Goal: Task Accomplishment & Management: Manage account settings

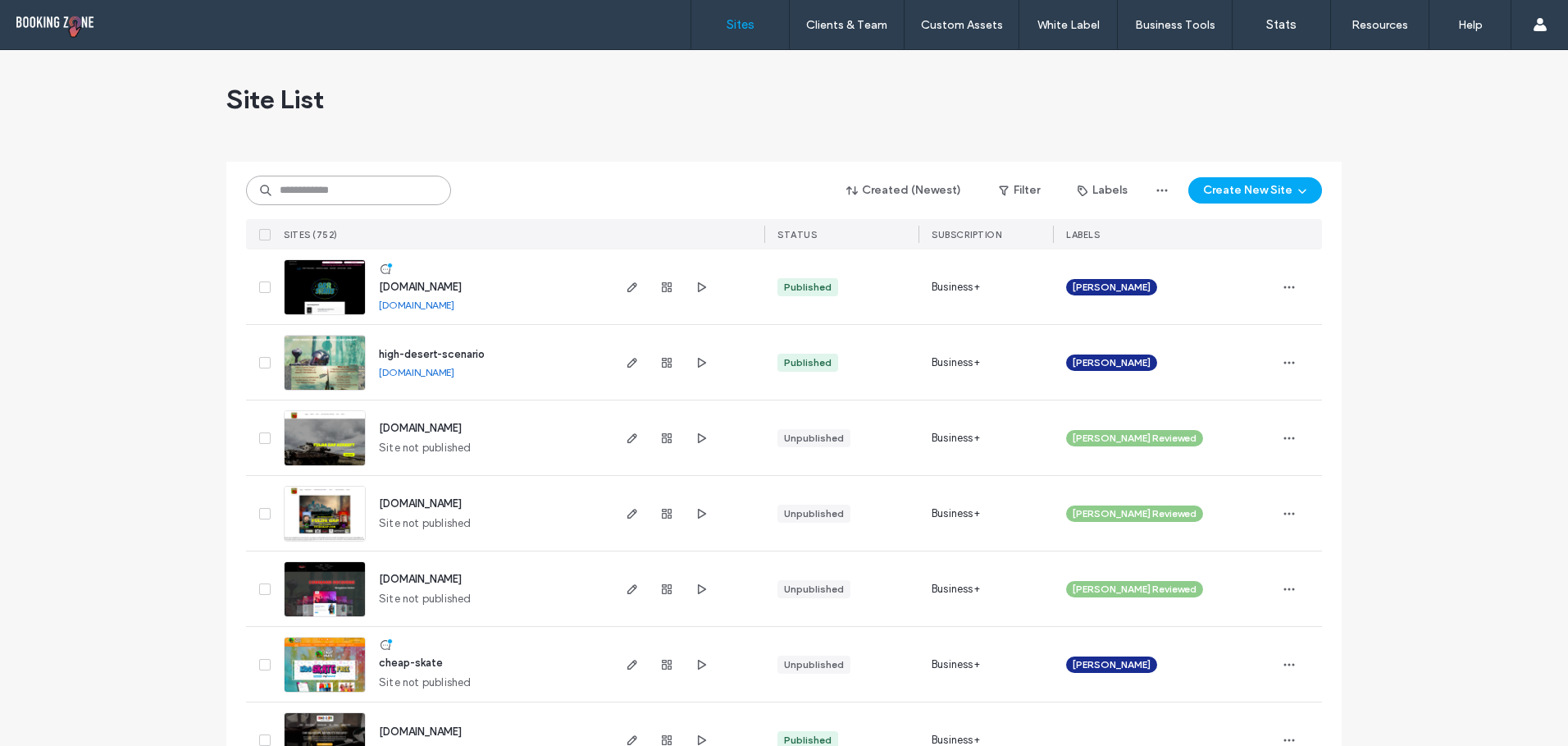
click at [389, 189] on input at bounding box center [349, 190] width 205 height 29
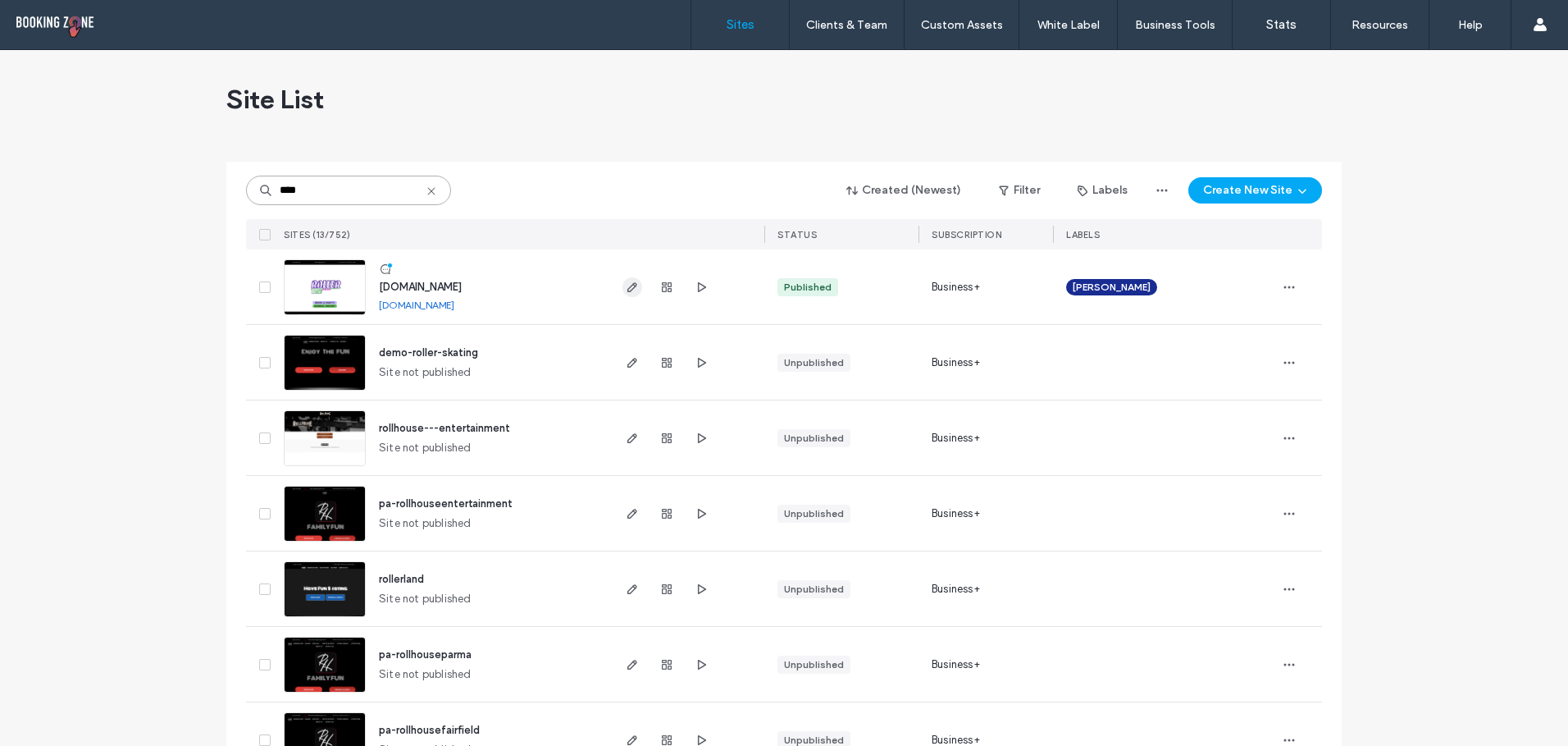
type input "****"
click at [630, 281] on icon "button" at bounding box center [632, 287] width 13 height 13
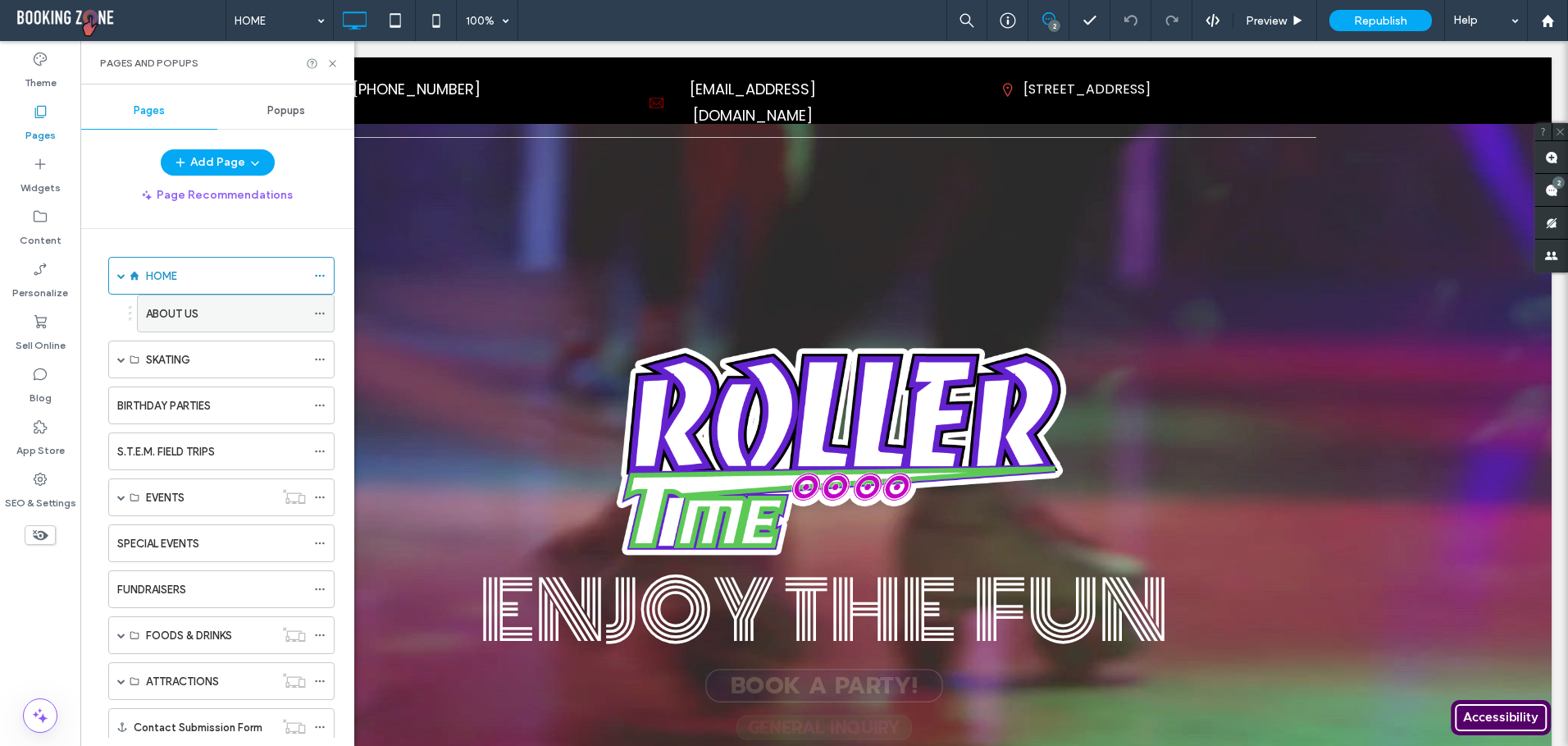
click at [205, 310] on div "ABOUT US" at bounding box center [226, 313] width 160 height 17
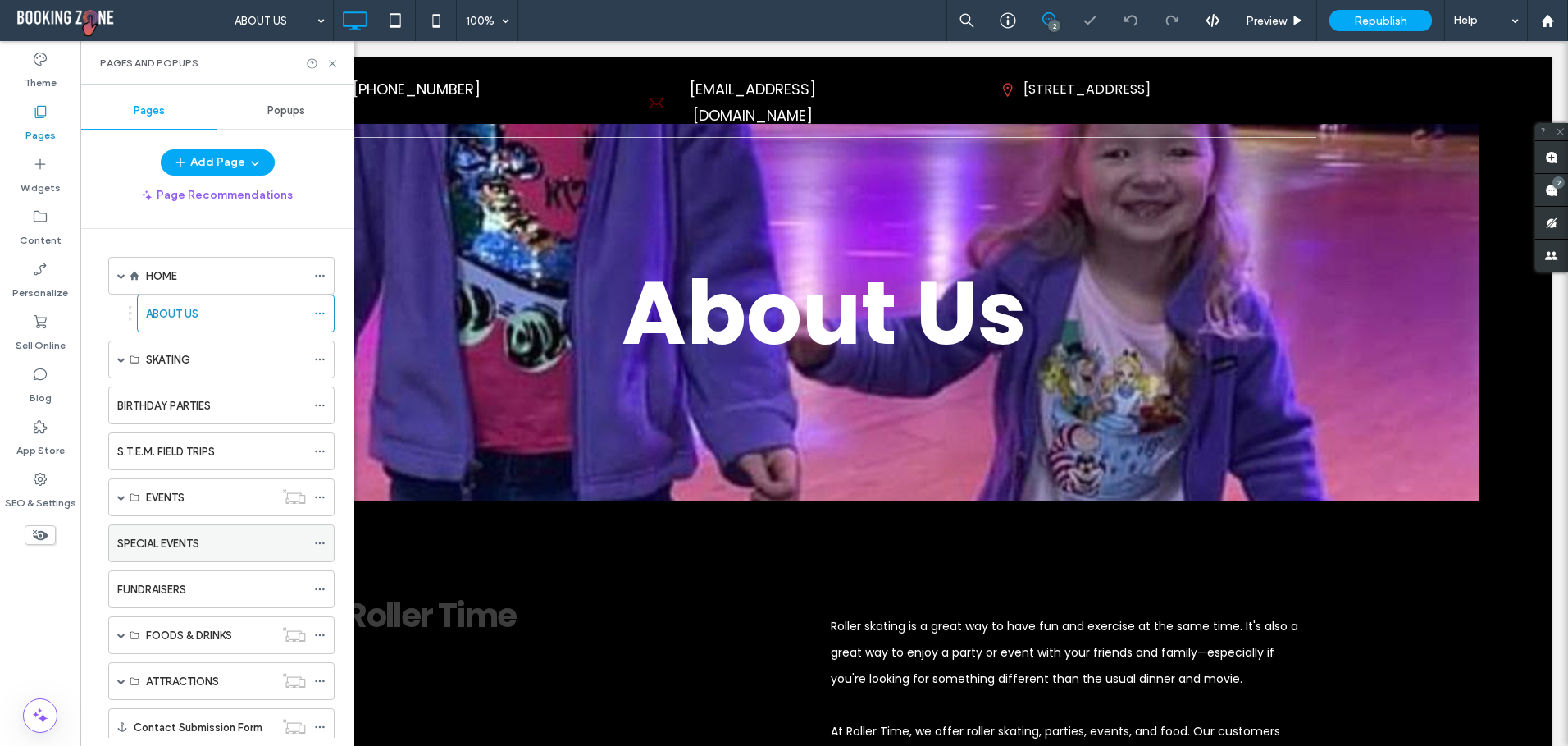
click at [166, 542] on label "SPECIAL EVENTS" at bounding box center [158, 543] width 82 height 29
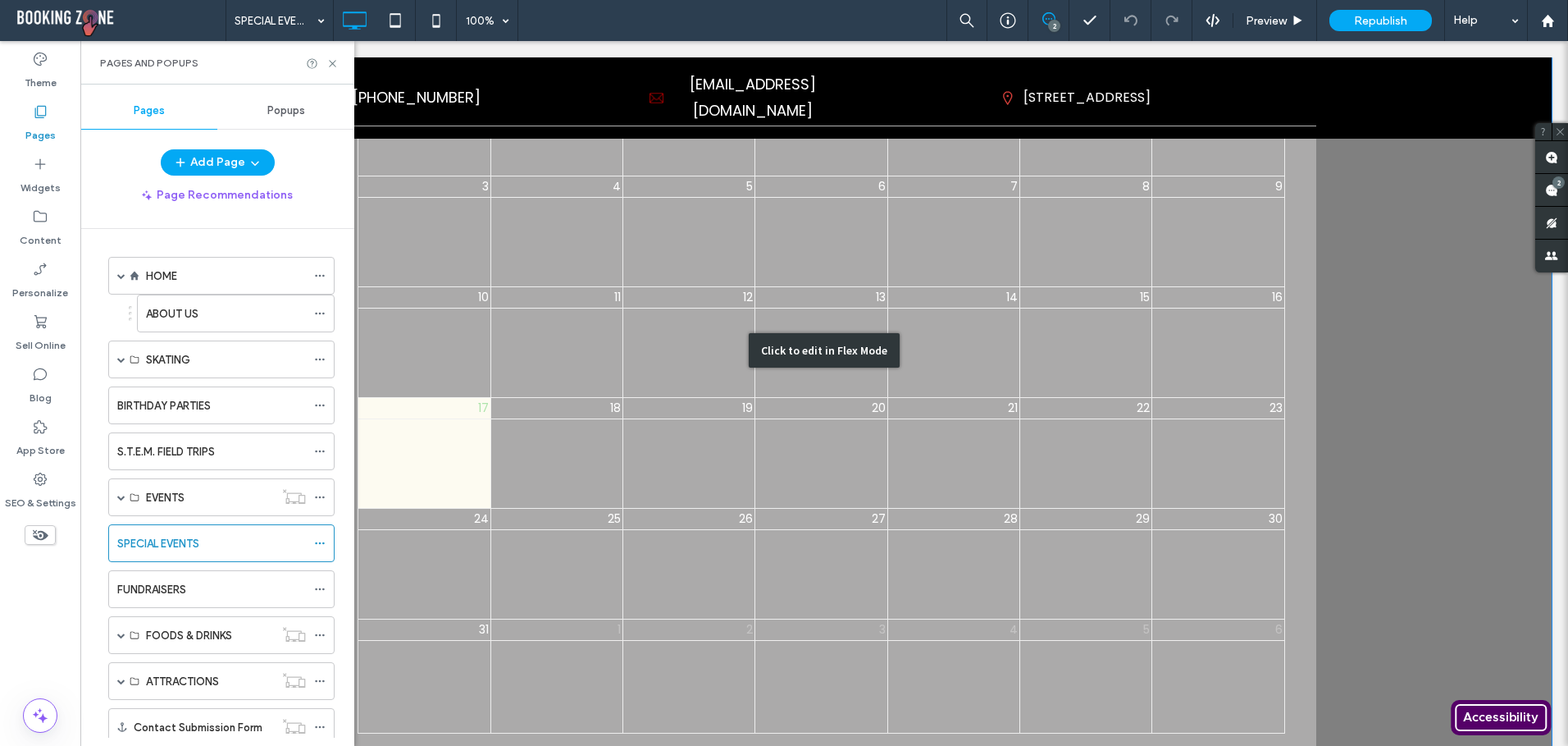
scroll to position [657, 0]
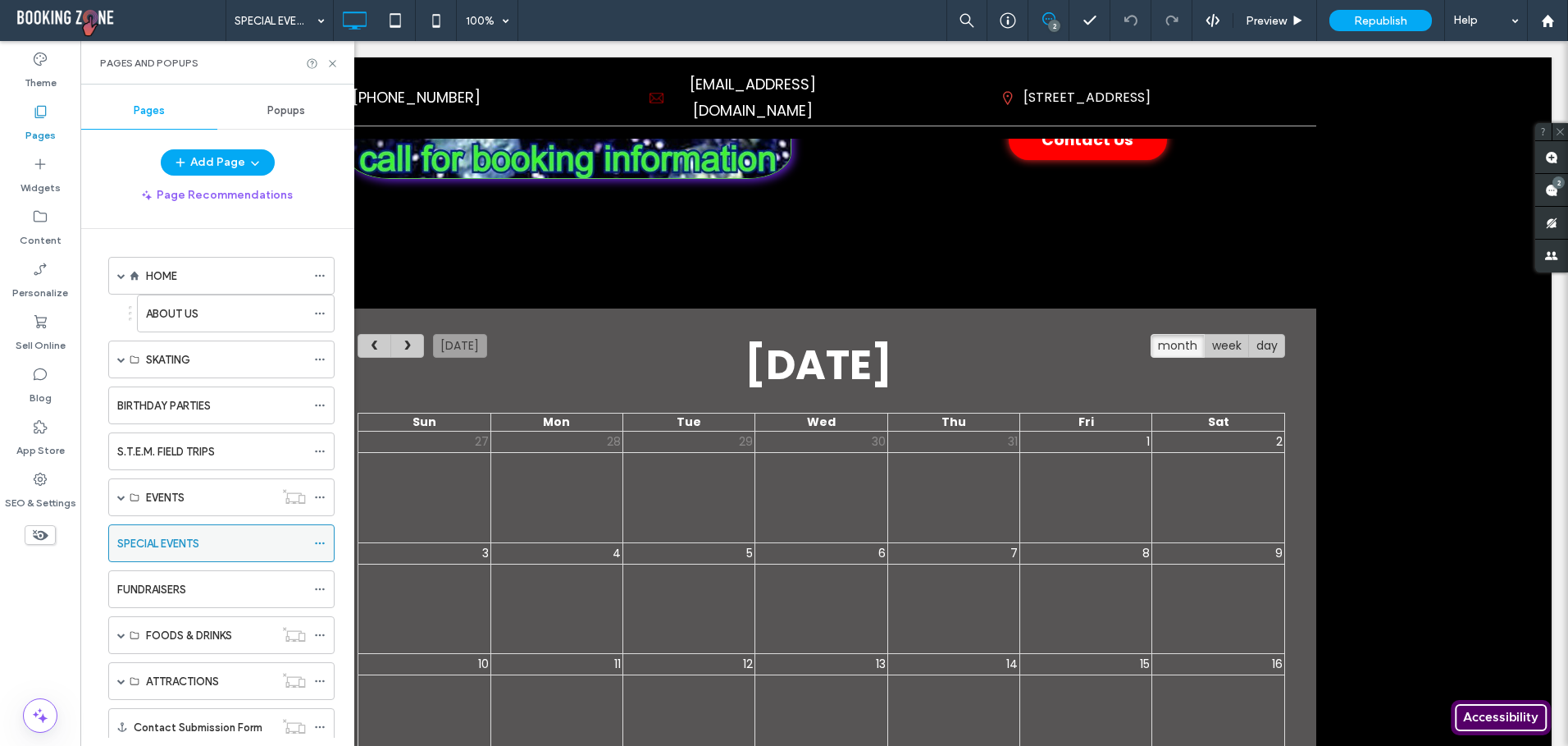
drag, startPoint x: 180, startPoint y: 541, endPoint x: 322, endPoint y: 545, distance: 142.1
click at [322, 545] on icon at bounding box center [320, 543] width 11 height 11
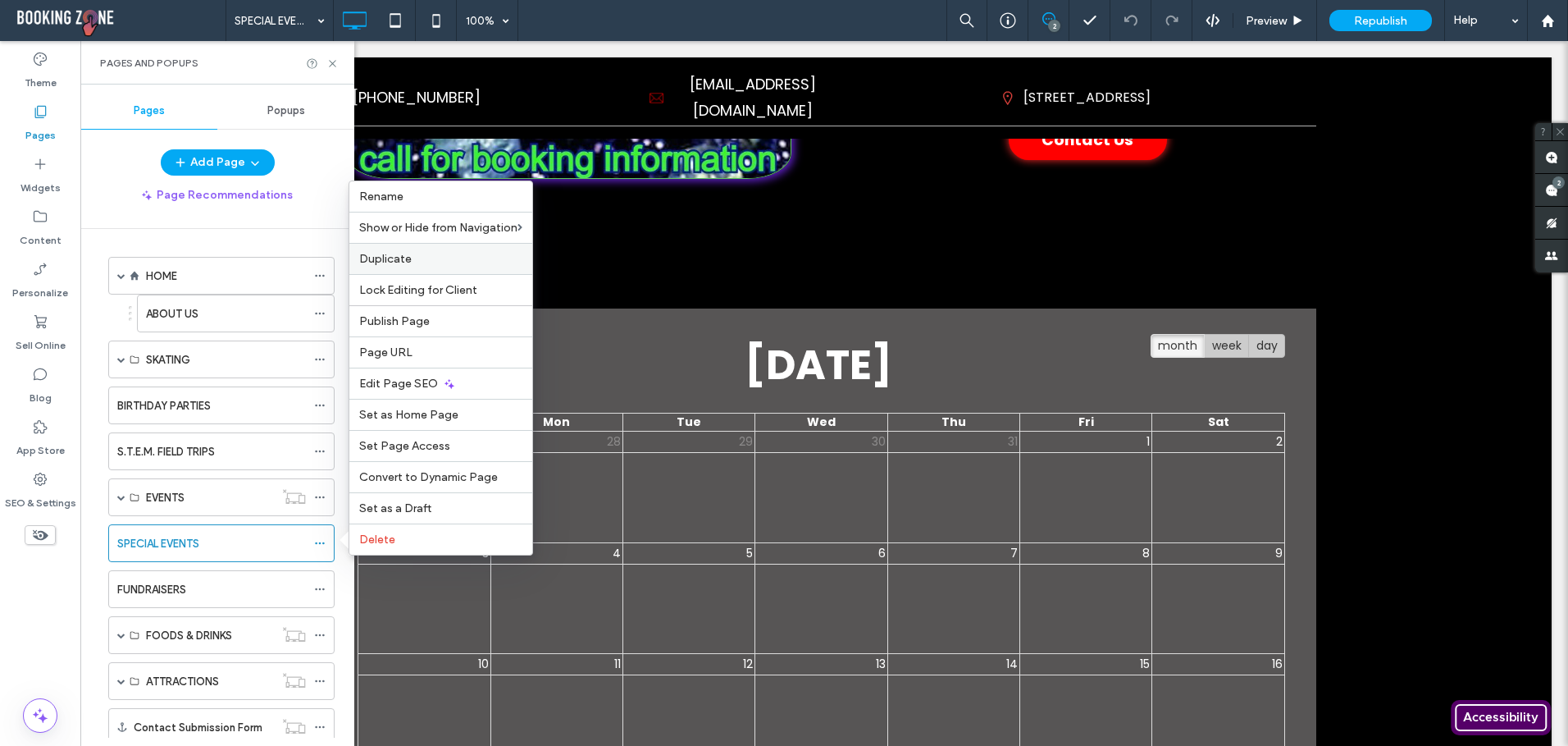
click at [401, 262] on span "Duplicate" at bounding box center [386, 259] width 53 height 14
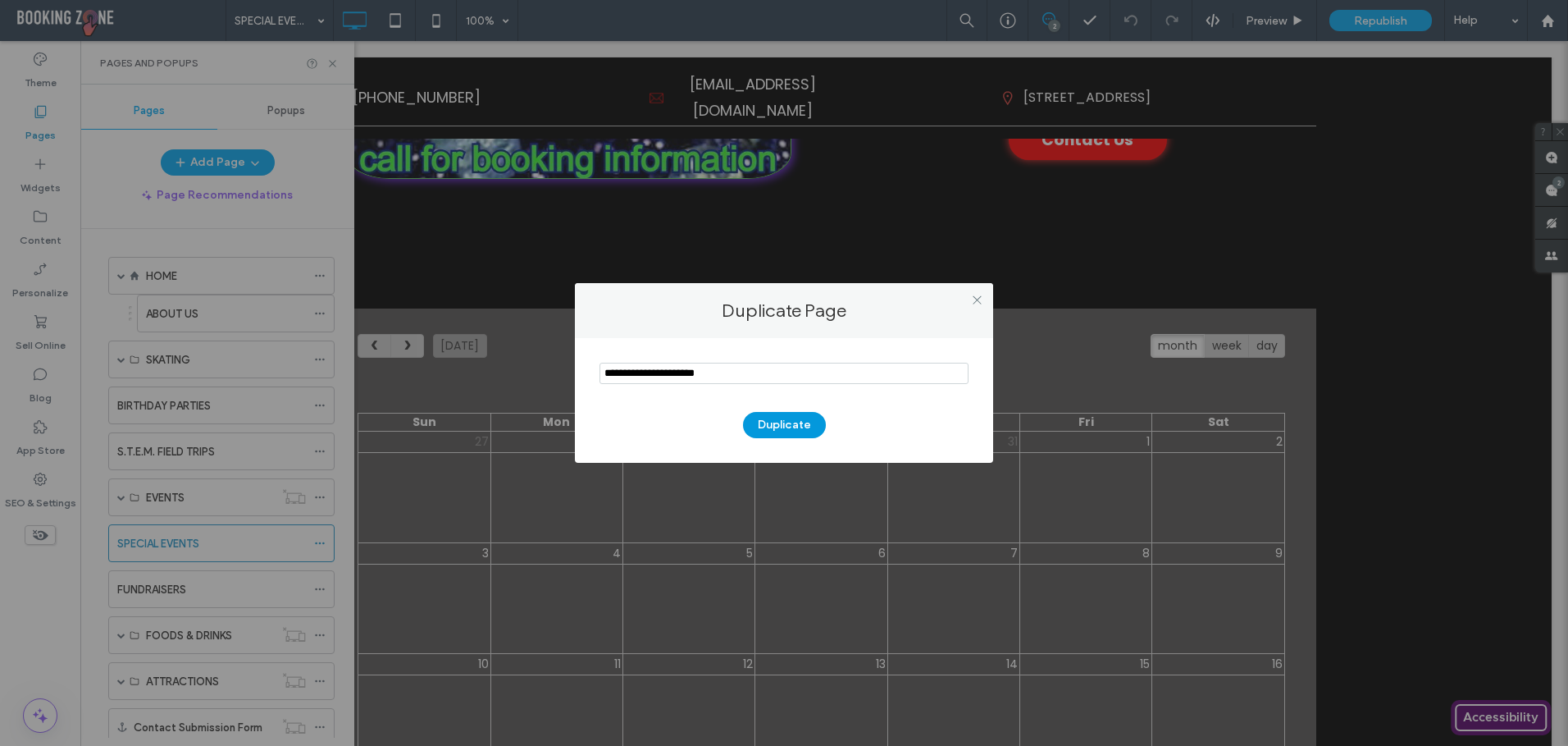
click at [779, 419] on button "Duplicate" at bounding box center [784, 425] width 83 height 26
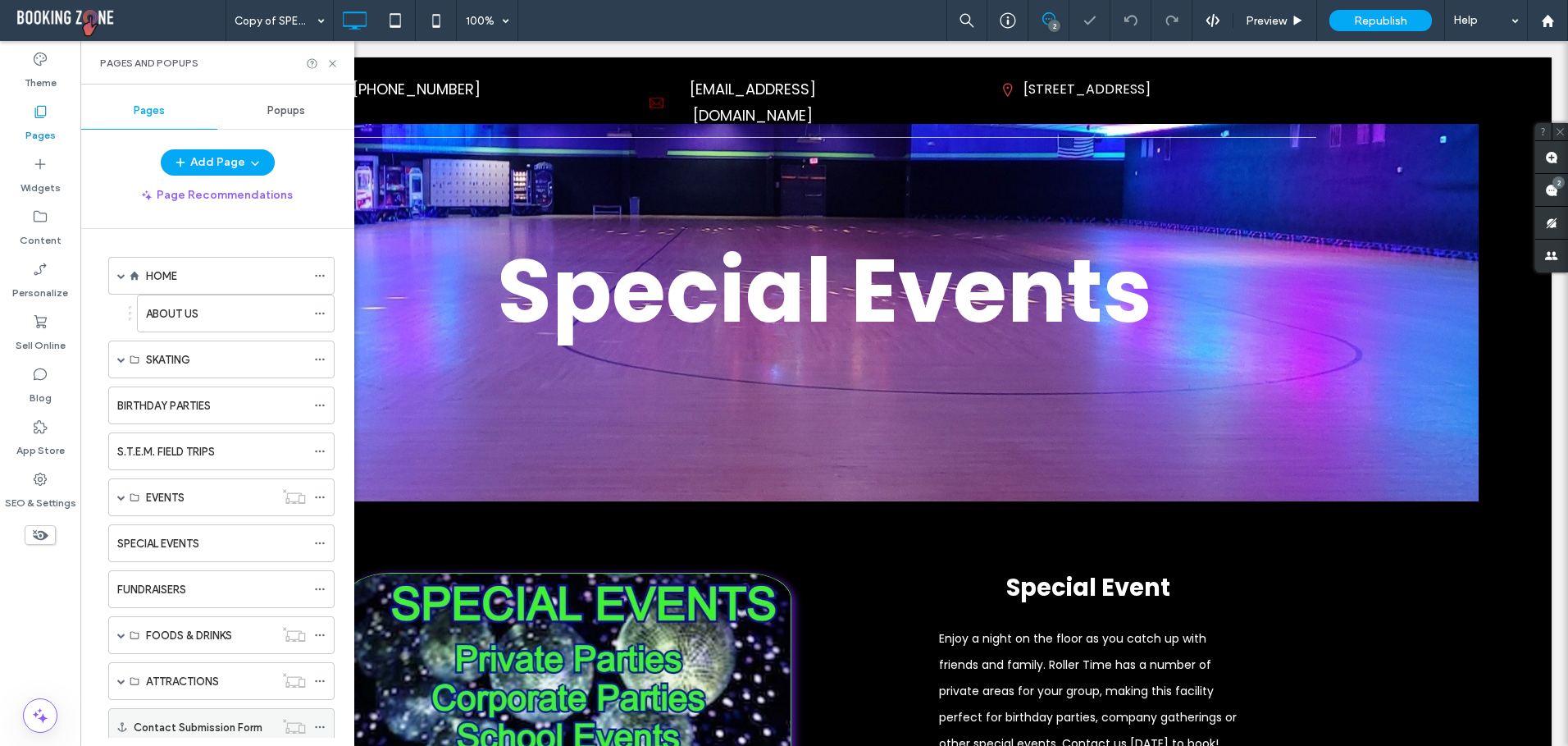
scroll to position [325, 0]
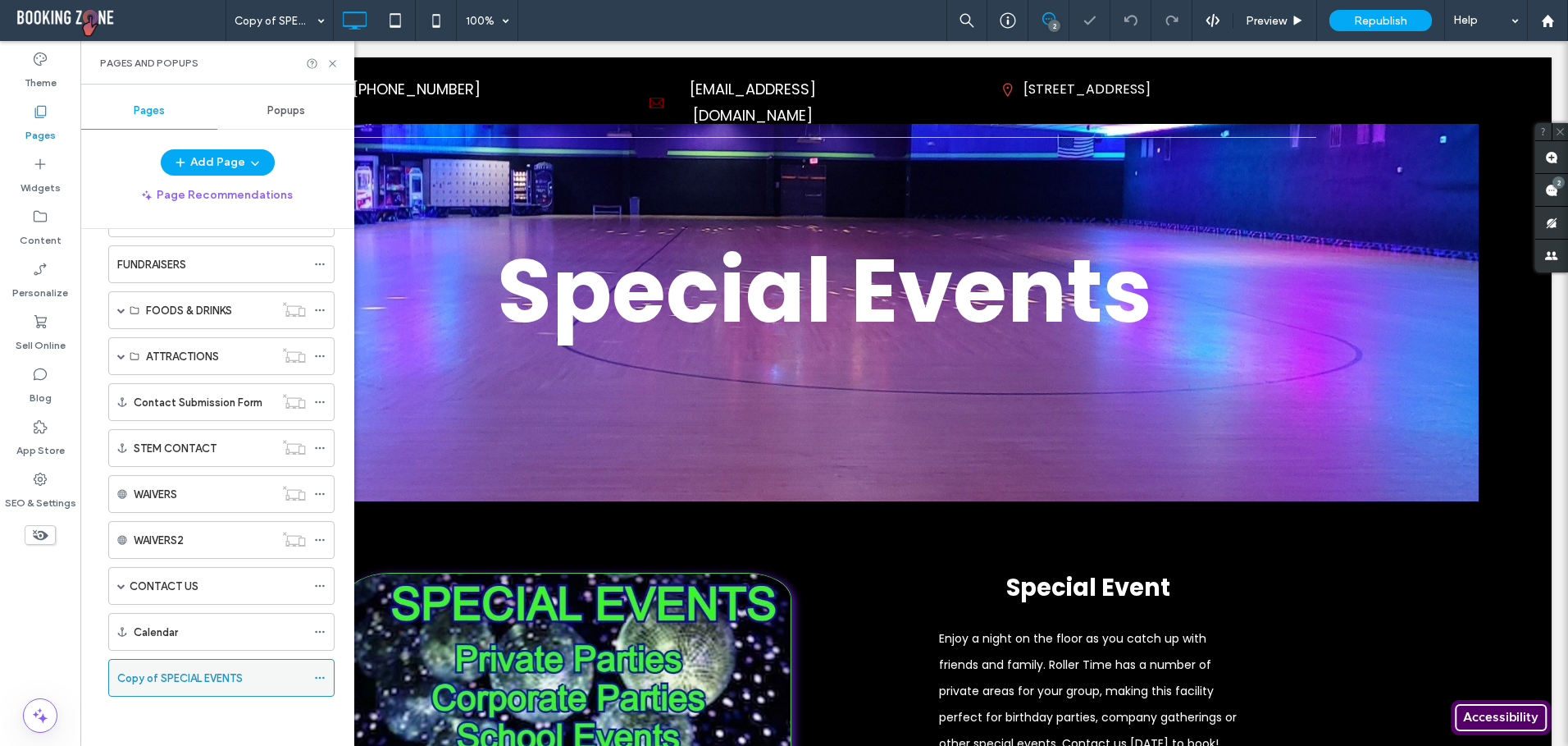
click at [317, 676] on icon at bounding box center [320, 677] width 11 height 11
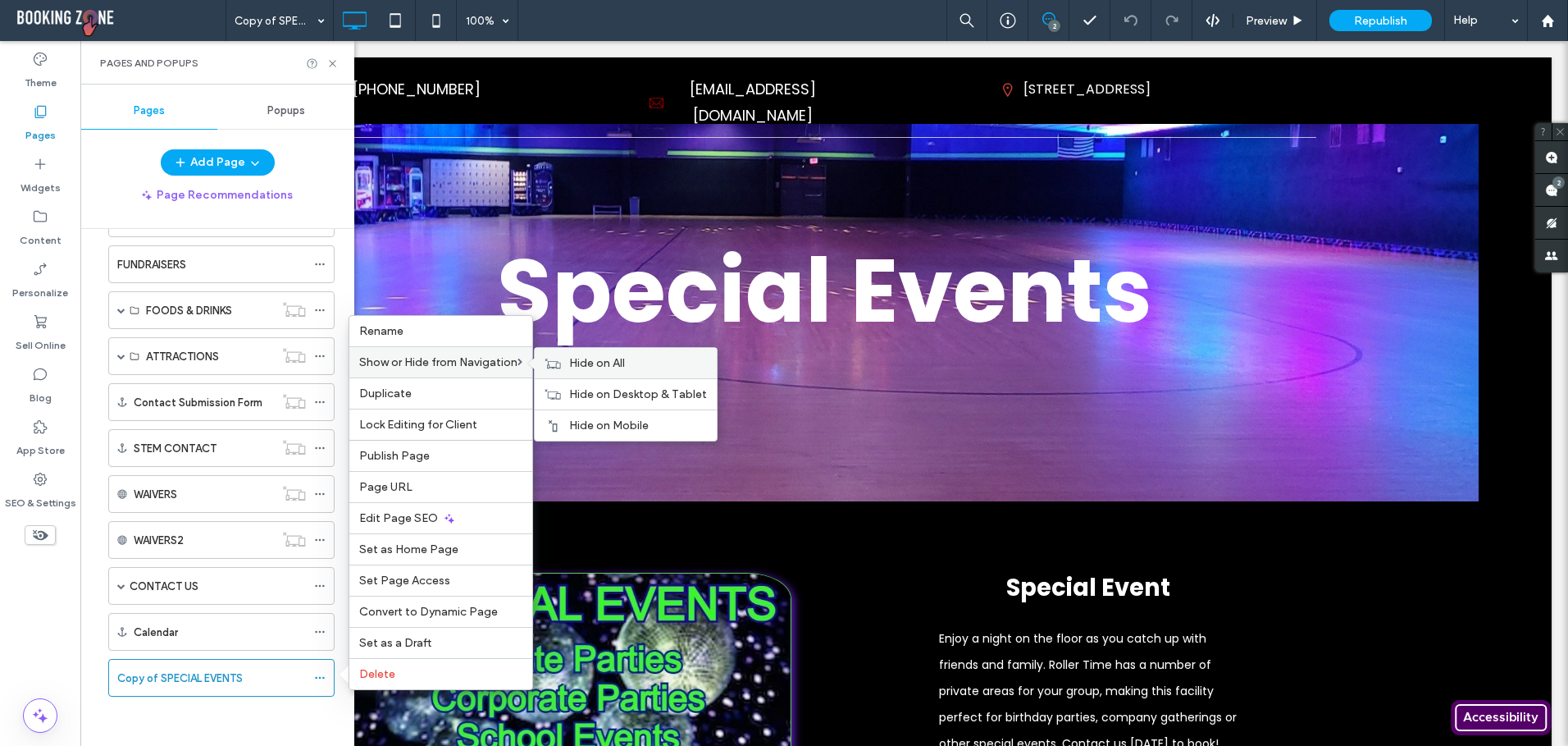
click at [607, 362] on span "Hide on All" at bounding box center [596, 362] width 55 height 14
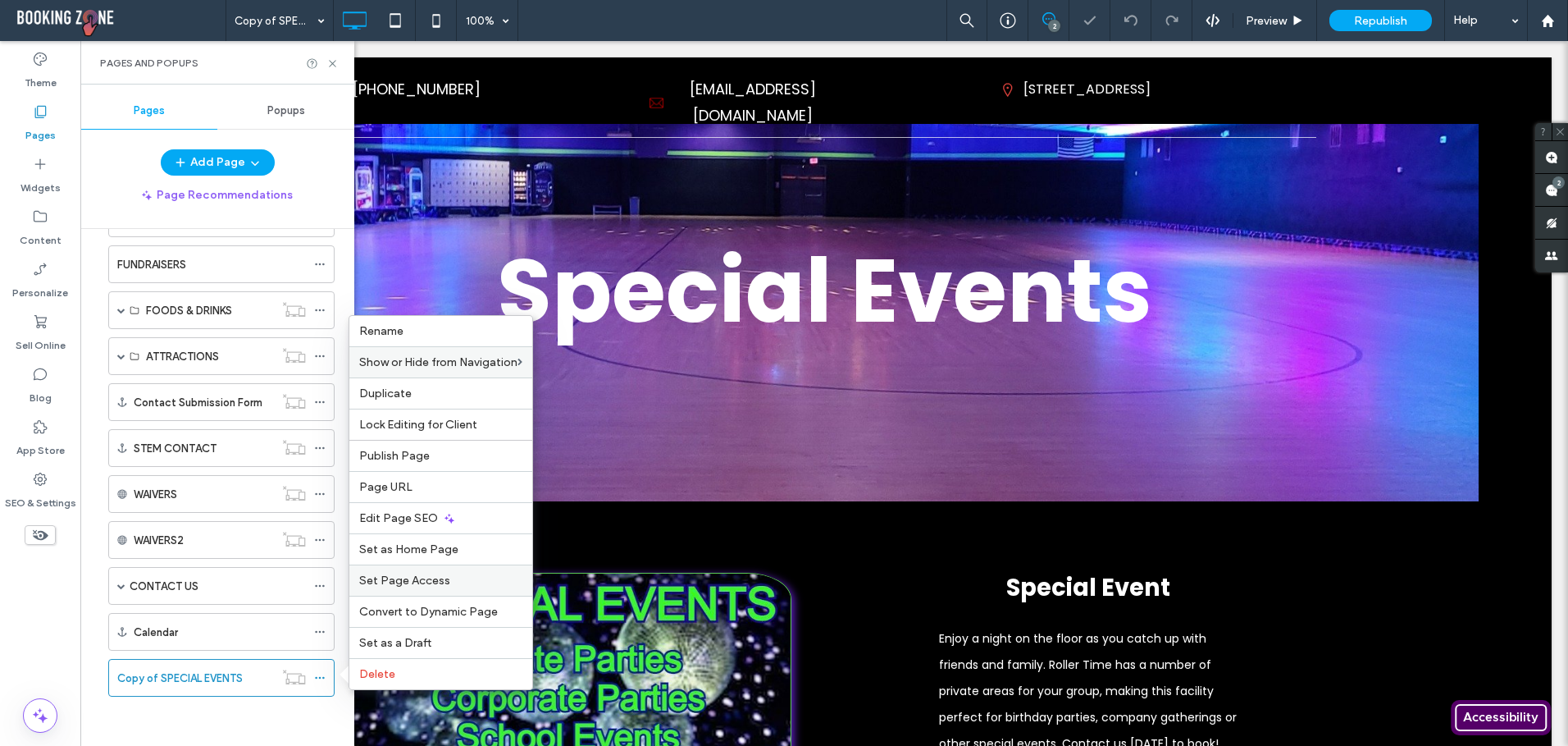
click at [401, 576] on span "Set Page Access" at bounding box center [404, 579] width 91 height 14
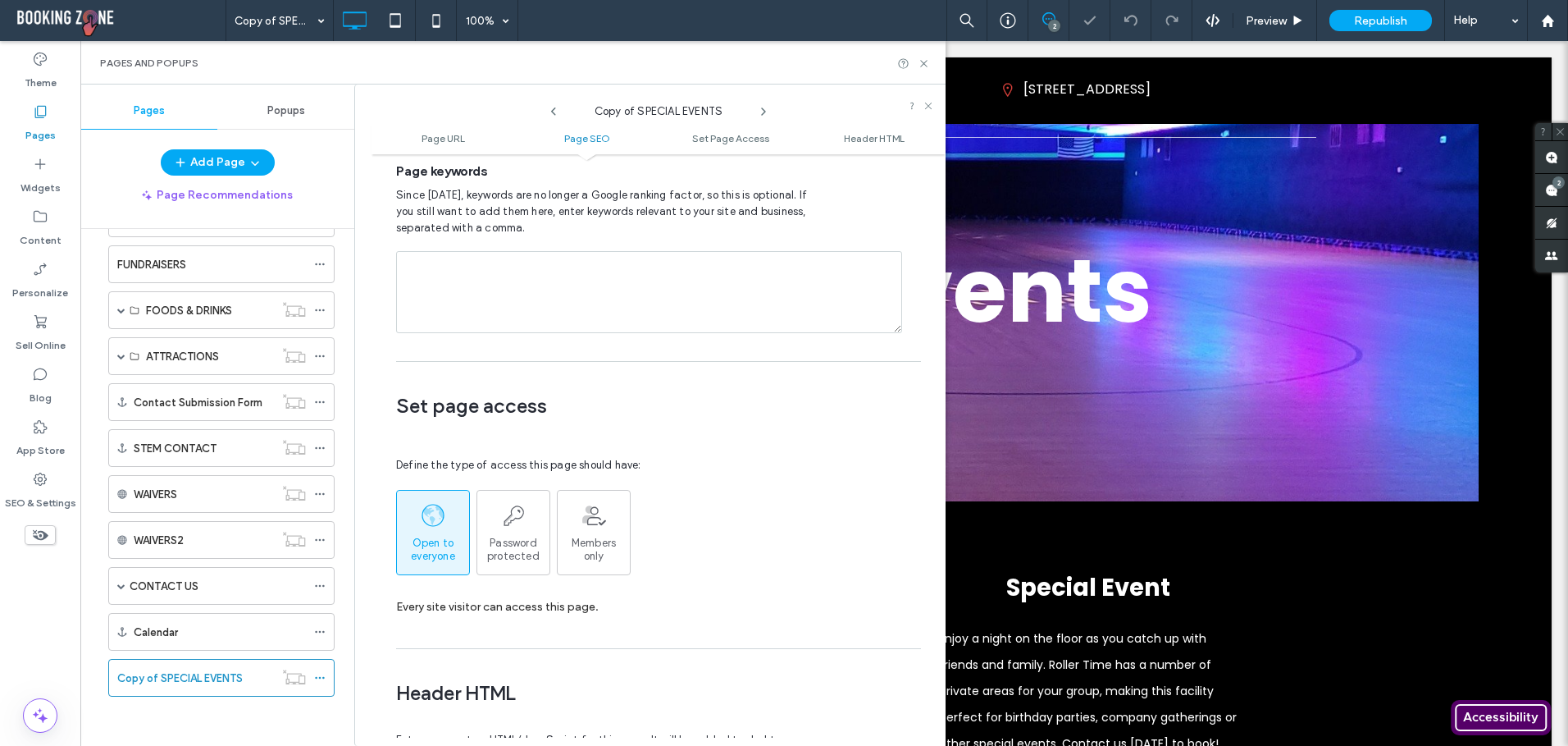
scroll to position [1233, 0]
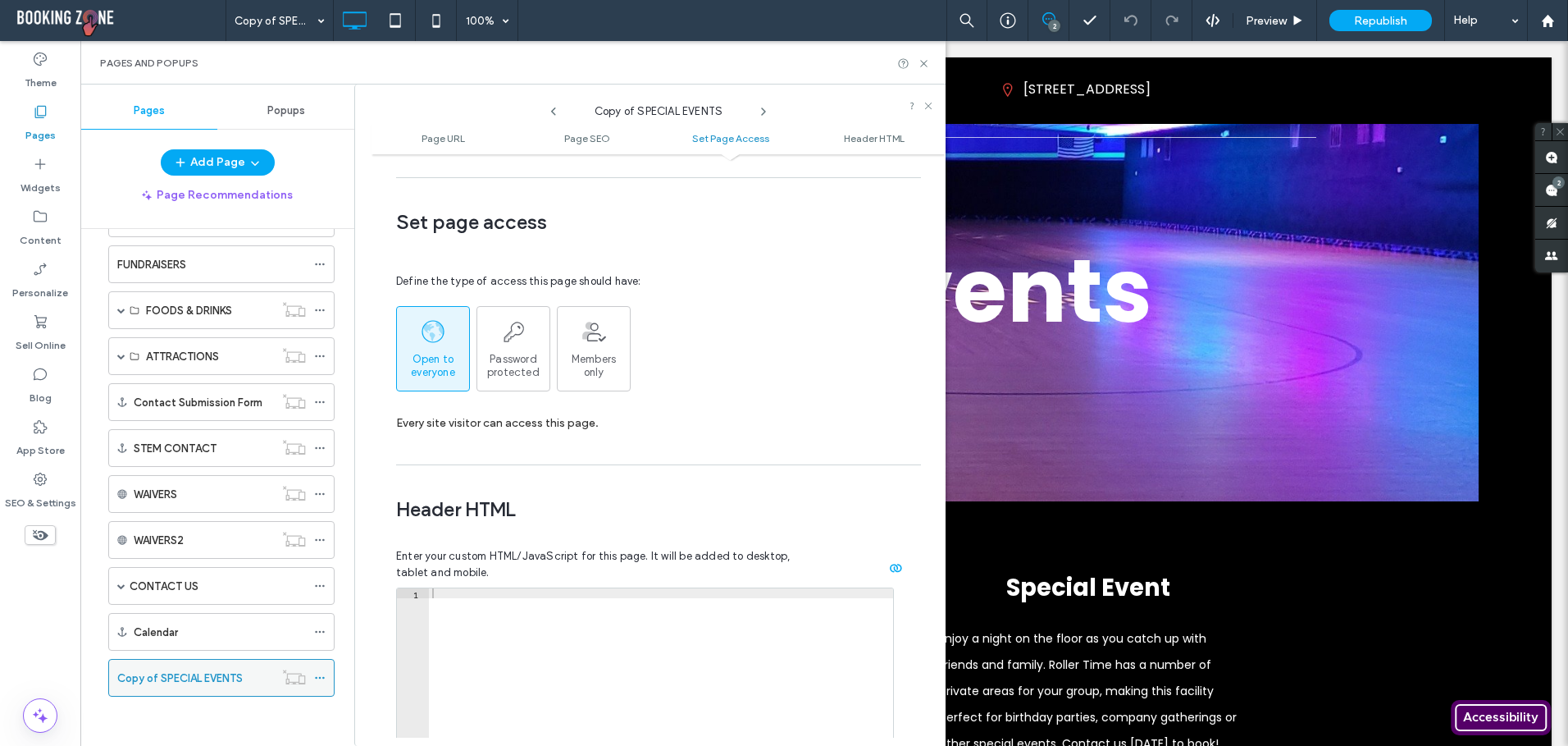
click at [318, 675] on icon at bounding box center [320, 677] width 11 height 11
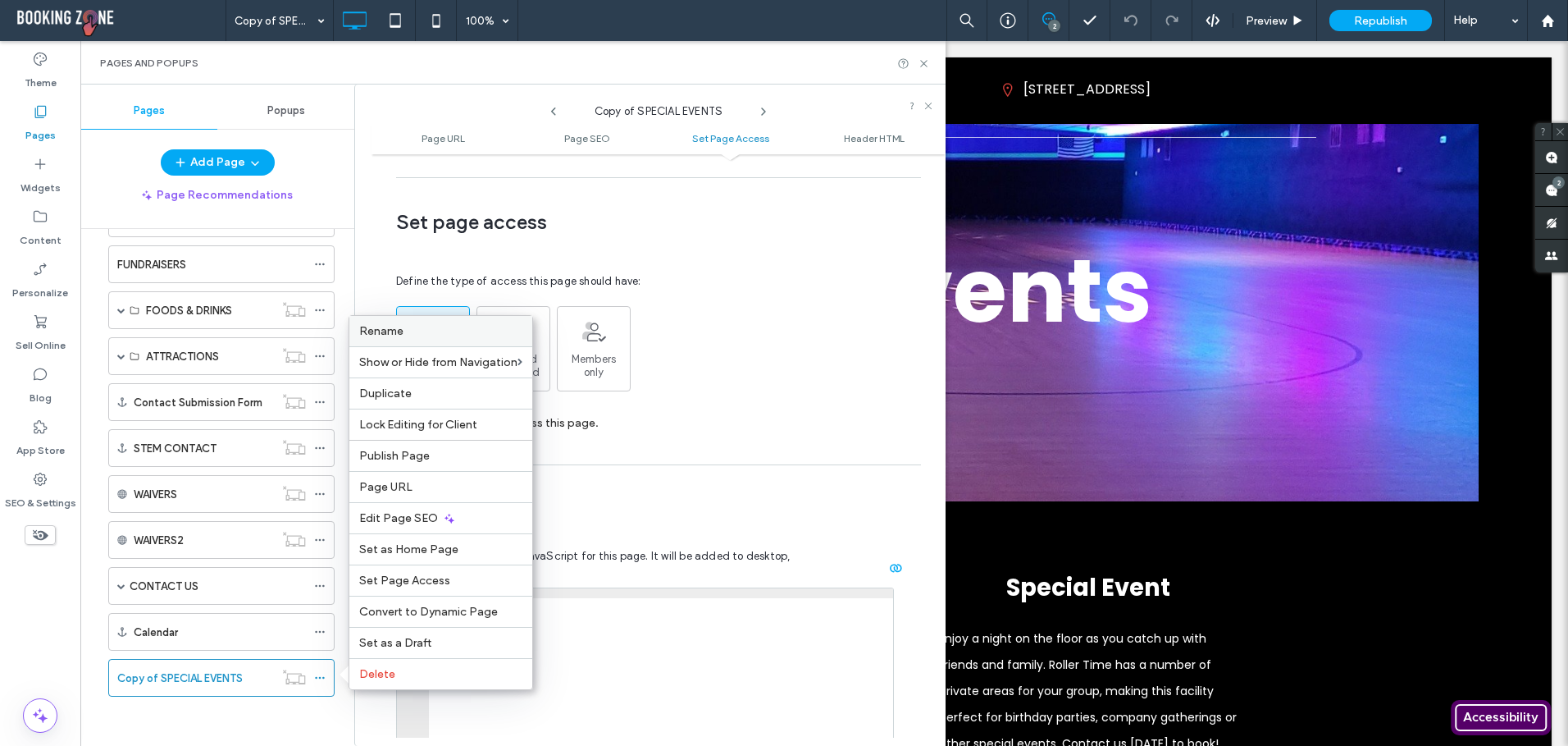
click at [393, 333] on span "Rename" at bounding box center [381, 330] width 44 height 14
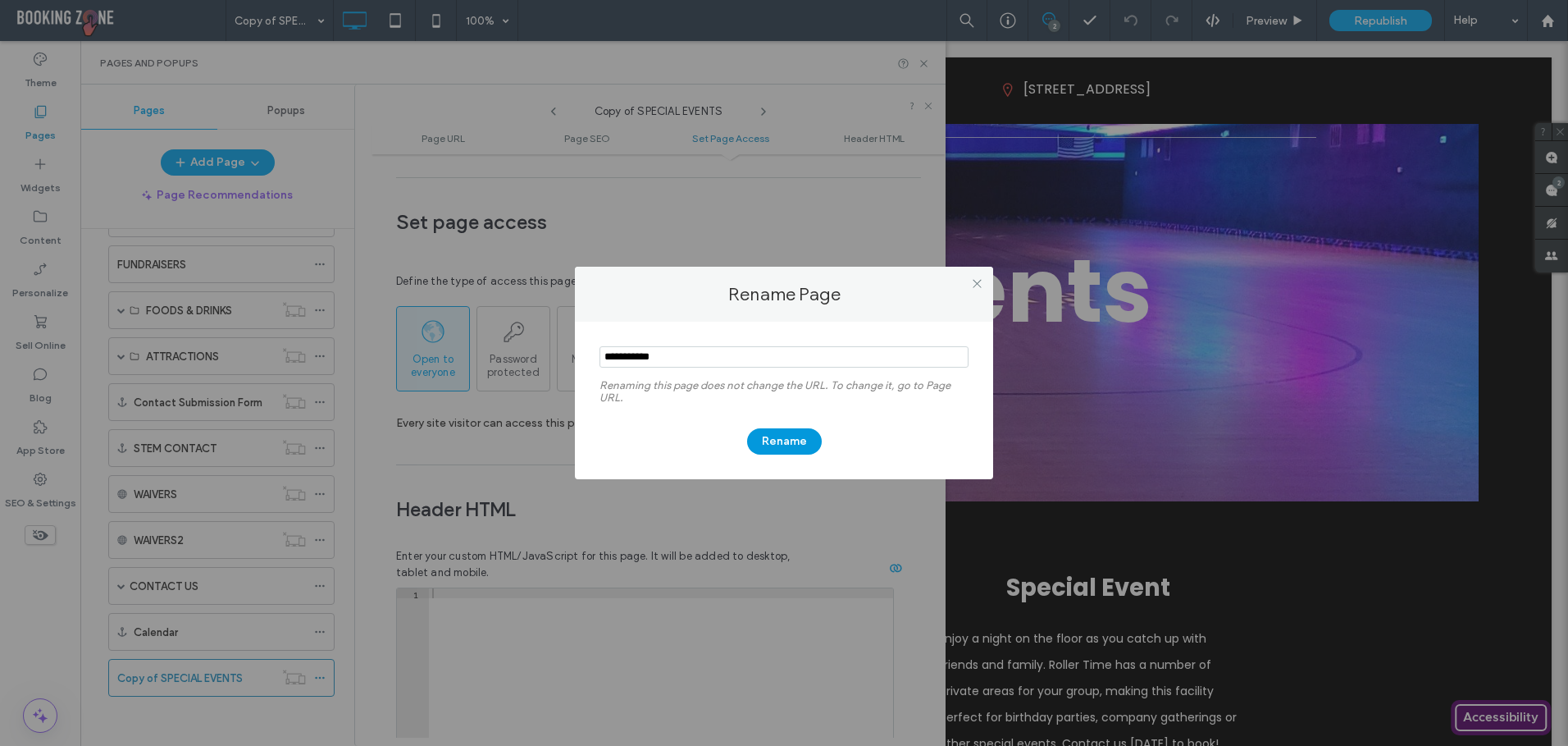
type input "**********"
click at [778, 452] on button "Rename" at bounding box center [784, 441] width 74 height 26
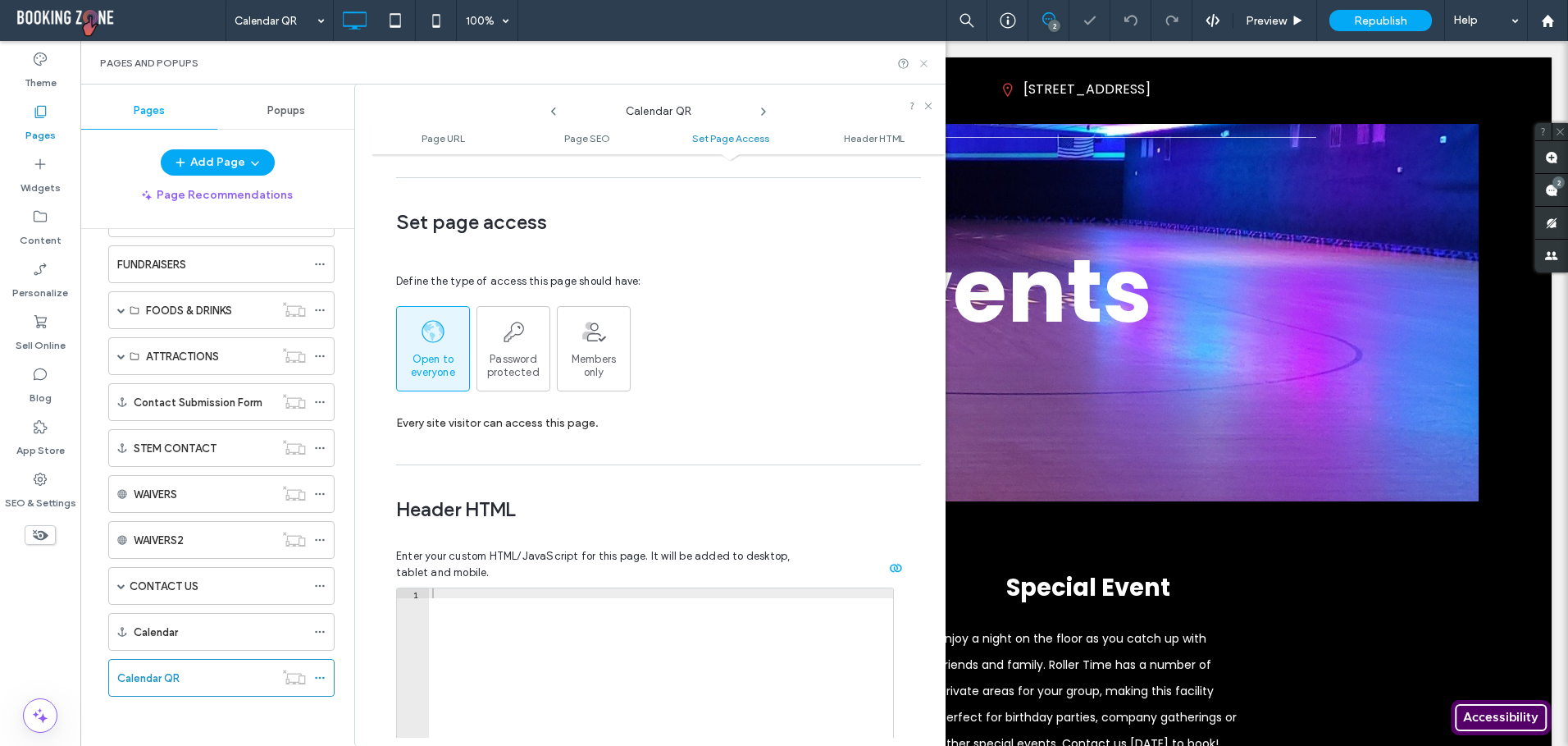
click at [922, 61] on use at bounding box center [923, 63] width 7 height 7
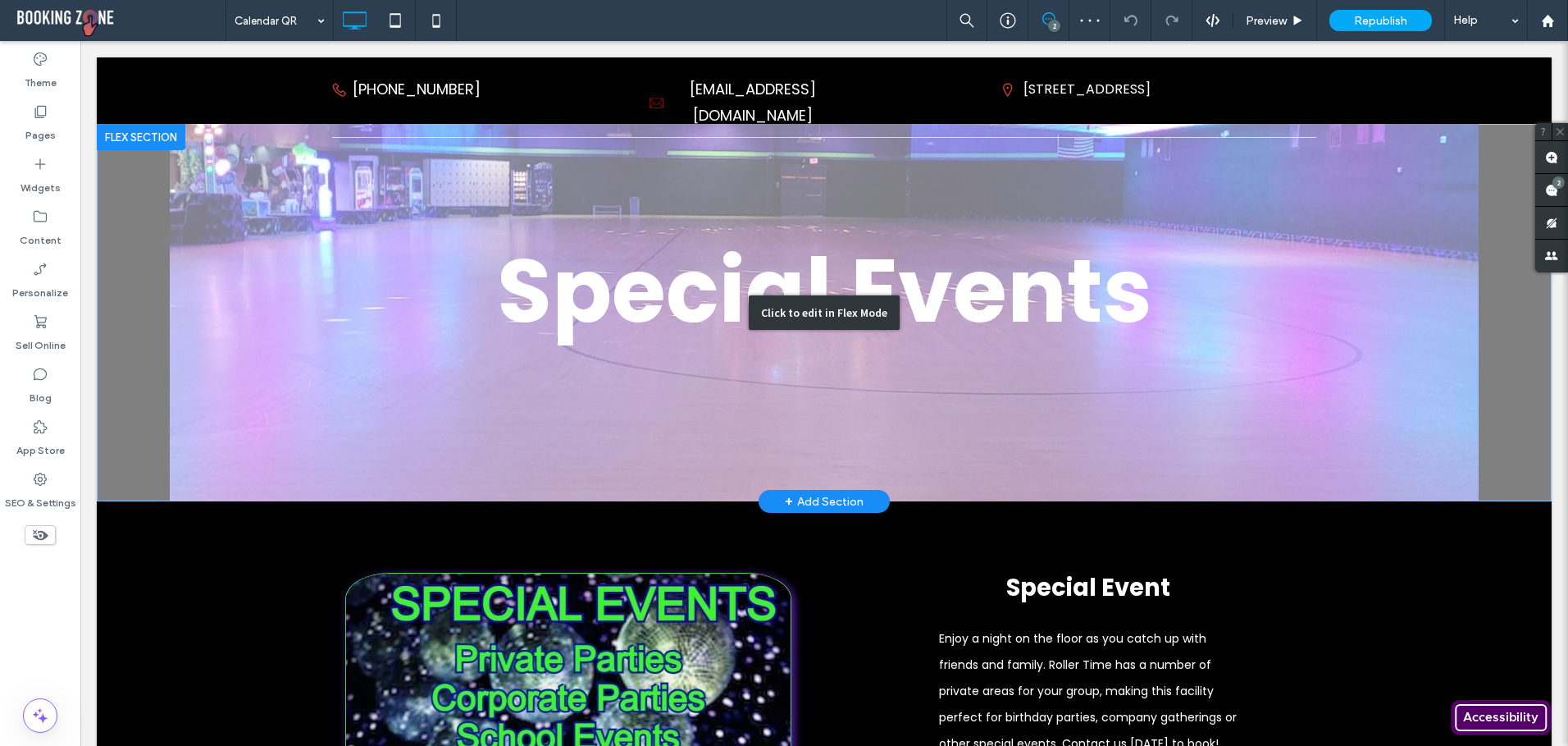
click at [701, 269] on div "Click to edit in Flex Mode" at bounding box center [824, 312] width 1455 height 377
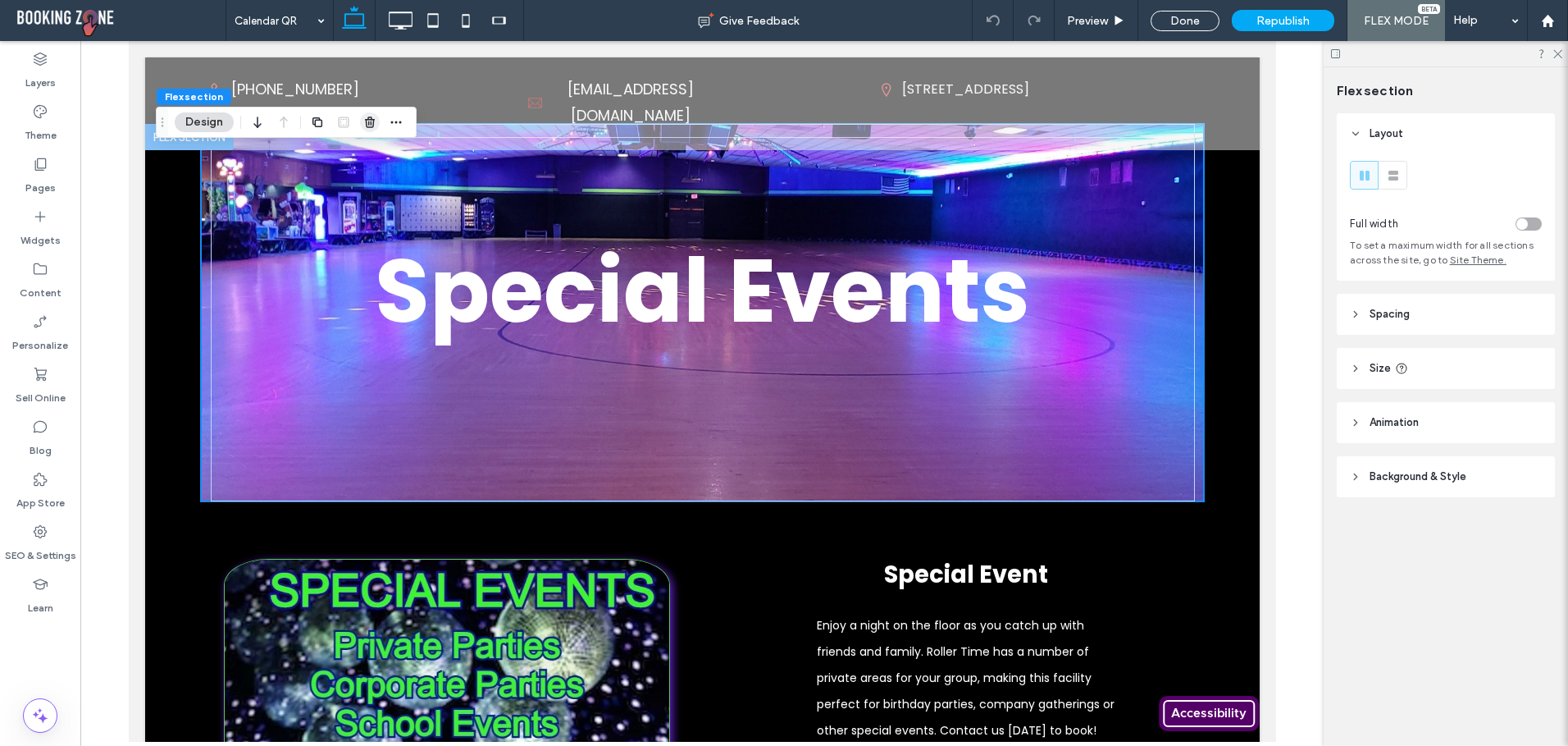
click at [372, 122] on use "button" at bounding box center [370, 121] width 9 height 10
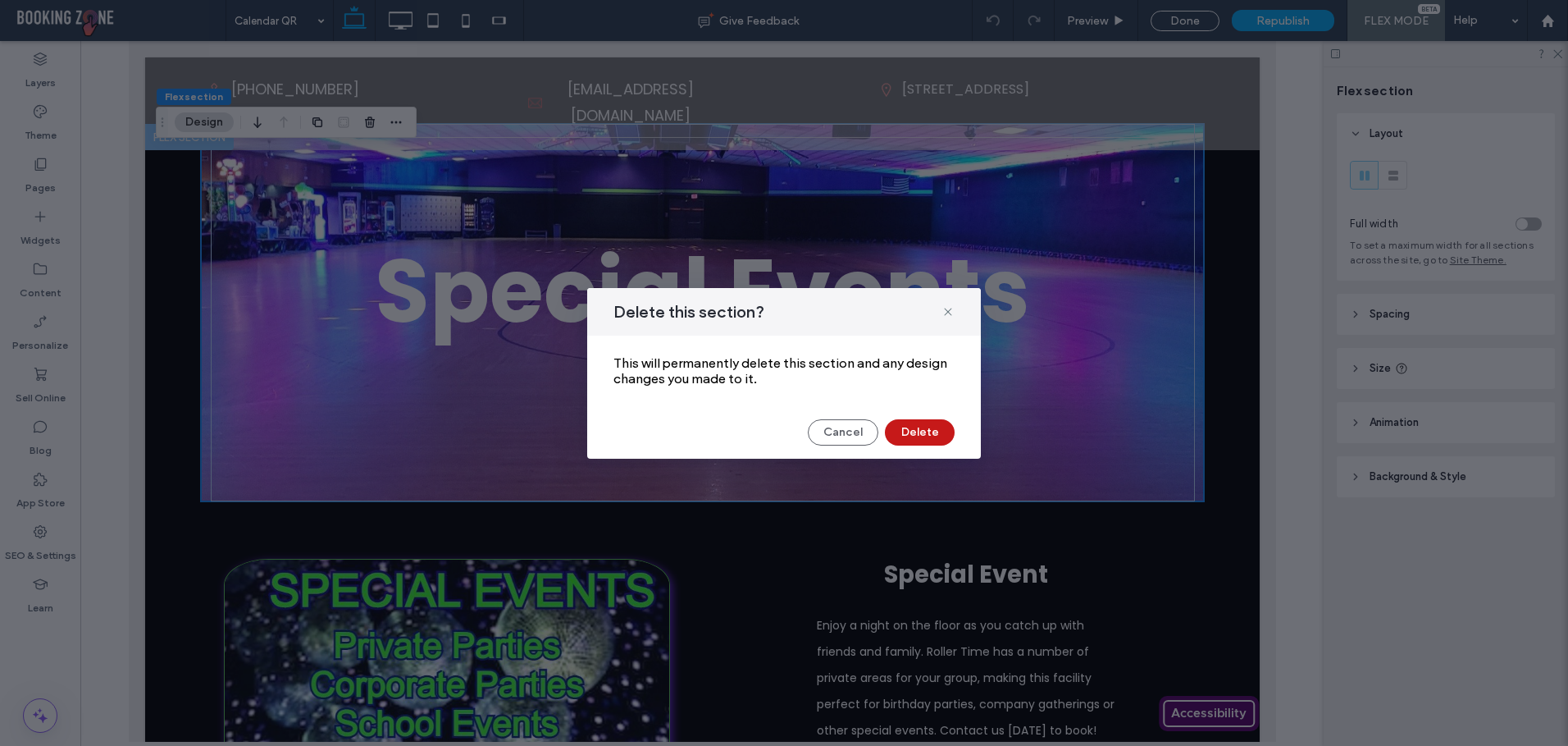
click at [931, 436] on button "Delete" at bounding box center [920, 433] width 70 height 26
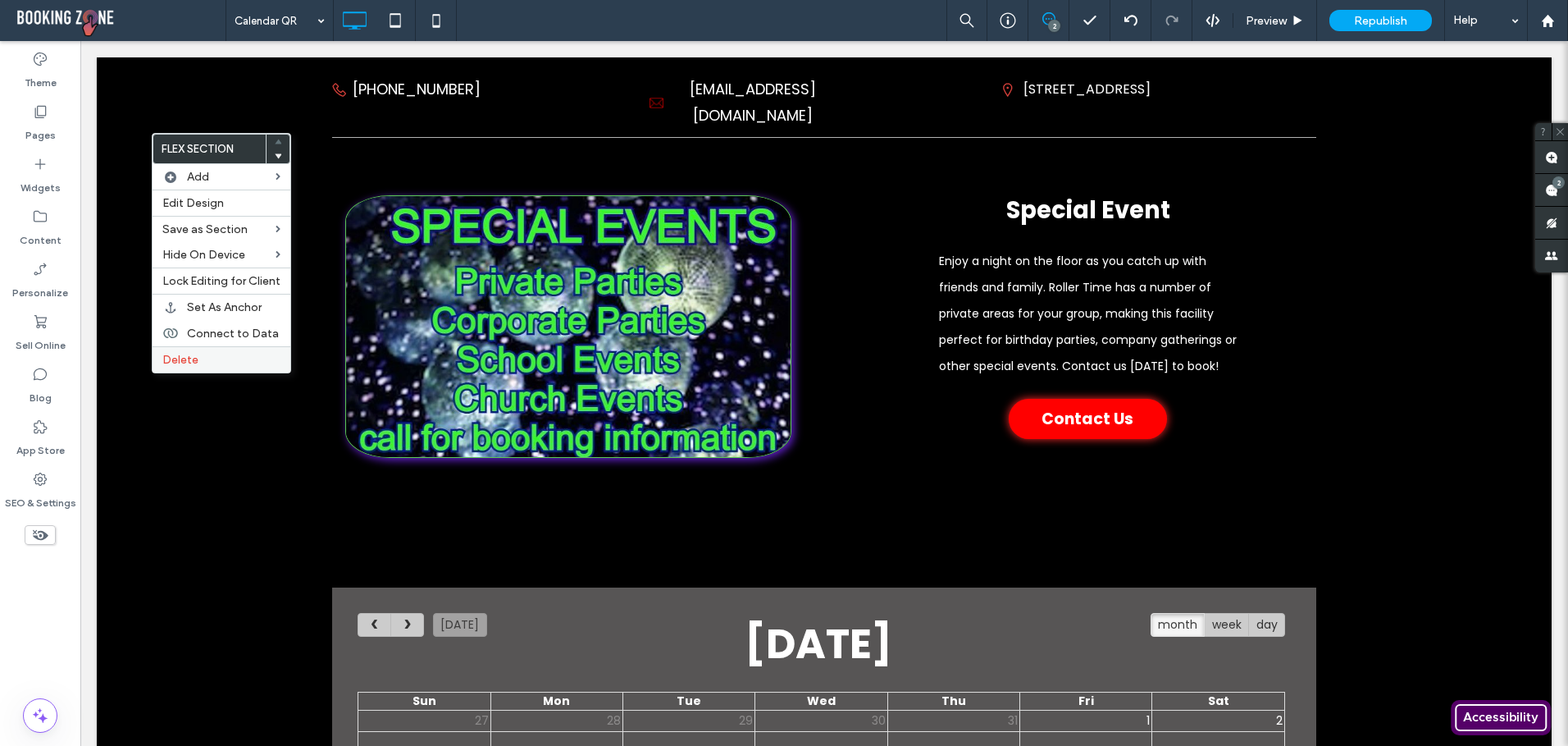
click at [177, 358] on span "Delete" at bounding box center [181, 359] width 36 height 14
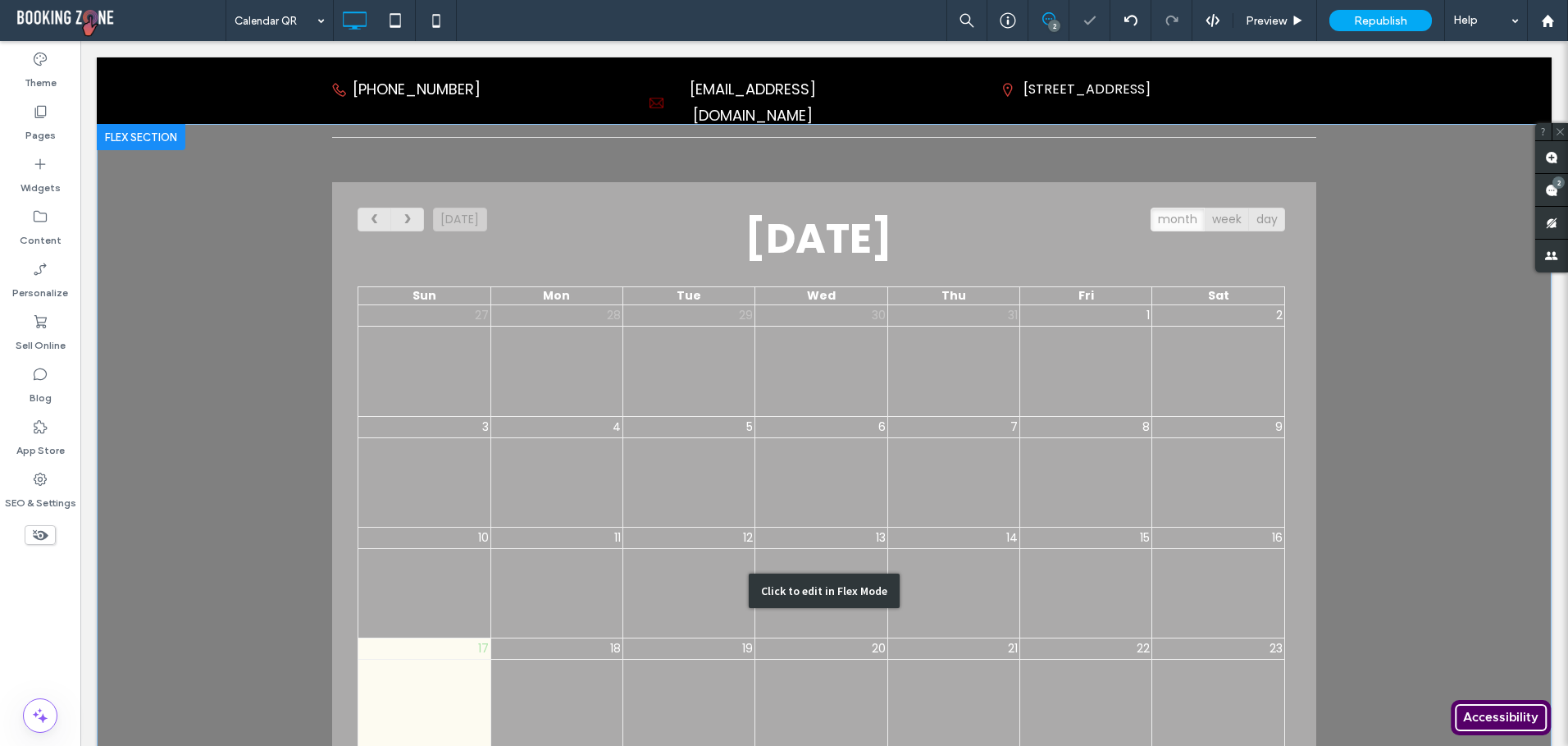
click at [335, 188] on div "Click to edit in Flex Mode" at bounding box center [824, 591] width 1455 height 933
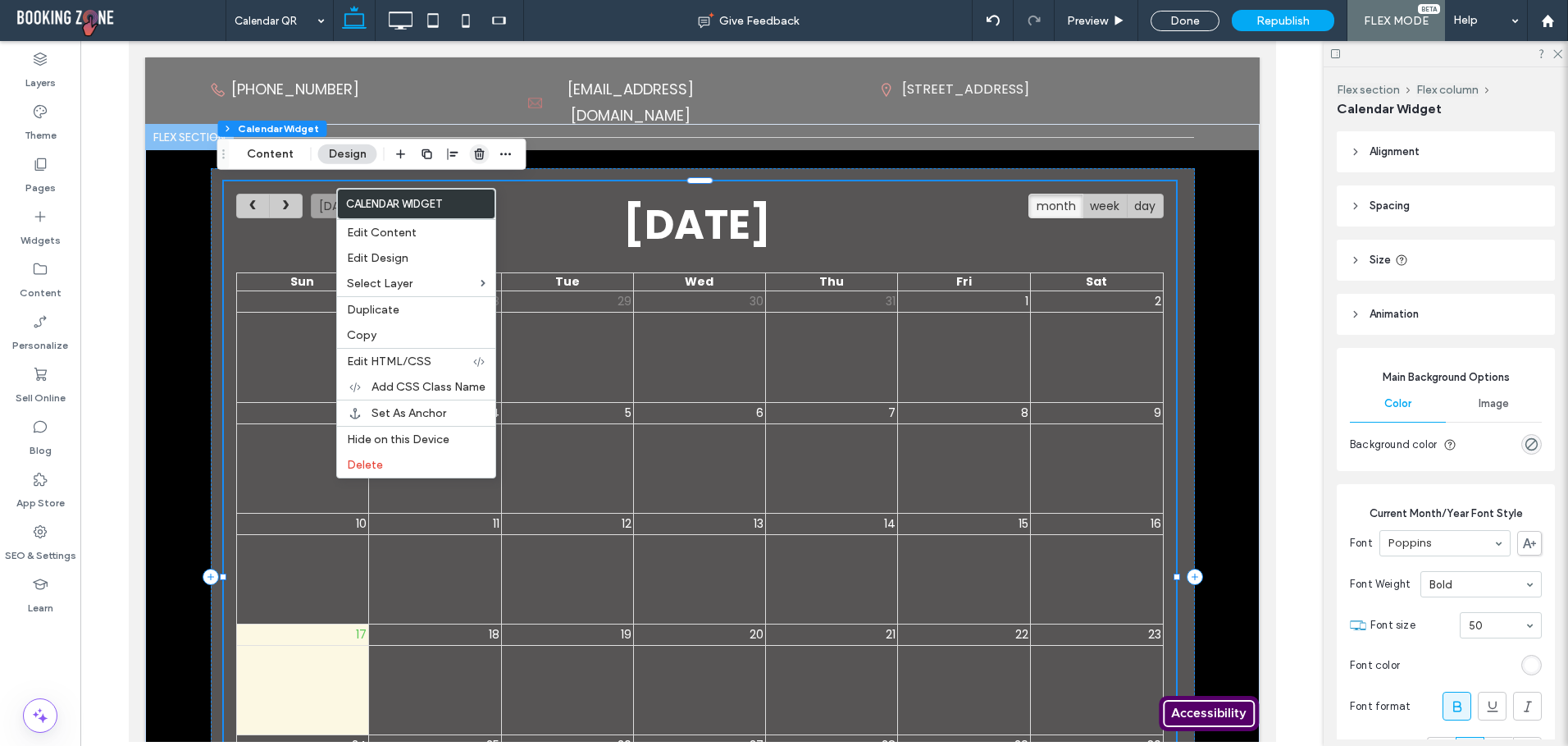
click at [477, 151] on use "button" at bounding box center [479, 153] width 9 height 10
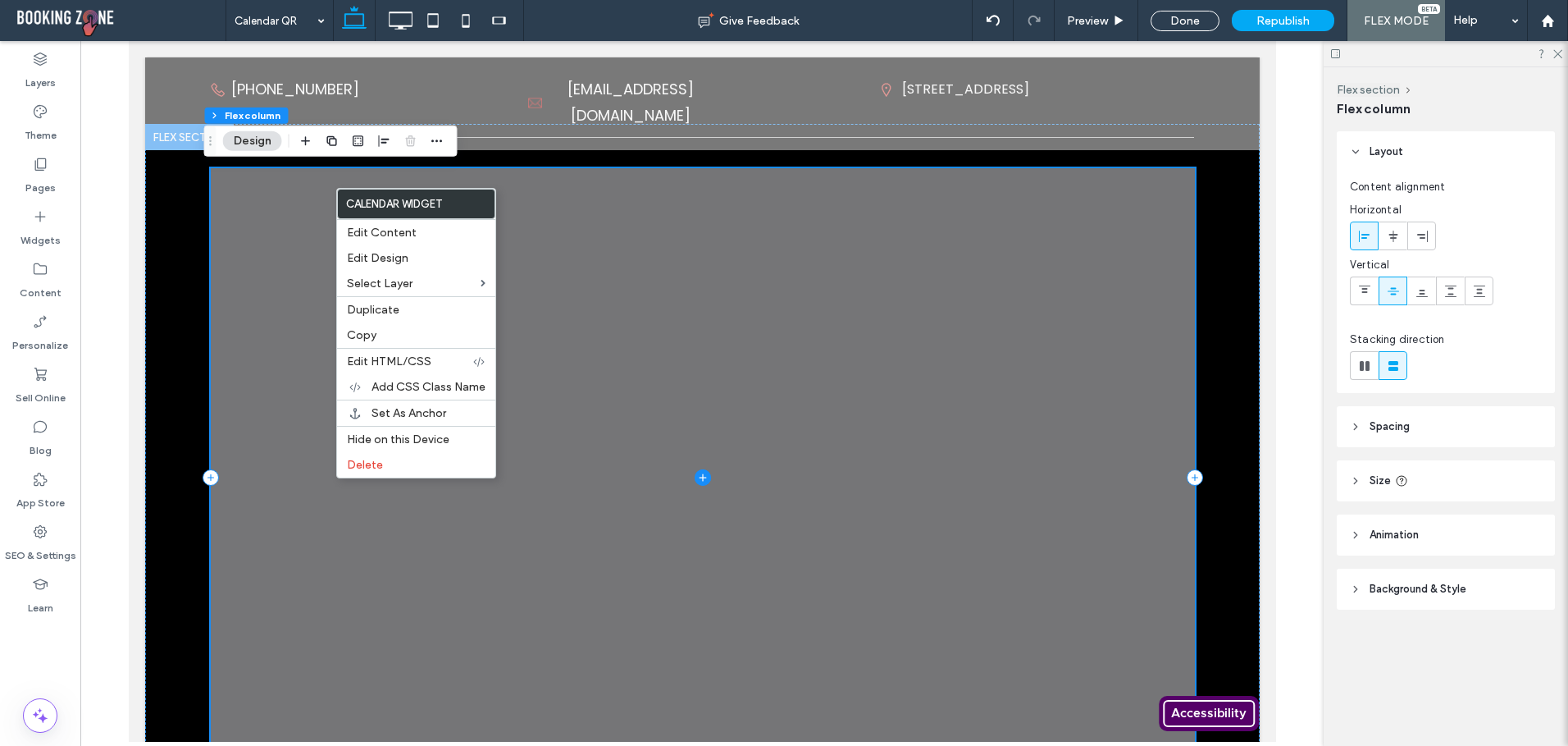
click at [513, 189] on span at bounding box center [702, 477] width 984 height 618
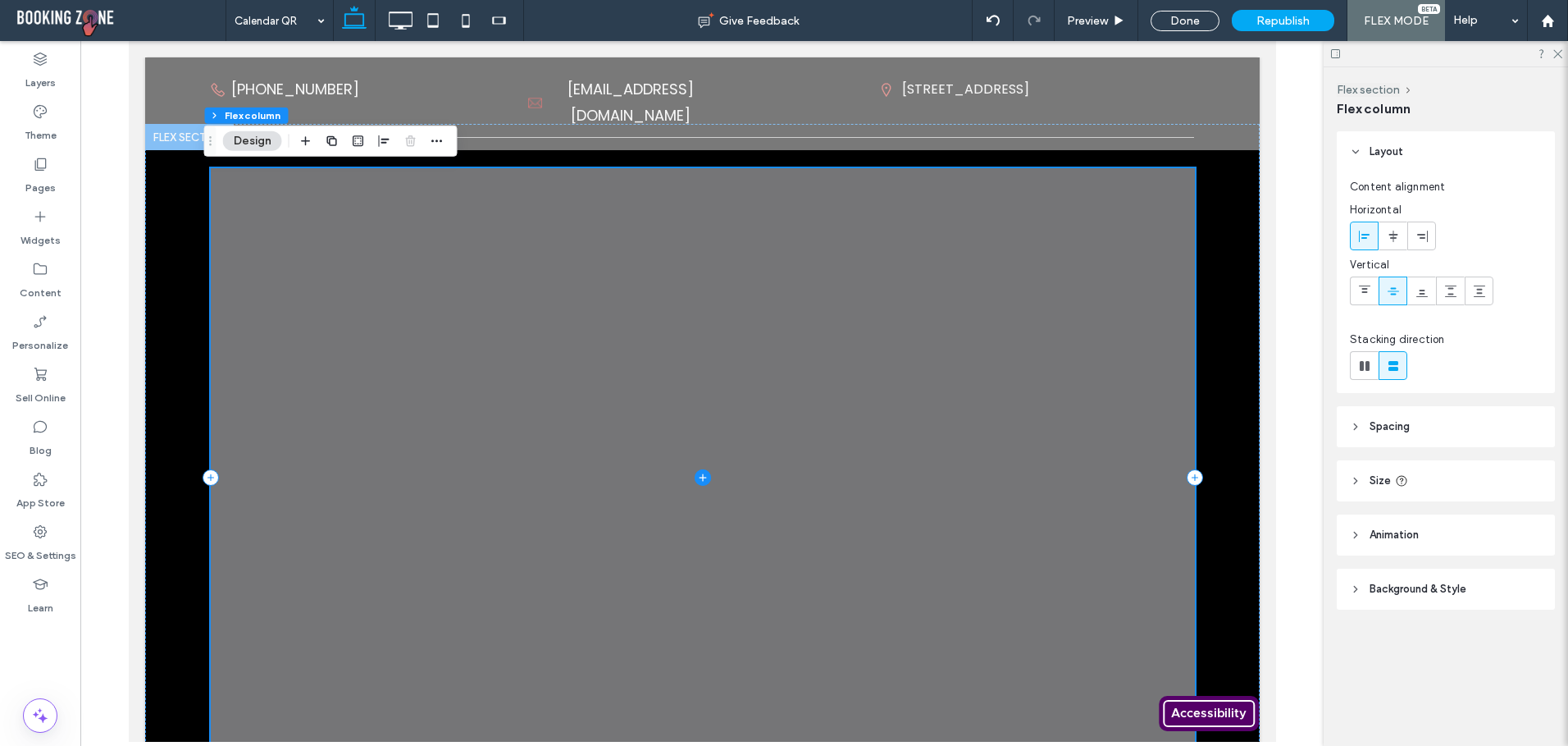
click at [522, 181] on span at bounding box center [702, 477] width 984 height 618
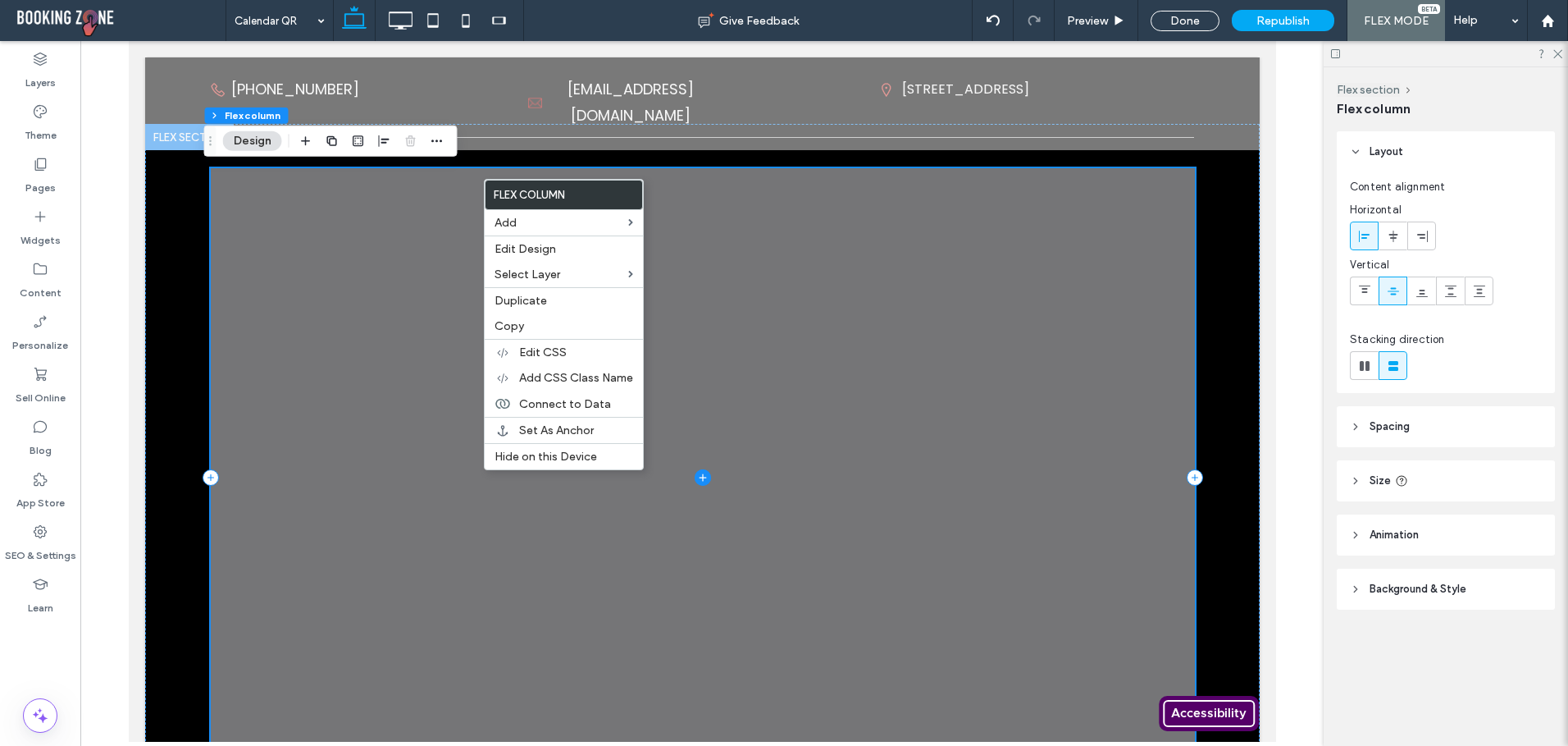
click at [407, 246] on span at bounding box center [702, 477] width 984 height 618
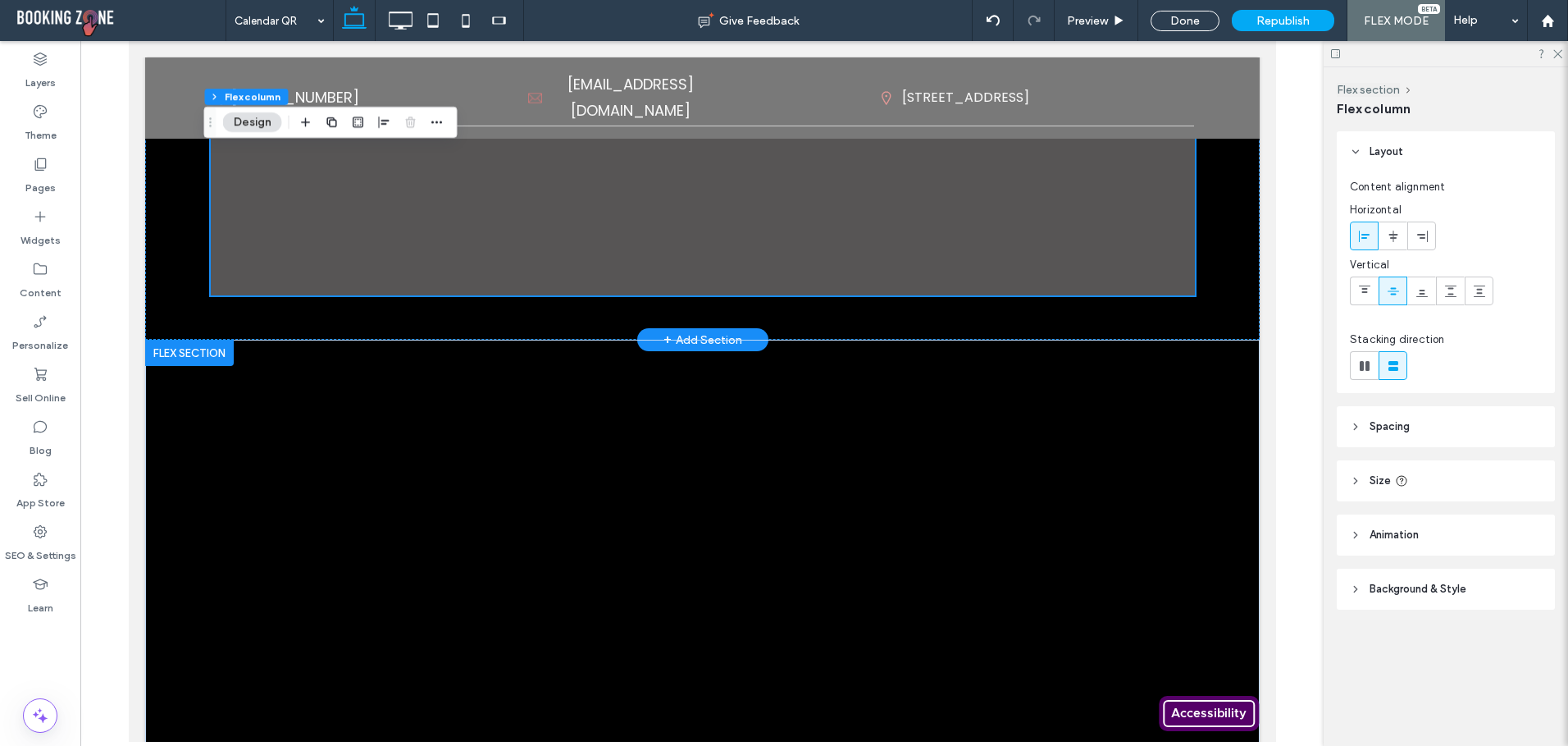
scroll to position [657, 0]
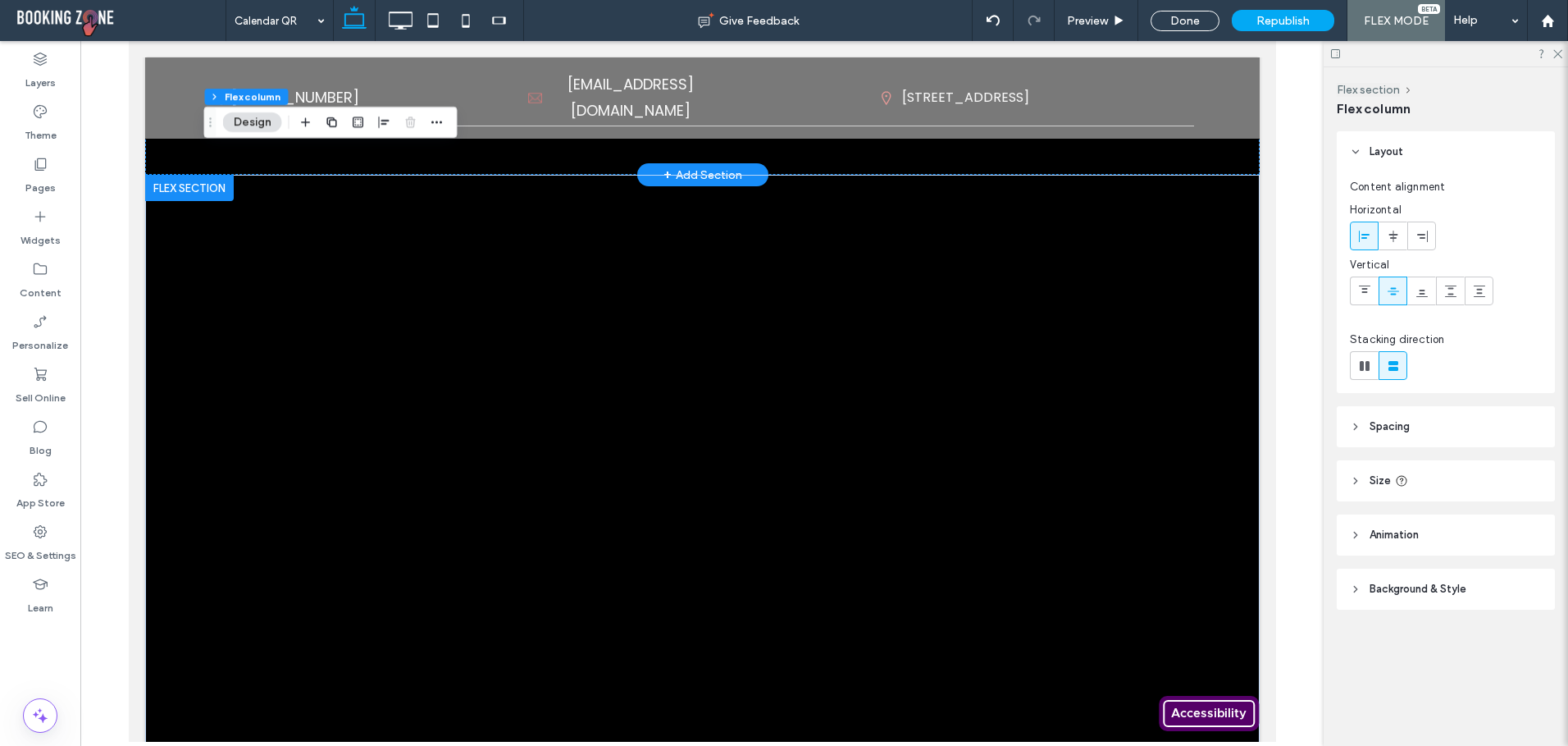
click at [181, 192] on div at bounding box center [188, 188] width 88 height 26
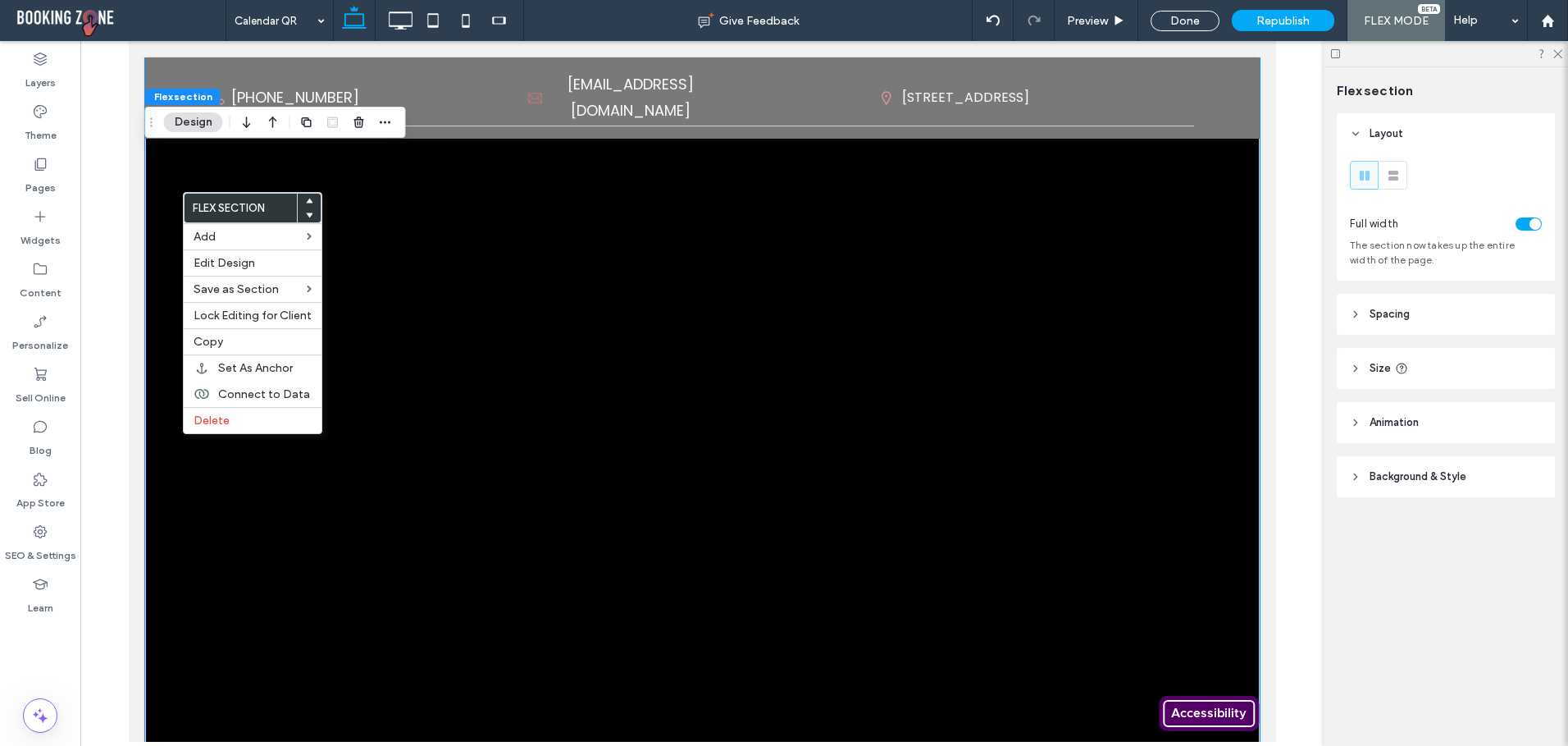
scroll to position [790, 0]
click at [208, 430] on div "Delete" at bounding box center [252, 420] width 137 height 26
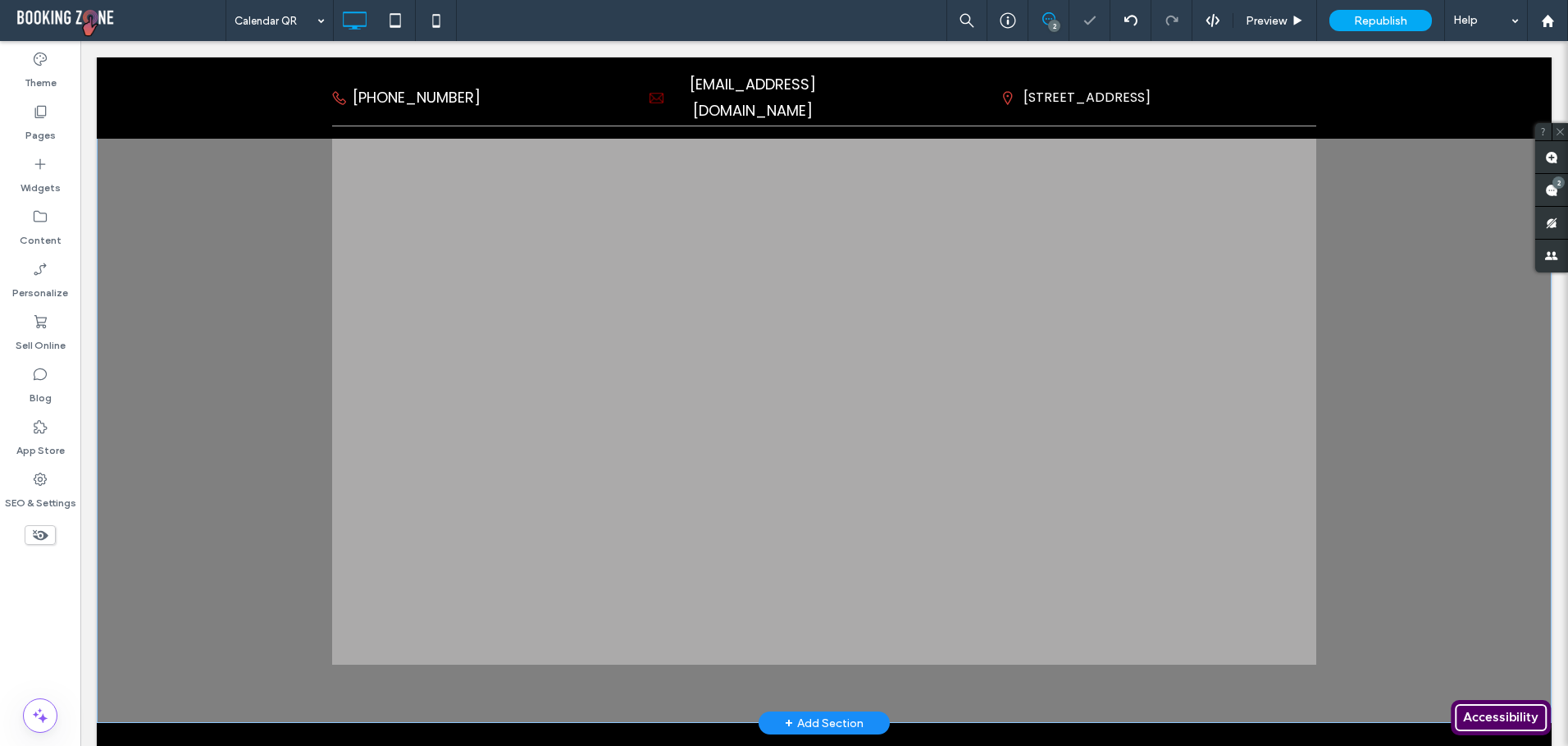
scroll to position [0, 0]
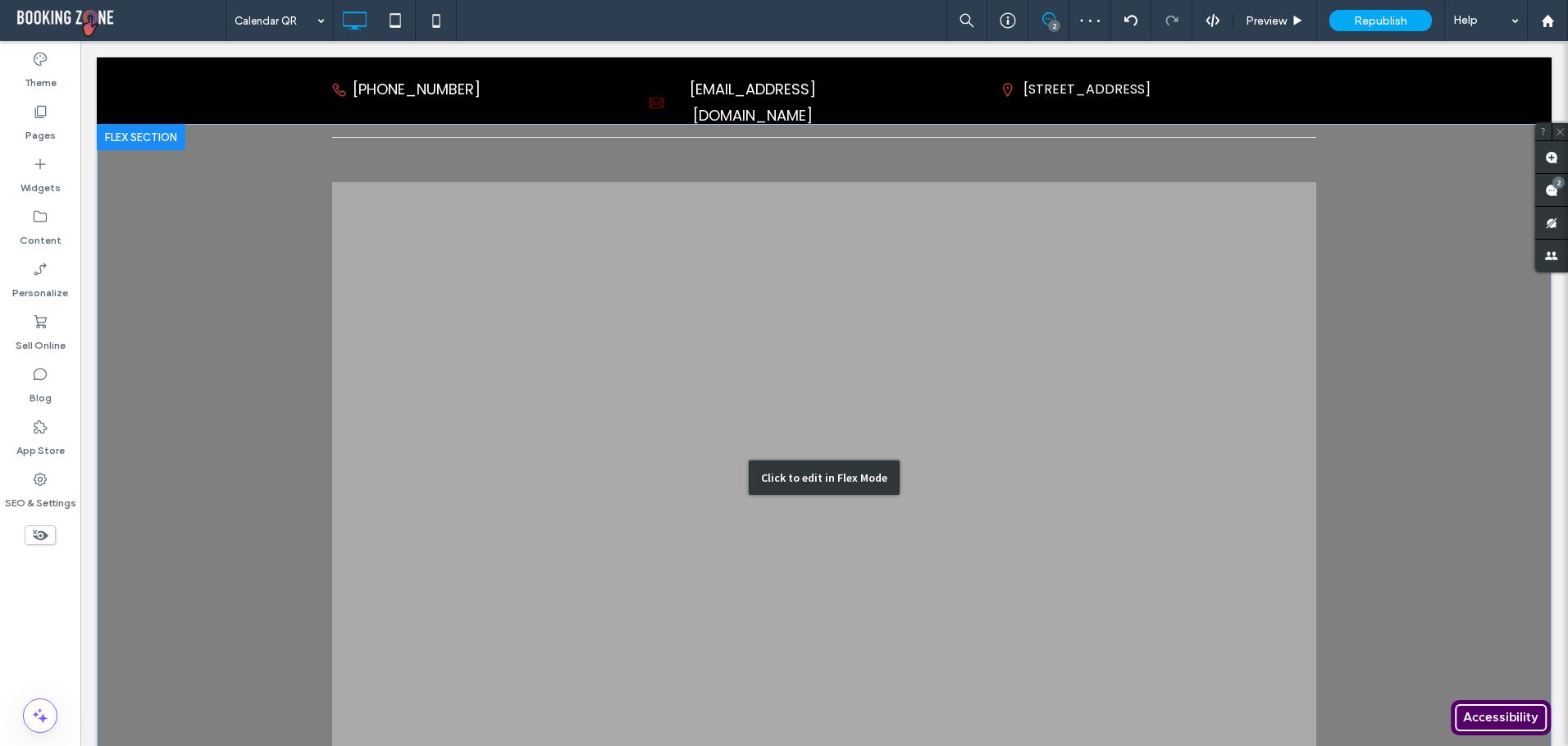
click at [631, 438] on div "Click to edit in Flex Mode" at bounding box center [824, 478] width 1455 height 707
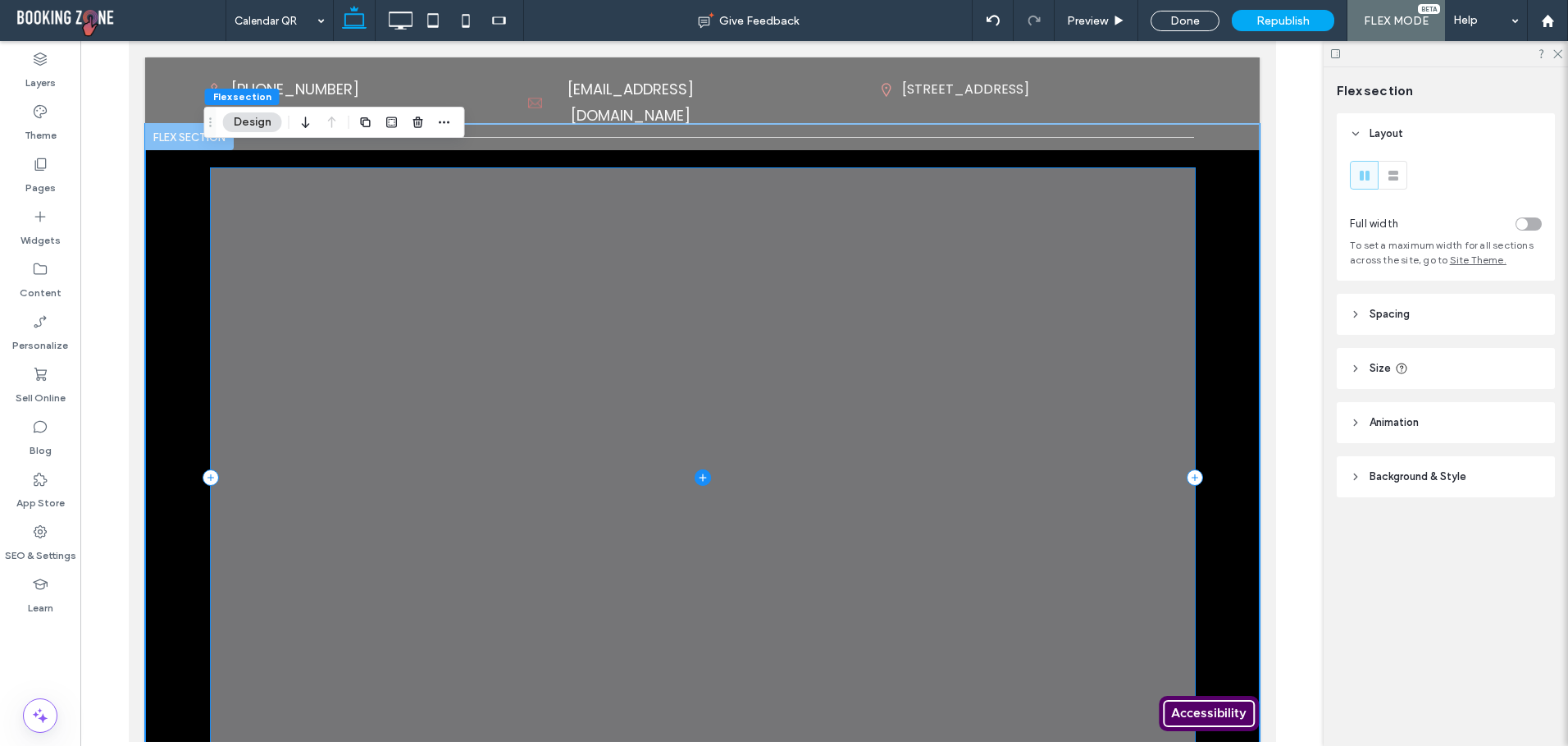
click at [694, 480] on icon at bounding box center [702, 477] width 16 height 16
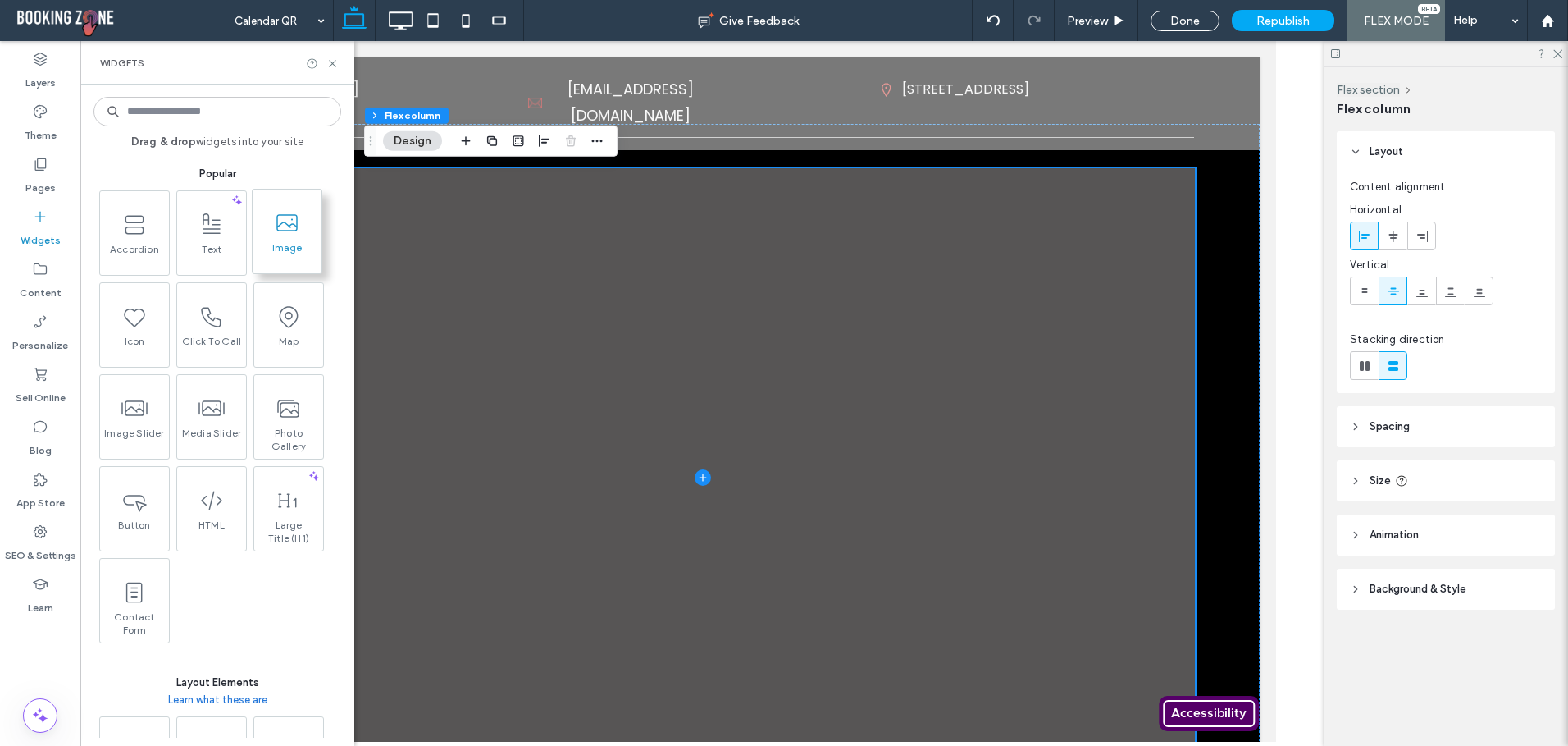
click at [284, 225] on icon at bounding box center [287, 223] width 26 height 26
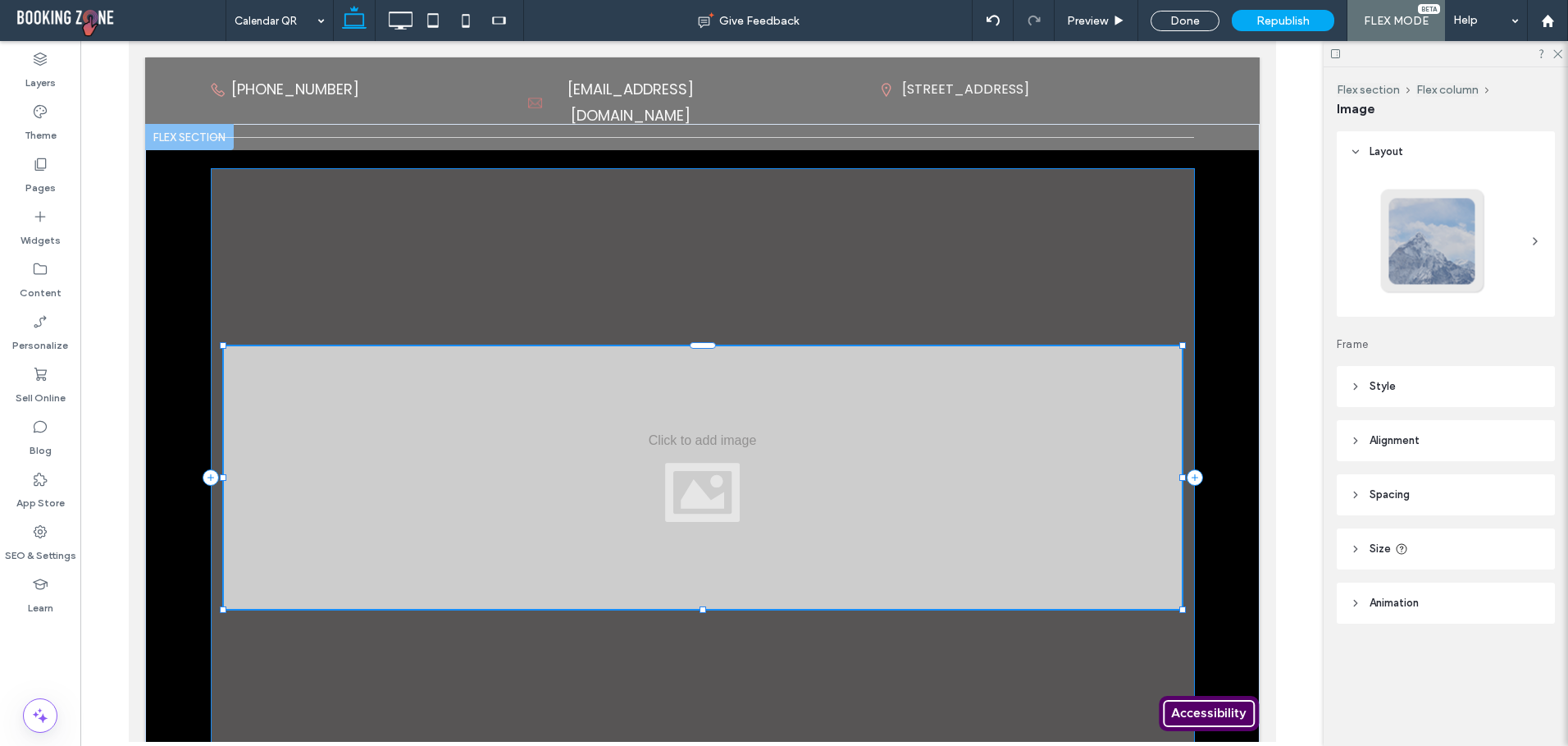
type input "*"
type input "***"
type input "**"
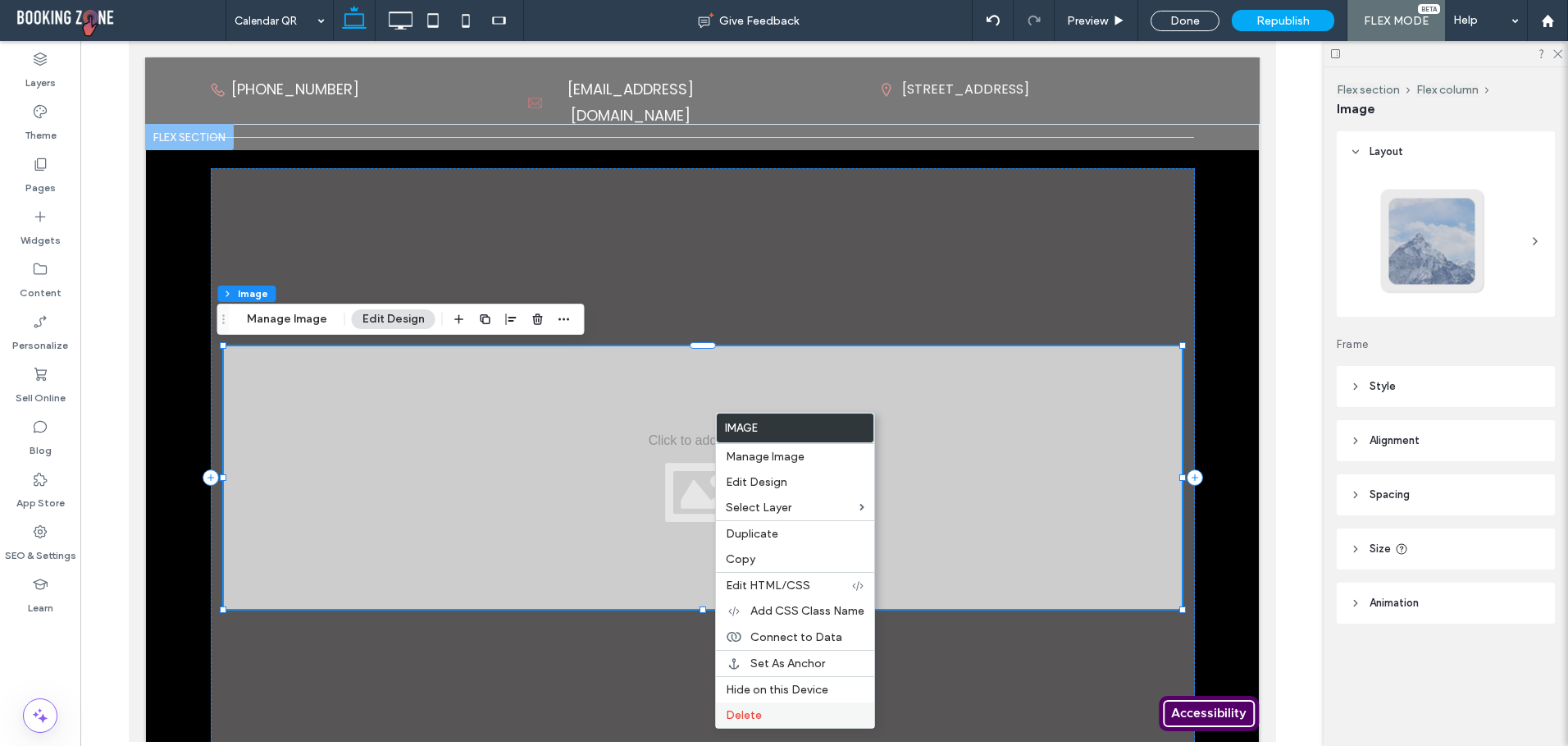
click at [765, 717] on label "Delete" at bounding box center [795, 714] width 138 height 14
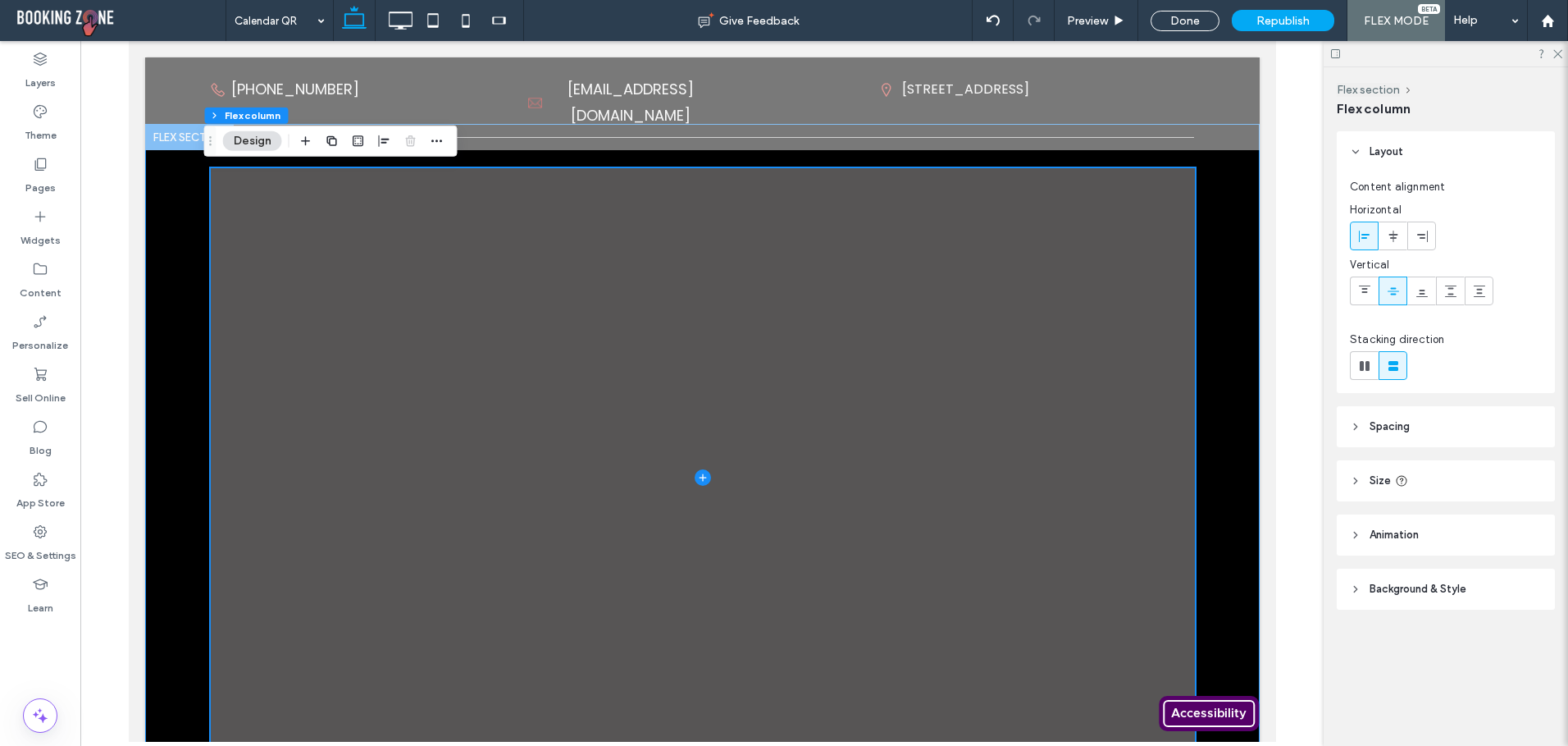
click at [1237, 199] on div at bounding box center [701, 478] width 1115 height 707
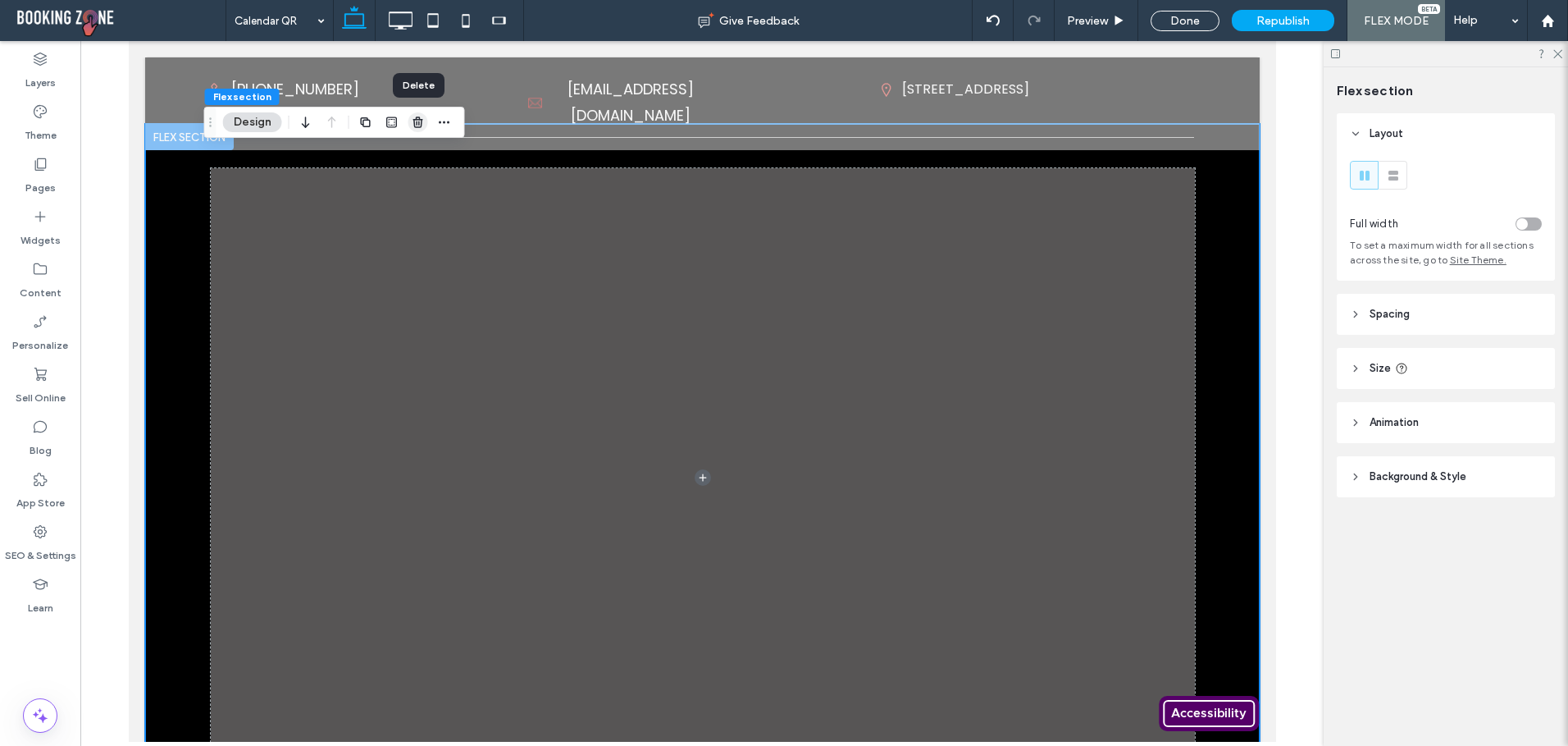
click at [415, 121] on icon "button" at bounding box center [419, 122] width 13 height 13
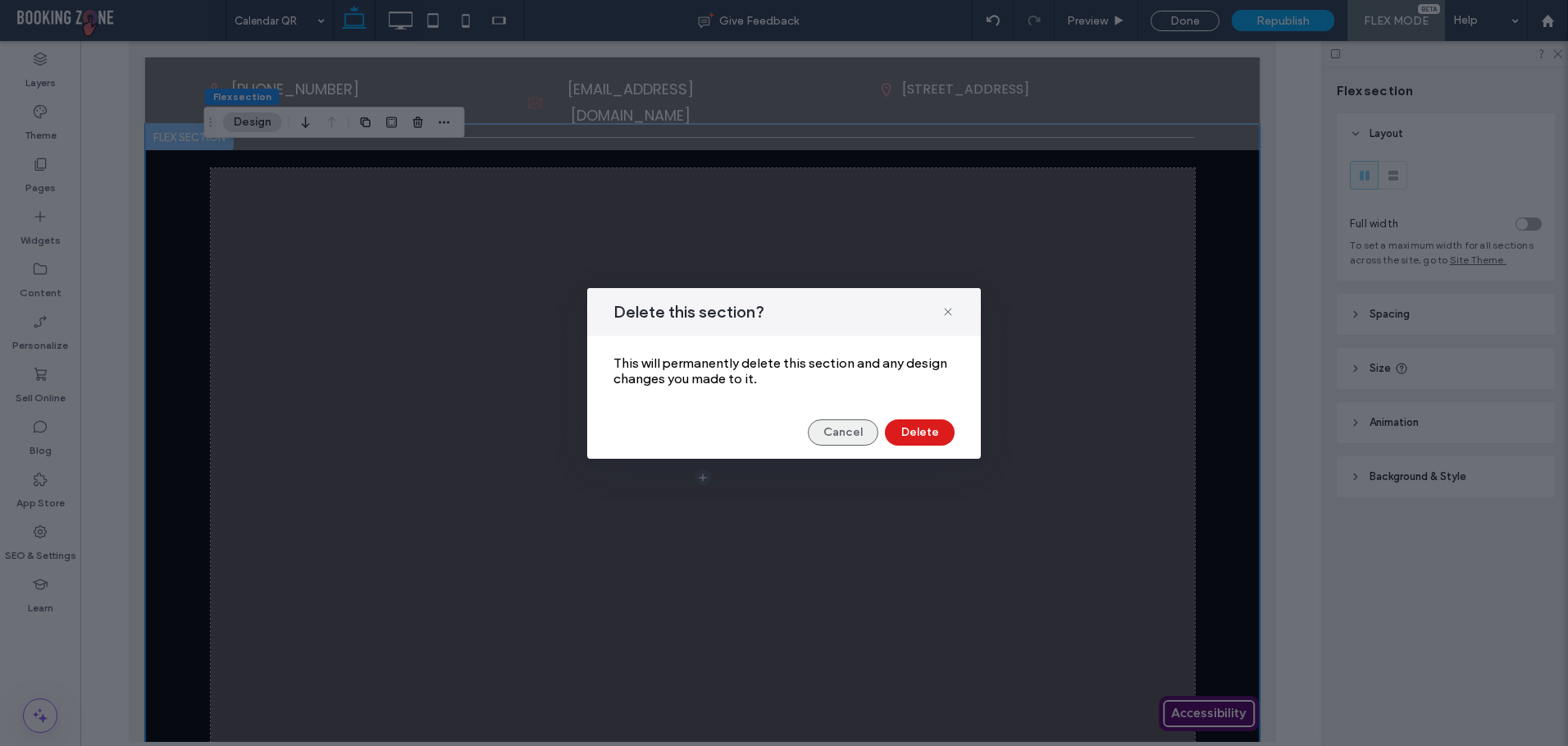
click at [870, 432] on button "Cancel" at bounding box center [843, 433] width 71 height 26
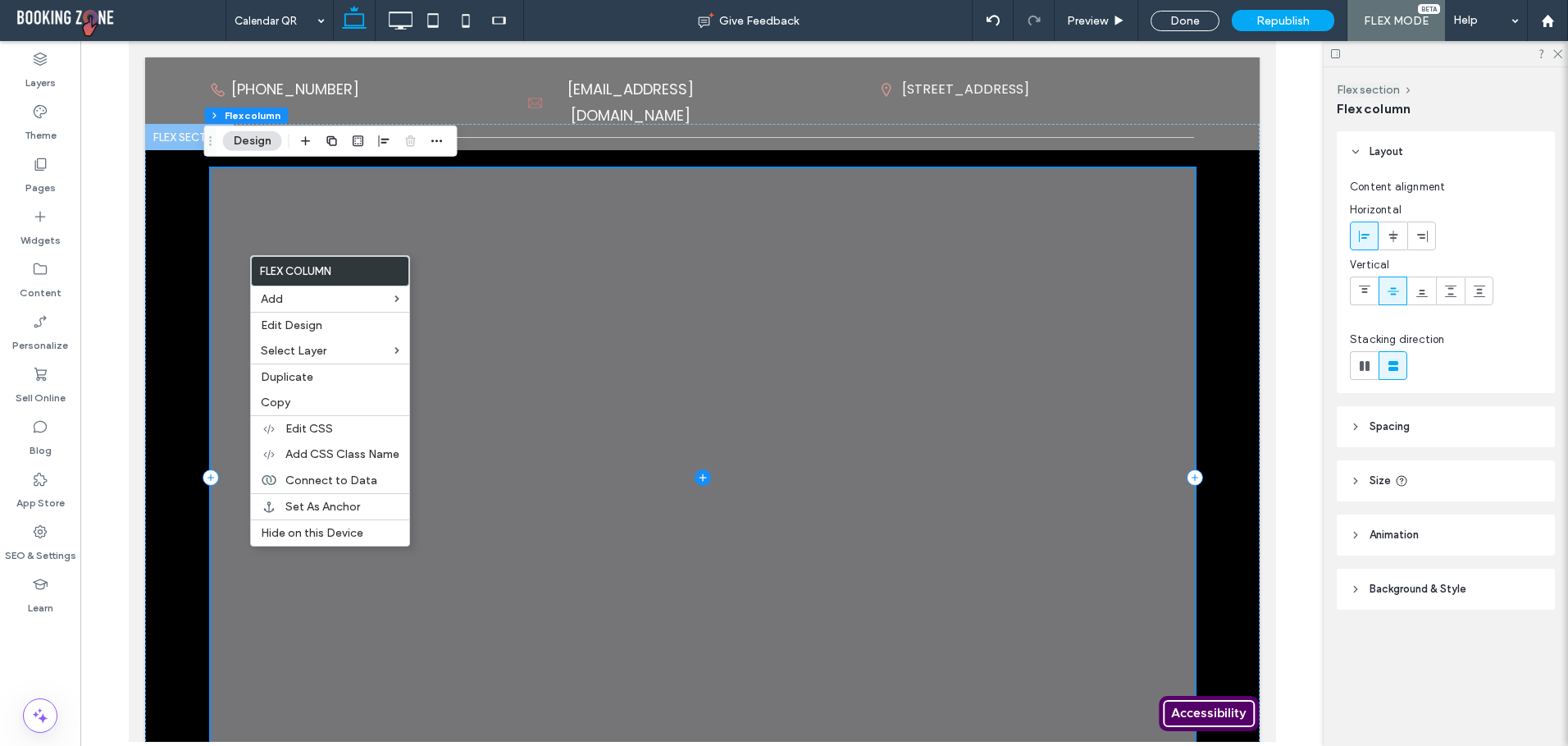
click at [477, 240] on span at bounding box center [702, 477] width 984 height 618
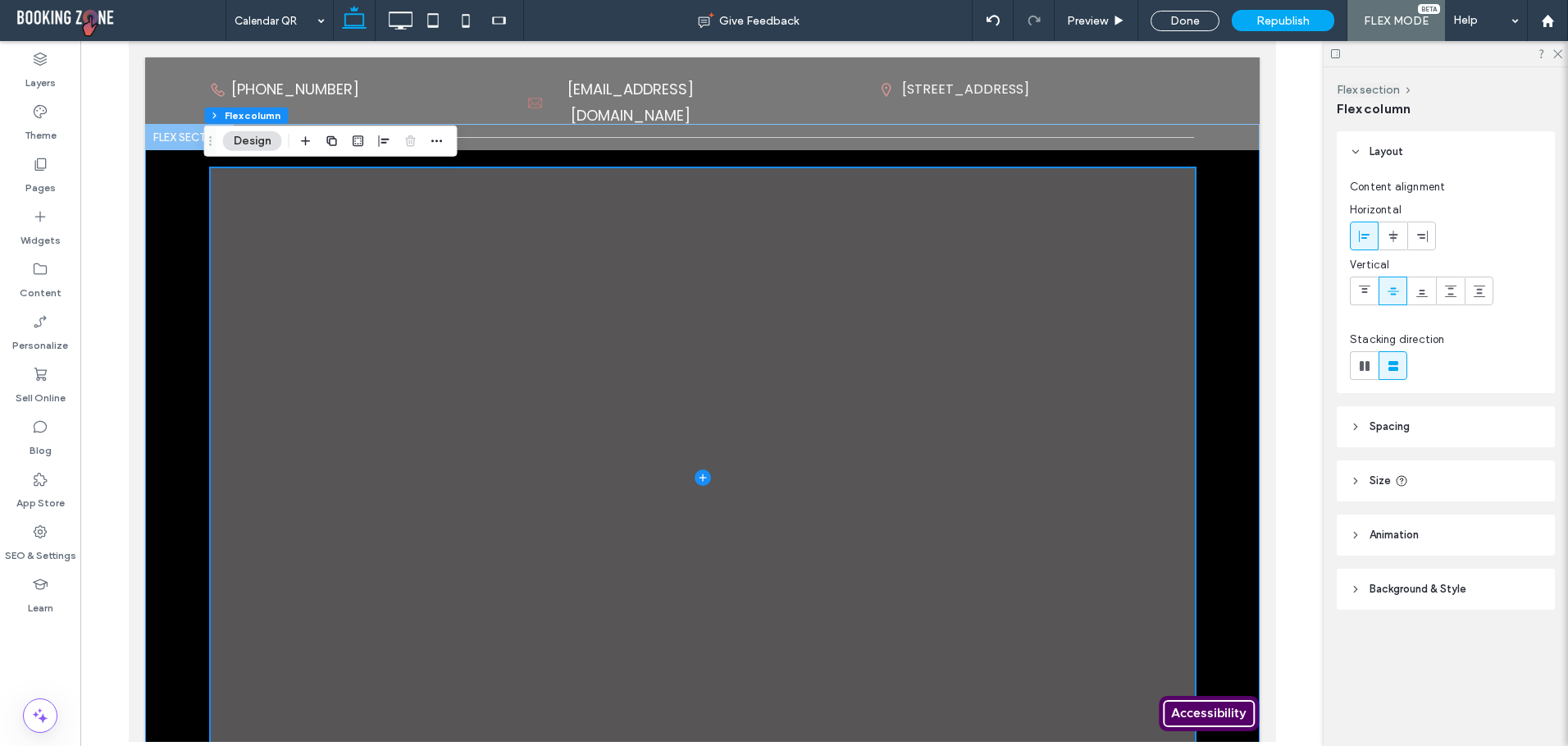
click at [157, 236] on div at bounding box center [701, 478] width 1115 height 707
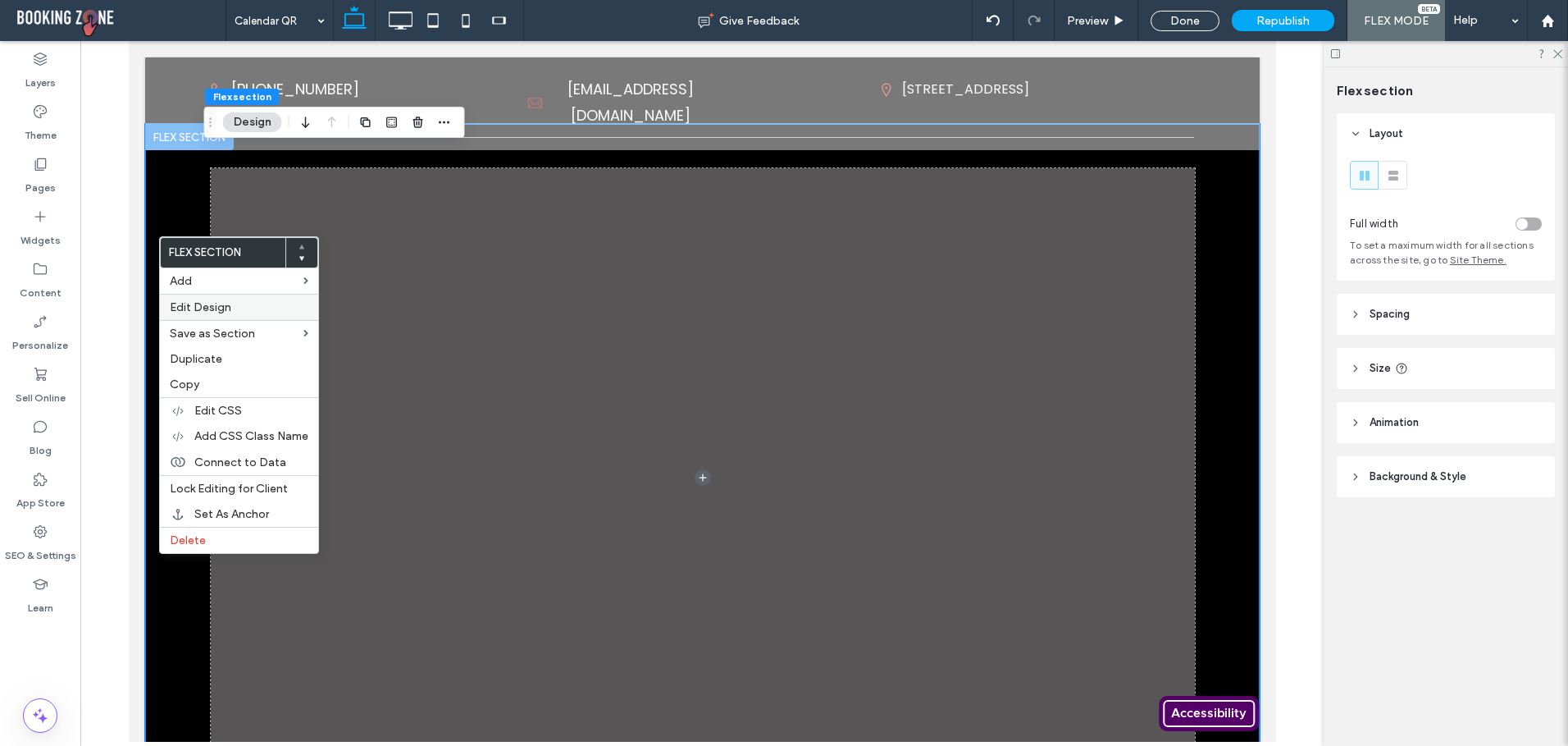
click at [226, 304] on span "Edit Design" at bounding box center [199, 307] width 61 height 14
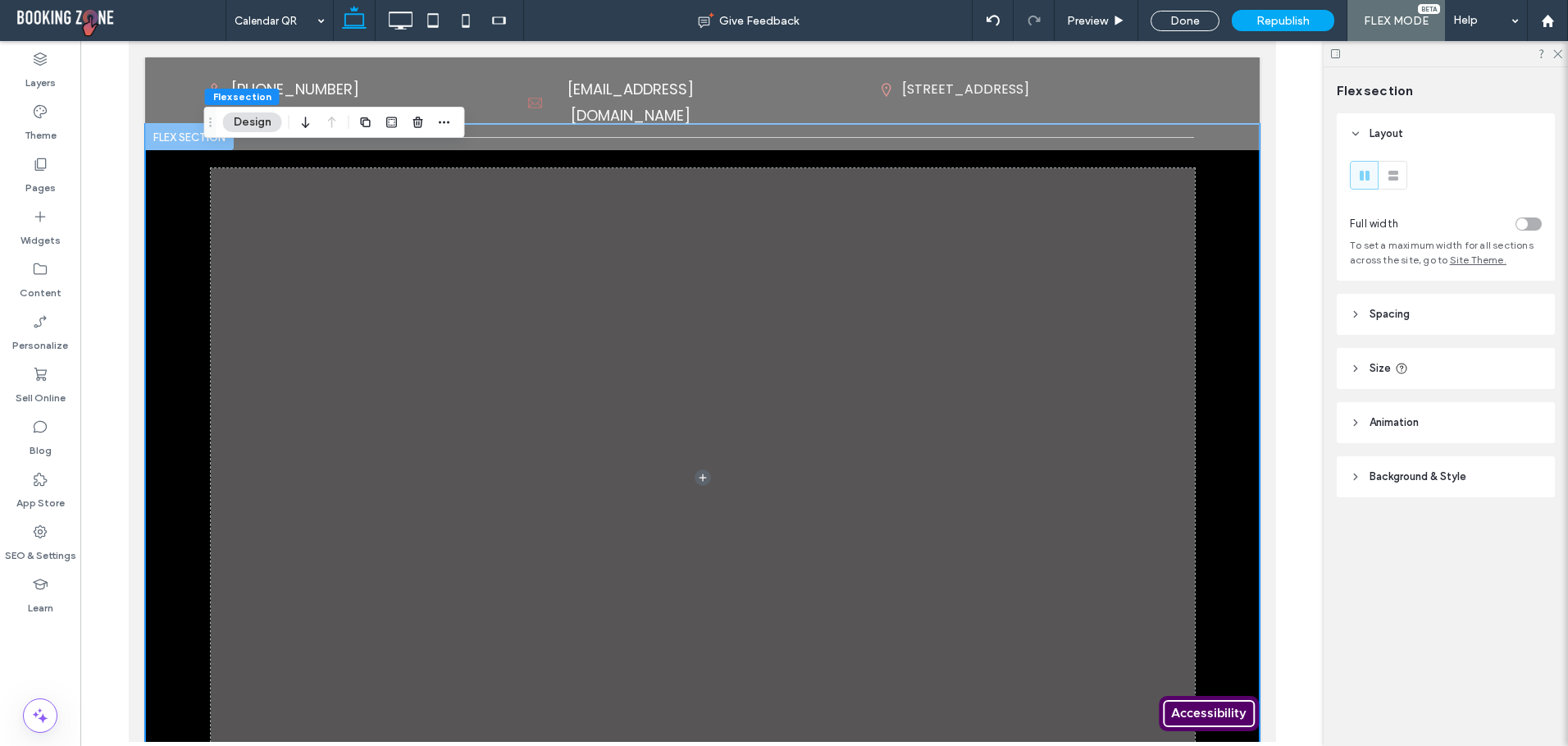
click at [1371, 474] on span "Background & Style" at bounding box center [1418, 476] width 97 height 16
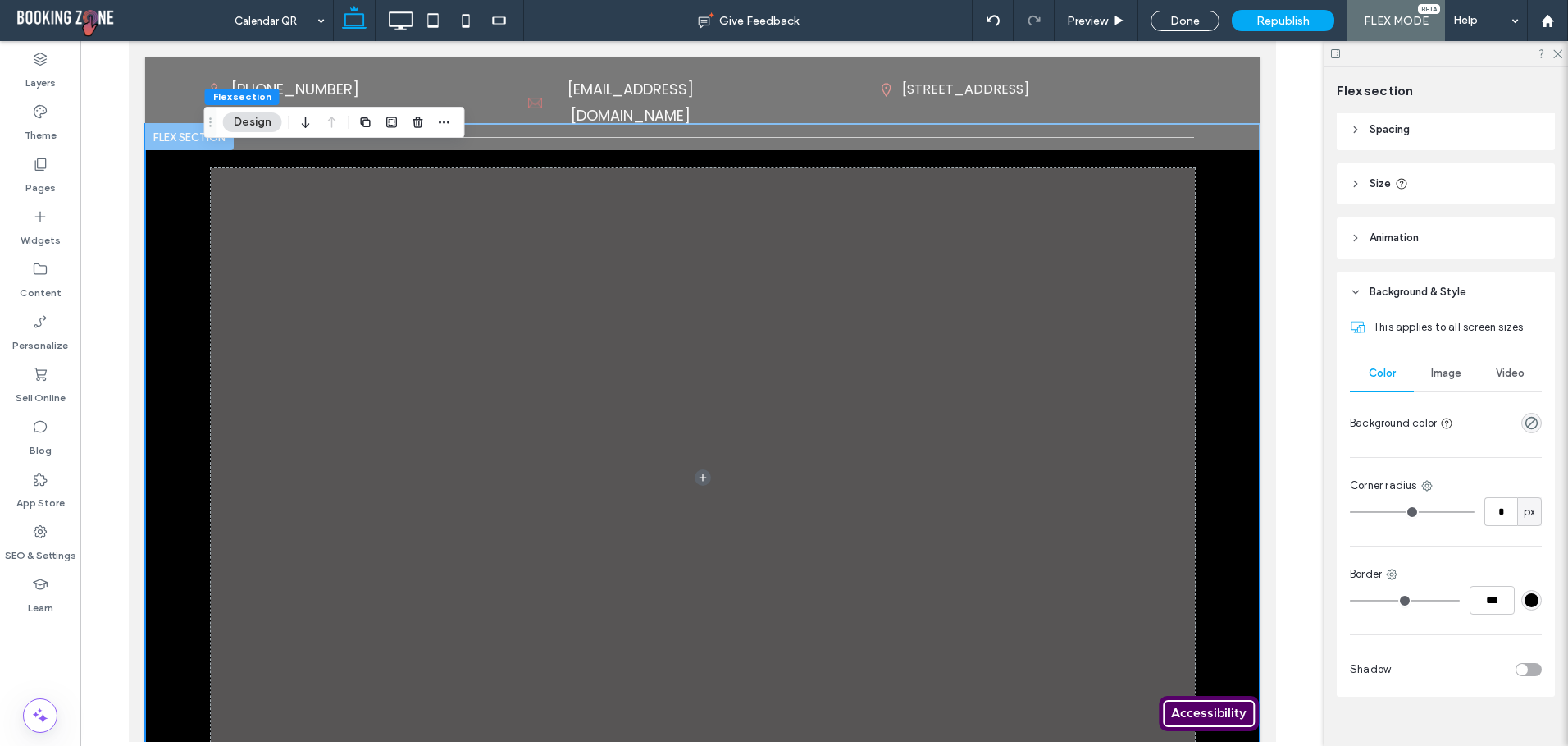
scroll to position [208, 0]
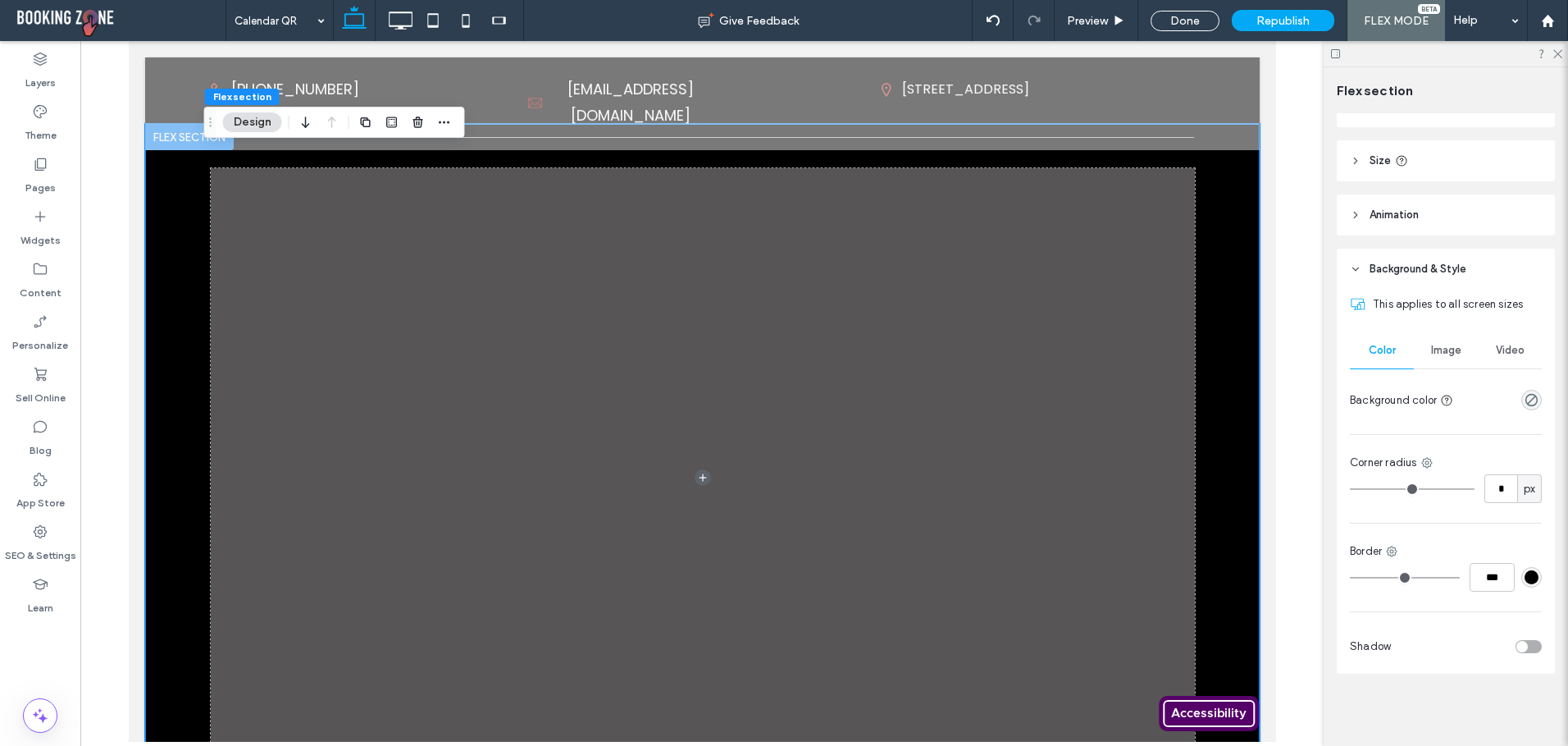
click at [1450, 352] on span "Image" at bounding box center [1447, 350] width 30 height 13
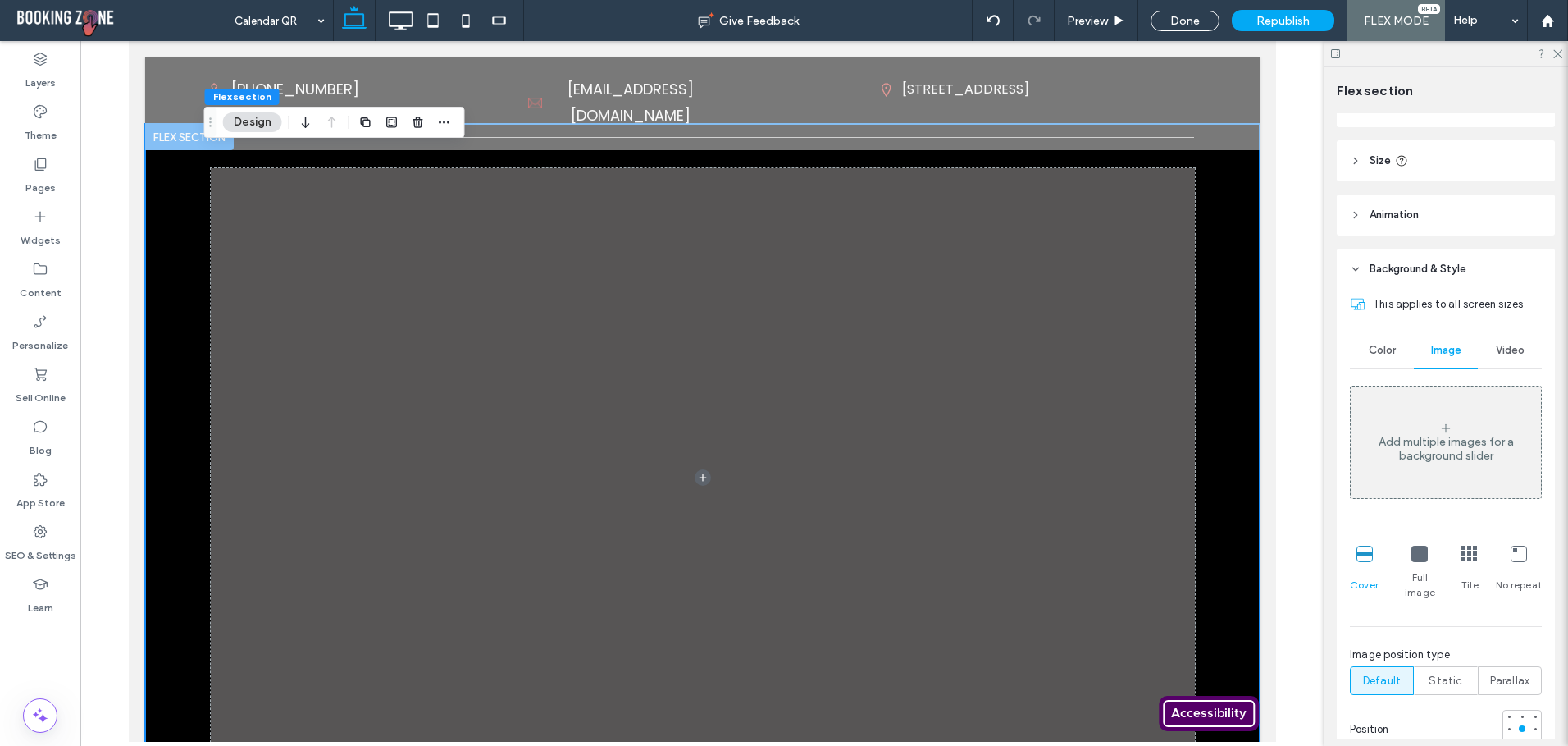
click at [1423, 558] on icon at bounding box center [1419, 553] width 16 height 16
click at [1440, 460] on div "Add multiple images for a background slider" at bounding box center [1446, 449] width 190 height 28
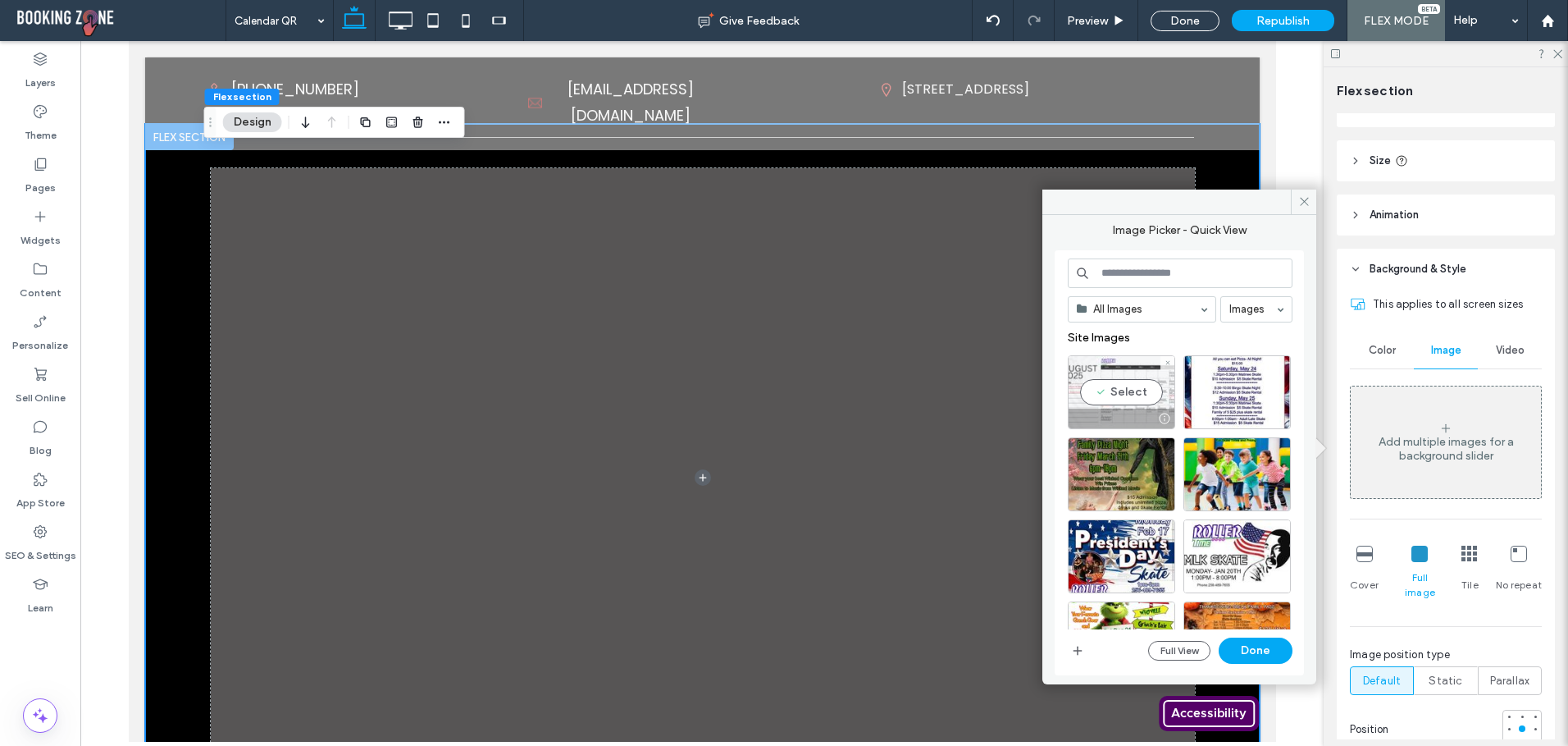
click at [1097, 396] on div "Select" at bounding box center [1121, 392] width 107 height 73
click at [1264, 653] on button "Done" at bounding box center [1256, 651] width 73 height 26
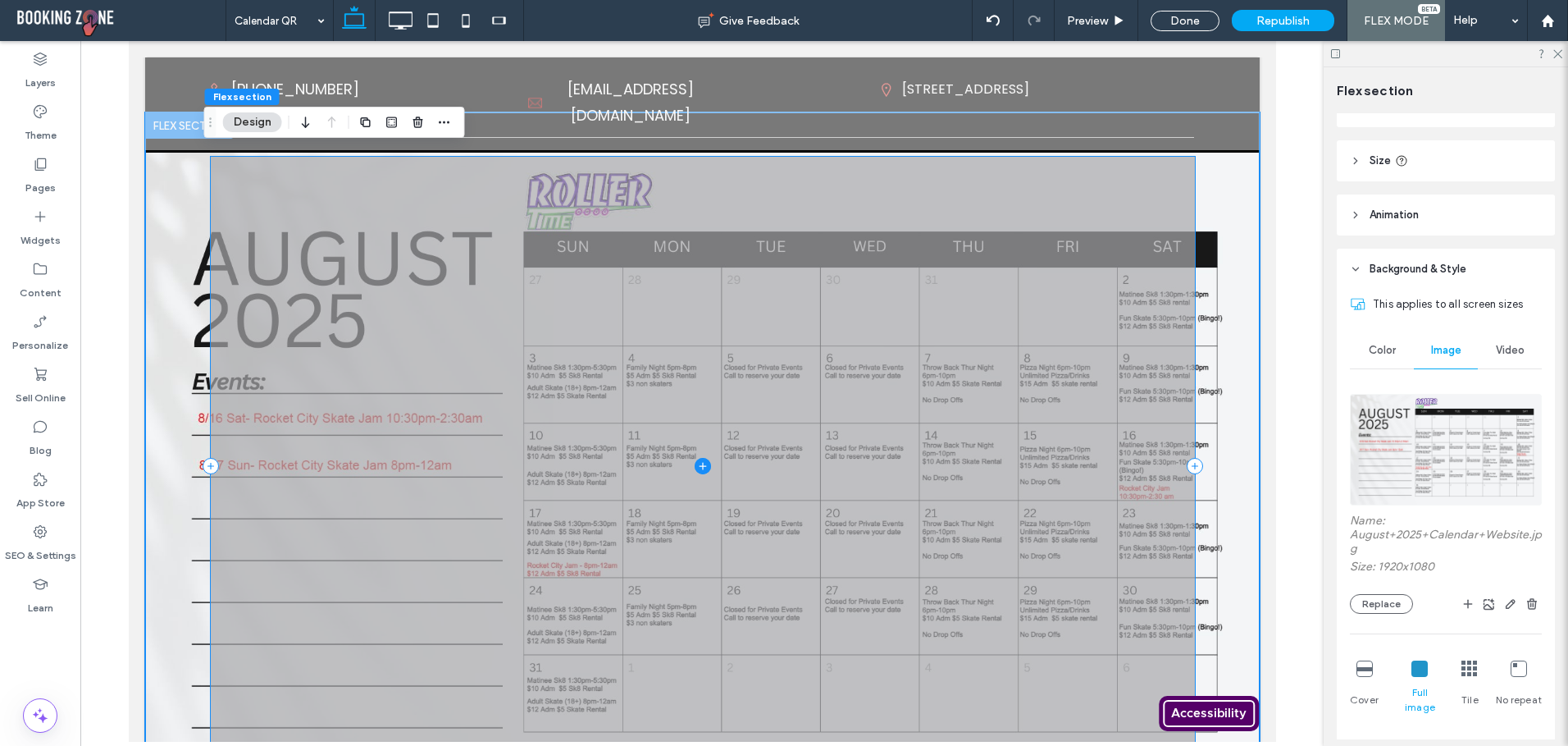
scroll to position [0, 0]
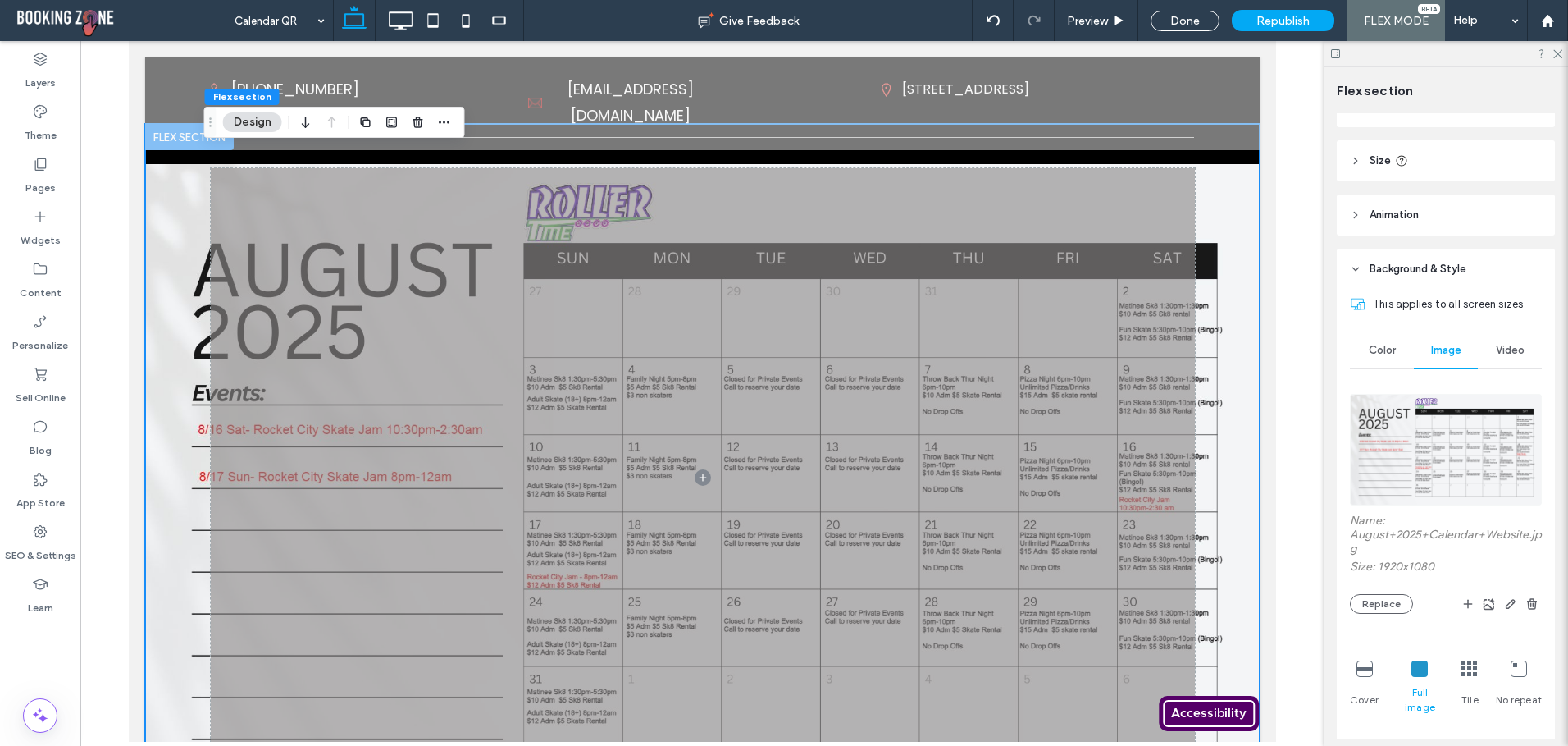
click at [1211, 153] on div at bounding box center [701, 478] width 1115 height 707
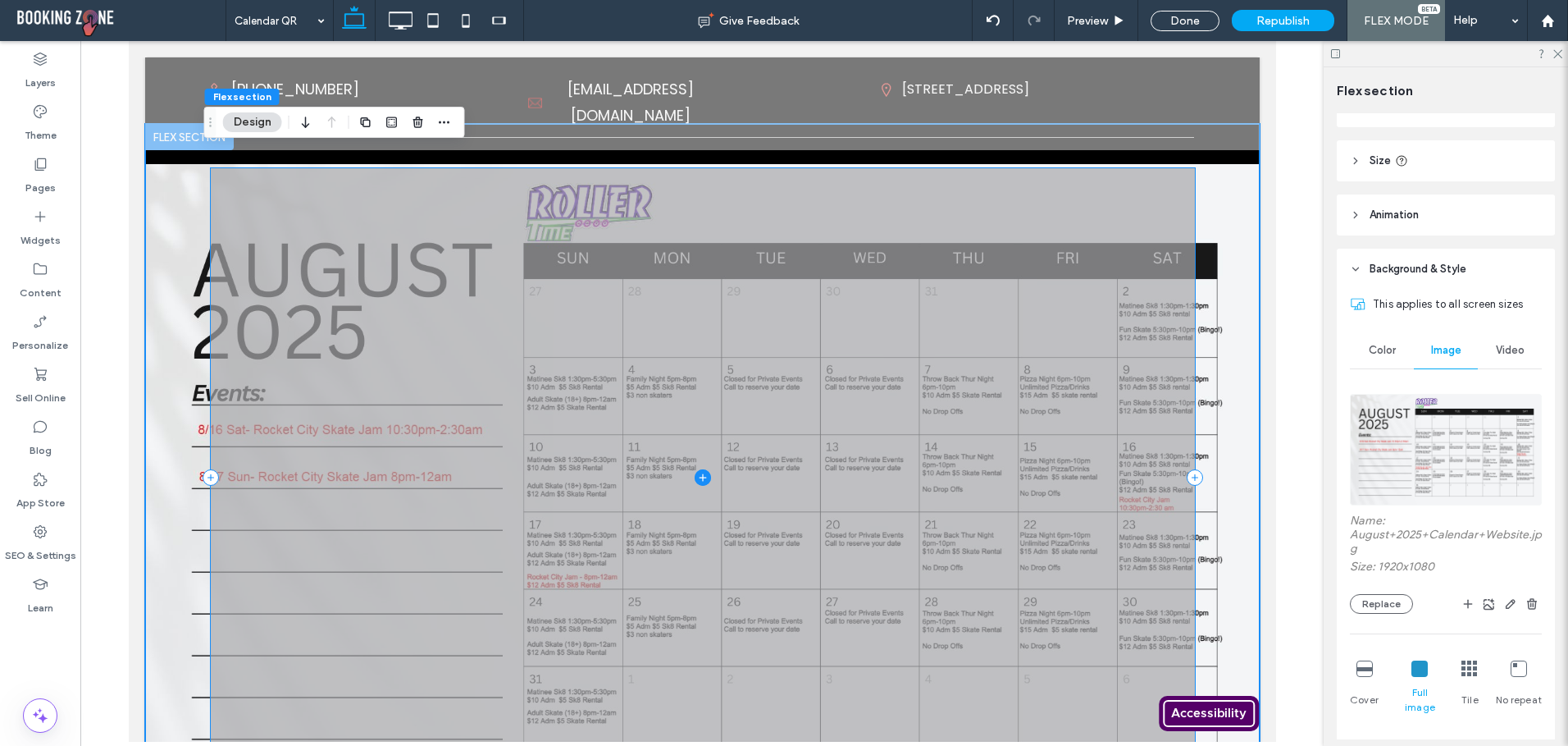
click at [1092, 231] on span at bounding box center [702, 477] width 984 height 618
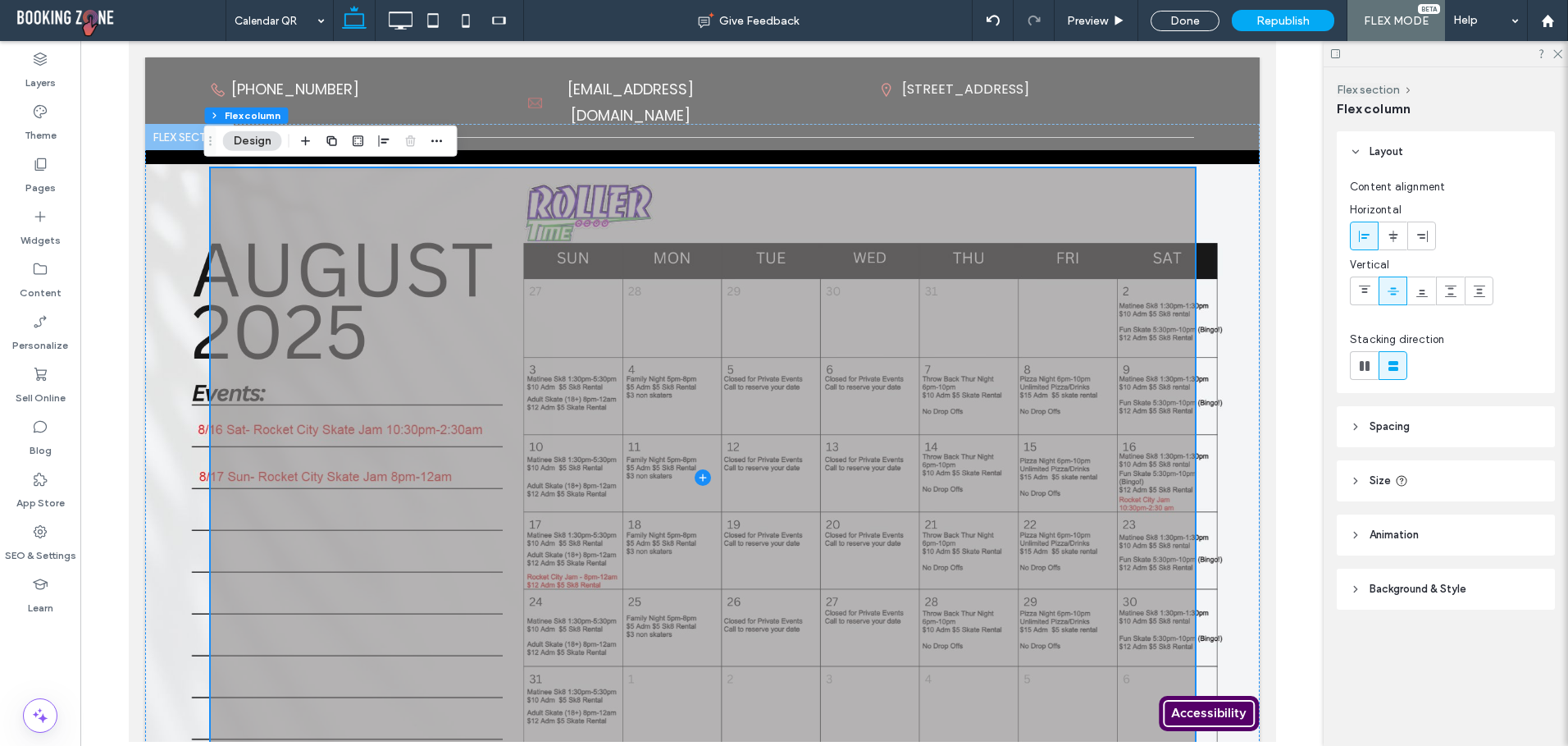
click at [1369, 582] on header "Background & Style" at bounding box center [1446, 589] width 218 height 41
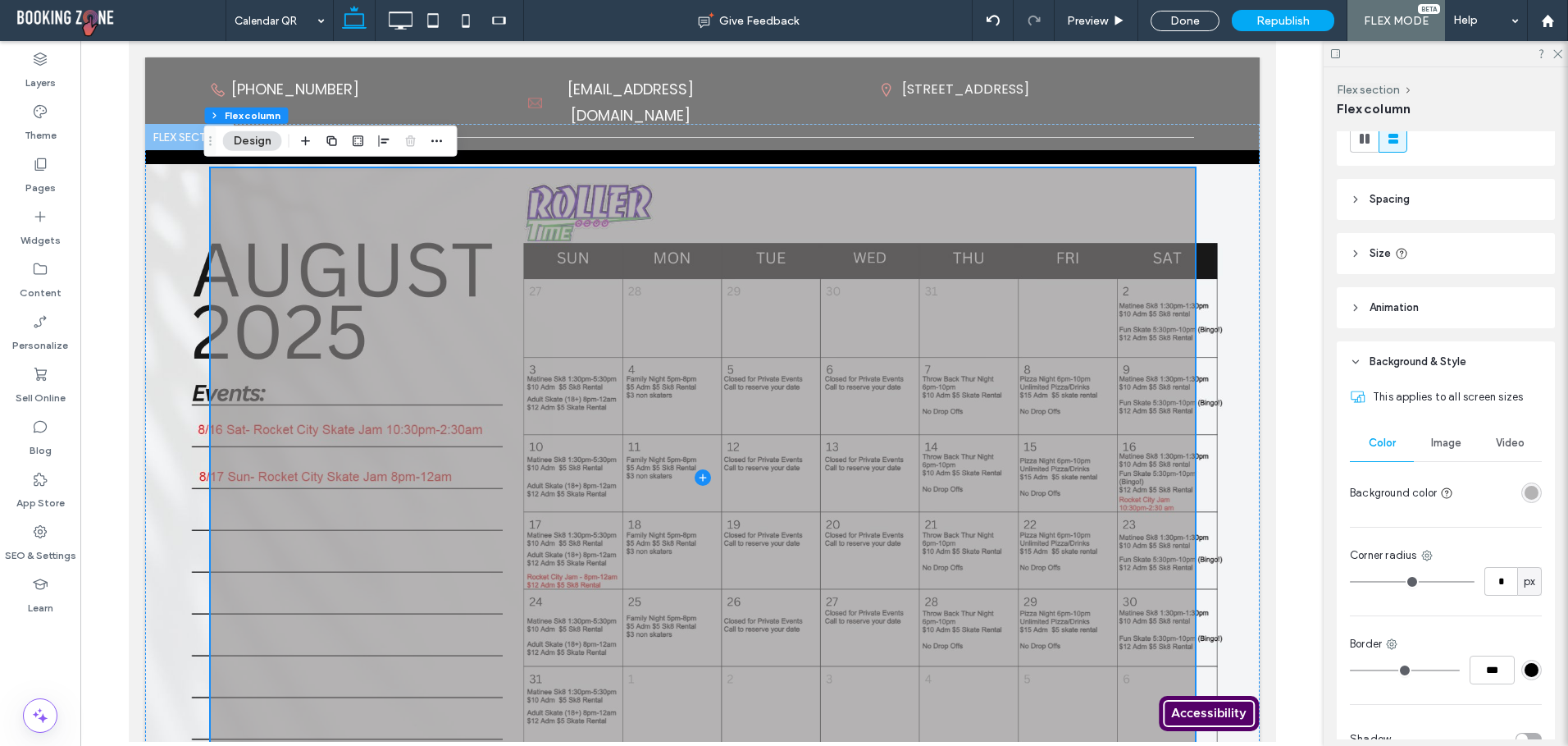
scroll to position [320, 0]
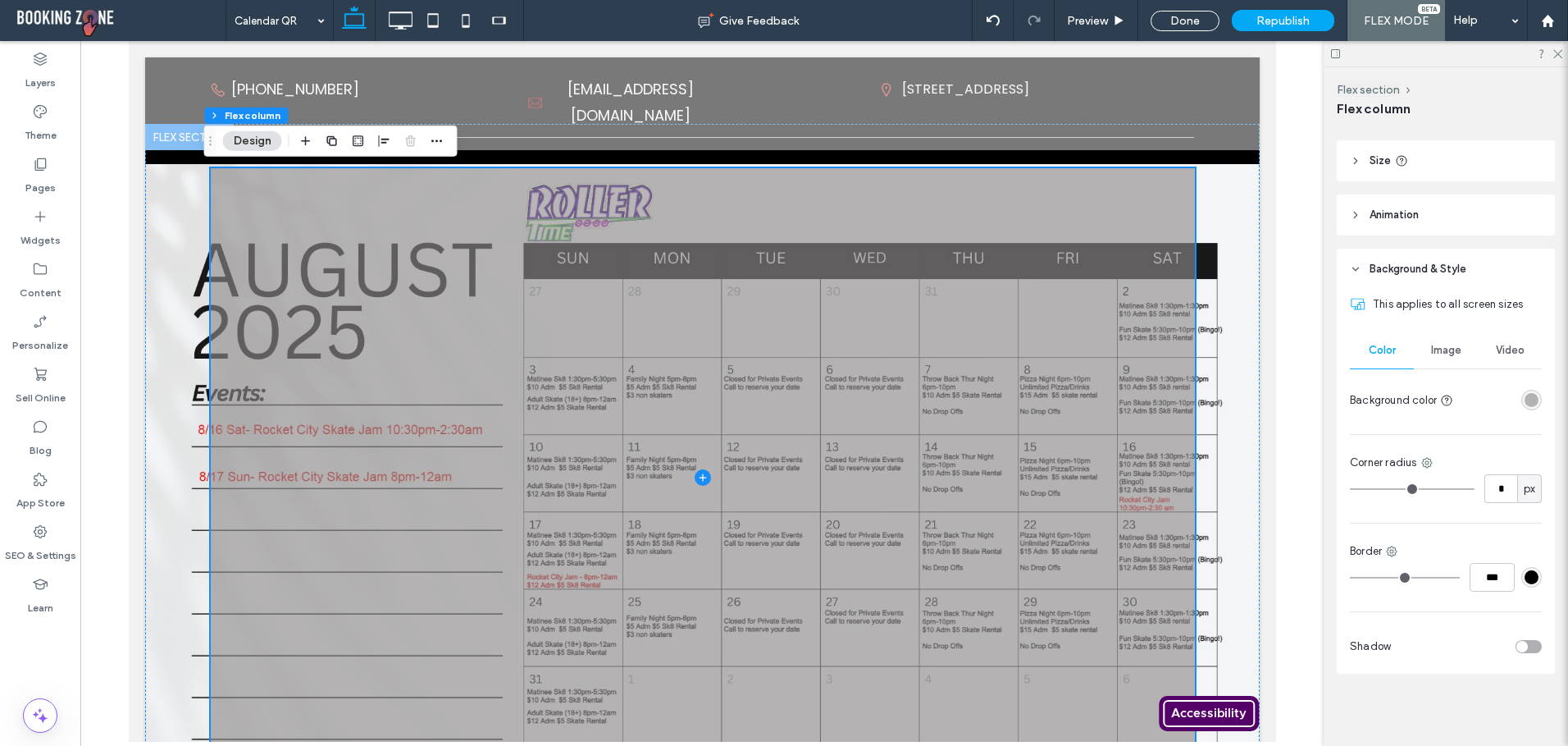
click at [1528, 397] on div "rgba(141, 138, 138, 0.62)" at bounding box center [1531, 400] width 14 height 14
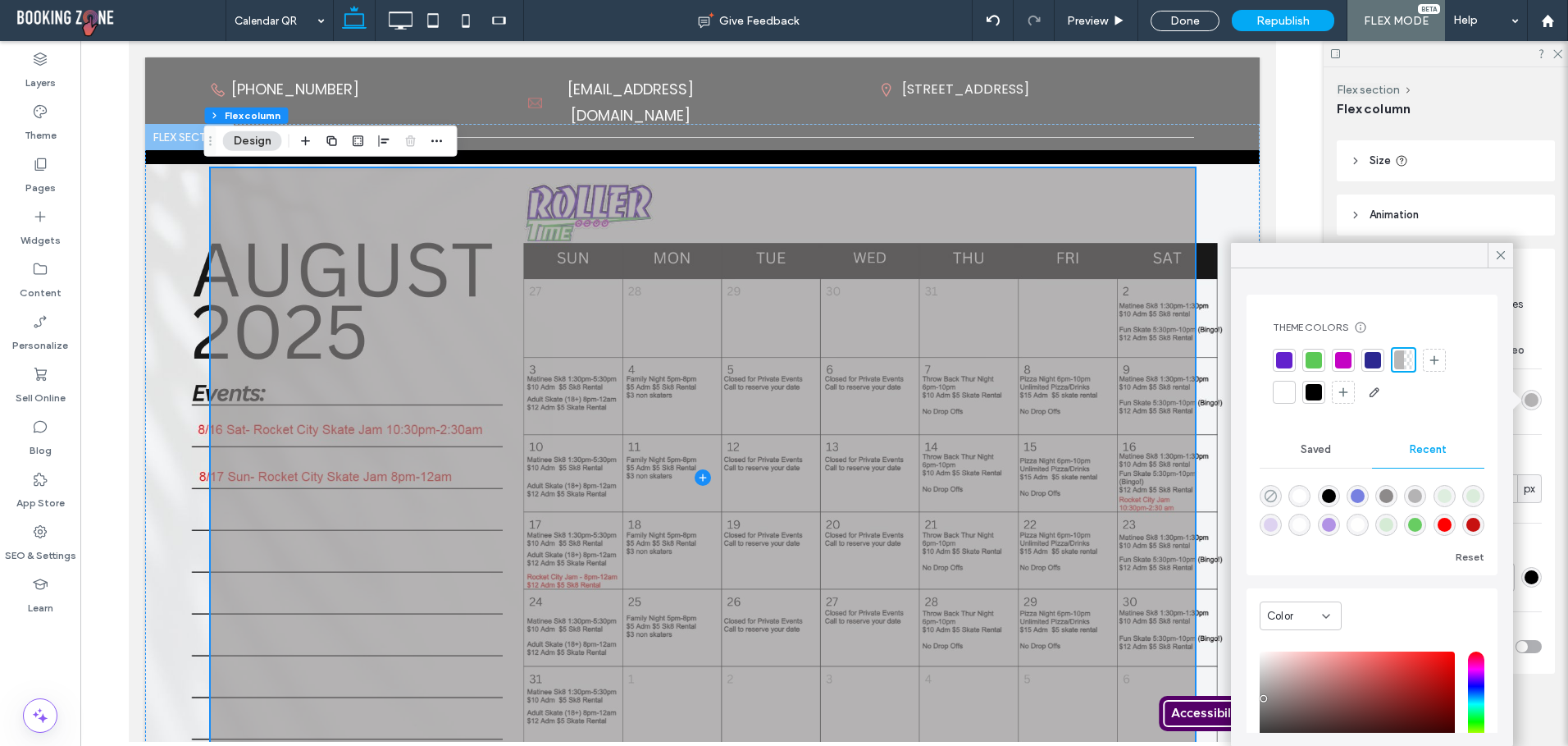
click at [1274, 497] on icon "rgba(0, 0, 0, 0)" at bounding box center [1271, 496] width 14 height 14
type input "*******"
type input "*"
type input "**"
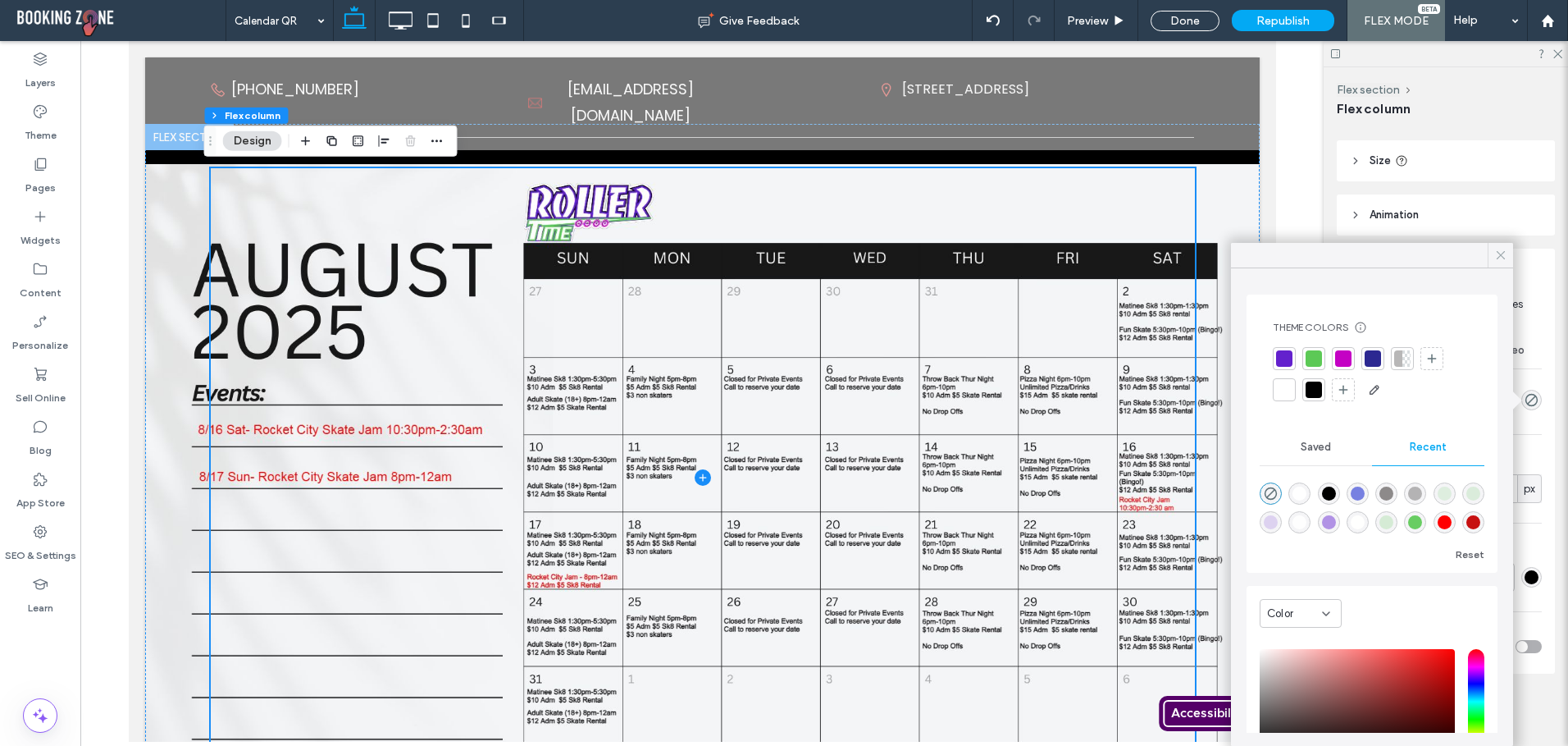
click at [1500, 259] on icon at bounding box center [1501, 255] width 15 height 15
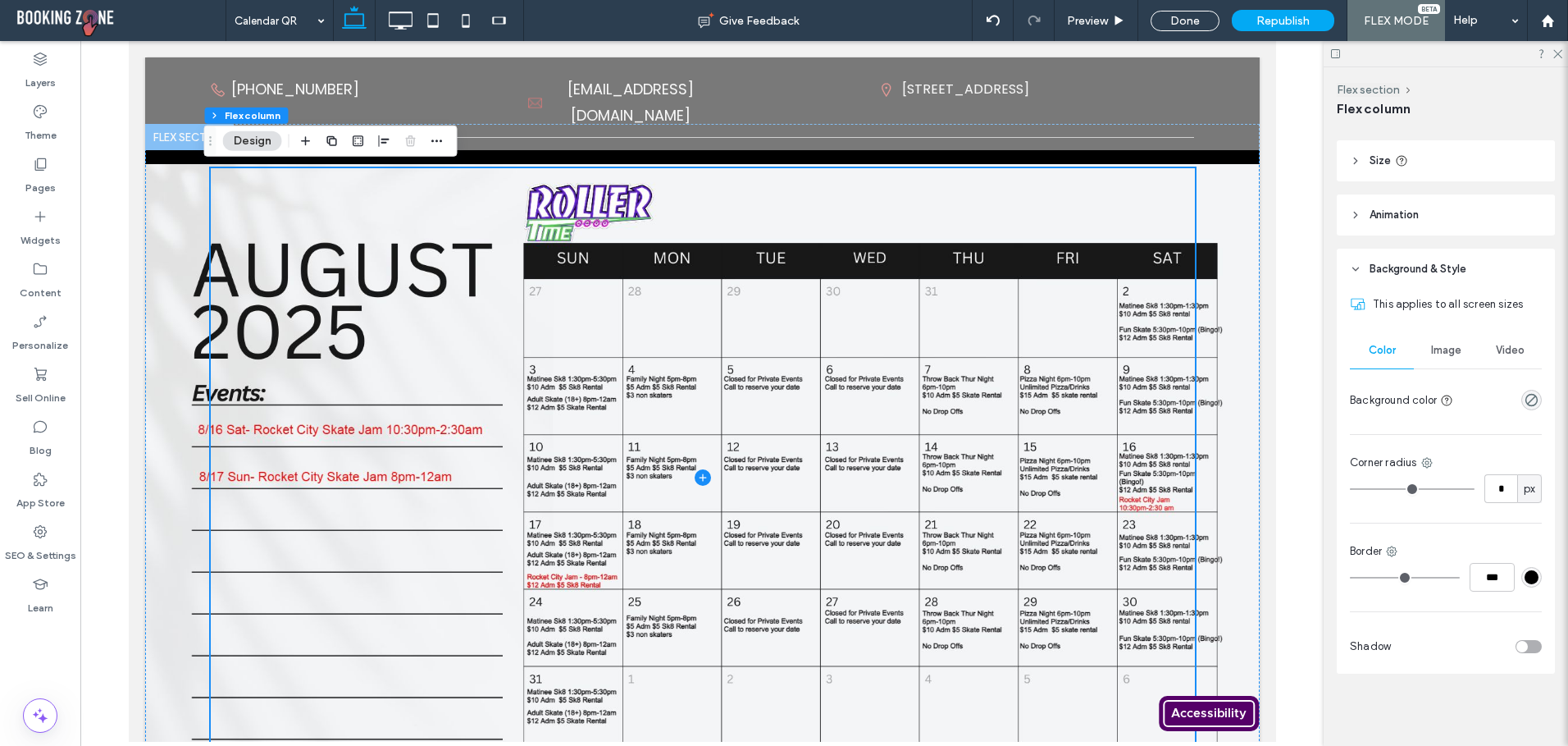
click at [1261, 330] on body "**********" at bounding box center [702, 587] width 1148 height 1091
click at [1187, 14] on div "Done" at bounding box center [1184, 21] width 69 height 21
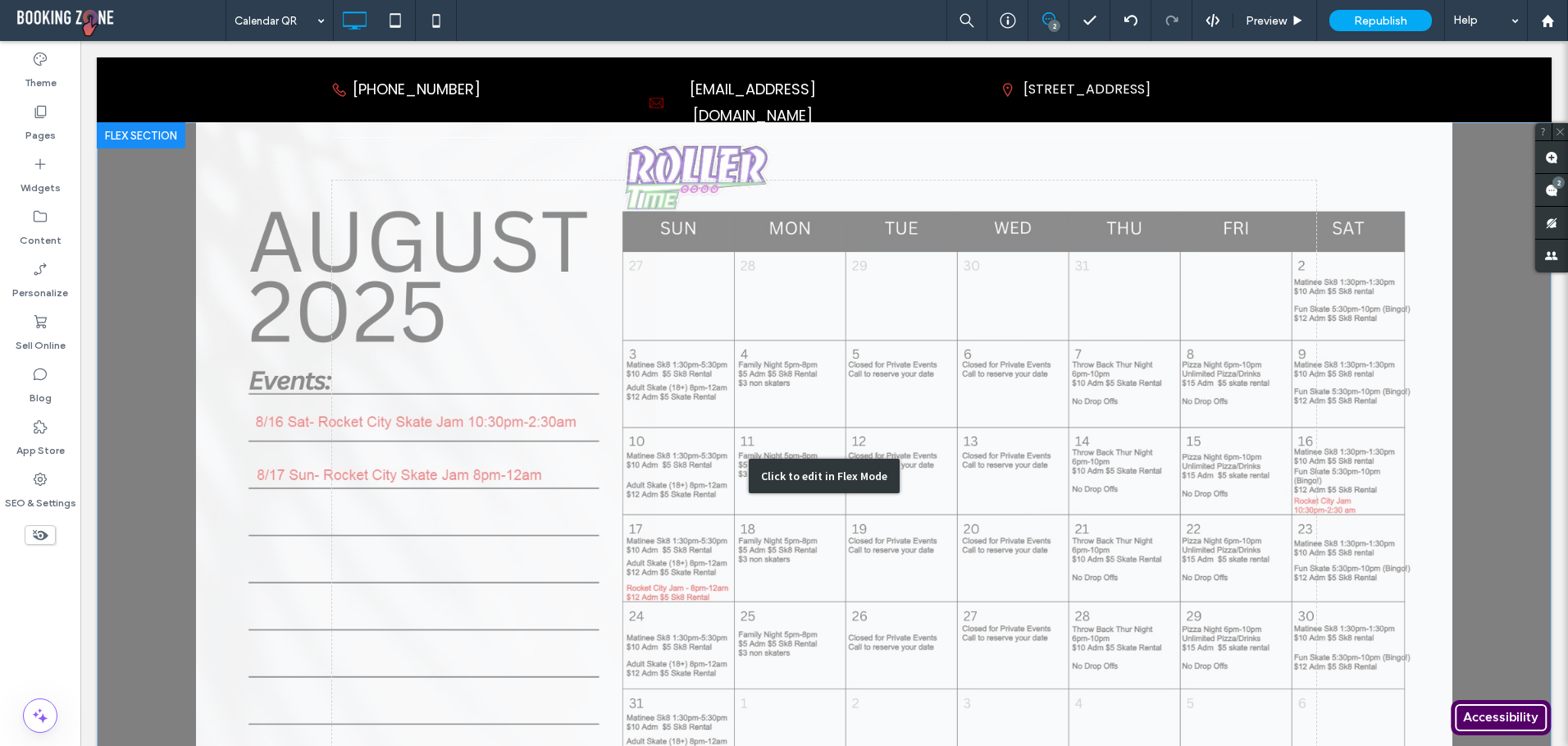
scroll to position [0, 0]
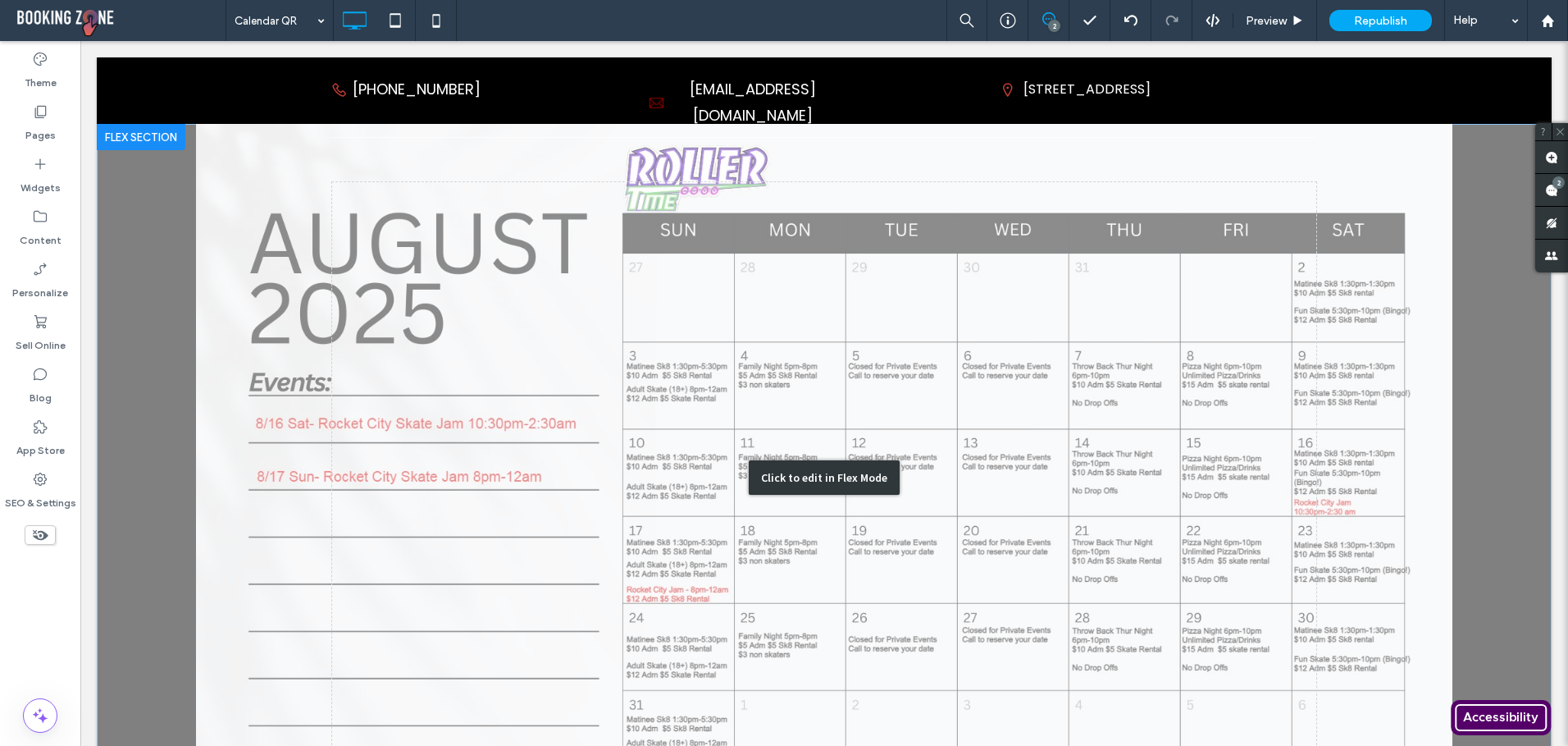
click at [535, 318] on div "Click to edit in Flex Mode" at bounding box center [824, 478] width 1455 height 707
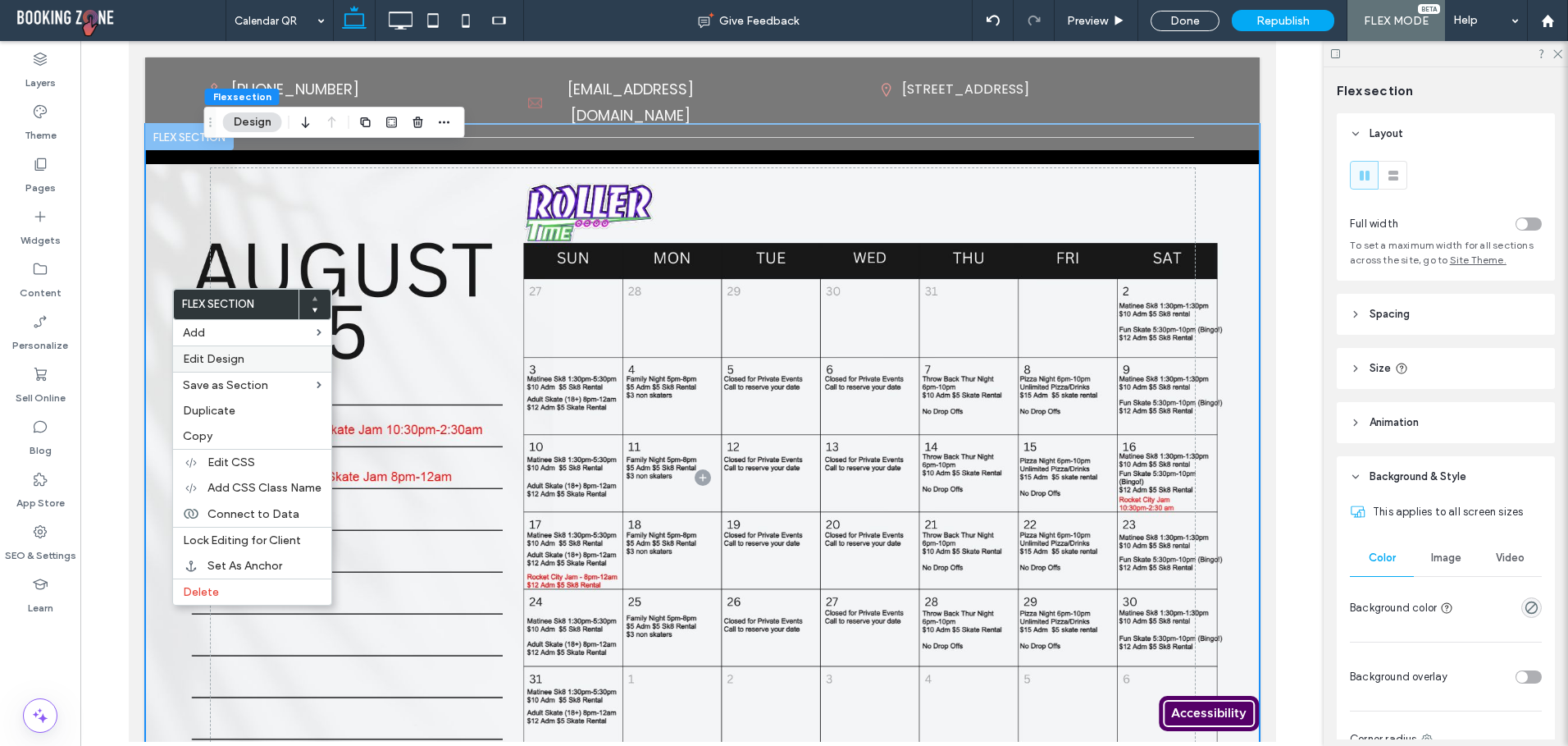
click at [222, 362] on span "Edit Design" at bounding box center [213, 358] width 61 height 14
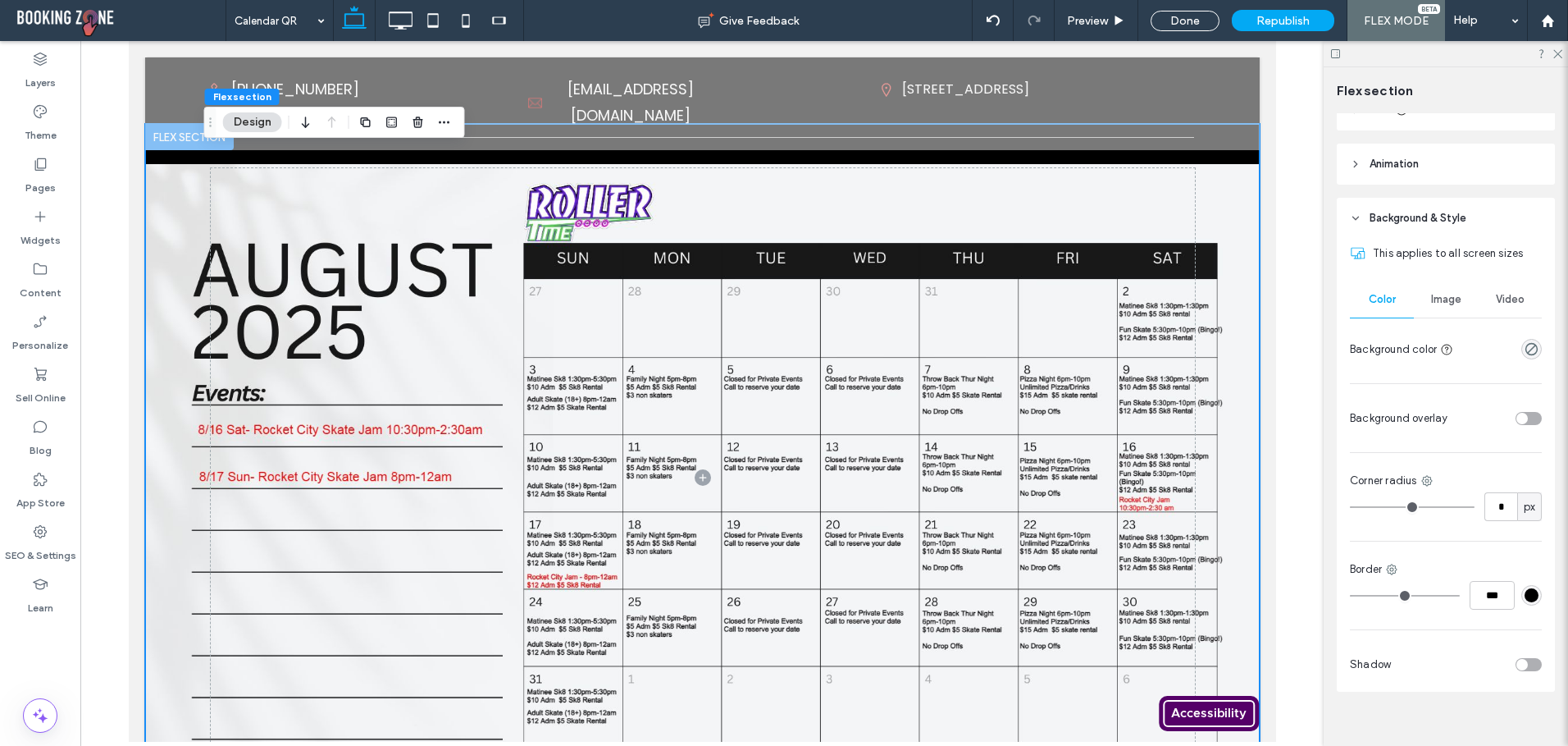
scroll to position [277, 0]
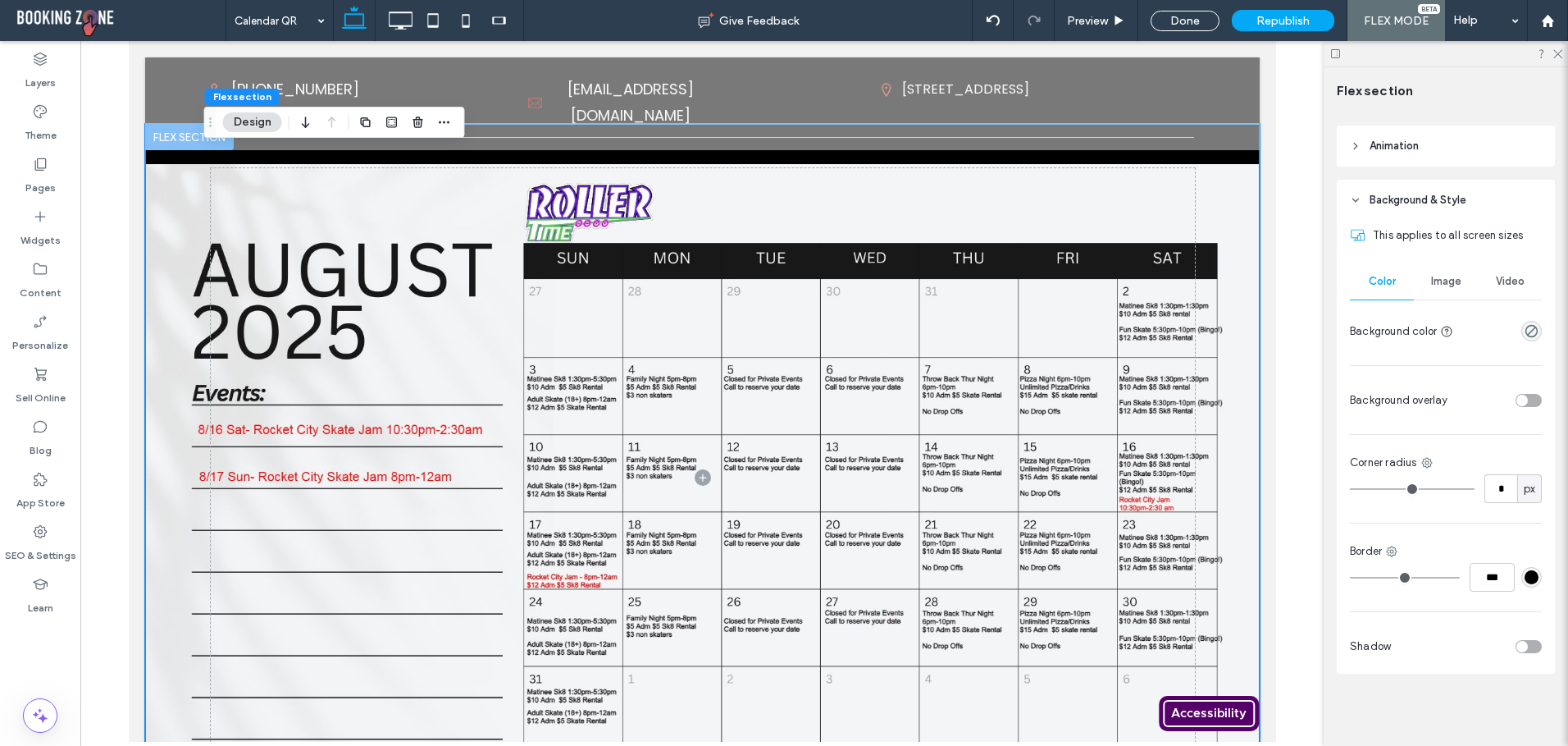
click at [1438, 273] on div "Image" at bounding box center [1446, 281] width 64 height 36
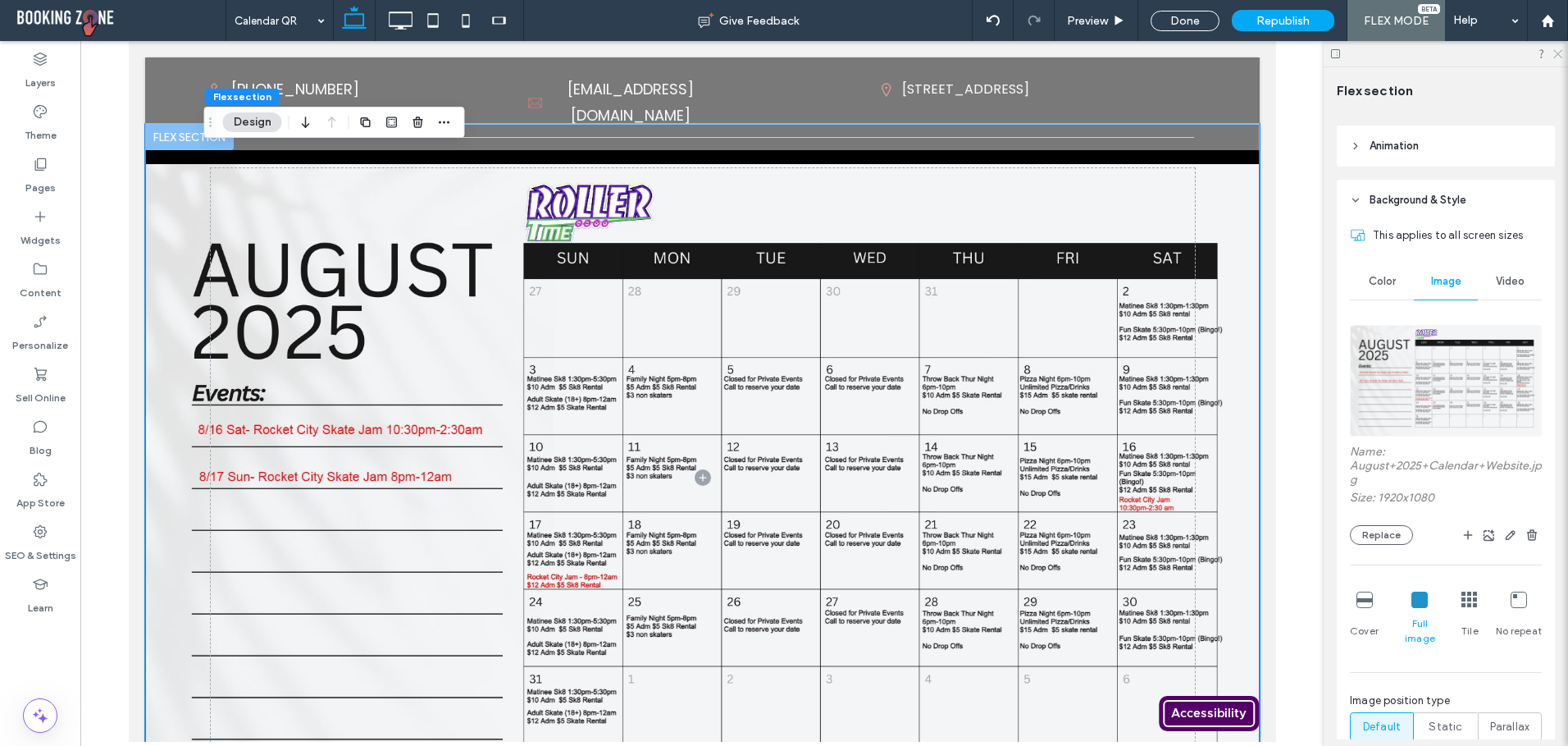
click at [1558, 55] on use at bounding box center [1558, 55] width 9 height 9
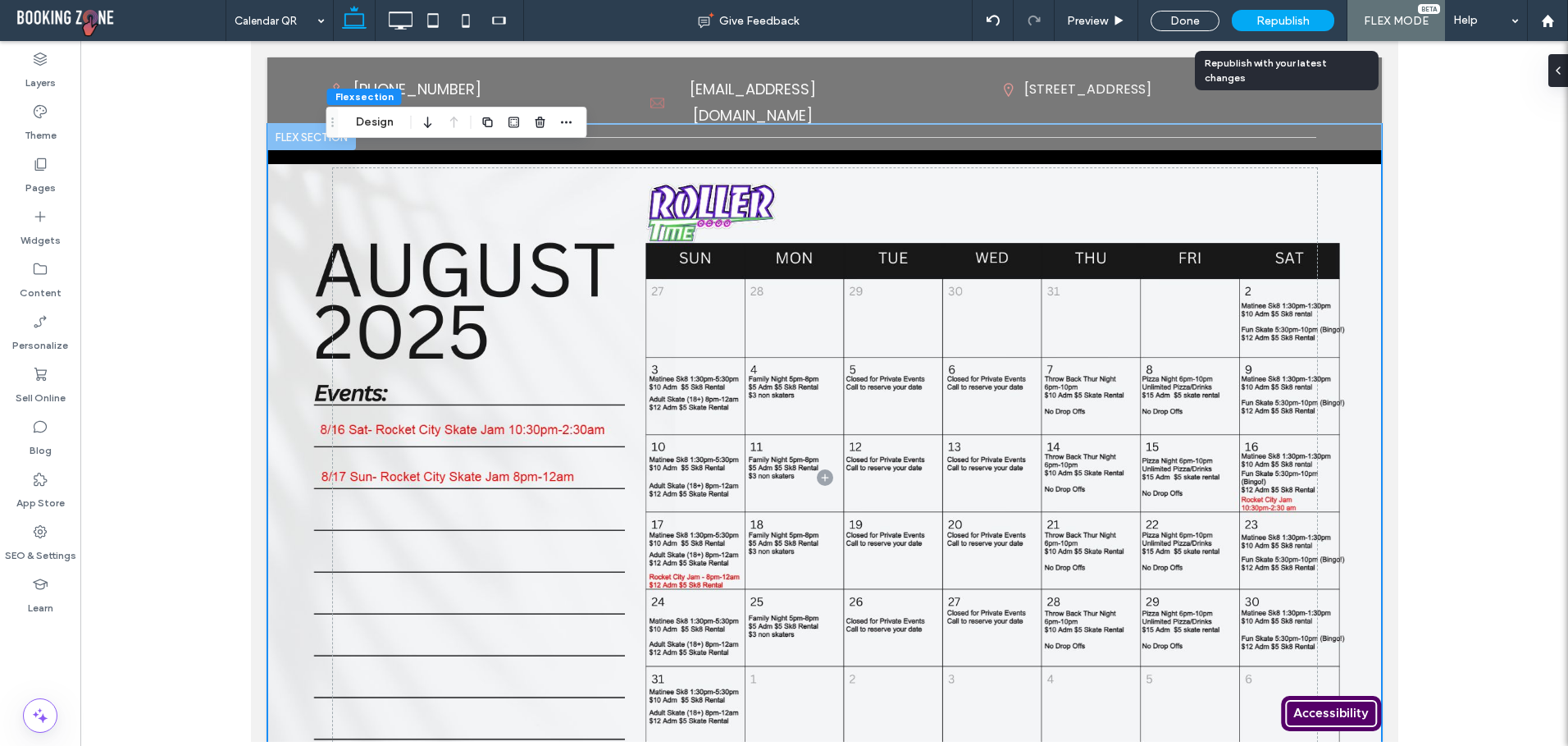
click at [1276, 25] on span "Republish" at bounding box center [1283, 21] width 54 height 14
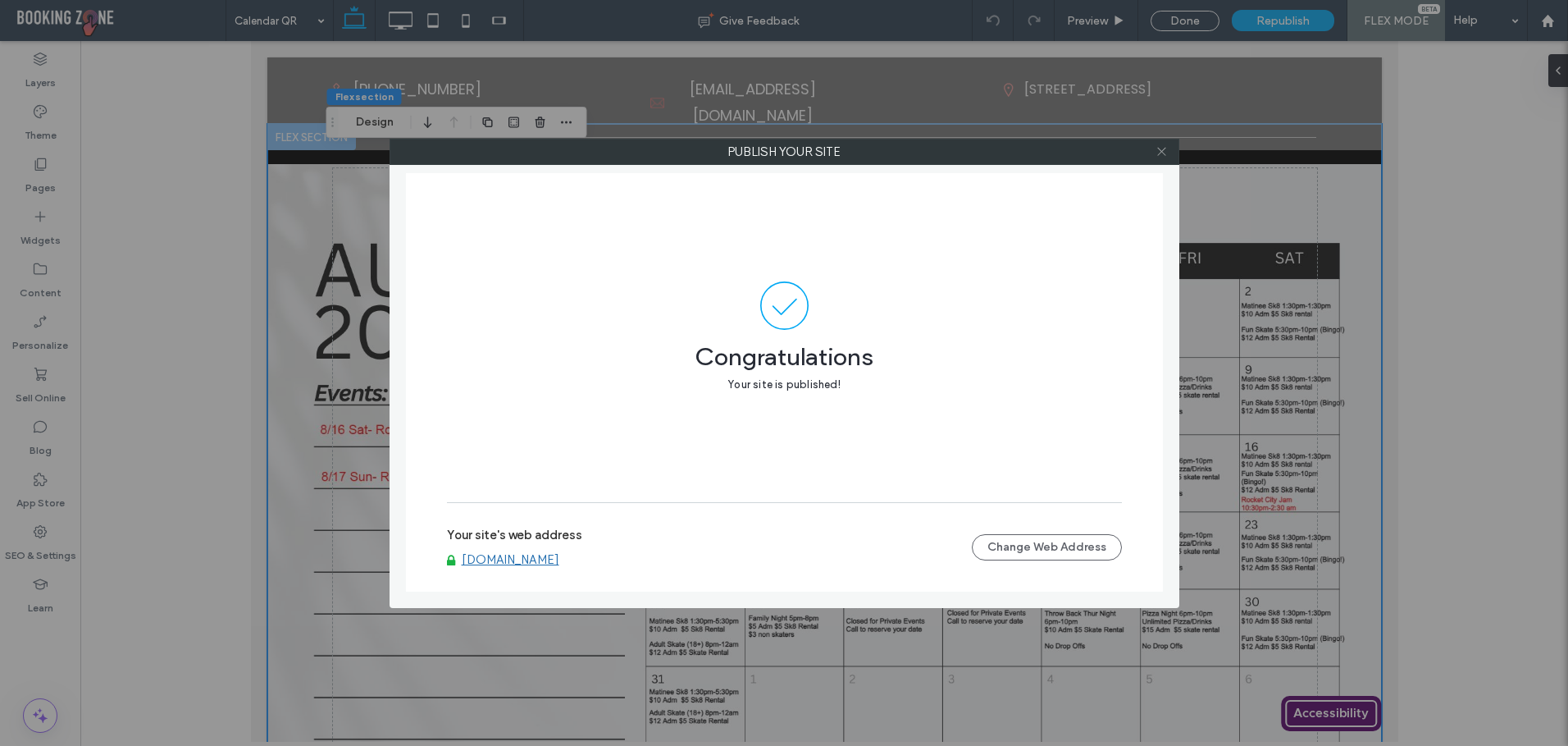
click at [1161, 150] on icon at bounding box center [1162, 151] width 12 height 12
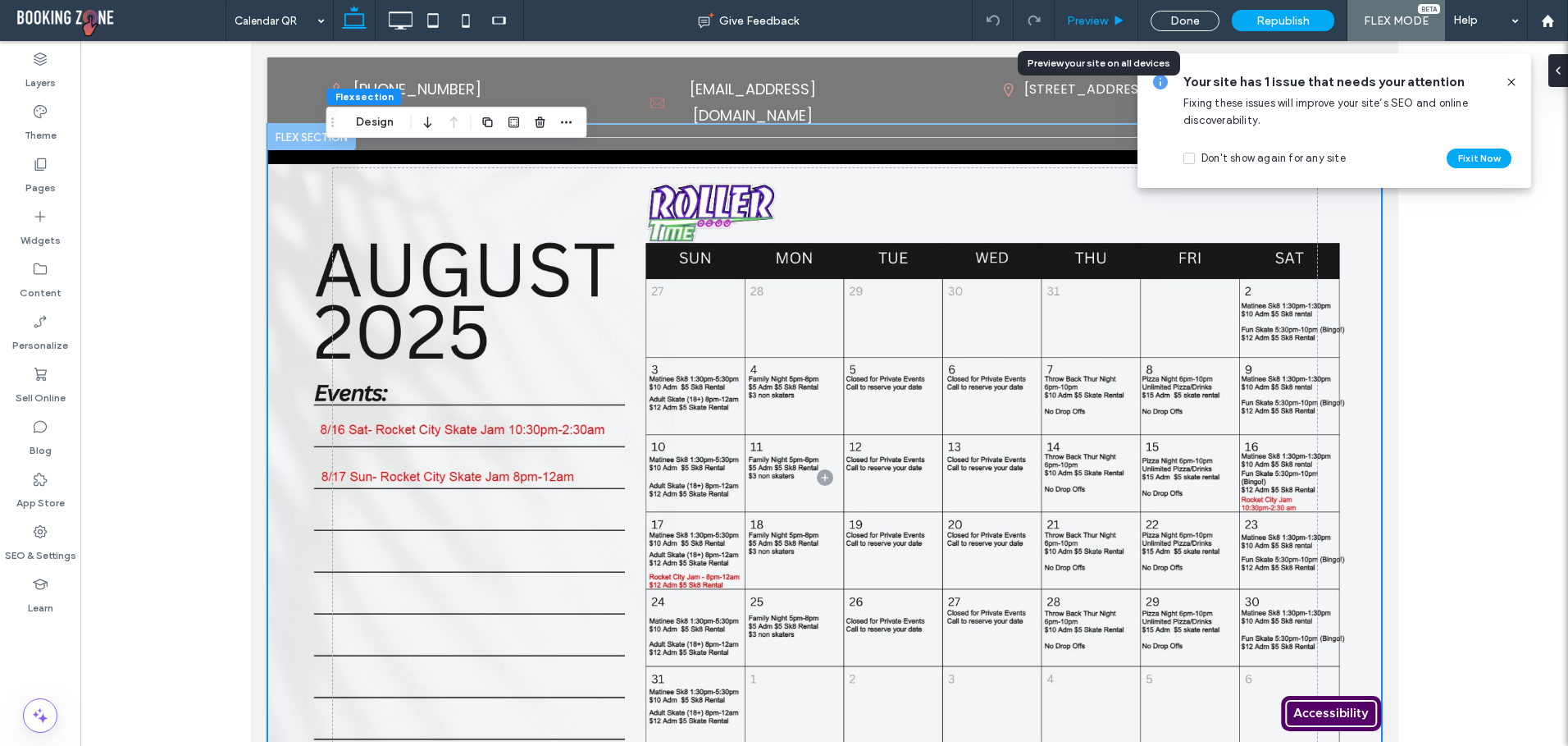
click at [1101, 22] on span "Preview" at bounding box center [1087, 21] width 41 height 14
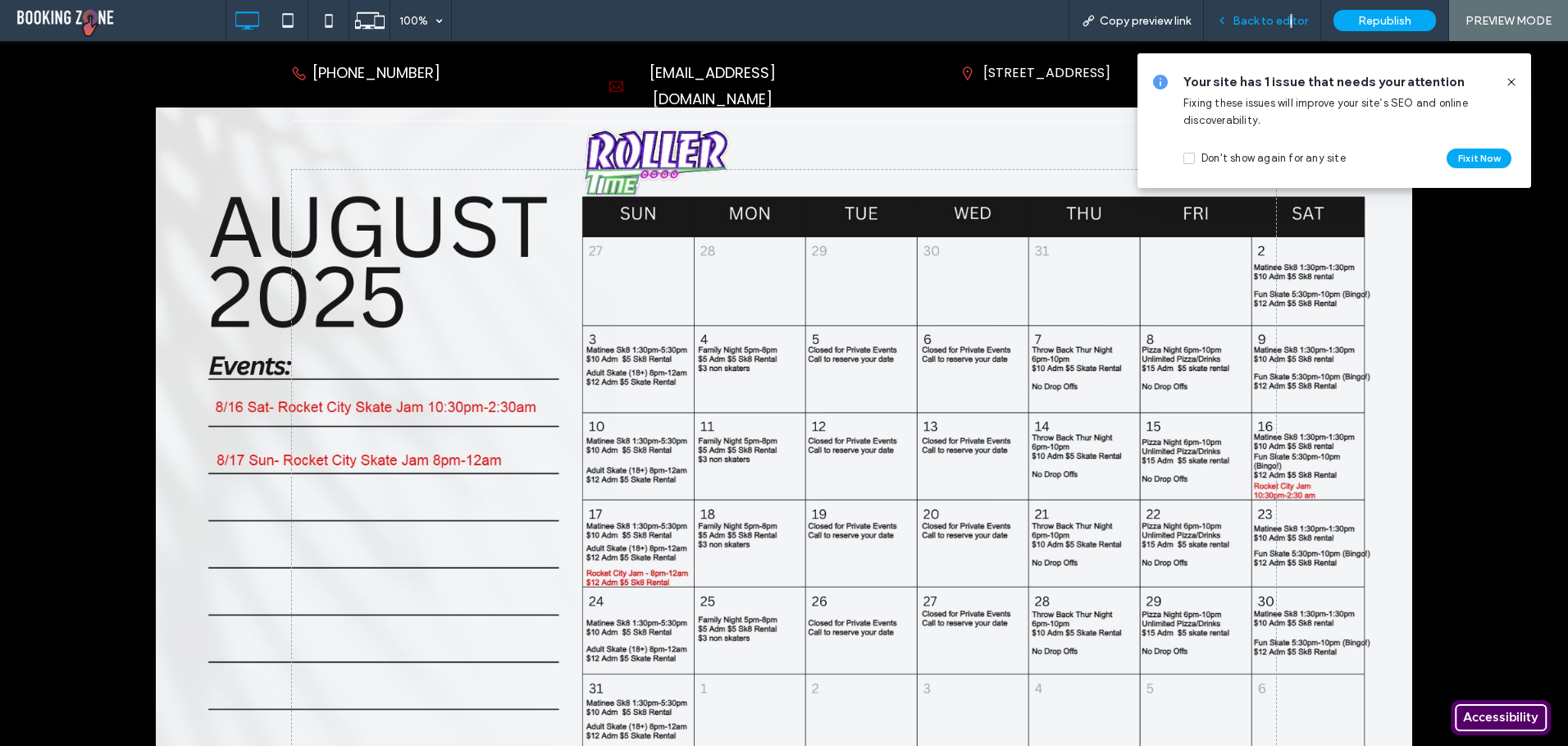
click at [1291, 16] on span "Back to editor" at bounding box center [1271, 21] width 75 height 14
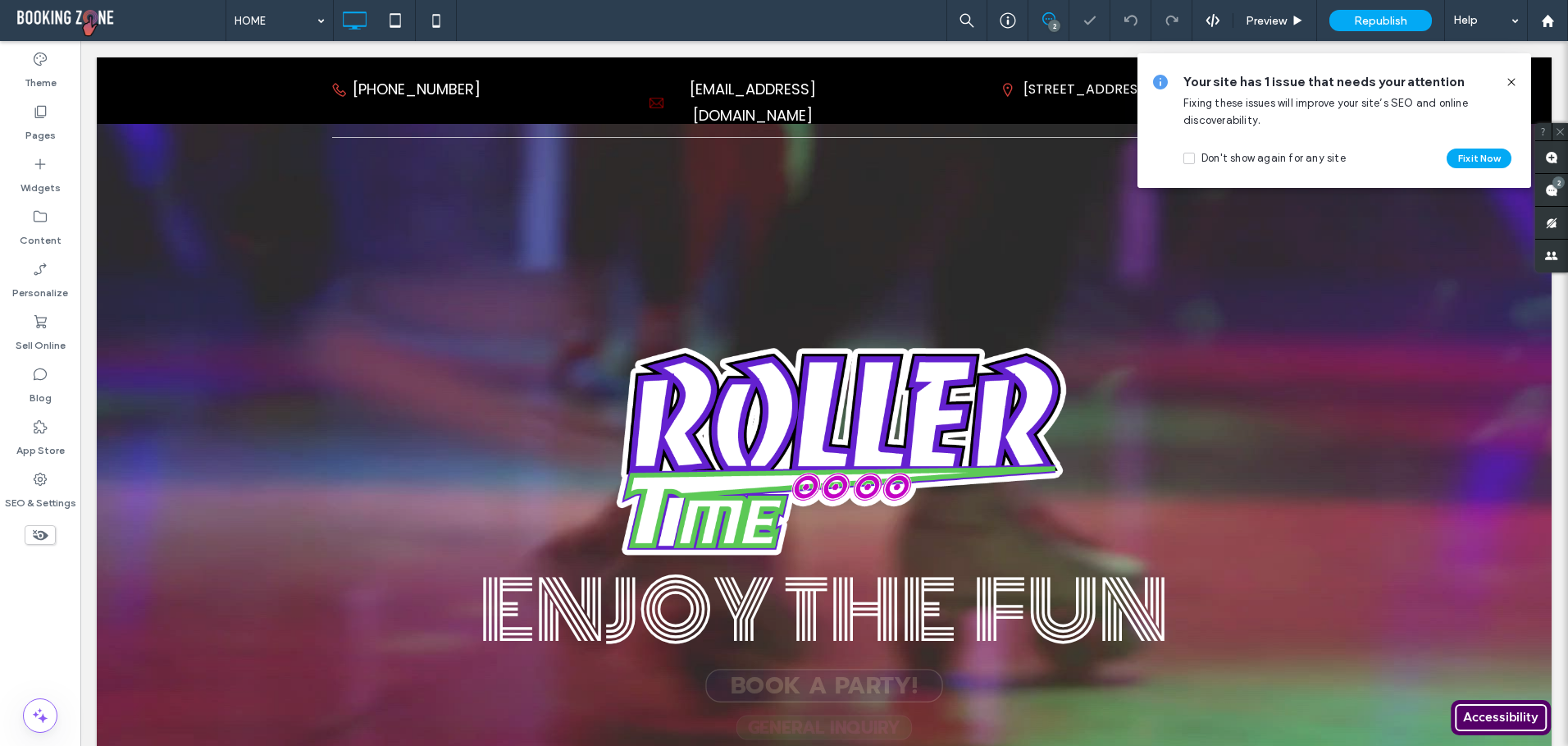
click at [1510, 80] on use at bounding box center [1512, 82] width 8 height 8
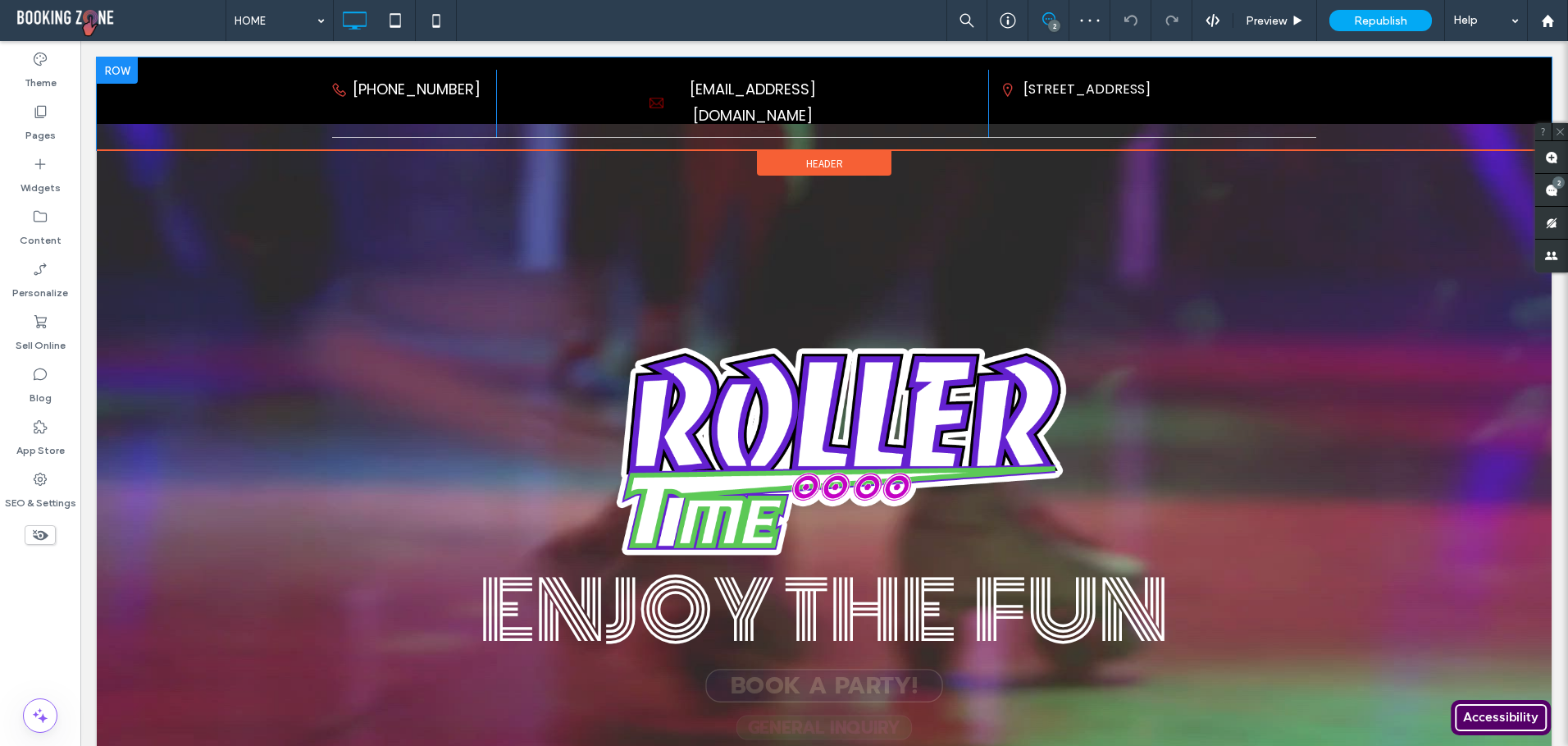
click at [126, 96] on div "256-489-7655 Click To Paste Click To Paste rollertime@gmail.com Click To Paste …" at bounding box center [824, 103] width 1455 height 93
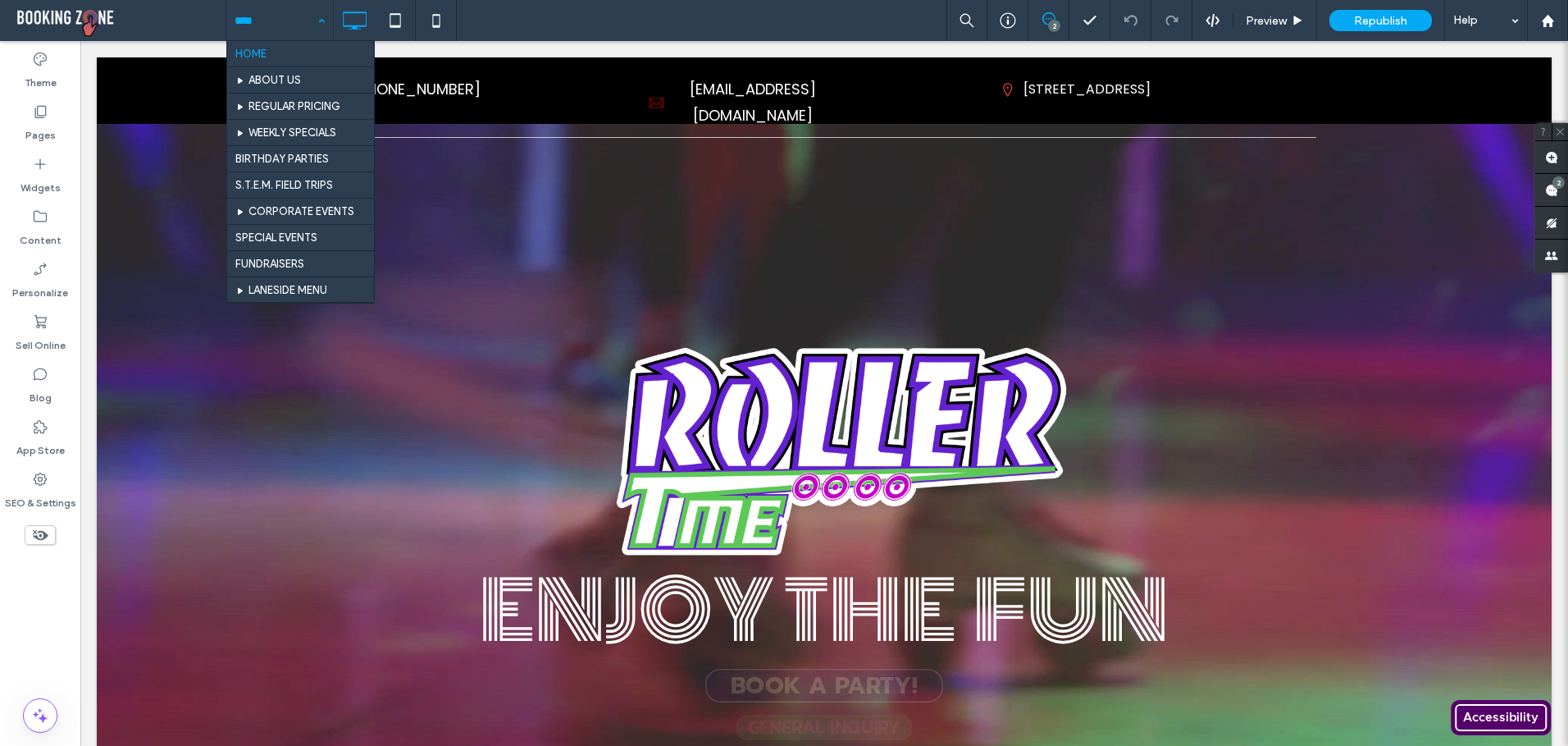
click at [273, 34] on input at bounding box center [275, 21] width 82 height 41
click at [270, 25] on input at bounding box center [275, 21] width 82 height 41
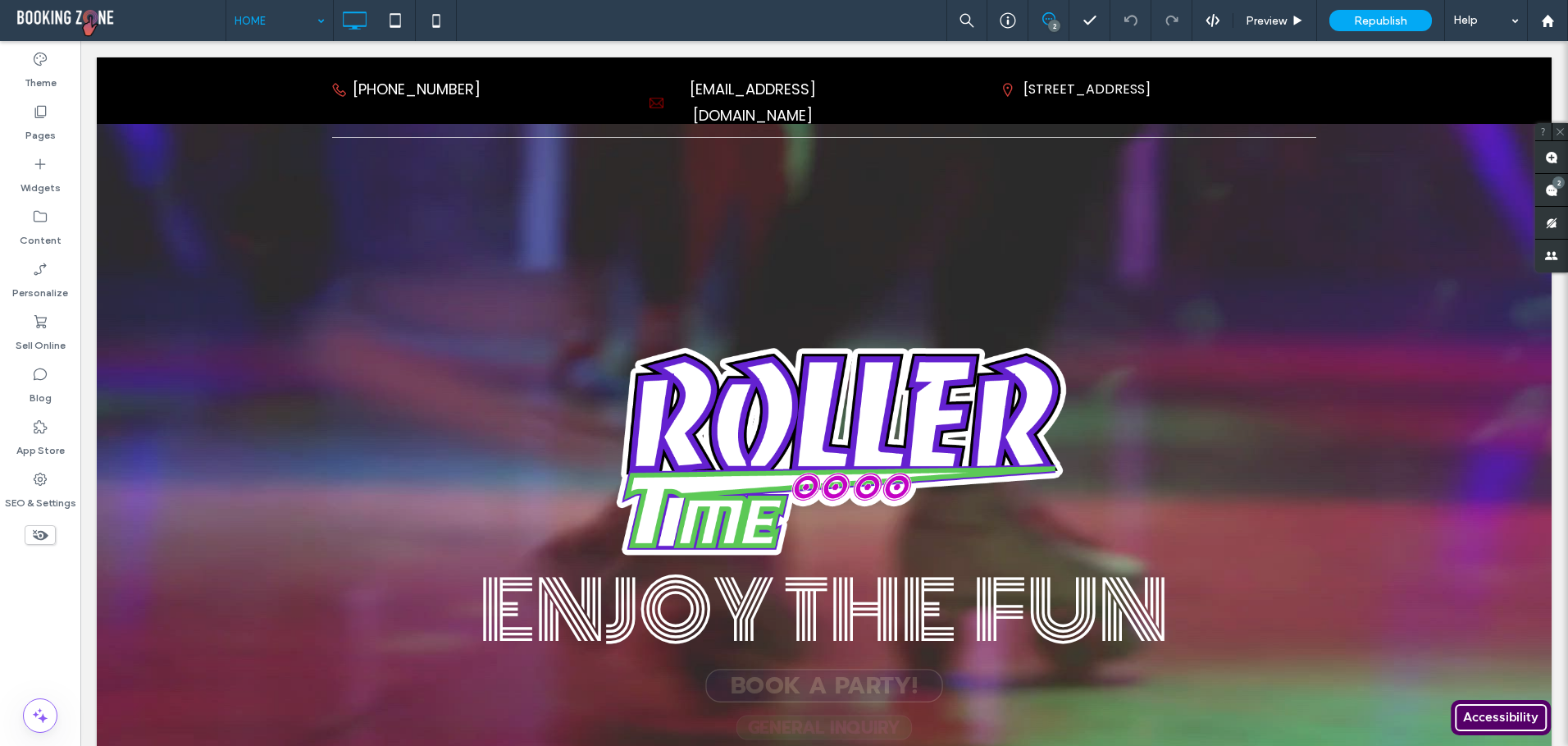
click at [324, 15] on div "HOME" at bounding box center [279, 21] width 106 height 41
click at [1374, 23] on span "Republish" at bounding box center [1381, 21] width 54 height 14
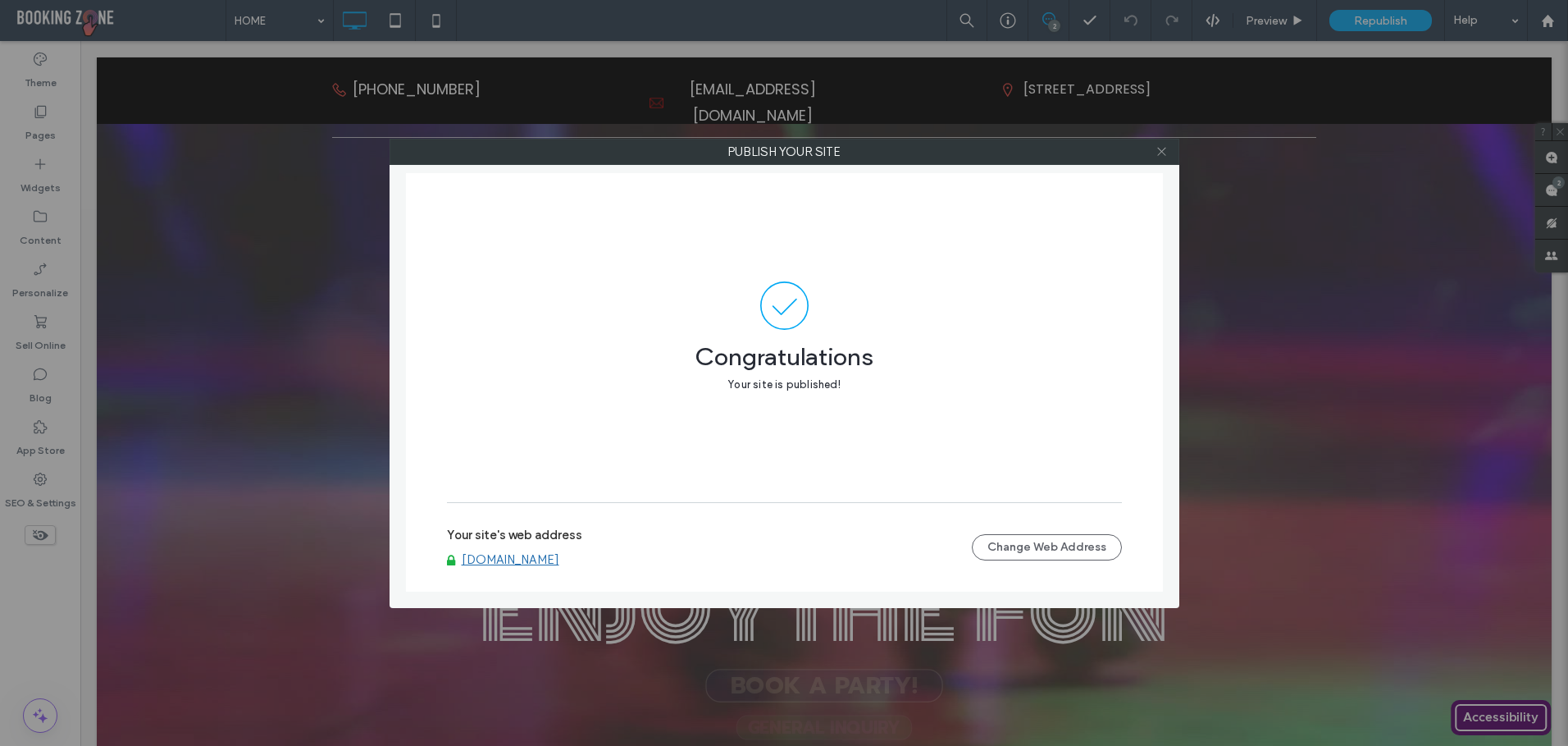
click at [1166, 150] on icon at bounding box center [1162, 151] width 12 height 12
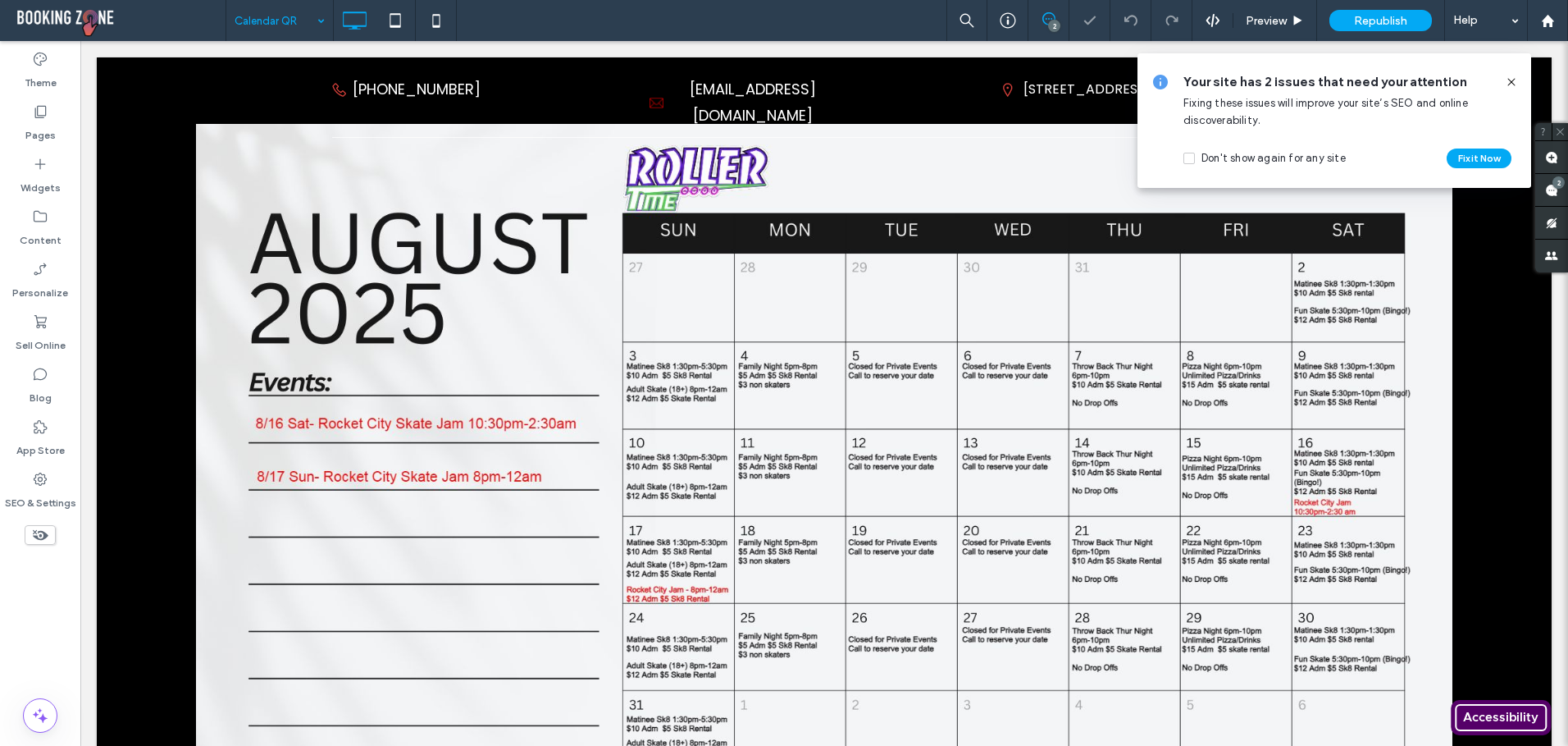
click at [1511, 80] on icon at bounding box center [1512, 82] width 13 height 13
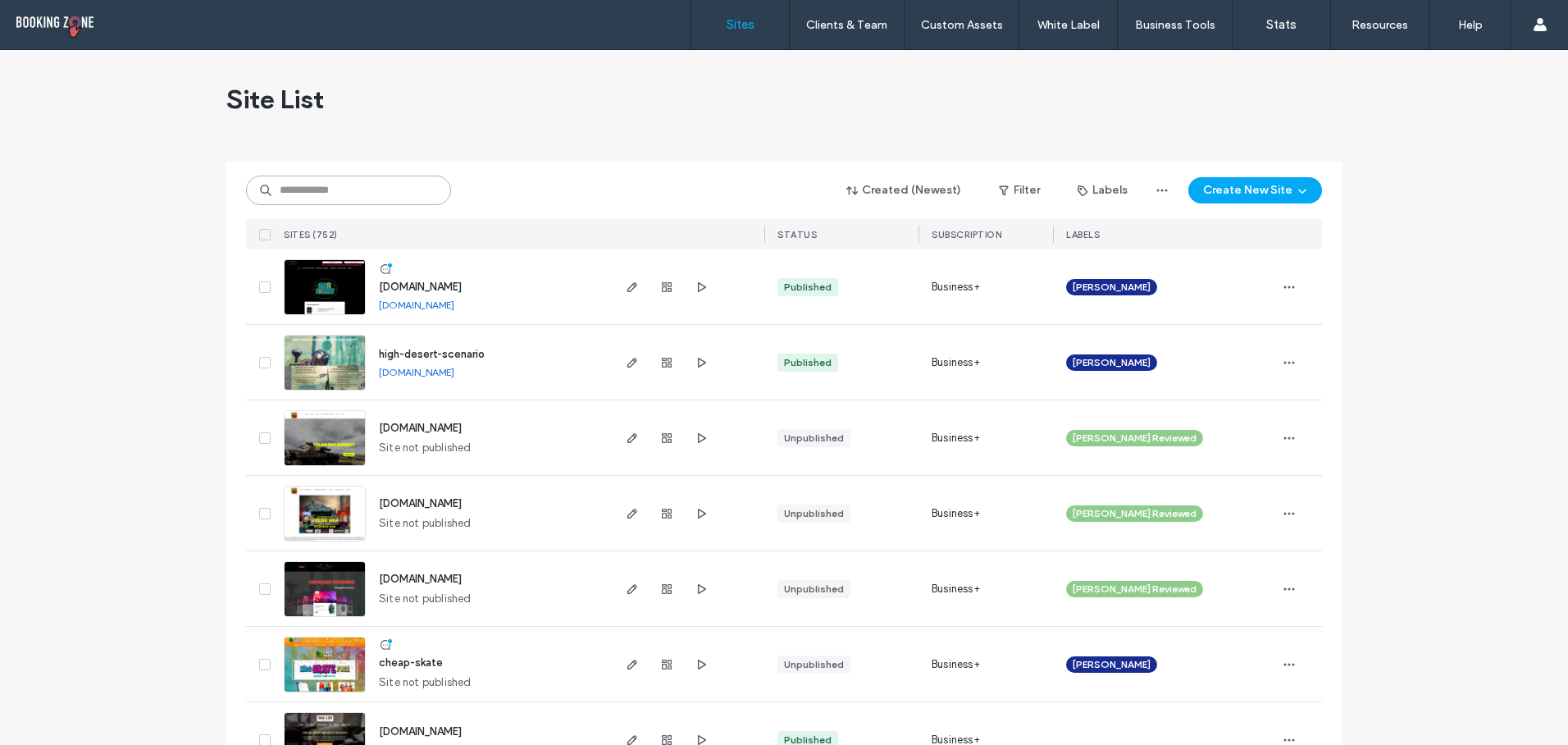
click at [343, 191] on input at bounding box center [349, 190] width 205 height 29
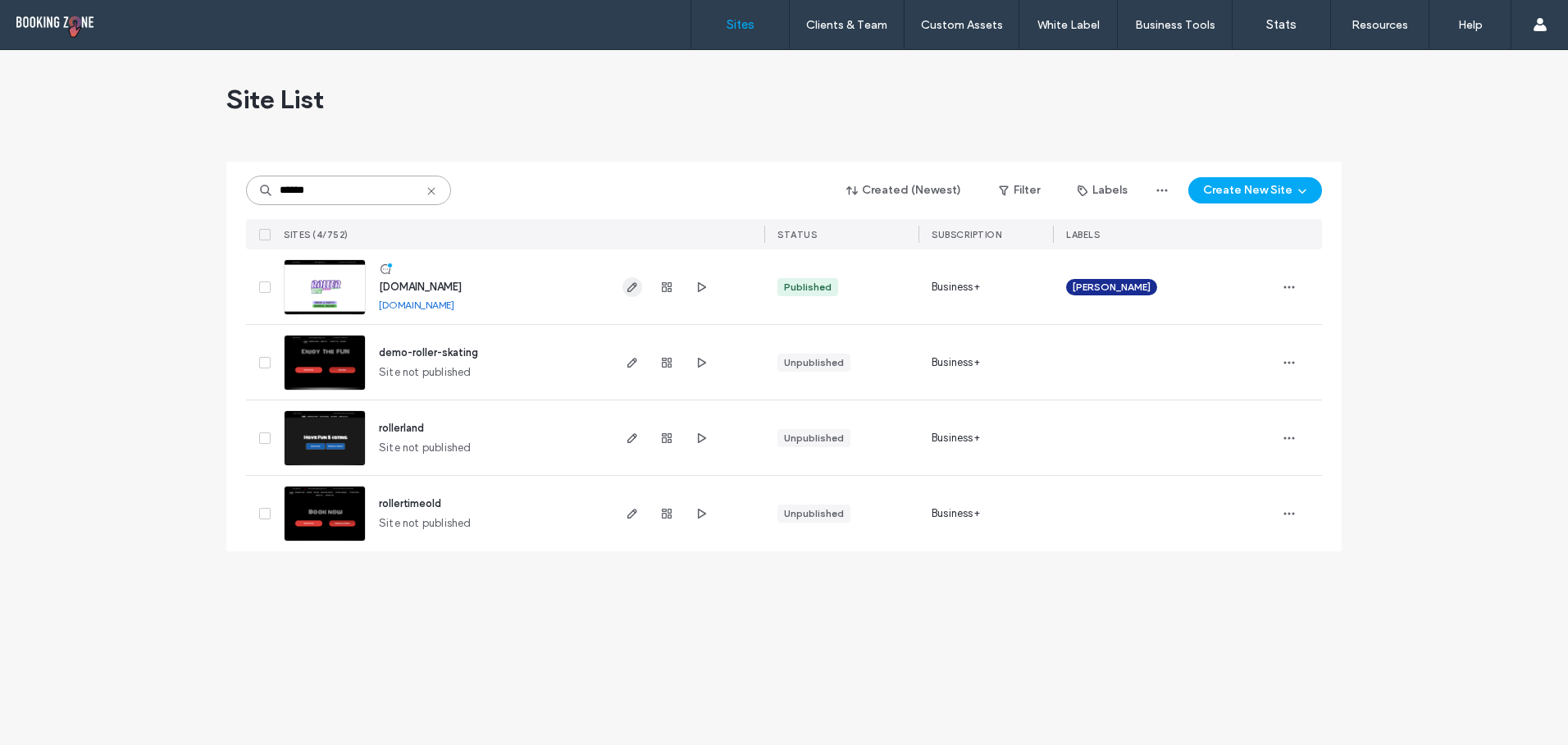
type input "******"
click at [623, 286] on span "button" at bounding box center [632, 287] width 20 height 20
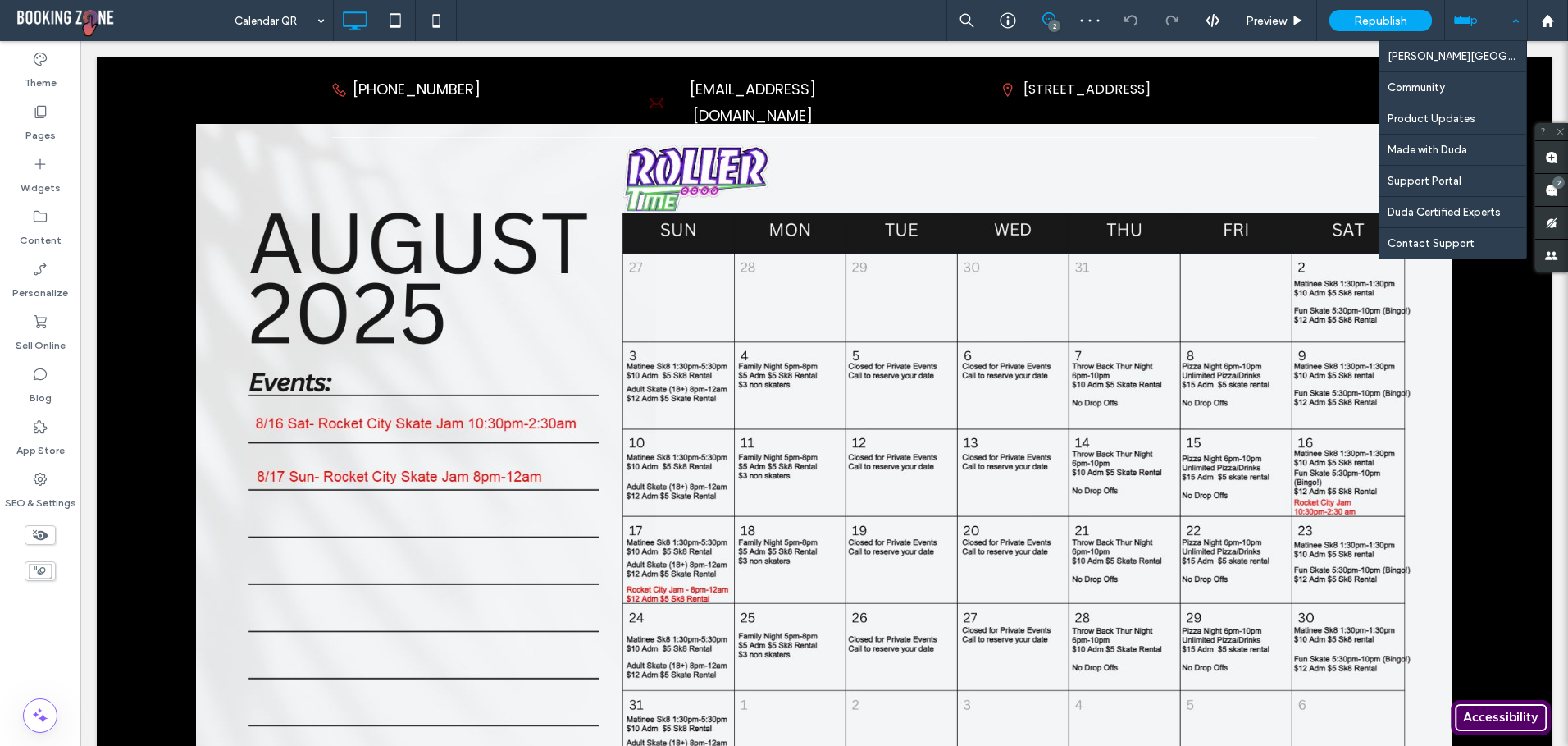
click at [1494, 21] on div "Help" at bounding box center [1485, 21] width 82 height 41
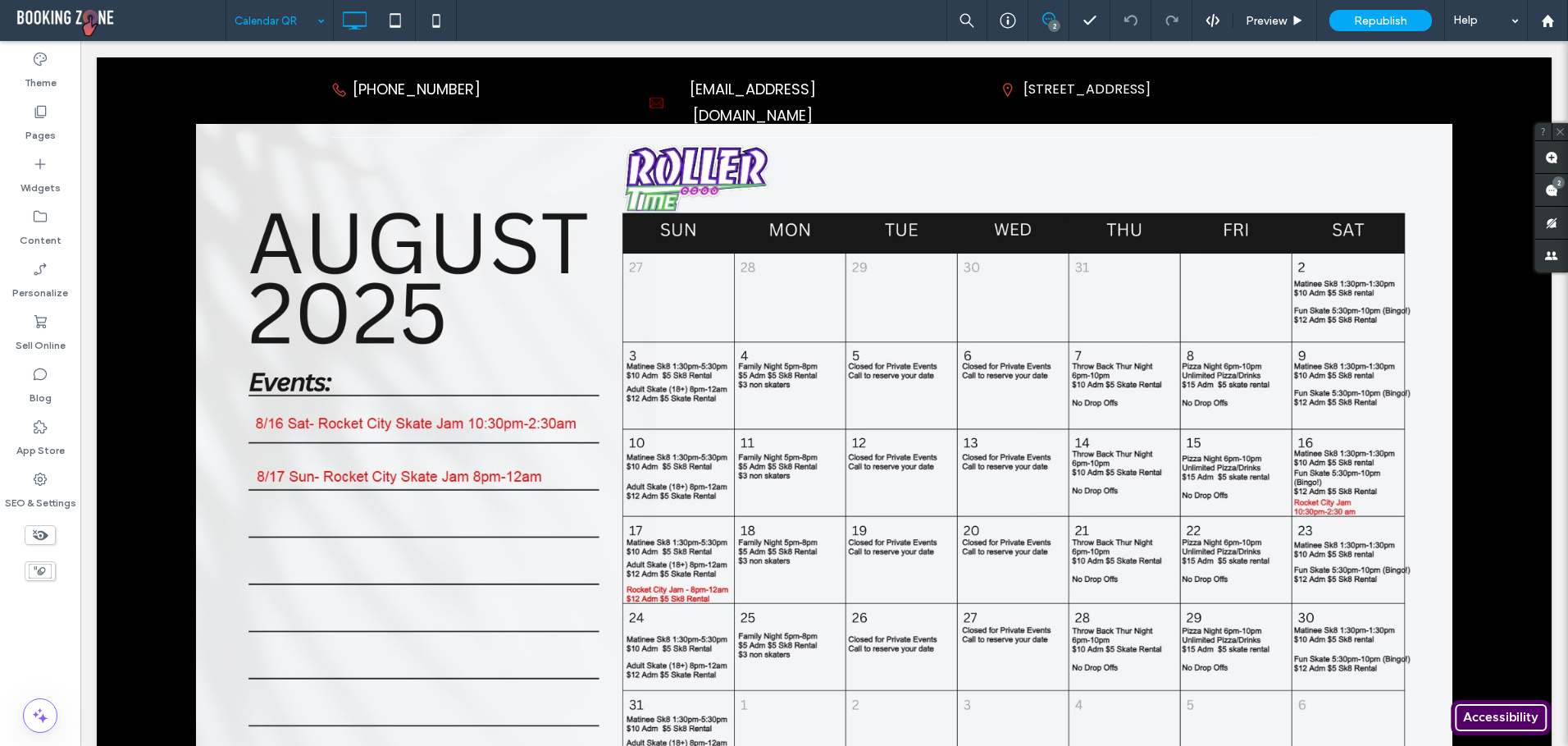
click at [284, 18] on input at bounding box center [275, 21] width 82 height 41
click at [35, 480] on use at bounding box center [40, 479] width 13 height 13
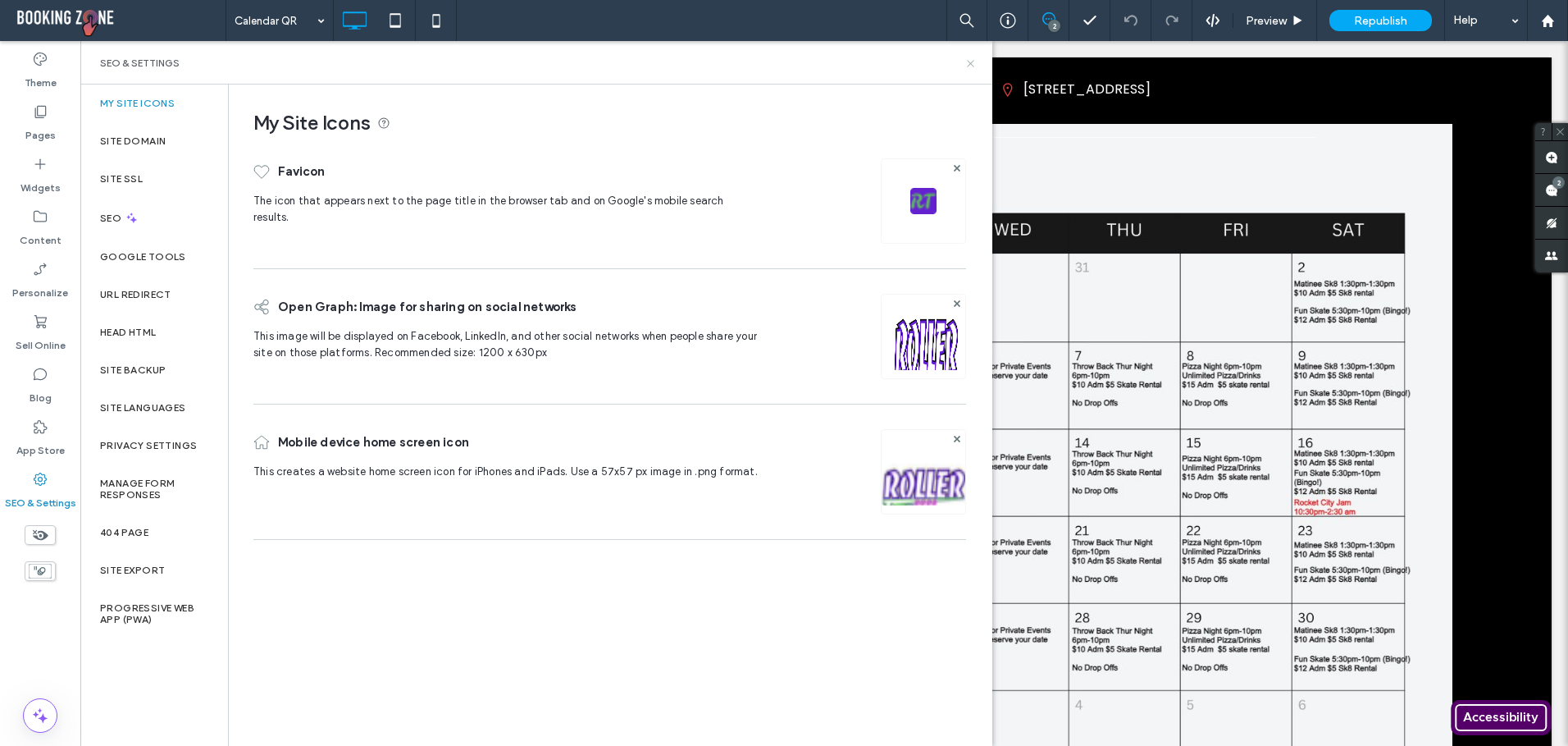
click at [968, 63] on icon at bounding box center [970, 63] width 12 height 12
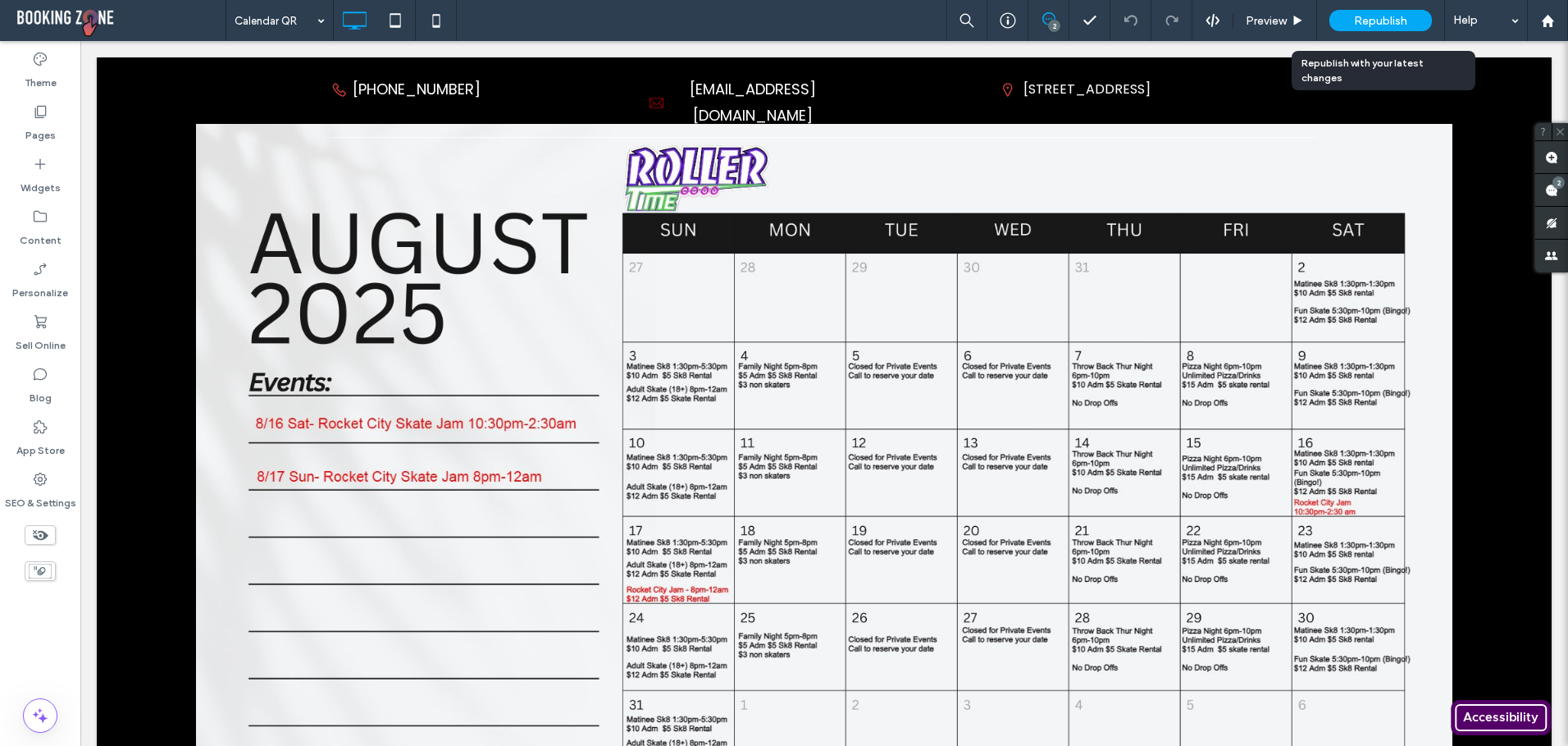
click at [1386, 23] on span "Republish" at bounding box center [1381, 21] width 54 height 14
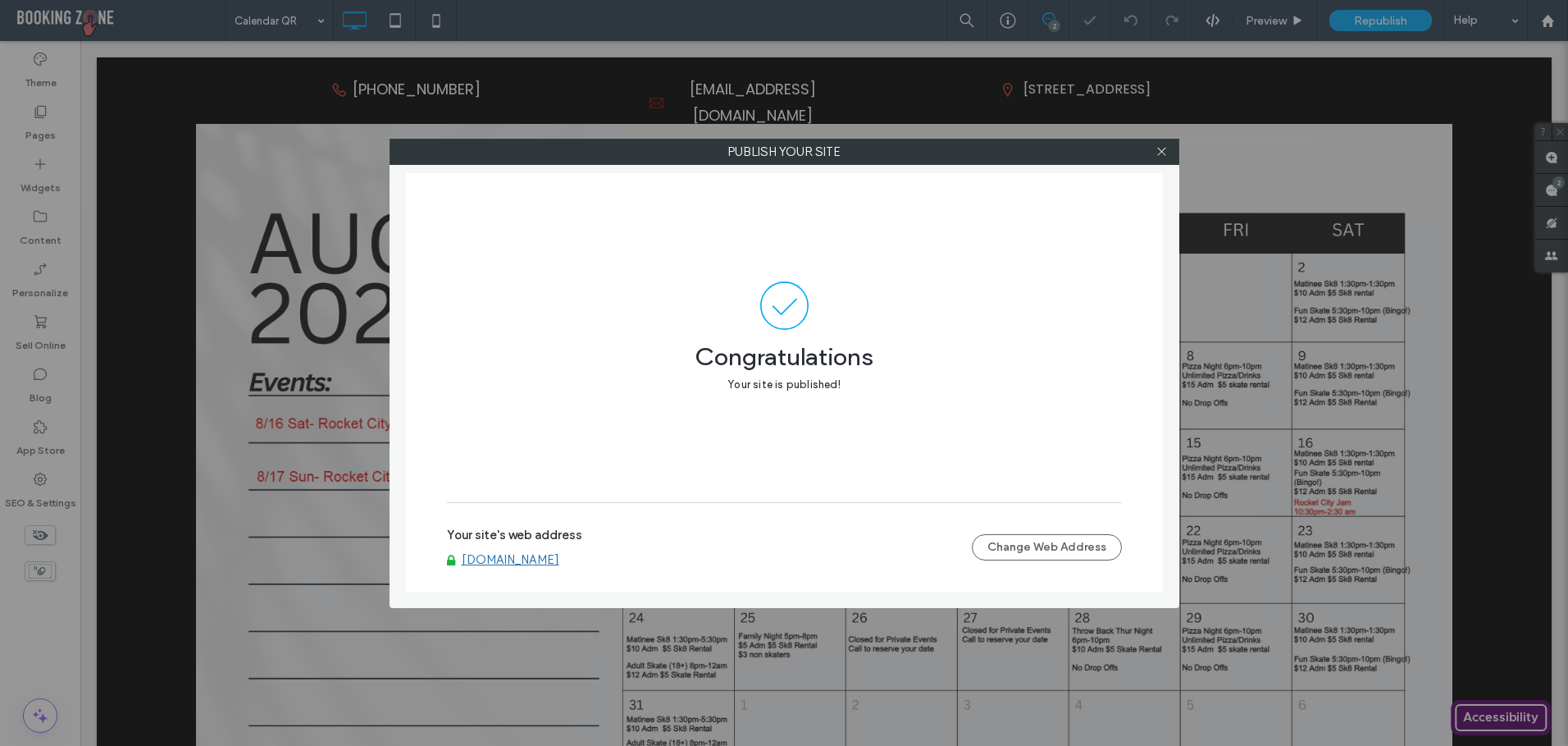
click at [512, 563] on link "[DOMAIN_NAME]" at bounding box center [511, 560] width 98 height 15
click at [1159, 151] on icon at bounding box center [1162, 151] width 12 height 12
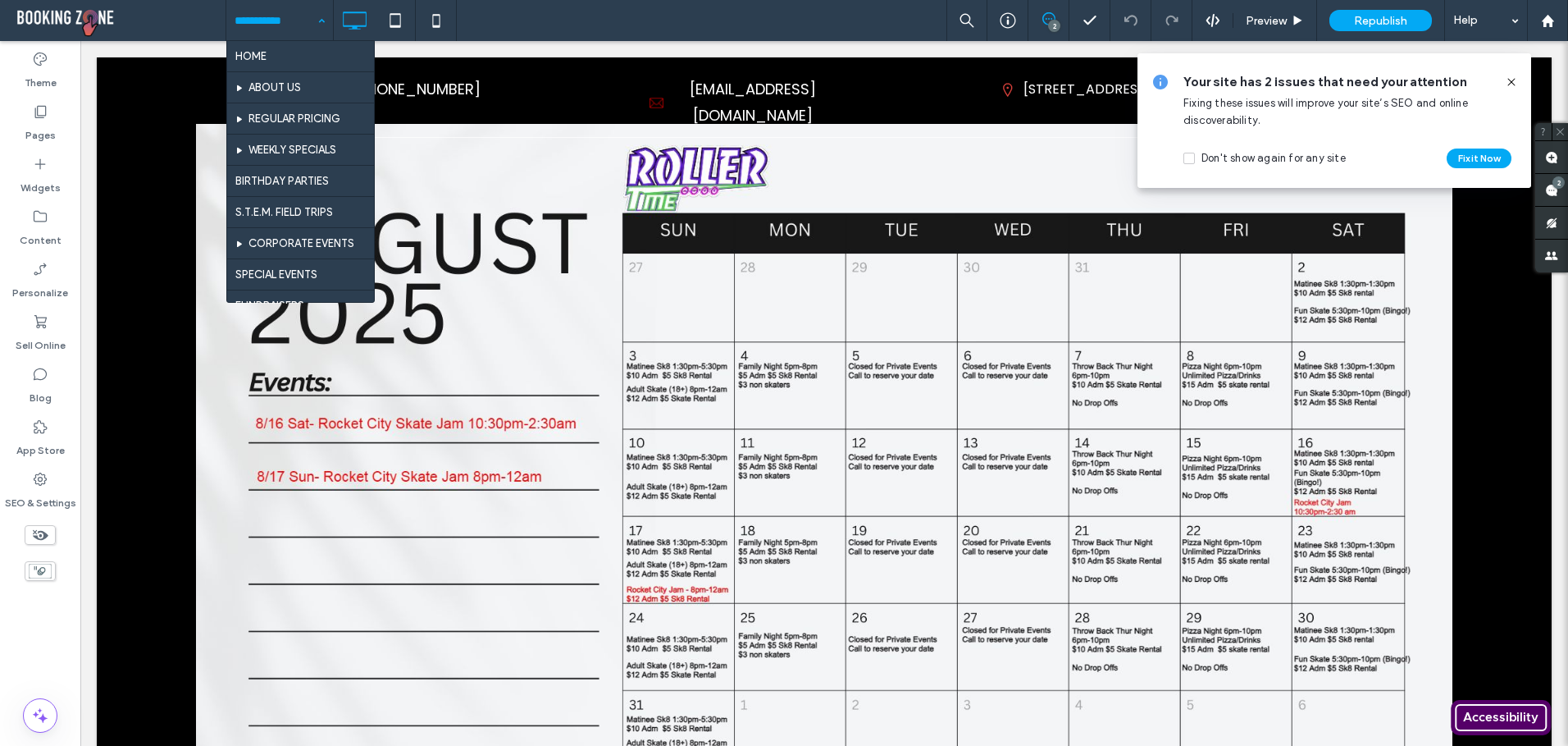
click at [784, 46] on body "**********" at bounding box center [824, 595] width 1488 height 1107
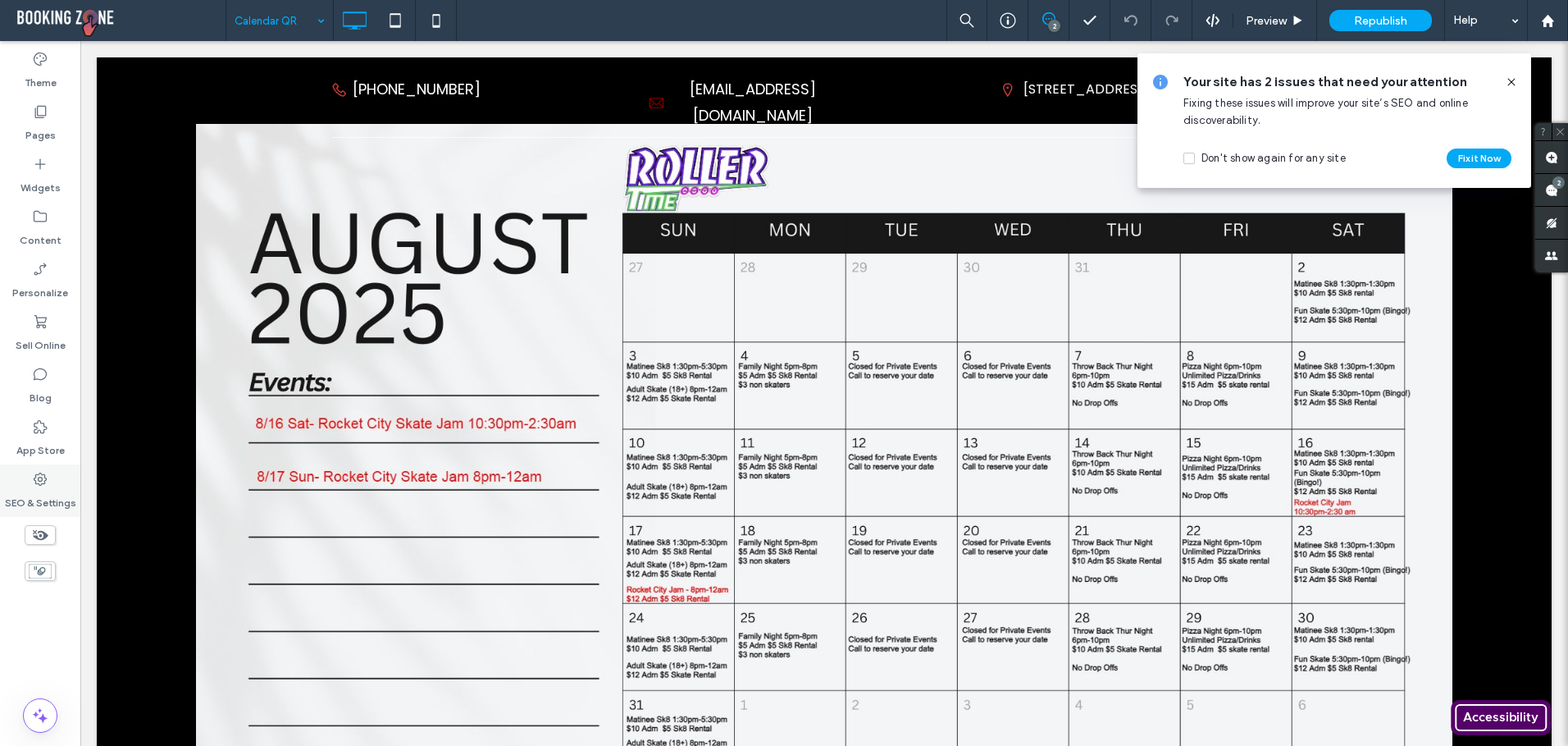
click at [42, 495] on label "SEO & Settings" at bounding box center [40, 499] width 71 height 23
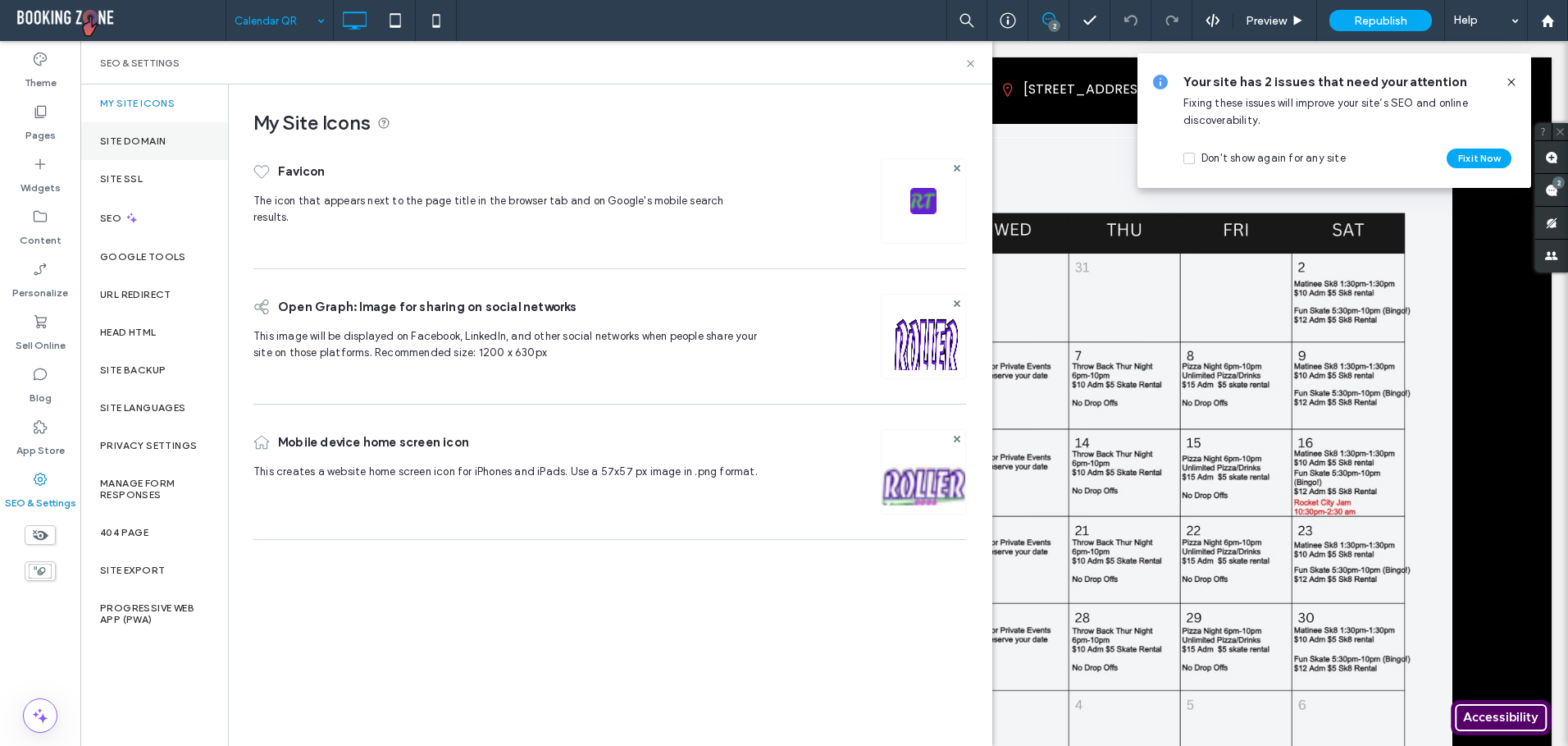
click at [136, 140] on label "Site Domain" at bounding box center [133, 141] width 66 height 11
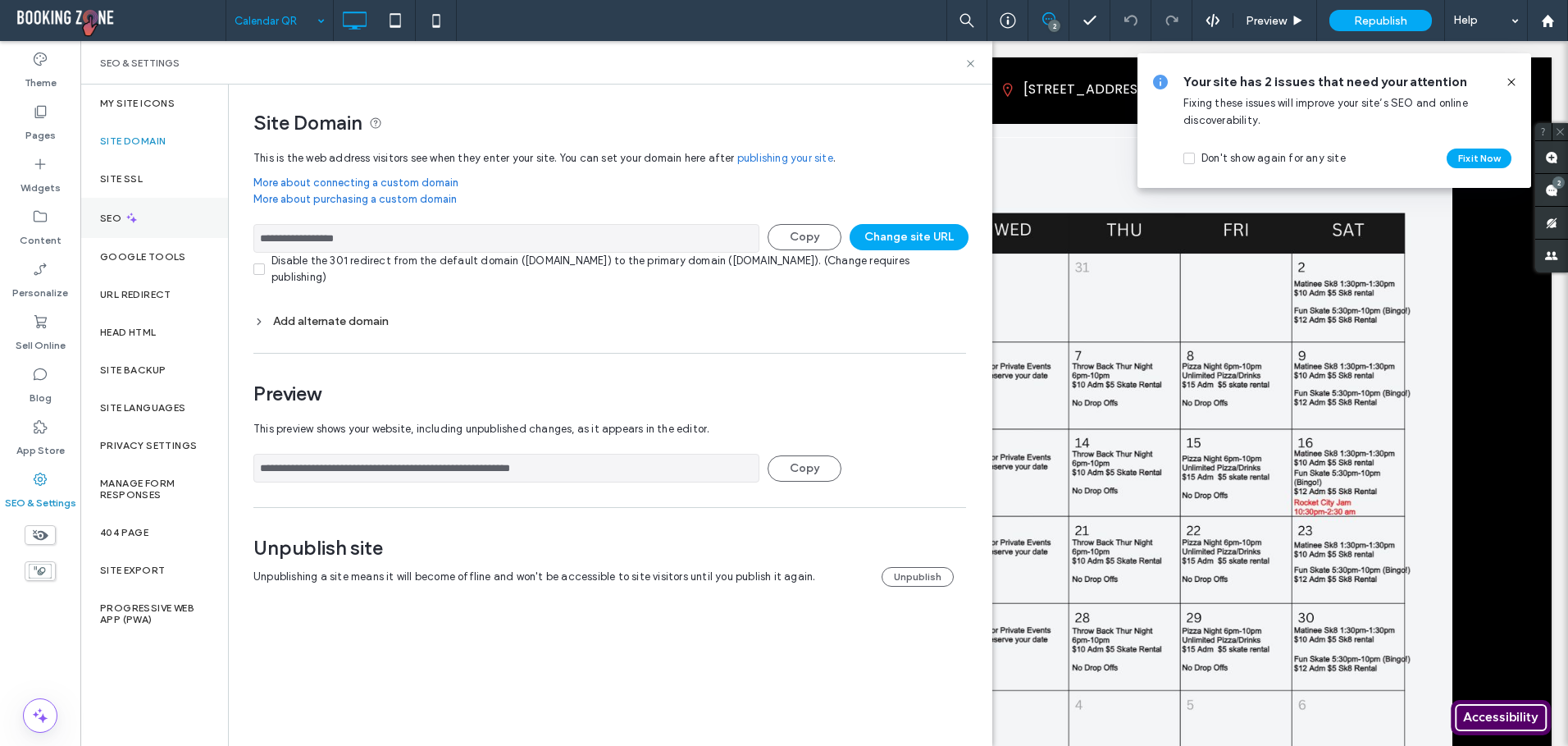
drag, startPoint x: 123, startPoint y: 179, endPoint x: 125, endPoint y: 203, distance: 24.1
click at [123, 181] on label "Site SSL" at bounding box center [120, 179] width 42 height 11
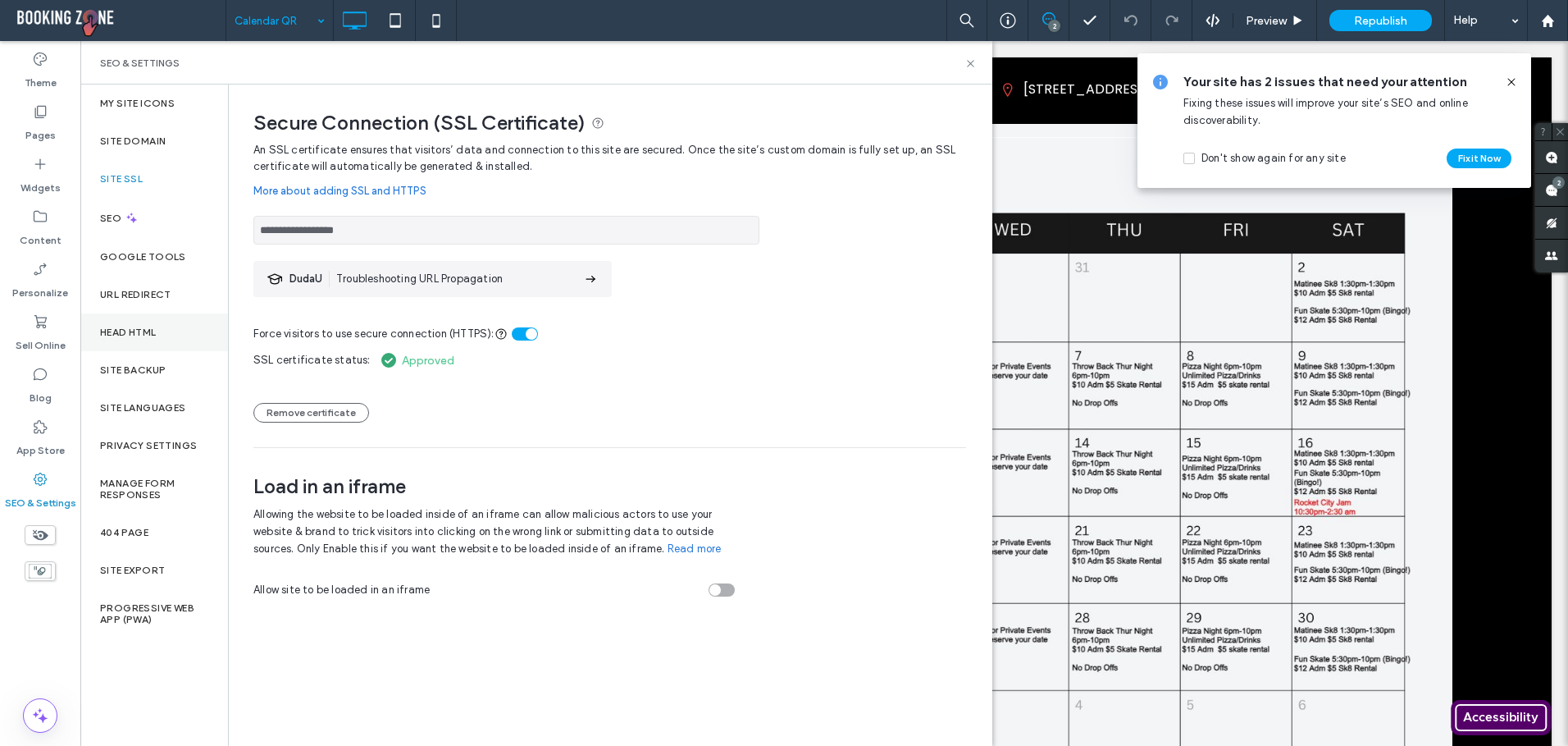
click at [121, 327] on label "Head HTML" at bounding box center [128, 332] width 56 height 11
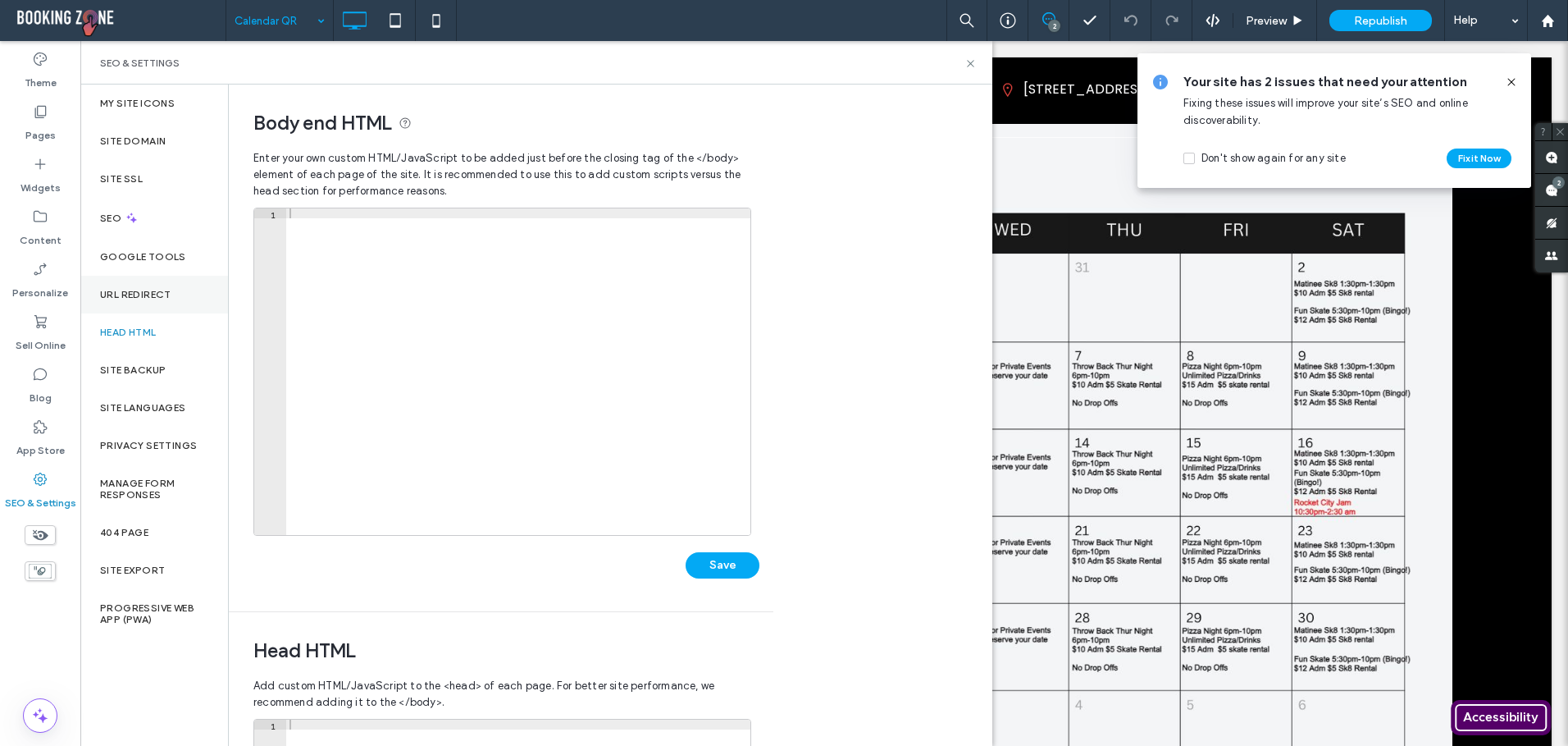
click at [137, 297] on label "URL Redirect" at bounding box center [135, 294] width 71 height 11
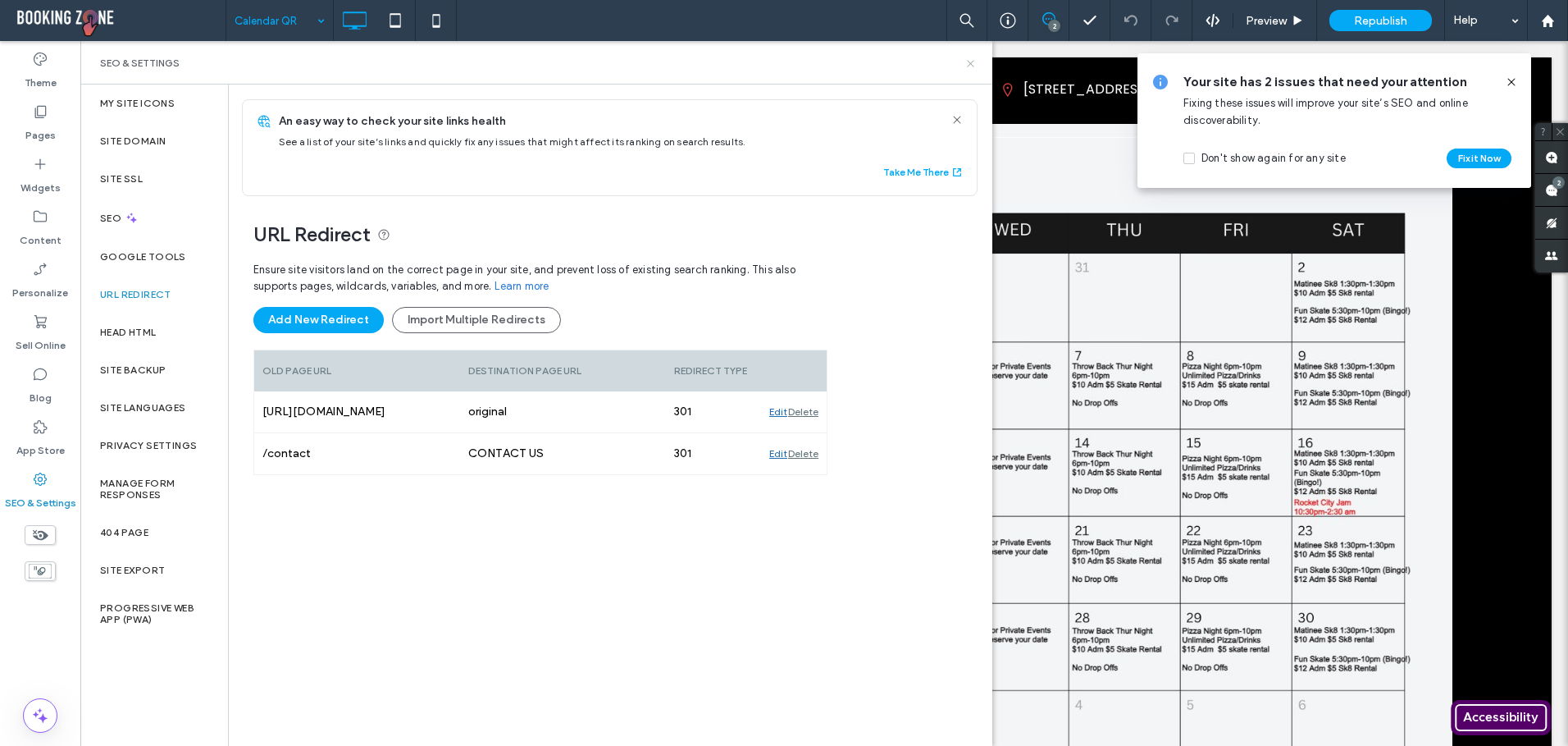
click at [972, 67] on icon at bounding box center [970, 63] width 12 height 12
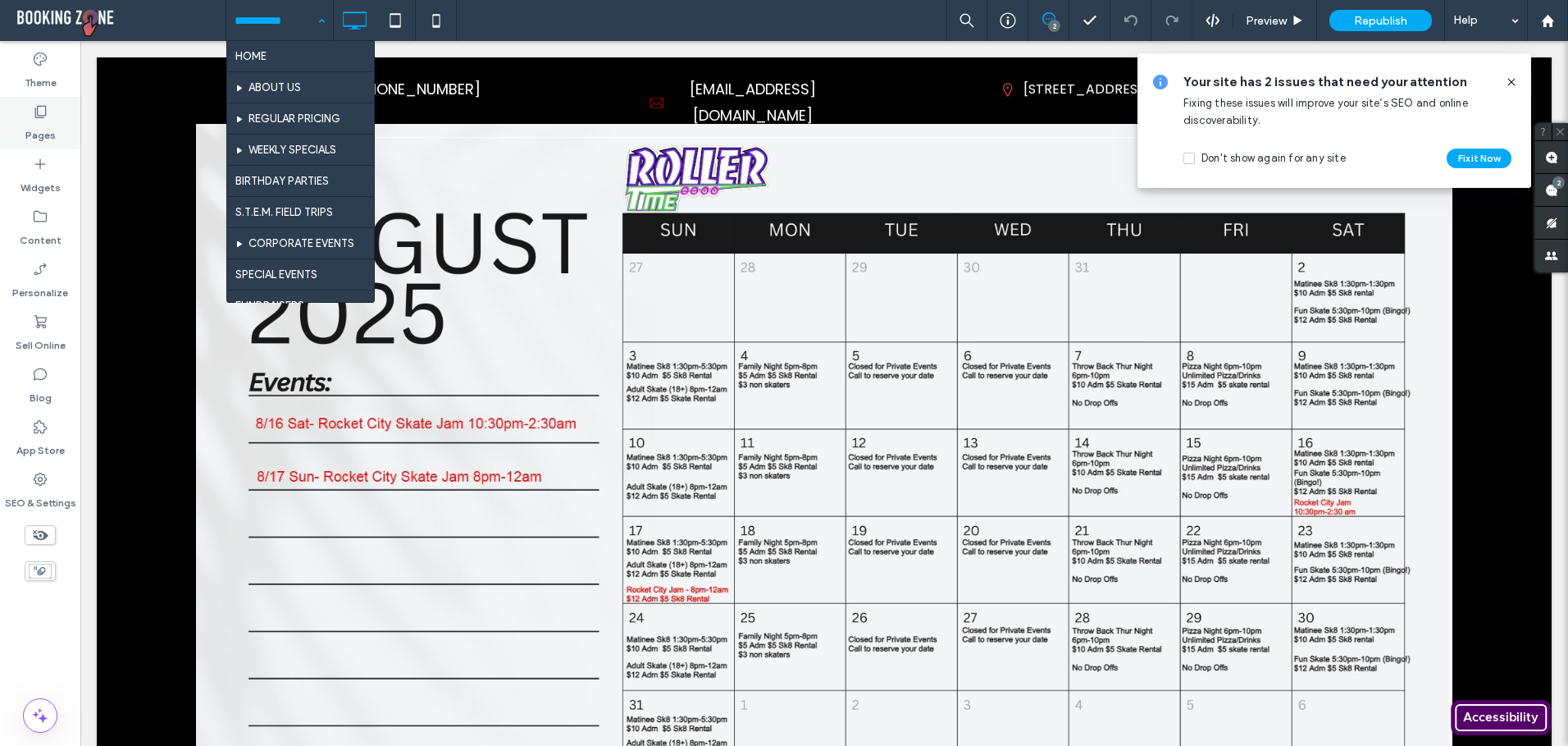
click at [50, 105] on div "Pages" at bounding box center [40, 123] width 80 height 53
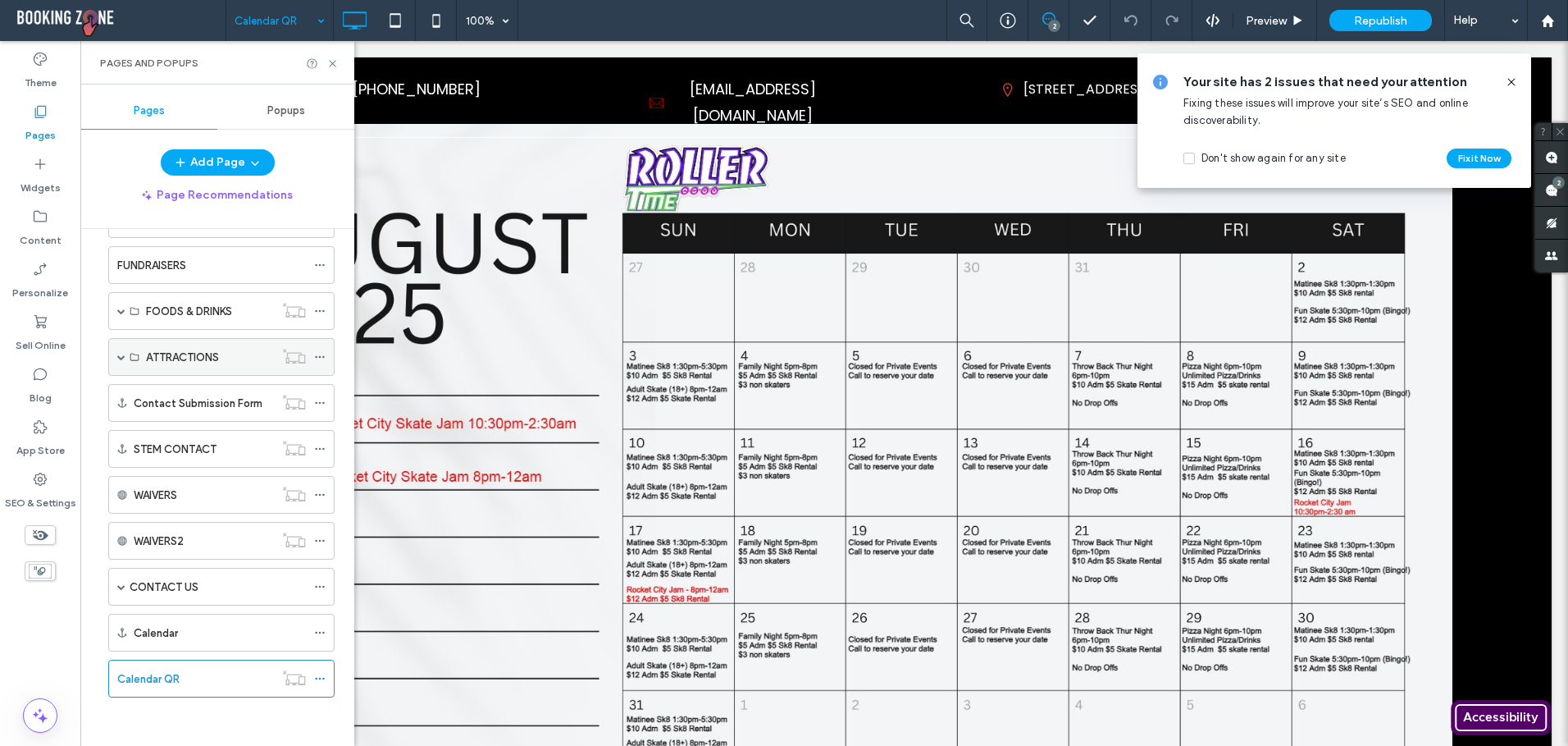
scroll to position [325, 0]
click at [320, 675] on icon at bounding box center [320, 677] width 11 height 11
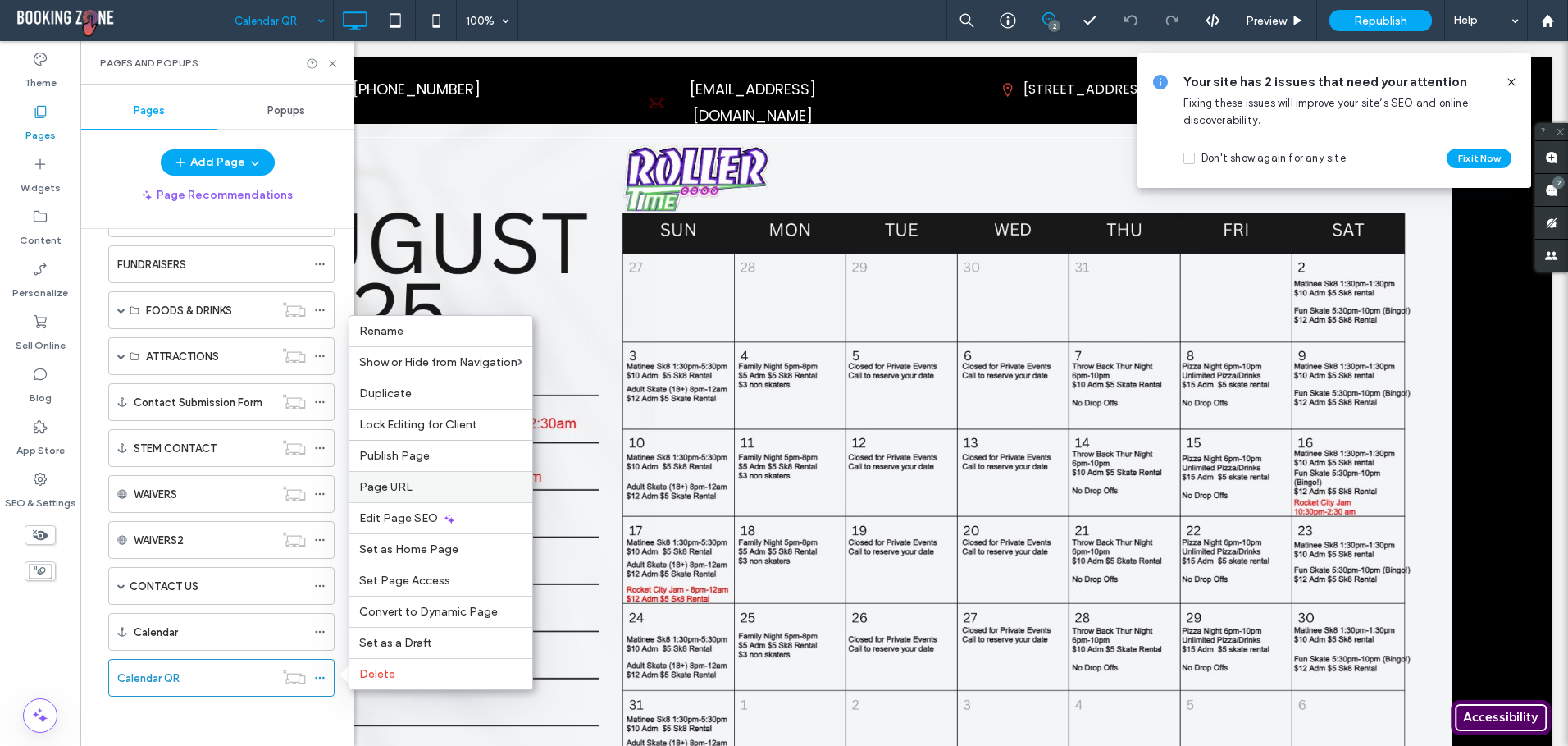
click at [401, 485] on span "Page URL" at bounding box center [386, 486] width 54 height 14
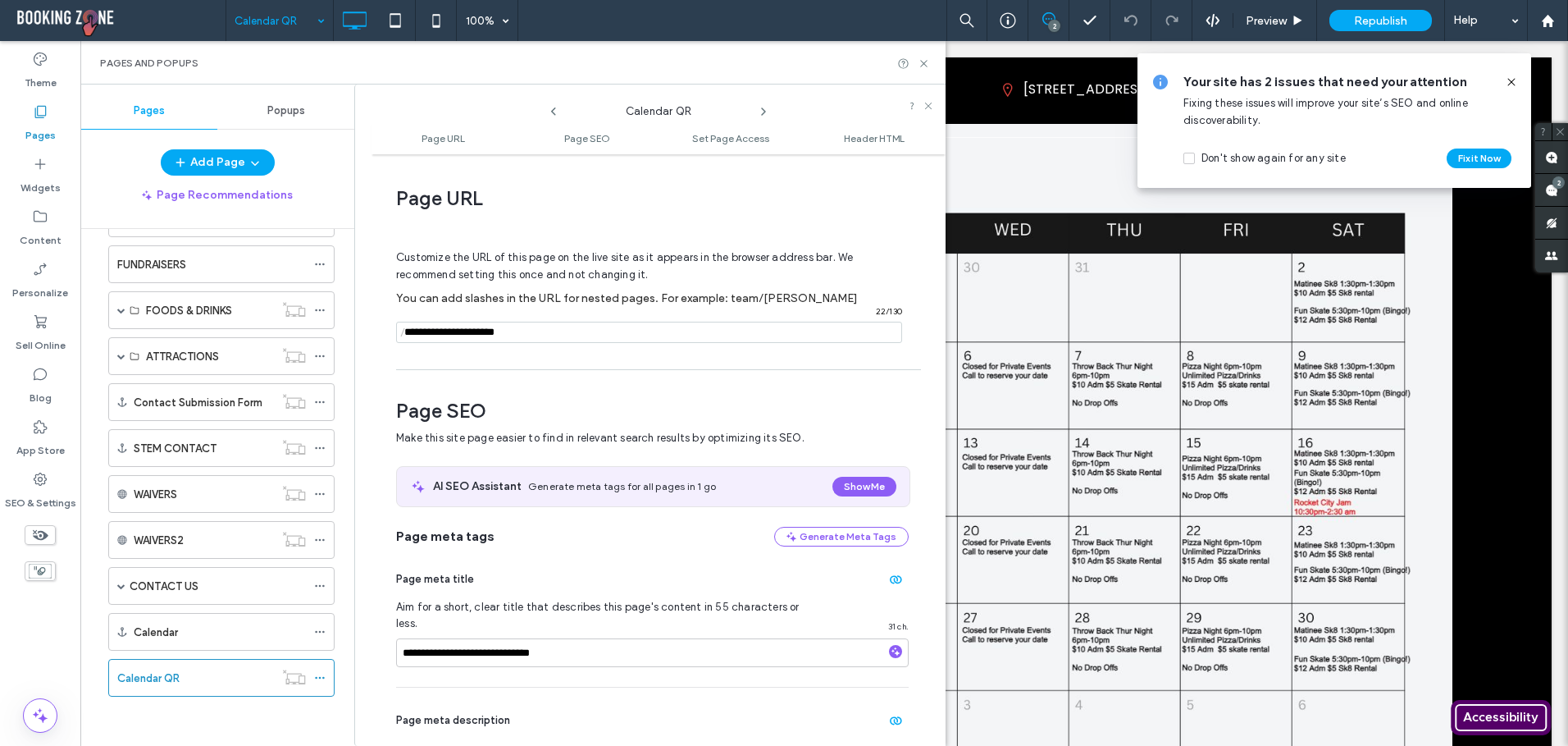
scroll to position [8, 0]
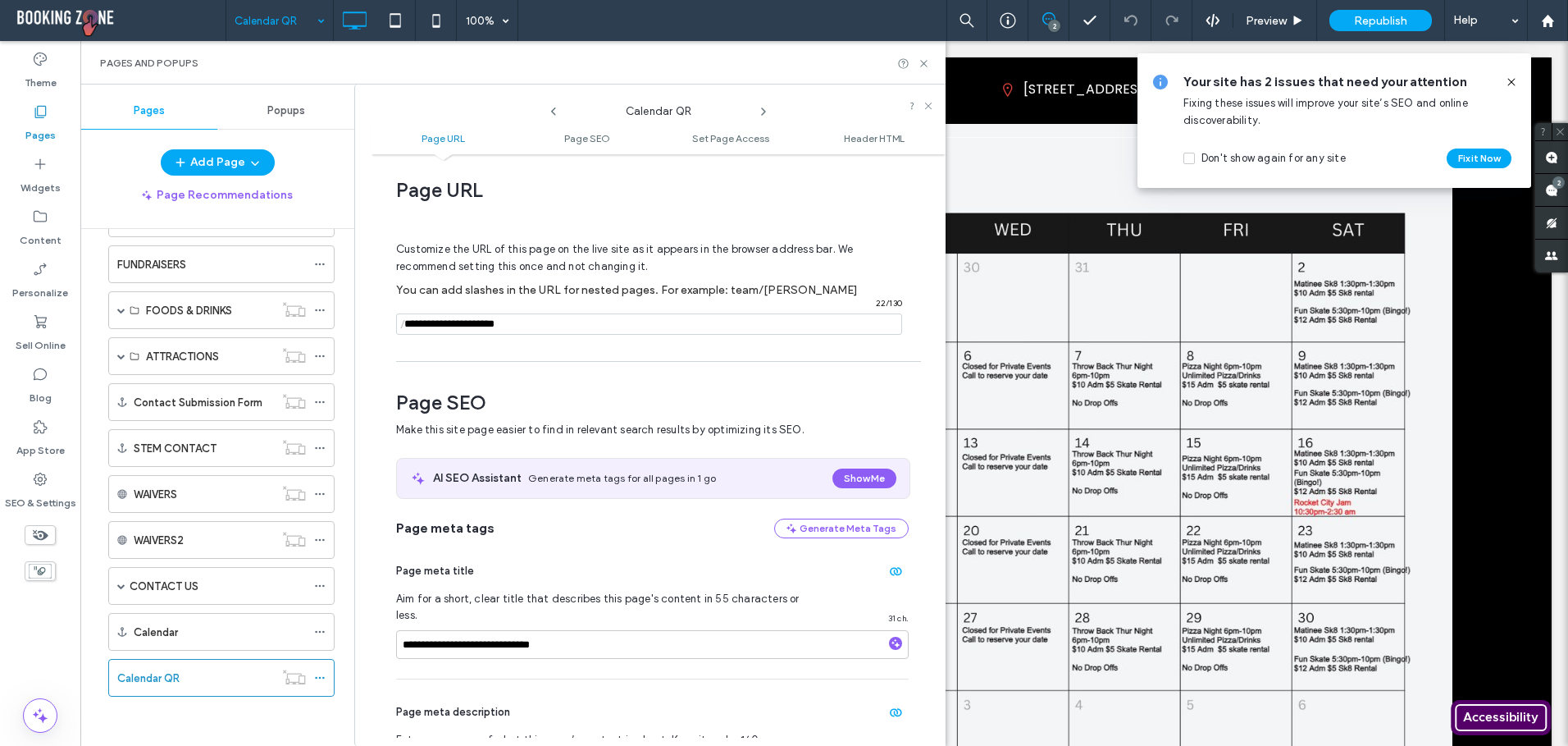
drag, startPoint x: 535, startPoint y: 329, endPoint x: 439, endPoint y: 394, distance: 115.9
click at [394, 338] on div "**********" at bounding box center [658, 450] width 574 height 575
type input "**********"
click at [613, 368] on div "**********" at bounding box center [658, 450] width 574 height 575
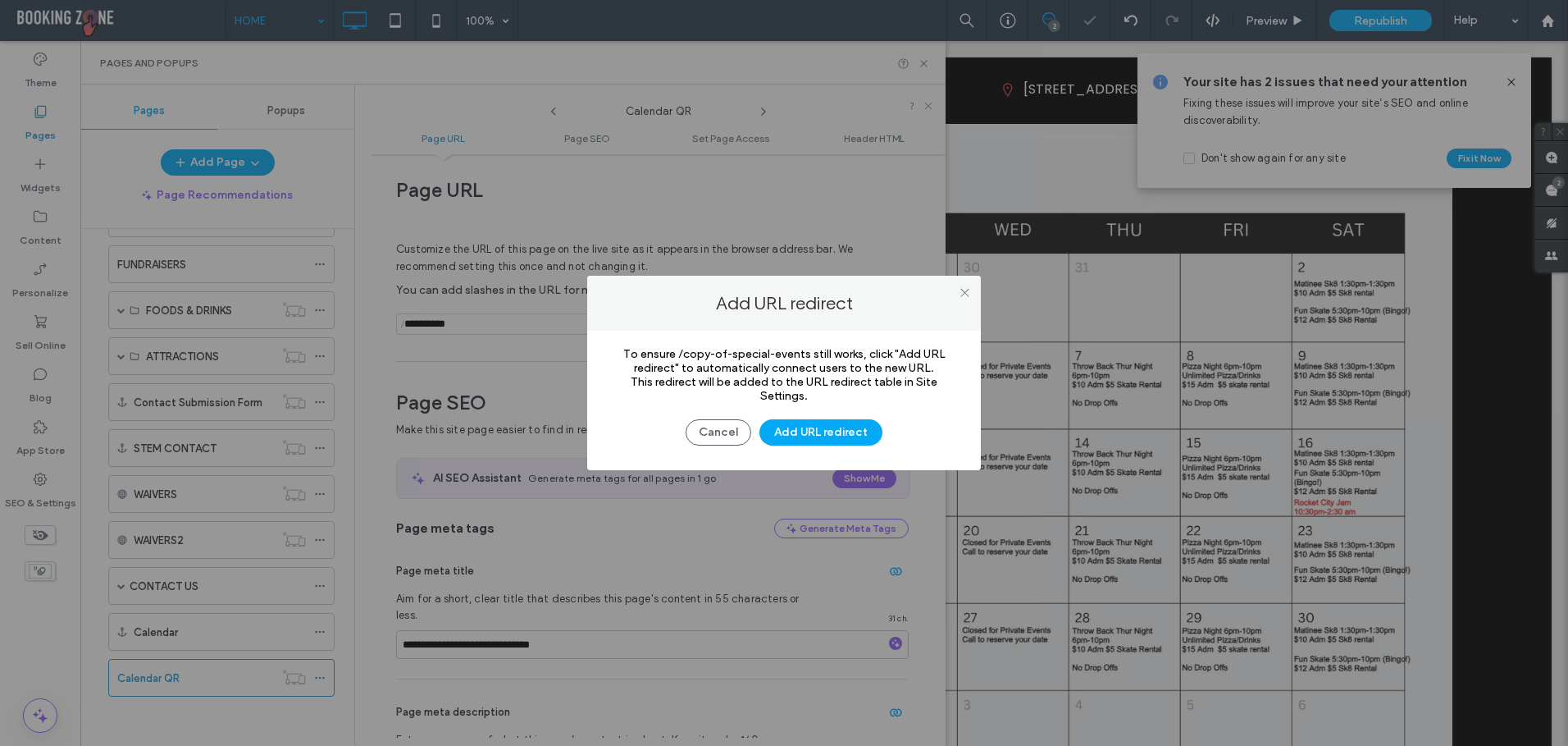
scroll to position [0, 0]
click at [786, 438] on button "Add URL redirect" at bounding box center [820, 433] width 123 height 26
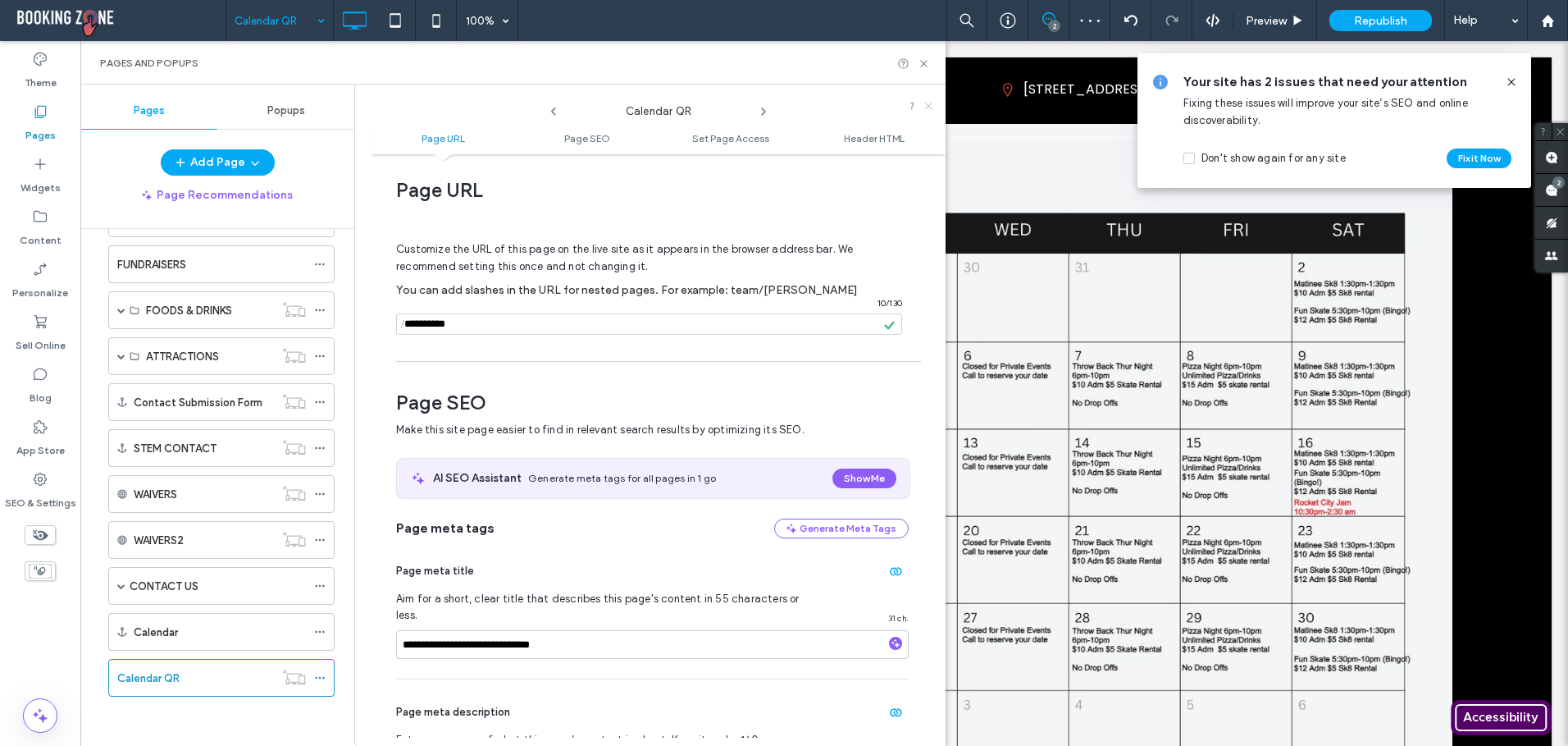
click at [926, 101] on icon at bounding box center [928, 105] width 9 height 9
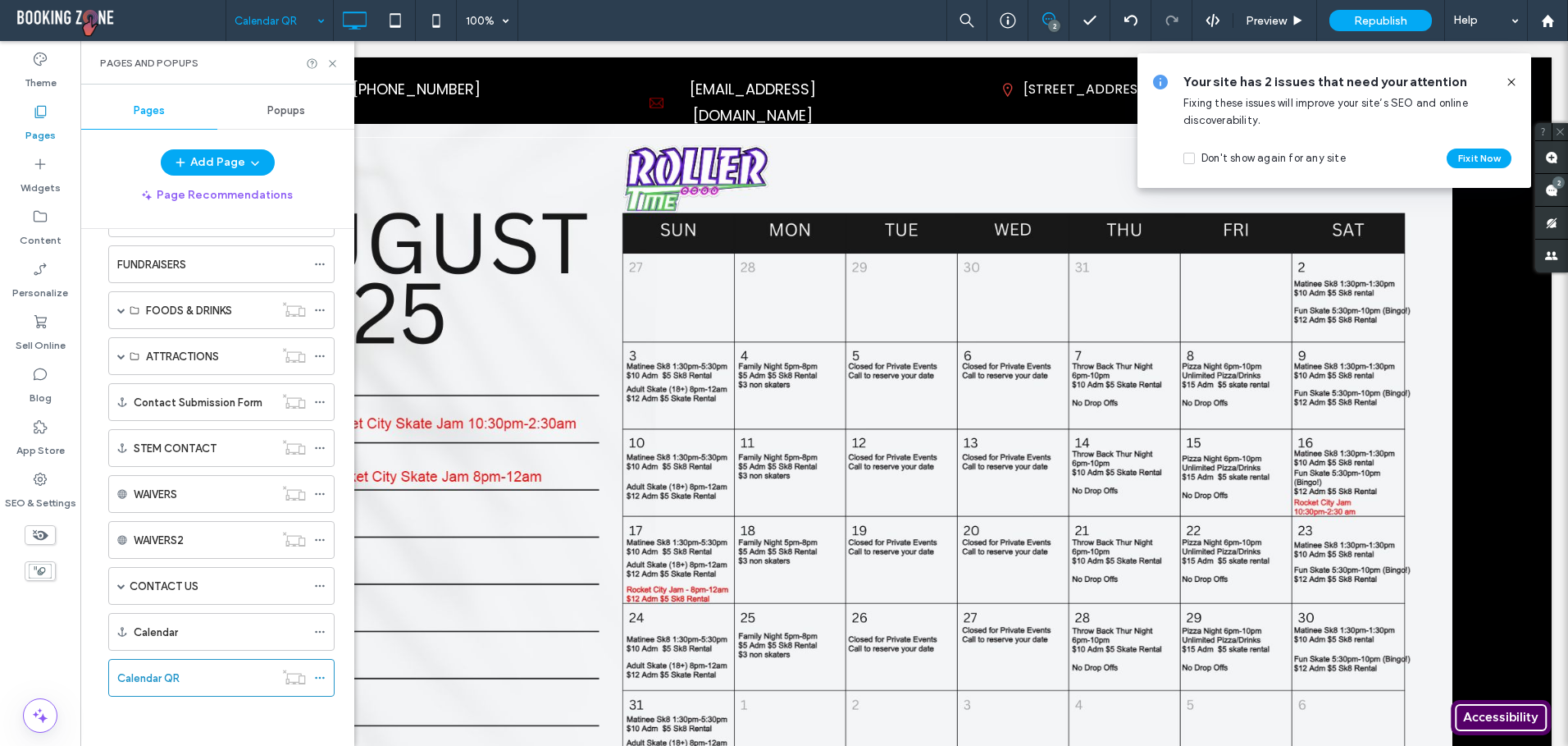
click at [1512, 80] on icon at bounding box center [1512, 82] width 13 height 13
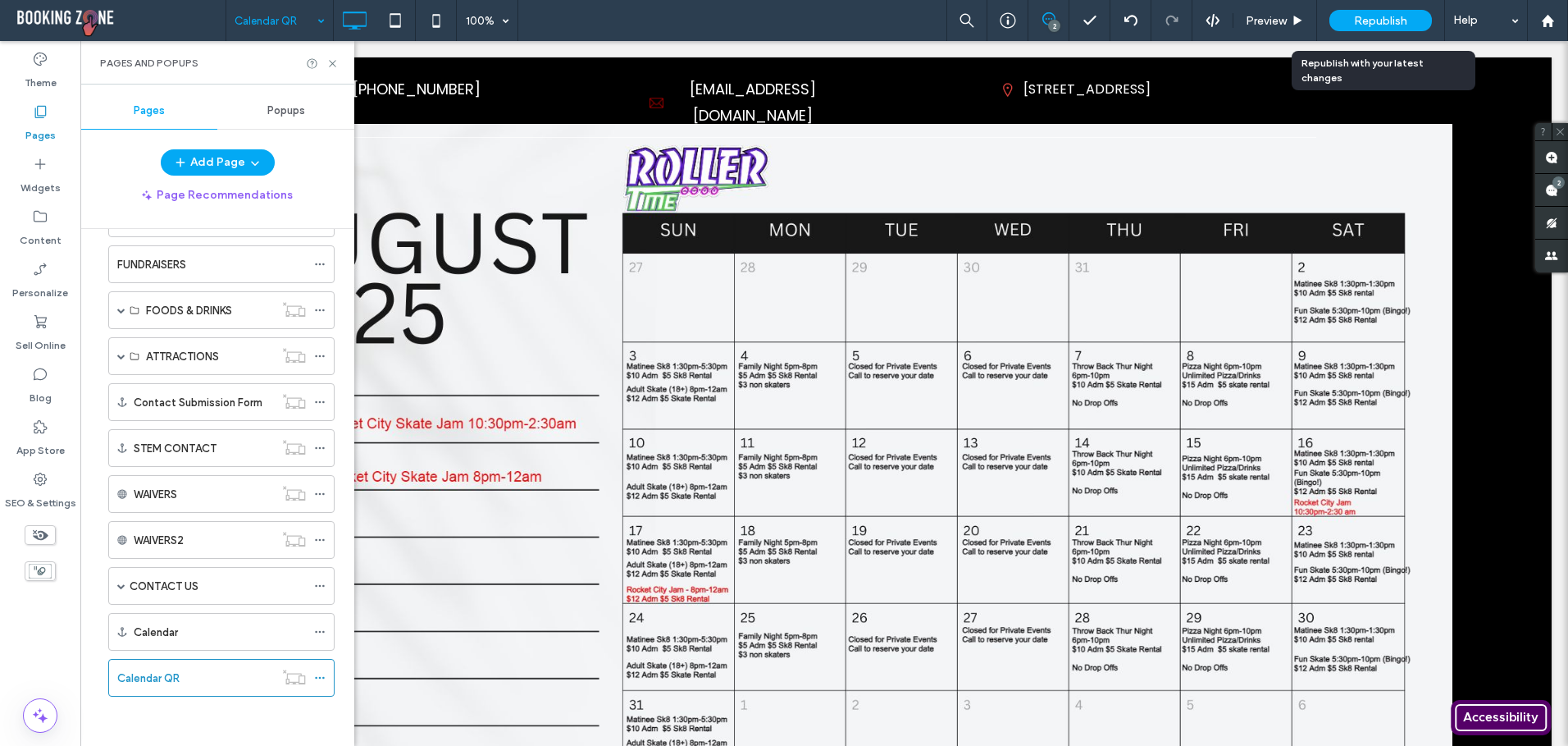
click at [1361, 23] on span "Republish" at bounding box center [1381, 21] width 54 height 14
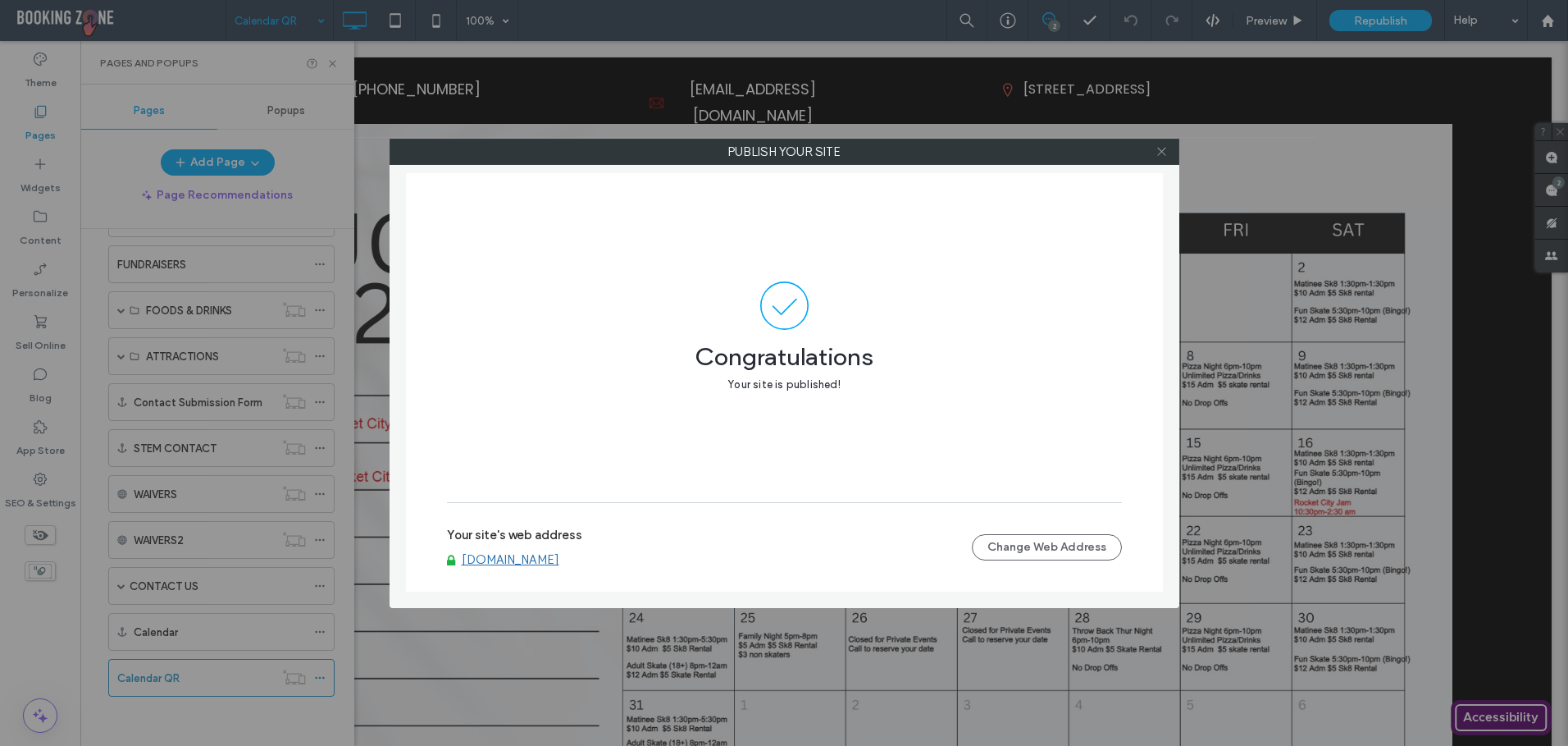
click at [1161, 153] on icon at bounding box center [1162, 151] width 12 height 12
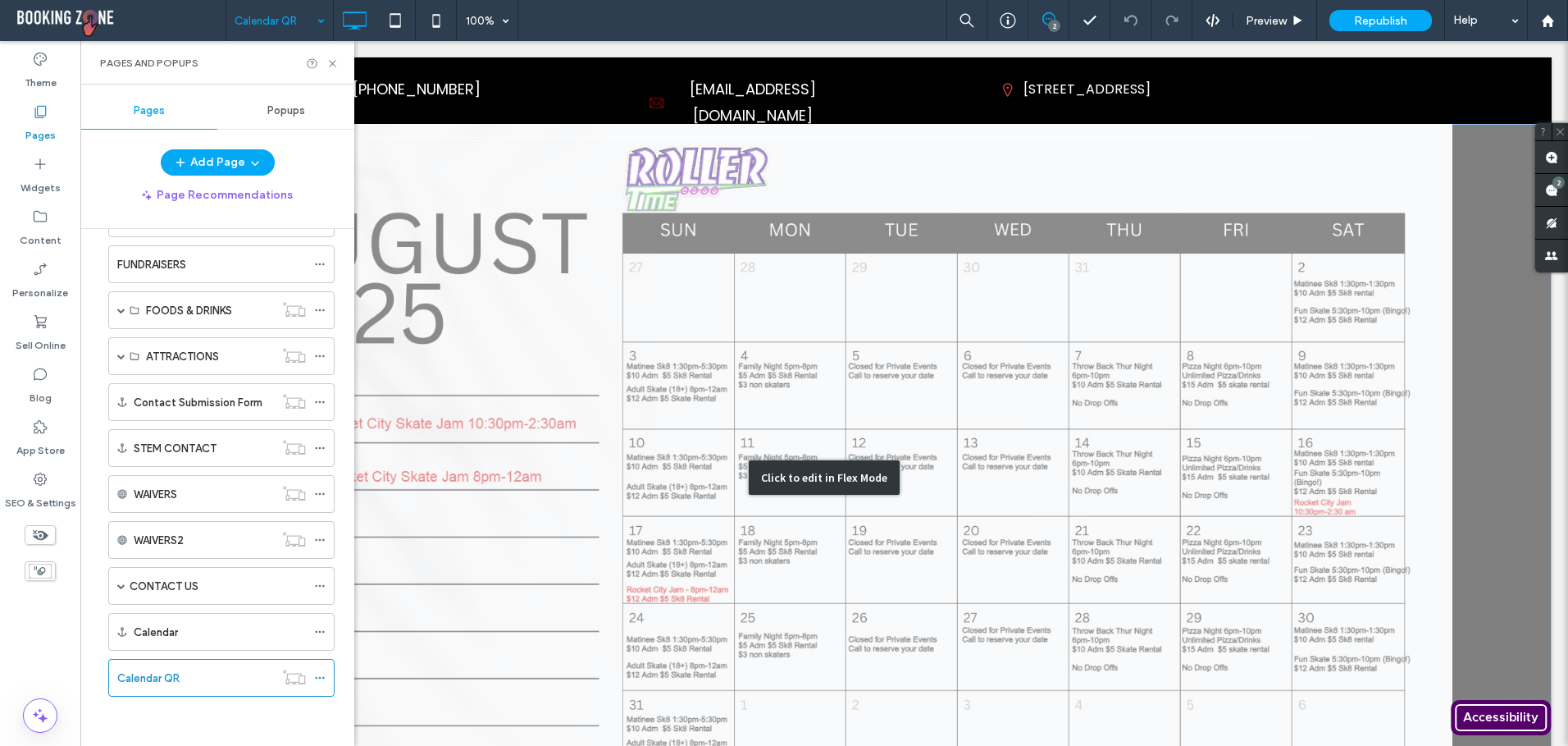
click at [1058, 173] on div "Click to edit in Flex Mode" at bounding box center [824, 478] width 1455 height 707
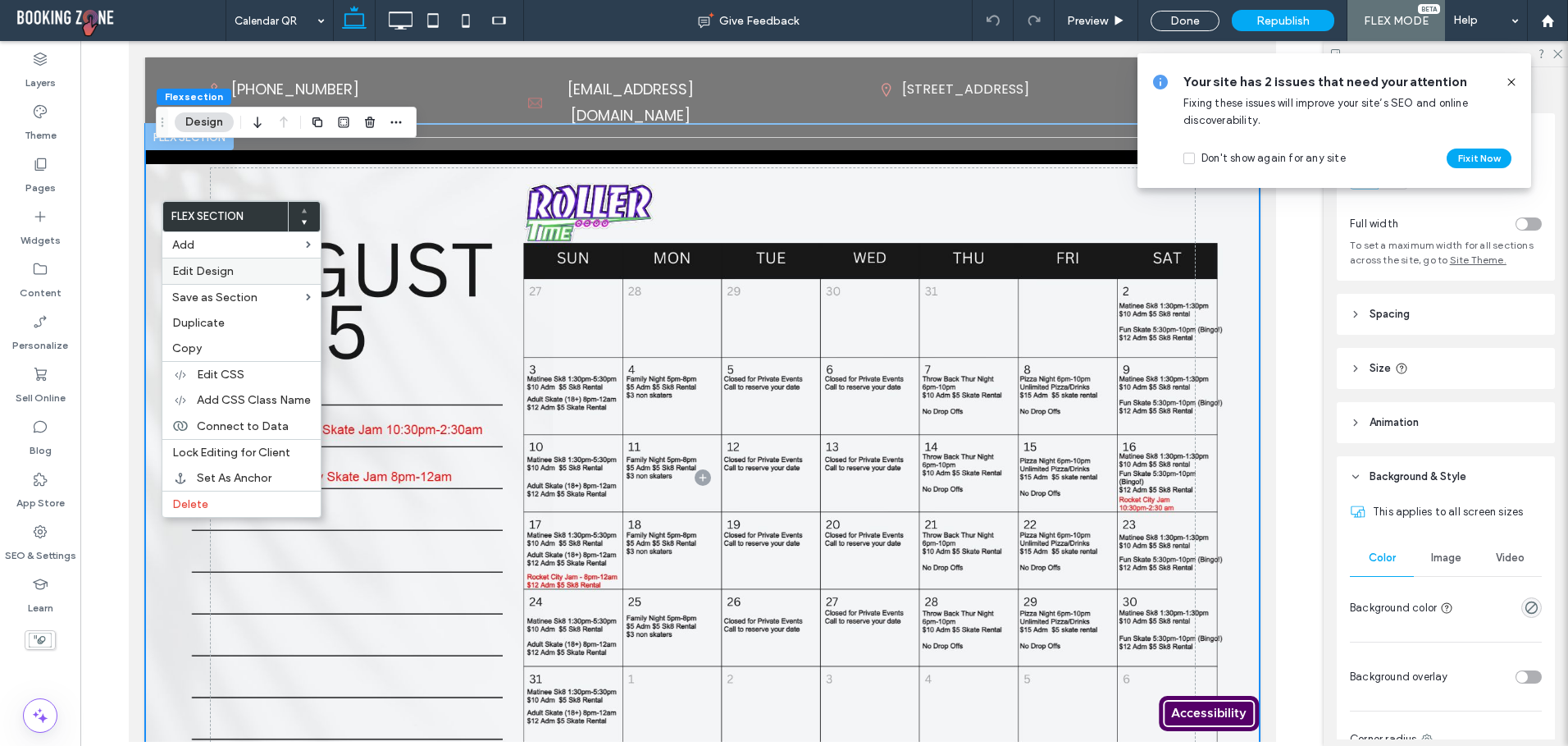
click at [196, 270] on span "Edit Design" at bounding box center [202, 271] width 61 height 14
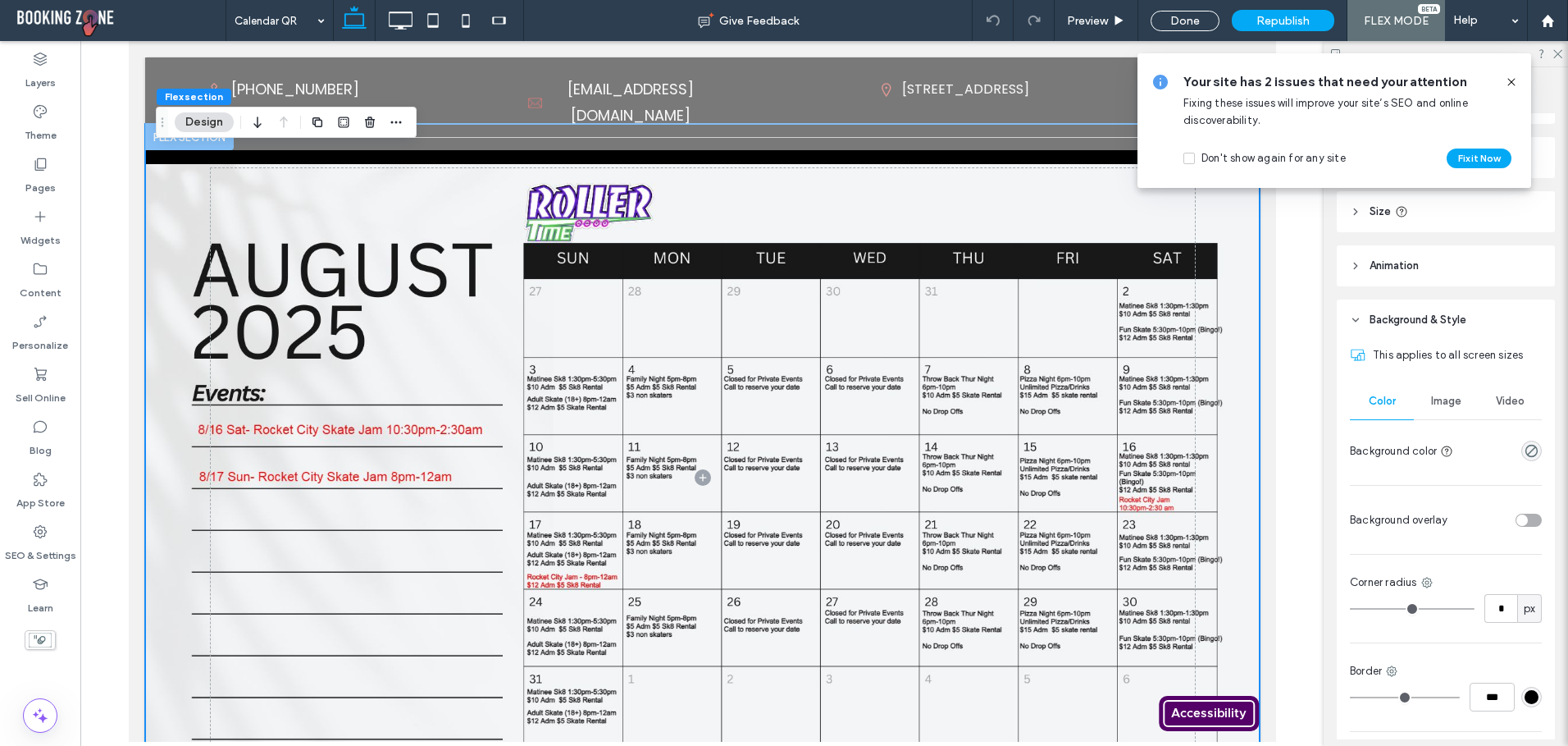
scroll to position [164, 0]
click at [1437, 387] on div "Image" at bounding box center [1446, 393] width 64 height 36
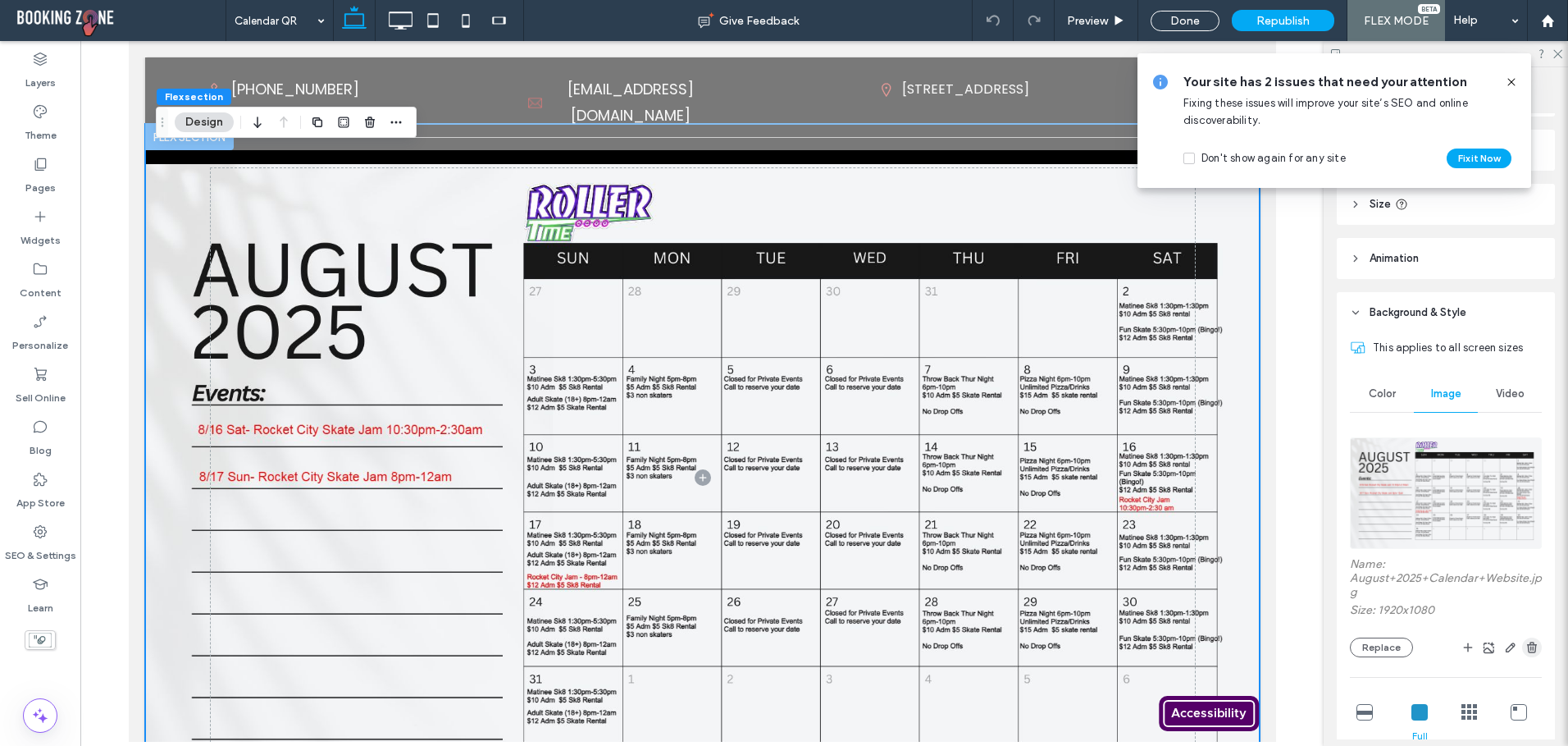
click at [1528, 651] on icon "button" at bounding box center [1532, 647] width 13 height 13
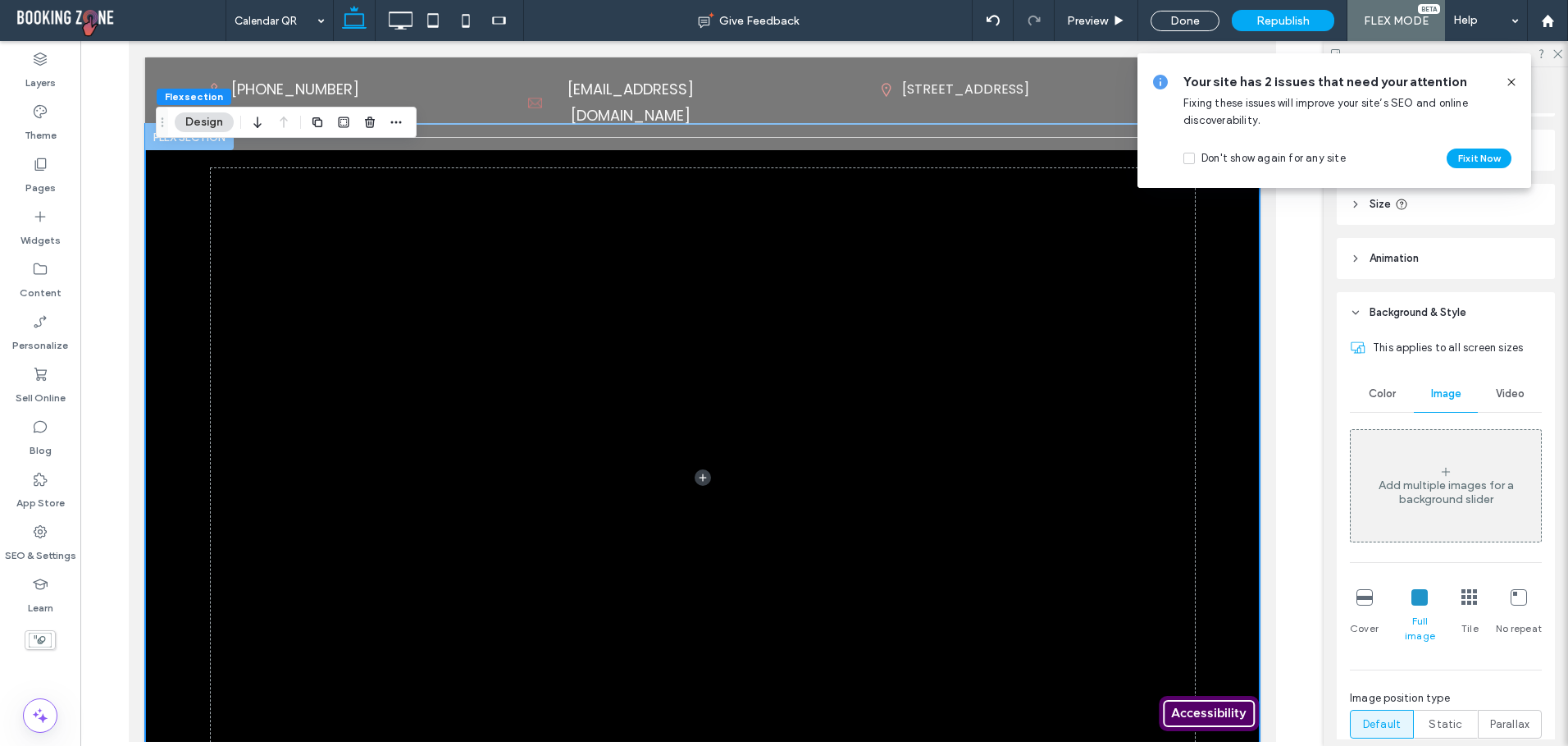
click at [1369, 396] on span "Color" at bounding box center [1382, 394] width 27 height 13
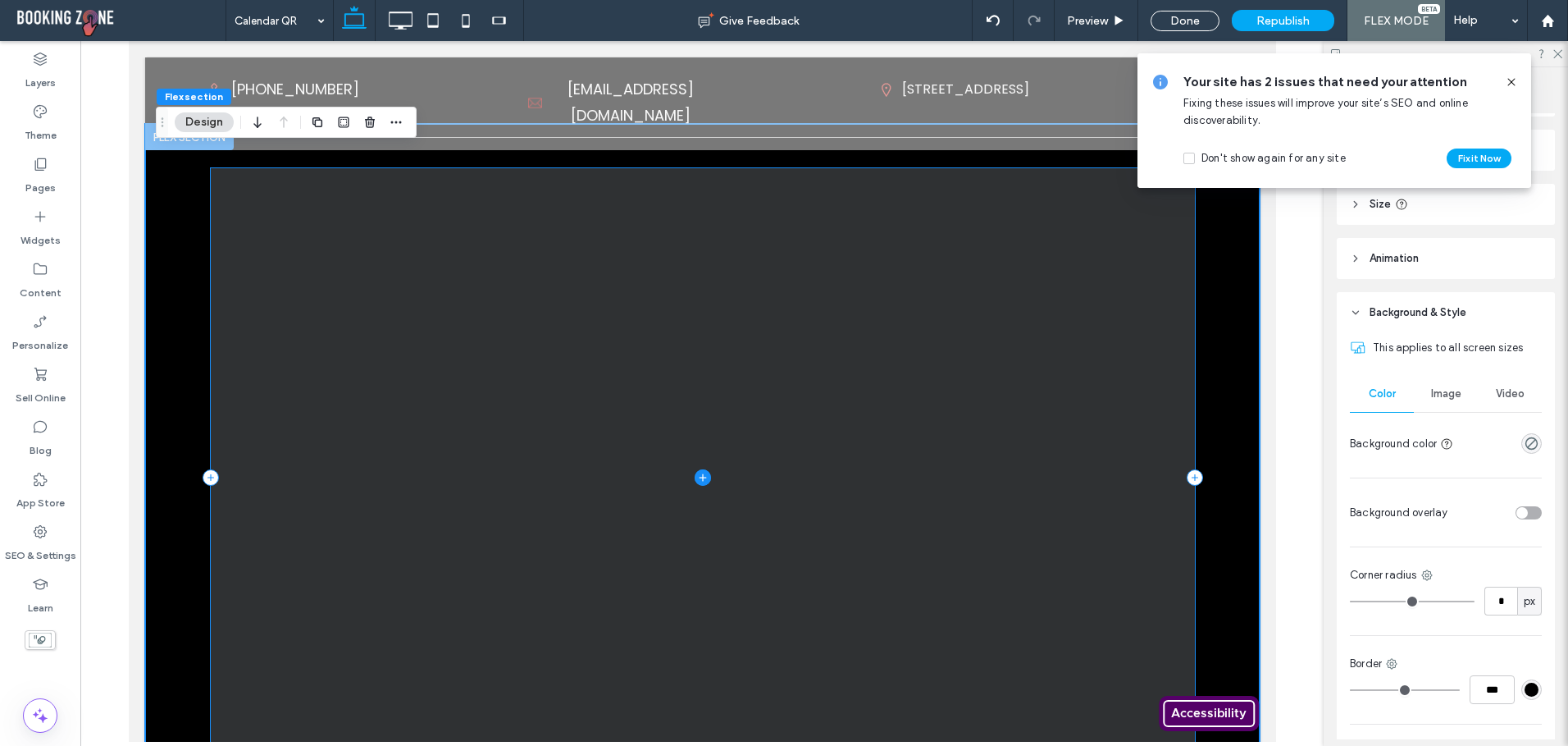
click at [740, 382] on span at bounding box center [702, 477] width 984 height 618
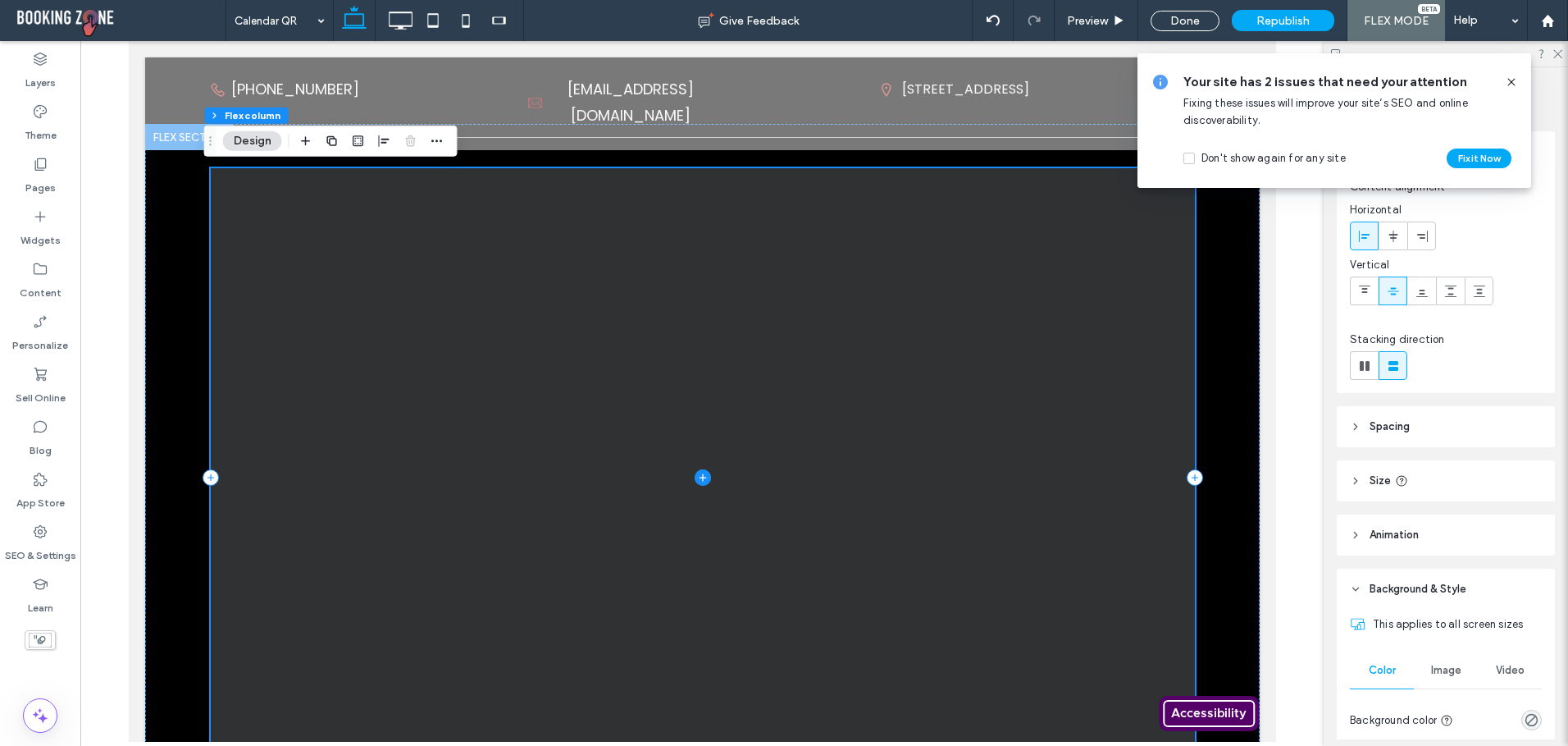
click at [682, 478] on span at bounding box center [702, 477] width 984 height 618
click at [702, 478] on icon at bounding box center [702, 477] width 1 height 8
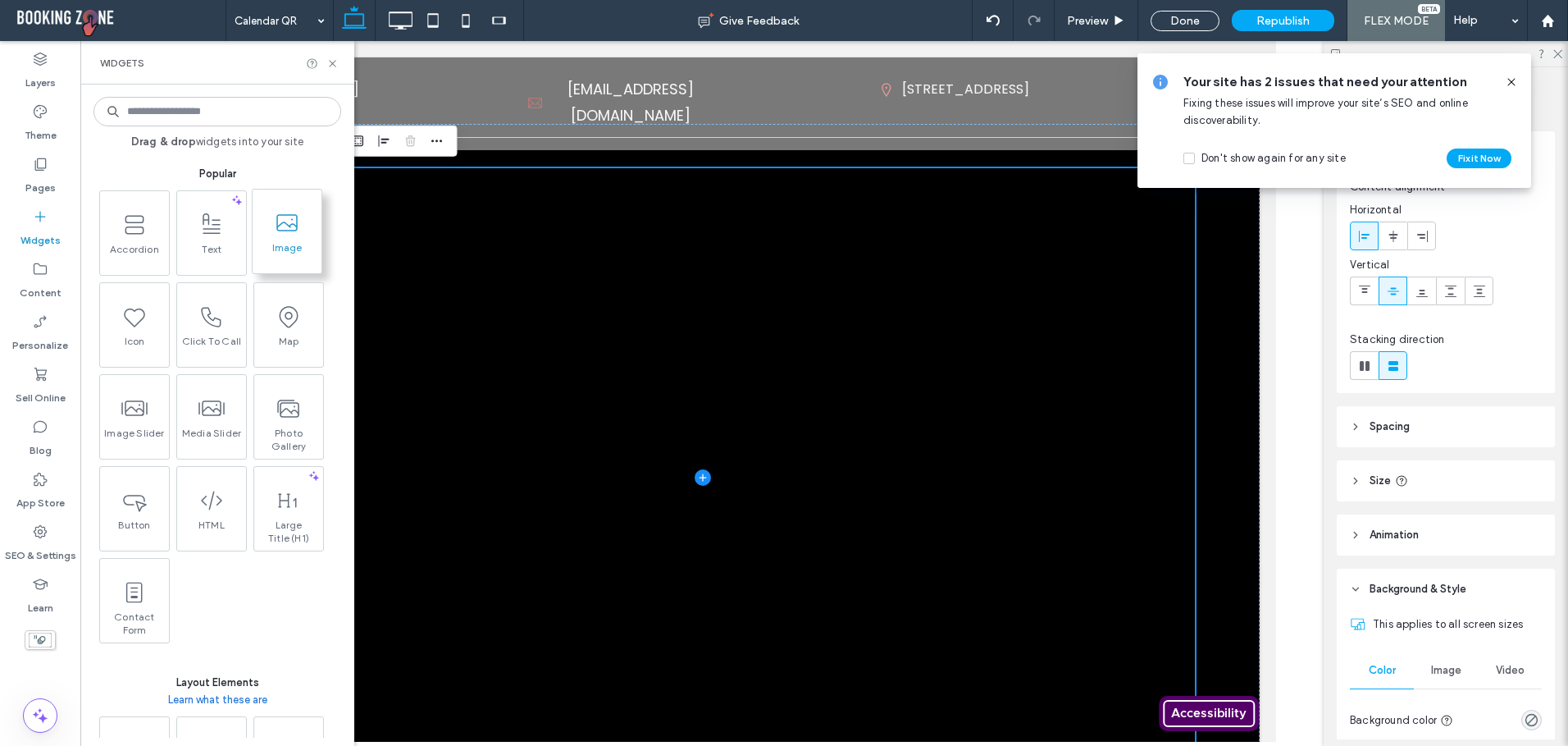
click at [278, 255] on span "Image" at bounding box center [287, 252] width 69 height 23
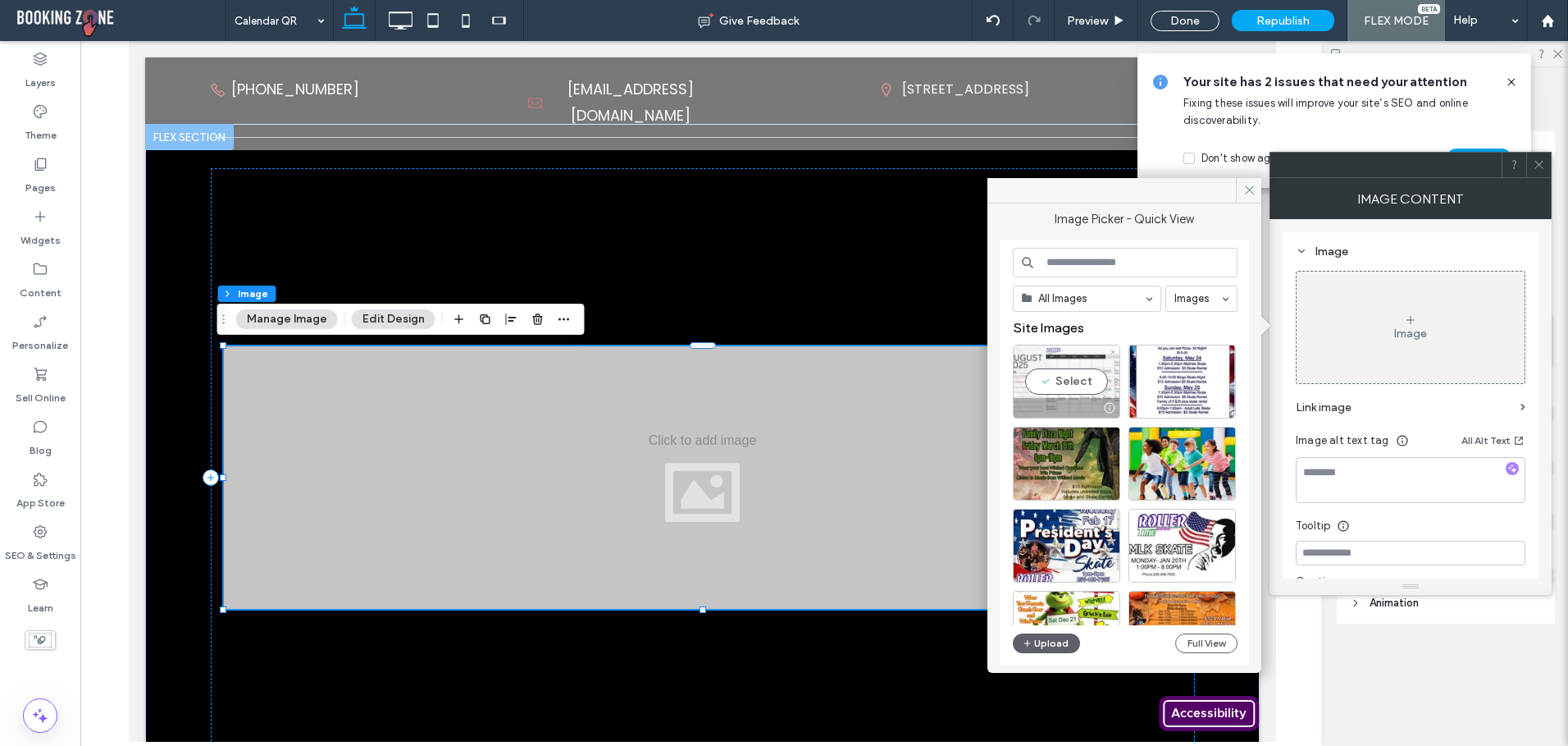
click at [1090, 392] on div "Select" at bounding box center [1067, 381] width 107 height 73
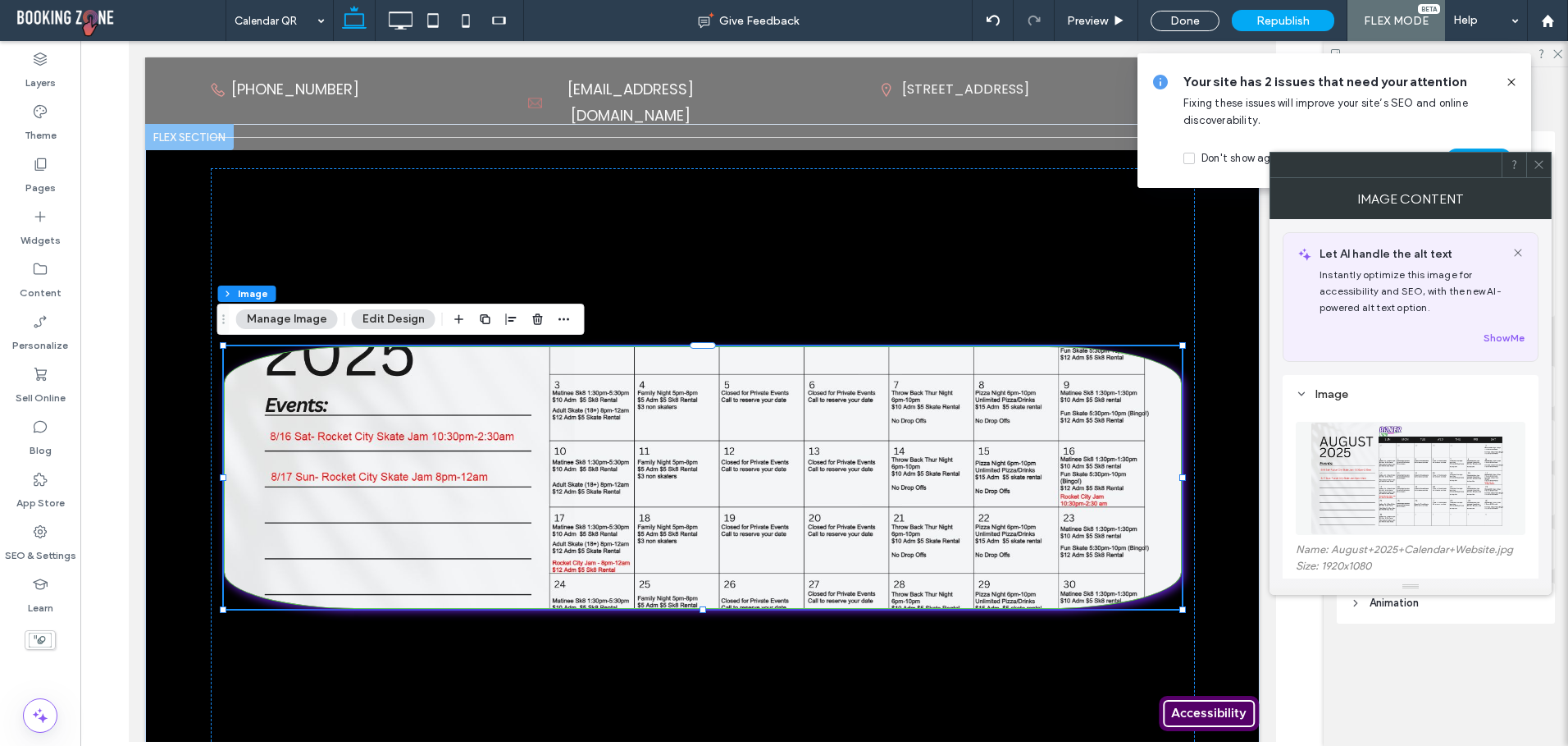
click at [1539, 169] on icon at bounding box center [1539, 164] width 12 height 12
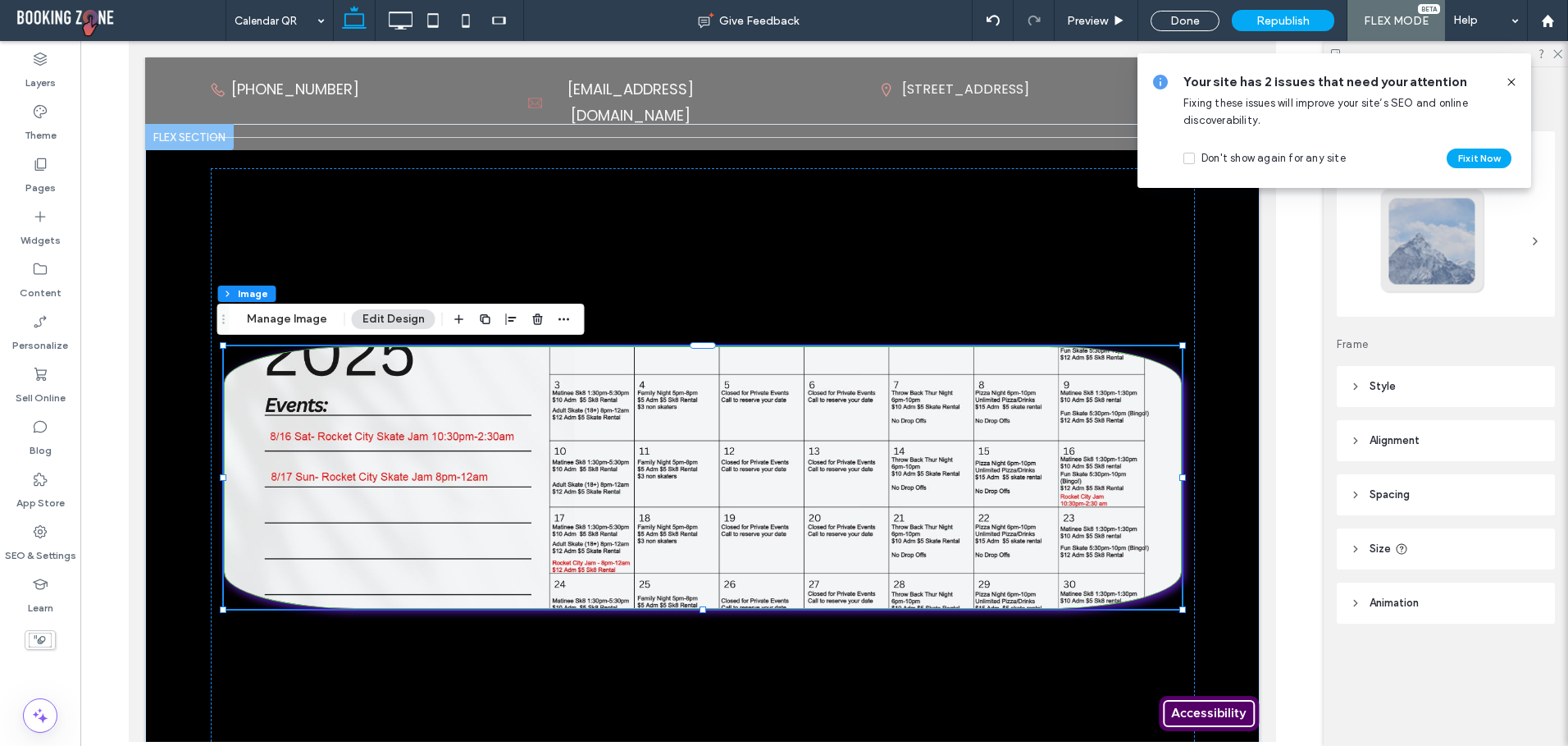
click at [1382, 276] on div at bounding box center [1433, 241] width 108 height 108
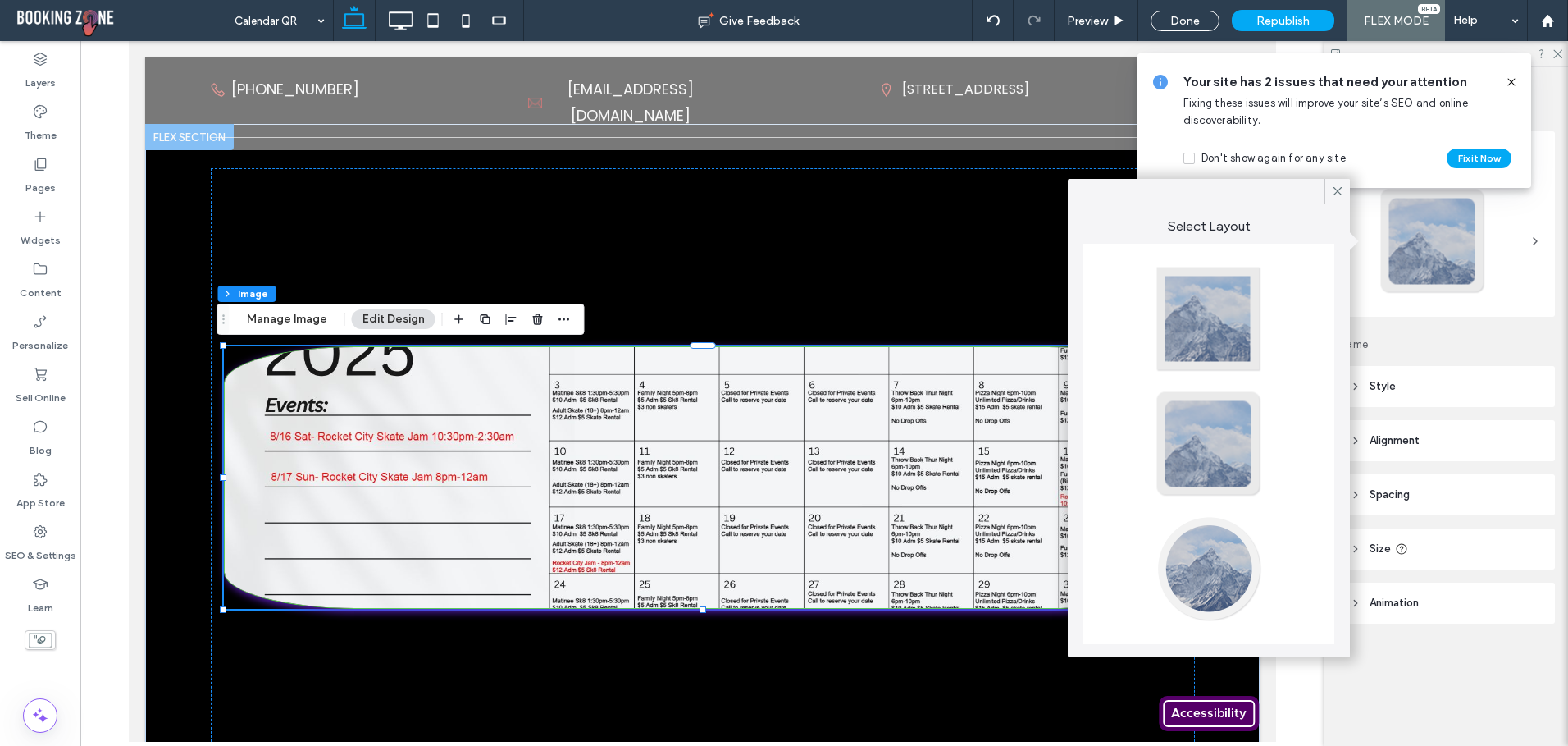
click at [1195, 335] on div at bounding box center [1209, 319] width 108 height 108
type input "*"
click at [1437, 267] on div at bounding box center [1433, 241] width 108 height 108
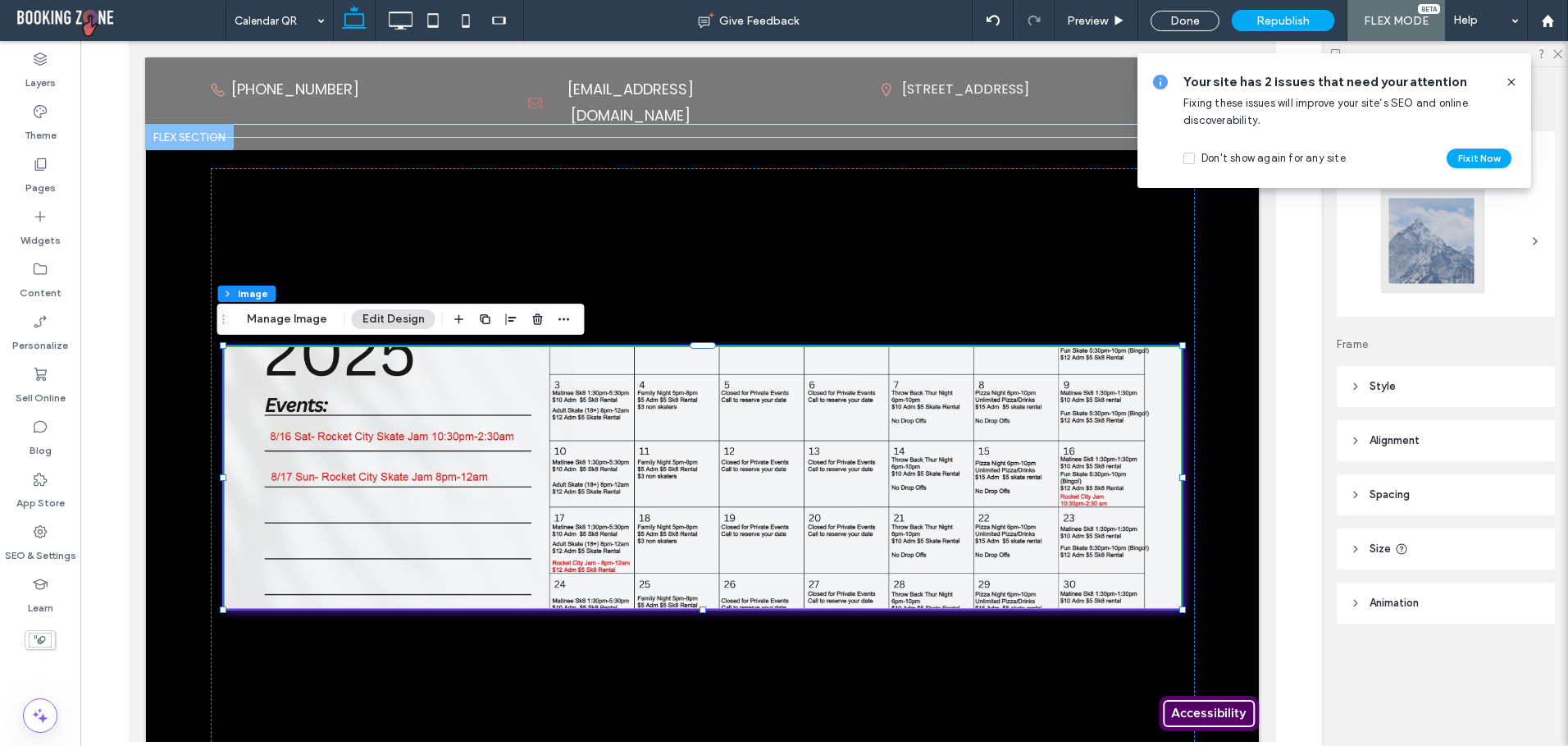
drag, startPoint x: 1387, startPoint y: 385, endPoint x: 1406, endPoint y: 390, distance: 19.6
click at [1387, 386] on span "Style" at bounding box center [1383, 386] width 26 height 16
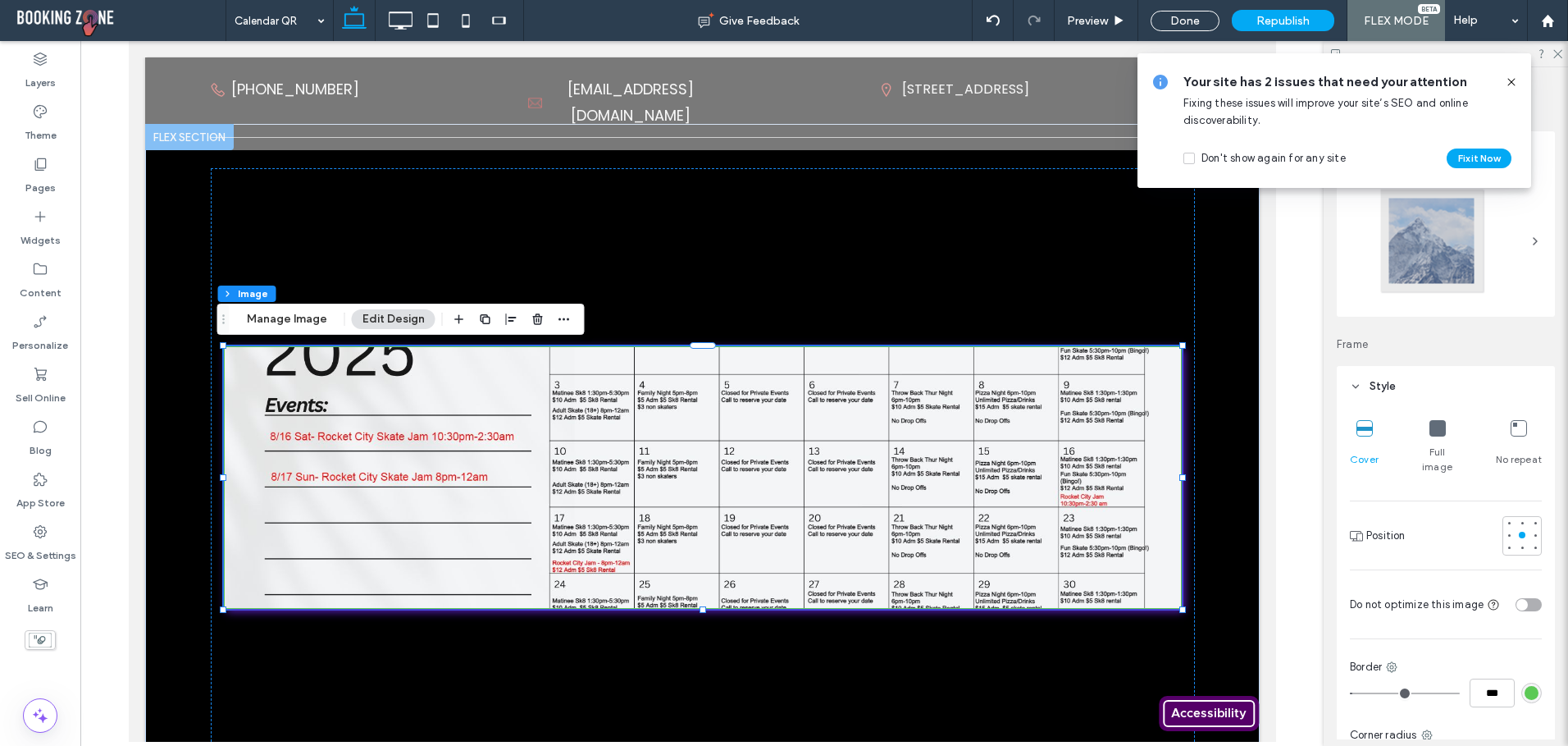
click at [1430, 435] on icon at bounding box center [1437, 427] width 16 height 16
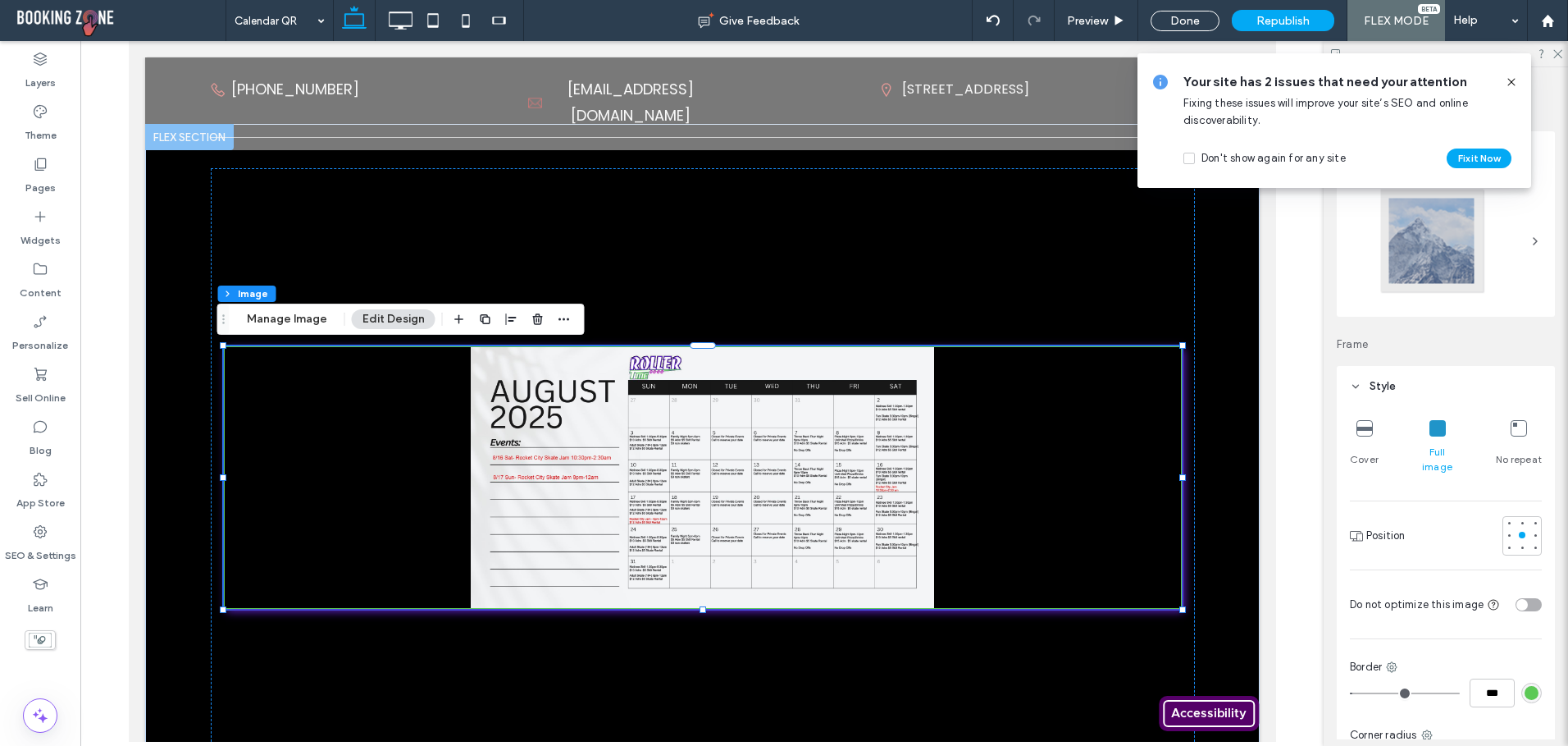
click at [1368, 433] on icon at bounding box center [1364, 427] width 16 height 16
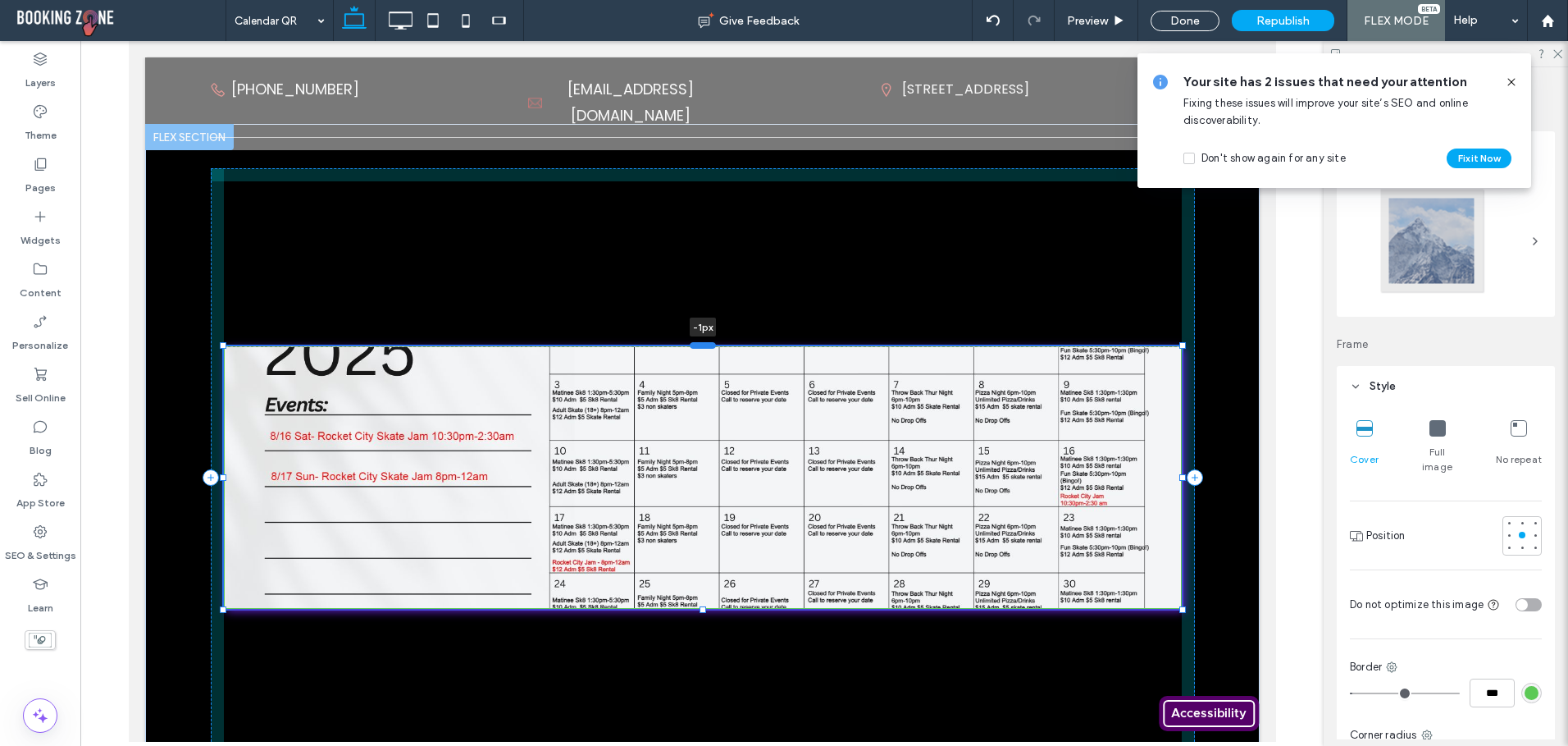
click at [692, 344] on div at bounding box center [702, 345] width 26 height 7
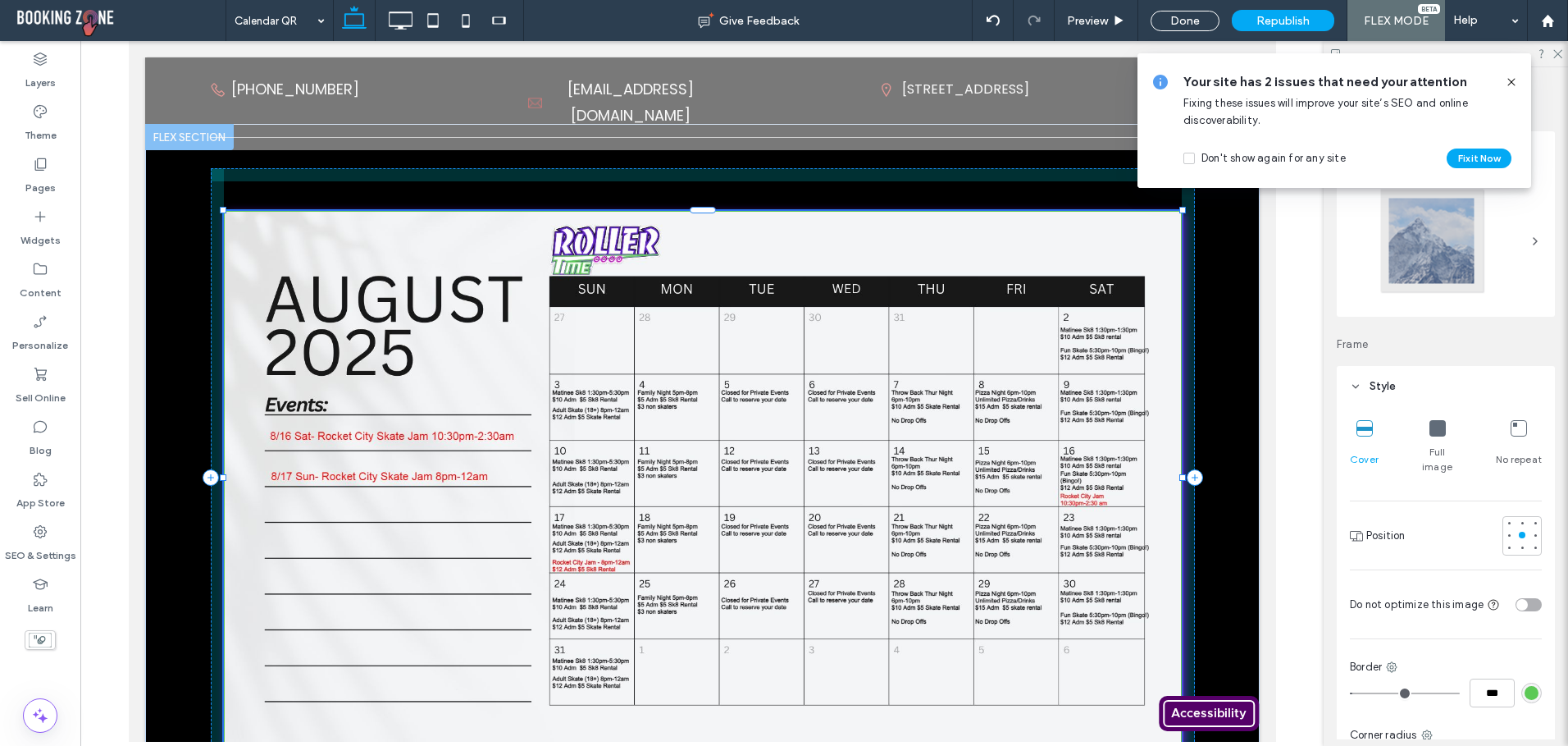
drag, startPoint x: 697, startPoint y: 611, endPoint x: 690, endPoint y: 746, distance: 135.2
click at [690, 745] on html "**********" at bounding box center [702, 587] width 1148 height 1091
type input "***"
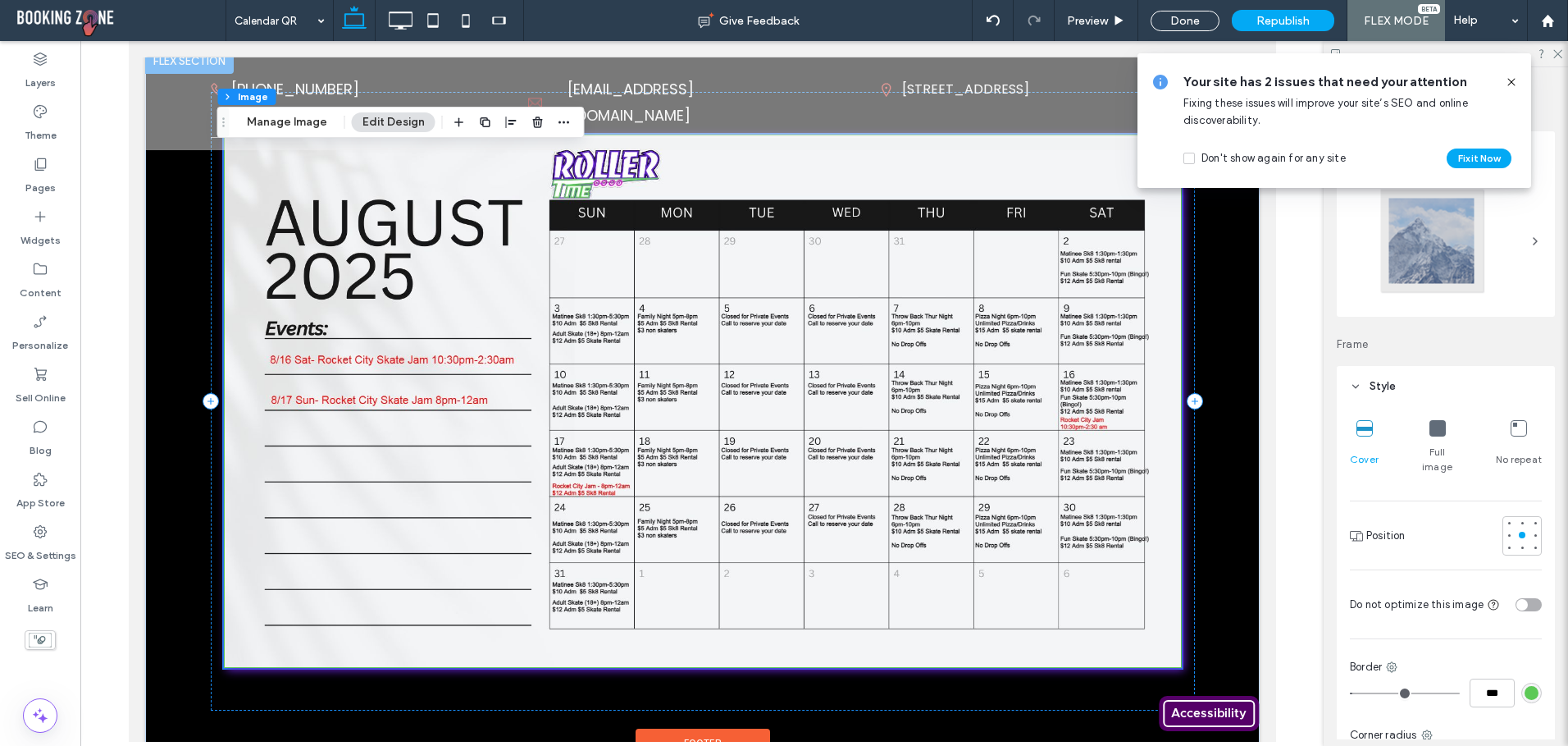
scroll to position [82, 0]
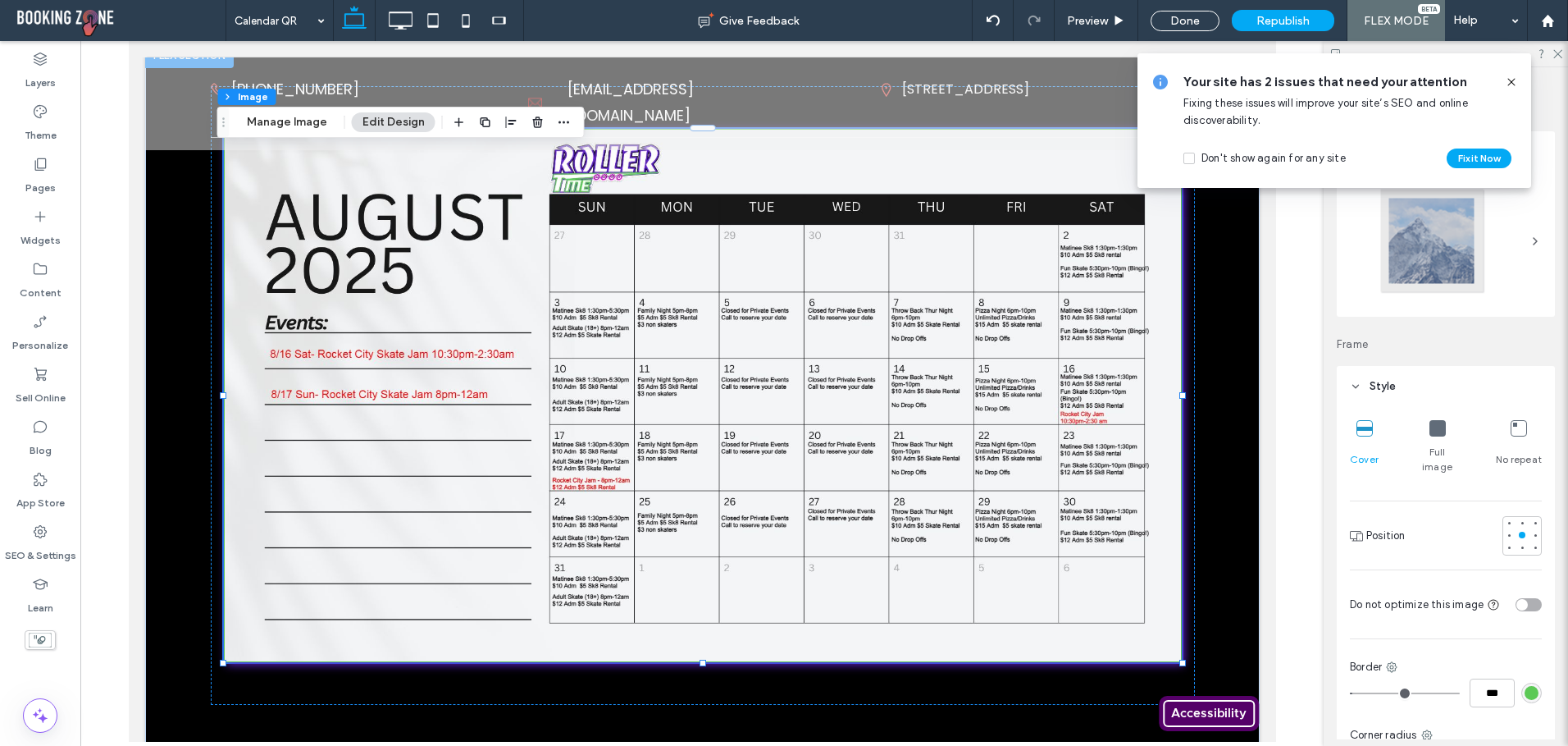
click at [1430, 435] on icon at bounding box center [1437, 427] width 16 height 16
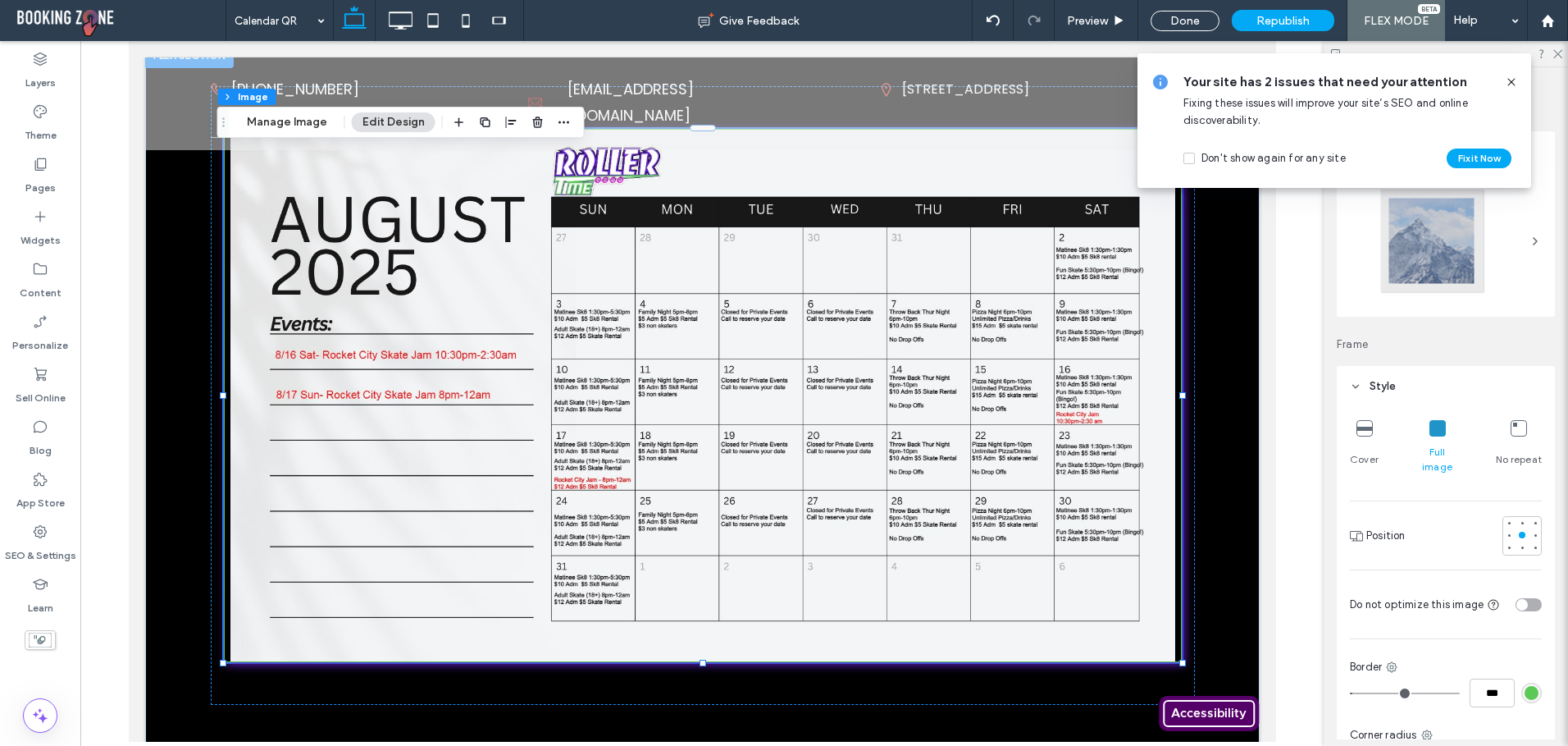
click at [1366, 431] on icon at bounding box center [1364, 427] width 16 height 16
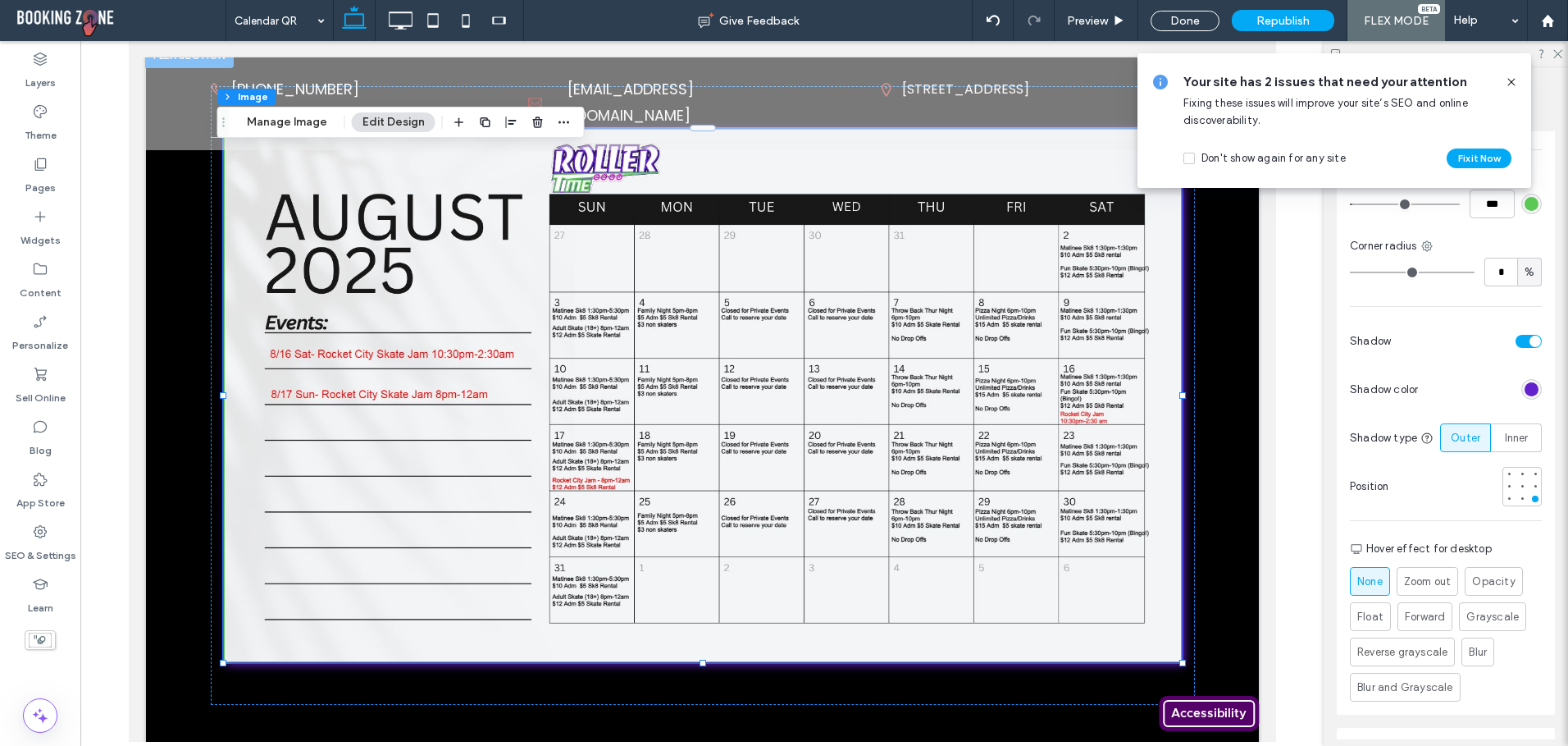
scroll to position [492, 0]
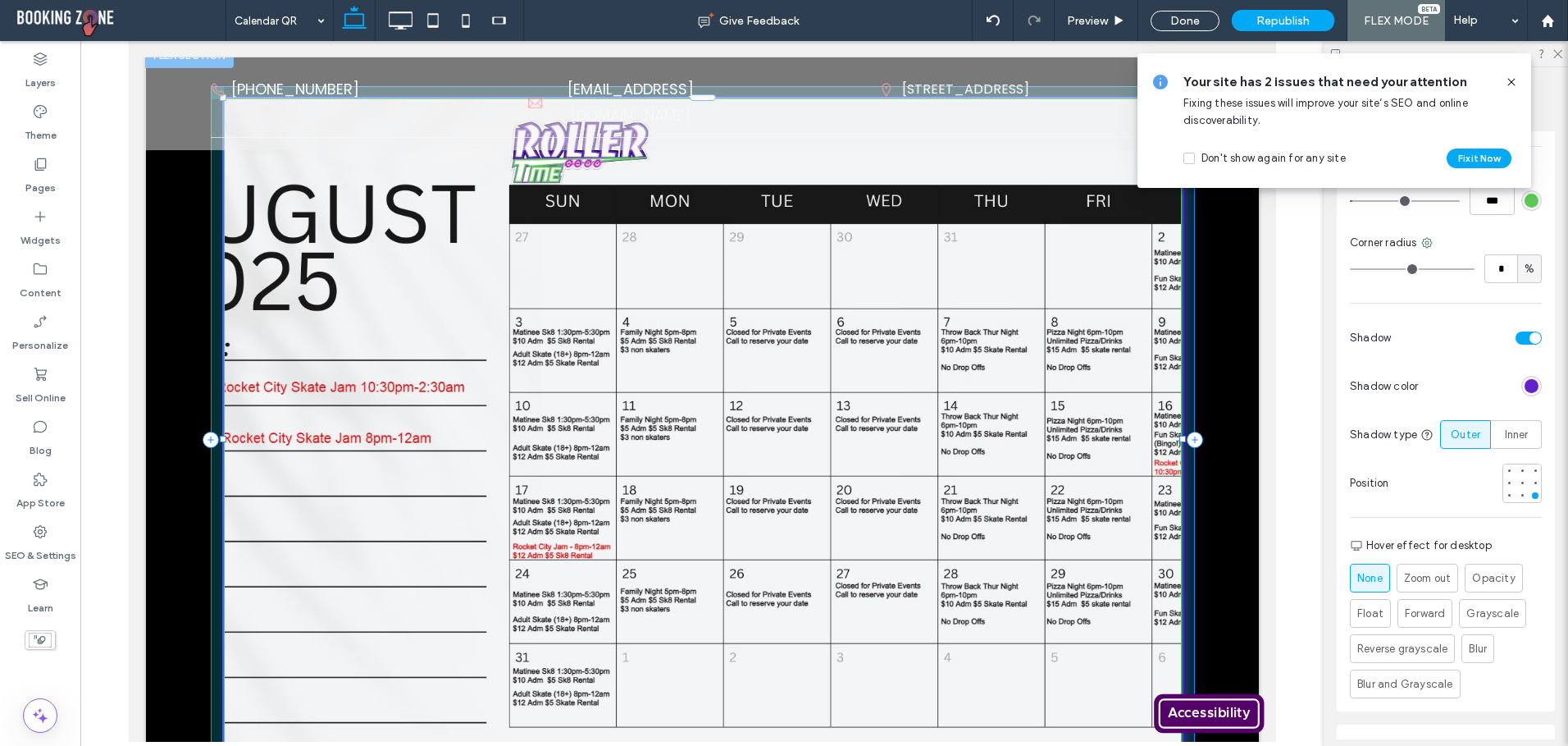
drag, startPoint x: 1177, startPoint y: 663, endPoint x: 1258, endPoint y: 698, distance: 88.2
click at [1275, 738] on html "**********" at bounding box center [702, 548] width 1148 height 1179
type input "***"
drag, startPoint x: 1175, startPoint y: 436, endPoint x: 1207, endPoint y: 433, distance: 32.1
click at [1207, 433] on div "103% , 830px" at bounding box center [701, 439] width 1115 height 796
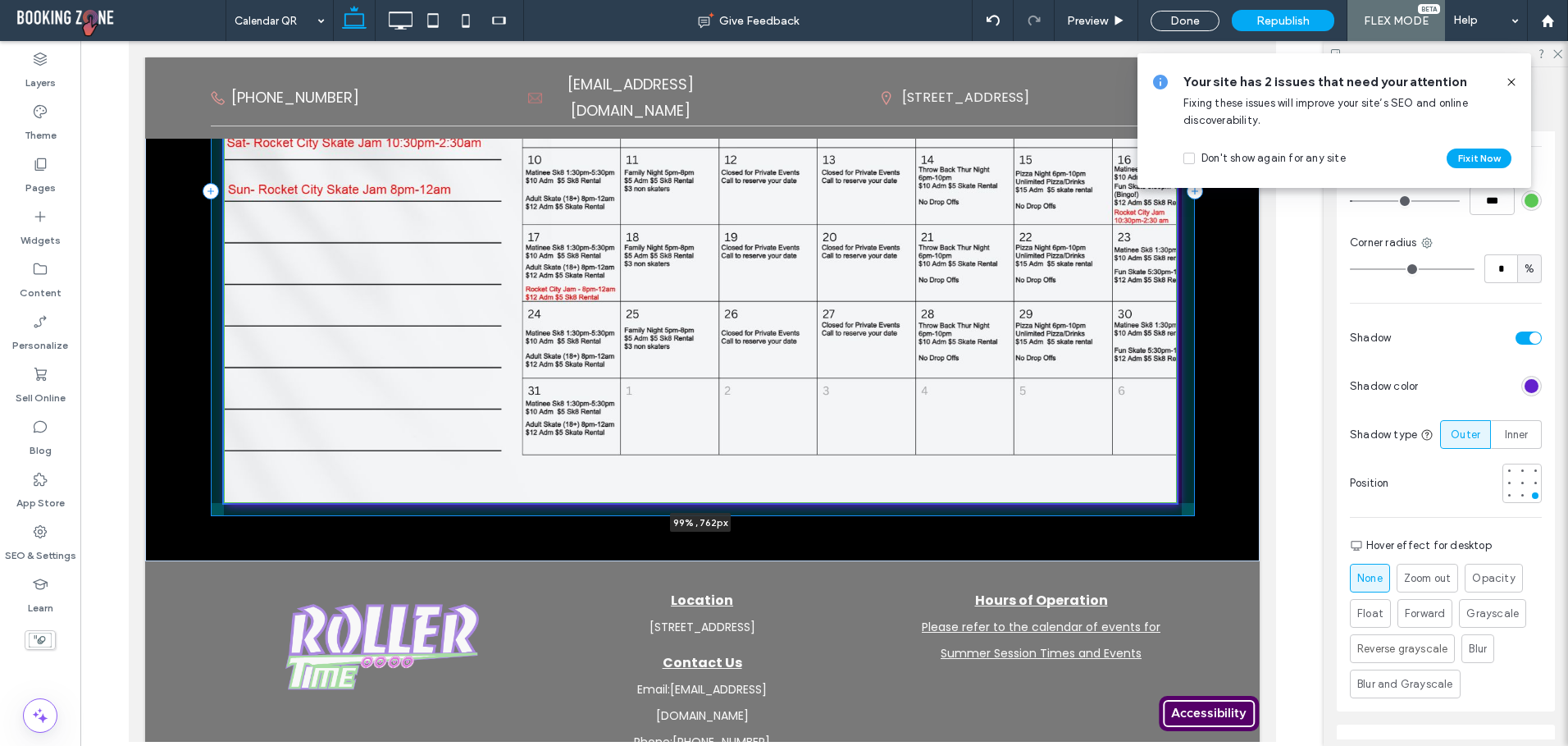
scroll to position [292, 0]
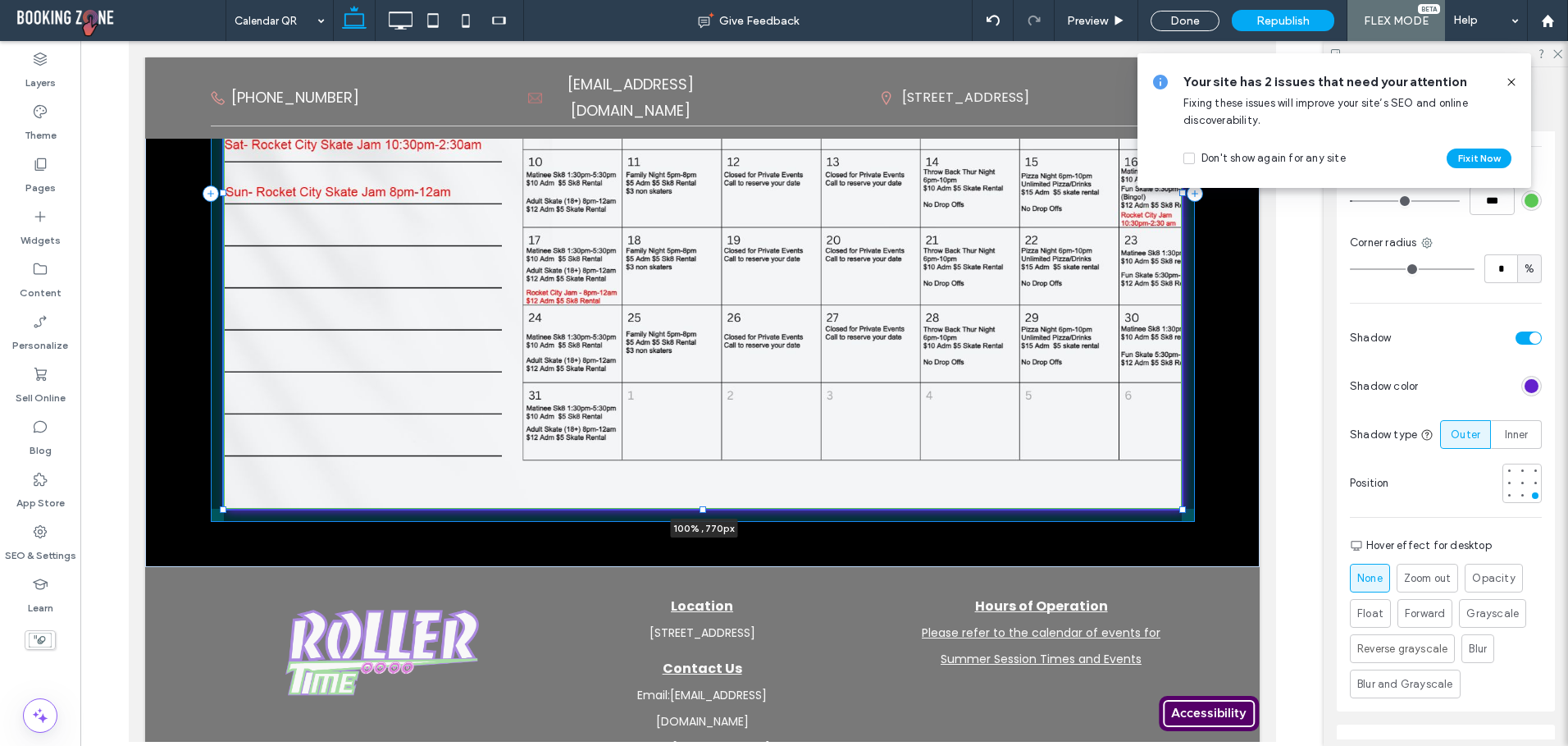
drag, startPoint x: 1177, startPoint y: 535, endPoint x: 1180, endPoint y: 510, distance: 25.2
click at [1180, 510] on div "100% , 770px" at bounding box center [702, 193] width 984 height 746
type input "***"
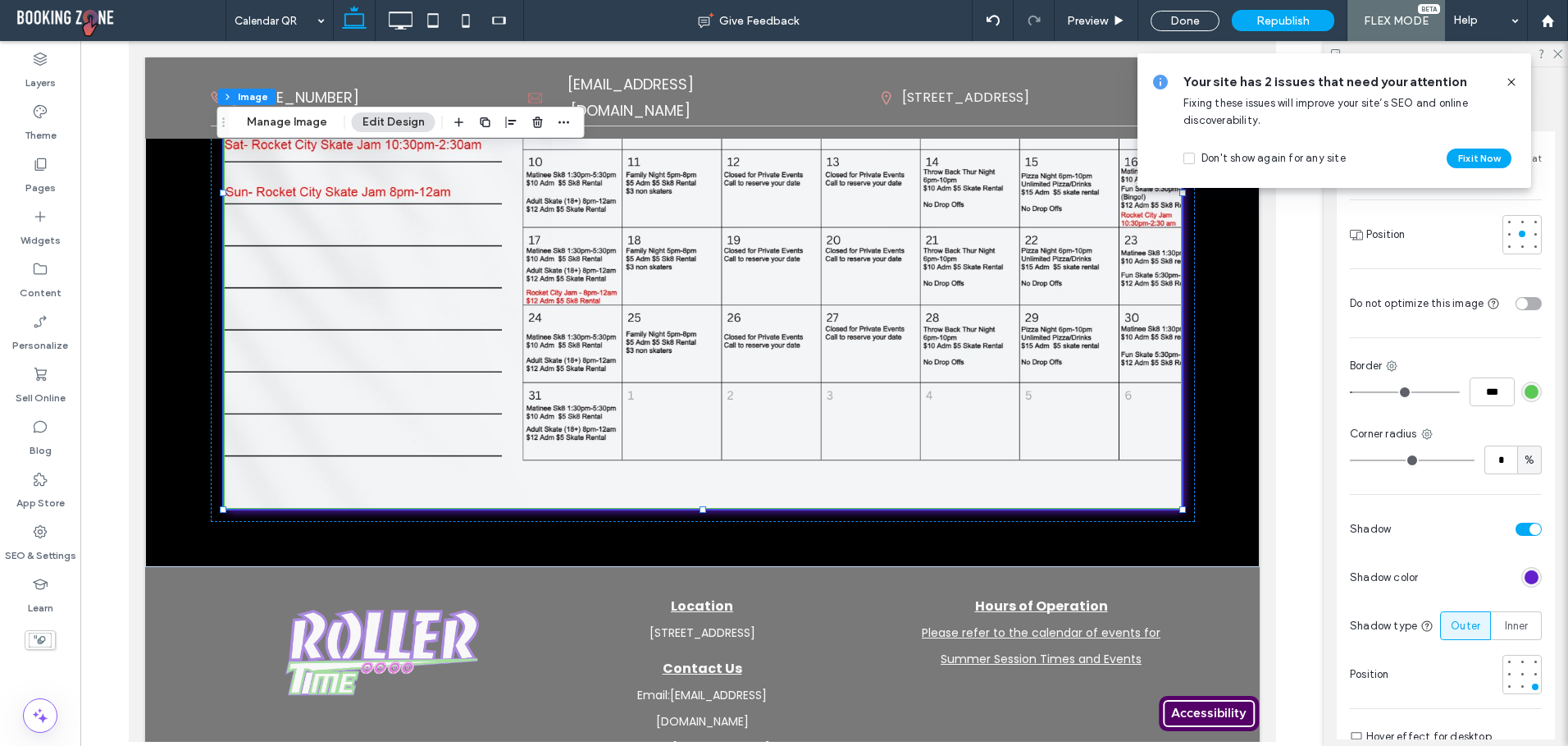
scroll to position [246, 0]
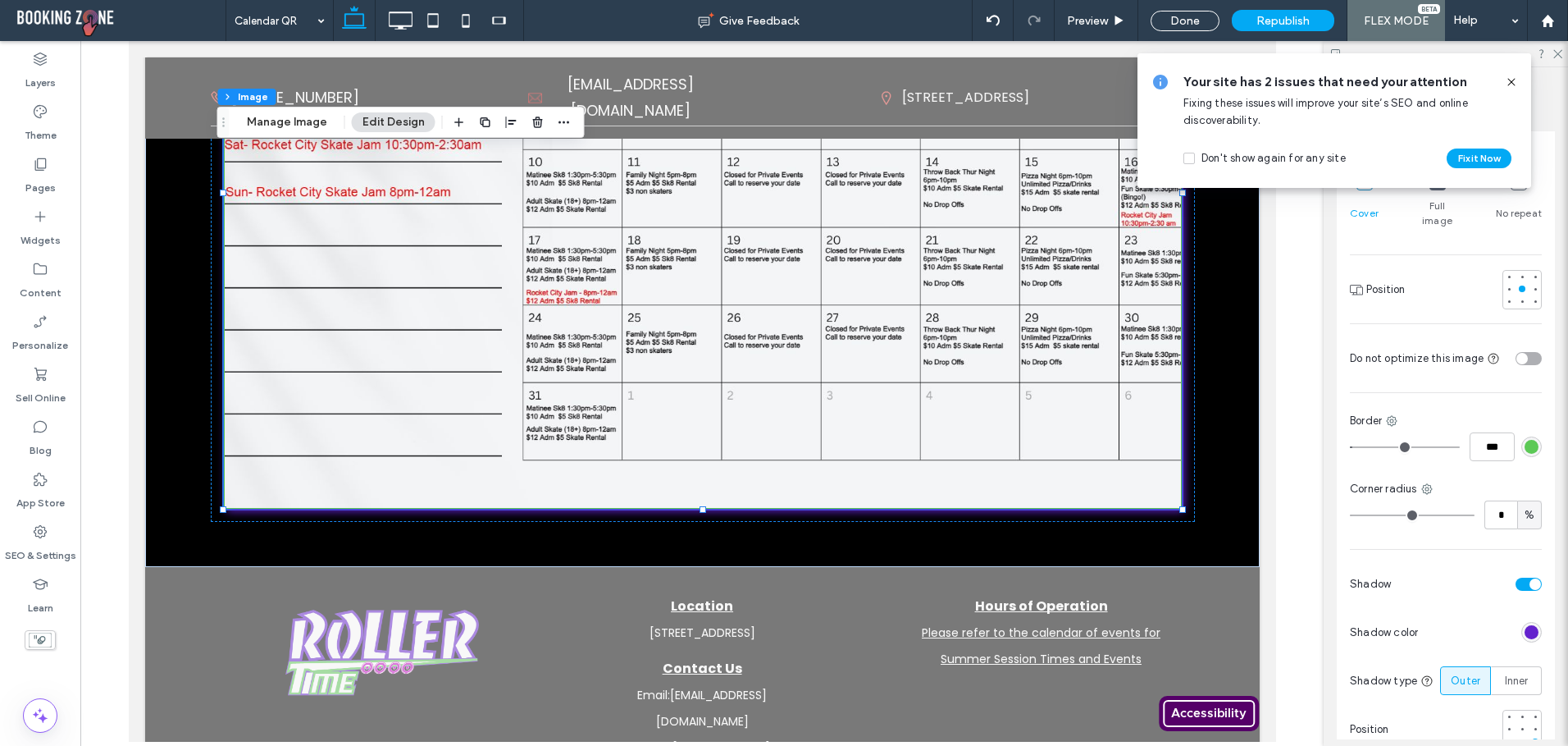
click at [1432, 206] on span "Full image" at bounding box center [1437, 213] width 48 height 29
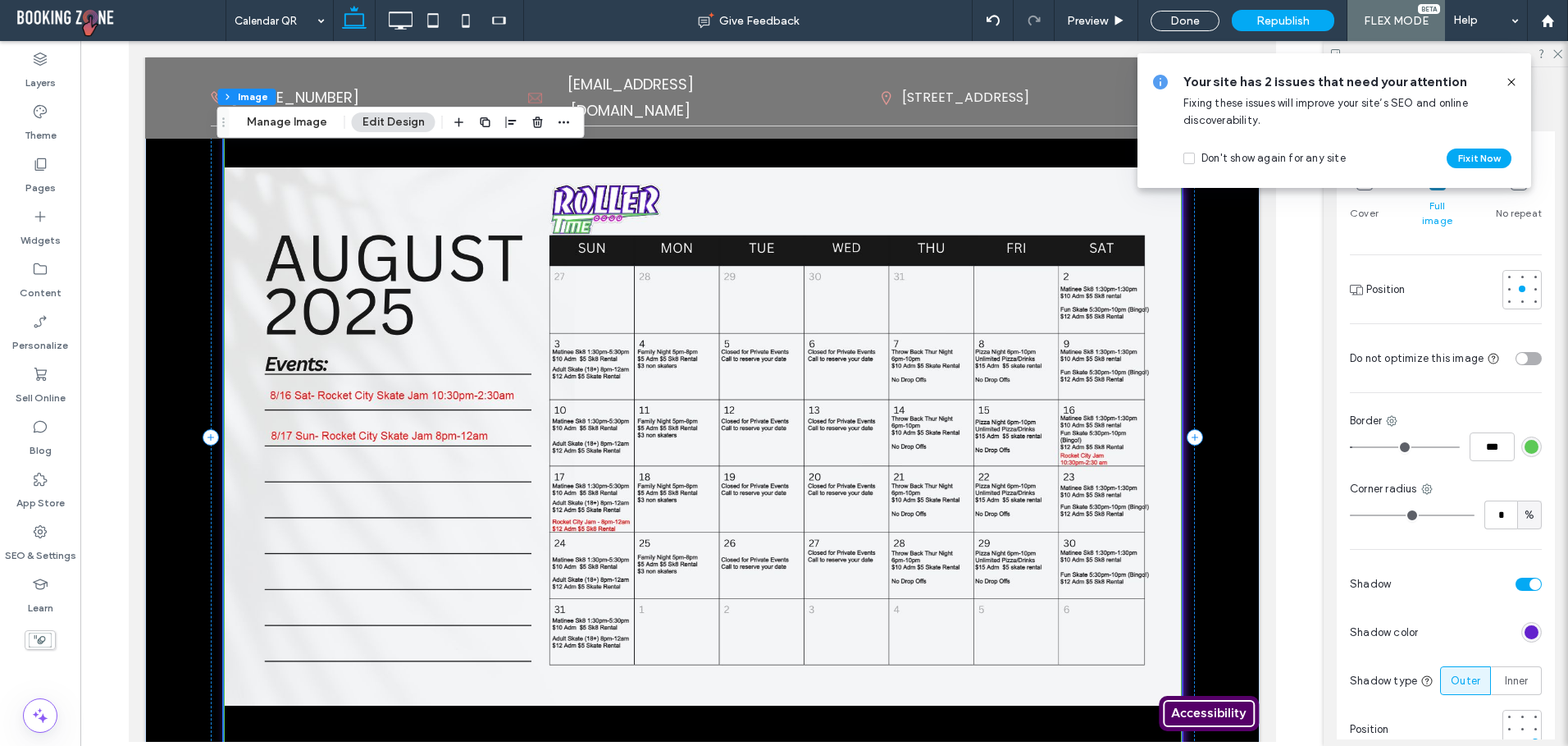
scroll to position [46, 0]
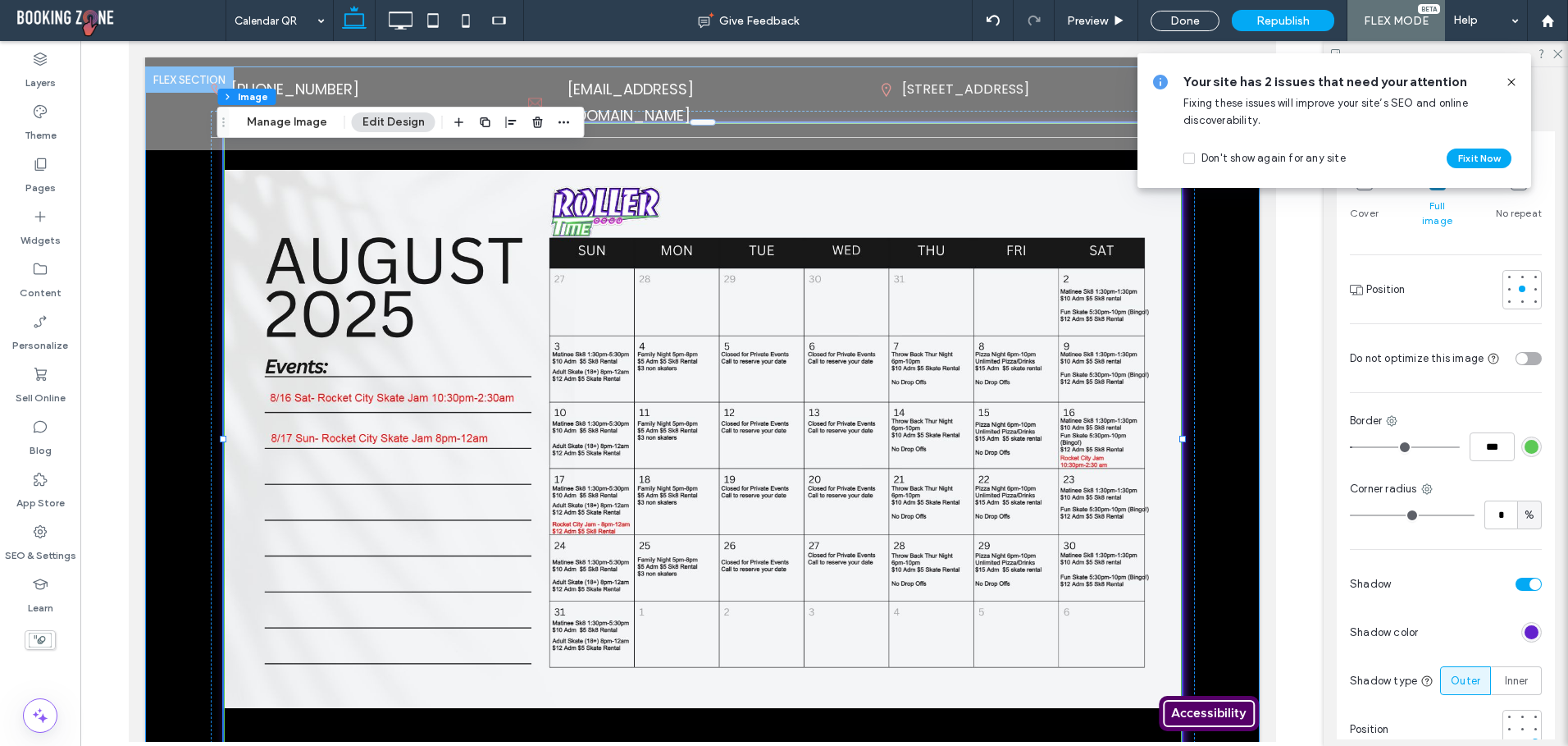
click at [1225, 522] on div "100% , 770px" at bounding box center [701, 439] width 1115 height 746
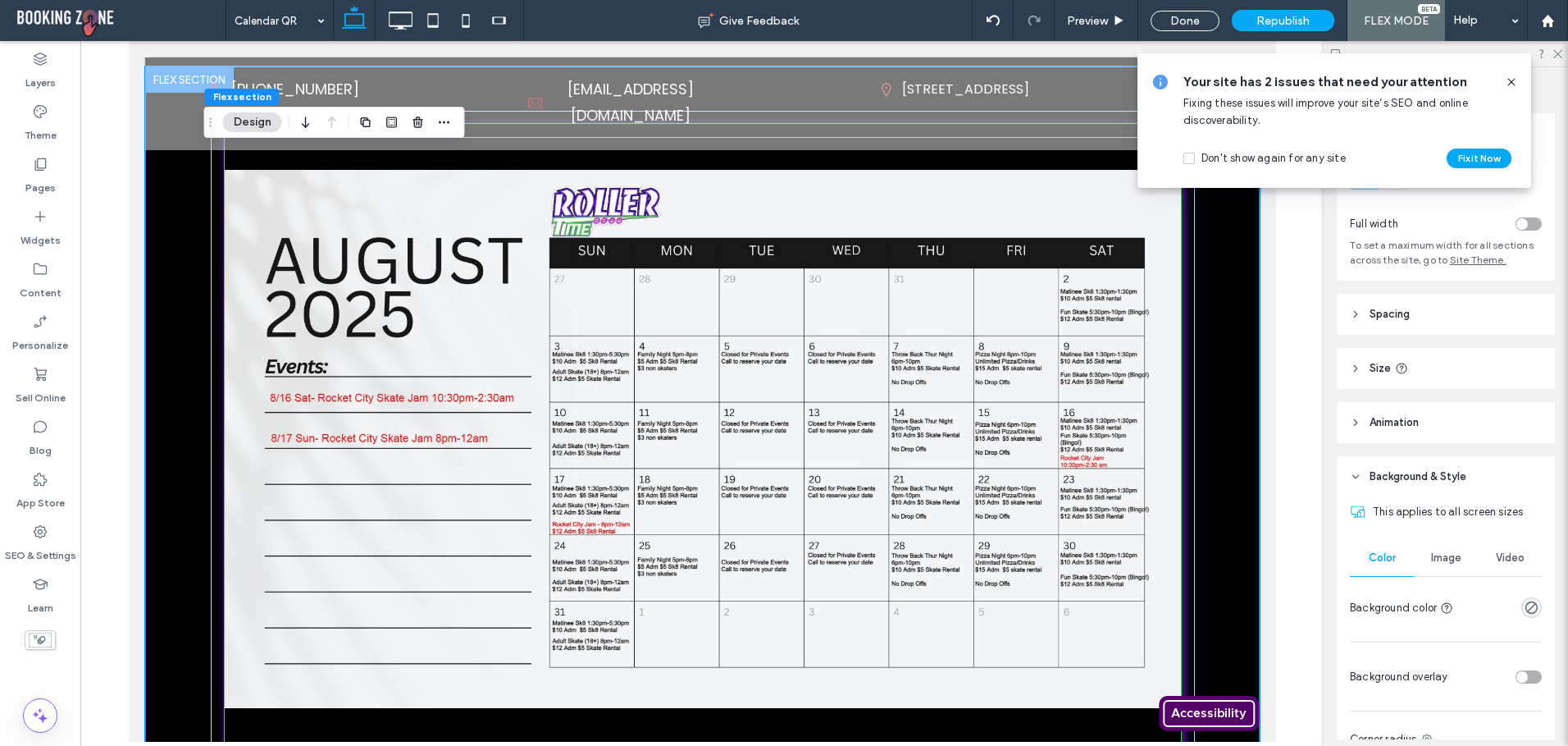
click at [1229, 526] on div at bounding box center [701, 439] width 1115 height 746
click at [1509, 79] on use at bounding box center [1512, 82] width 8 height 8
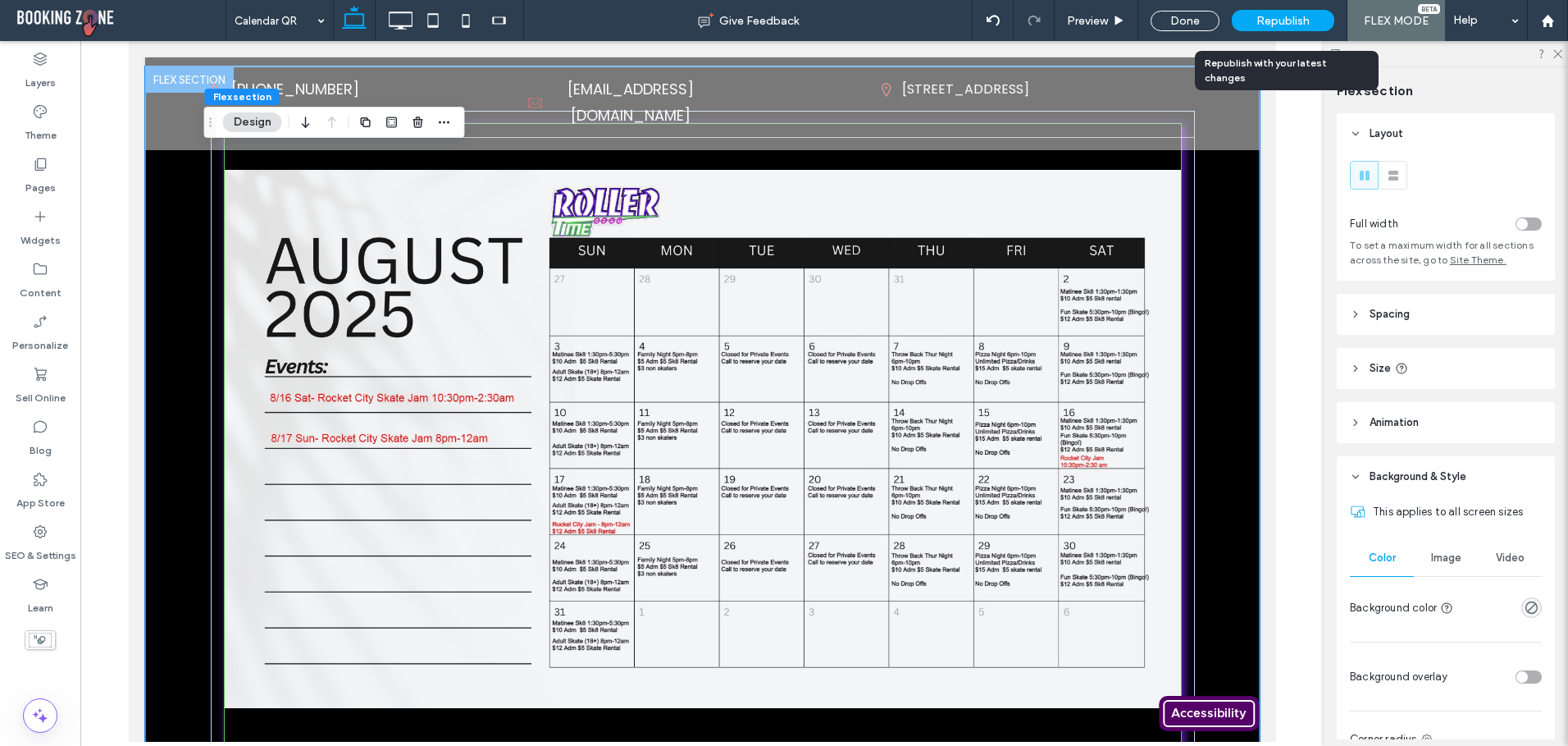
click at [1271, 11] on div "Republish" at bounding box center [1283, 20] width 103 height 22
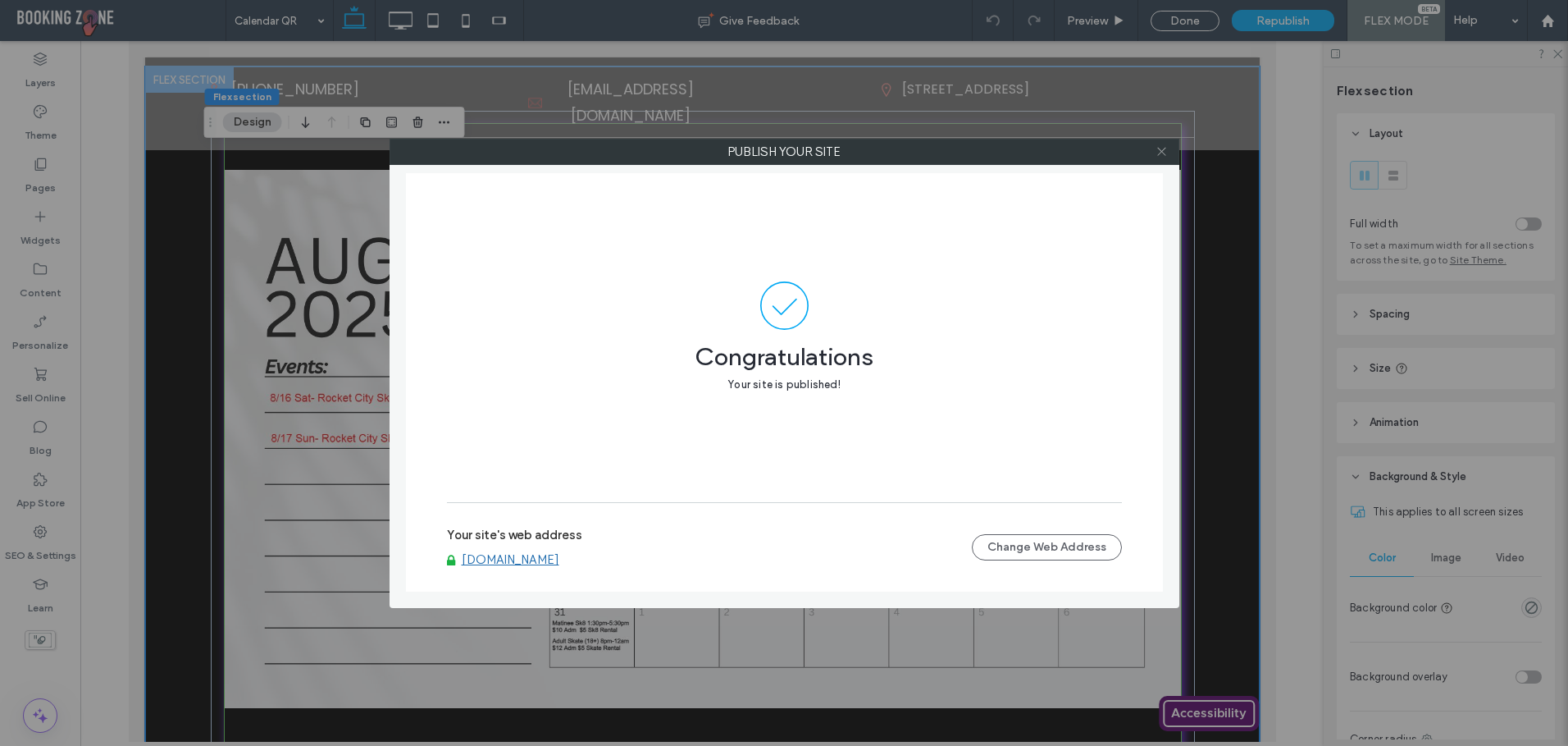
click at [1163, 155] on icon at bounding box center [1162, 151] width 12 height 12
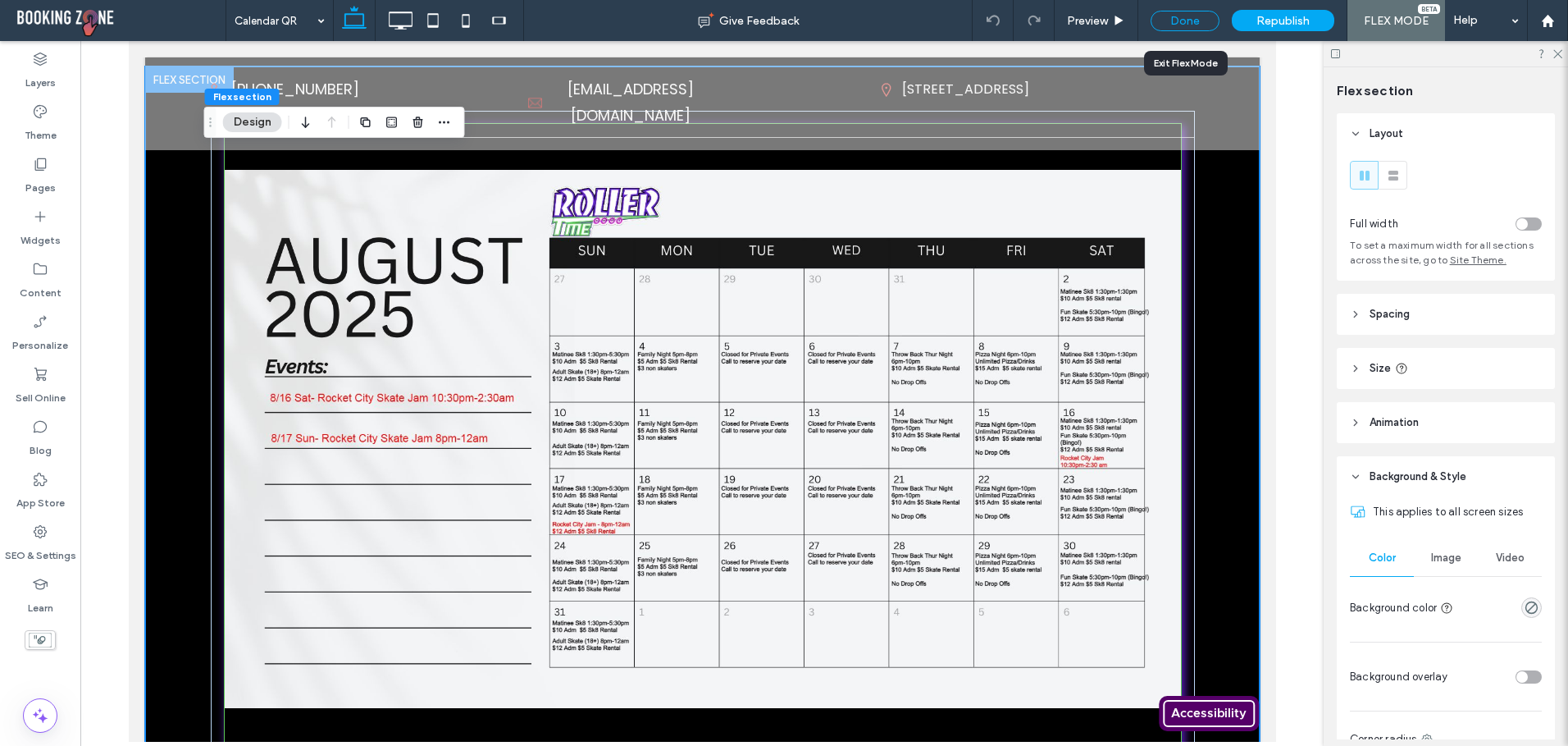
click at [1187, 23] on div "Done" at bounding box center [1184, 21] width 69 height 21
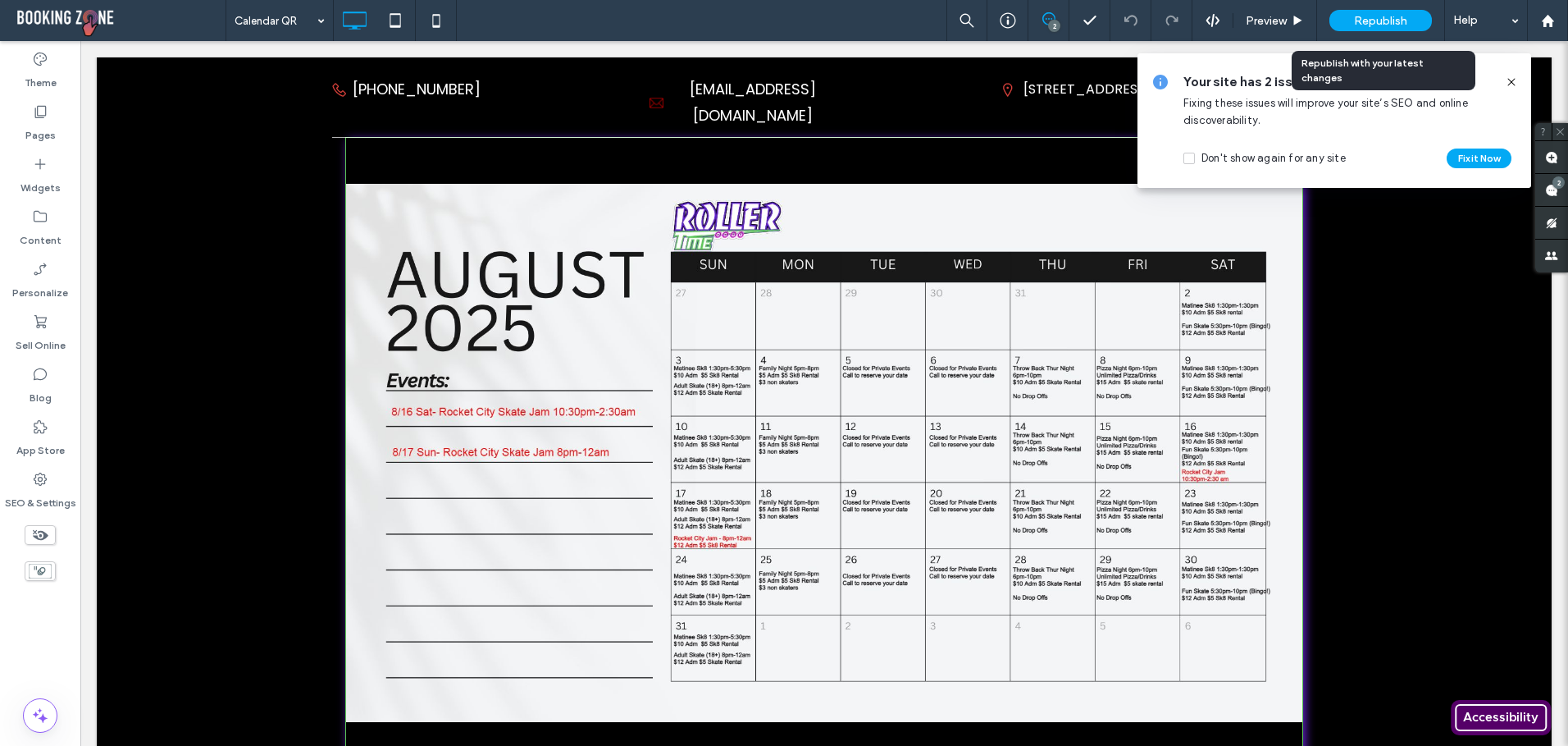
click at [1372, 21] on span "Republish" at bounding box center [1381, 21] width 54 height 14
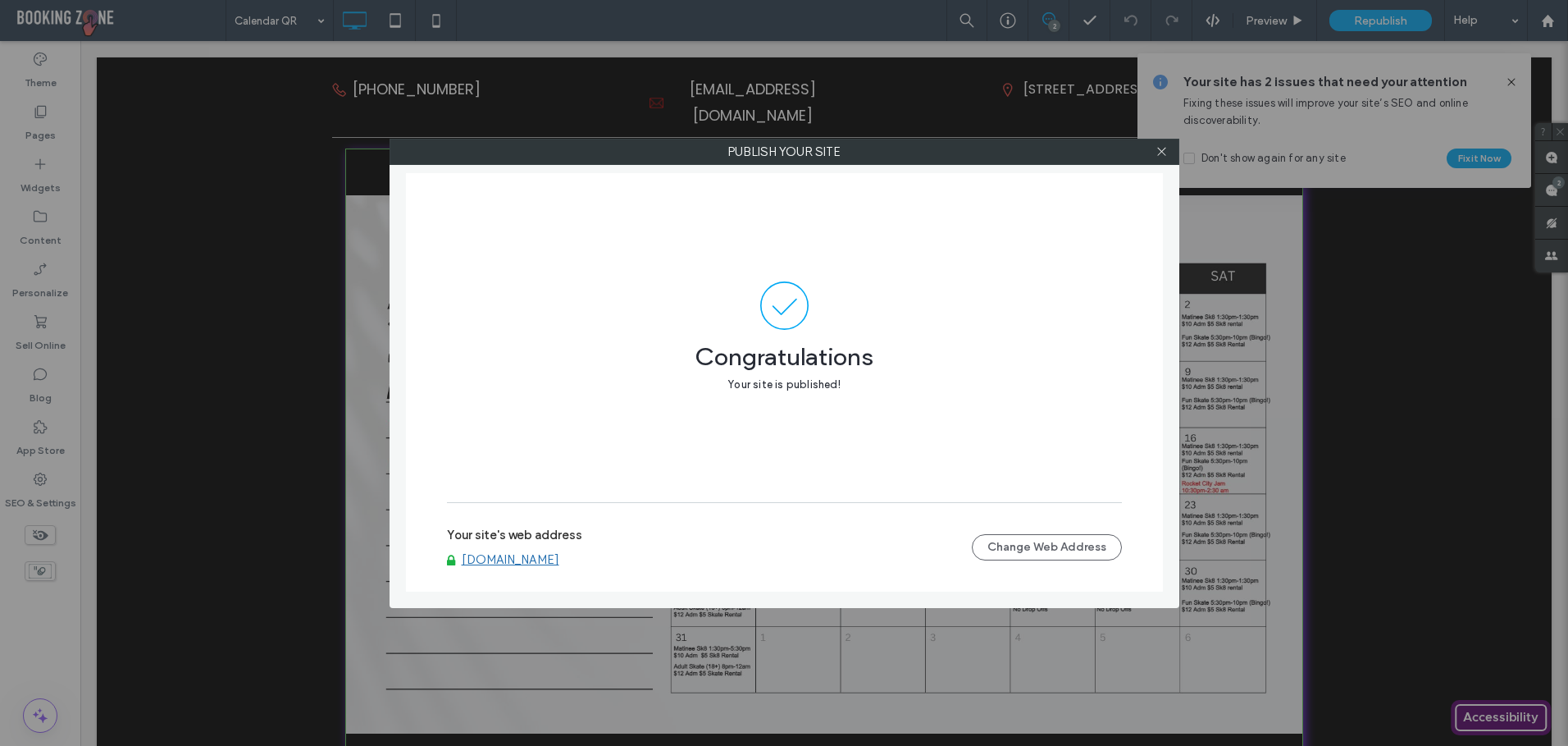
click at [1168, 152] on div at bounding box center [1162, 151] width 24 height 24
click at [1163, 151] on use at bounding box center [1161, 151] width 8 height 8
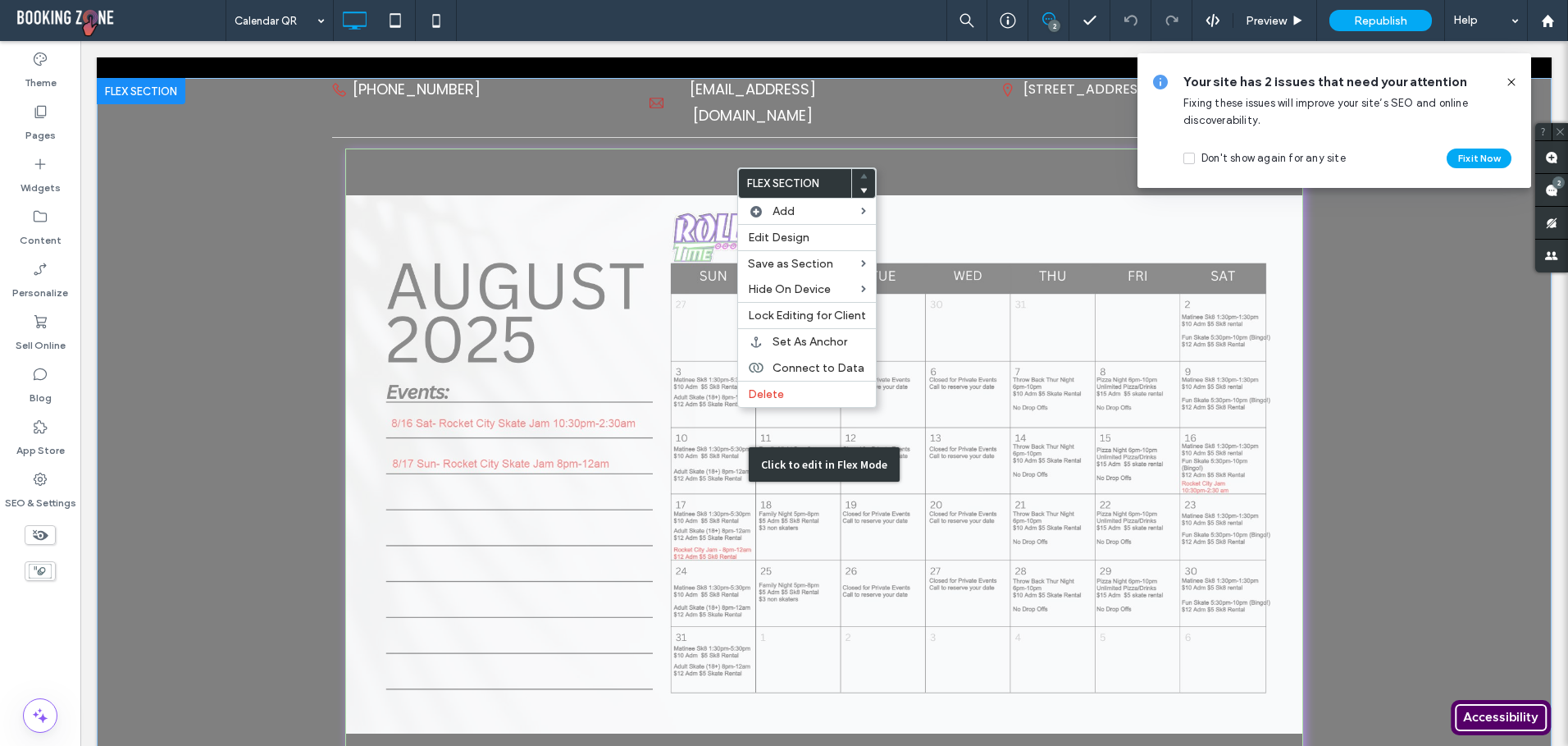
click at [736, 167] on div "Click to edit in Flex Mode" at bounding box center [824, 465] width 1455 height 773
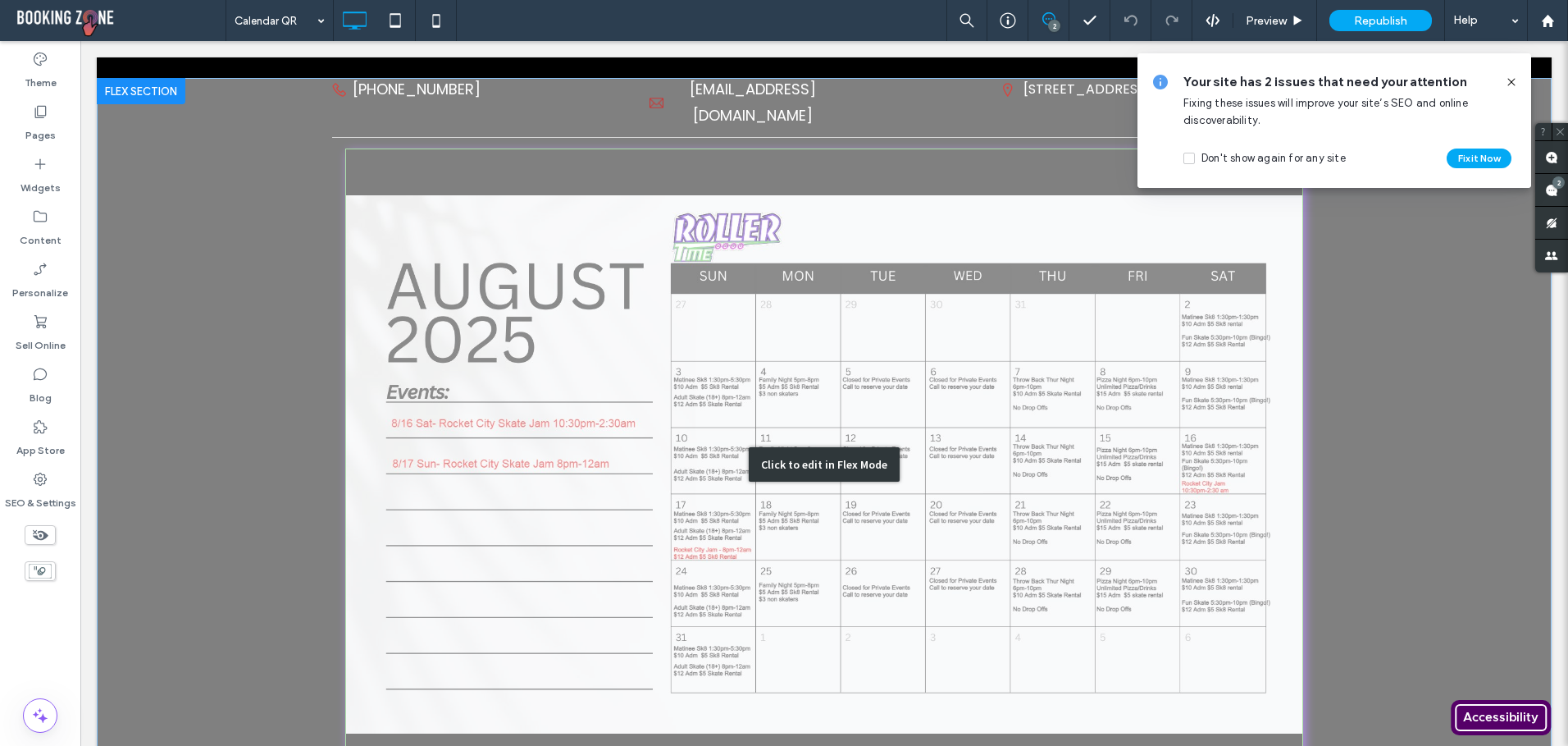
click at [663, 162] on div "Click to edit in Flex Mode" at bounding box center [824, 465] width 1455 height 773
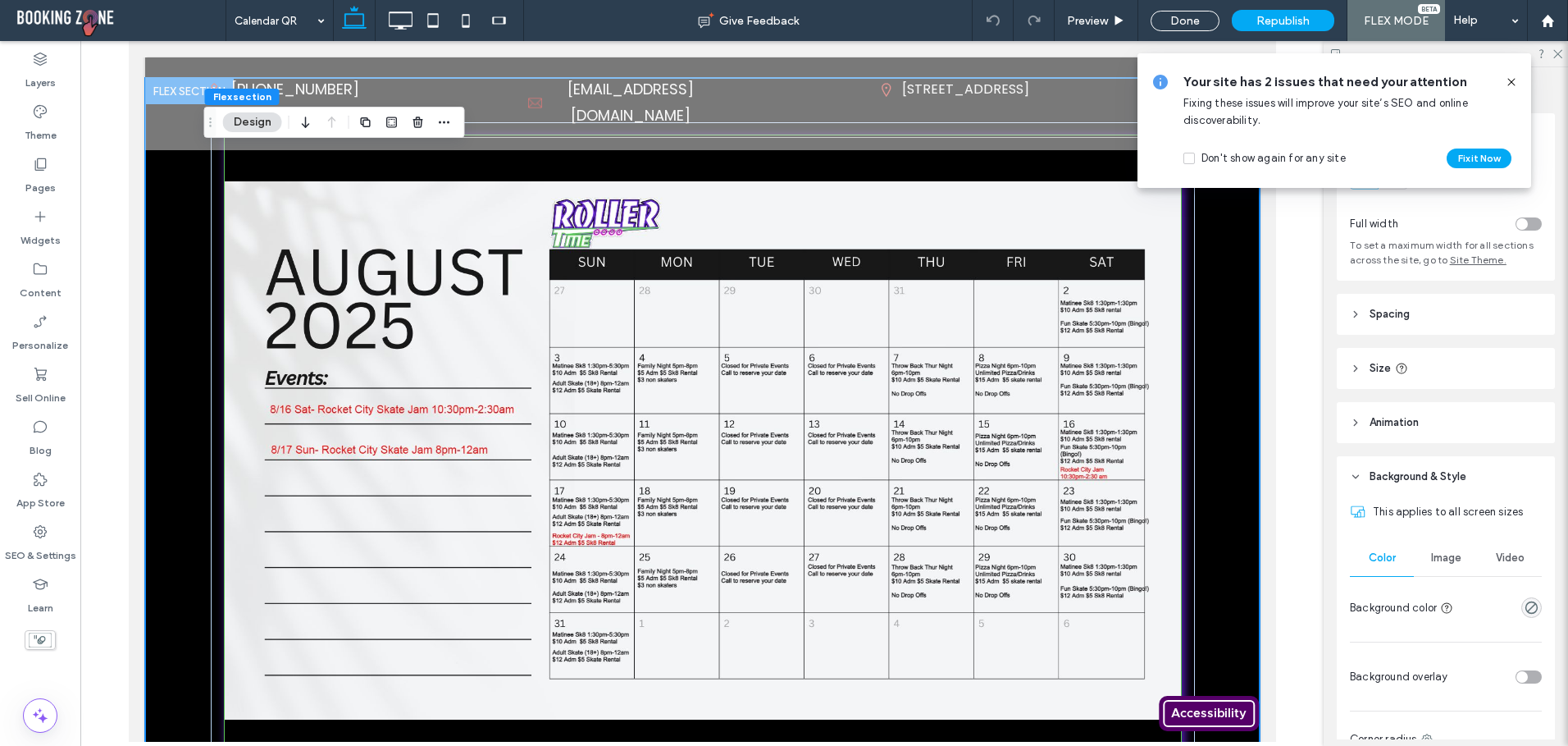
click at [1359, 477] on icon at bounding box center [1355, 477] width 11 height 11
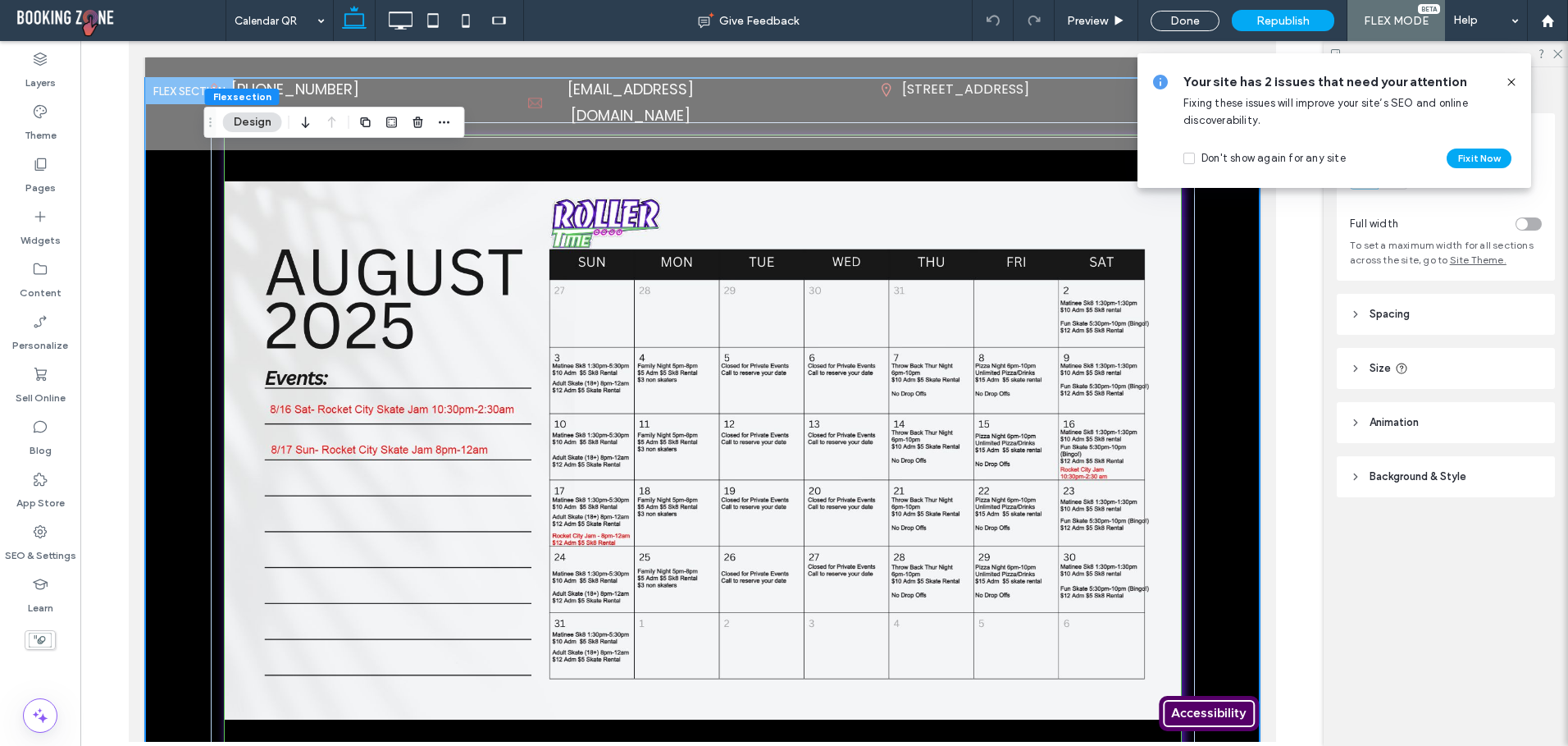
click at [1358, 479] on icon at bounding box center [1355, 477] width 11 height 11
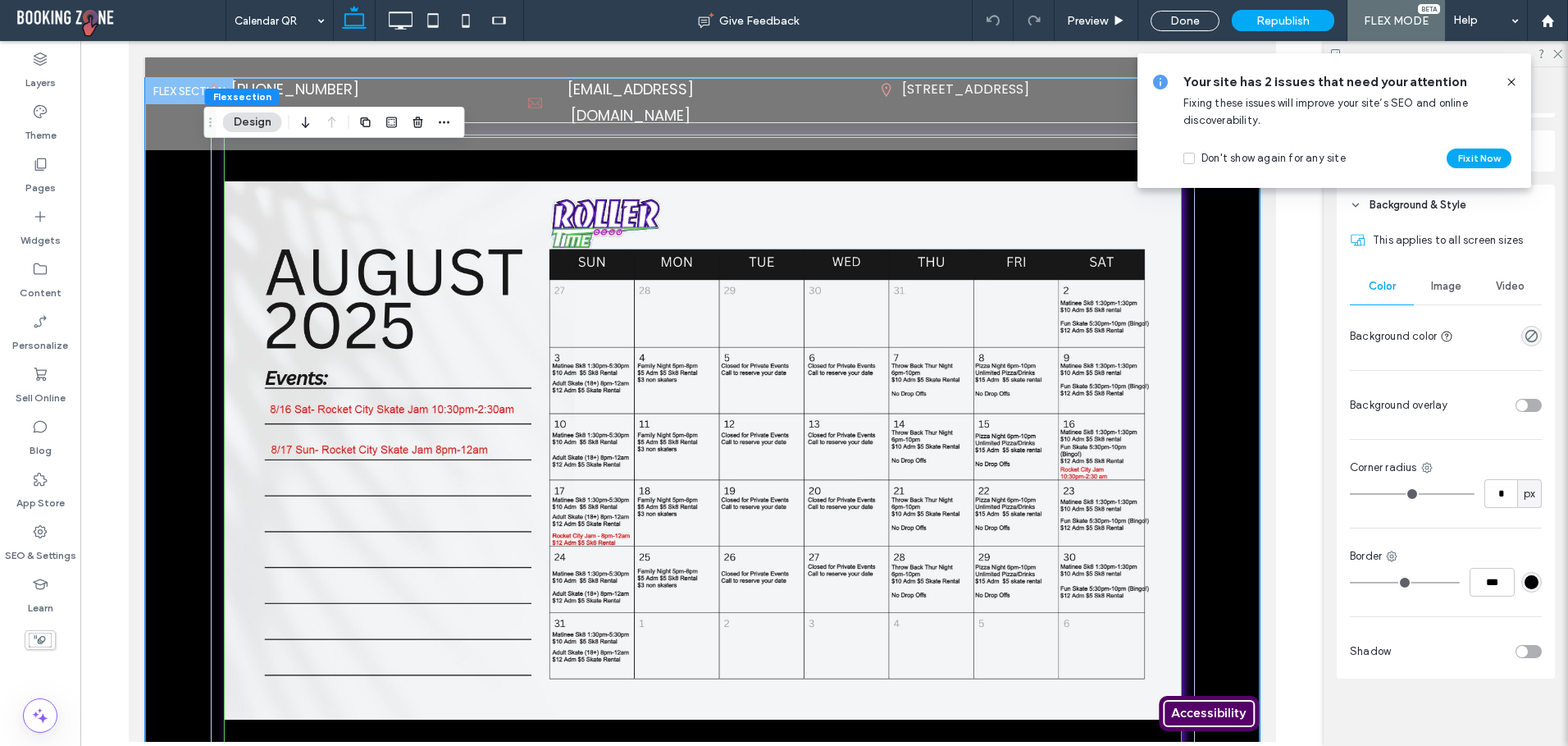
scroll to position [277, 0]
click at [1432, 285] on span "Image" at bounding box center [1447, 281] width 30 height 13
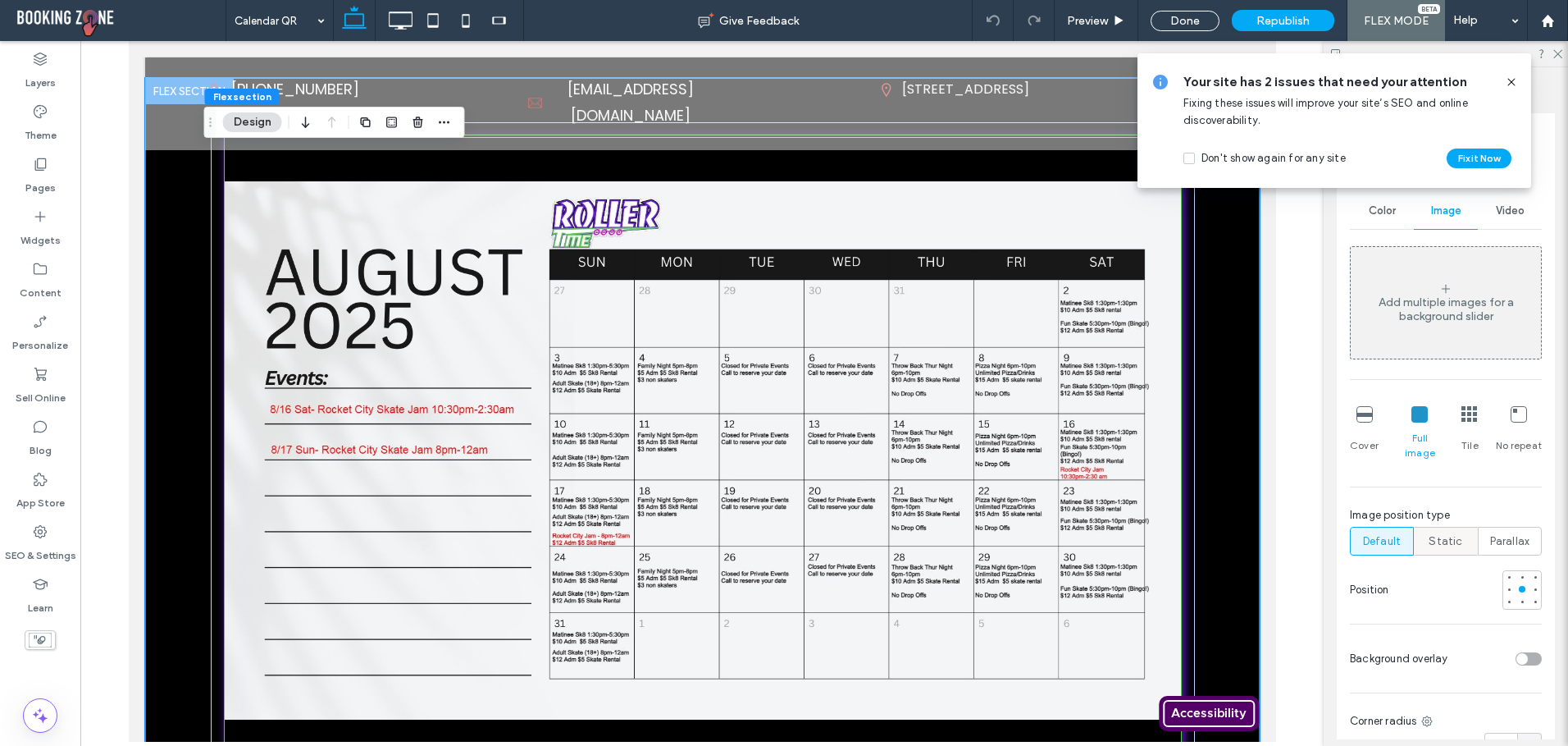
scroll to position [344, 0]
click at [1509, 76] on icon at bounding box center [1512, 82] width 13 height 13
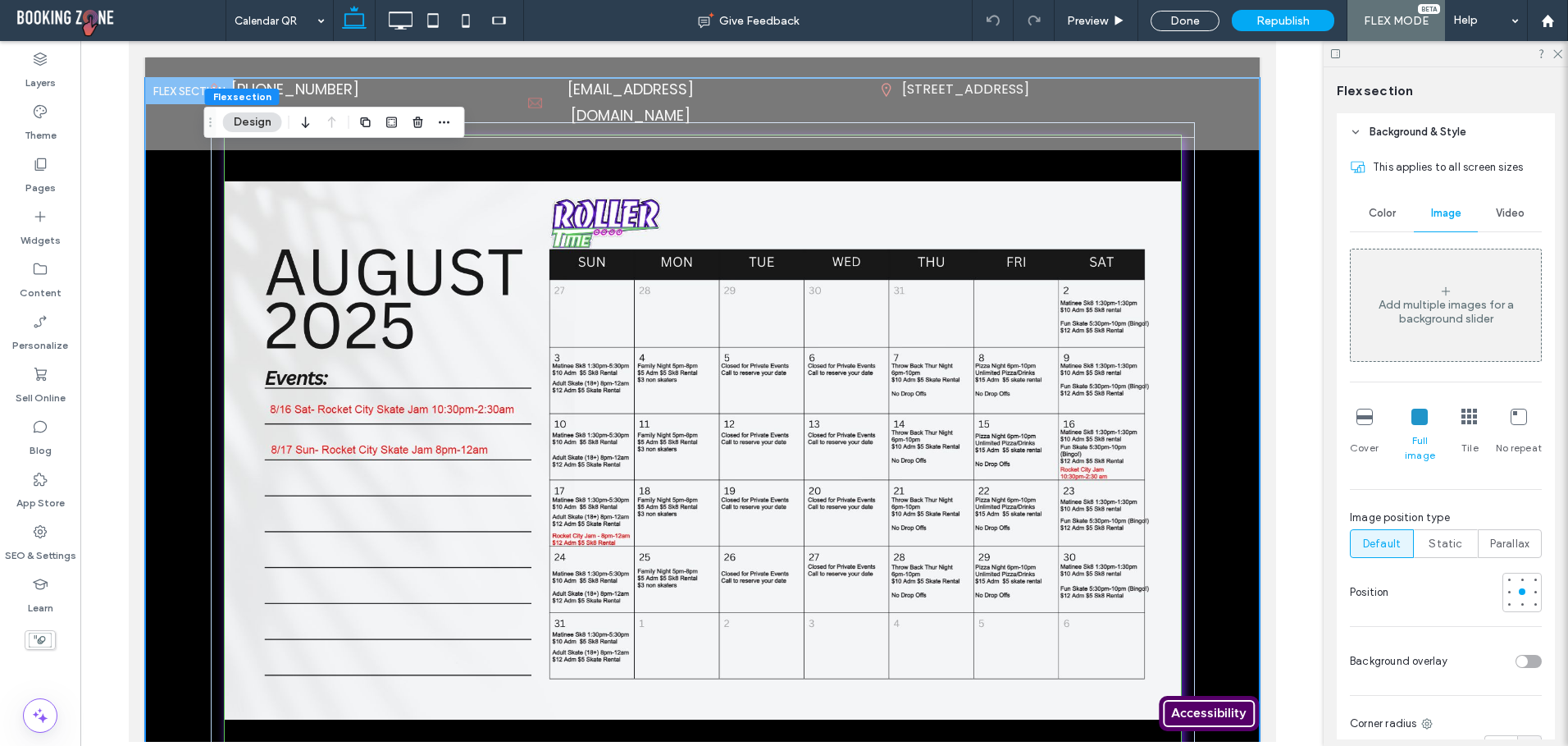
click at [1198, 160] on div at bounding box center [701, 451] width 1115 height 746
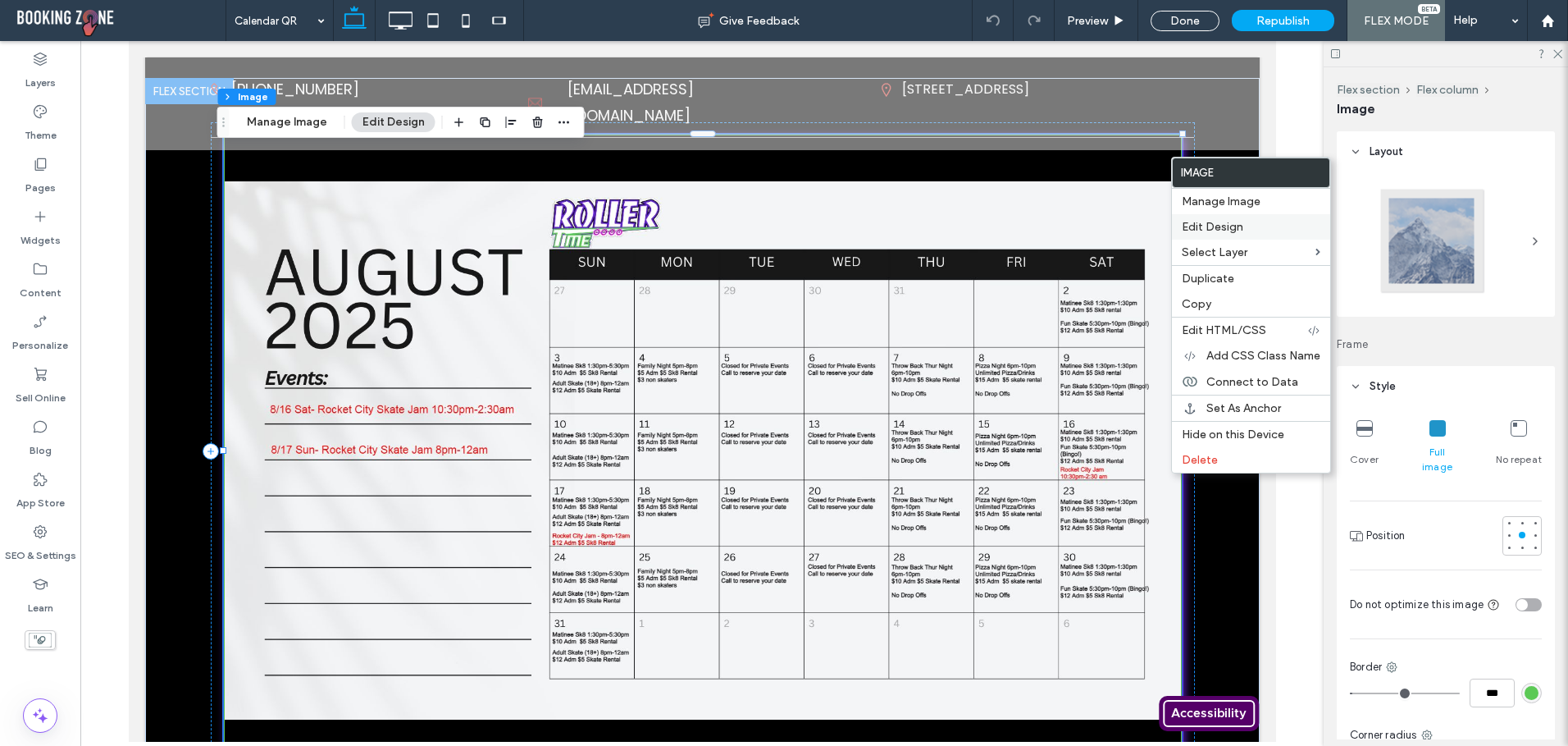
click at [1197, 226] on span "Edit Design" at bounding box center [1212, 227] width 61 height 14
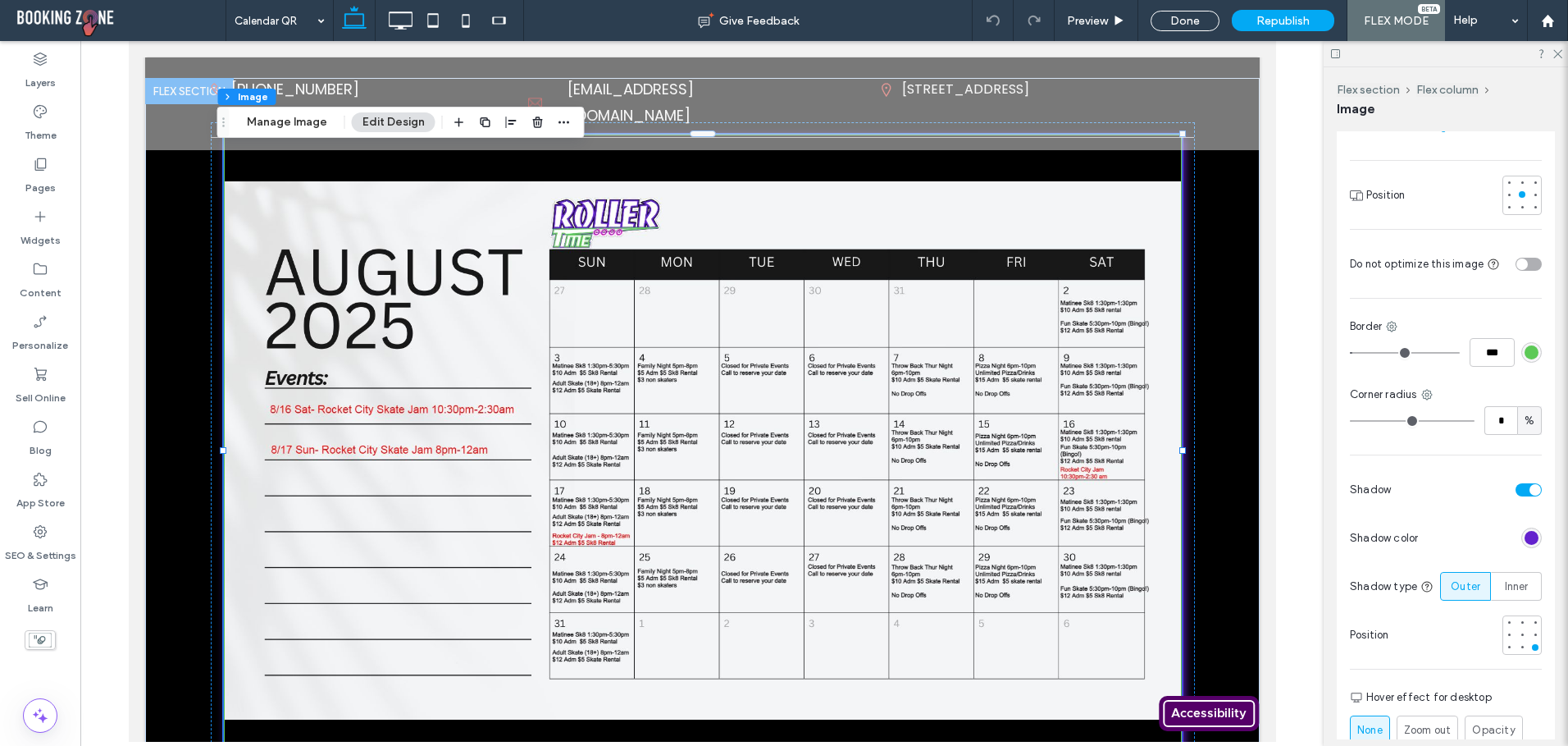
scroll to position [328, 0]
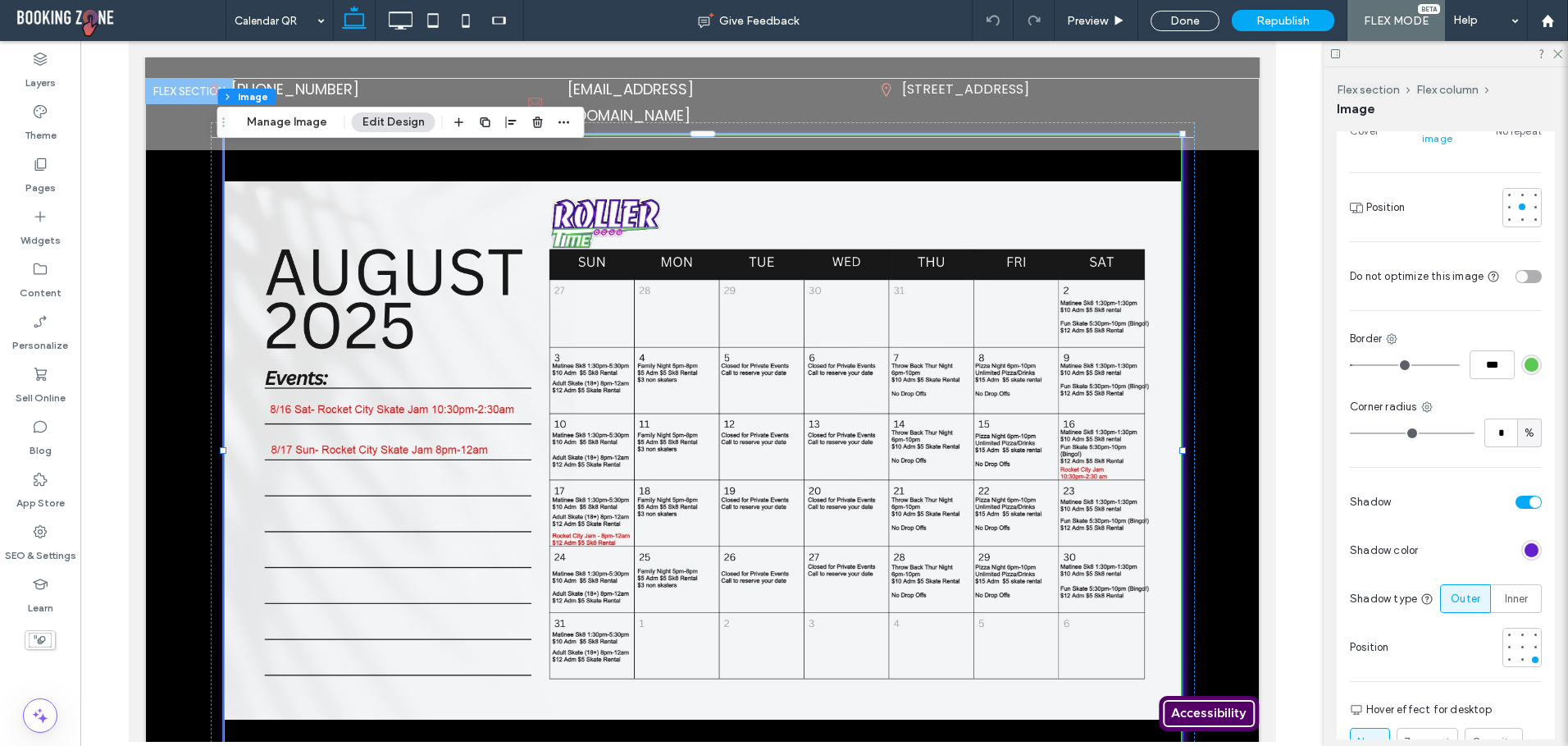
type input "*"
type input "***"
drag, startPoint x: 1336, startPoint y: 342, endPoint x: 1325, endPoint y: 342, distance: 11.0
type input "*"
click at [1350, 364] on input "range" at bounding box center [1404, 365] width 110 height 2
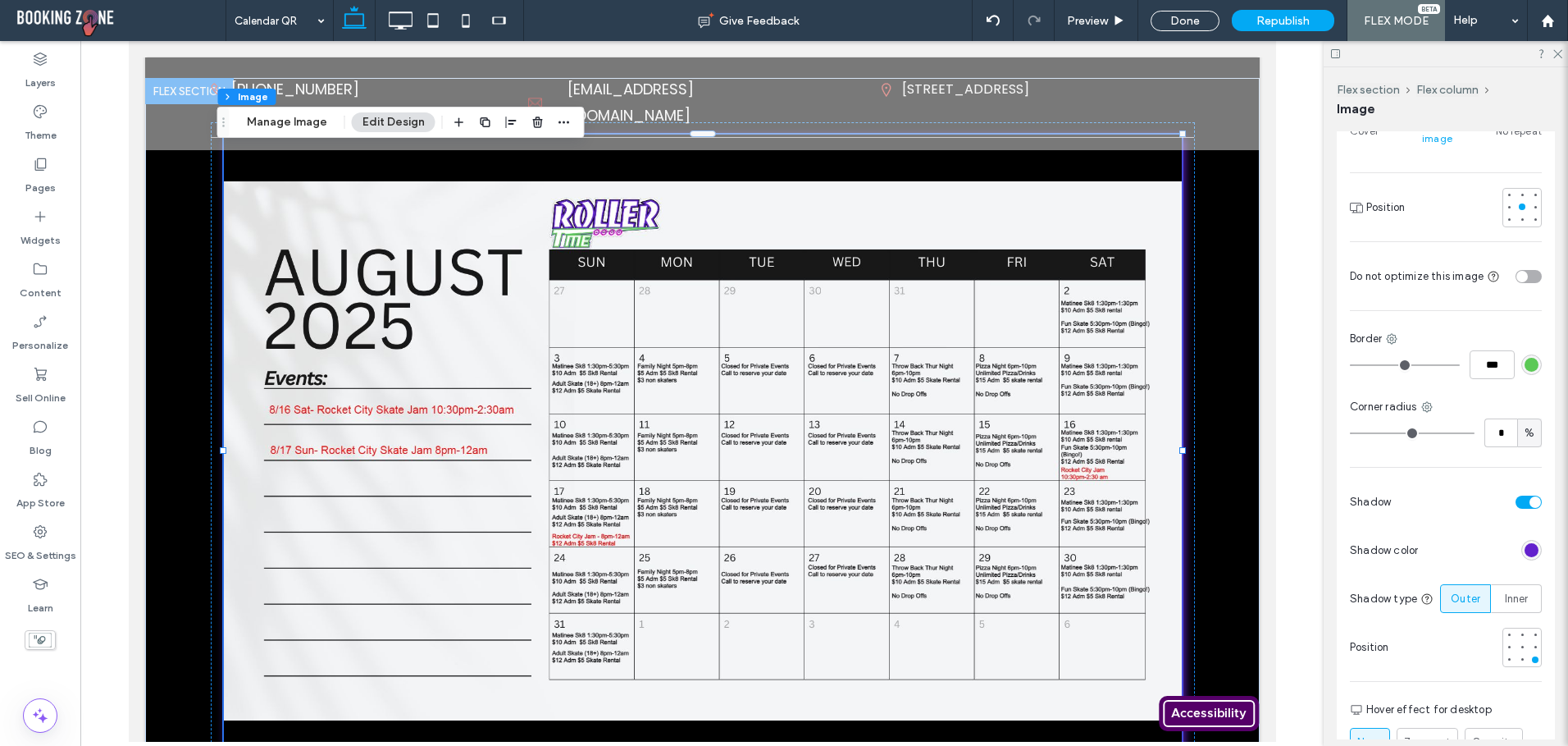
drag, startPoint x: 1352, startPoint y: 420, endPoint x: 1408, endPoint y: 463, distance: 70.6
click at [1350, 433] on input "range" at bounding box center [1412, 434] width 125 height 2
click at [1515, 496] on div "toggle" at bounding box center [1528, 502] width 26 height 13
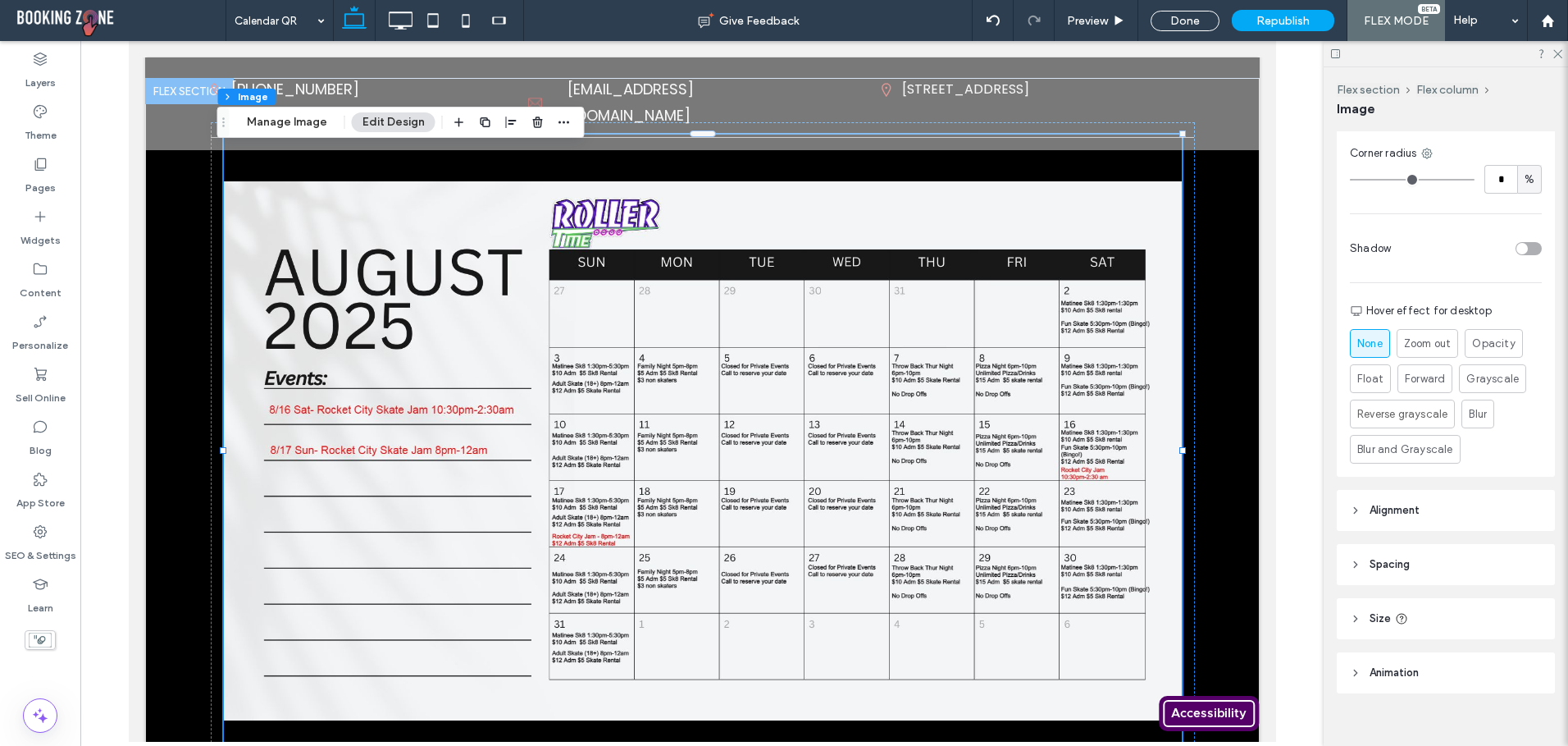
scroll to position [586, 0]
click at [1342, 606] on header "Size" at bounding box center [1446, 613] width 218 height 41
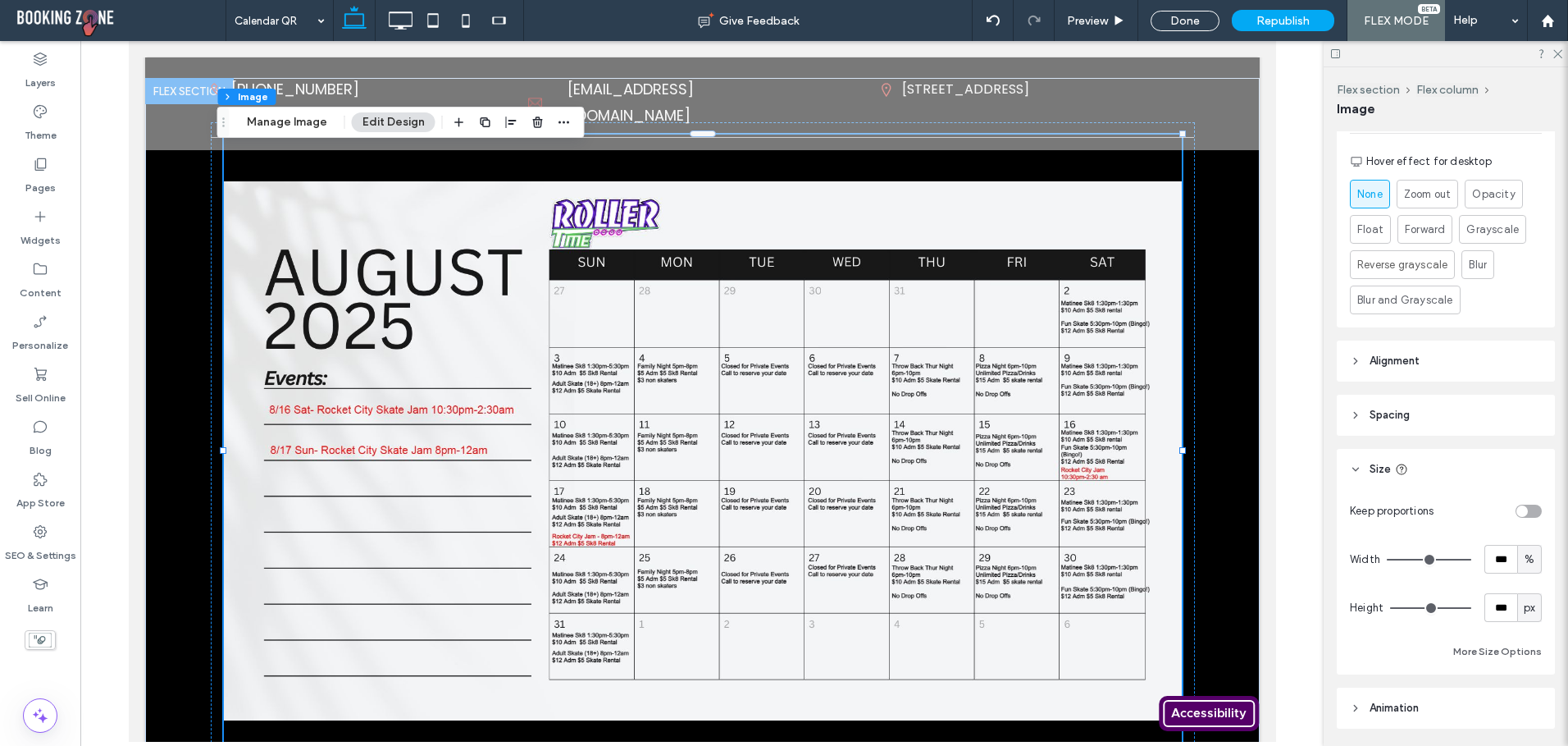
scroll to position [771, 0]
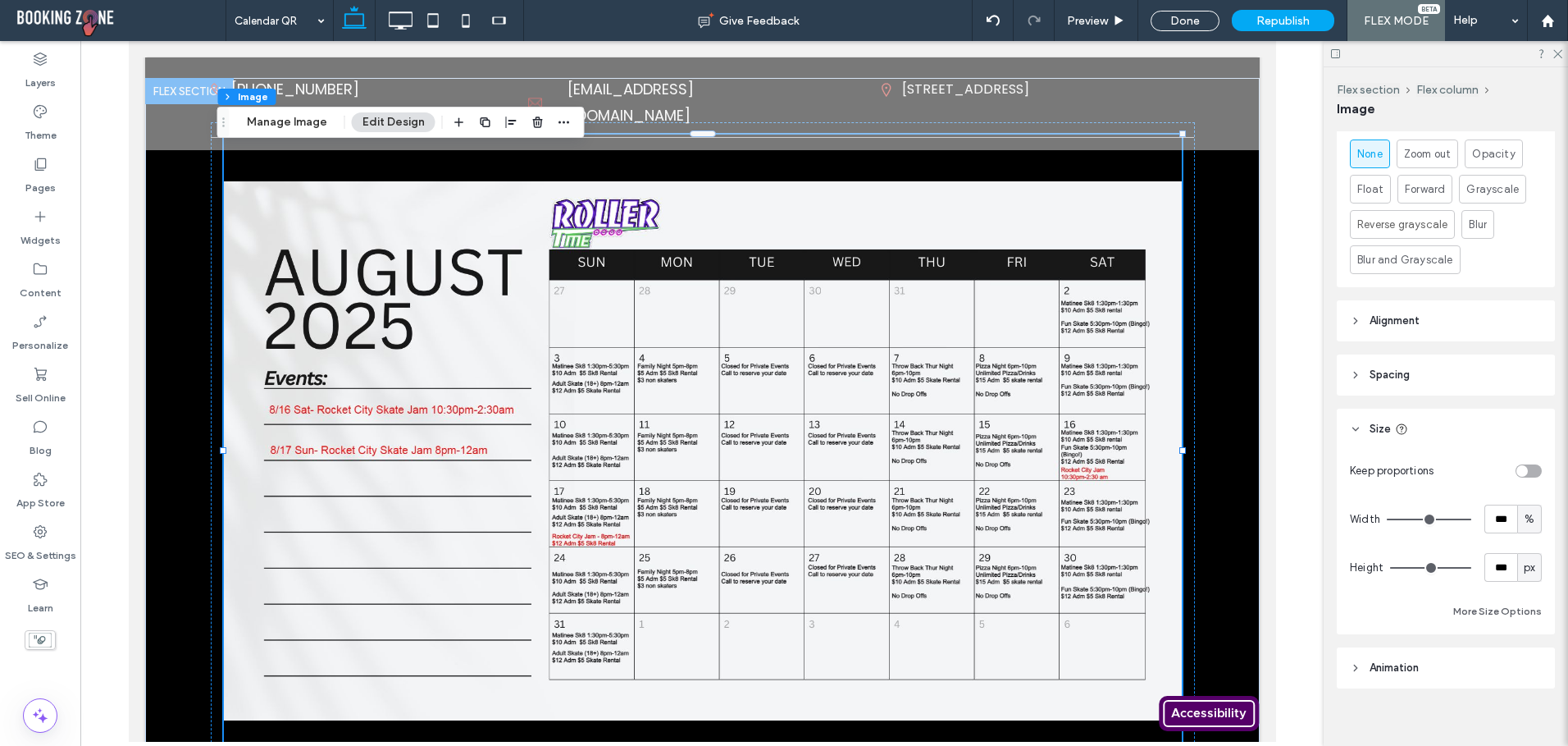
click at [1524, 560] on span "px" at bounding box center [1529, 567] width 11 height 16
click at [1481, 602] on button "More Size Options" at bounding box center [1497, 611] width 88 height 20
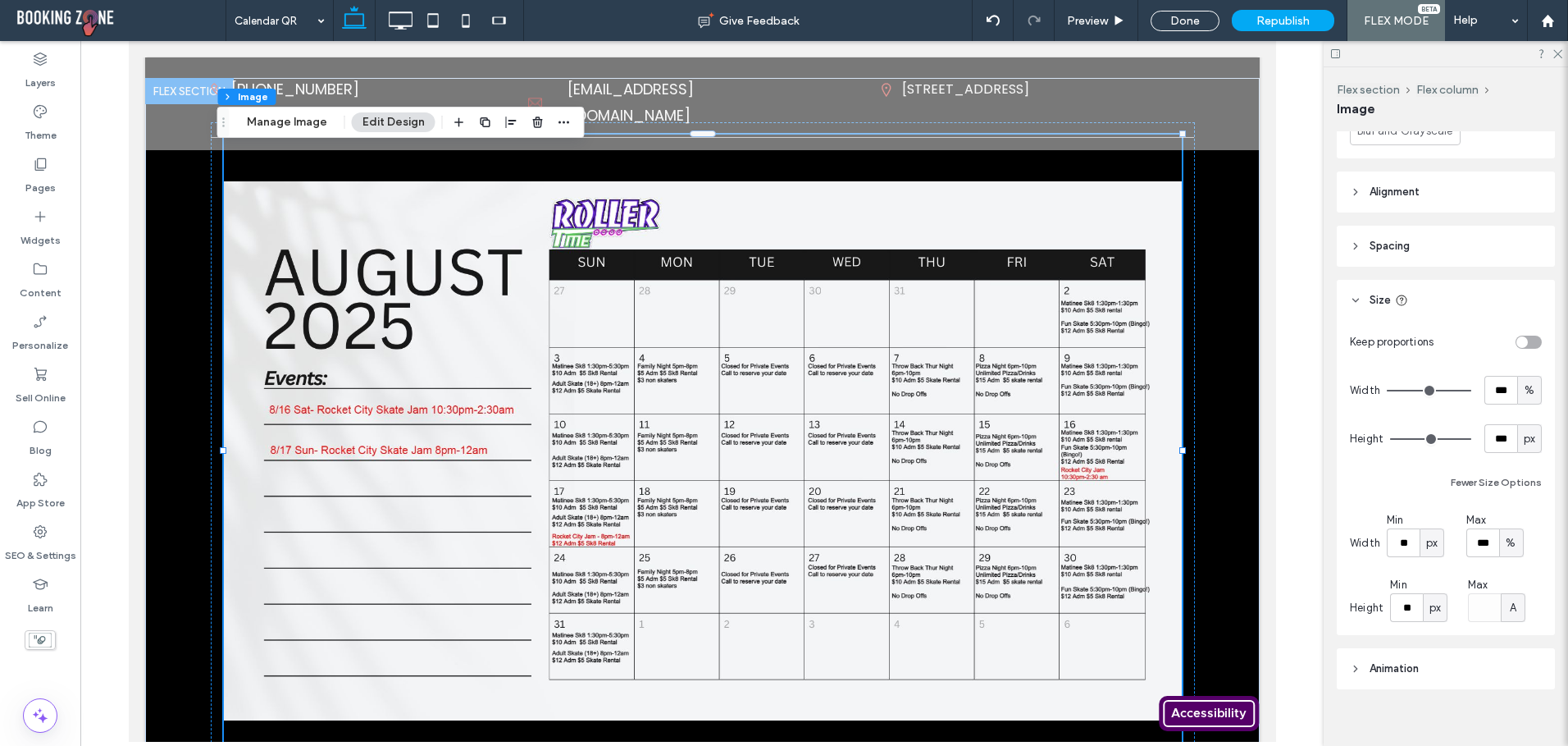
scroll to position [900, 0]
click at [1379, 659] on span "Animation" at bounding box center [1394, 667] width 49 height 16
click at [1555, 51] on use at bounding box center [1558, 55] width 9 height 9
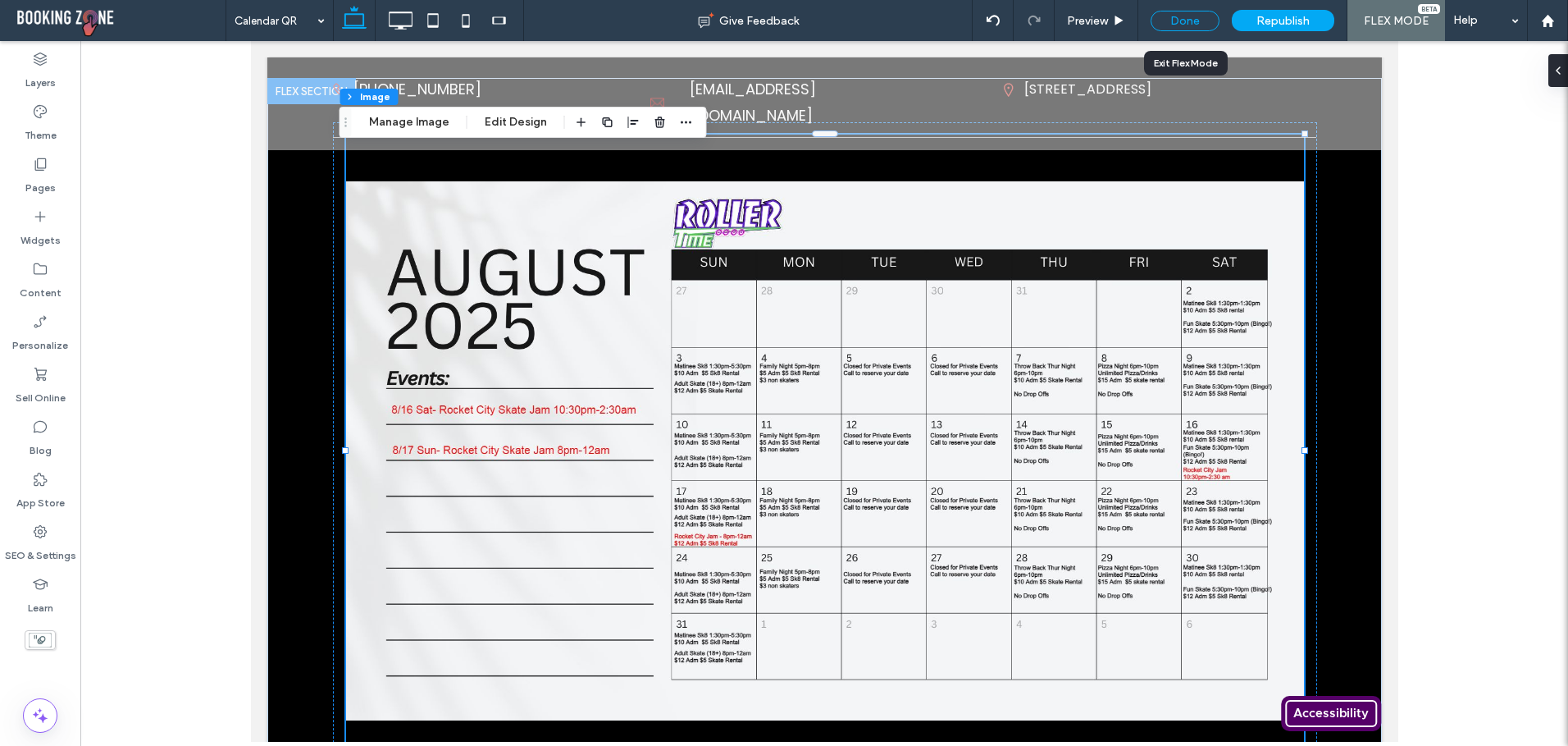
click at [1175, 29] on div "Done" at bounding box center [1184, 21] width 69 height 21
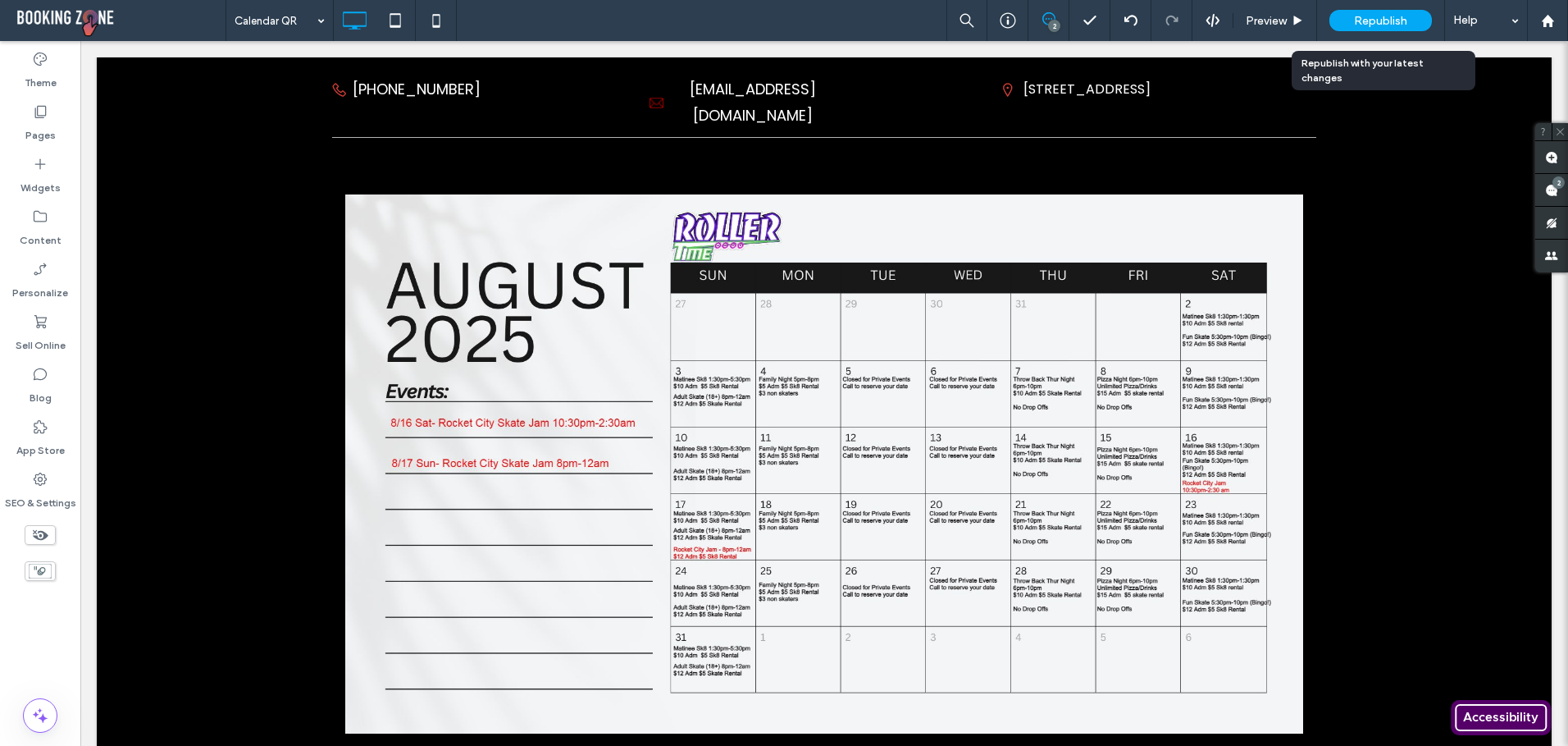
click at [1378, 17] on span "Republish" at bounding box center [1381, 21] width 54 height 14
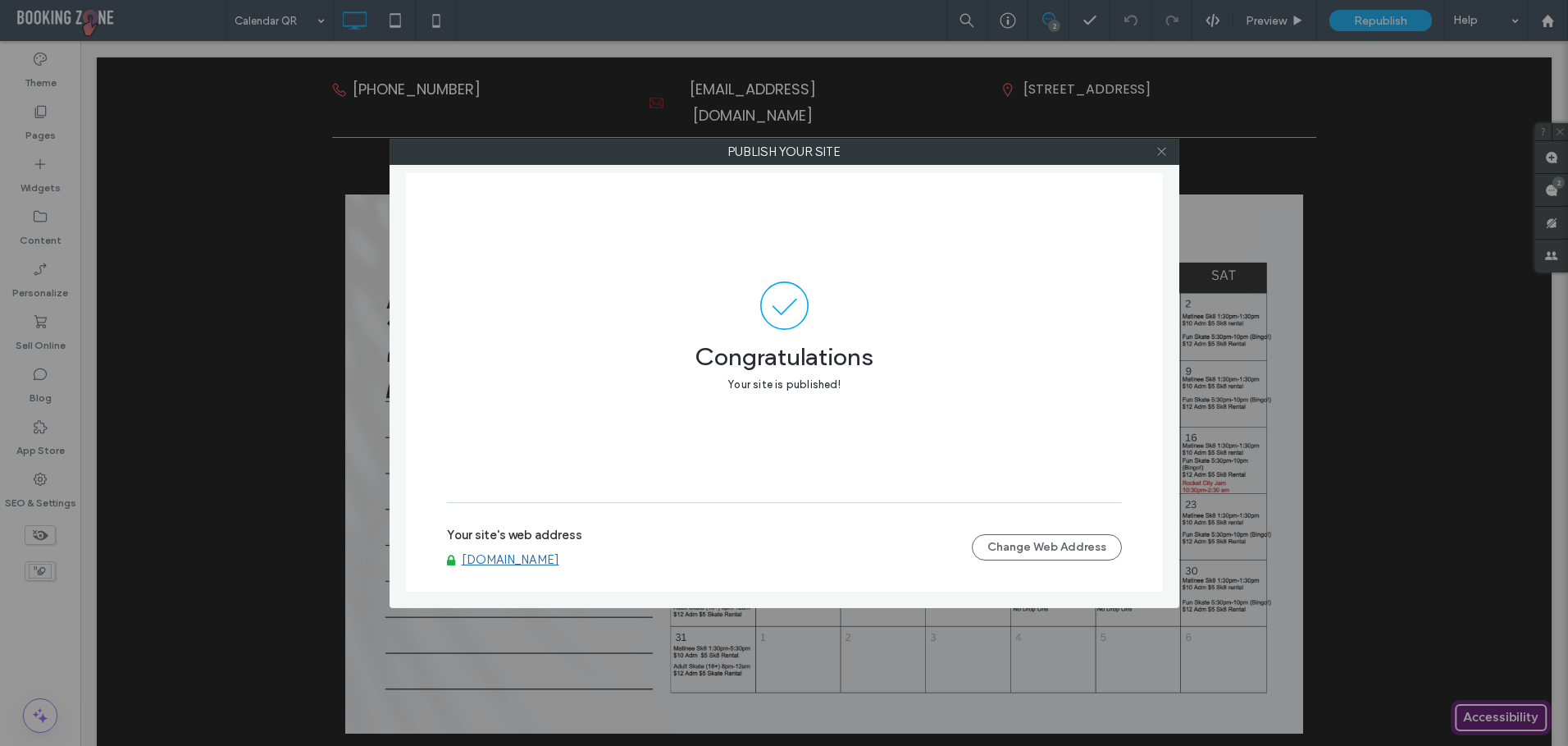
click at [1162, 151] on icon at bounding box center [1162, 151] width 12 height 12
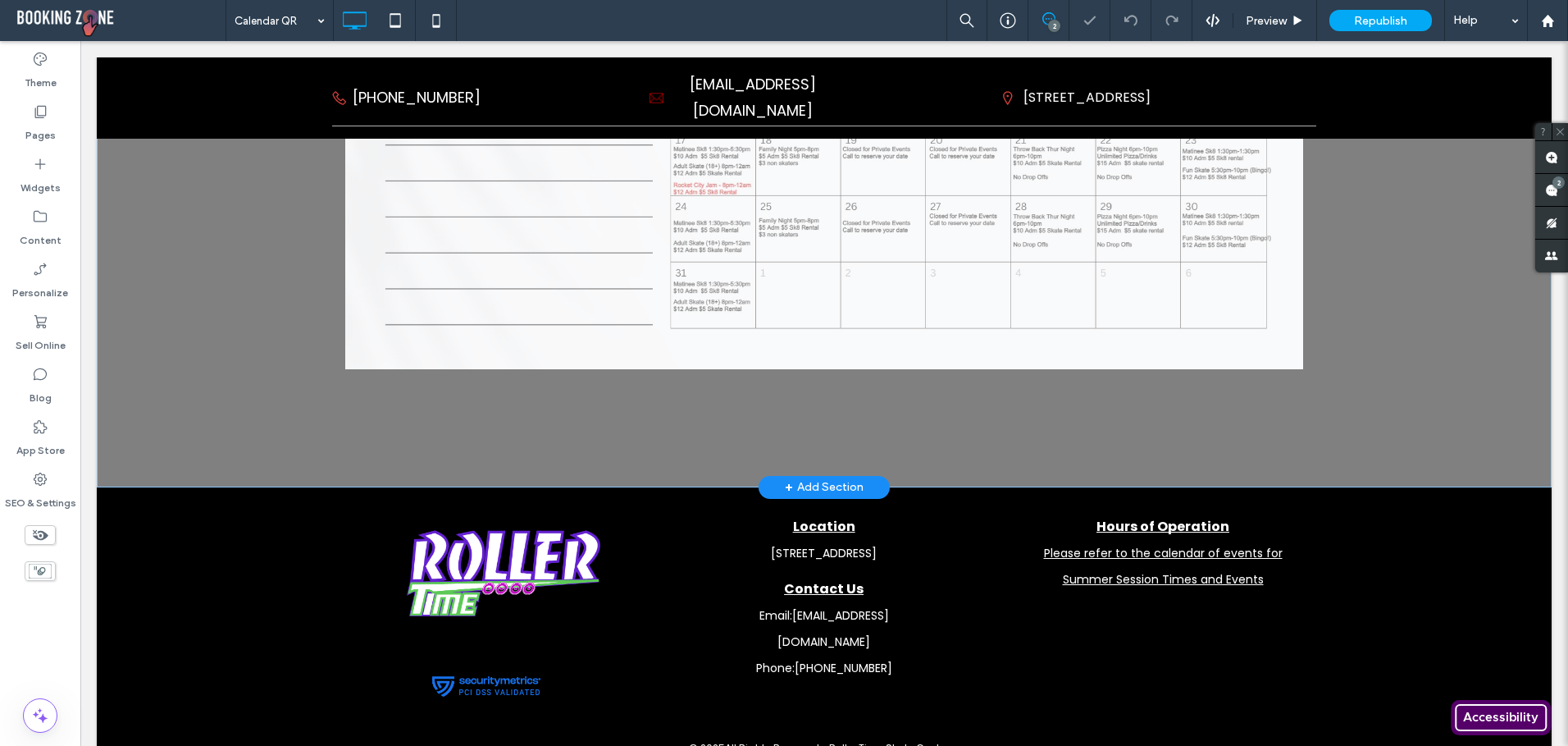
click at [501, 283] on div "Click to edit in Flex Mode" at bounding box center [824, 101] width 1455 height 773
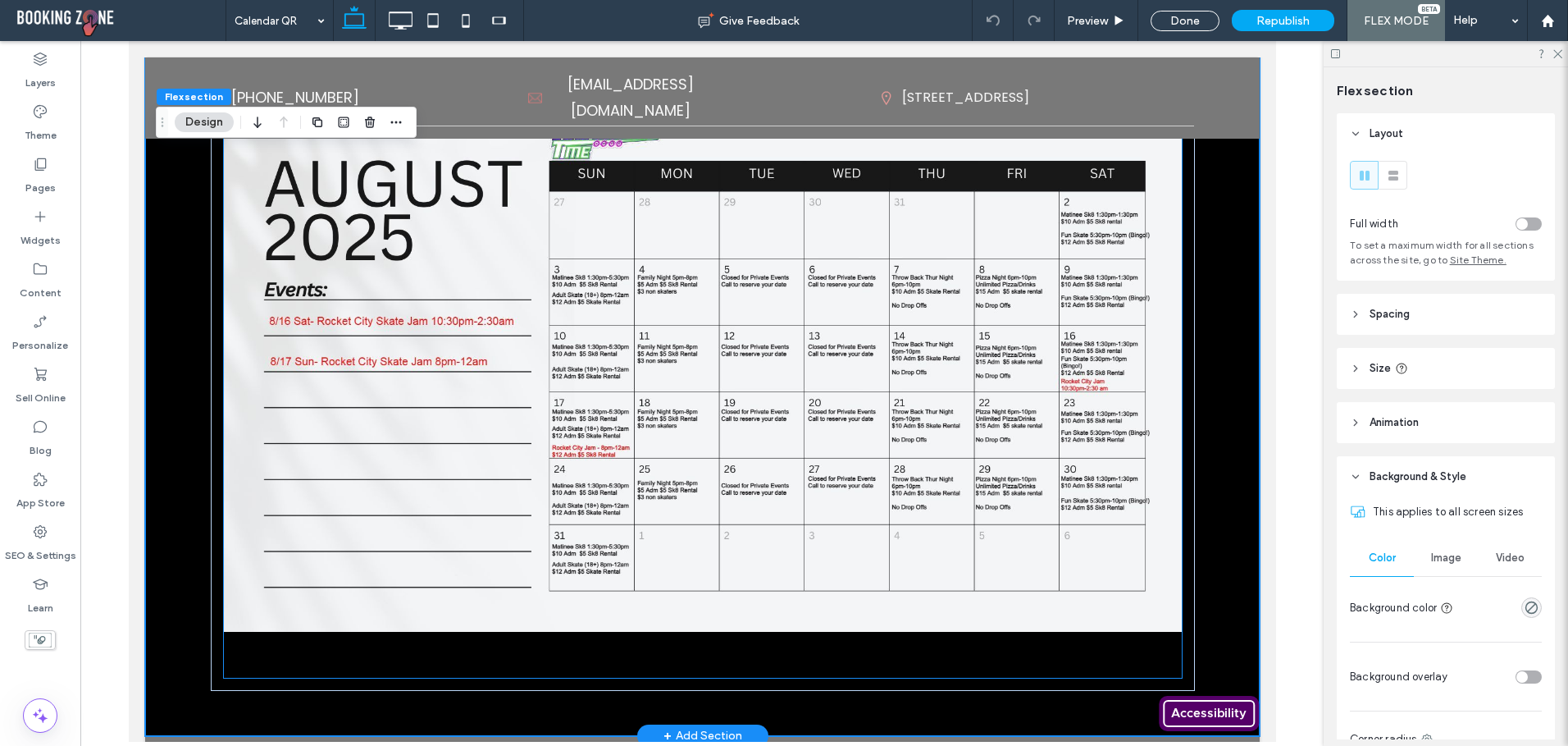
scroll to position [69, 0]
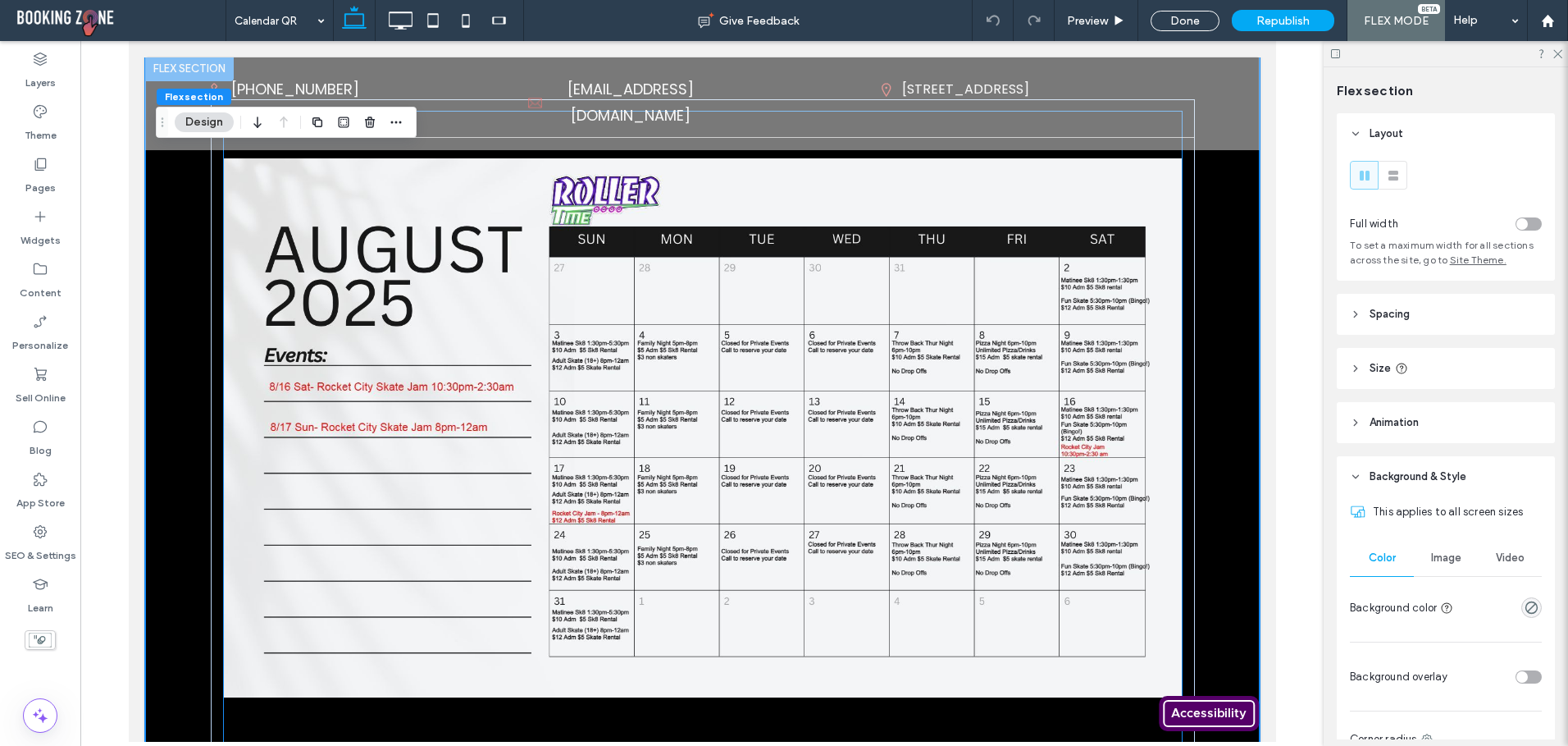
click at [494, 293] on img at bounding box center [702, 427] width 958 height 631
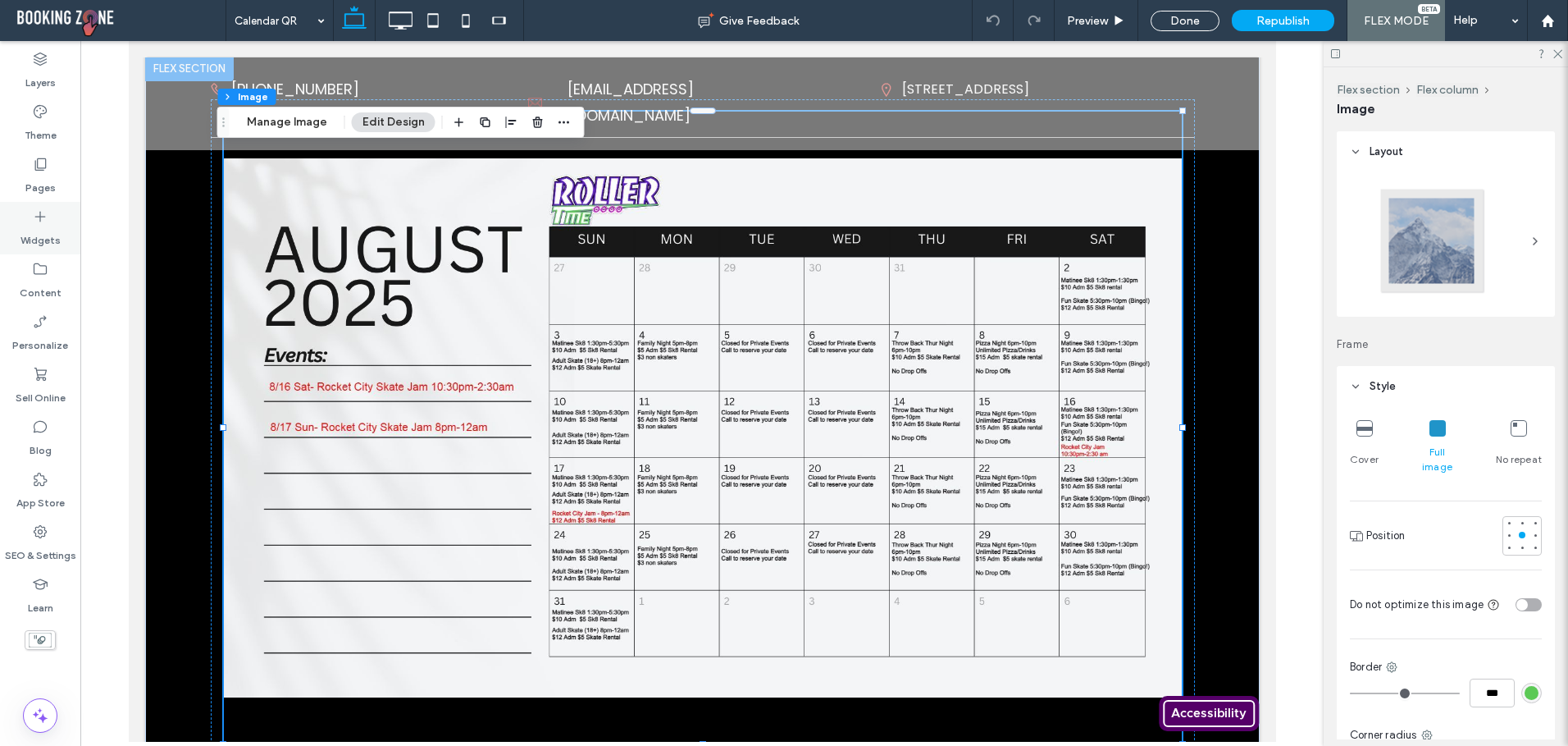
click at [39, 226] on label "Widgets" at bounding box center [40, 236] width 40 height 23
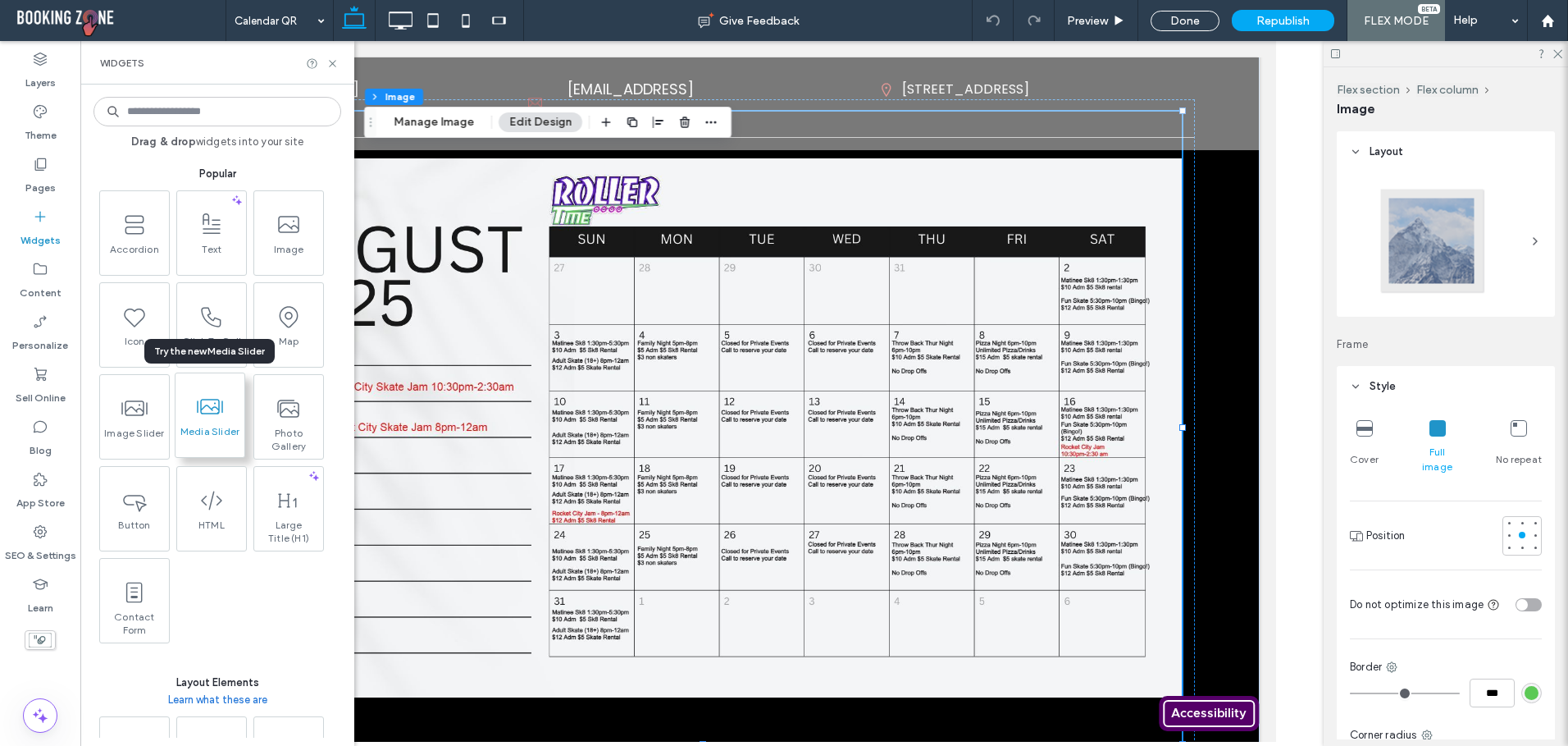
click at [211, 417] on icon at bounding box center [210, 407] width 26 height 26
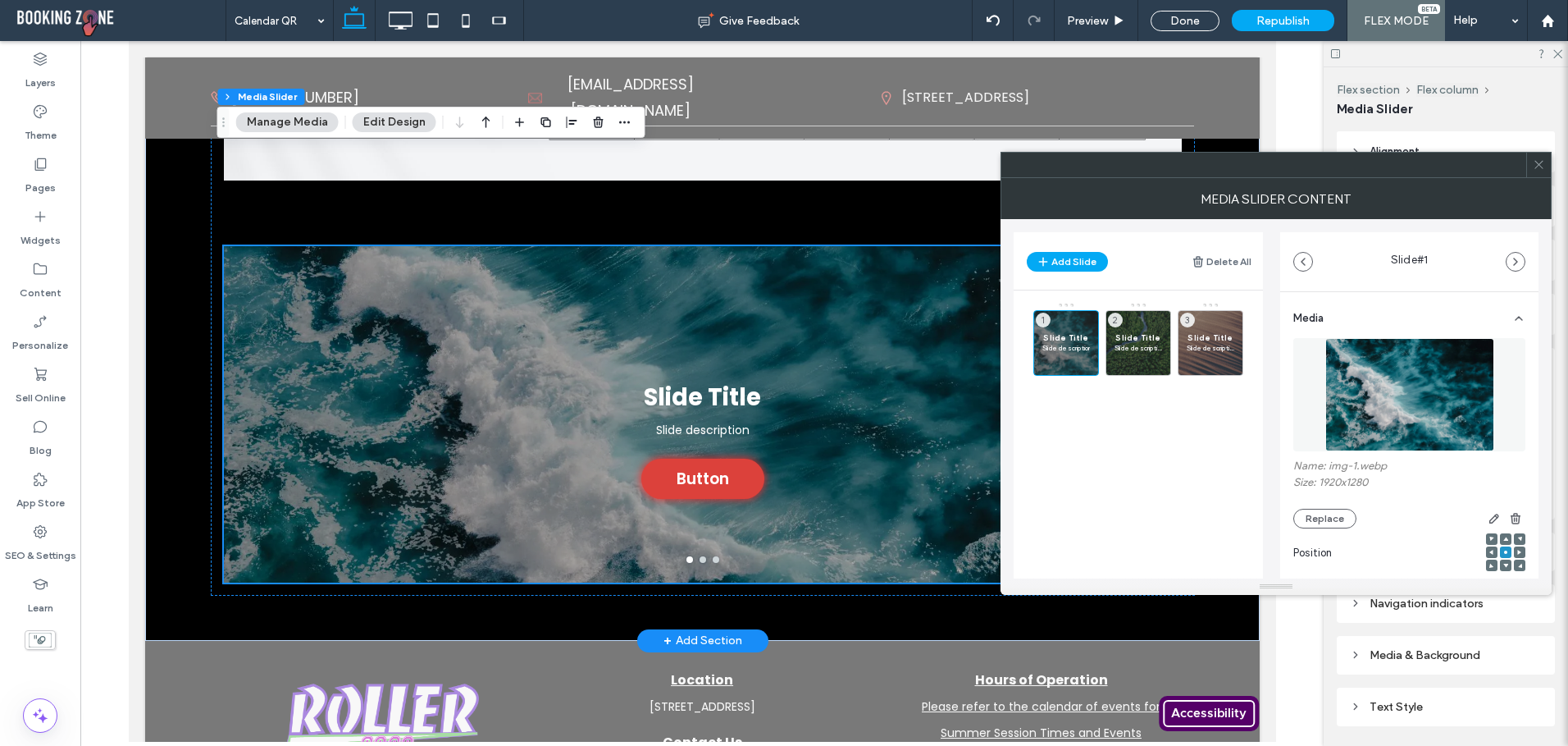
scroll to position [554, 0]
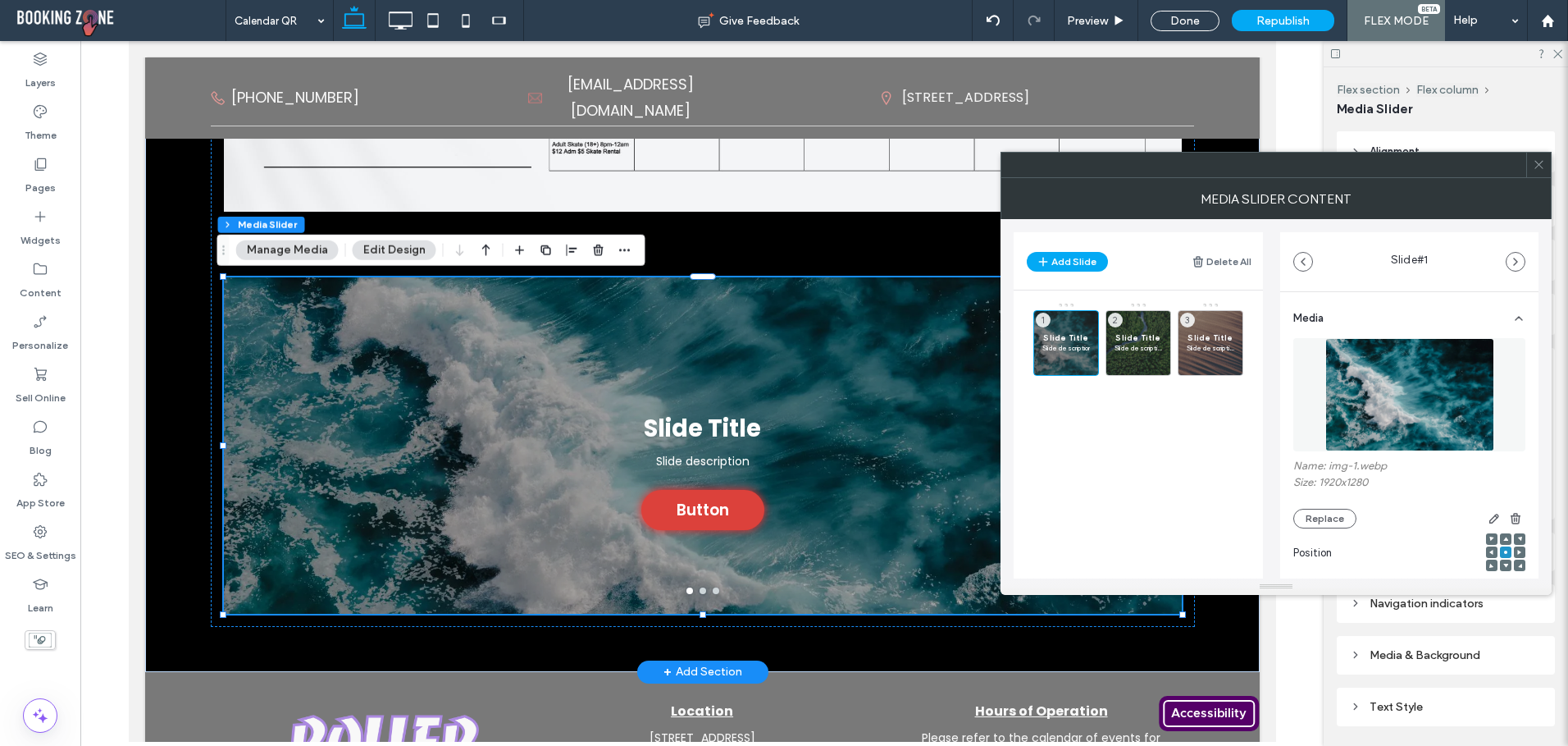
click at [507, 362] on div "Slide Title Slide description Button Button" at bounding box center [702, 455] width 958 height 259
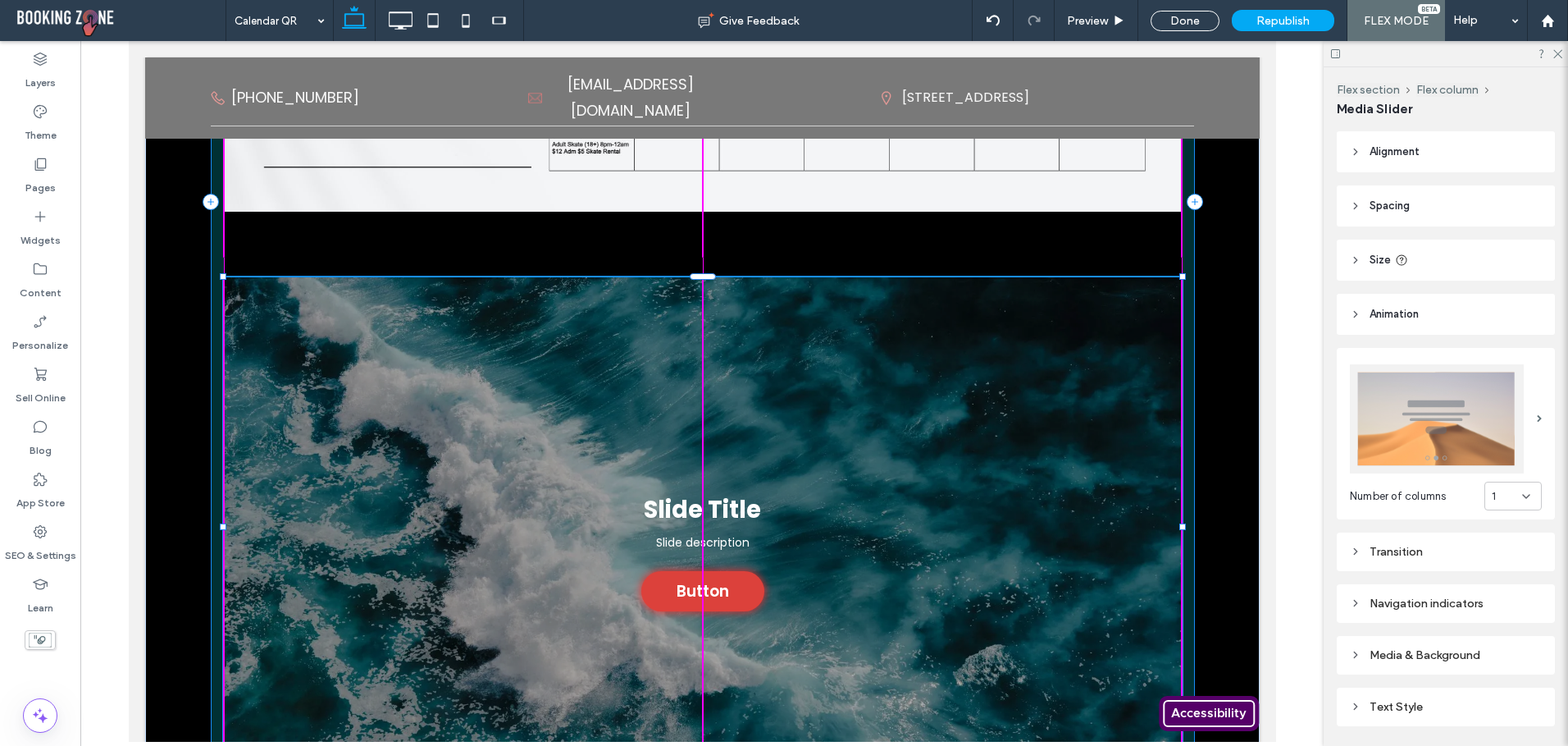
drag, startPoint x: 694, startPoint y: 617, endPoint x: 692, endPoint y: 698, distance: 81.0
click at [692, 698] on div "Slide Title Slide description Button Button Slide Title Slide description Butto…" at bounding box center [702, 201] width 984 height 1265
type input "***"
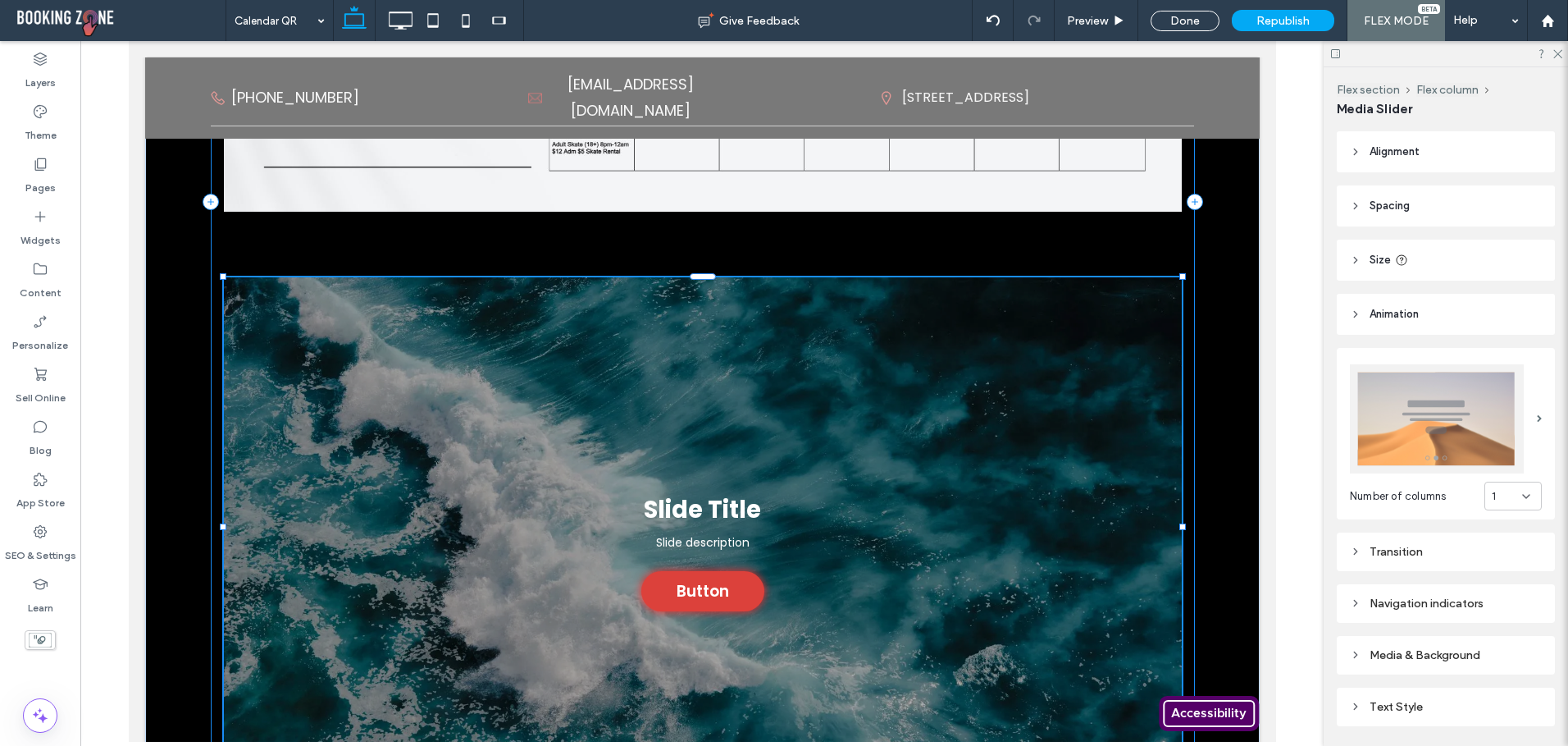
type input "***"
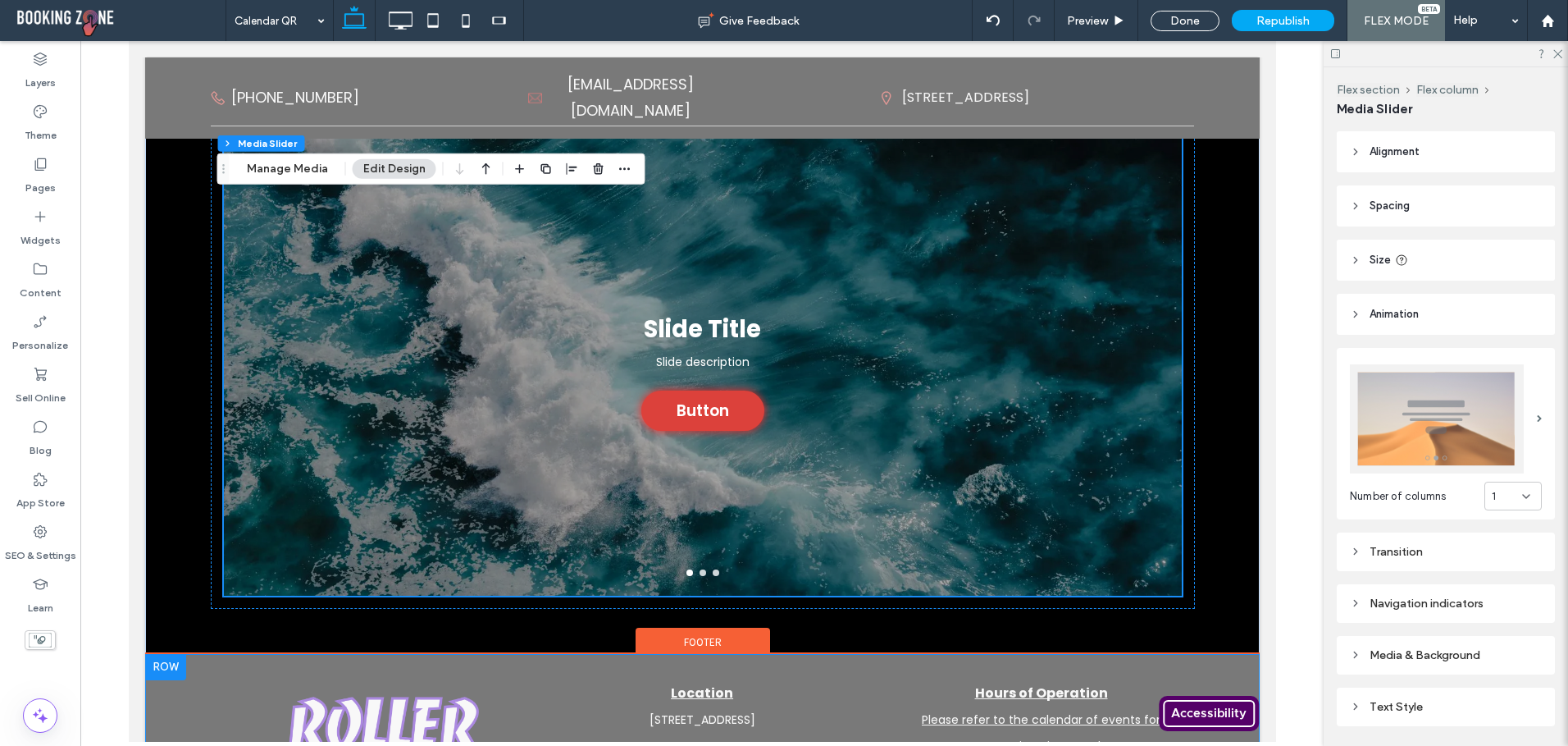
scroll to position [801, 0]
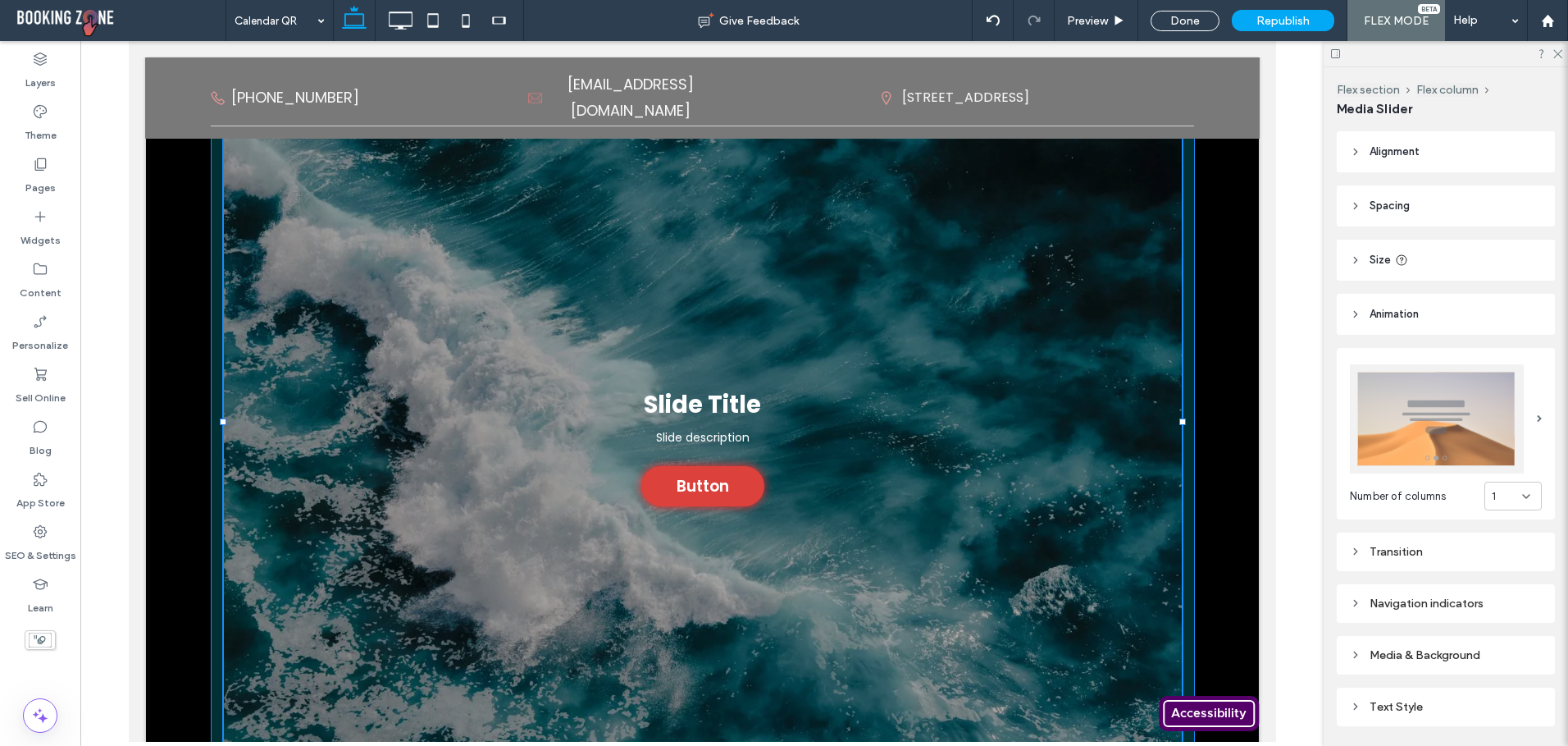
drag, startPoint x: 696, startPoint y: 529, endPoint x: 694, endPoint y: 670, distance: 141.0
click at [694, 670] on div "Slide Title Slide description Button Button Slide Title Slide description Butto…" at bounding box center [702, 97] width 984 height 1548
type input "***"
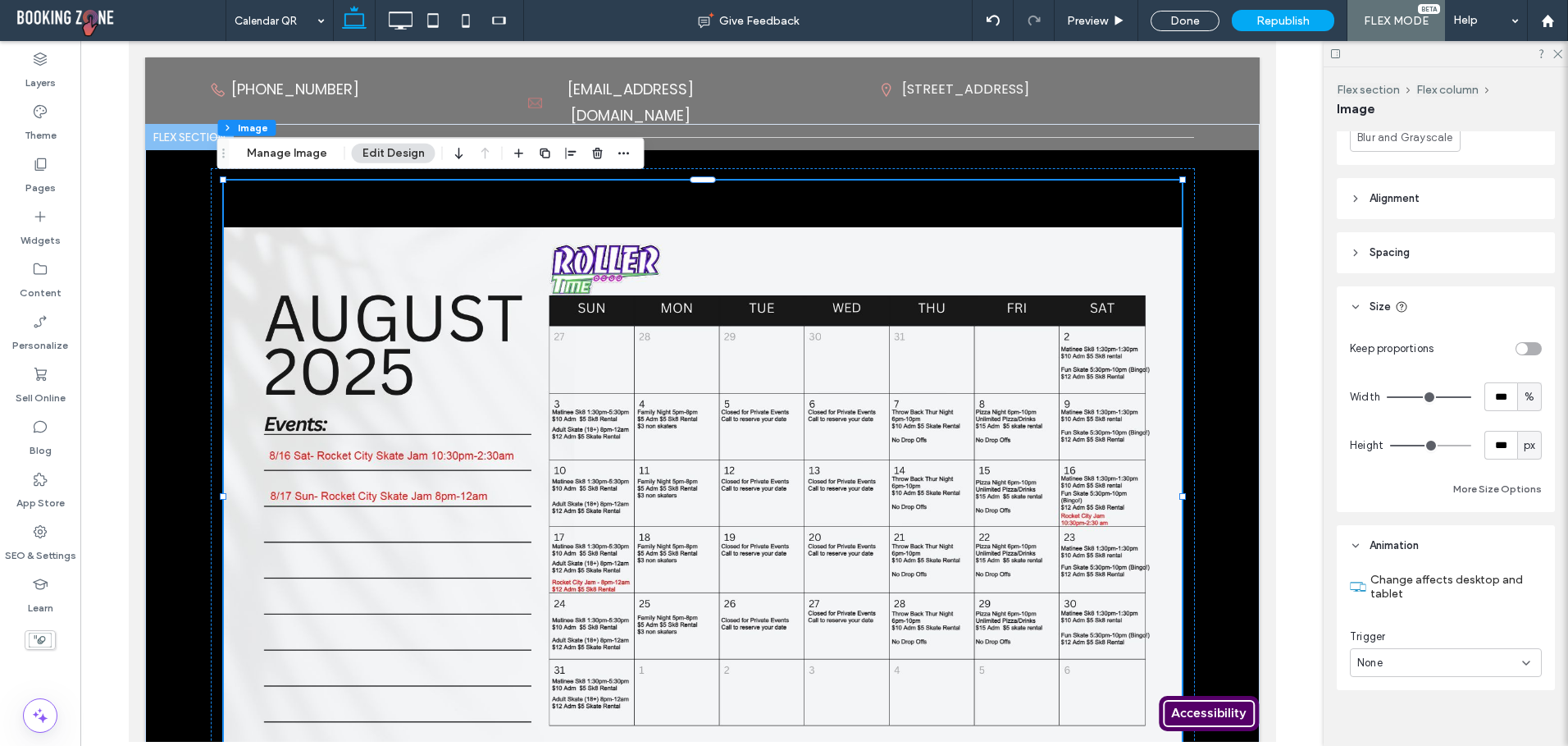
scroll to position [895, 0]
click at [594, 152] on icon "button" at bounding box center [598, 153] width 13 height 13
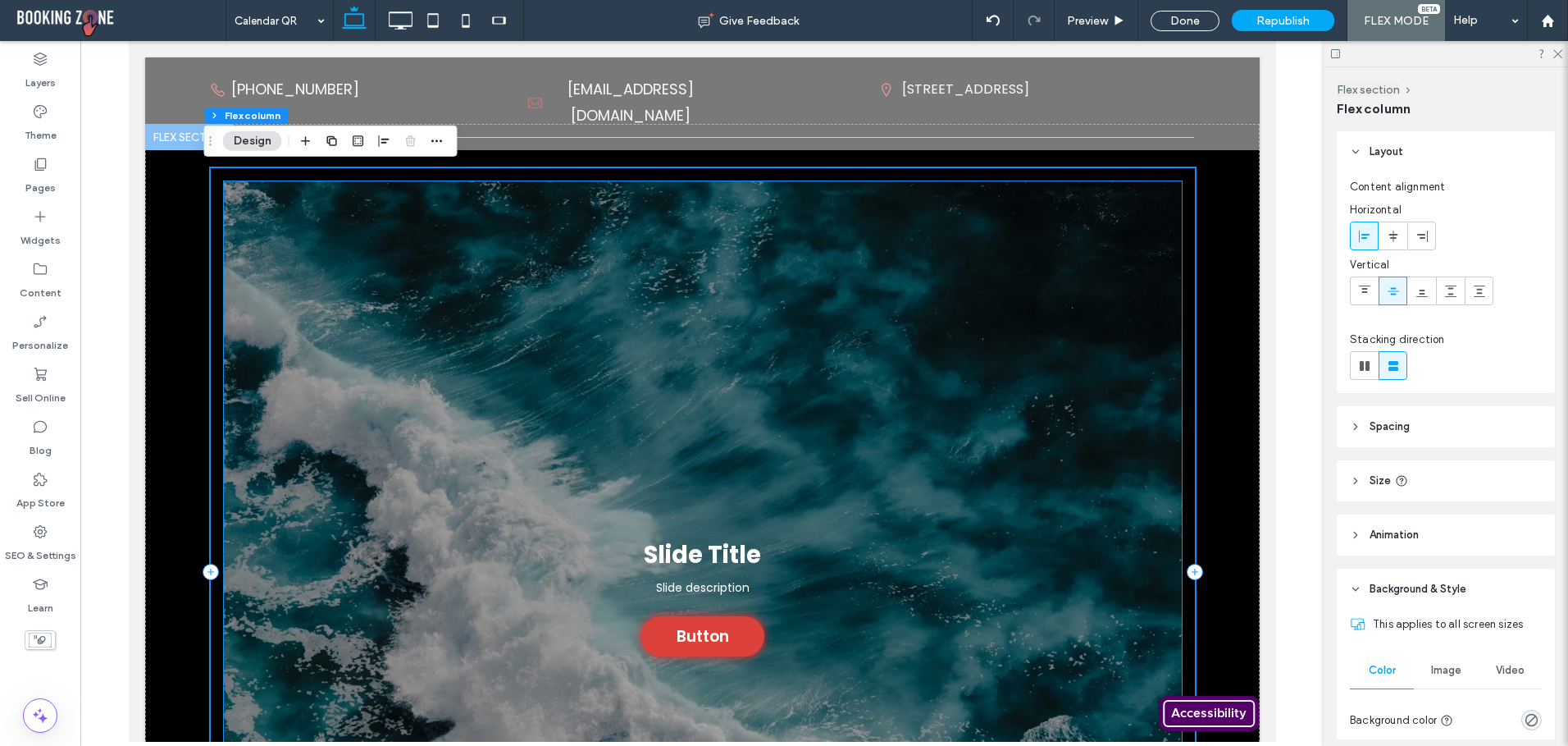
click at [690, 318] on div "Slide Title Slide description Button Button" at bounding box center [702, 581] width 958 height 703
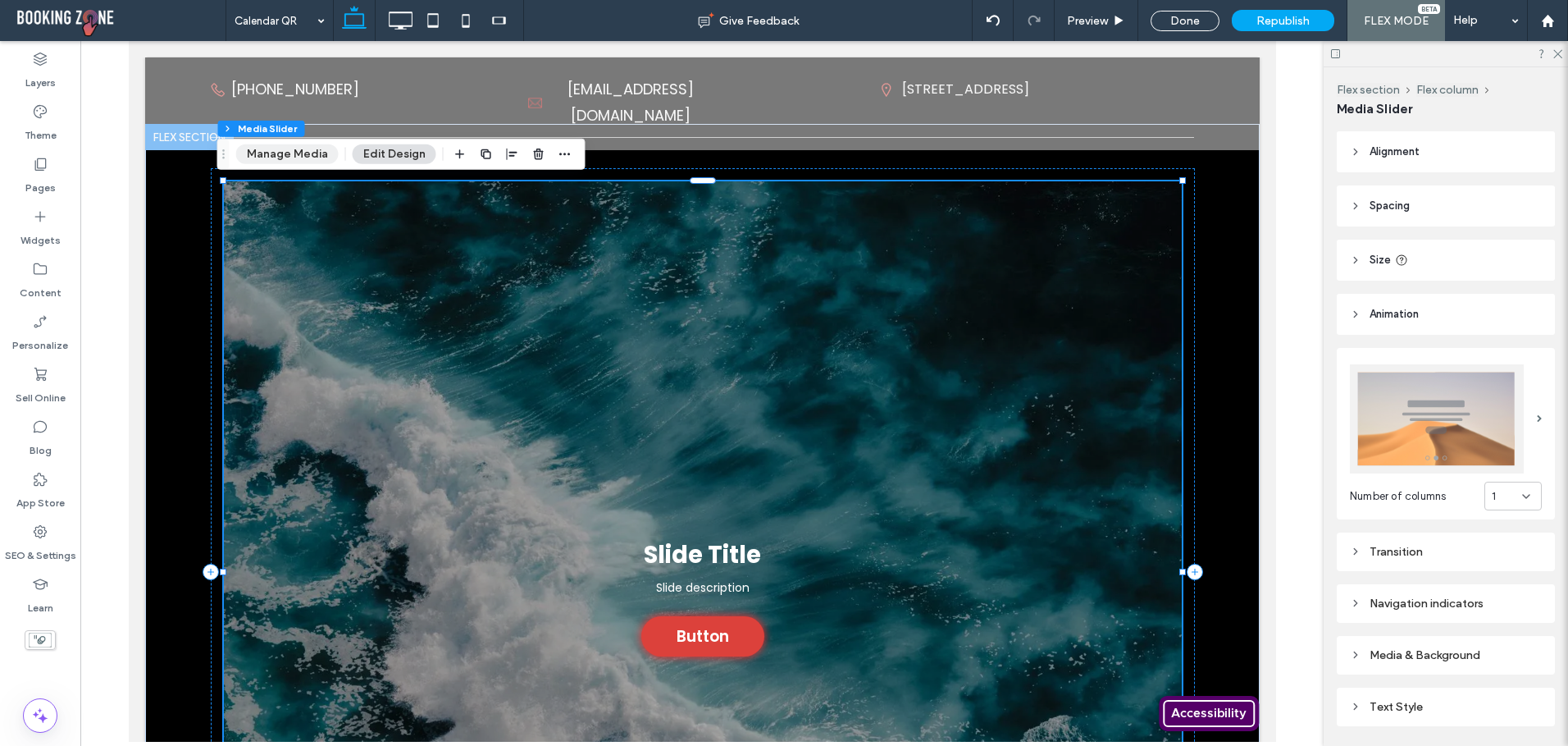
click at [291, 158] on button "Manage Media" at bounding box center [287, 153] width 103 height 20
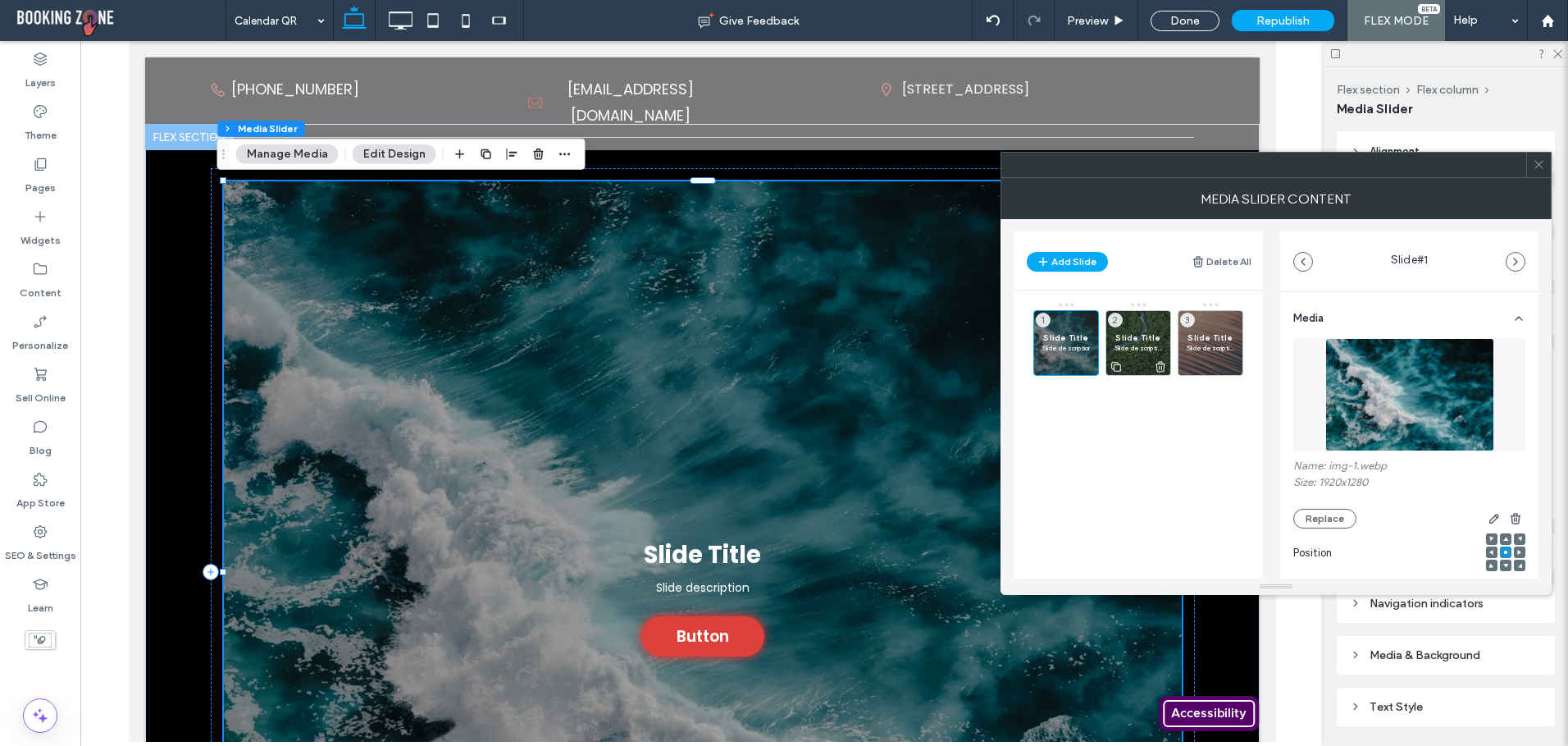
click at [1157, 368] on use at bounding box center [1161, 366] width 9 height 10
click at [1233, 365] on icon at bounding box center [1233, 367] width 13 height 15
click at [1330, 522] on button "Replace" at bounding box center [1324, 518] width 63 height 20
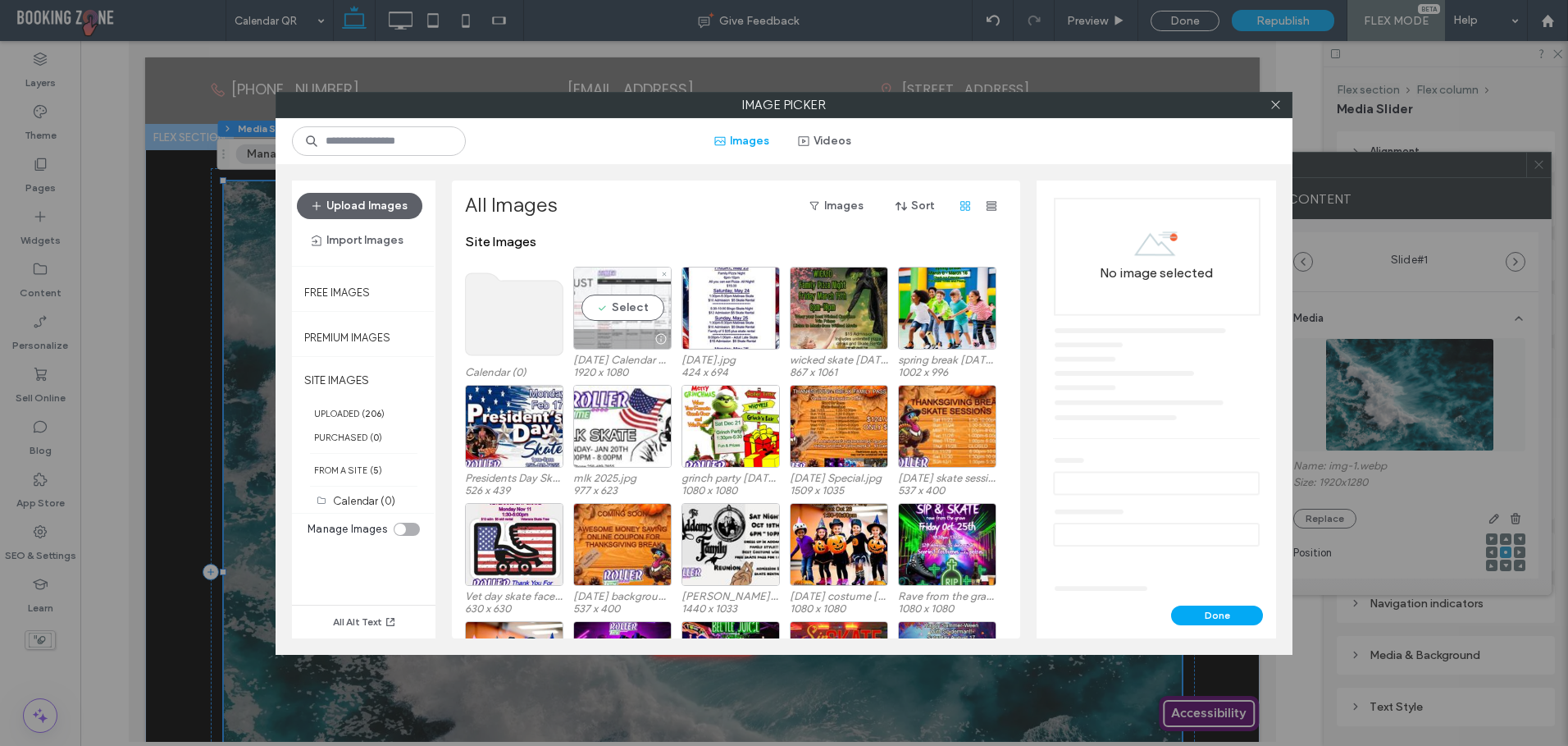
click at [616, 307] on div "Select" at bounding box center [622, 308] width 99 height 83
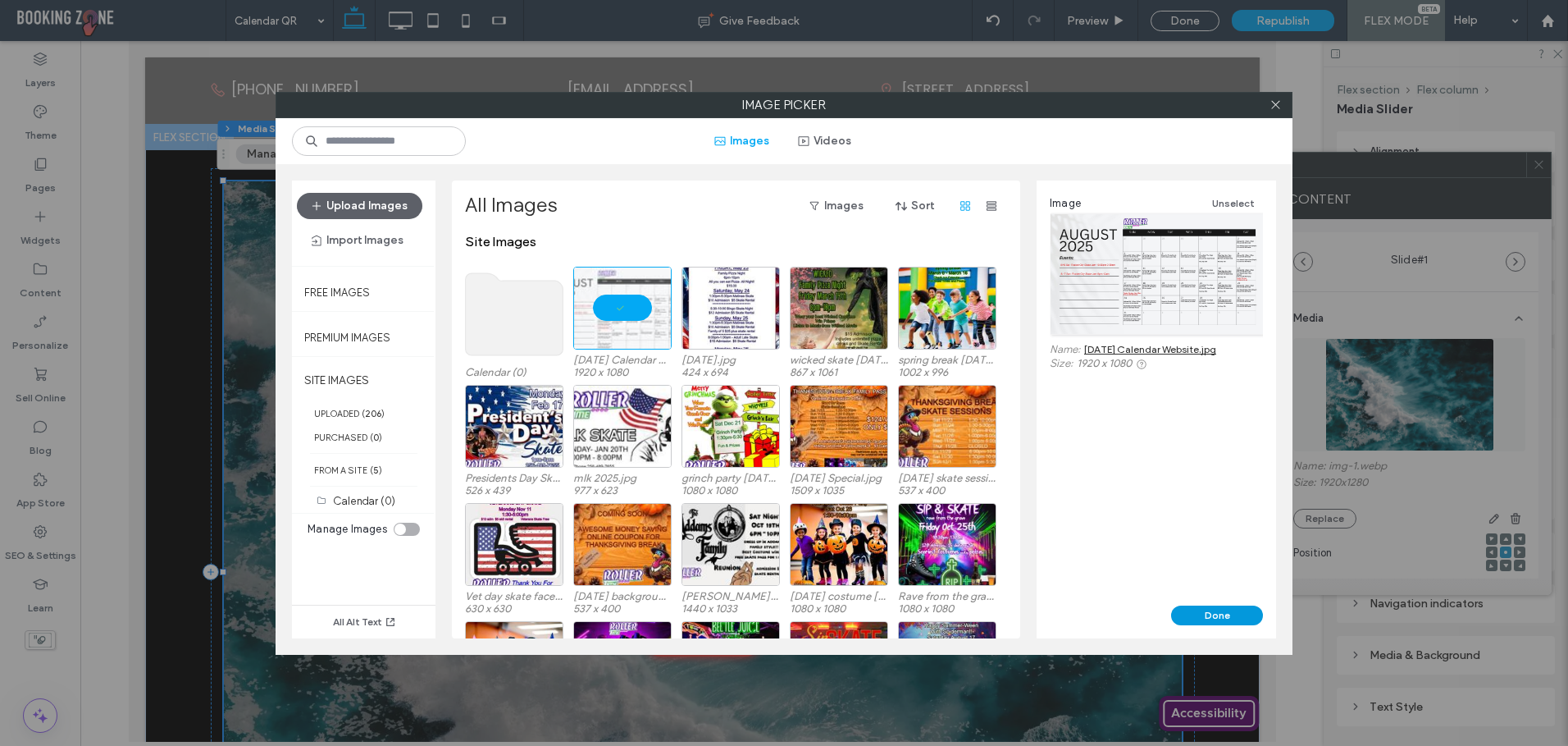
click at [1207, 611] on button "Done" at bounding box center [1217, 615] width 92 height 20
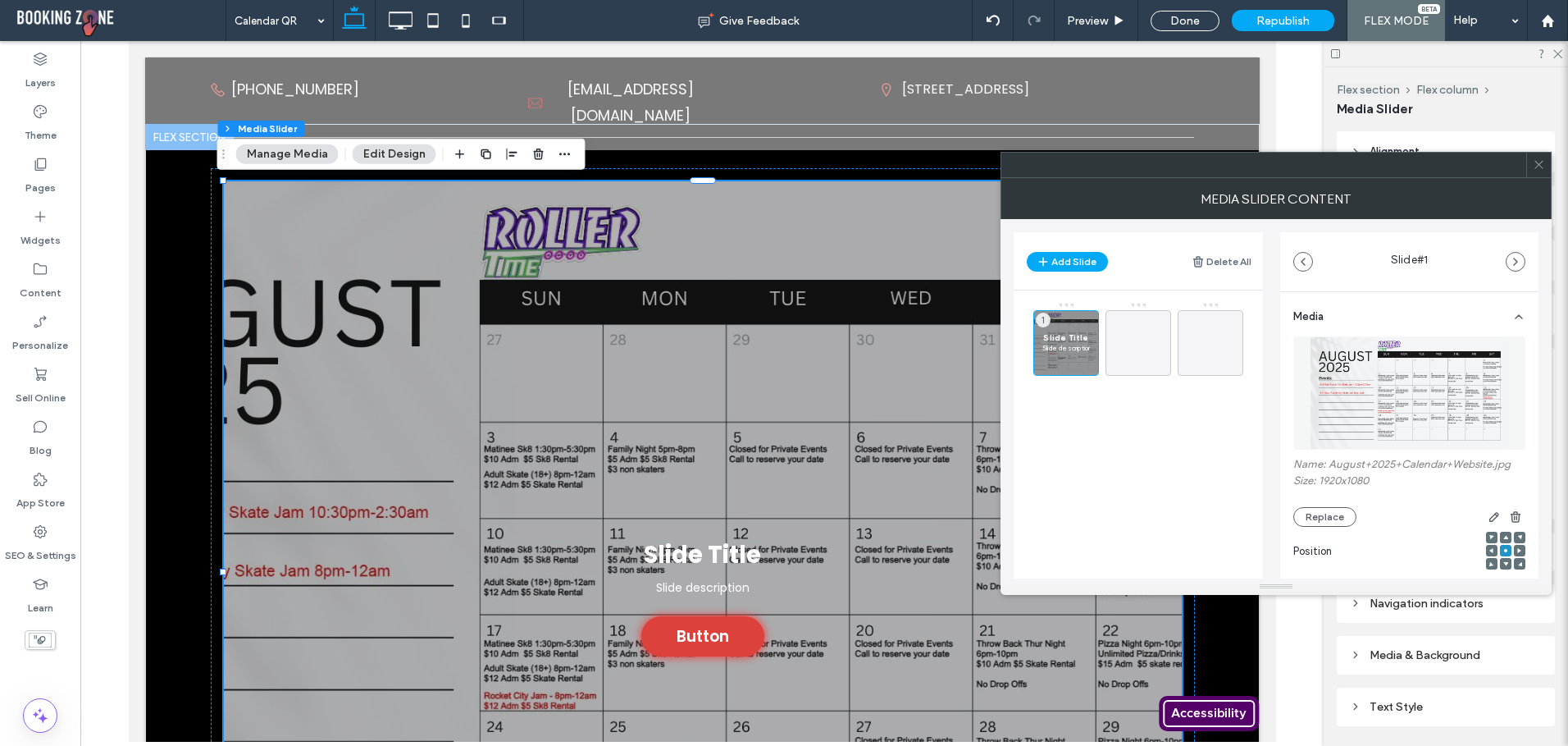
scroll to position [0, 0]
click at [1536, 167] on use at bounding box center [1538, 165] width 8 height 8
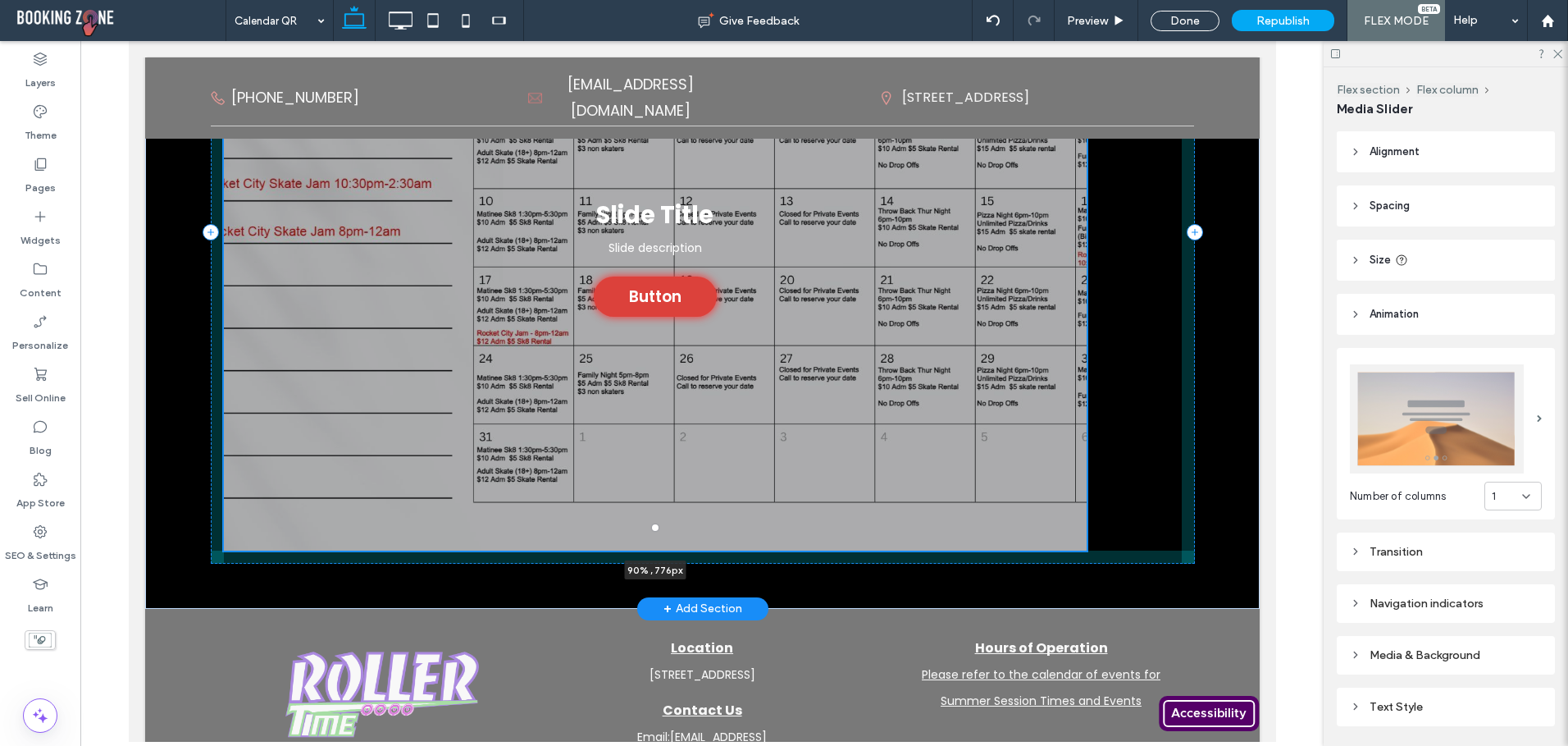
scroll to position [234, 0]
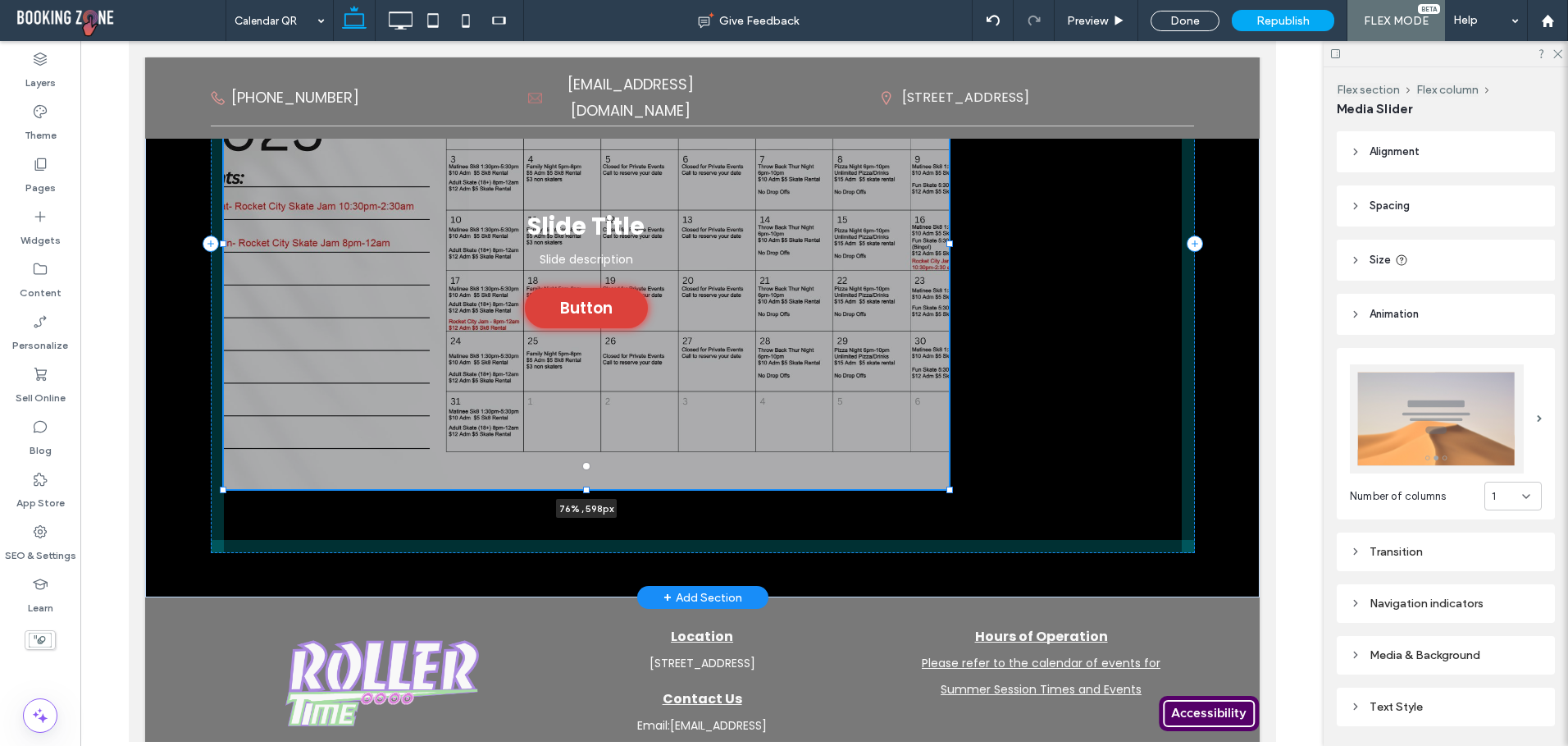
drag, startPoint x: 1173, startPoint y: 633, endPoint x: 940, endPoint y: 488, distance: 274.4
click at [945, 488] on div at bounding box center [948, 489] width 7 height 7
type input "**"
type input "***"
type input "****"
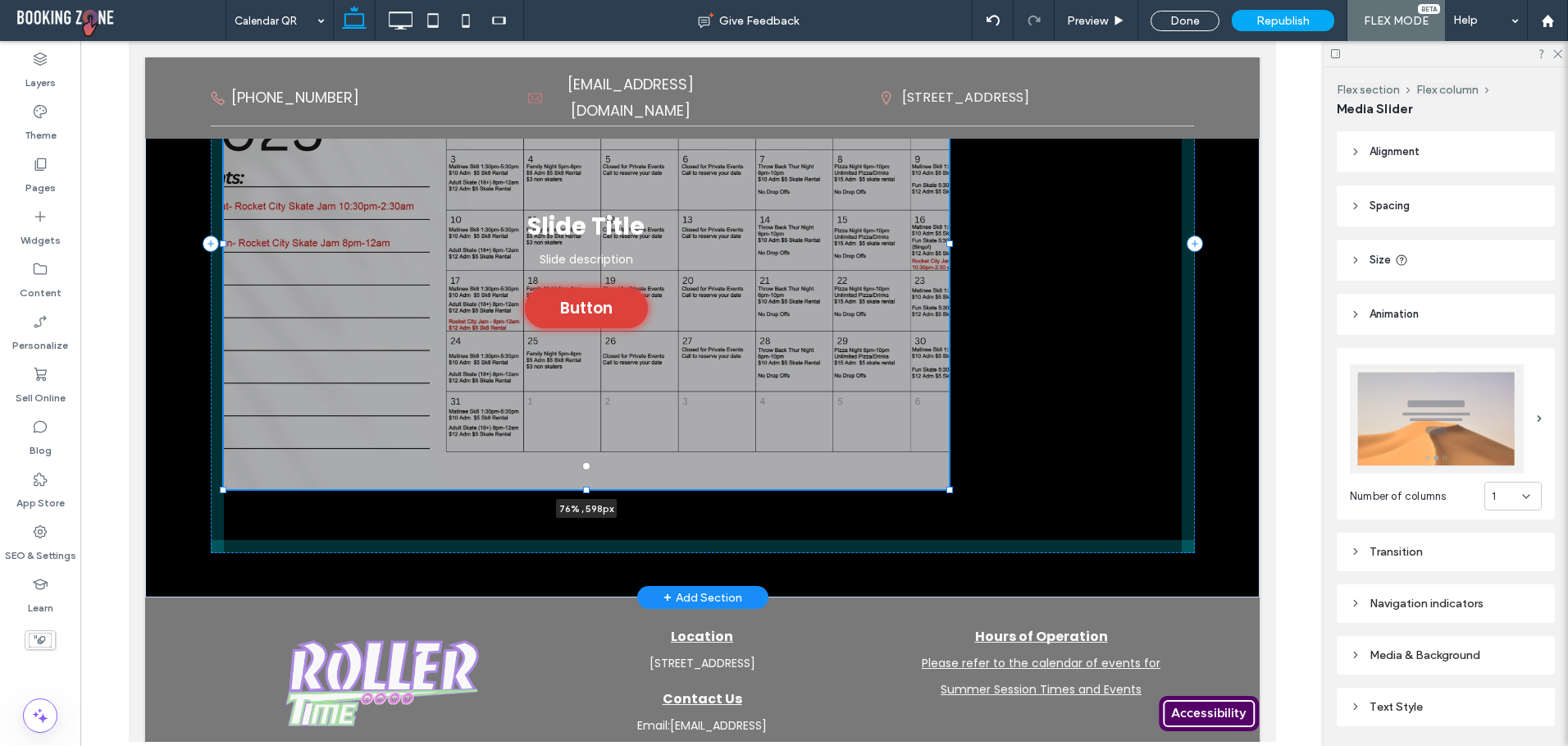
type input "***"
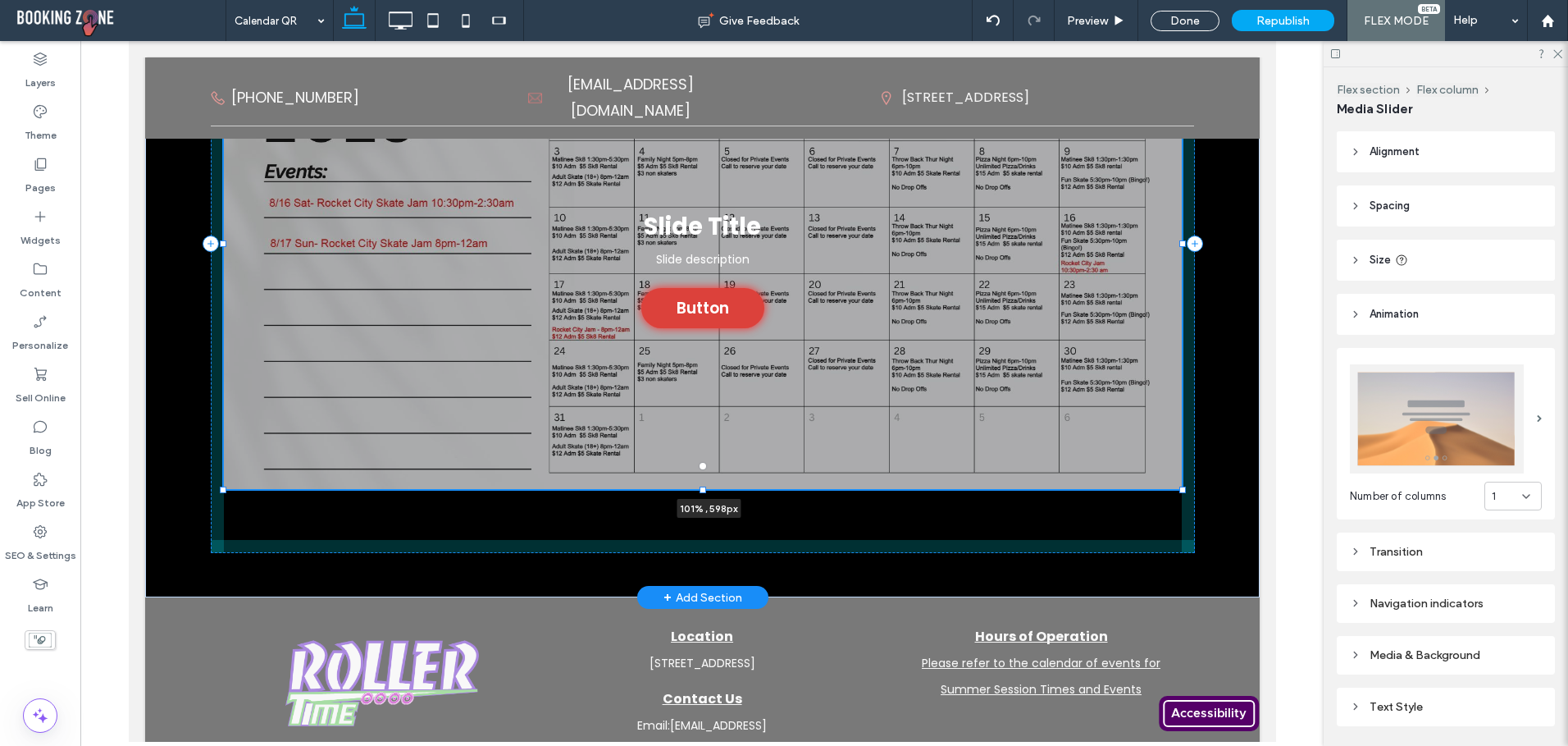
drag, startPoint x: 942, startPoint y: 246, endPoint x: 1184, endPoint y: 255, distance: 242.2
click at [1188, 251] on div "Slide Title Slide description Button Button a a a a 101% , 598px" at bounding box center [702, 244] width 984 height 707
type input "***"
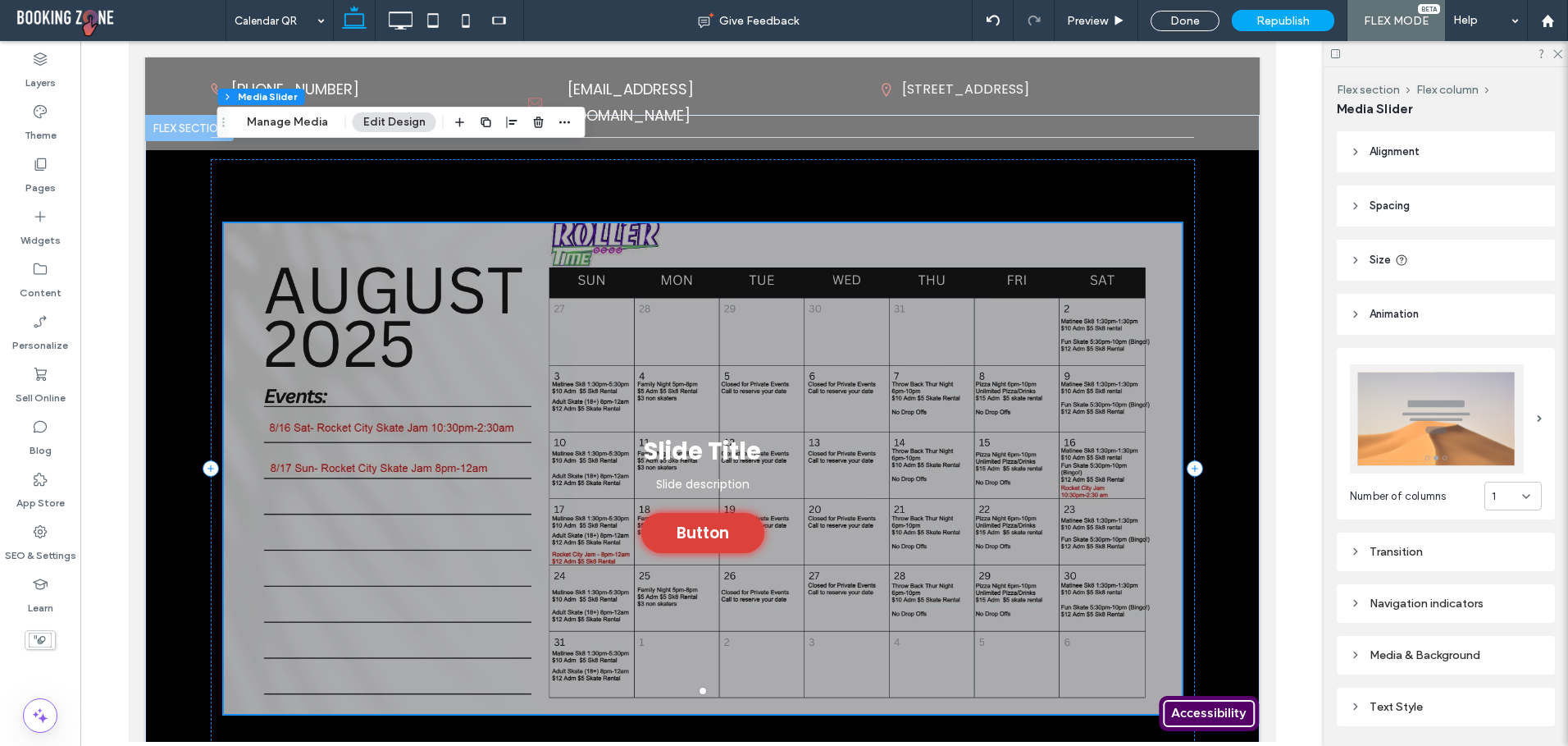
scroll to position [0, 0]
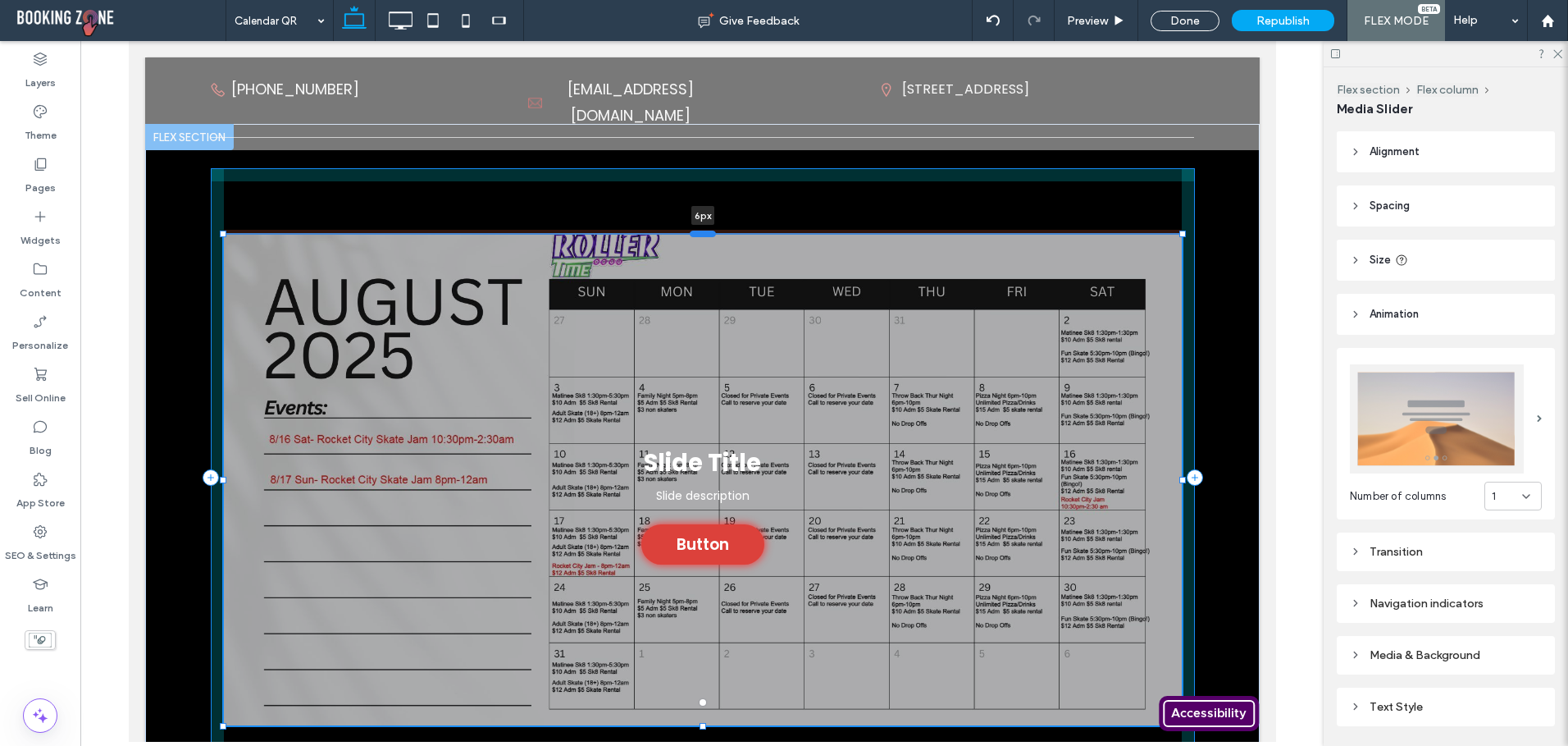
drag, startPoint x: 693, startPoint y: 222, endPoint x: 691, endPoint y: 234, distance: 12.2
click at [691, 234] on div at bounding box center [702, 233] width 26 height 7
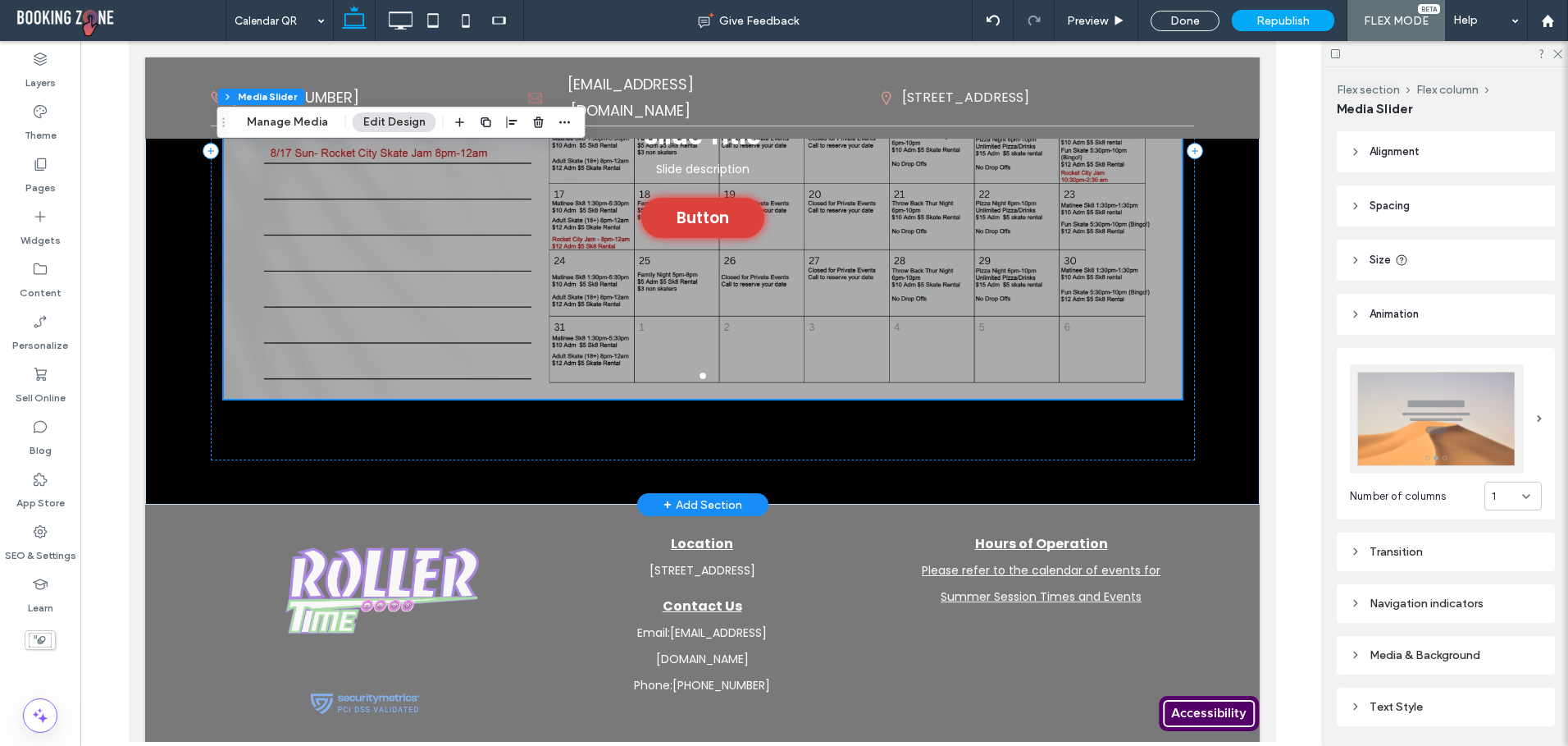
scroll to position [328, 0]
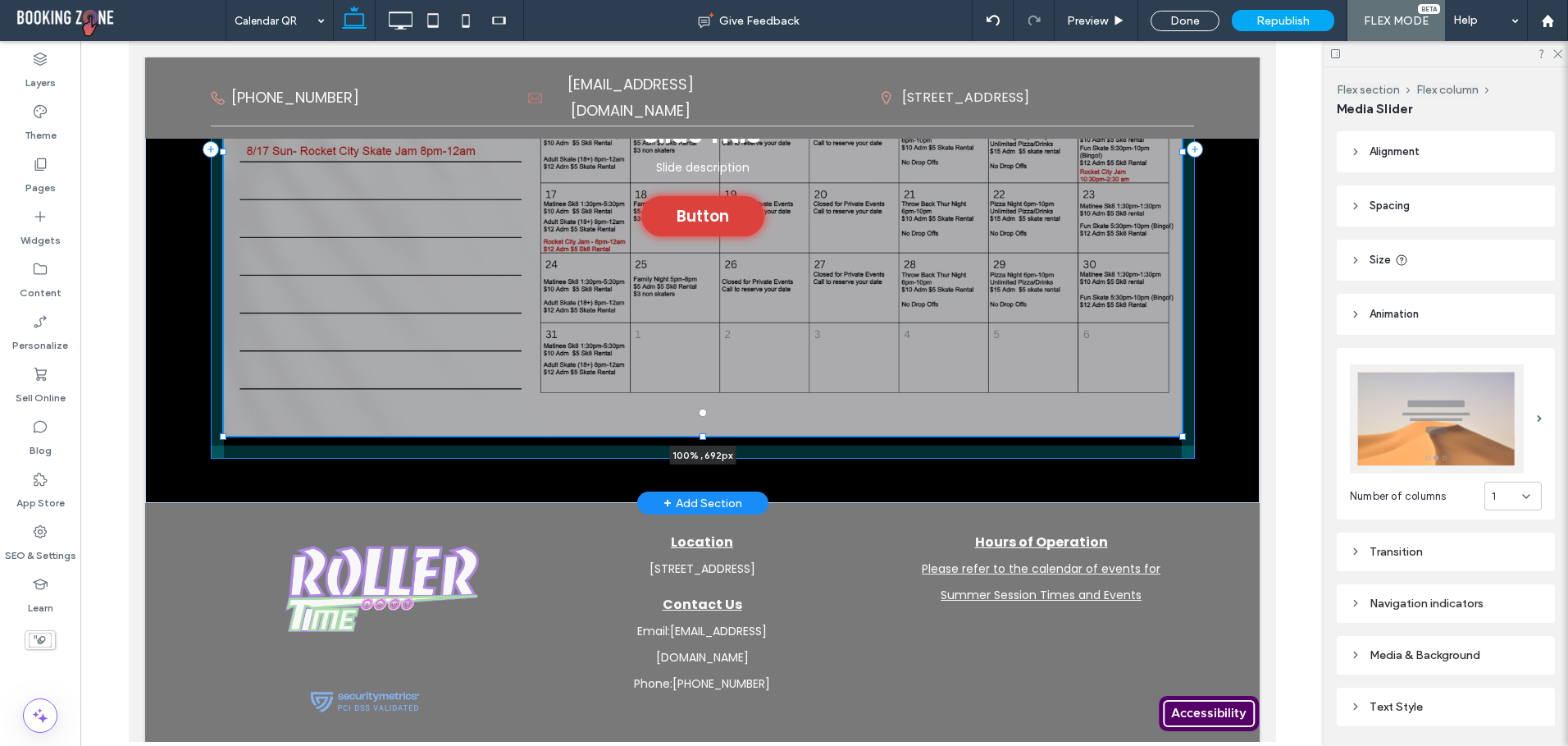
drag, startPoint x: 695, startPoint y: 399, endPoint x: 705, endPoint y: 437, distance: 39.3
click at [705, 437] on div "Slide Title Slide description Button Button a a a a 100% , 692px" at bounding box center [702, 150] width 984 height 707
type input "***"
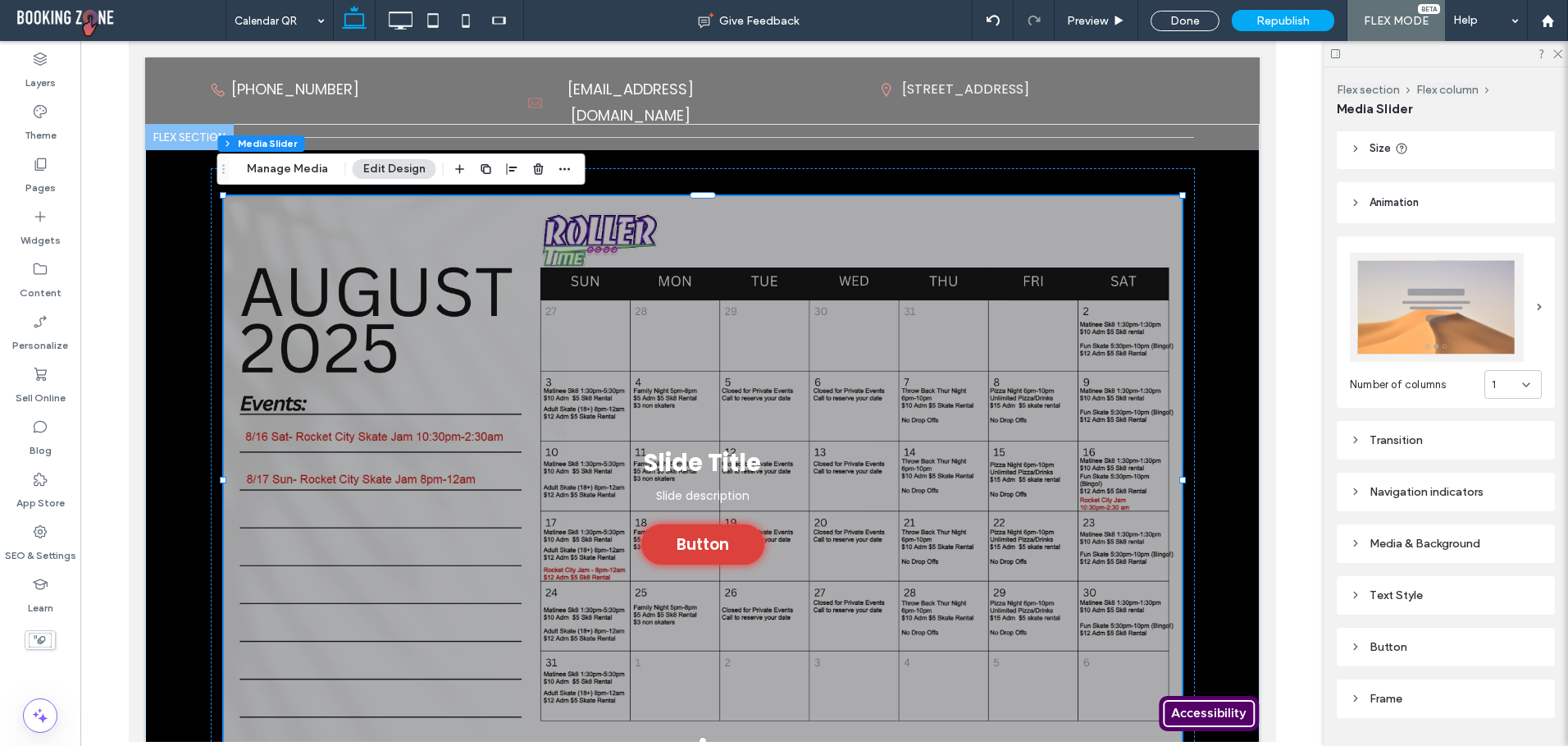
scroll to position [151, 0]
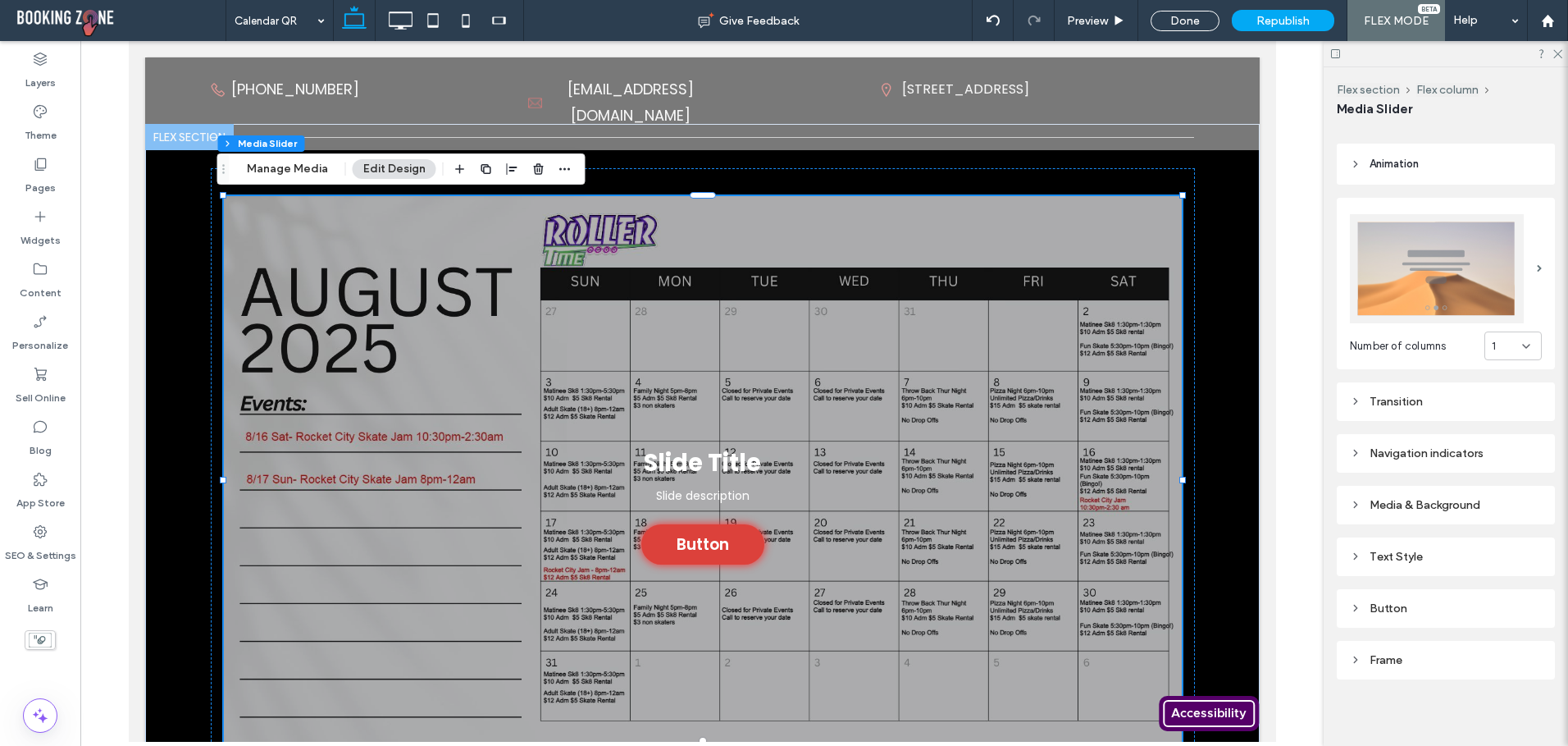
click at [1359, 448] on icon at bounding box center [1355, 452] width 11 height 11
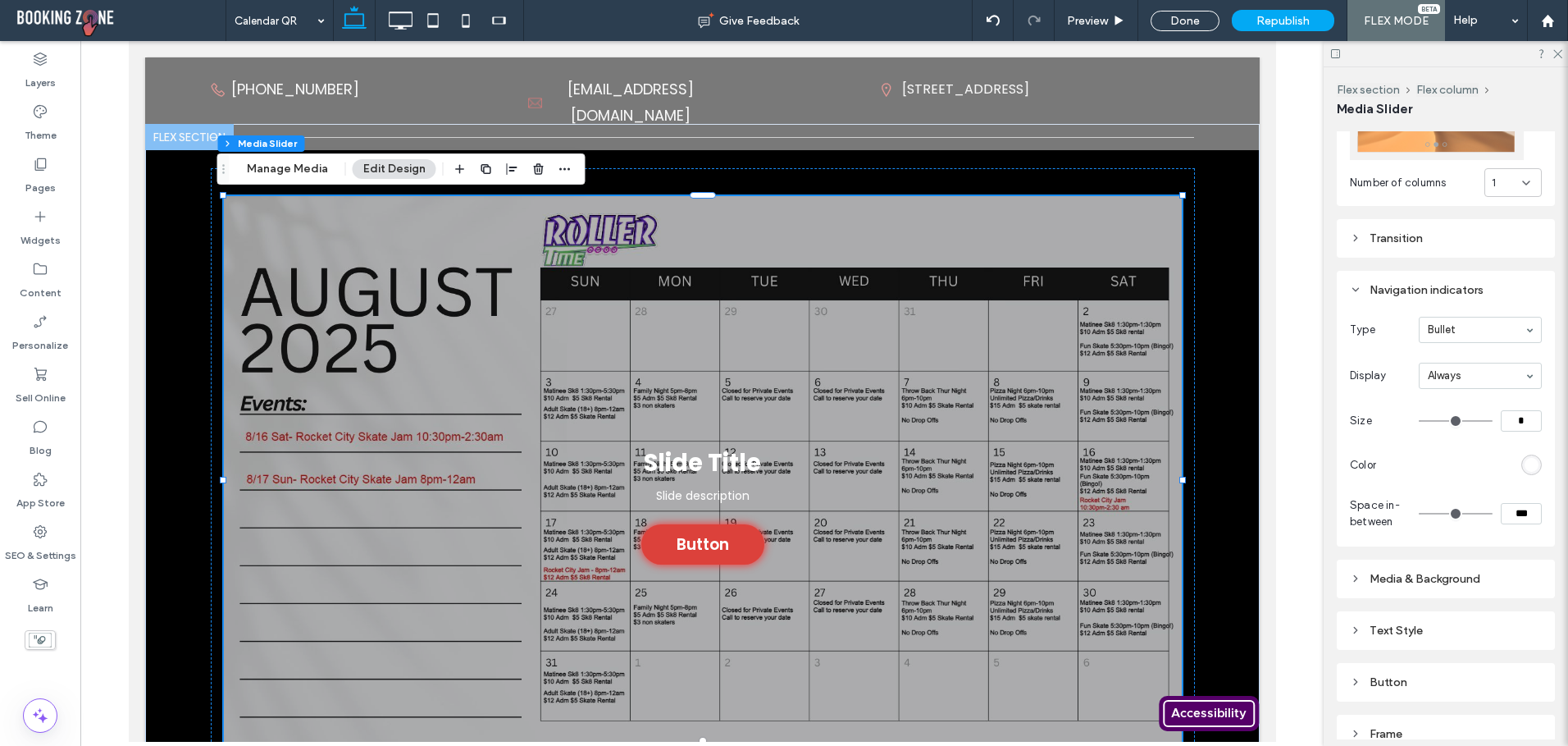
scroll to position [314, 0]
click at [1352, 572] on icon at bounding box center [1355, 578] width 11 height 11
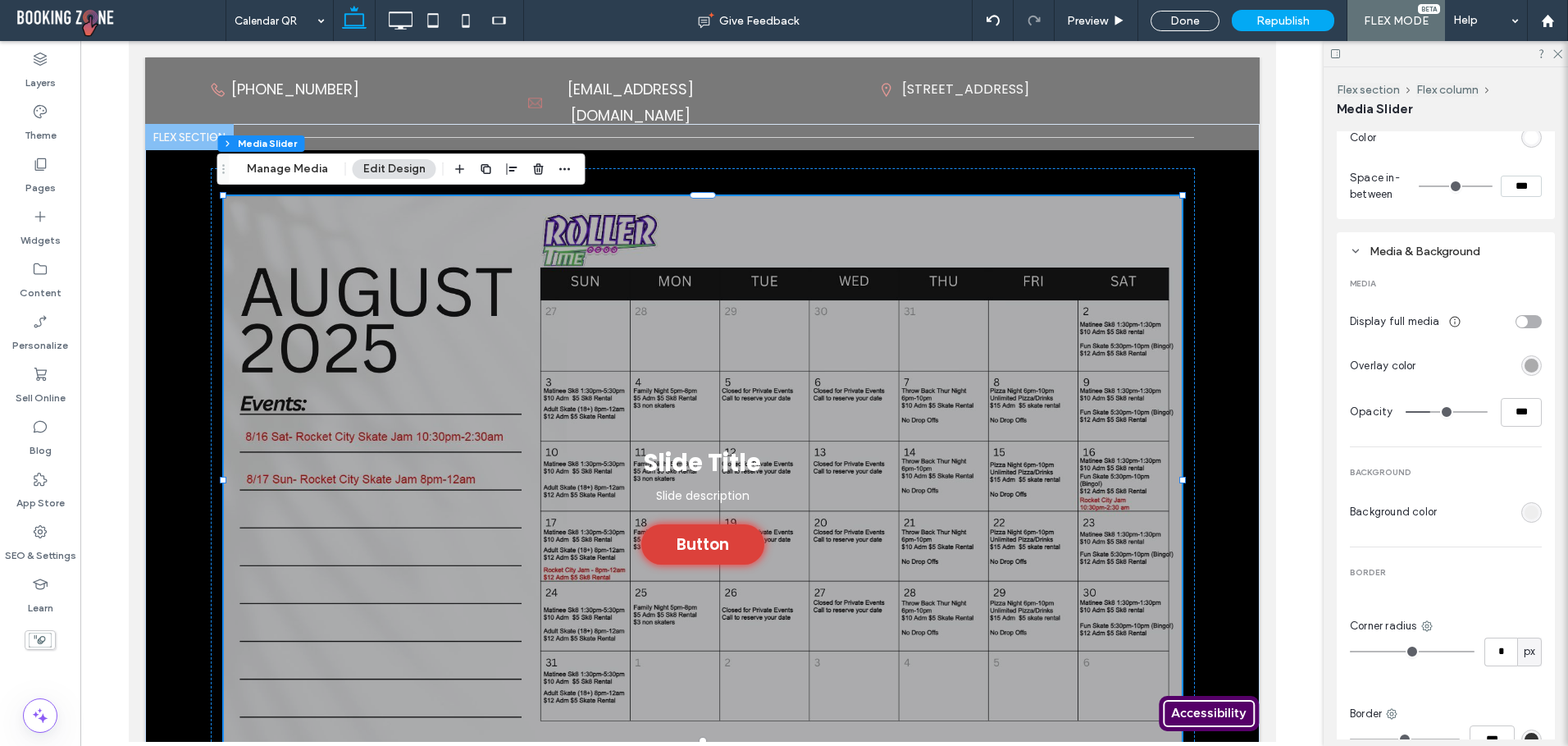
scroll to position [643, 0]
click at [1516, 314] on div "toggle" at bounding box center [1522, 320] width 11 height 11
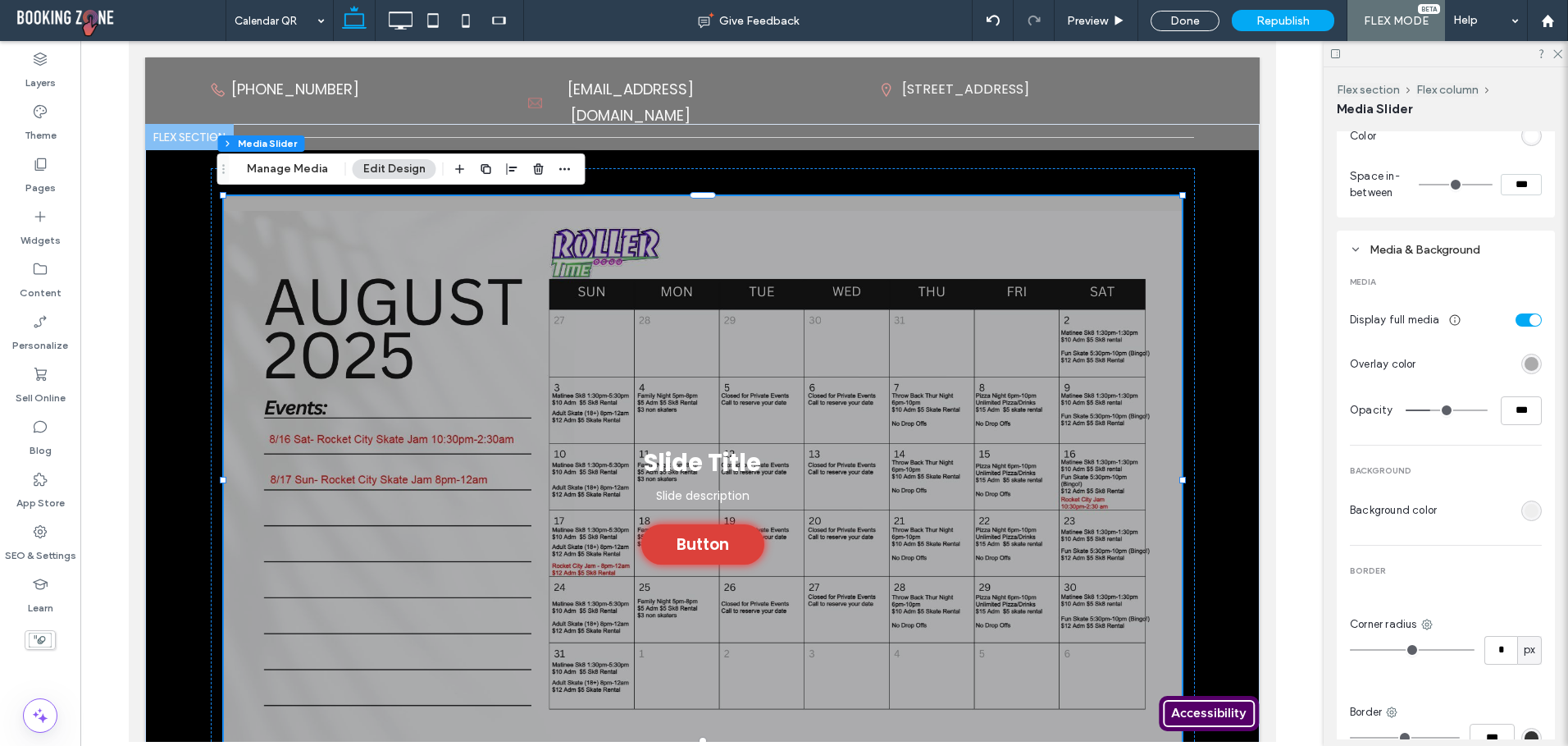
click at [1516, 313] on div "toggle" at bounding box center [1528, 320] width 26 height 13
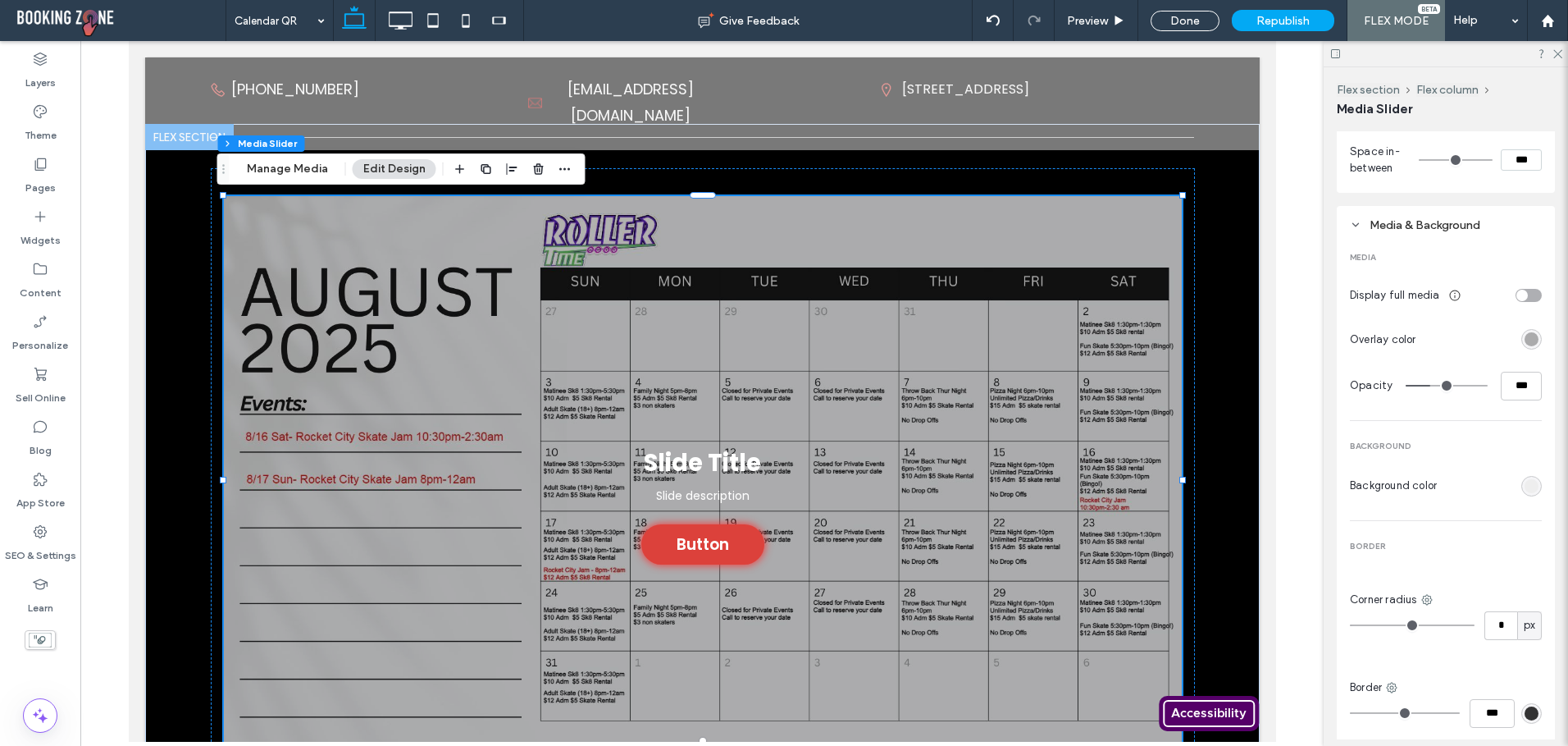
scroll to position [724, 0]
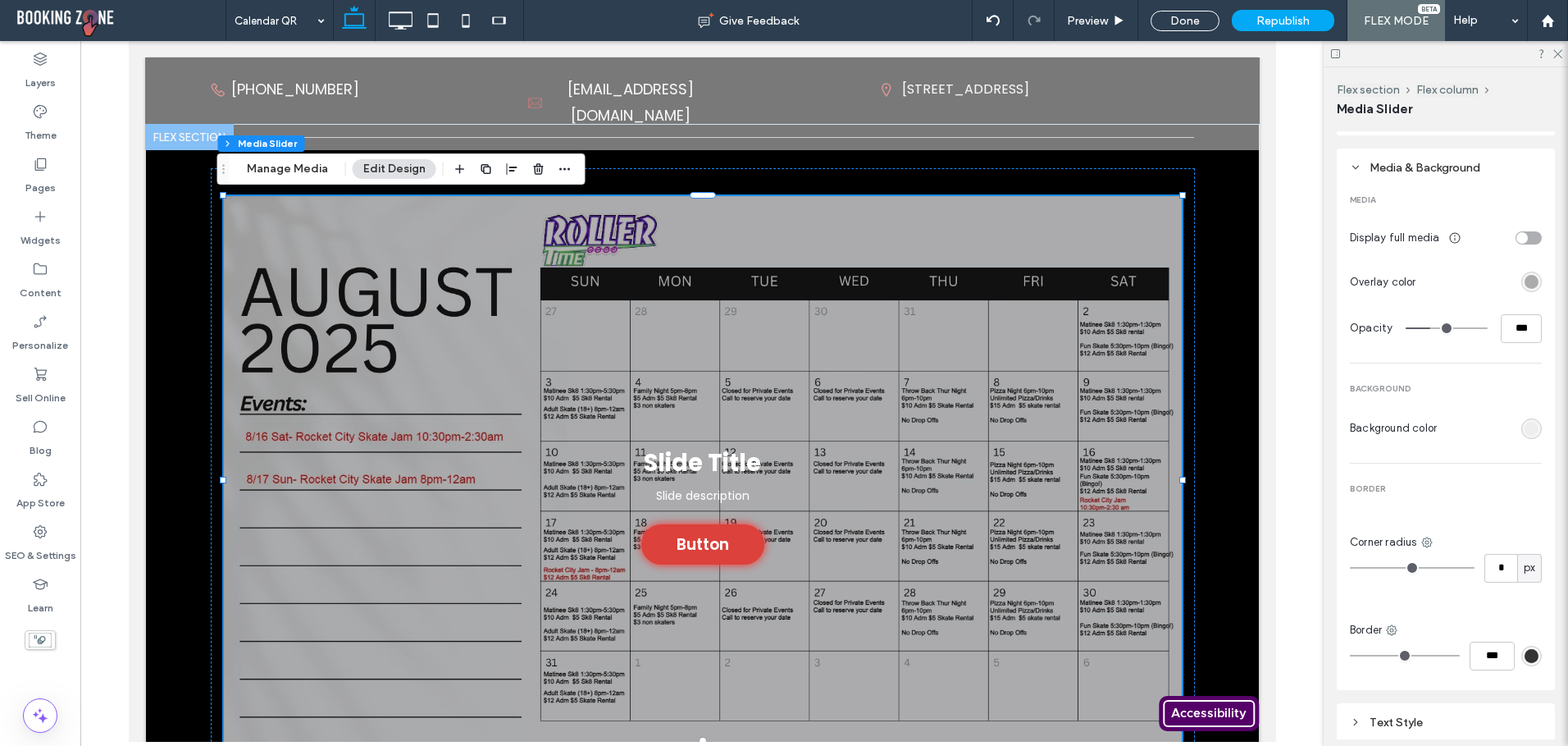
type input "**"
type input "***"
type input "**"
type input "***"
type input "**"
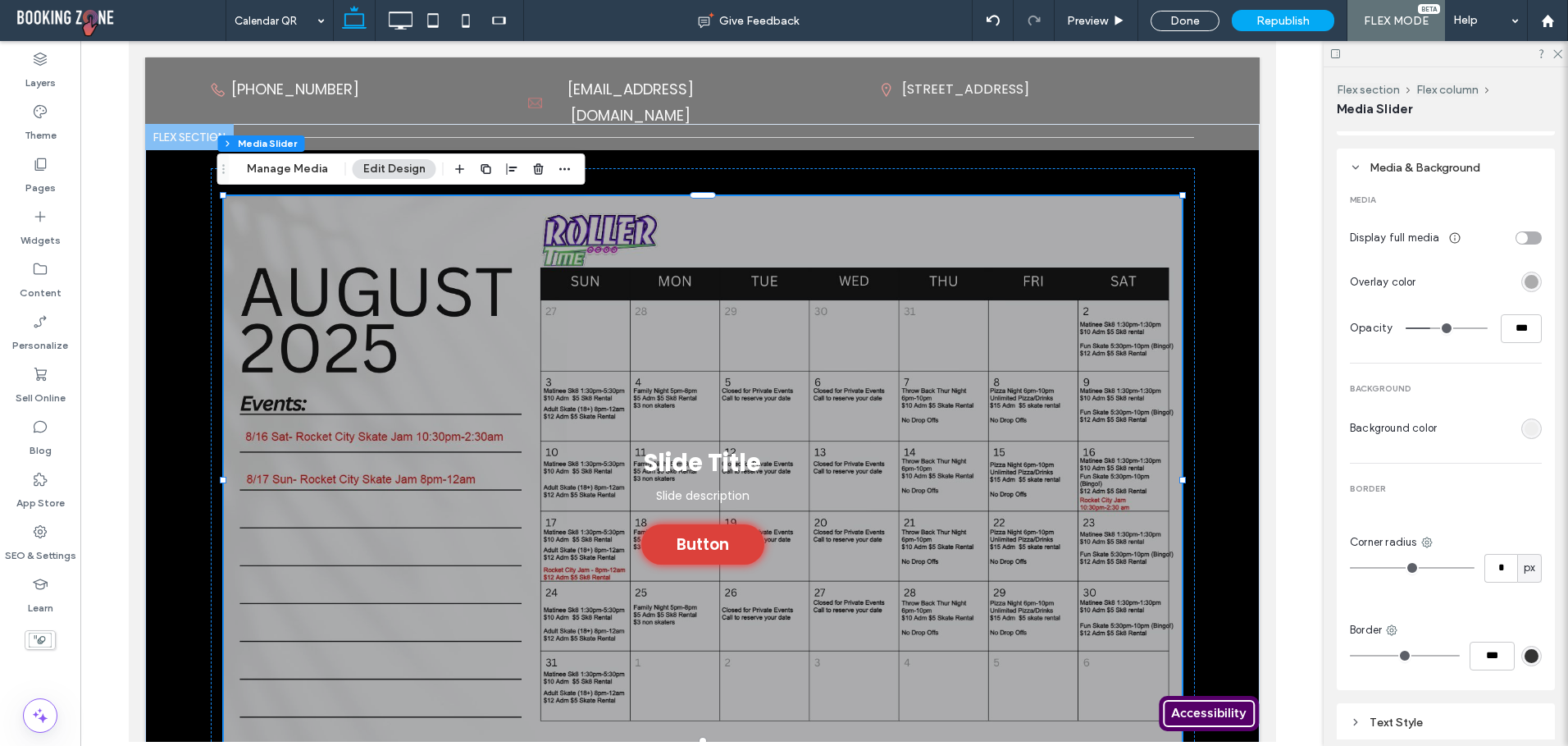
type input "***"
type input "**"
type input "***"
type input "**"
type input "***"
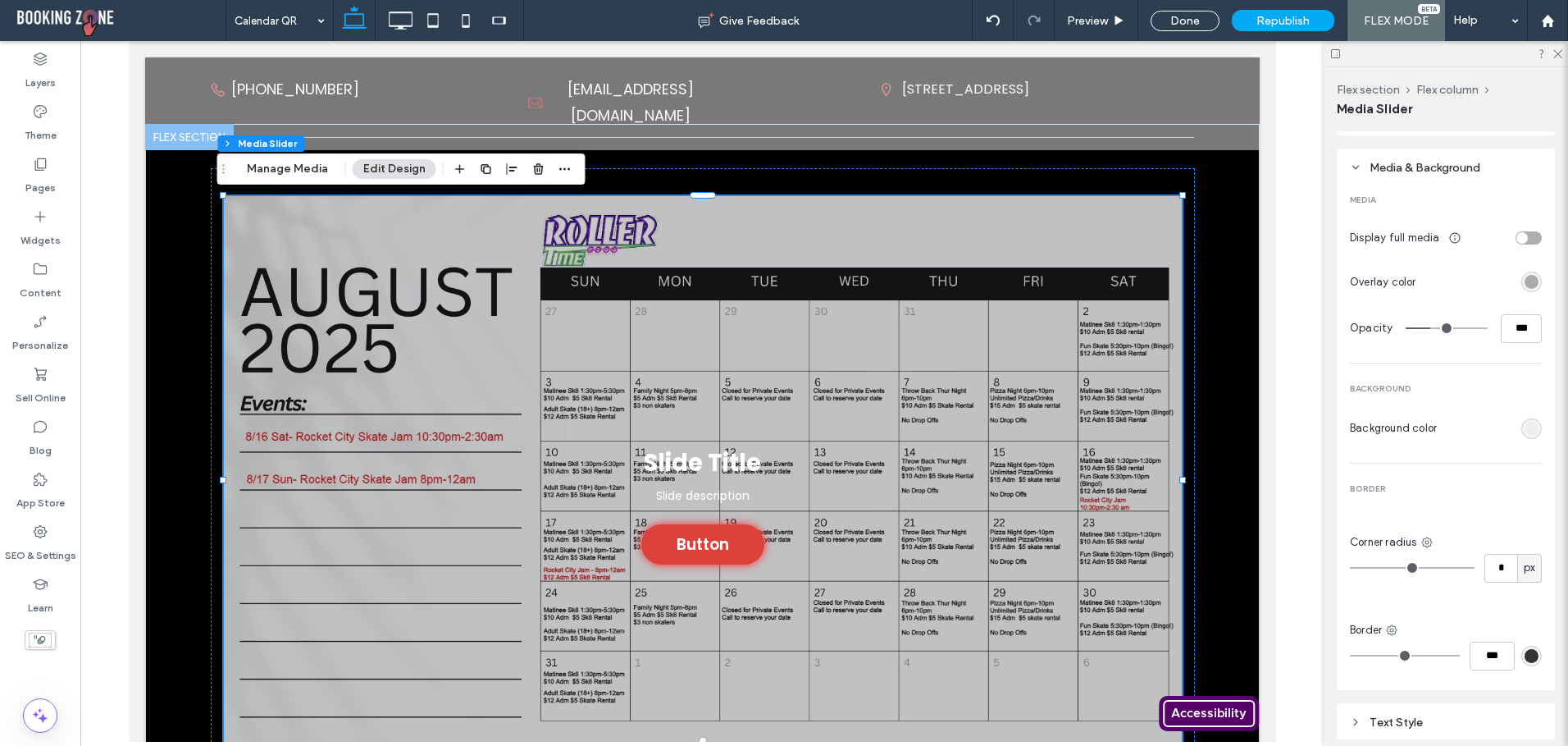
type input "**"
type input "***"
type input "*"
type input "**"
type input "*"
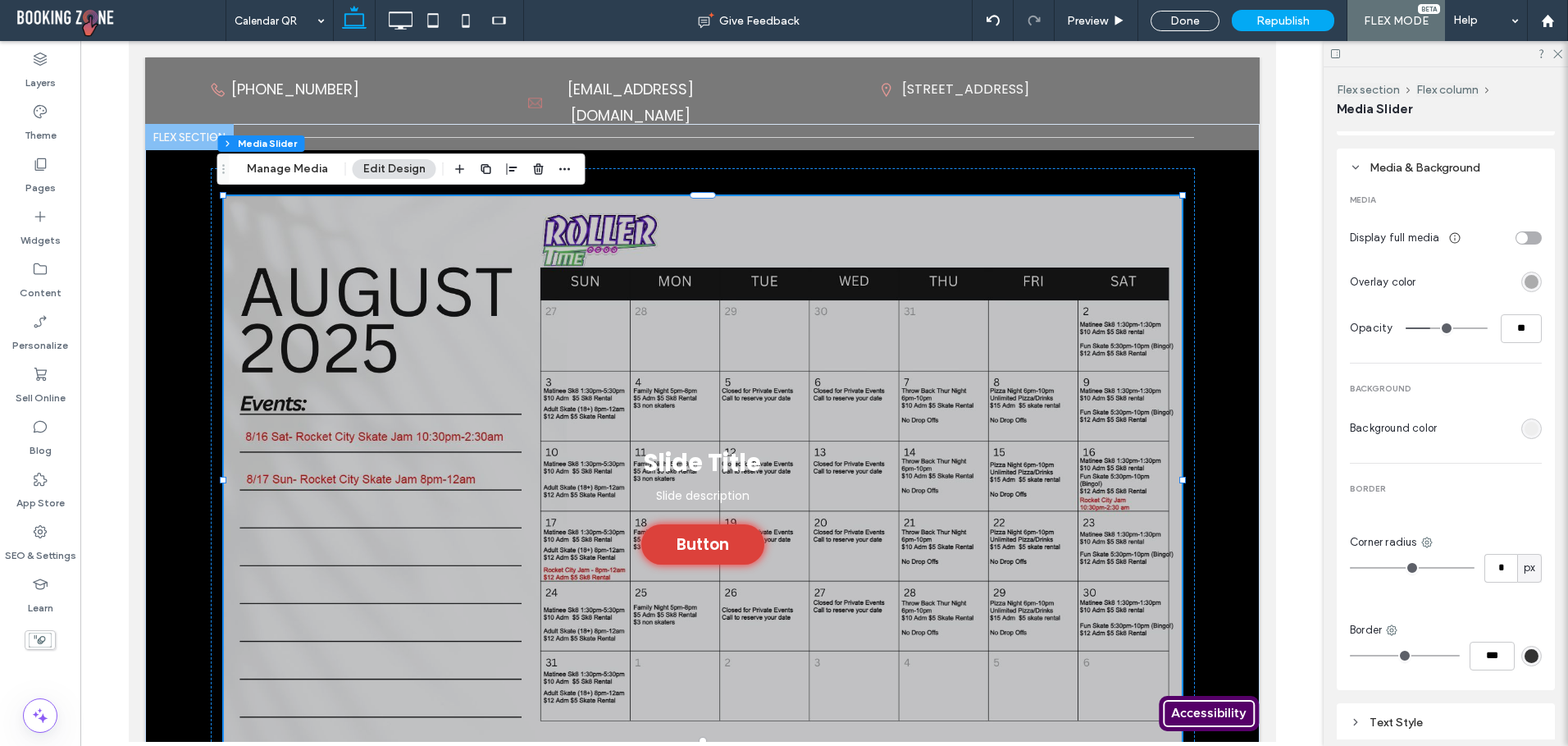
type input "**"
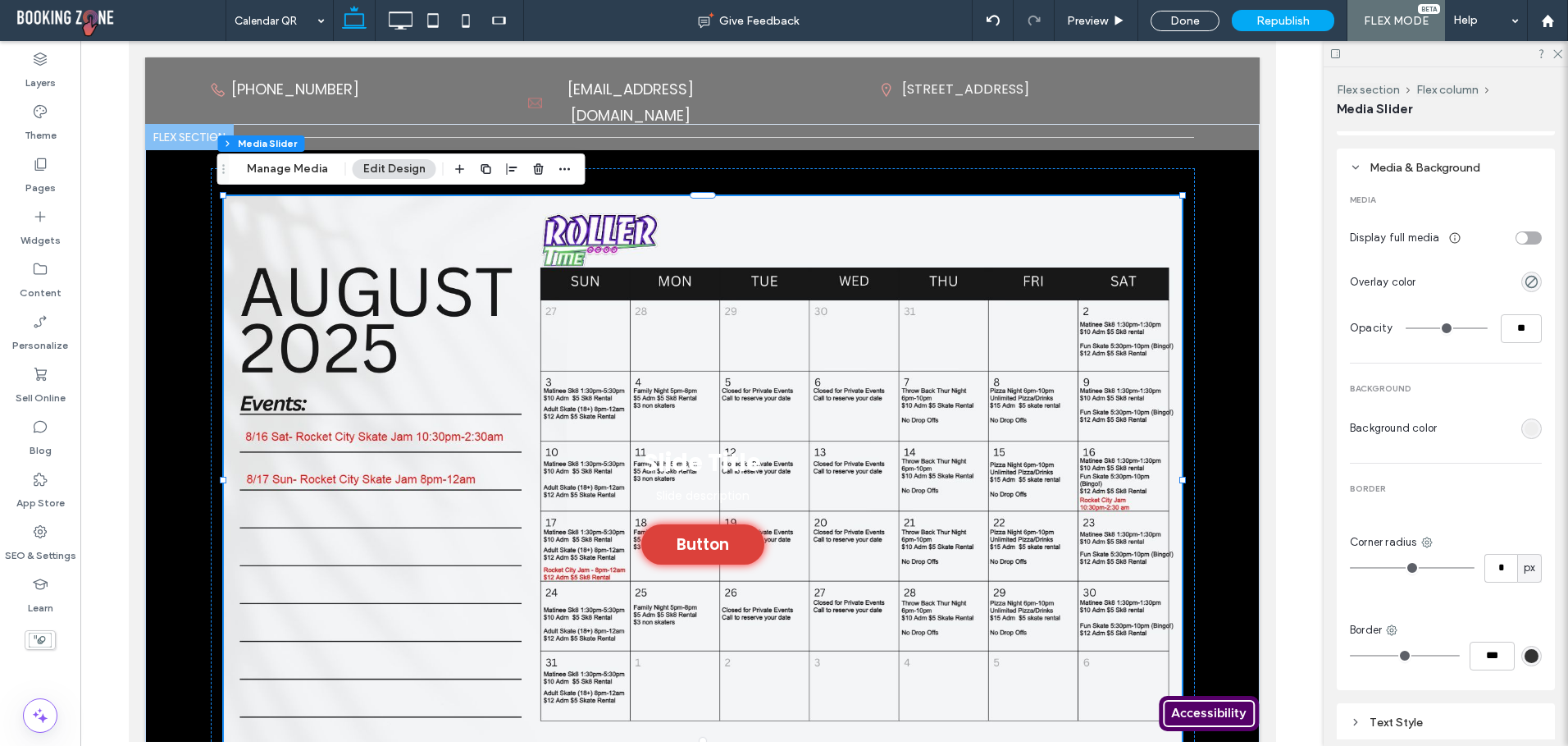
drag, startPoint x: 1430, startPoint y: 325, endPoint x: 1365, endPoint y: 324, distance: 65.0
type input "*"
click at [1406, 327] on input "range" at bounding box center [1447, 328] width 82 height 2
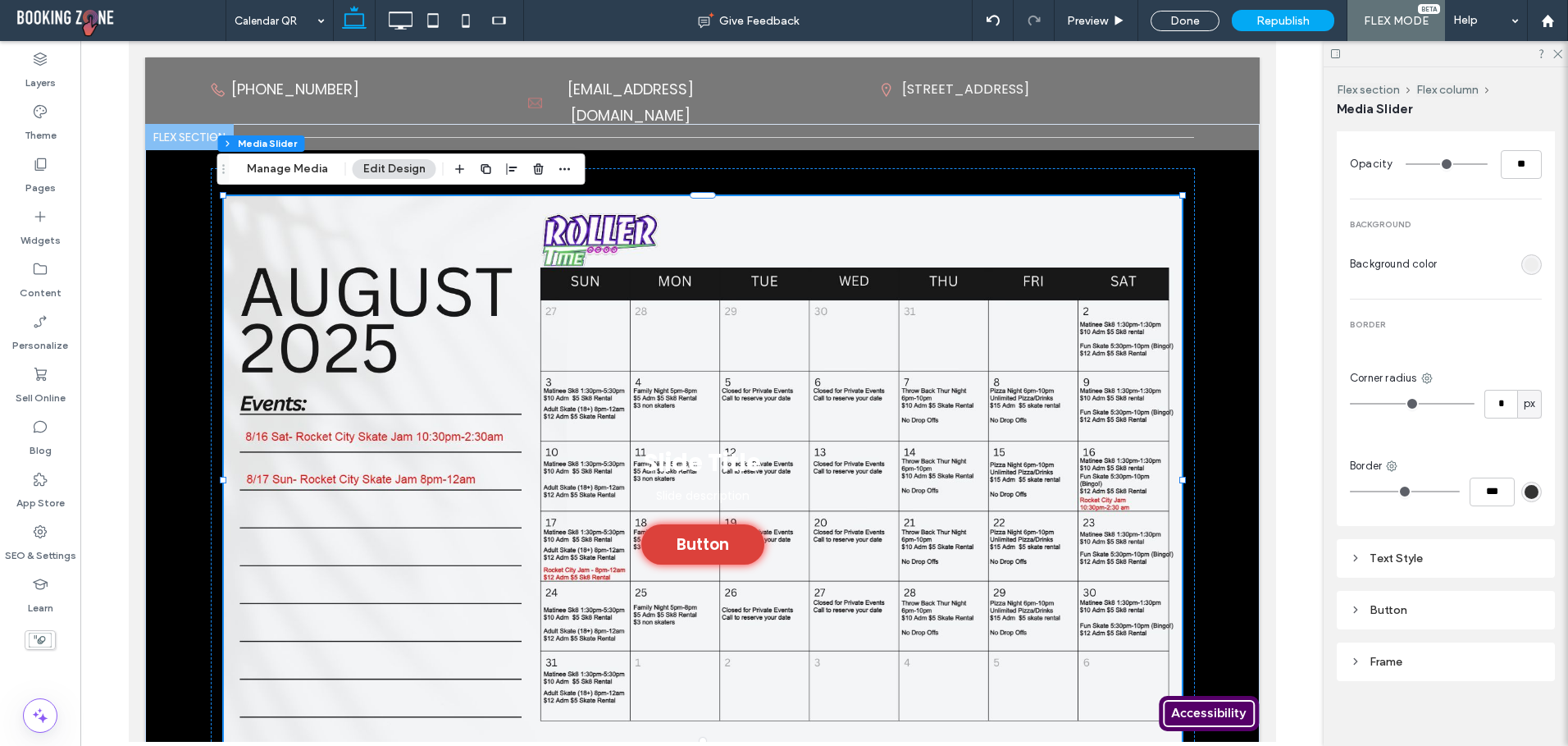
scroll to position [890, 0]
click at [1360, 550] on icon at bounding box center [1355, 556] width 11 height 11
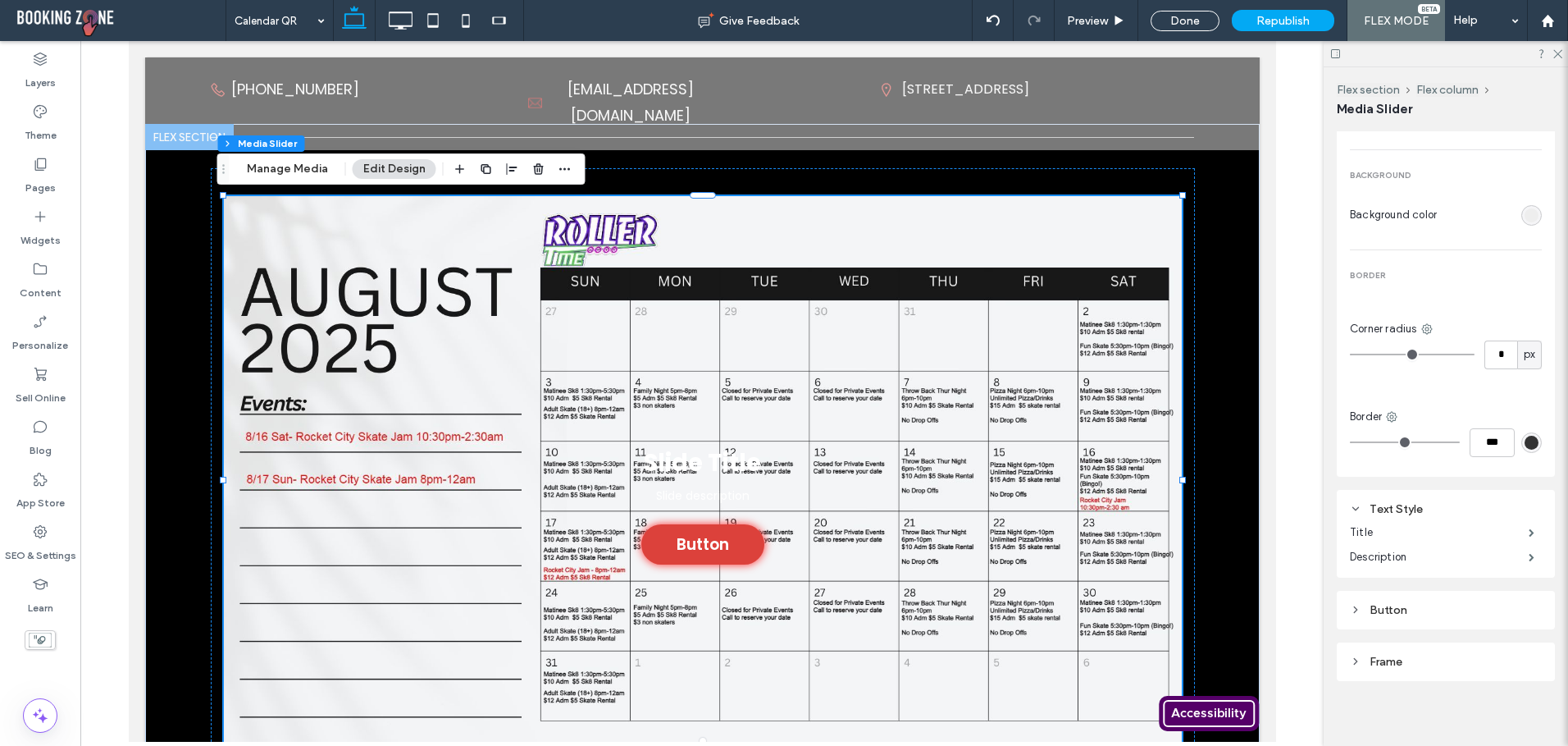
scroll to position [939, 0]
click at [1357, 608] on icon at bounding box center [1355, 608] width 11 height 11
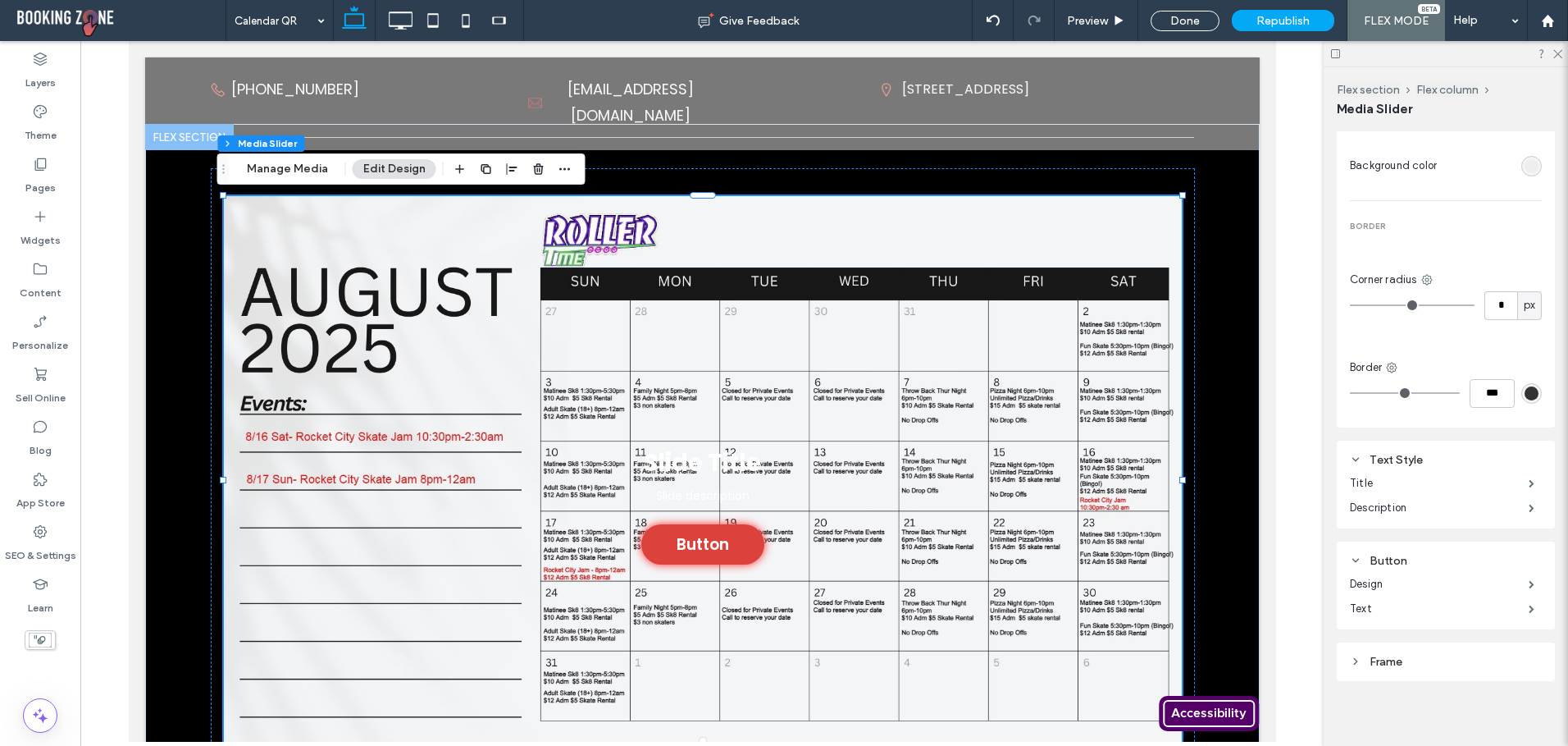
scroll to position [989, 0]
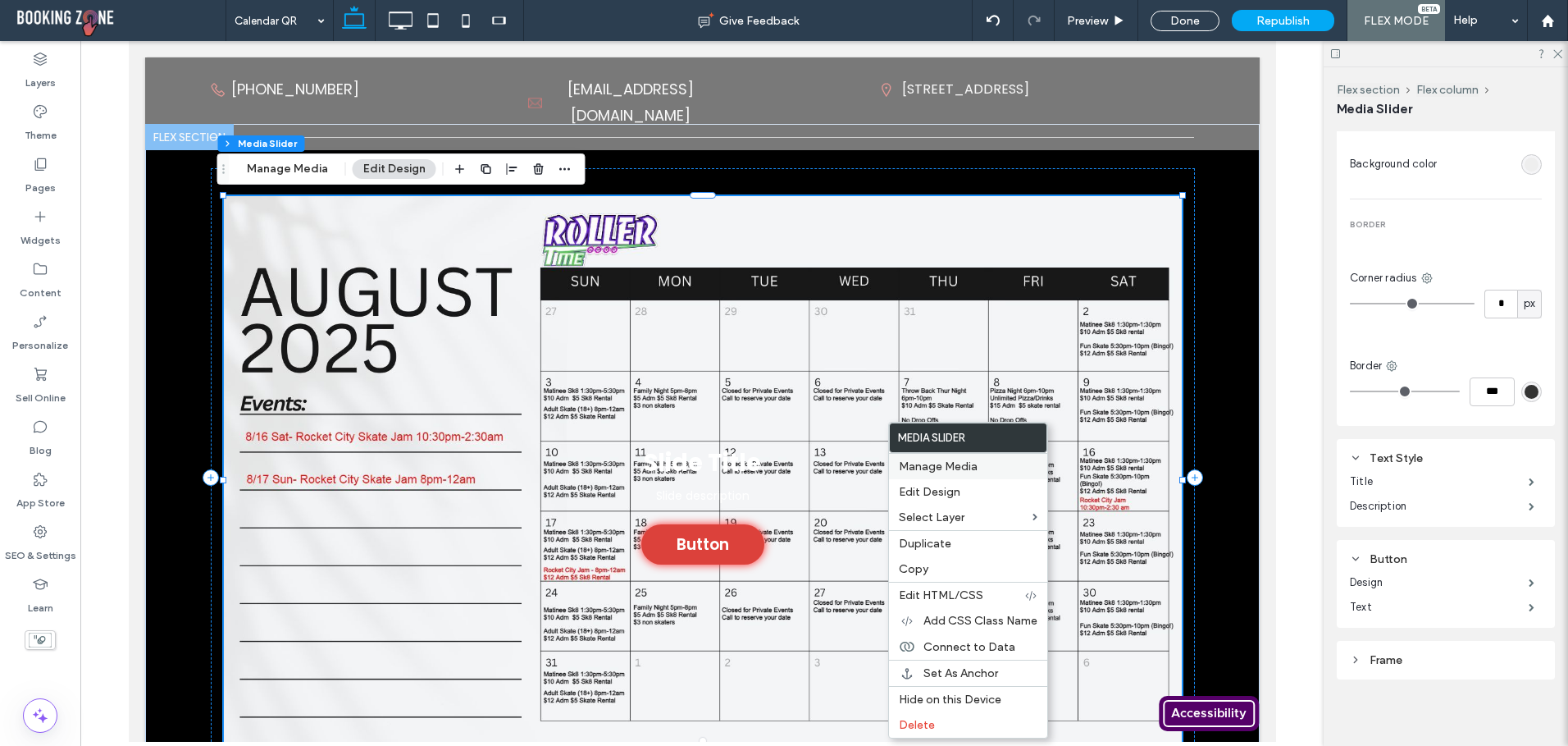
click at [907, 466] on span "Manage Media" at bounding box center [939, 466] width 79 height 14
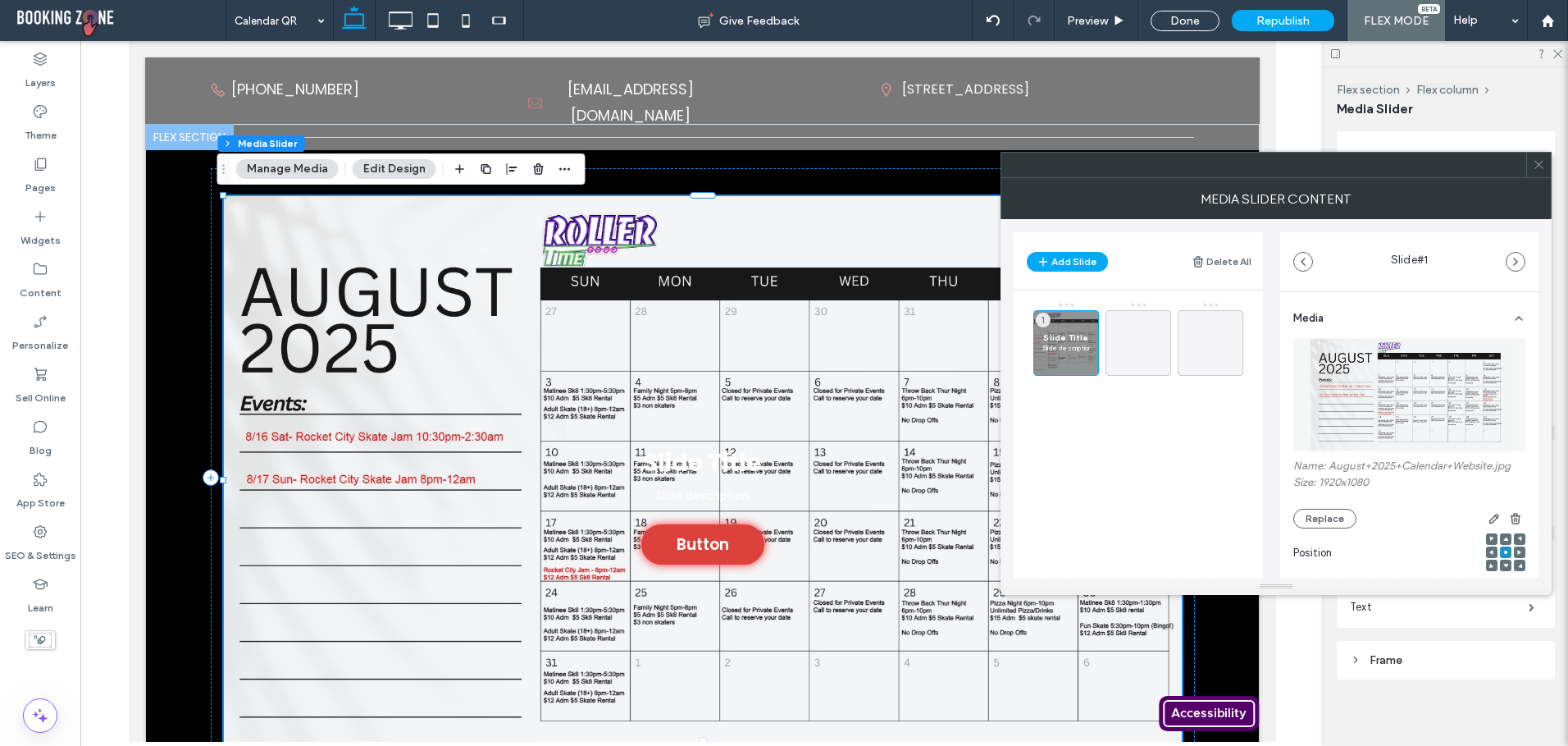
type input "**"
type input "***"
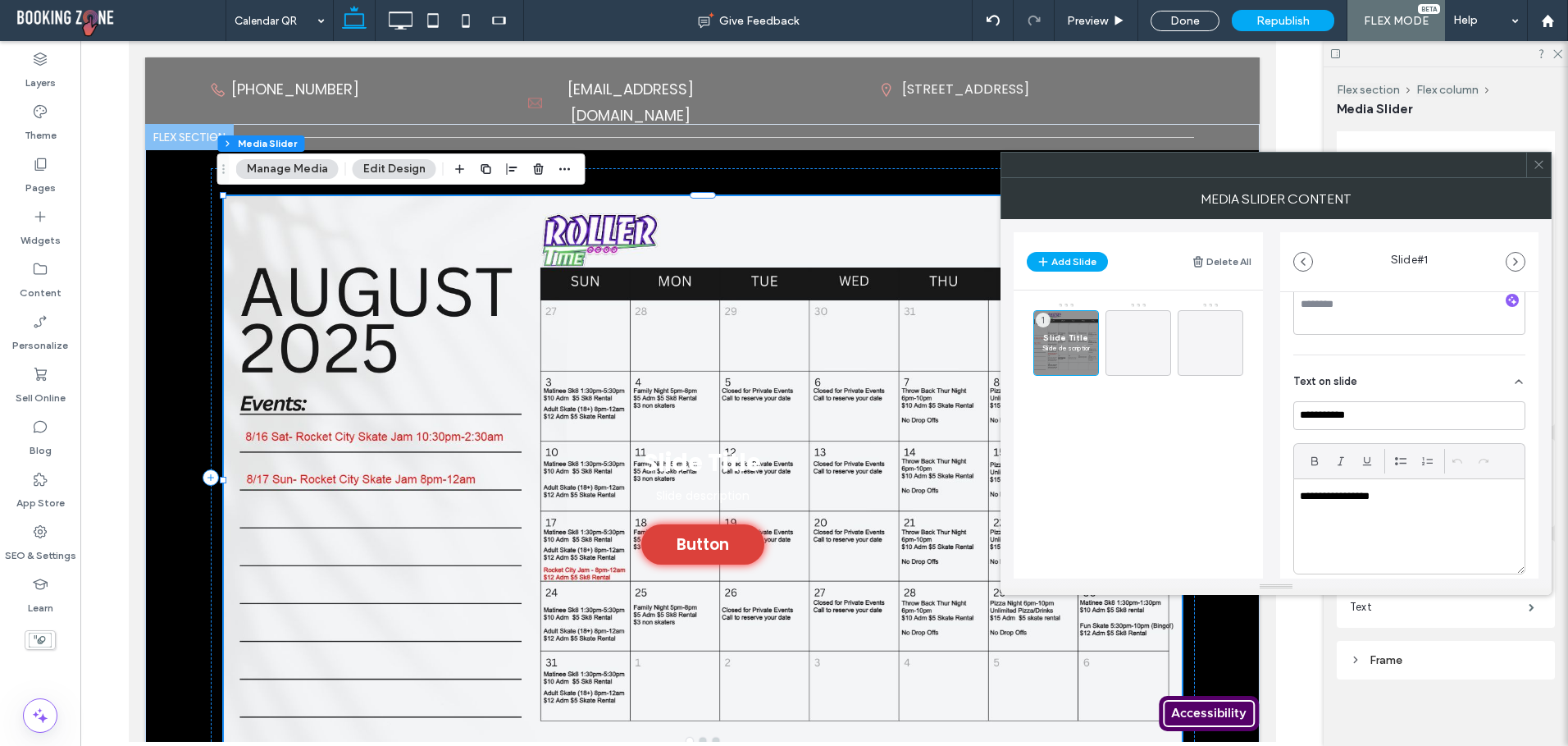
scroll to position [328, 0]
drag, startPoint x: 1320, startPoint y: 413, endPoint x: 1225, endPoint y: 413, distance: 95.0
click at [1225, 413] on div "**********" at bounding box center [1276, 399] width 525 height 359
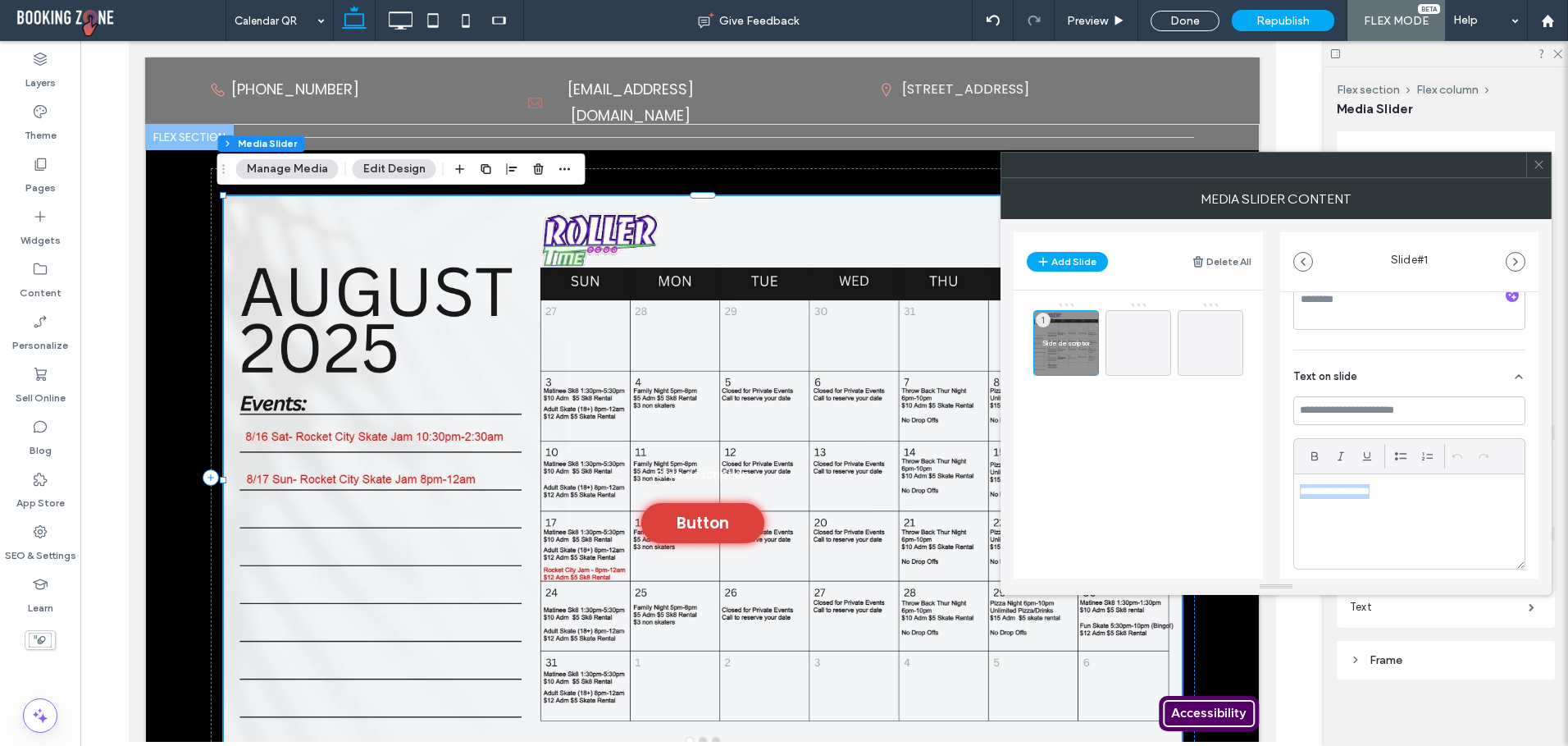
drag, startPoint x: 1392, startPoint y: 496, endPoint x: 1153, endPoint y: 491, distance: 239.1
click at [1153, 491] on div "**********" at bounding box center [1276, 399] width 525 height 359
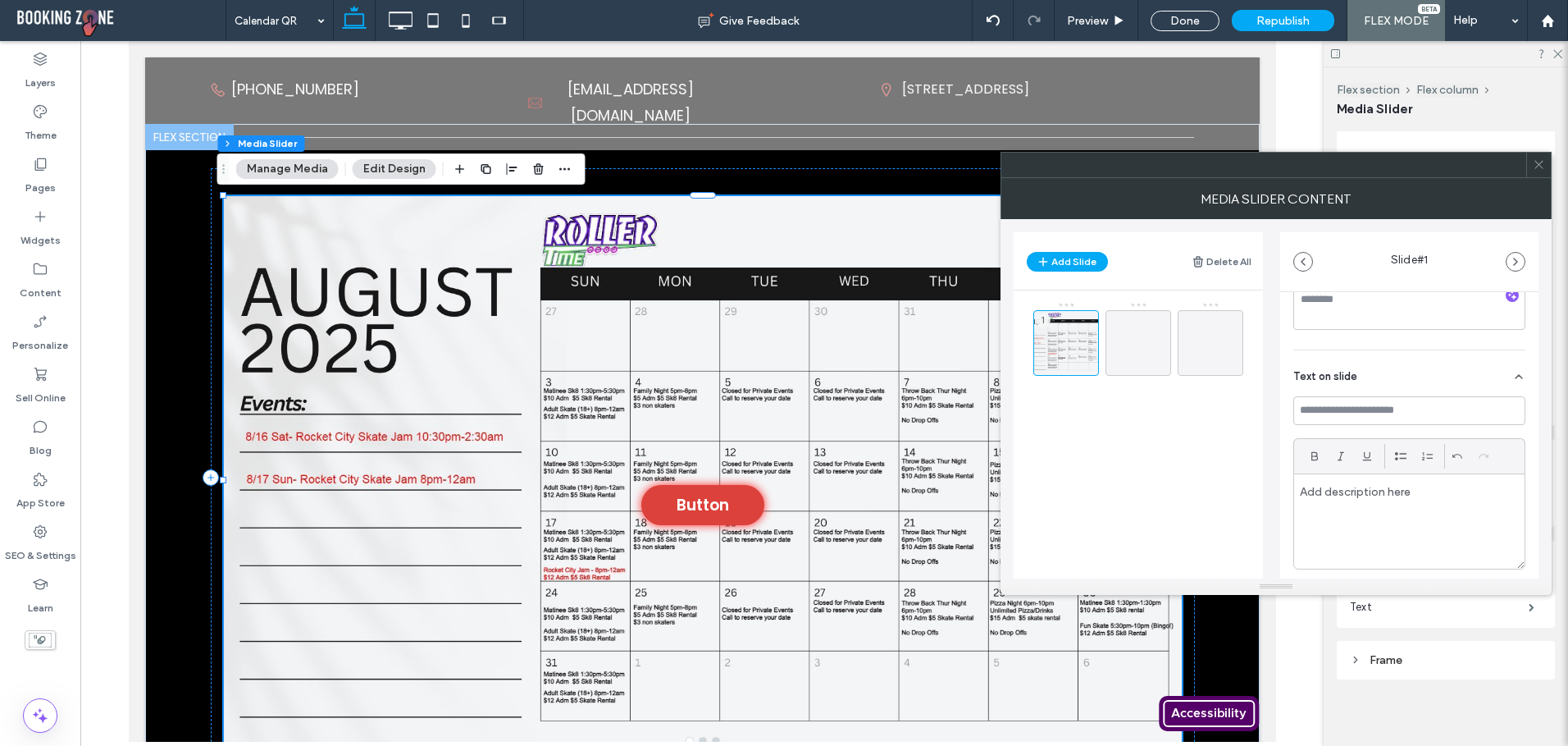
click at [1261, 469] on div "1" at bounding box center [1148, 392] width 230 height 181
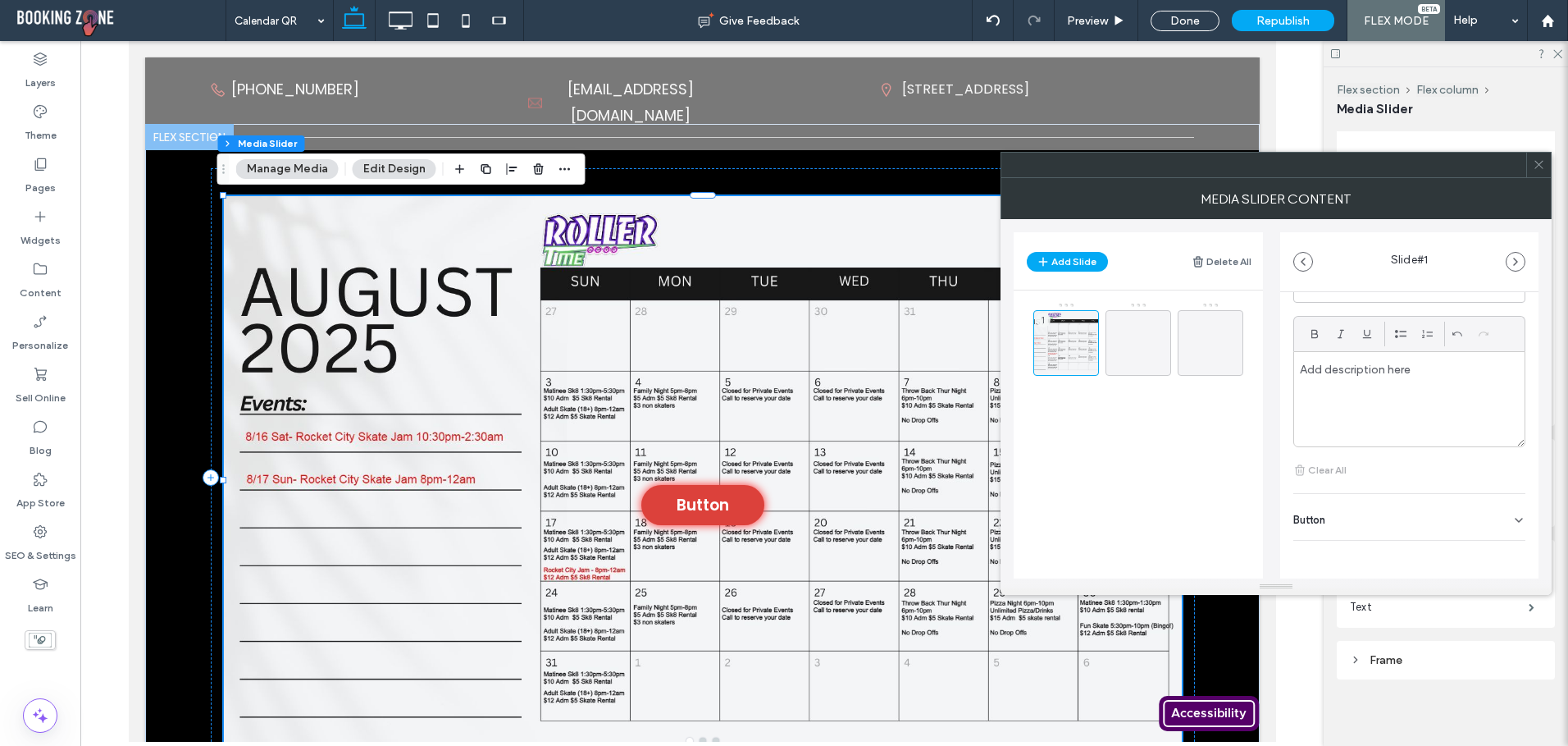
scroll to position [452, 0]
click at [1489, 516] on div "Button" at bounding box center [1409, 516] width 232 height 46
click at [1503, 478] on icon at bounding box center [1511, 475] width 15 height 15
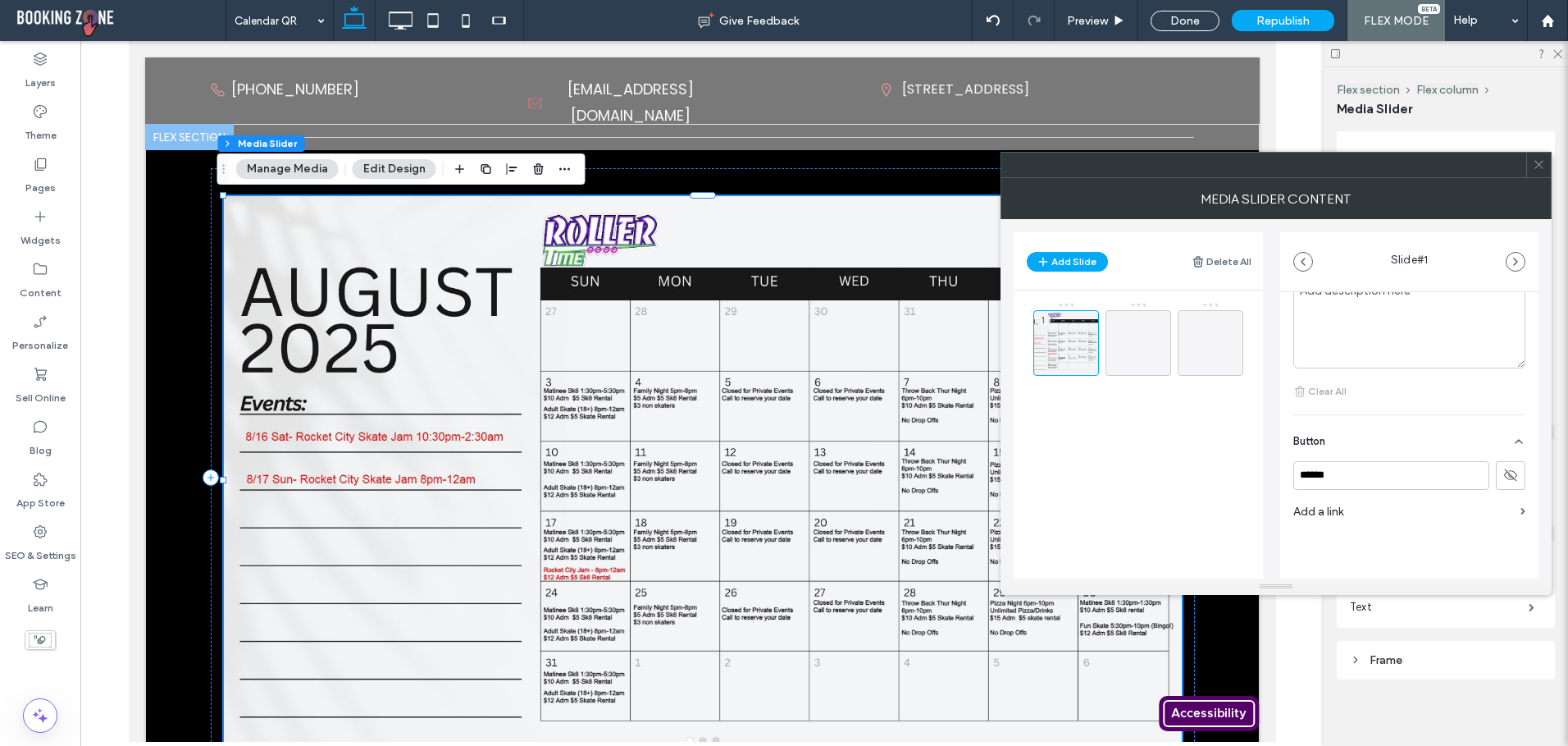
click at [1541, 162] on icon at bounding box center [1539, 164] width 12 height 12
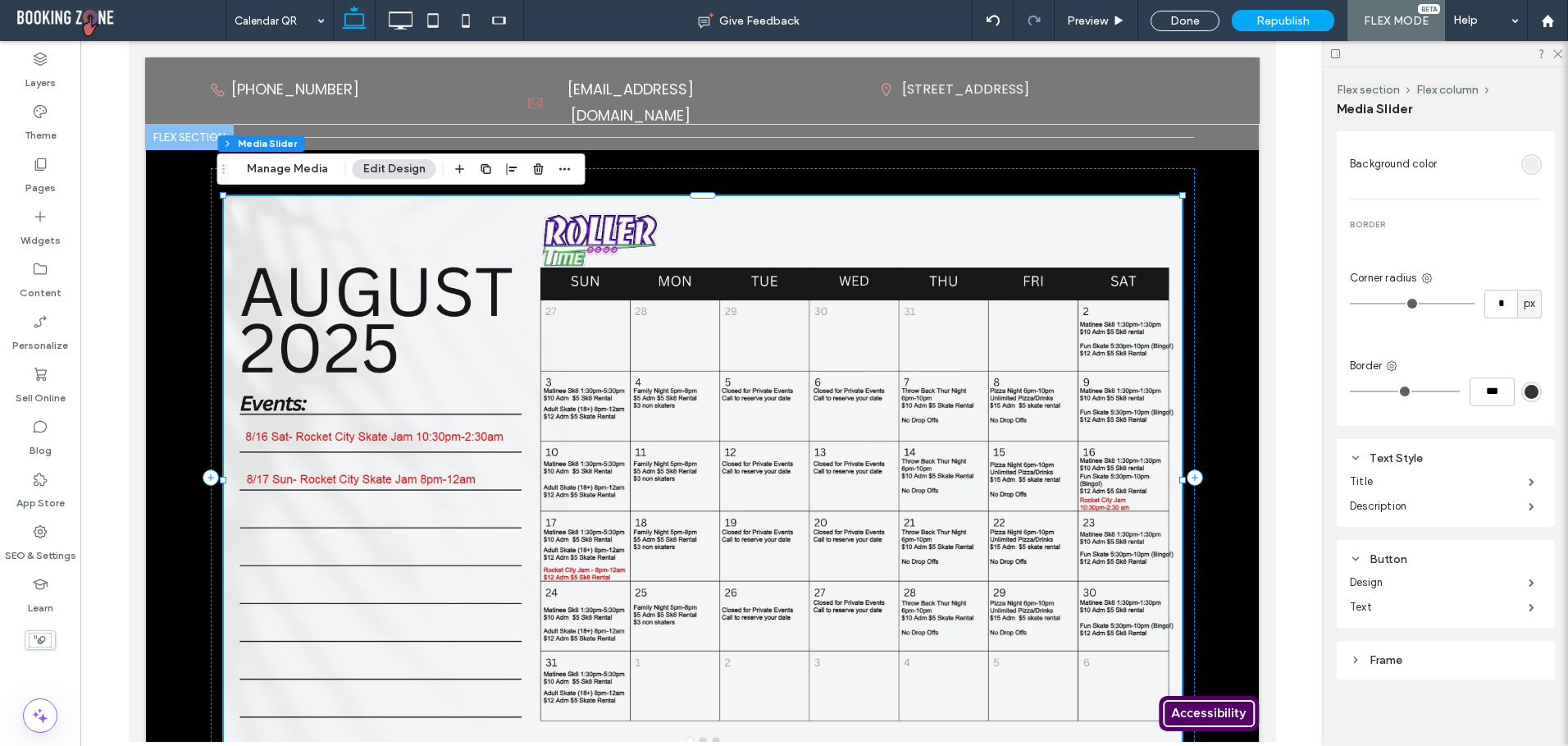
type input "**"
type input "*"
click at [1181, 14] on div "Done" at bounding box center [1184, 21] width 69 height 21
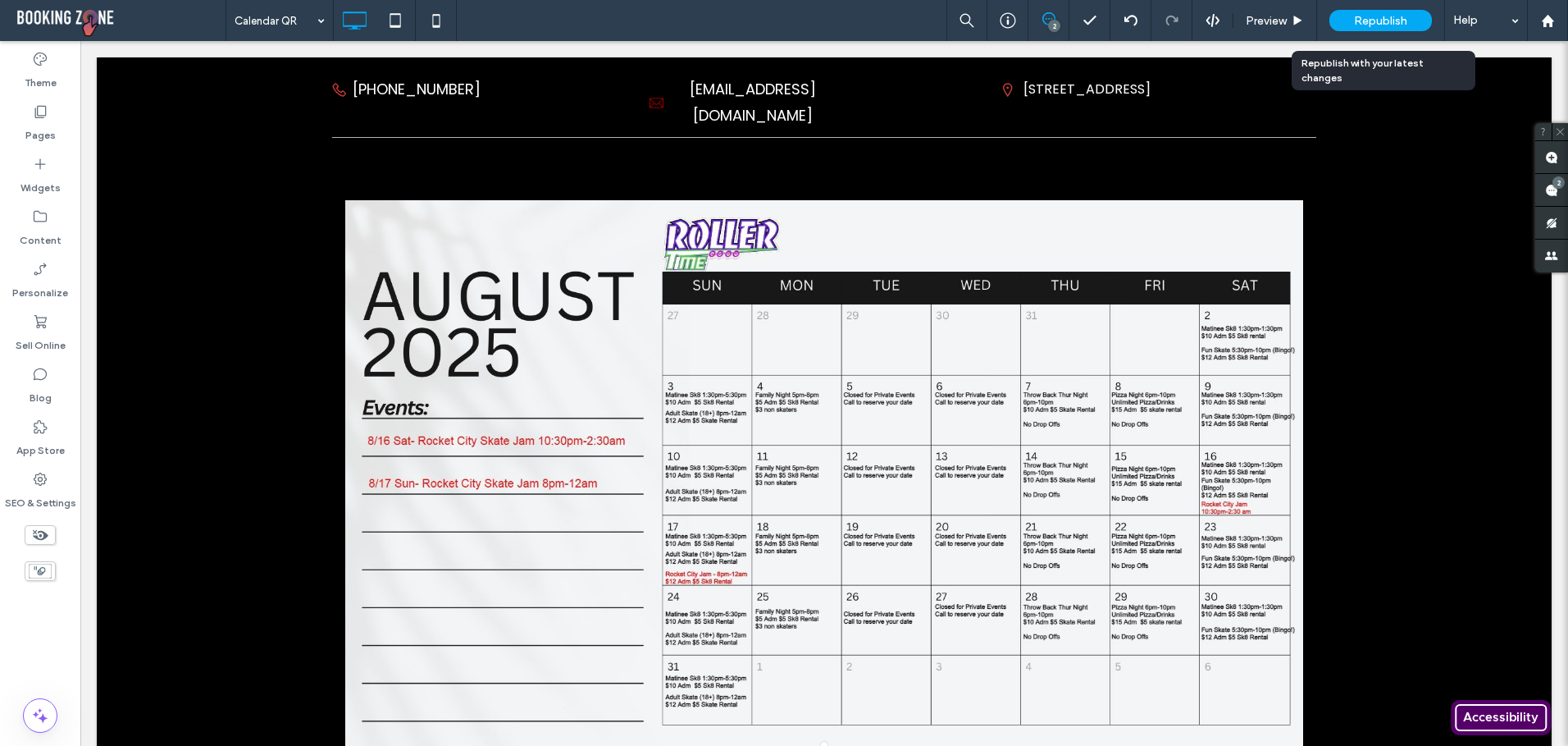
click at [1365, 33] on div "Republish" at bounding box center [1380, 21] width 103 height 41
click at [1366, 23] on span "Republish" at bounding box center [1381, 21] width 54 height 14
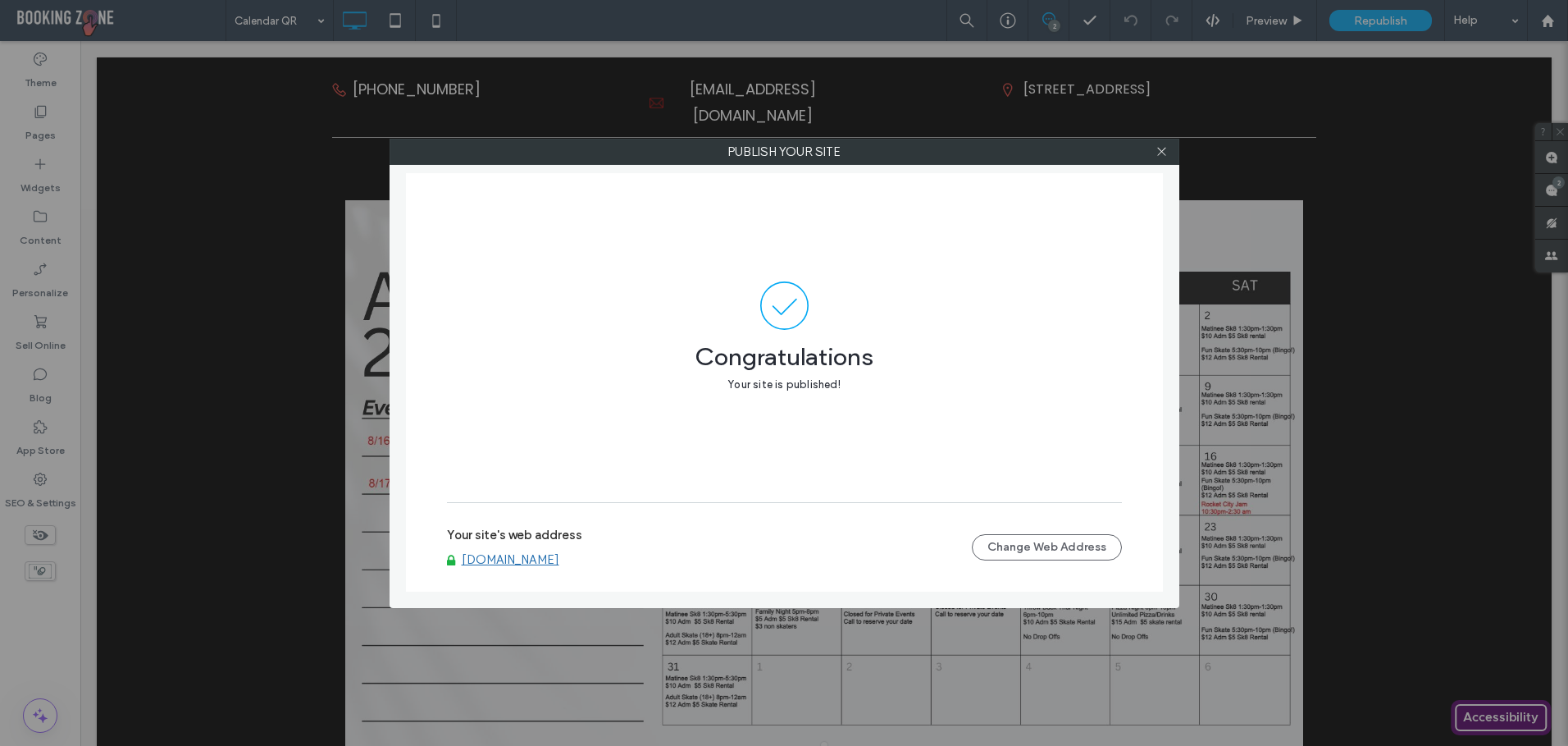
click at [498, 560] on link "[DOMAIN_NAME]" at bounding box center [511, 560] width 98 height 15
click at [1160, 157] on span at bounding box center [1162, 151] width 12 height 24
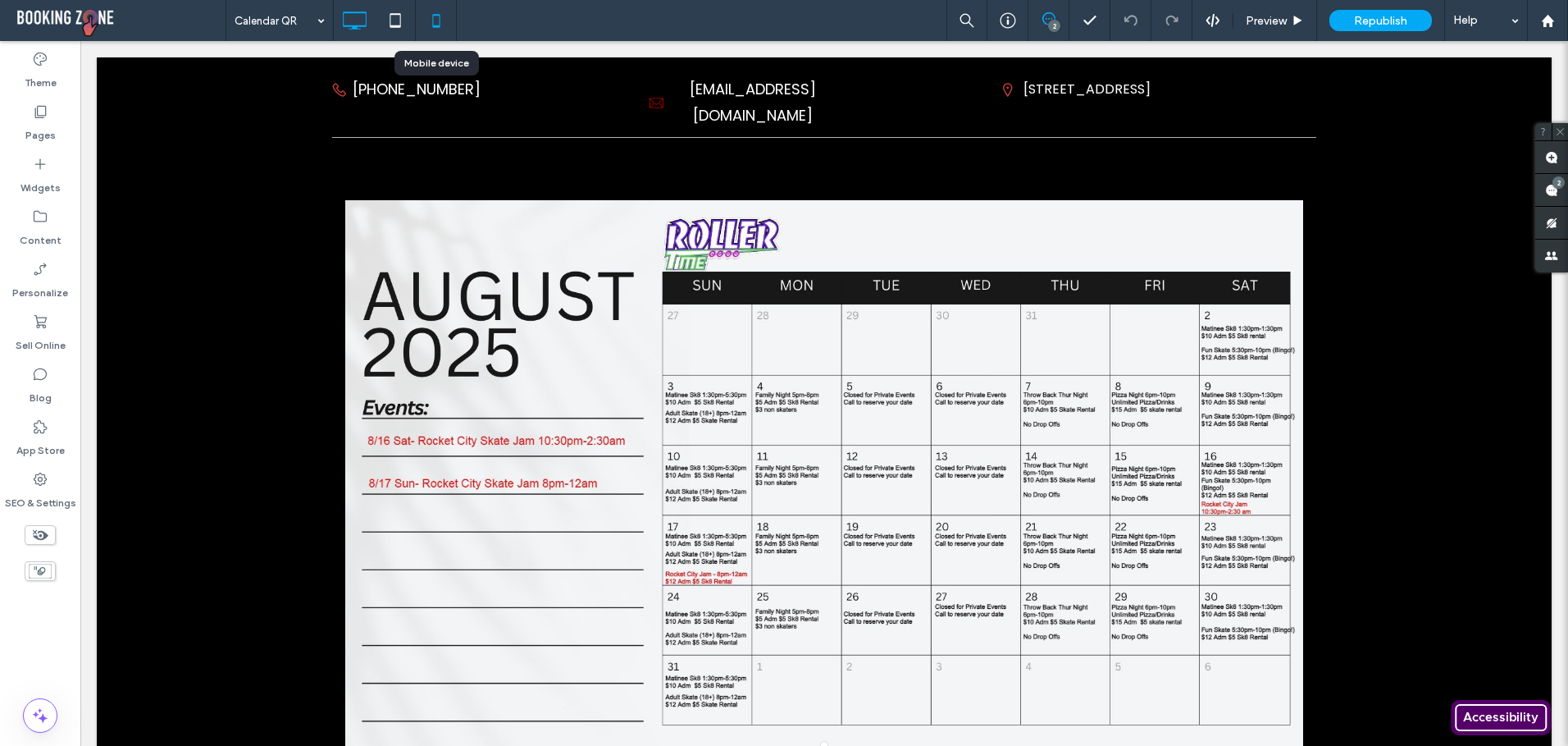
click at [436, 24] on icon at bounding box center [436, 20] width 33 height 33
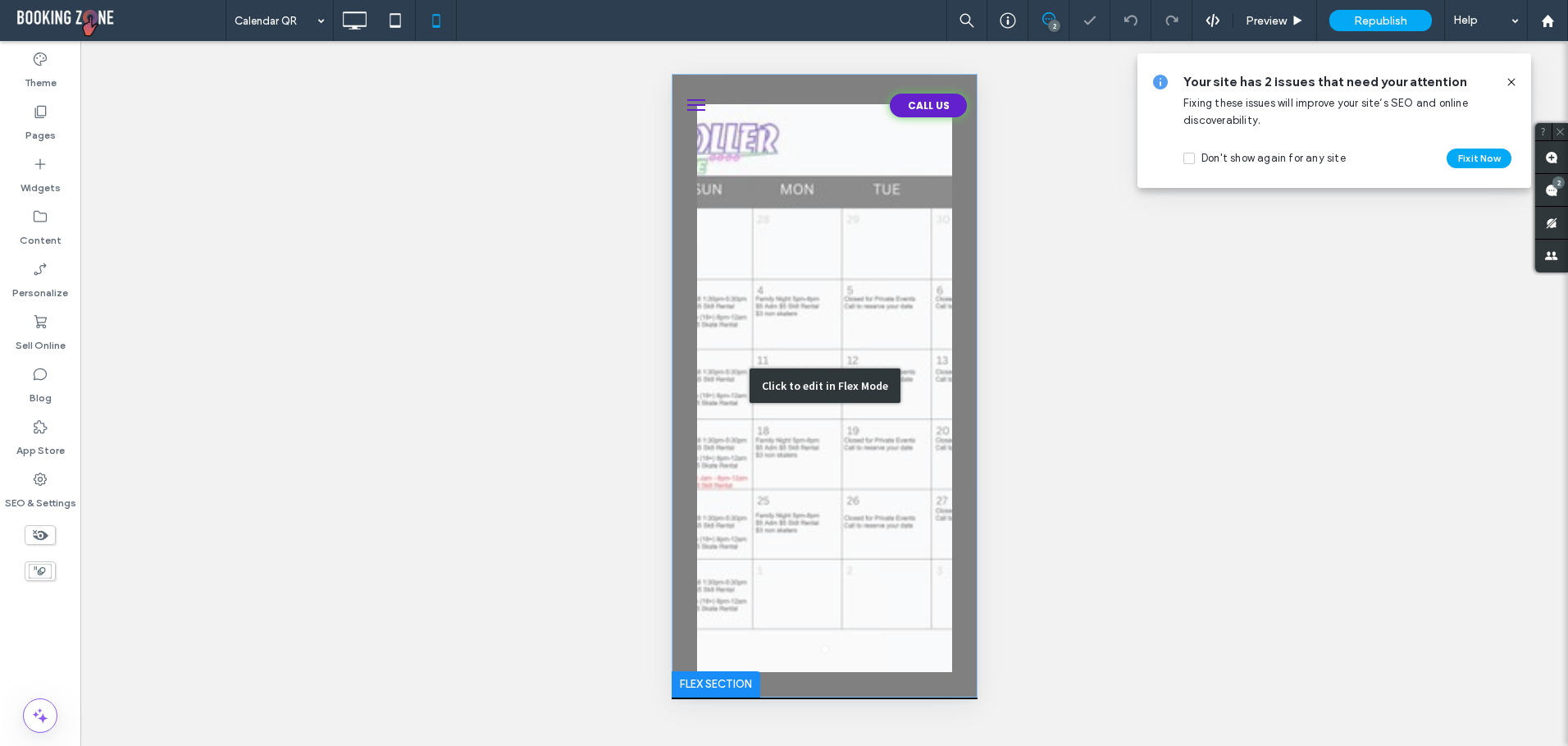
scroll to position [0, 0]
click at [759, 308] on div "Click to edit in Flex Mode" at bounding box center [823, 385] width 306 height 624
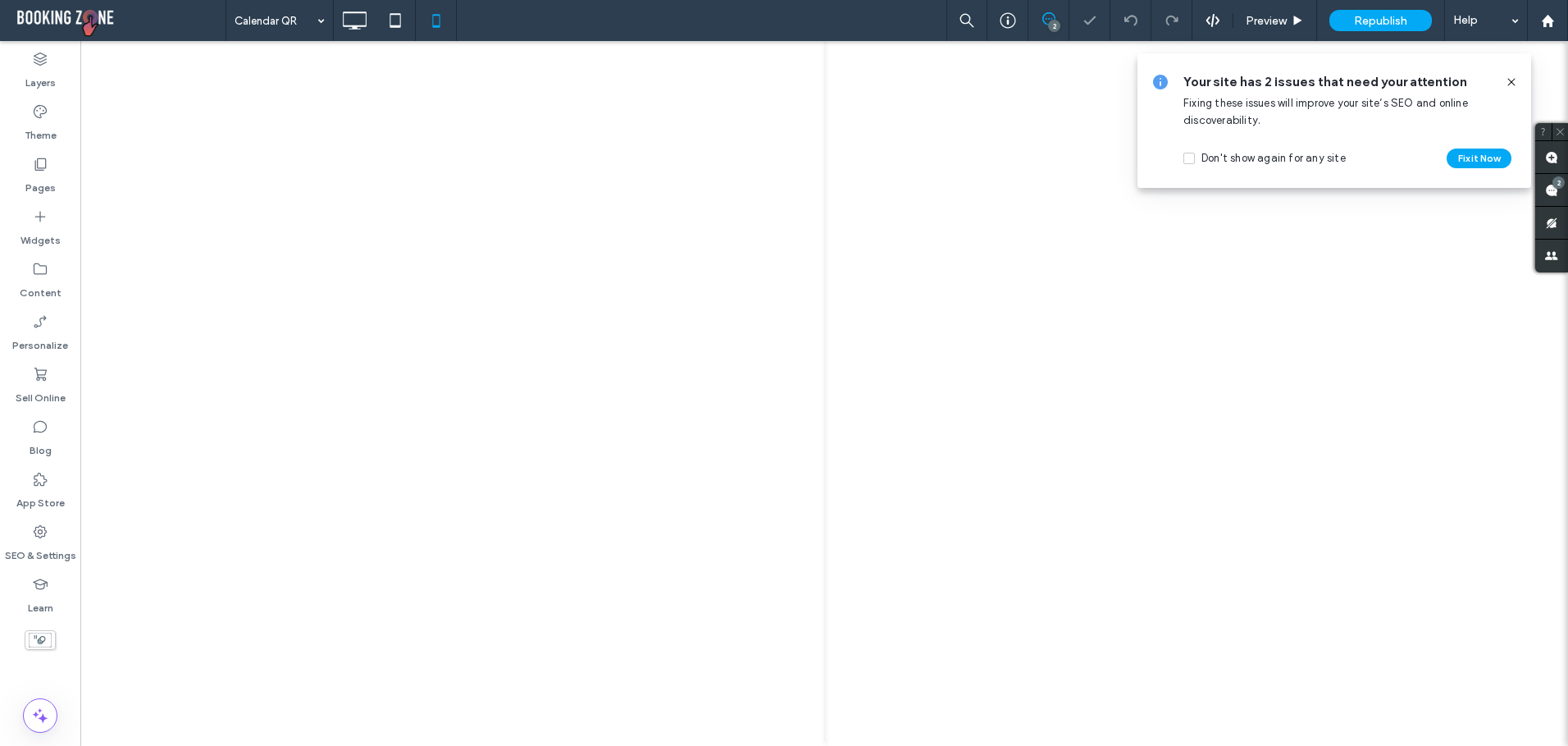
scroll to position [9, 0]
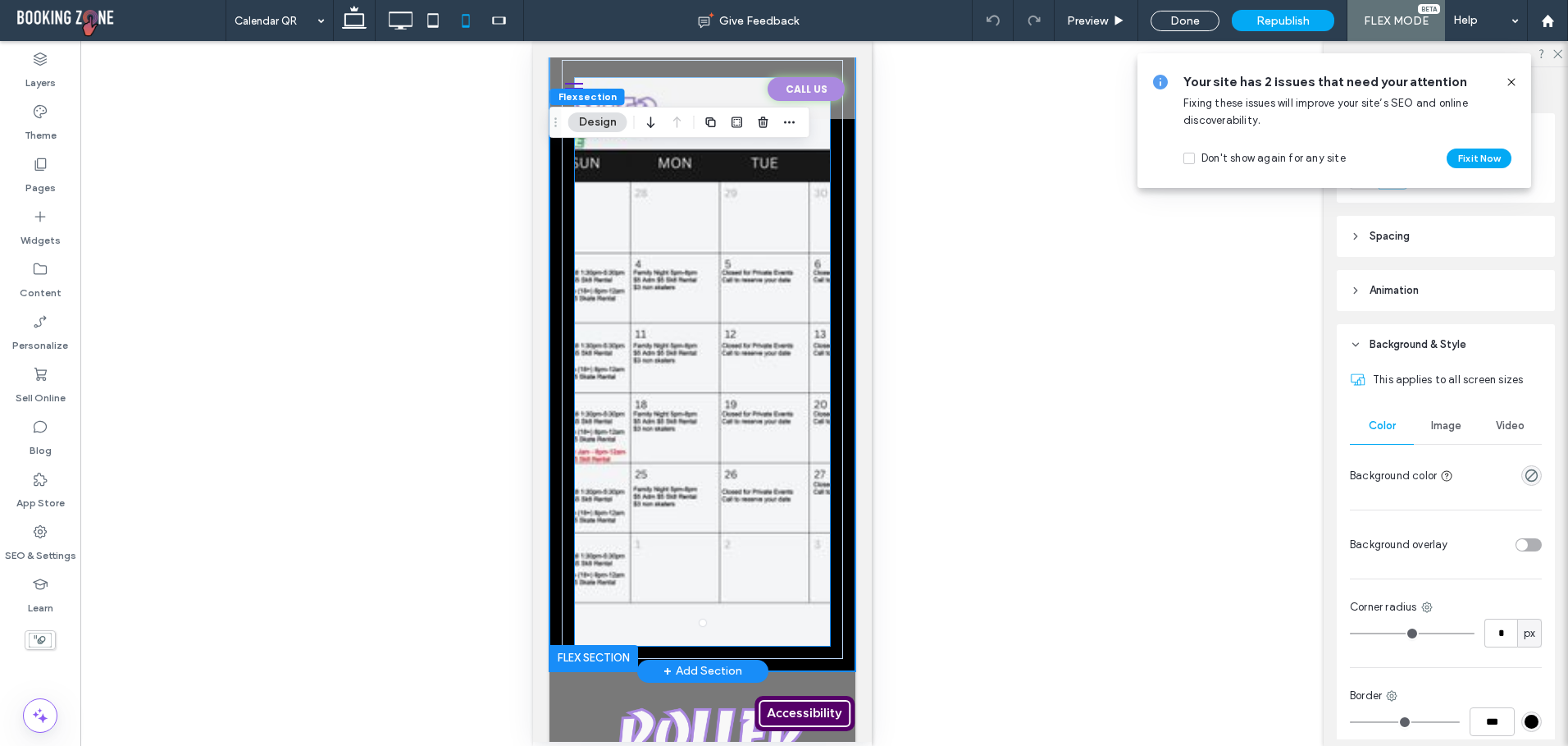
click at [685, 298] on div at bounding box center [701, 347] width 255 height 539
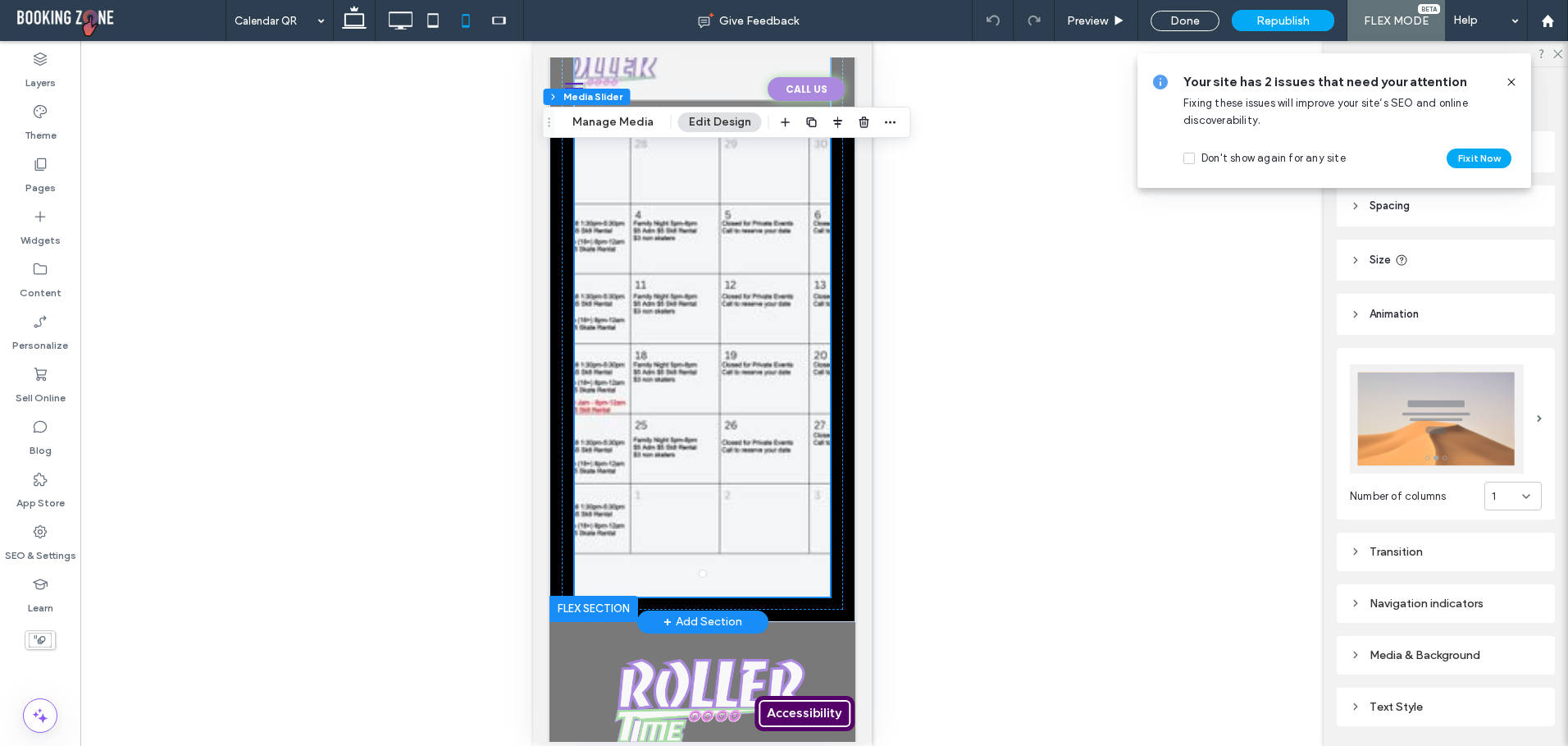
scroll to position [0, 0]
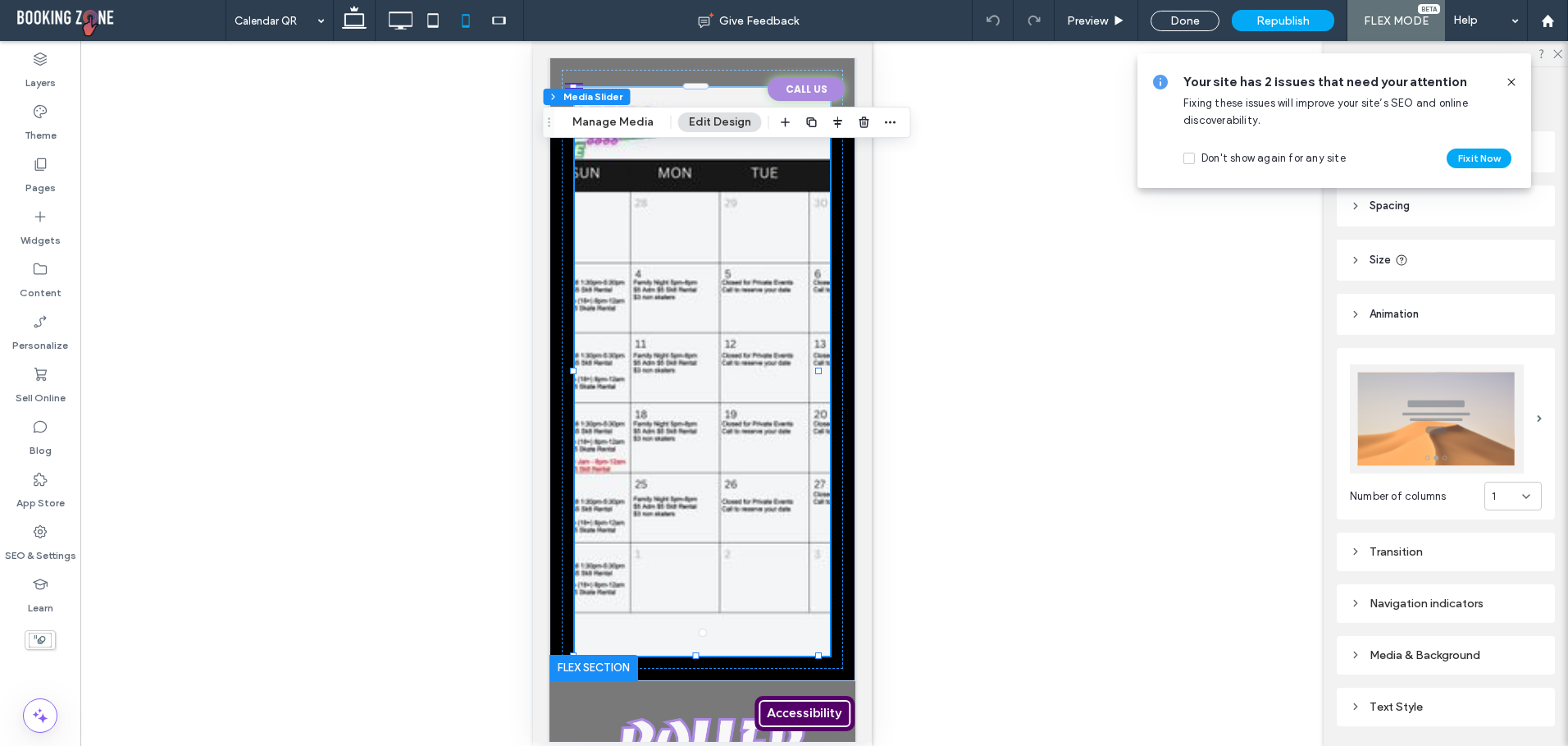
click at [1513, 81] on use at bounding box center [1512, 82] width 8 height 8
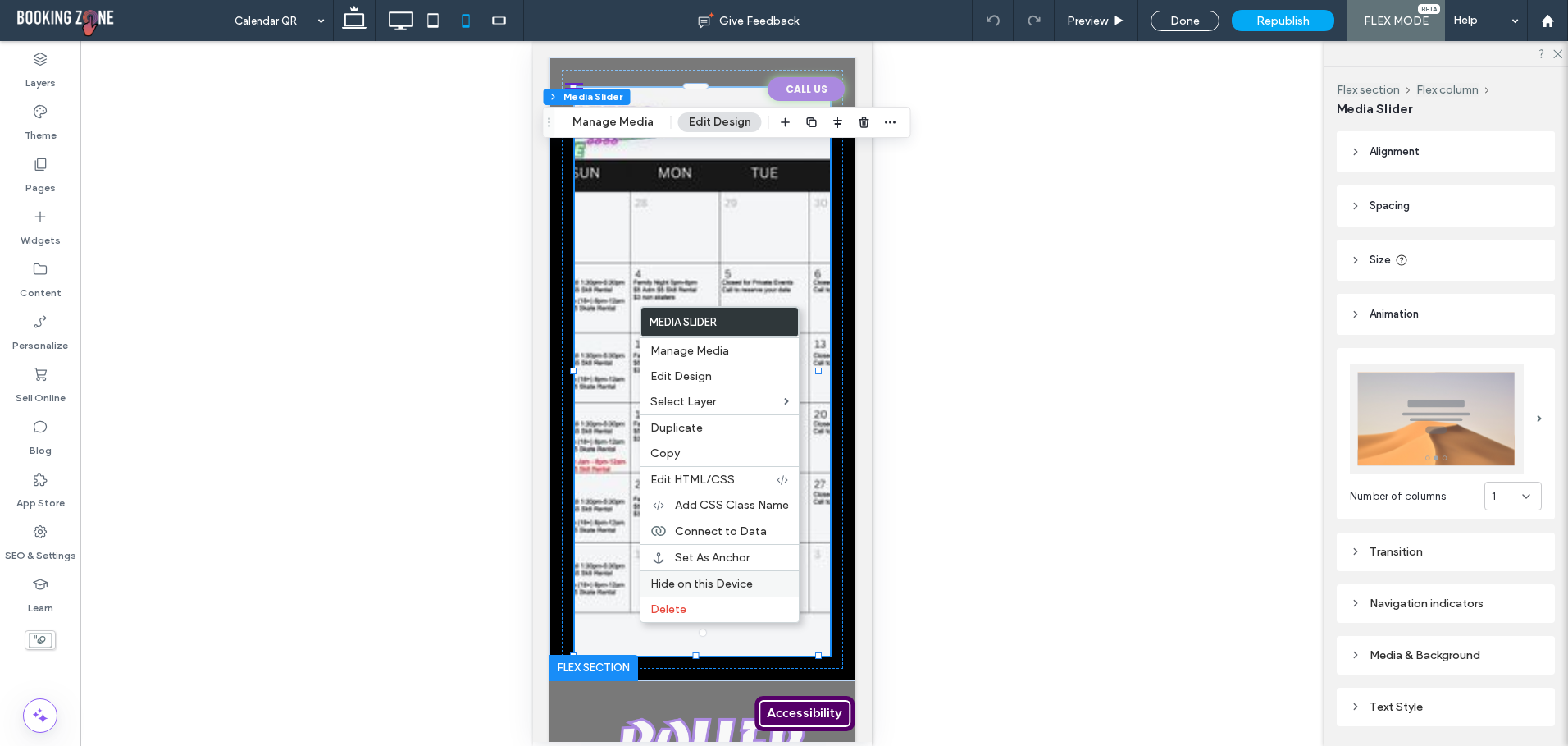
click at [709, 583] on span "Hide on this Device" at bounding box center [701, 583] width 103 height 14
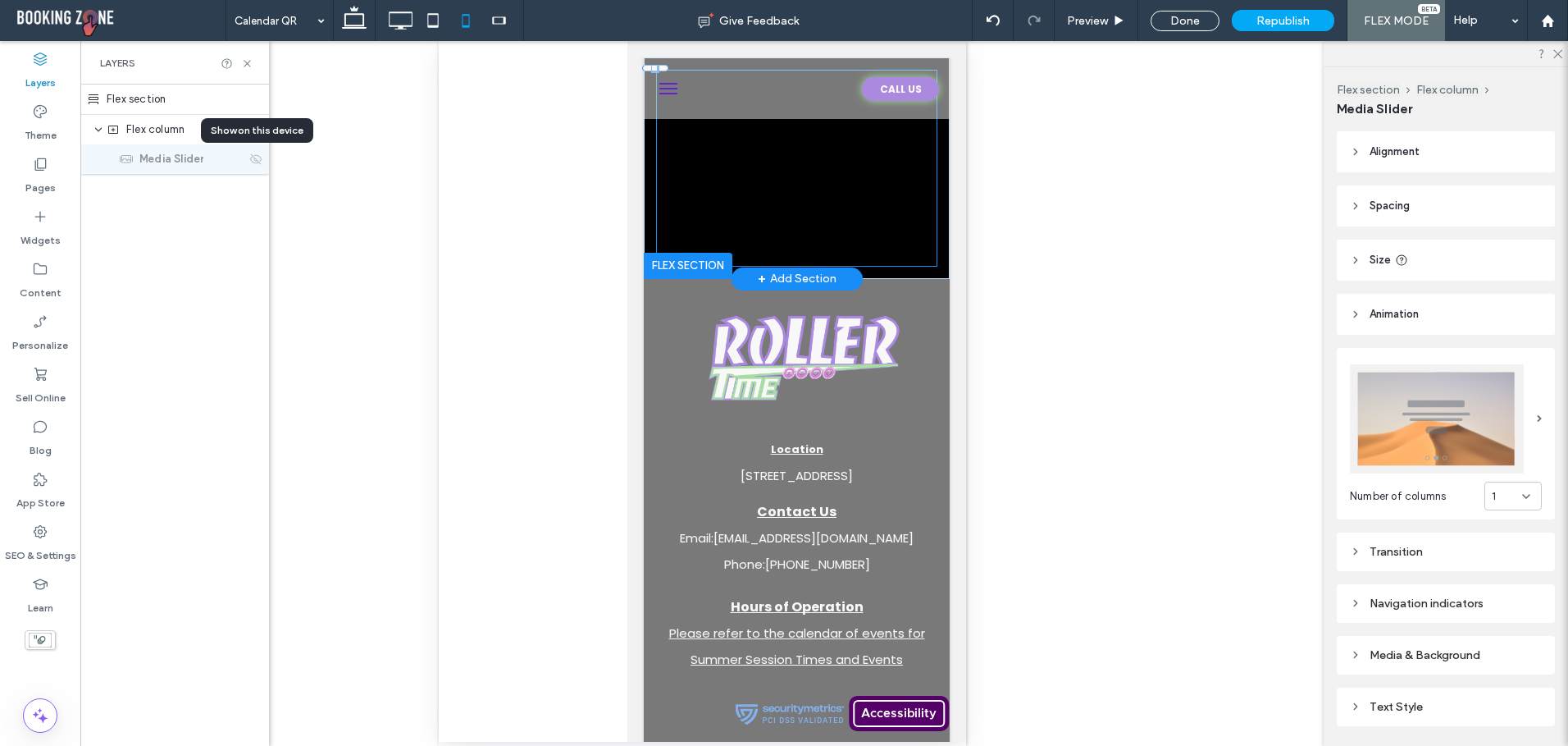
click at [784, 176] on div "a a a a" at bounding box center [796, 167] width 281 height 197
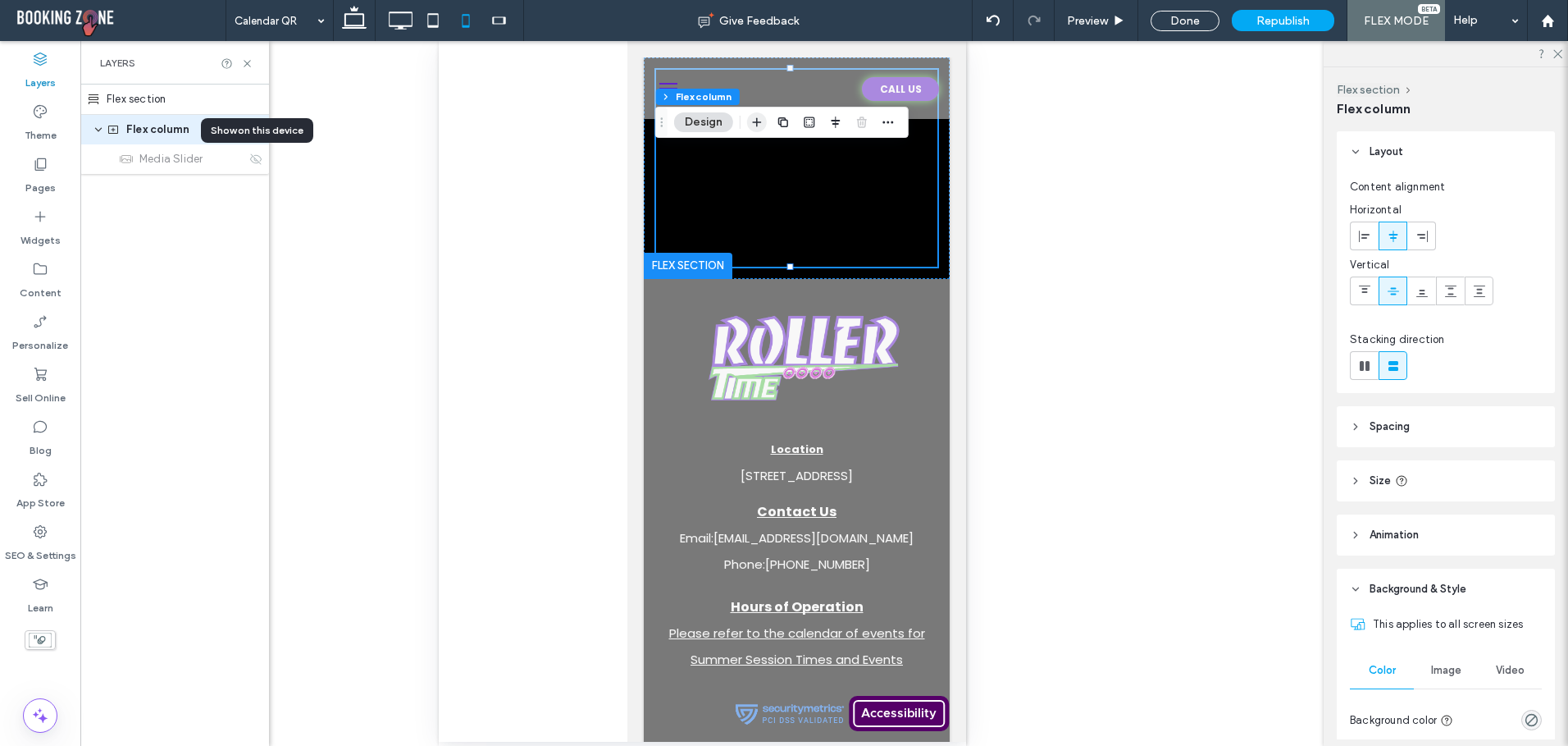
click at [753, 121] on icon "button" at bounding box center [757, 122] width 13 height 13
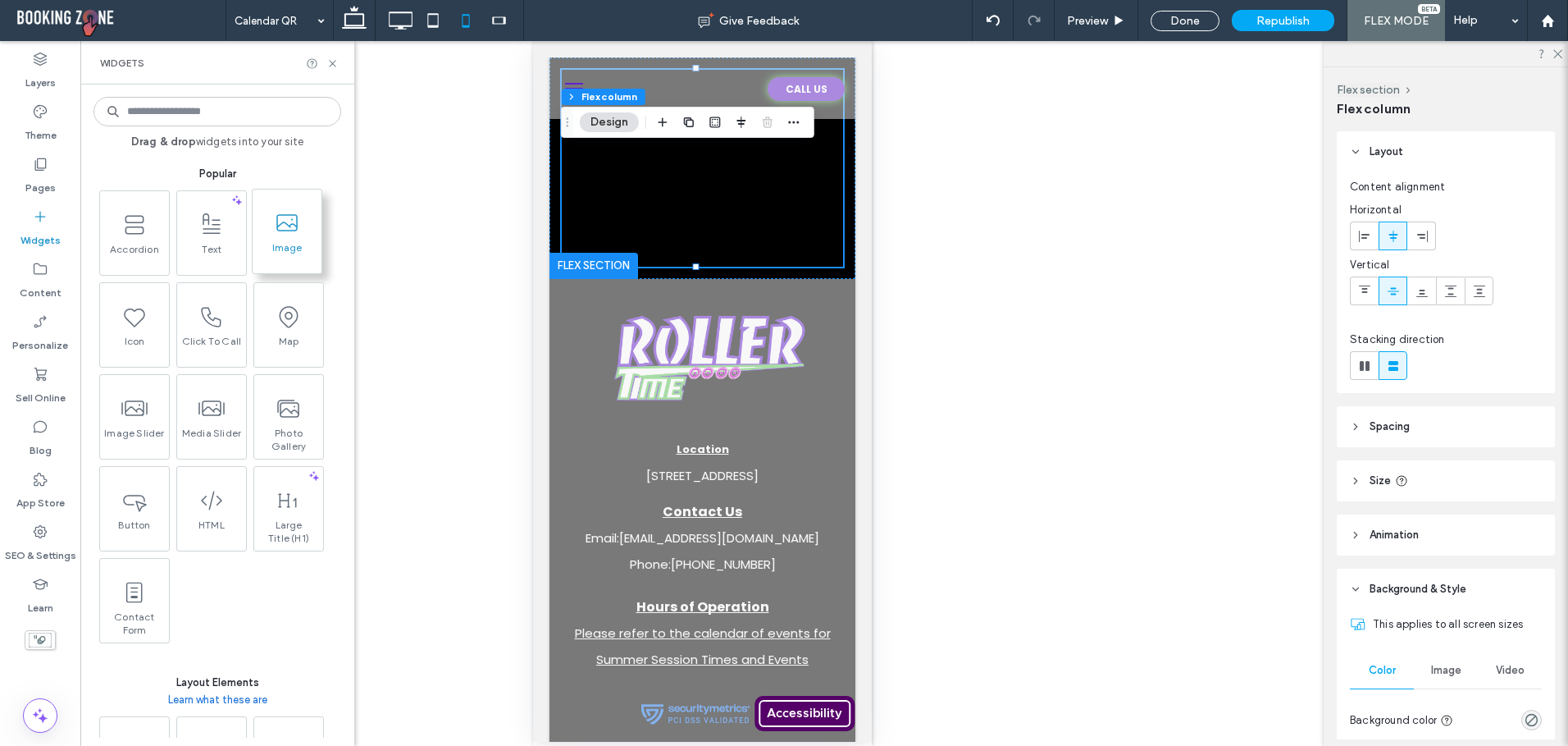
click at [278, 243] on span "Image" at bounding box center [287, 252] width 69 height 23
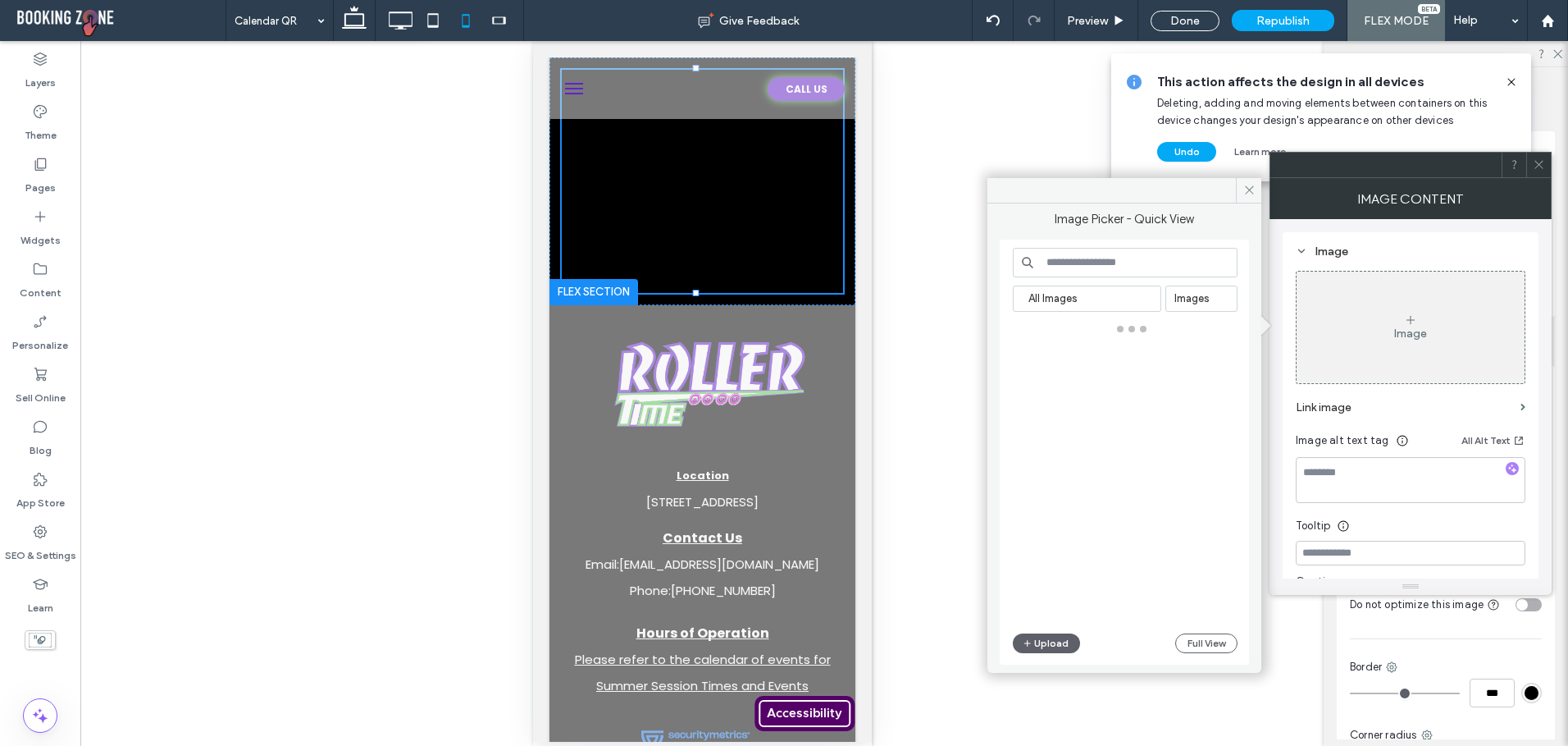
type input "*"
type input "***"
type input "**"
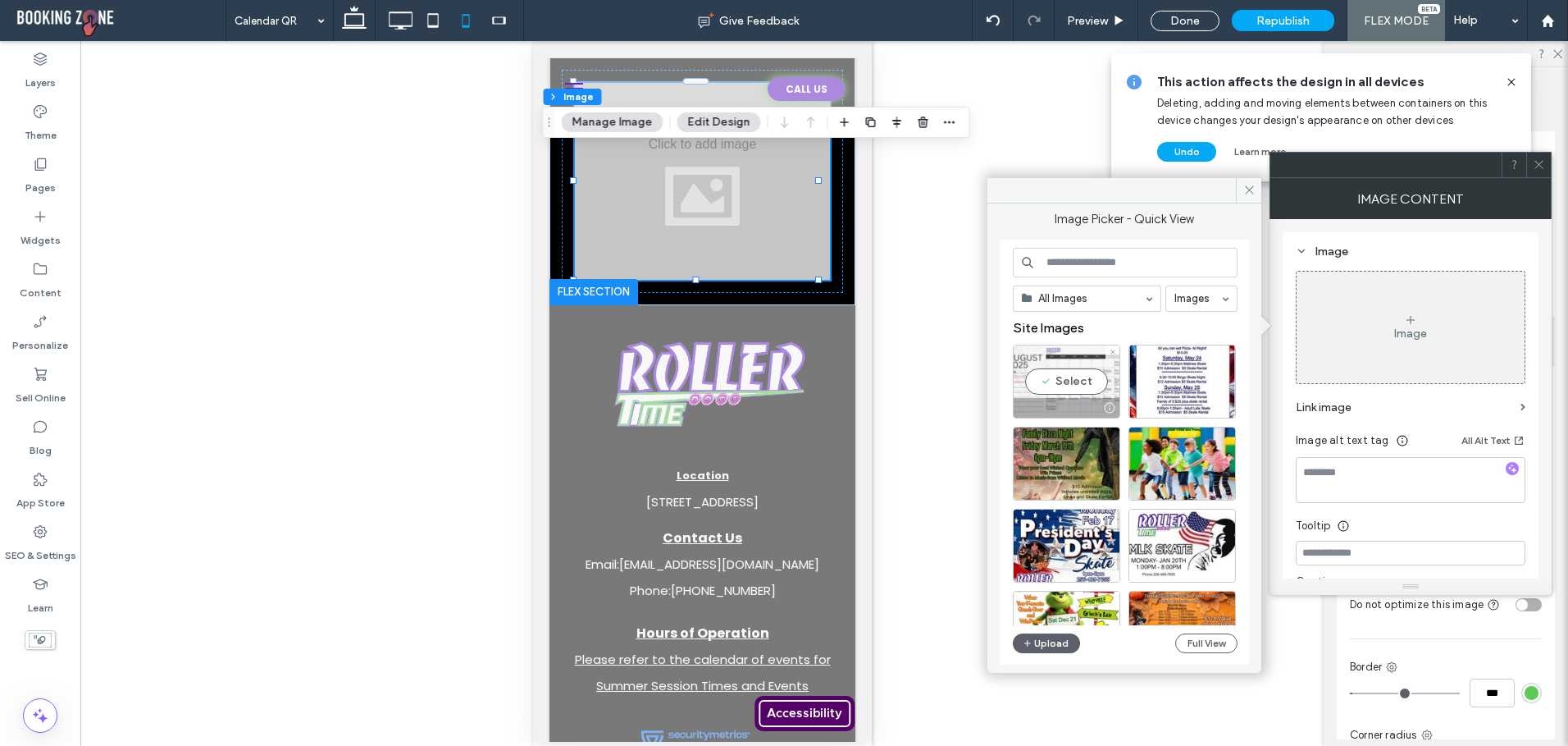
click at [1065, 388] on div "Select" at bounding box center [1067, 381] width 107 height 73
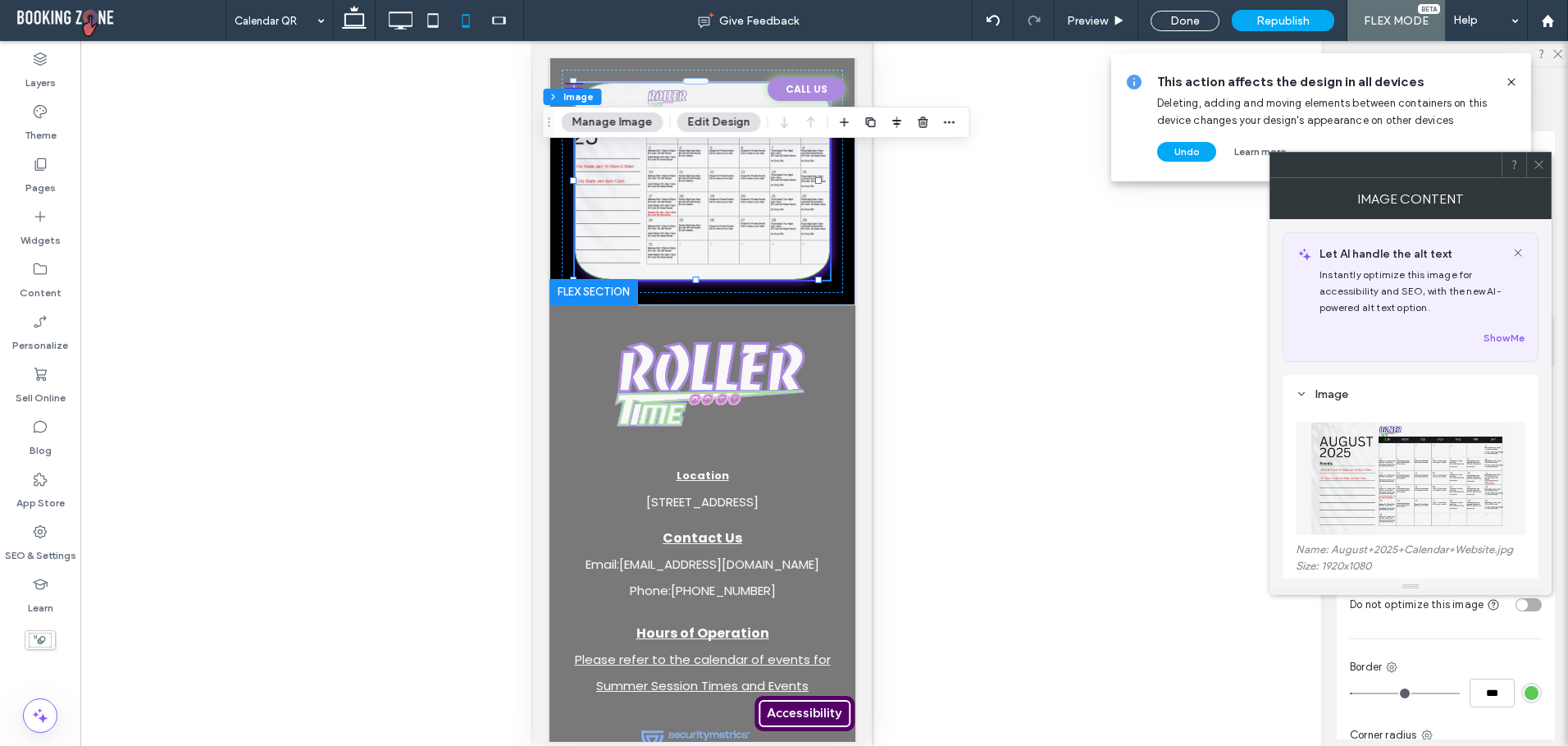
click at [1541, 169] on icon at bounding box center [1539, 164] width 12 height 12
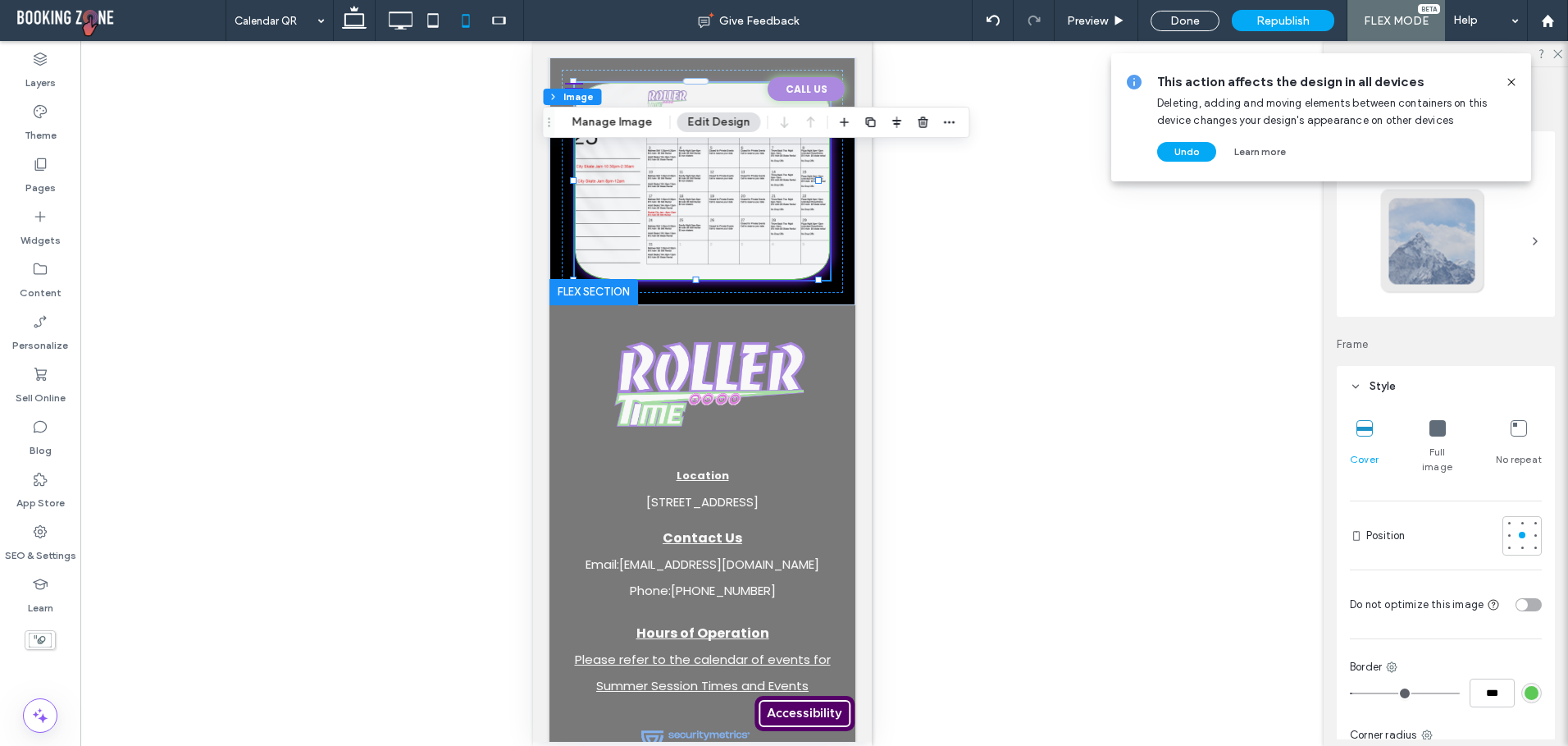
click at [1433, 429] on icon at bounding box center [1437, 427] width 16 height 16
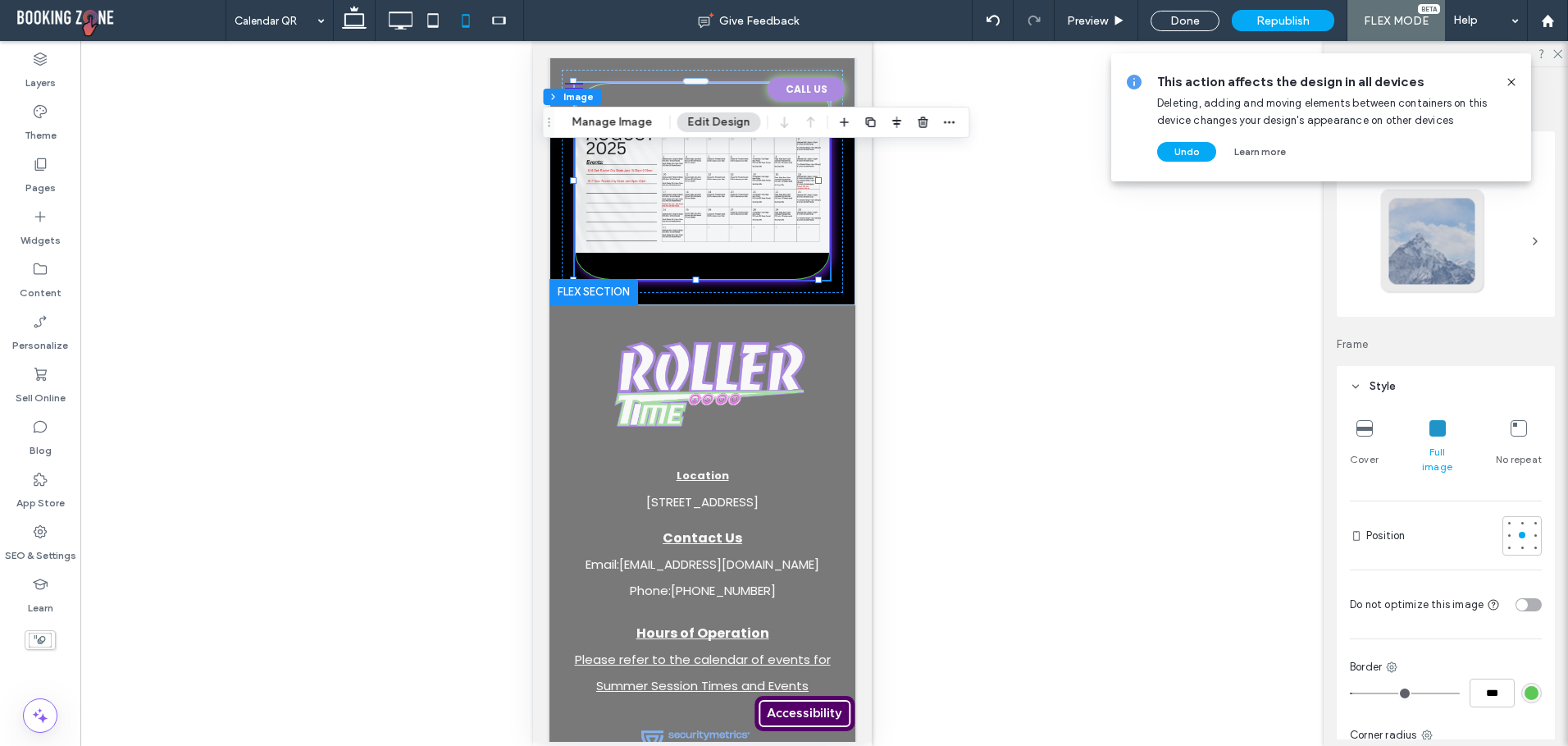
click at [1448, 271] on div at bounding box center [1433, 241] width 108 height 108
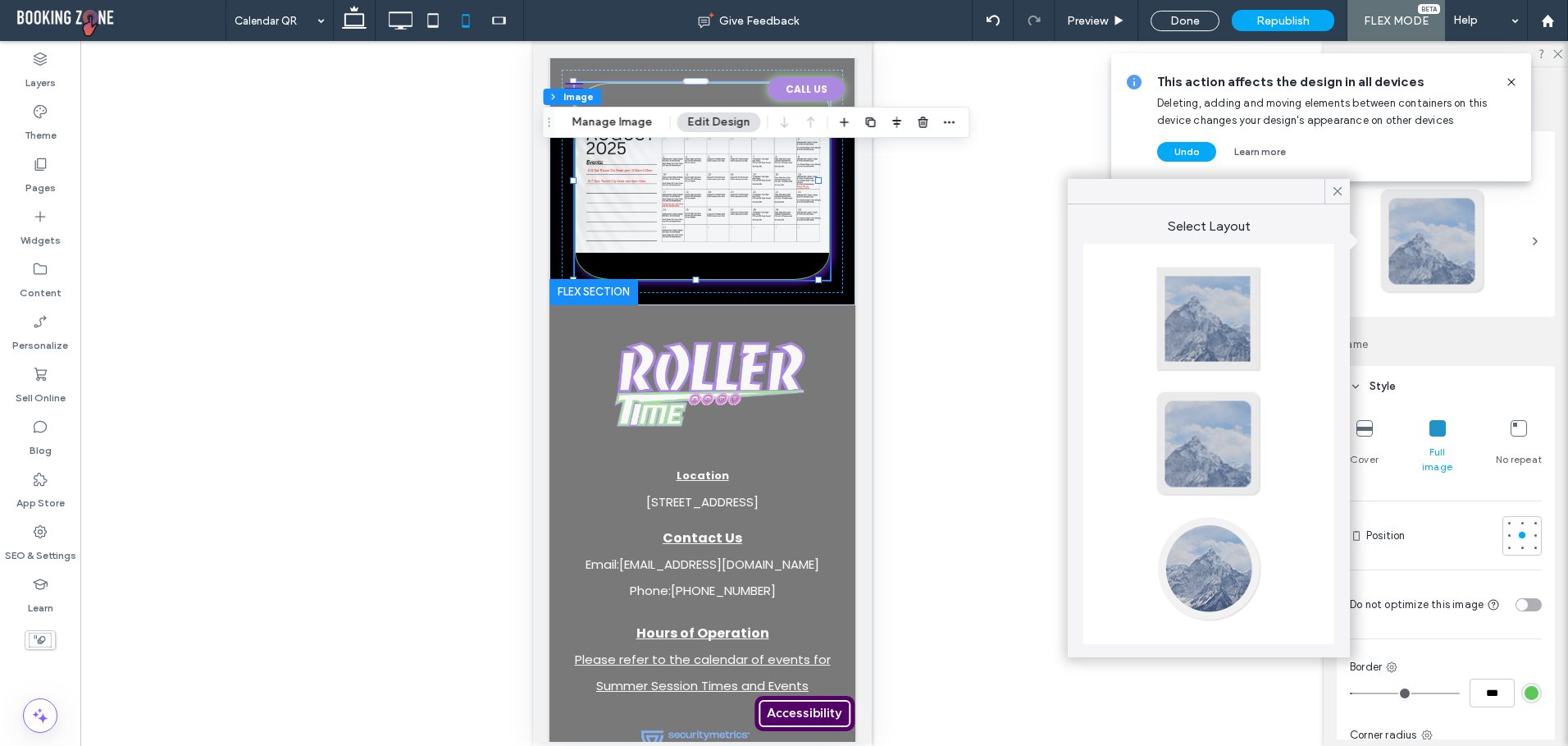
click at [1218, 341] on div at bounding box center [1209, 319] width 108 height 108
type input "*"
drag, startPoint x: 1333, startPoint y: 183, endPoint x: 1340, endPoint y: 188, distance: 8.6
click at [1335, 183] on span at bounding box center [1338, 191] width 15 height 24
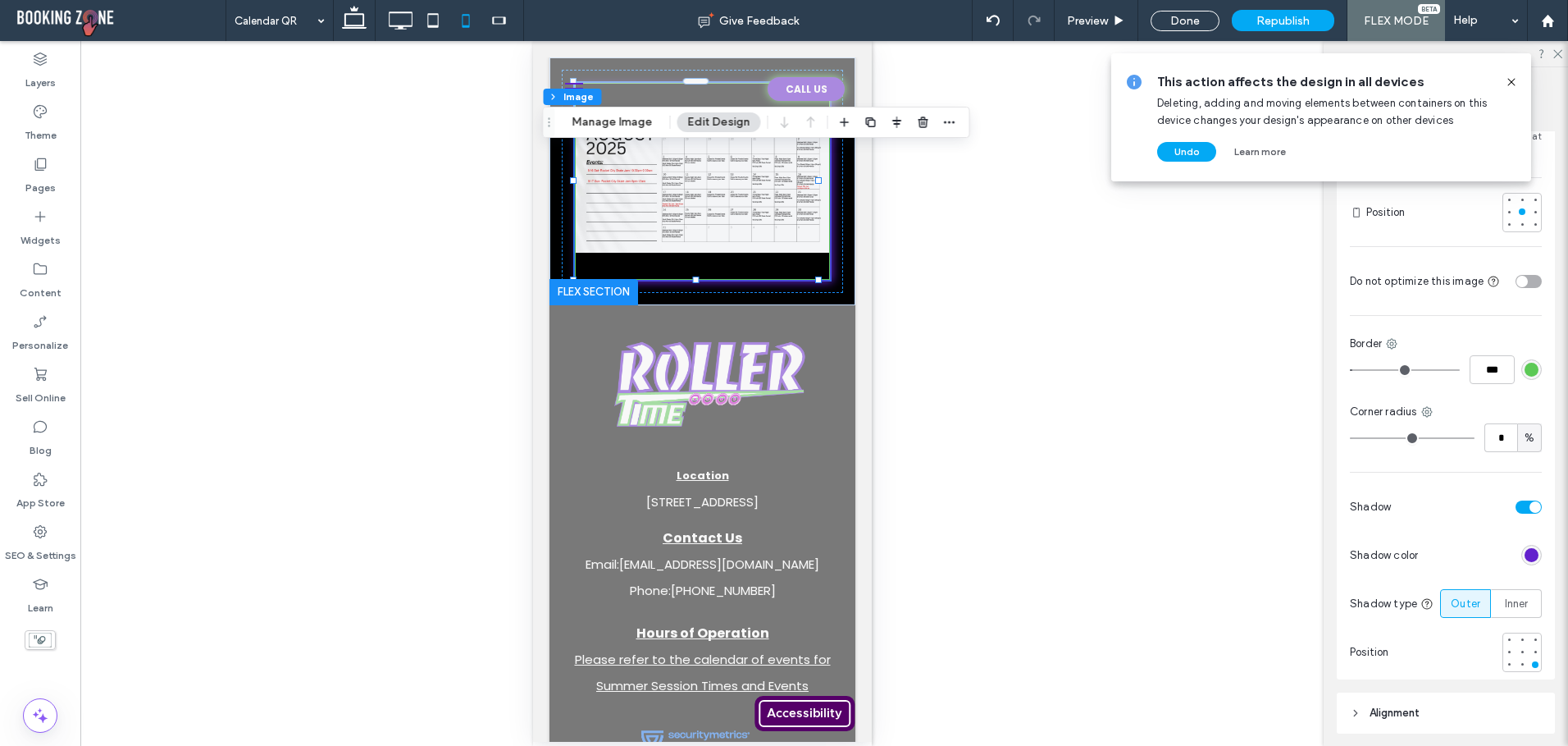
scroll to position [328, 0]
type input "*"
type input "***"
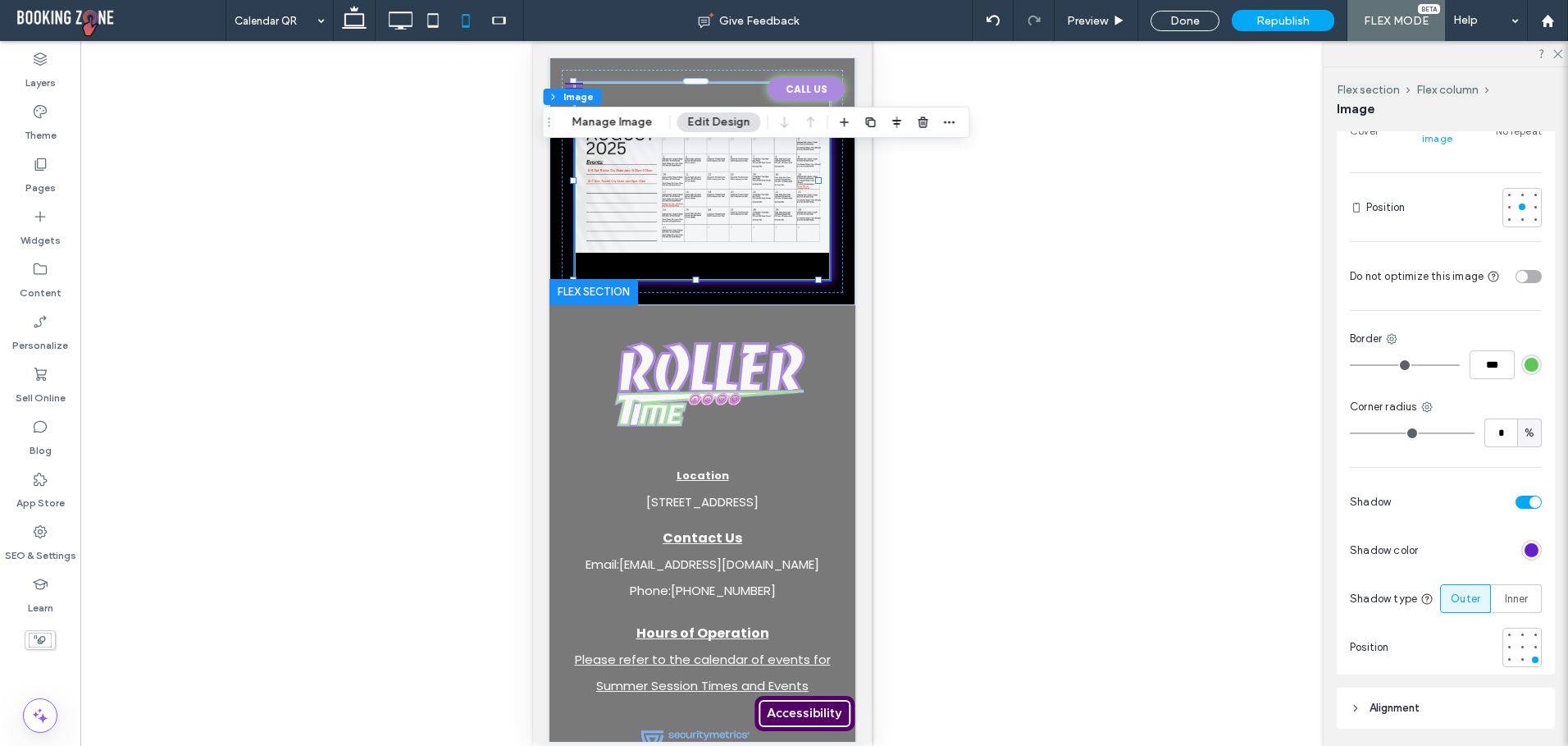
drag, startPoint x: 1356, startPoint y: 347, endPoint x: 1305, endPoint y: 346, distance: 51.0
type input "*"
click at [1350, 364] on input "range" at bounding box center [1404, 365] width 110 height 2
click at [1517, 496] on div "toggle" at bounding box center [1528, 502] width 26 height 13
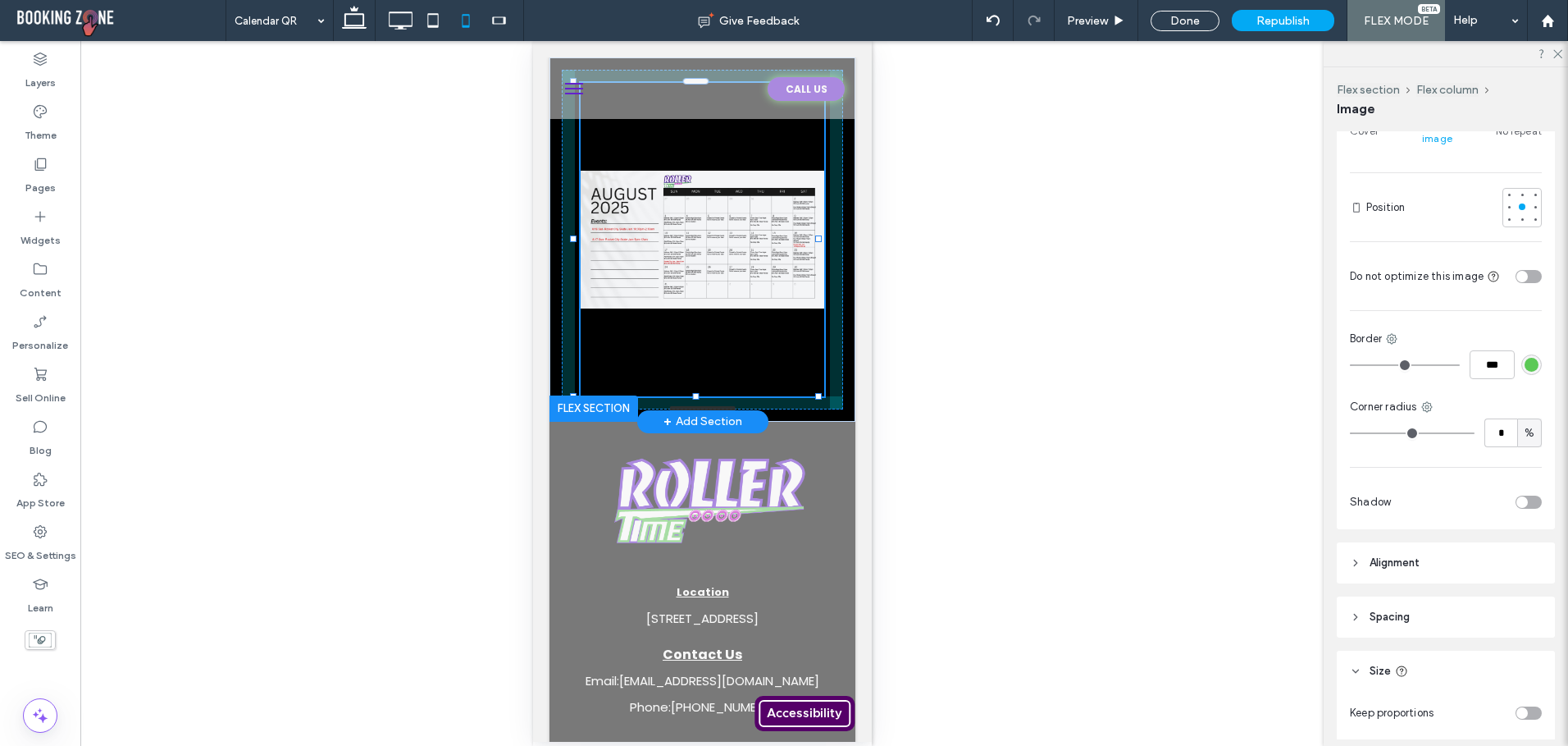
drag, startPoint x: 696, startPoint y: 278, endPoint x: 759, endPoint y: 356, distance: 100.3
click at [705, 337] on div "a a a a 100% , 382px" at bounding box center [701, 239] width 306 height 364
type input "***"
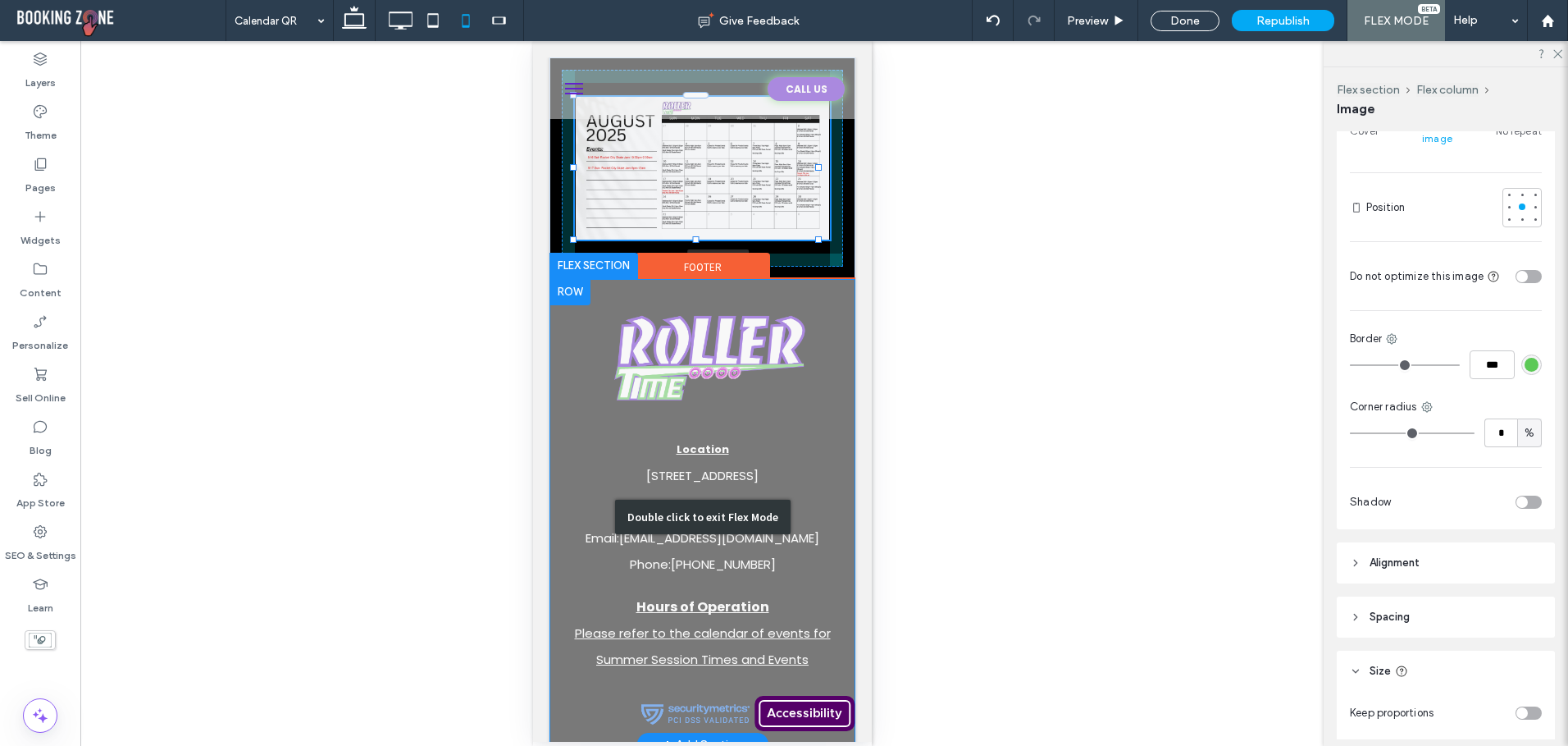
drag, startPoint x: 816, startPoint y: 398, endPoint x: 837, endPoint y: 312, distance: 88.5
click at [837, 312] on div "CALL US Double click to exit Flex Mode Header a a a a 117% , 174px Section Clic…" at bounding box center [701, 454] width 306 height 794
type input "***"
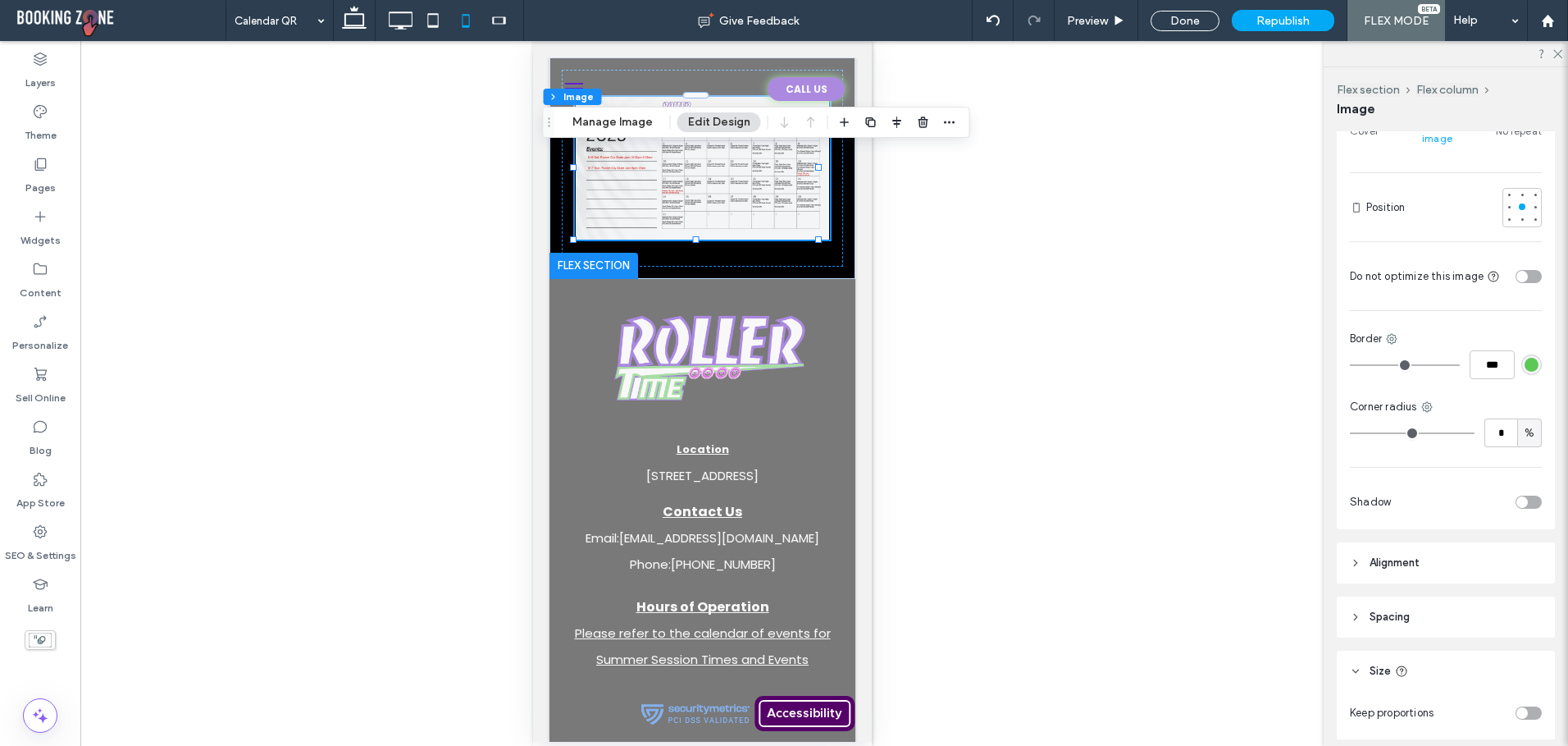
click at [1043, 199] on div "Unhide? Yes Unhide? Yes Unhide? Yes Unhide? Yes Unhide? Yes Unhide? Yes Unhide?…" at bounding box center [702, 393] width 1243 height 705
click at [1021, 337] on div "Unhide? Yes Unhide? Yes Unhide? Yes Unhide? Yes Unhide? Yes Unhide? Yes Unhide?…" at bounding box center [702, 393] width 1243 height 705
drag, startPoint x: 1184, startPoint y: 15, endPoint x: 103, endPoint y: 45, distance: 1081.4
click at [1184, 15] on div "Done" at bounding box center [1184, 21] width 69 height 21
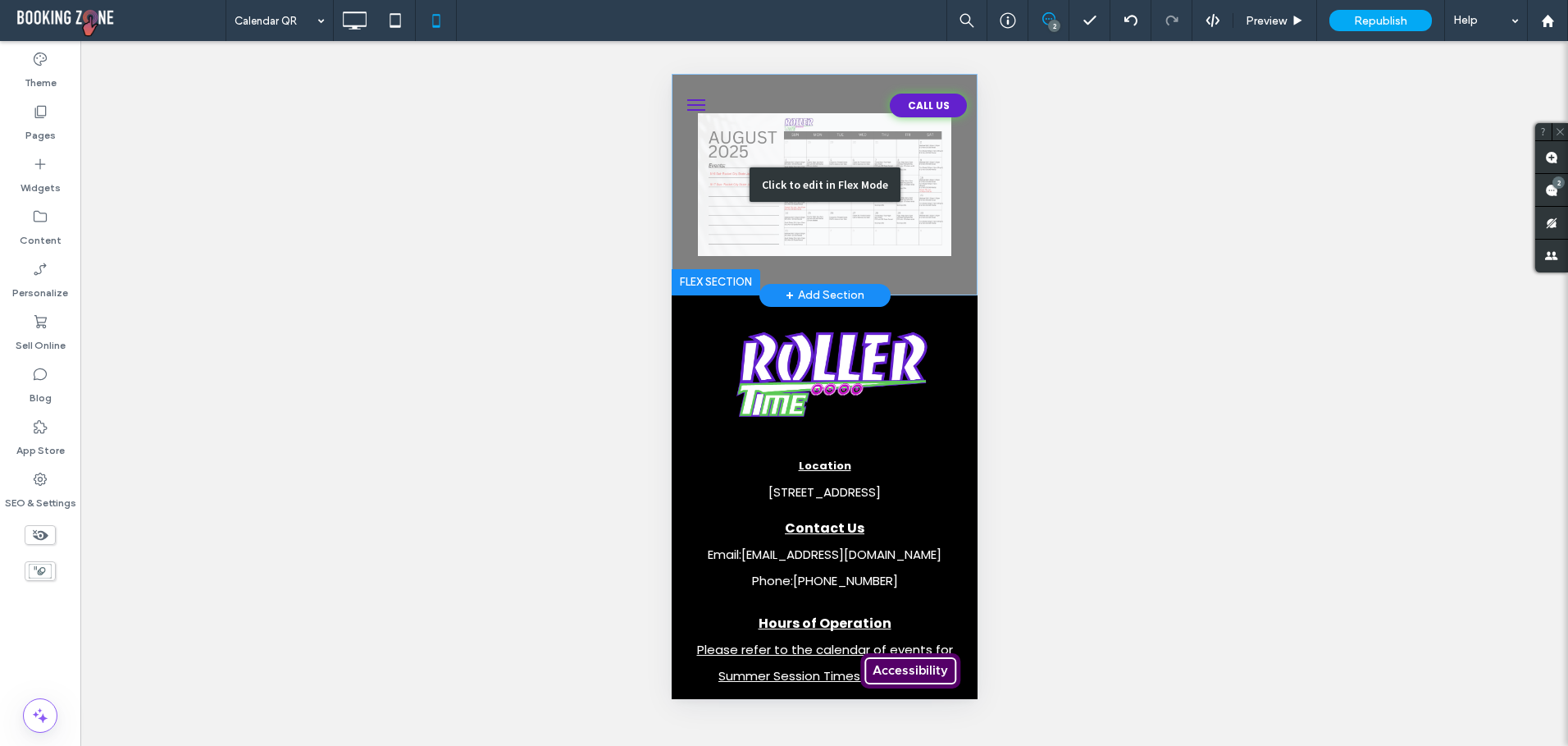
click at [777, 195] on div "Click to edit in Flex Mode" at bounding box center [824, 184] width 150 height 35
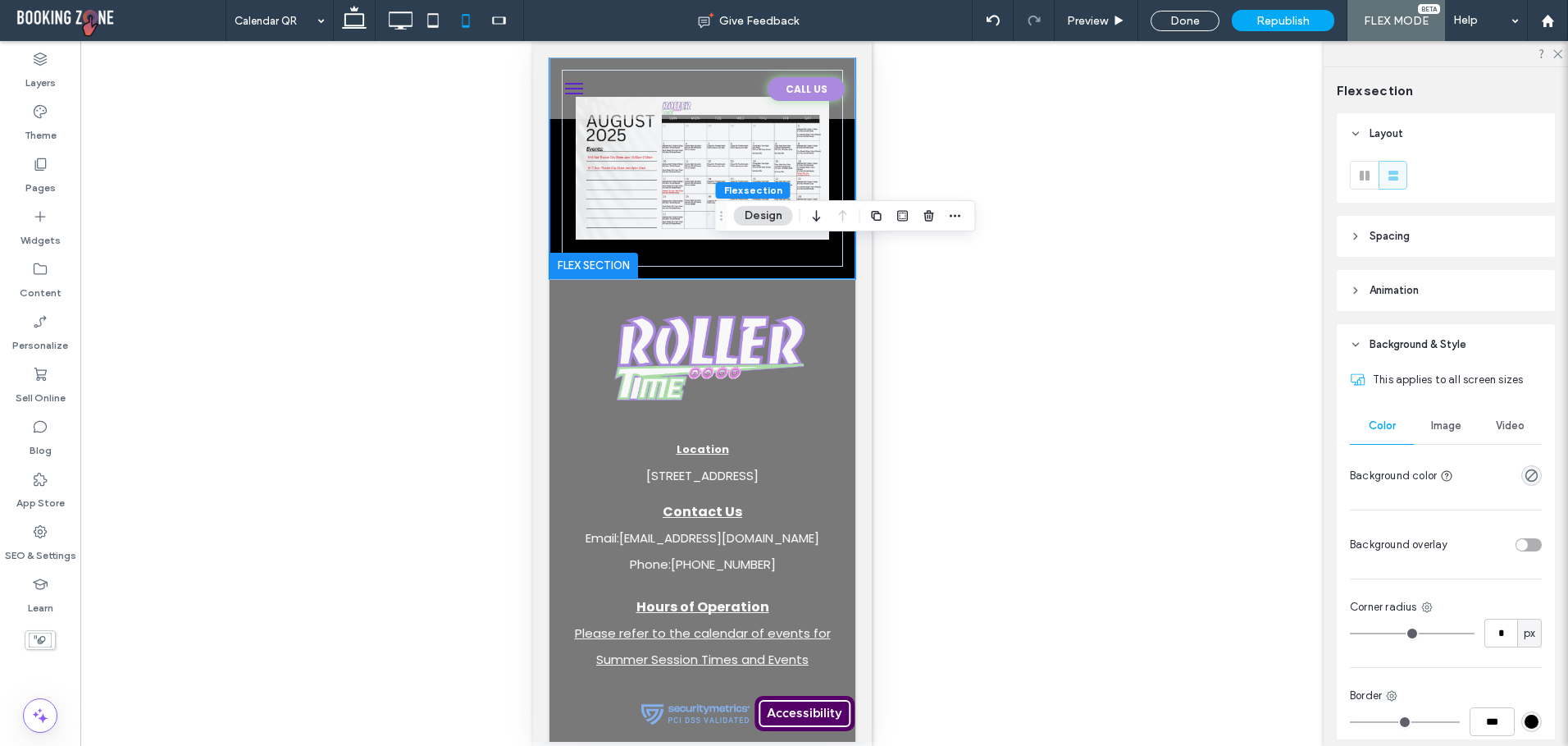
drag, startPoint x: 548, startPoint y: 125, endPoint x: 697, endPoint y: 231, distance: 182.9
click at [715, 221] on icon "Drag" at bounding box center [721, 215] width 13 height 11
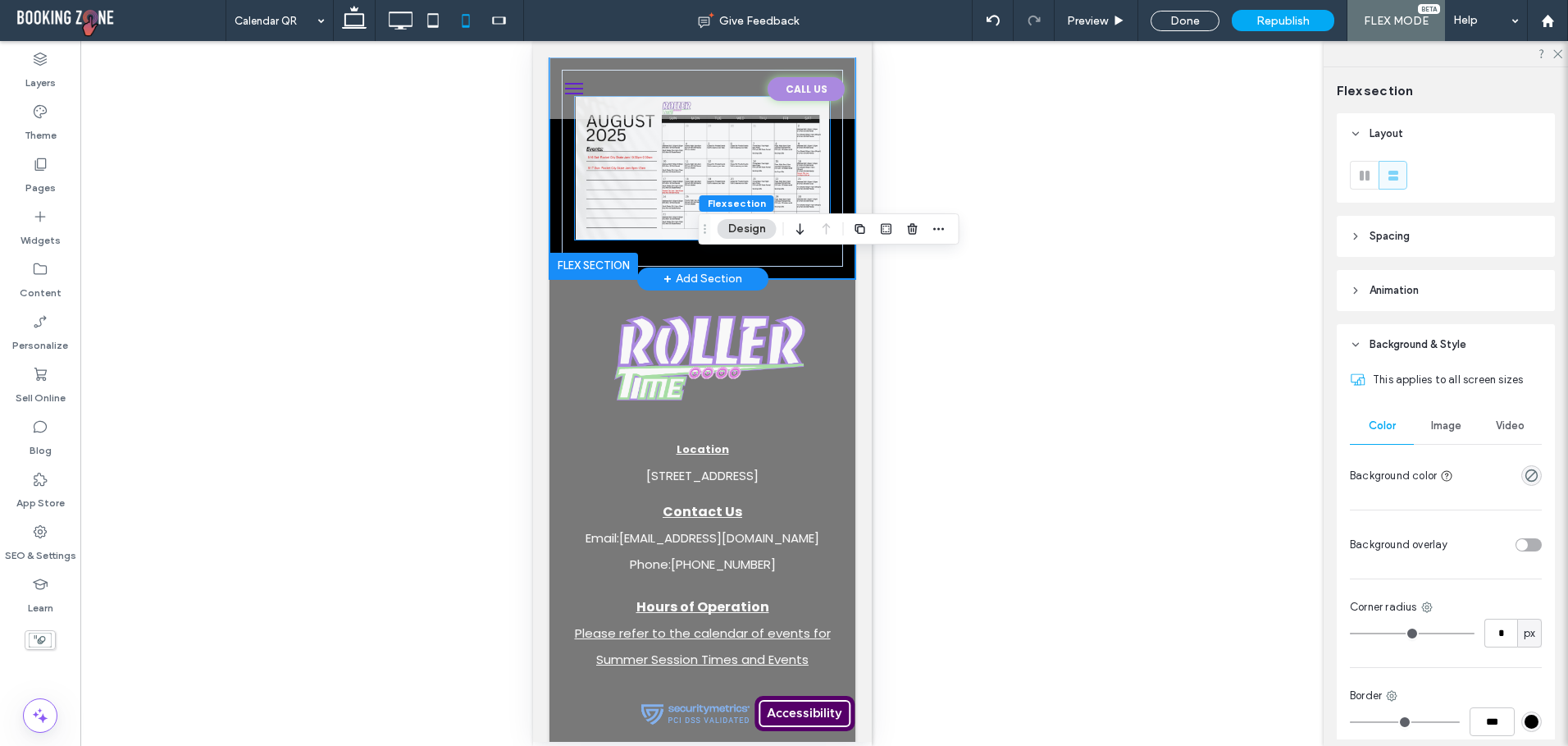
click at [656, 157] on img at bounding box center [701, 168] width 255 height 143
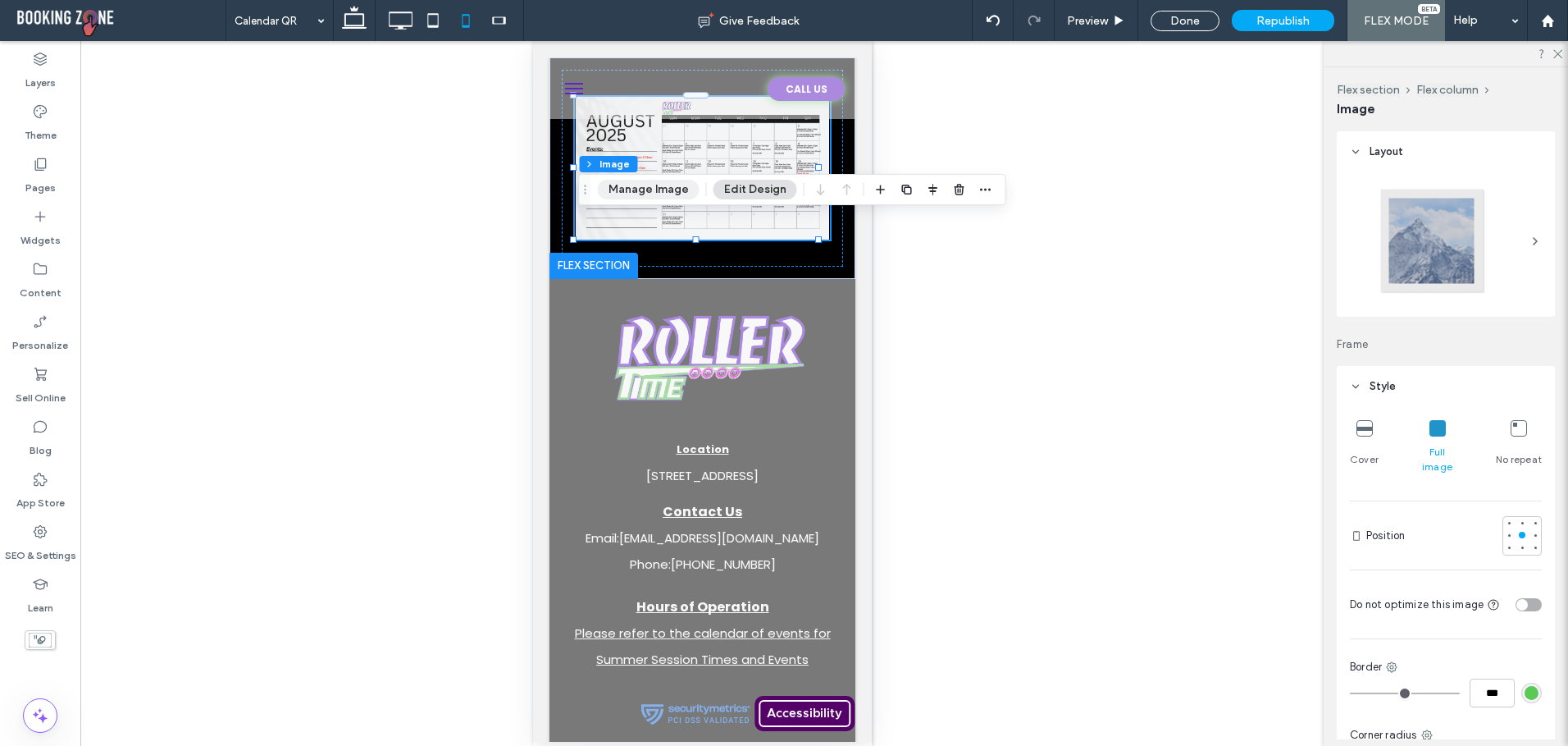
drag, startPoint x: 557, startPoint y: 123, endPoint x: 618, endPoint y: 220, distance: 114.6
click at [600, 196] on span "Drag" at bounding box center [585, 189] width 29 height 11
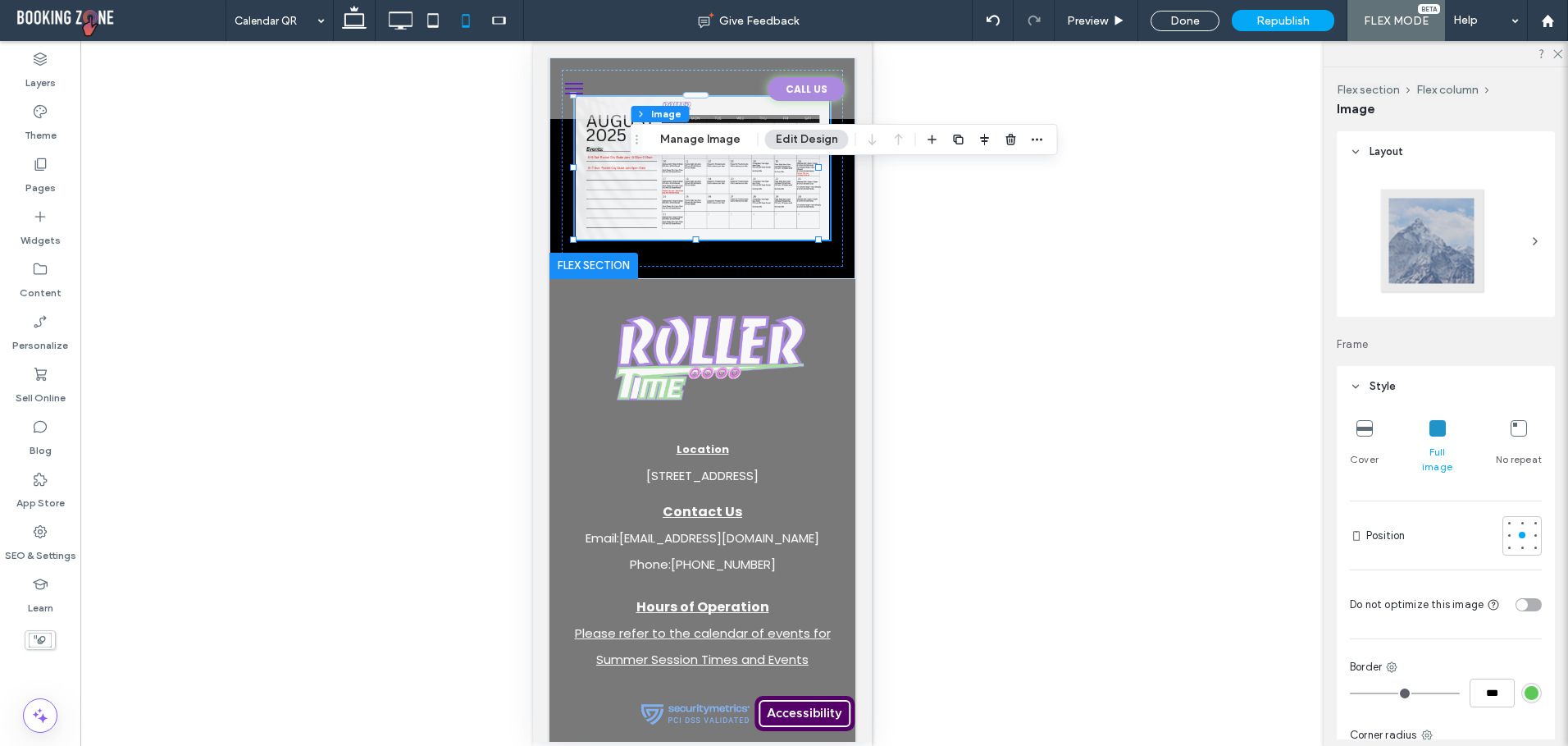
drag, startPoint x: 607, startPoint y: 228, endPoint x: 643, endPoint y: 141, distance: 94.2
click at [643, 141] on span "Drag" at bounding box center [637, 139] width 29 height 11
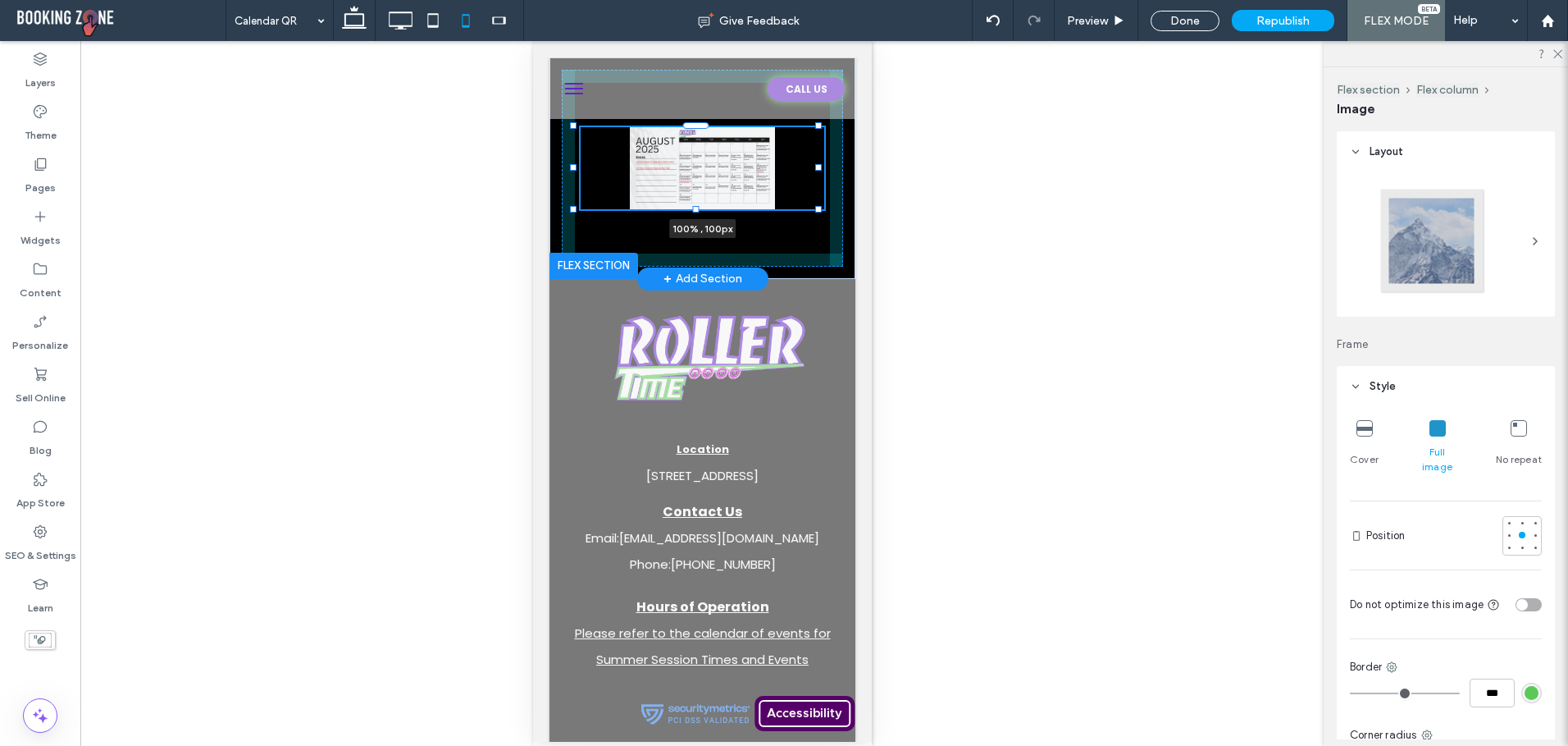
drag, startPoint x: 696, startPoint y: 241, endPoint x: 711, endPoint y: 197, distance: 46.5
click at [707, 210] on div "a a a a 100% , 100px" at bounding box center [701, 167] width 306 height 221
type input "**"
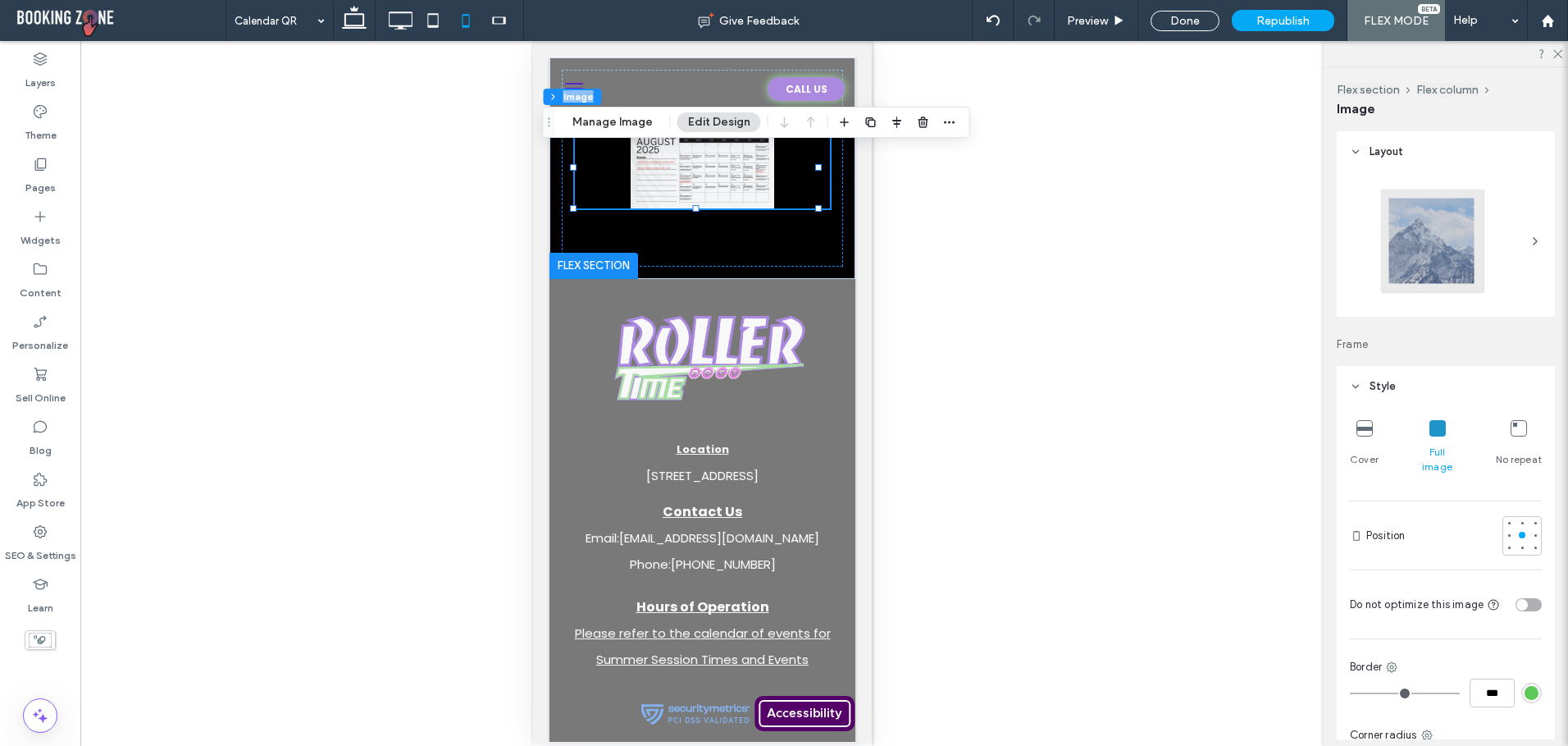
click at [556, 134] on div "Flex section Flex column Image Manage Image Edit Design" at bounding box center [756, 121] width 427 height 31
drag, startPoint x: 556, startPoint y: 134, endPoint x: 548, endPoint y: 119, distance: 17.0
click at [548, 119] on use "Drag" at bounding box center [548, 122] width 3 height 9
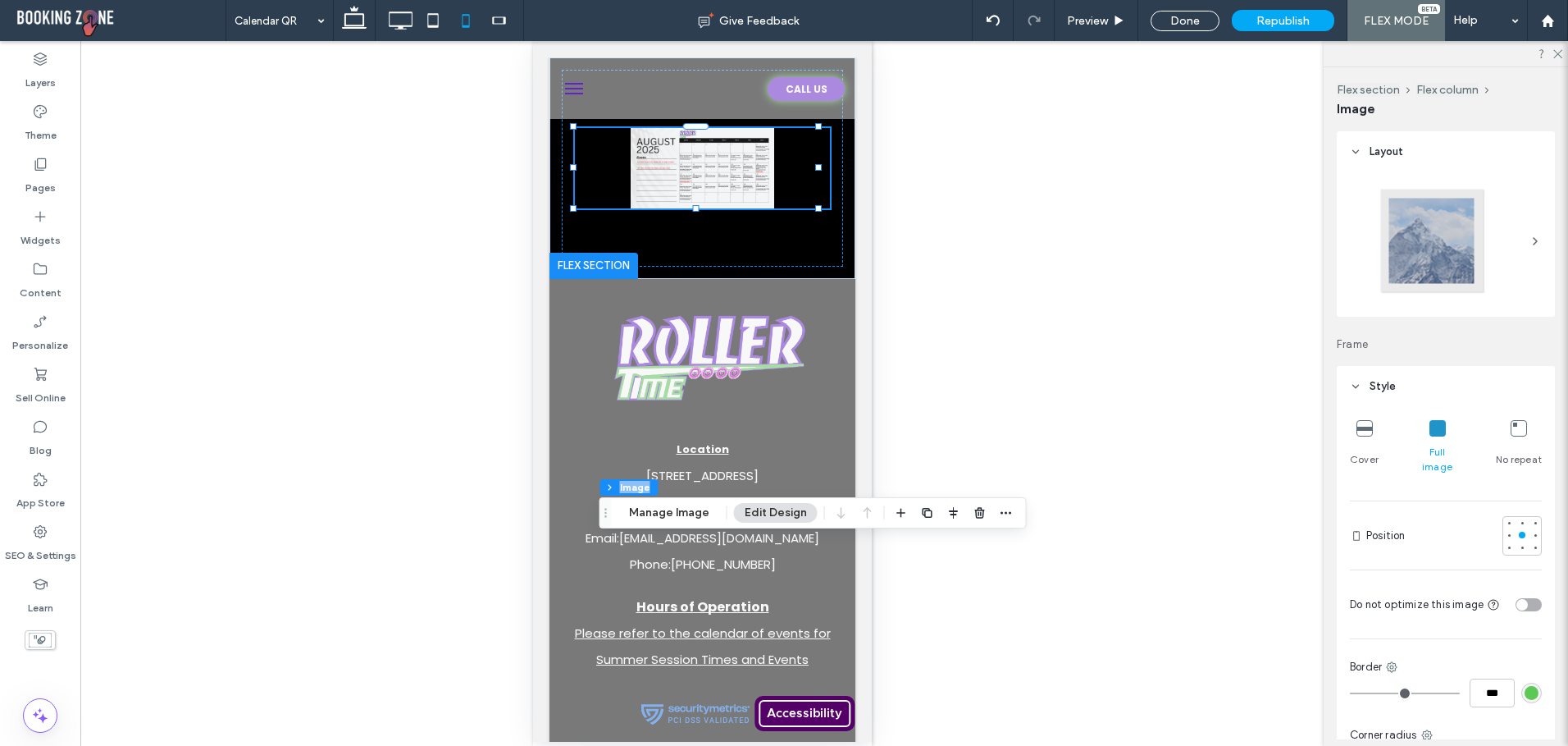
drag, startPoint x: 548, startPoint y: 119, endPoint x: 606, endPoint y: 510, distance: 395.3
click at [606, 510] on use "Drag" at bounding box center [606, 513] width 3 height 9
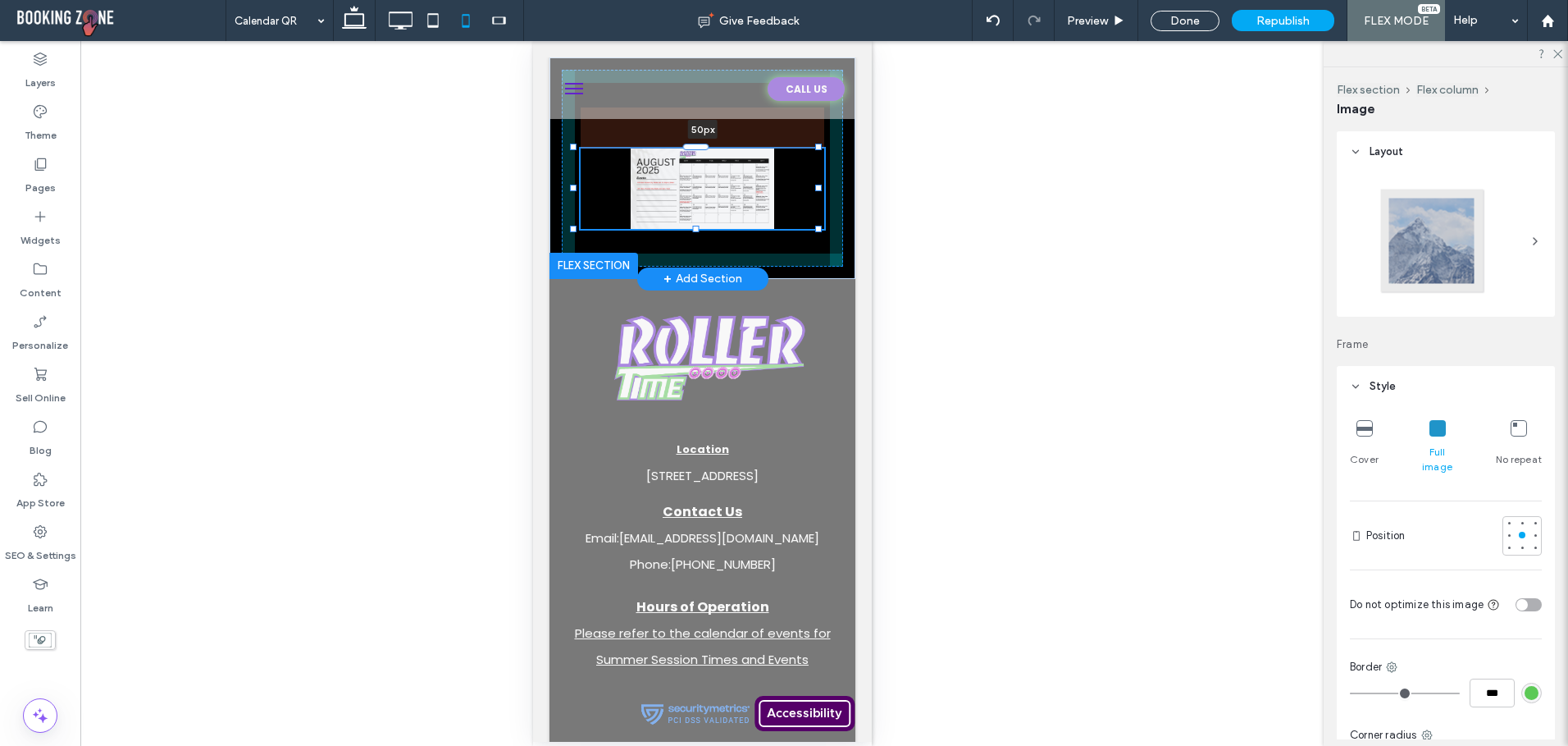
drag, startPoint x: 705, startPoint y: 125, endPoint x: 705, endPoint y: 169, distance: 44.0
click at [705, 169] on div "a a a a 50px" at bounding box center [701, 167] width 306 height 221
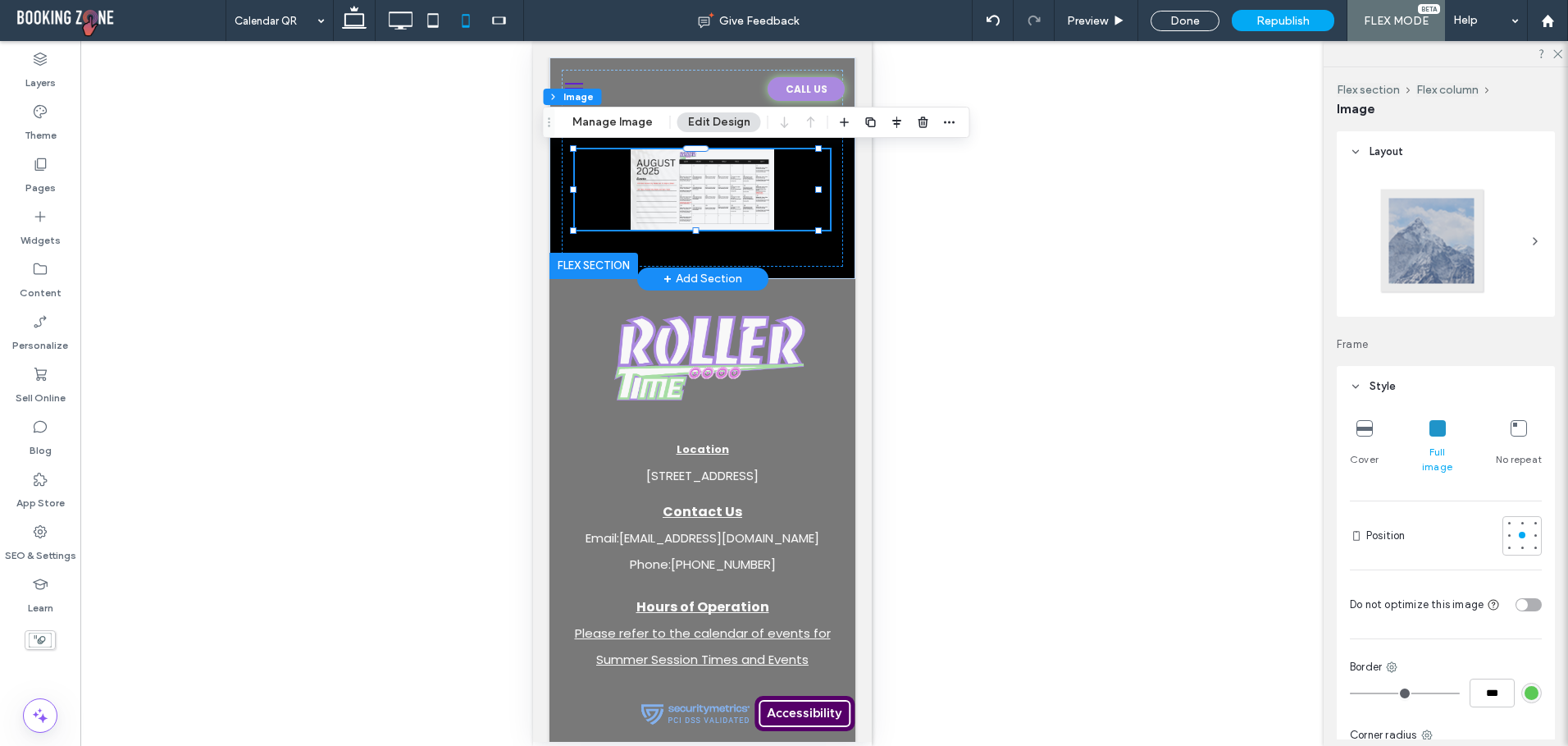
click at [693, 226] on img at bounding box center [701, 189] width 255 height 80
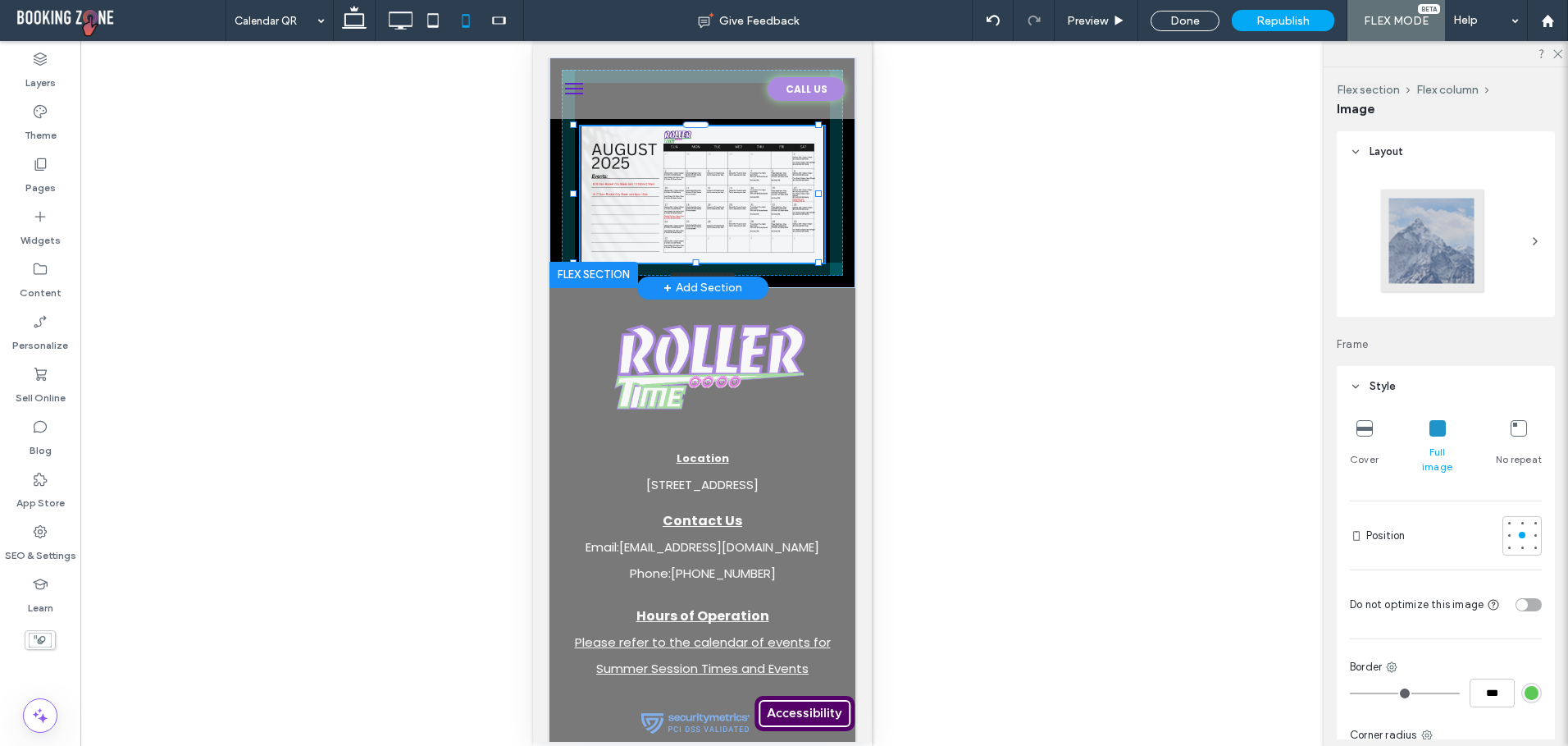
drag, startPoint x: 695, startPoint y: 233, endPoint x: 714, endPoint y: 261, distance: 33.8
click at [574, 126] on div at bounding box center [573, 125] width 1 height 1
type input "***"
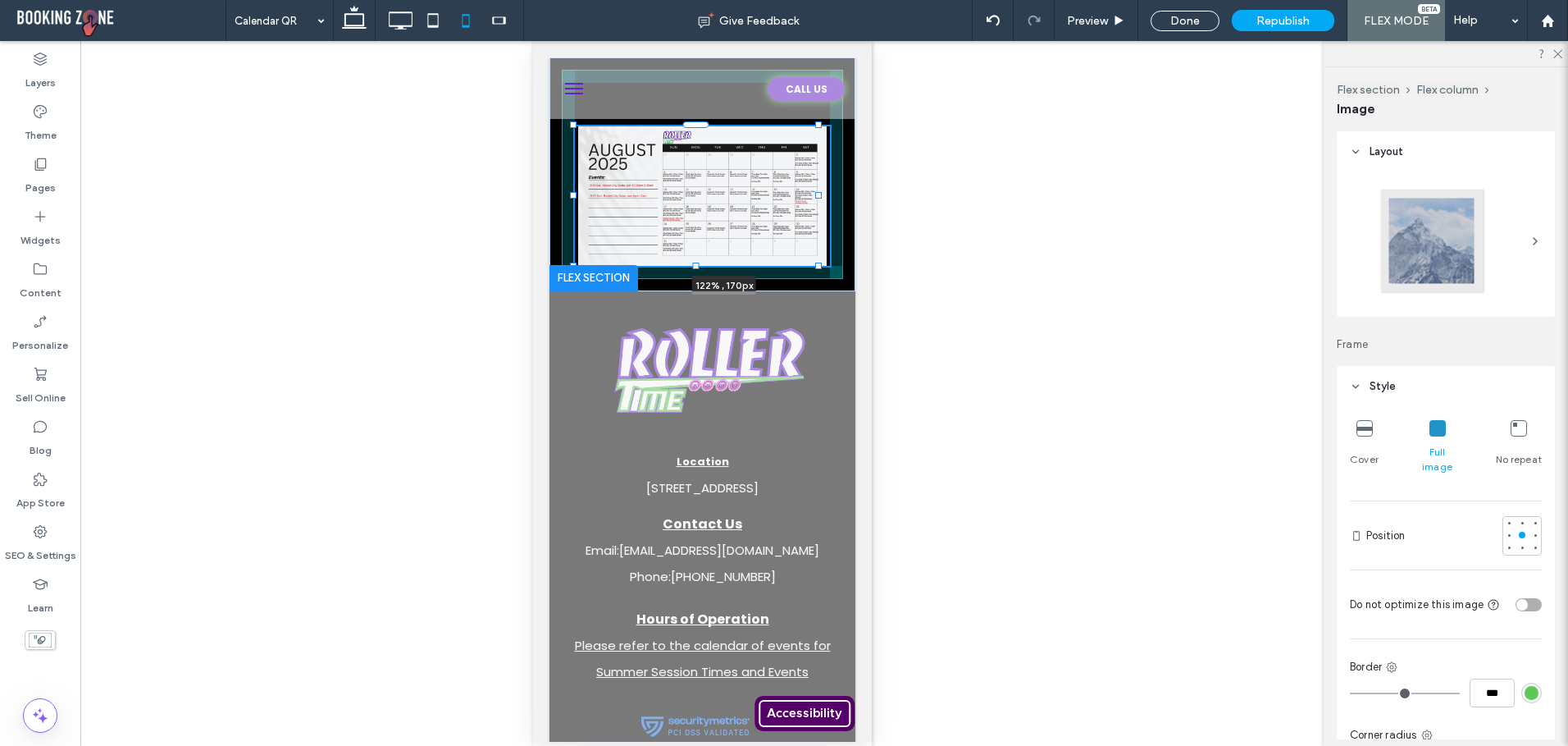
drag, startPoint x: 818, startPoint y: 262, endPoint x: 846, endPoint y: 263, distance: 28.0
click at [846, 263] on body "Accessibility Click To Paste Click To Paste Click To Paste Click To Paste Click…" at bounding box center [702, 452] width 339 height 823
type input "***"
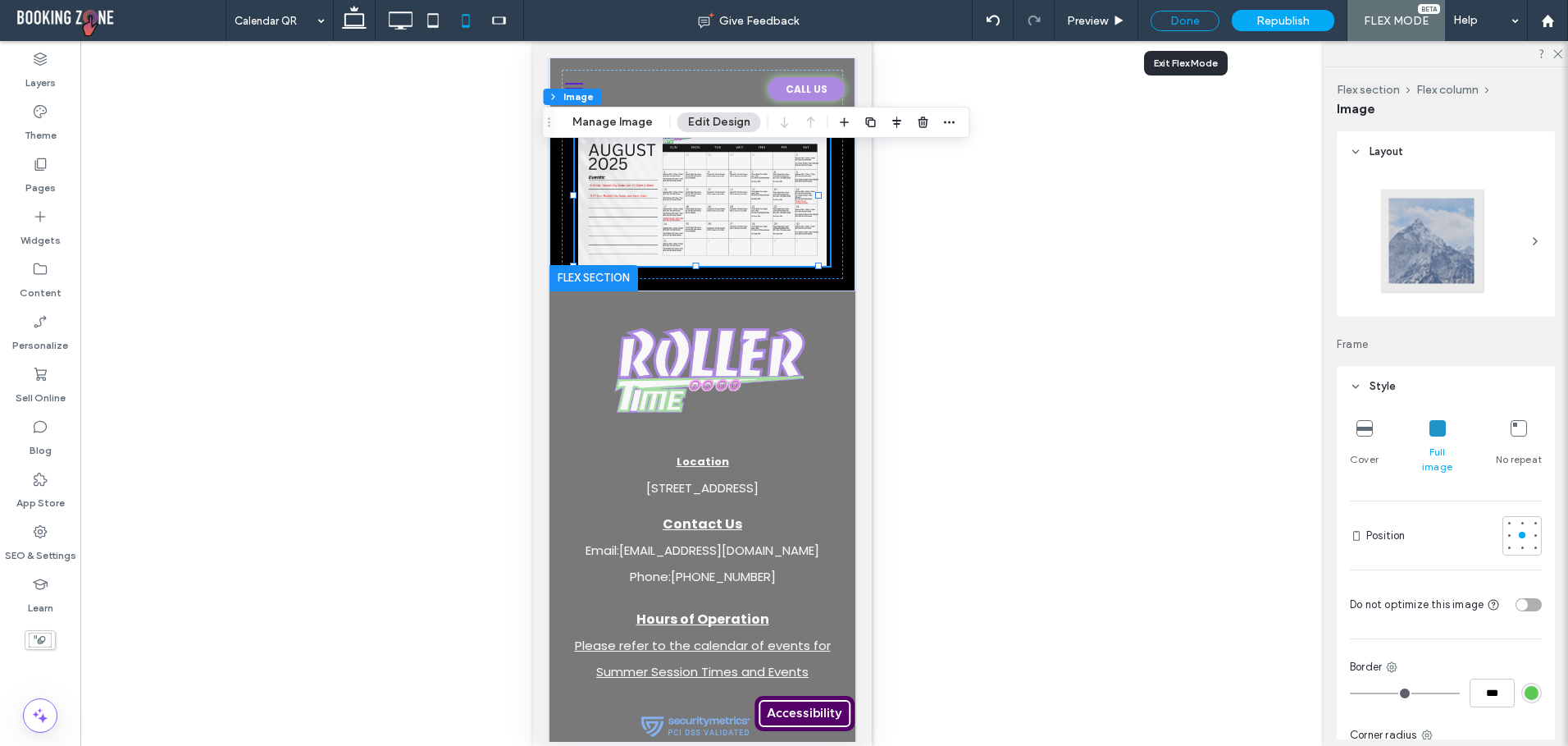
click at [1201, 18] on div "Done" at bounding box center [1184, 21] width 69 height 21
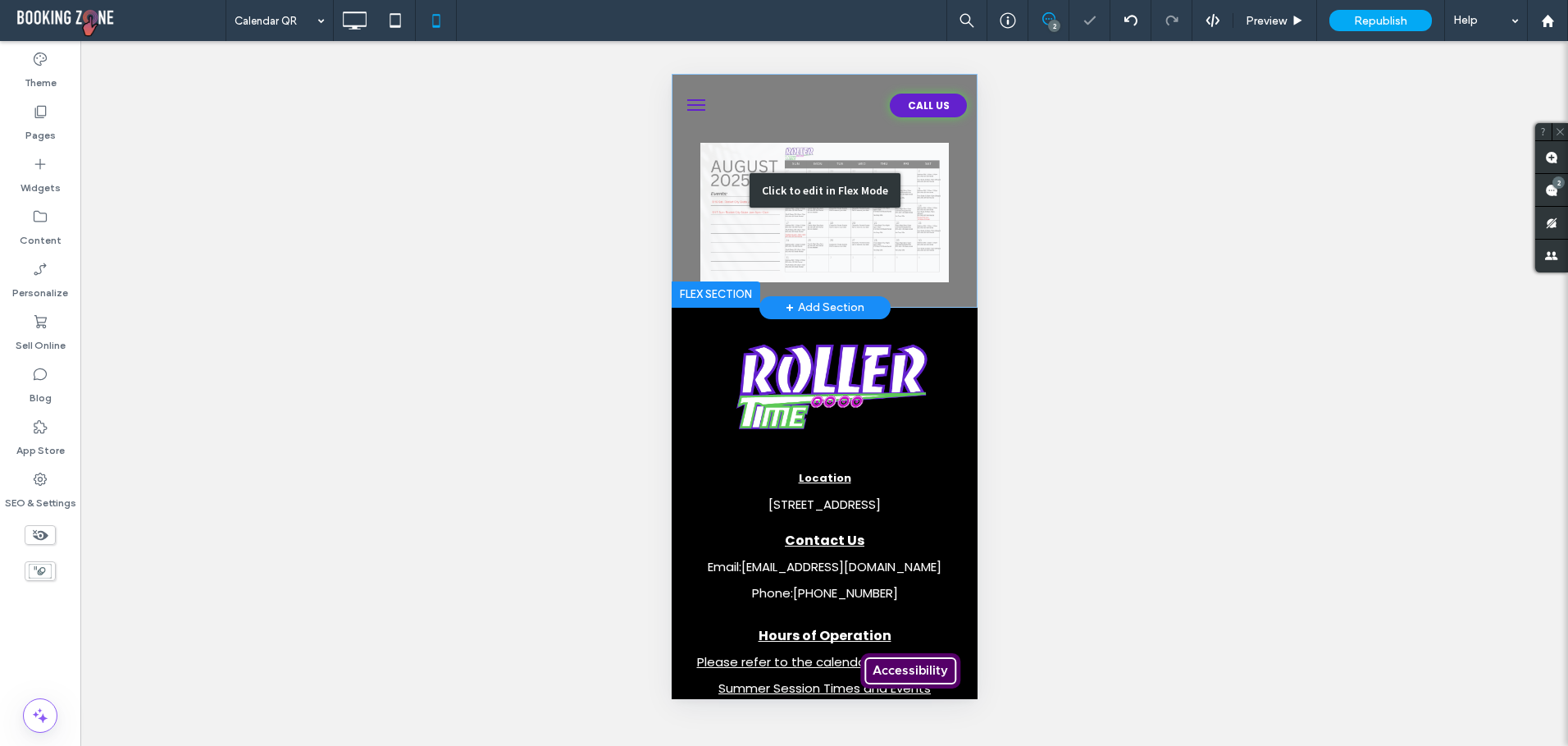
click at [725, 219] on div "Click to edit in Flex Mode" at bounding box center [823, 190] width 306 height 234
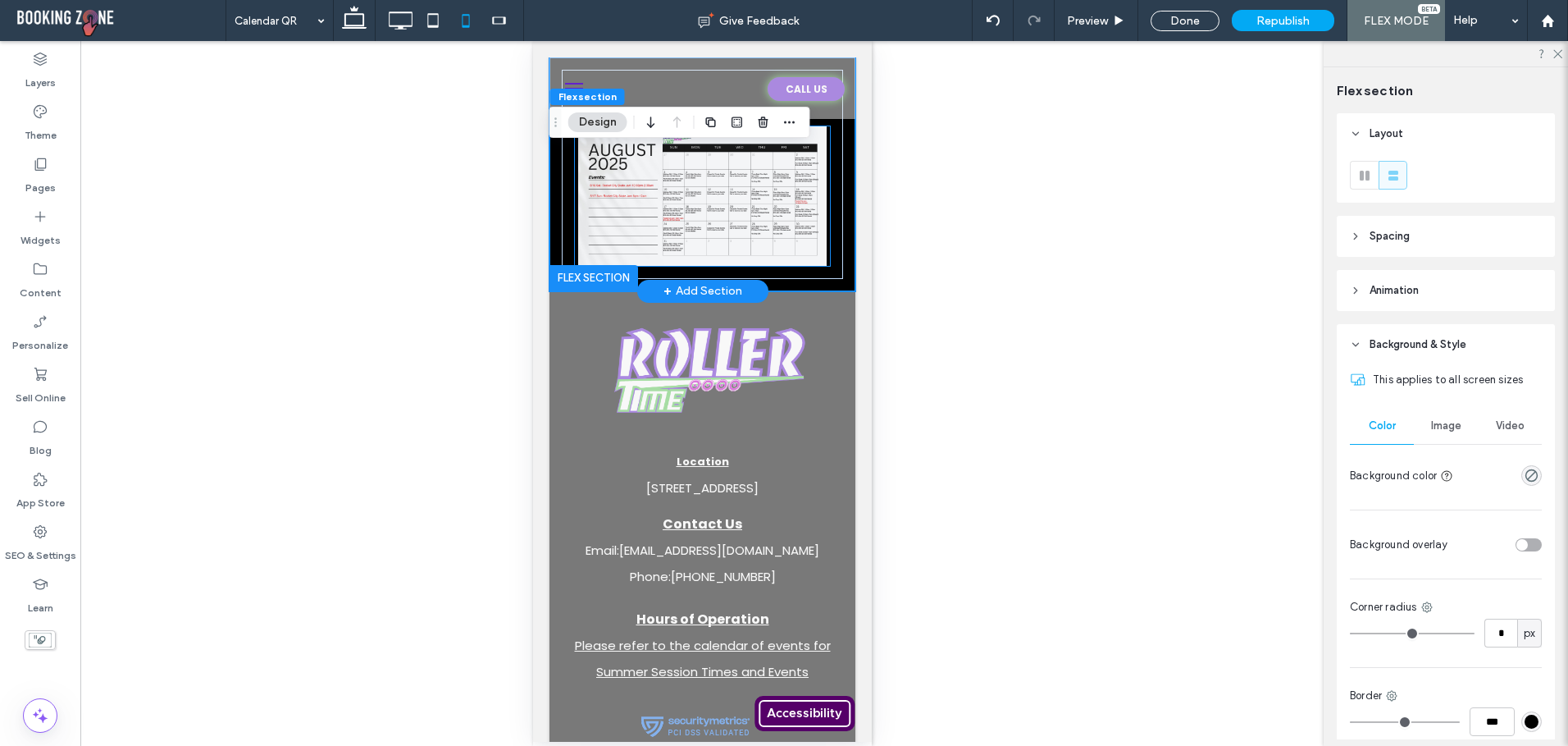
click at [698, 191] on img at bounding box center [701, 196] width 255 height 139
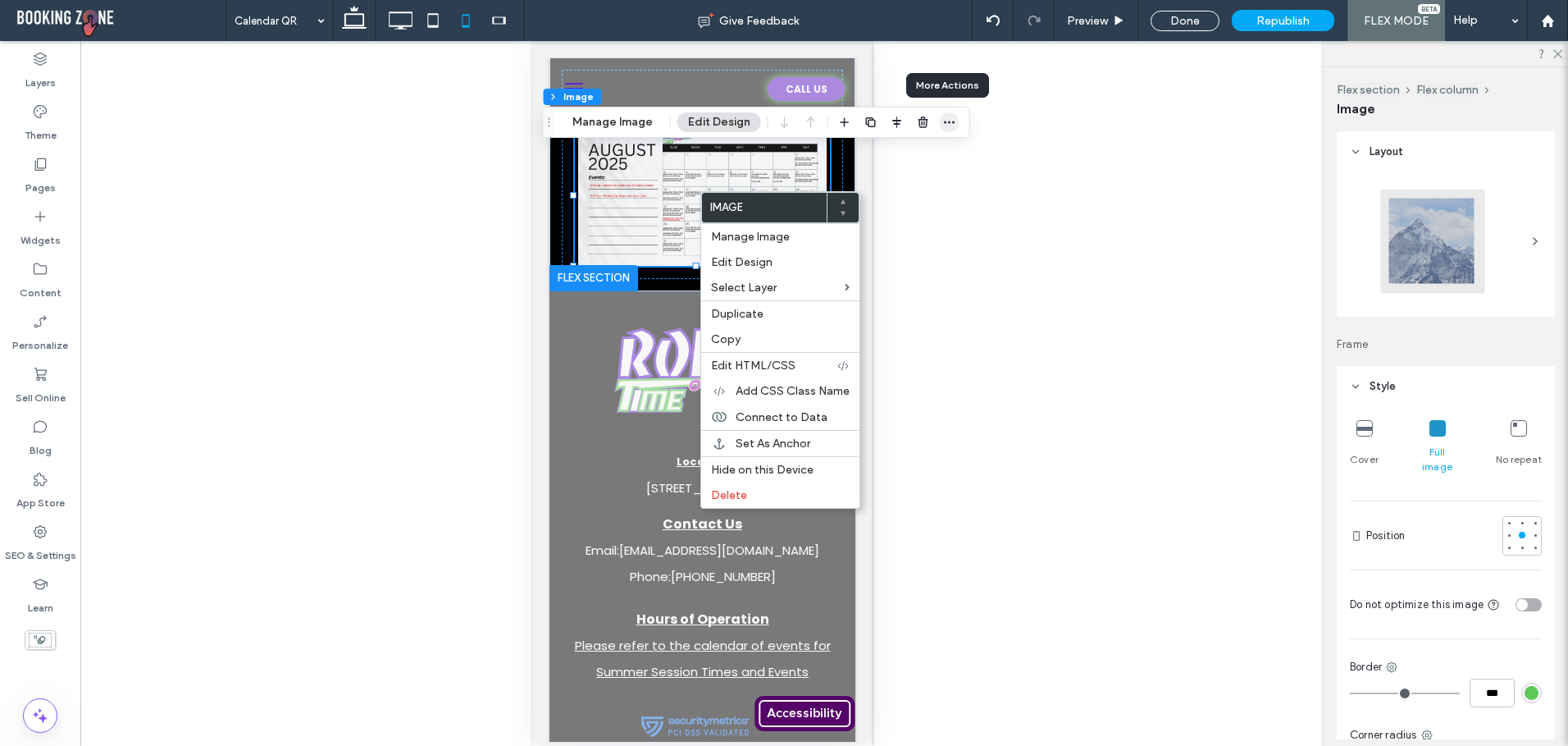
click at [945, 121] on use "button" at bounding box center [949, 122] width 10 height 3
click at [616, 118] on button "Manage Image" at bounding box center [612, 121] width 102 height 20
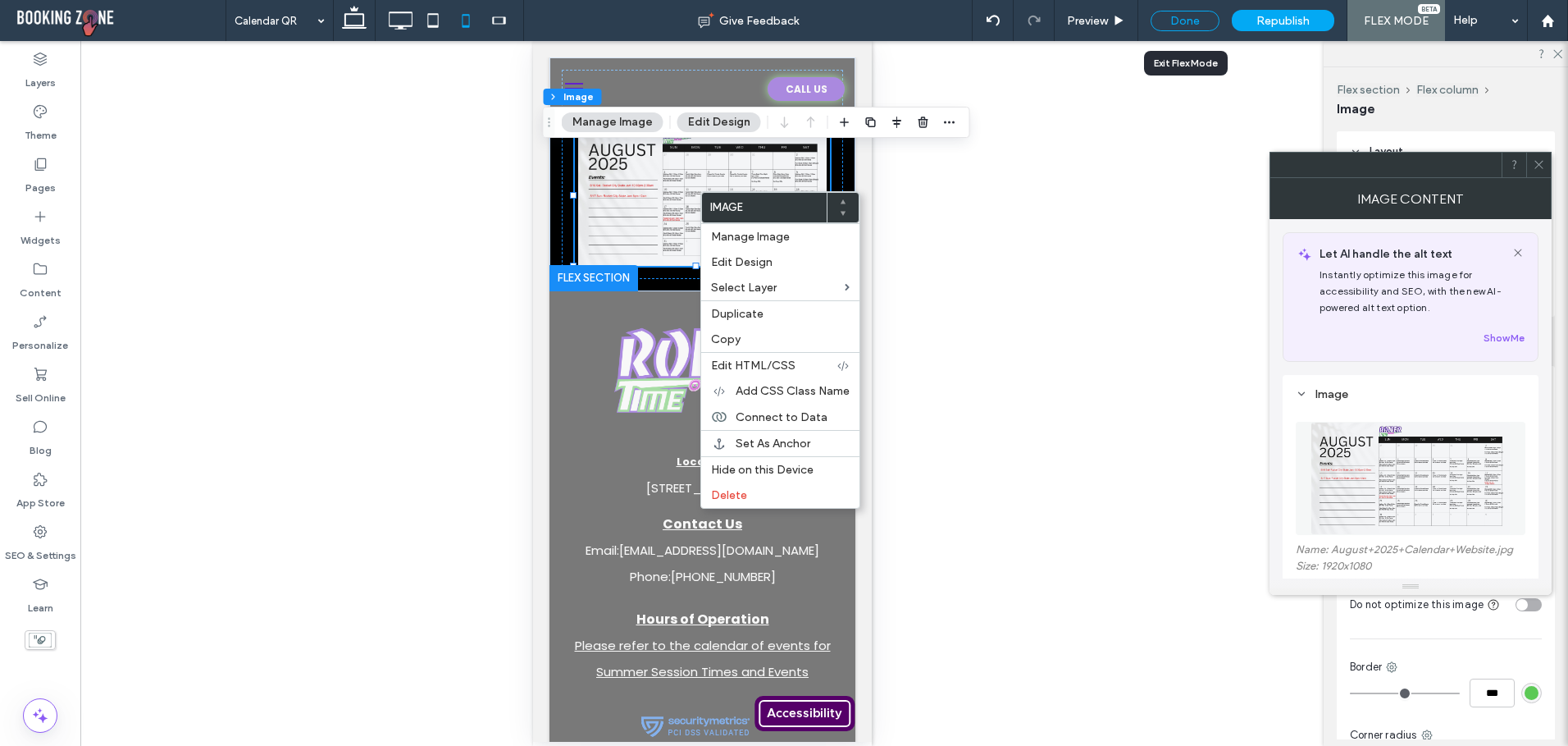
click at [1169, 28] on div "Done" at bounding box center [1184, 21] width 69 height 21
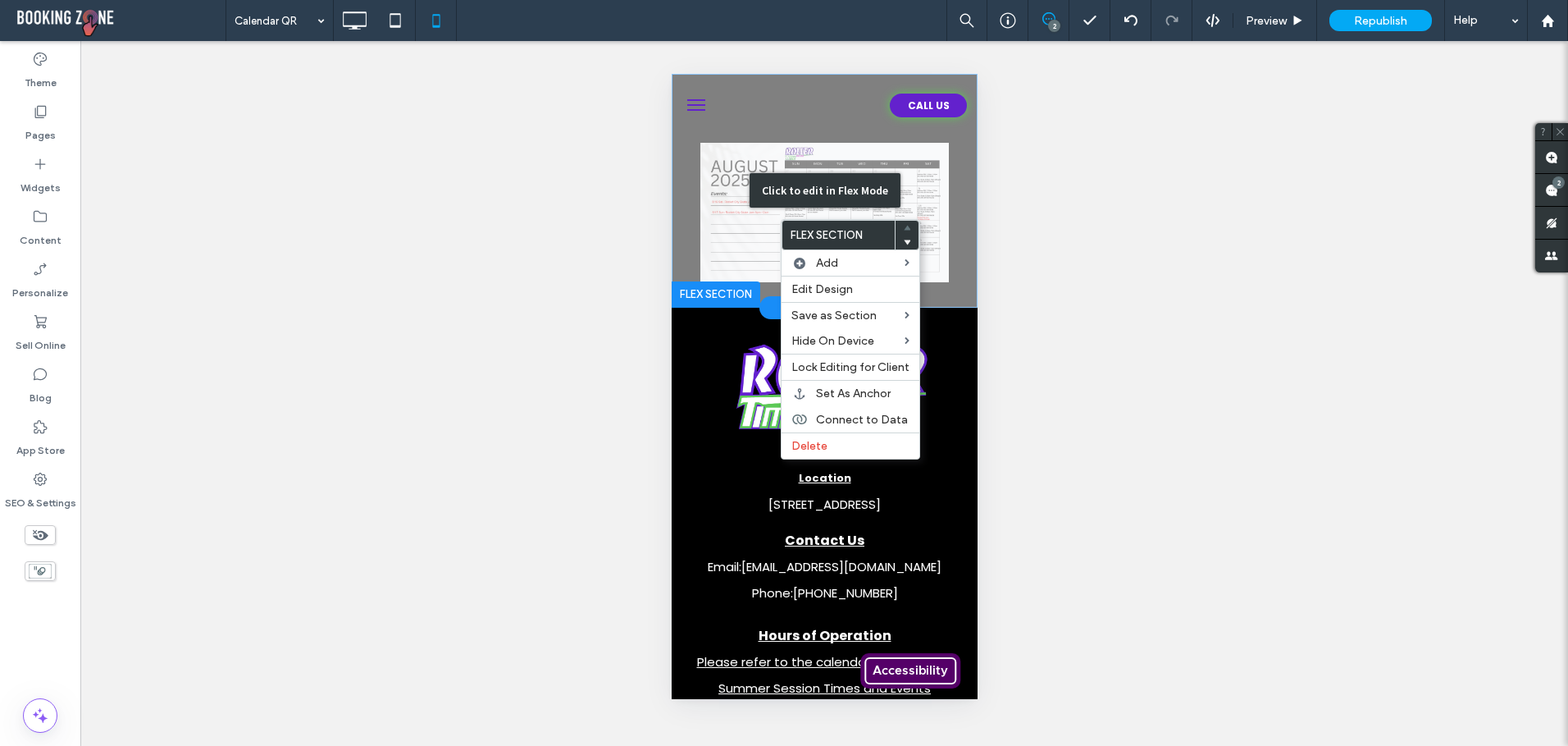
click at [701, 211] on div "Click to edit in Flex Mode" at bounding box center [823, 190] width 306 height 234
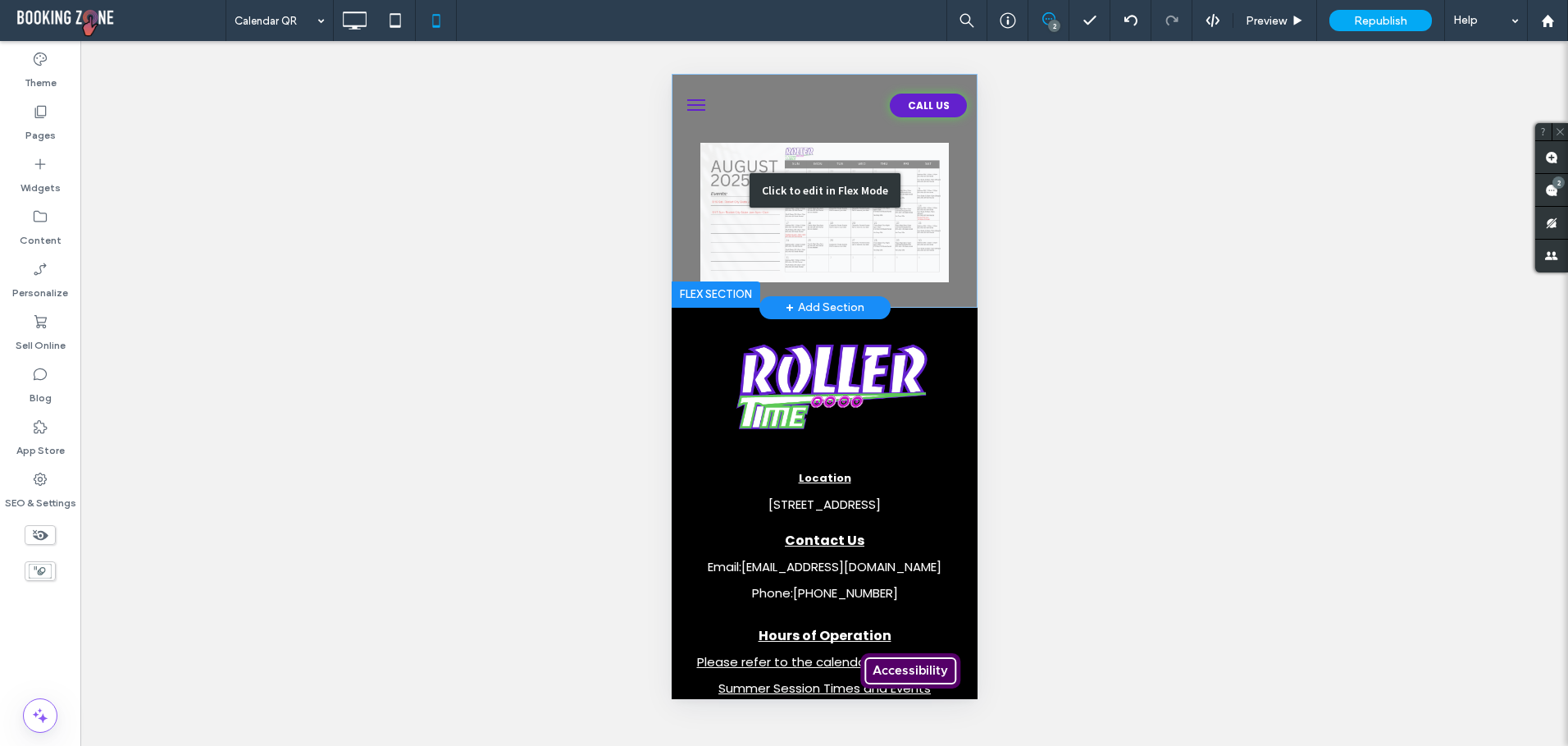
click at [856, 239] on div "Click to edit in Flex Mode" at bounding box center [823, 190] width 306 height 234
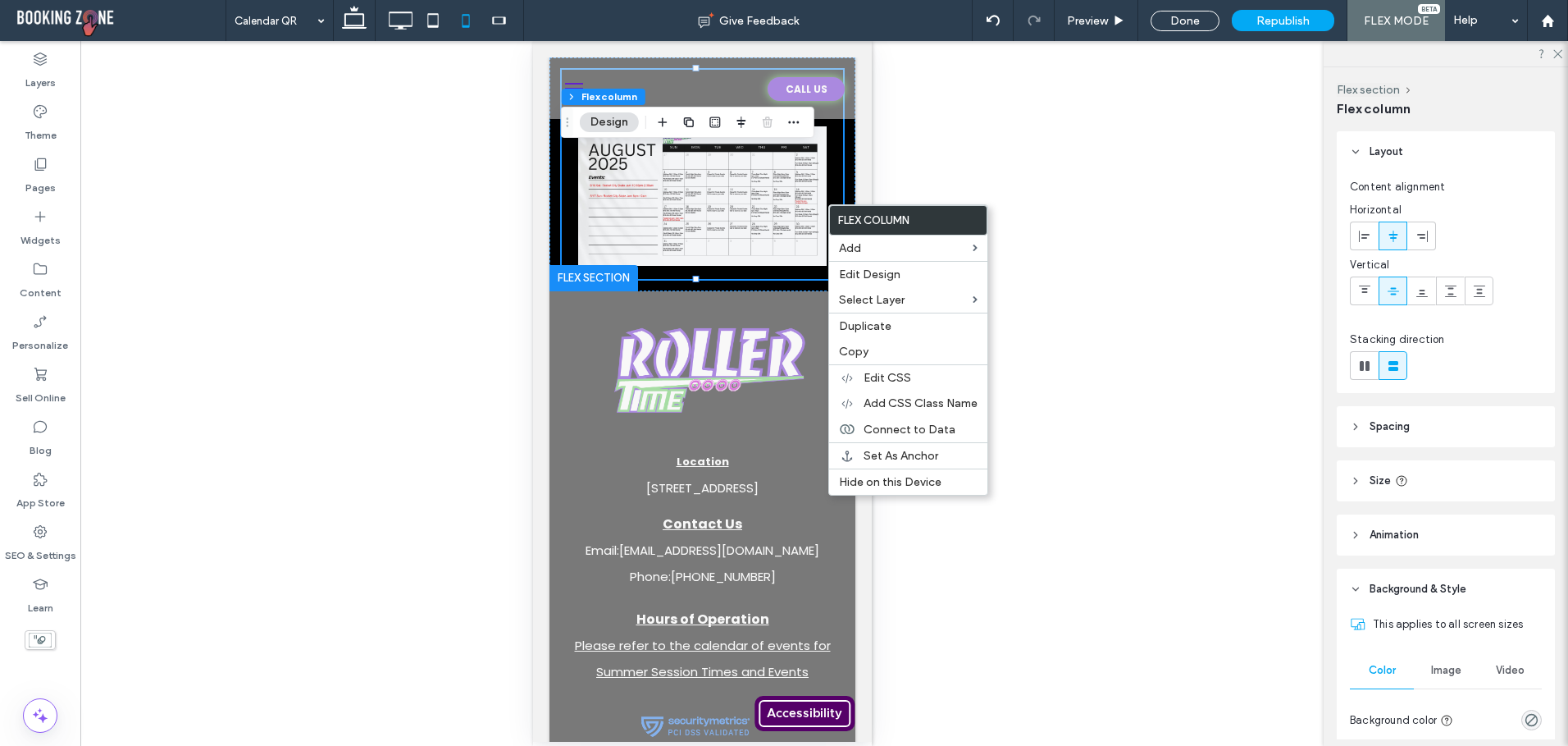
click at [1062, 299] on div "Unhide? Yes Unhide? Yes Unhide? Yes Unhide? Yes Unhide? Yes Unhide? Yes Unhide?…" at bounding box center [702, 393] width 1243 height 705
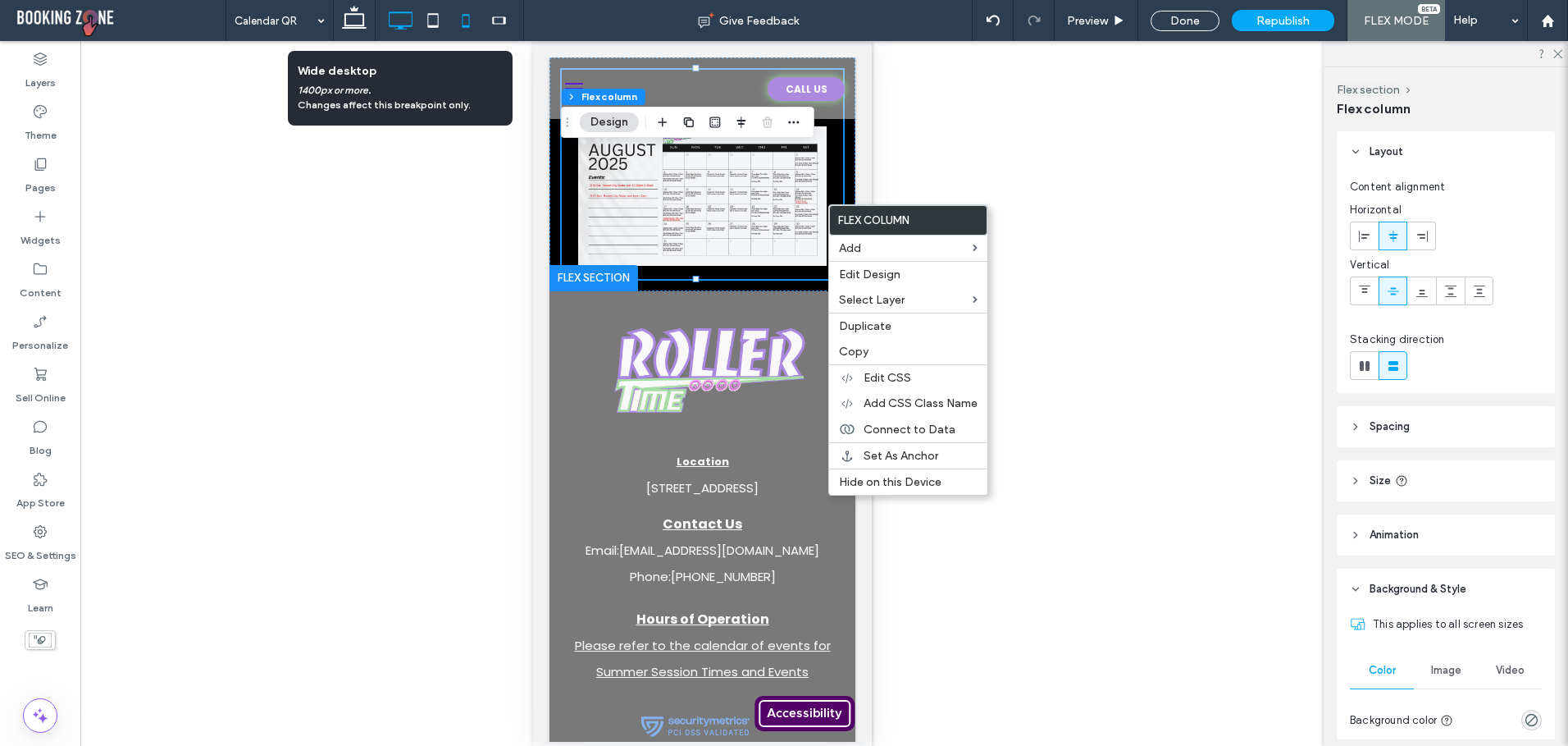
click at [388, 20] on icon at bounding box center [400, 20] width 33 height 33
type input "****"
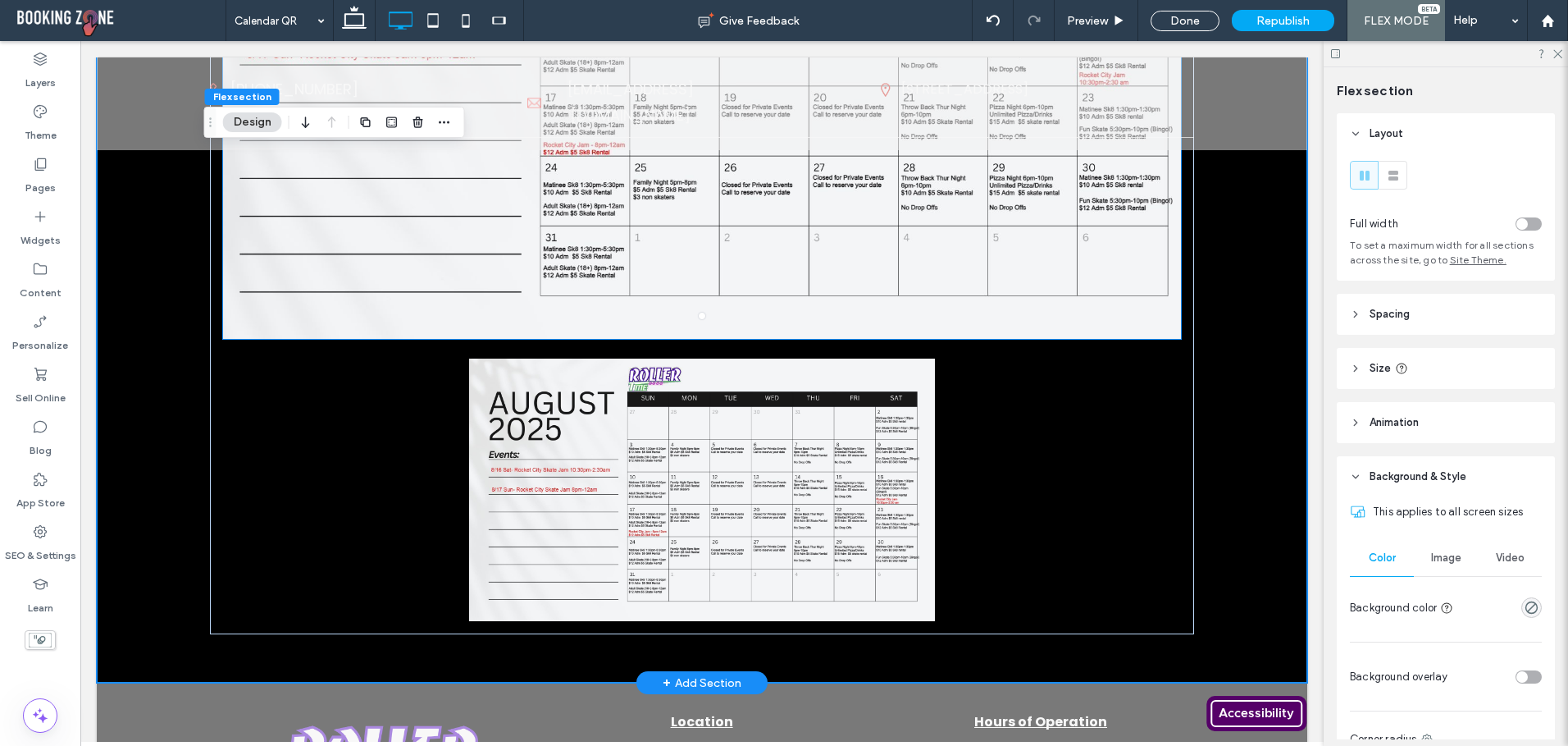
scroll to position [493, 0]
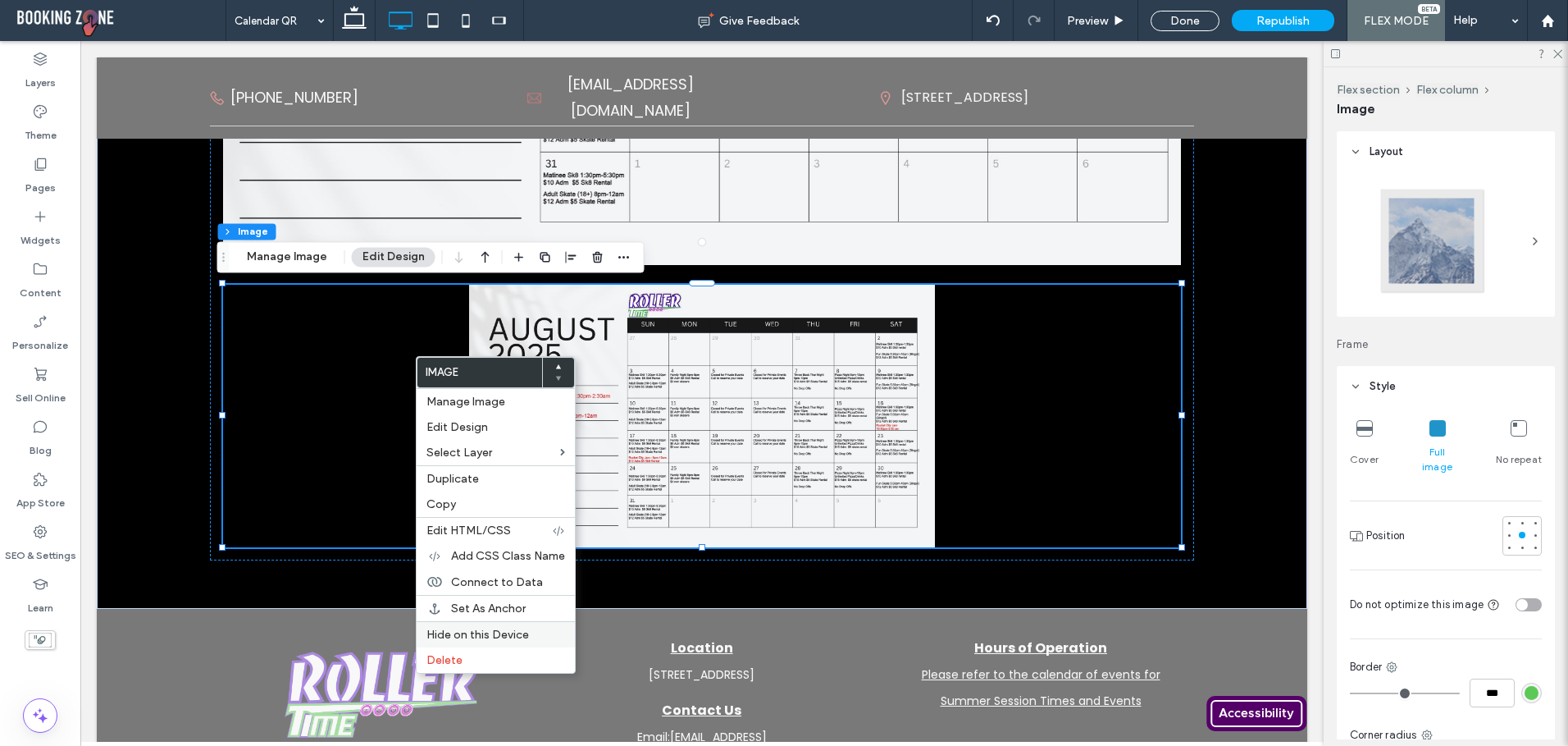
click at [462, 629] on span "Hide on this Device" at bounding box center [477, 634] width 103 height 14
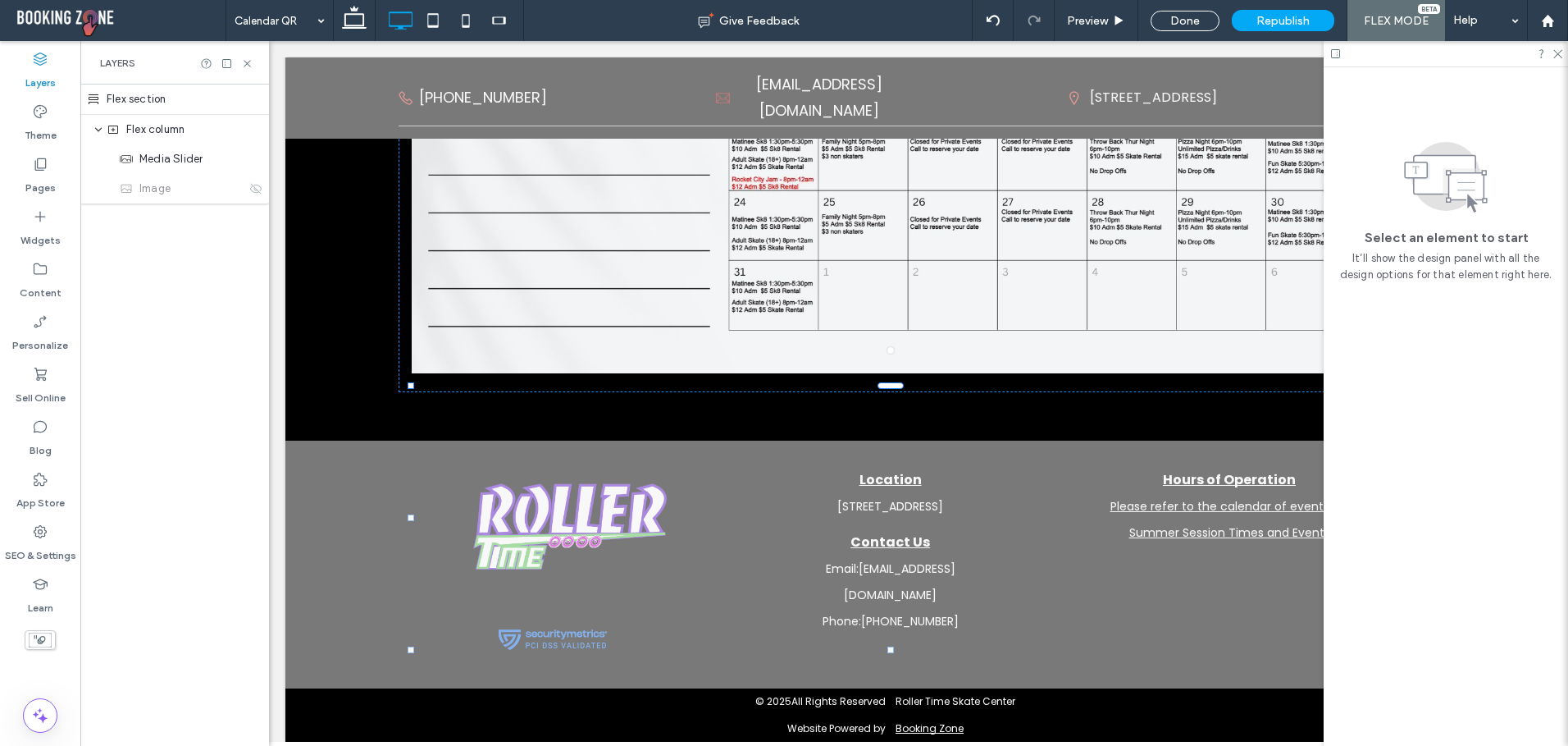
scroll to position [0, 189]
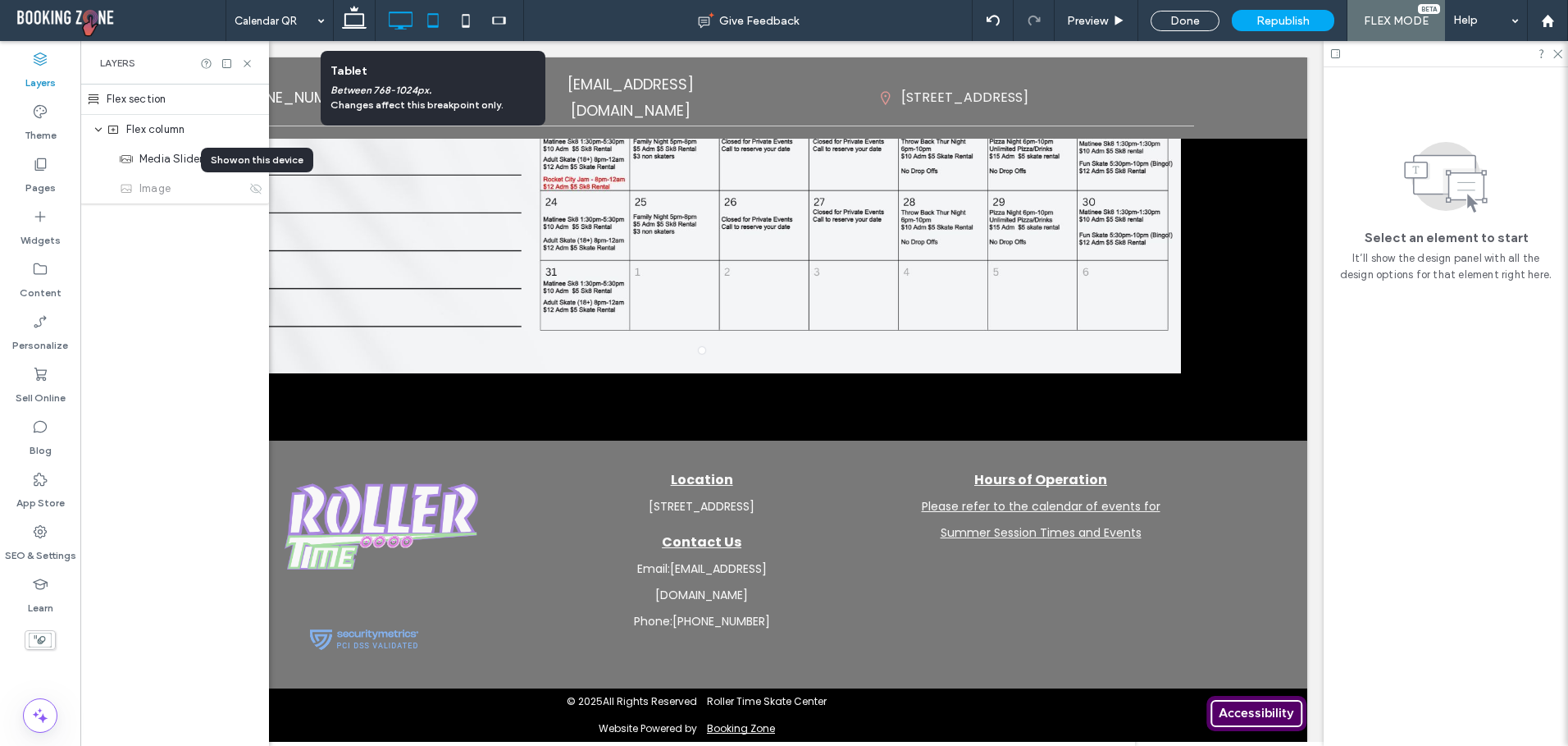
click at [428, 17] on use at bounding box center [433, 20] width 10 height 14
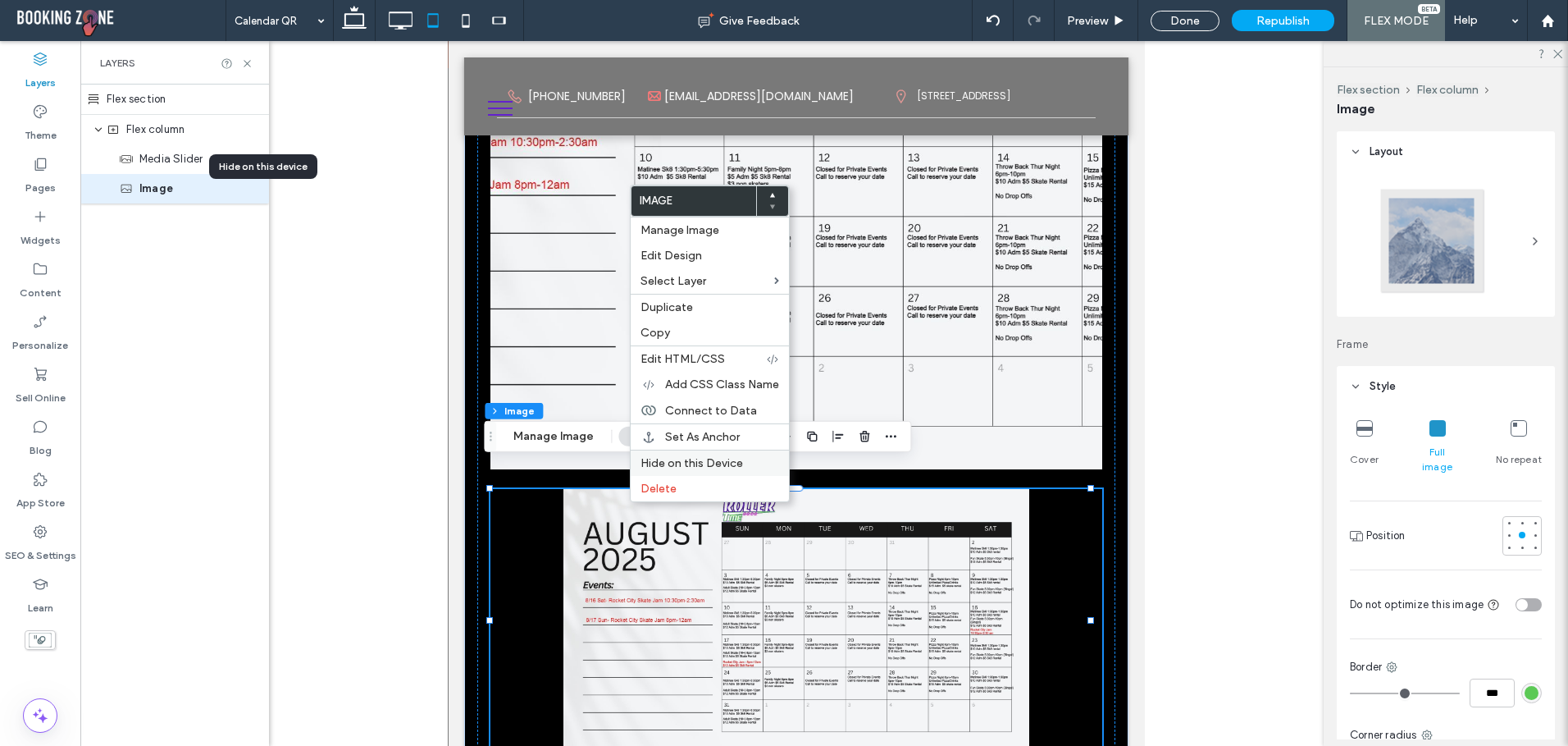
click at [683, 460] on span "Hide on this Device" at bounding box center [691, 463] width 103 height 14
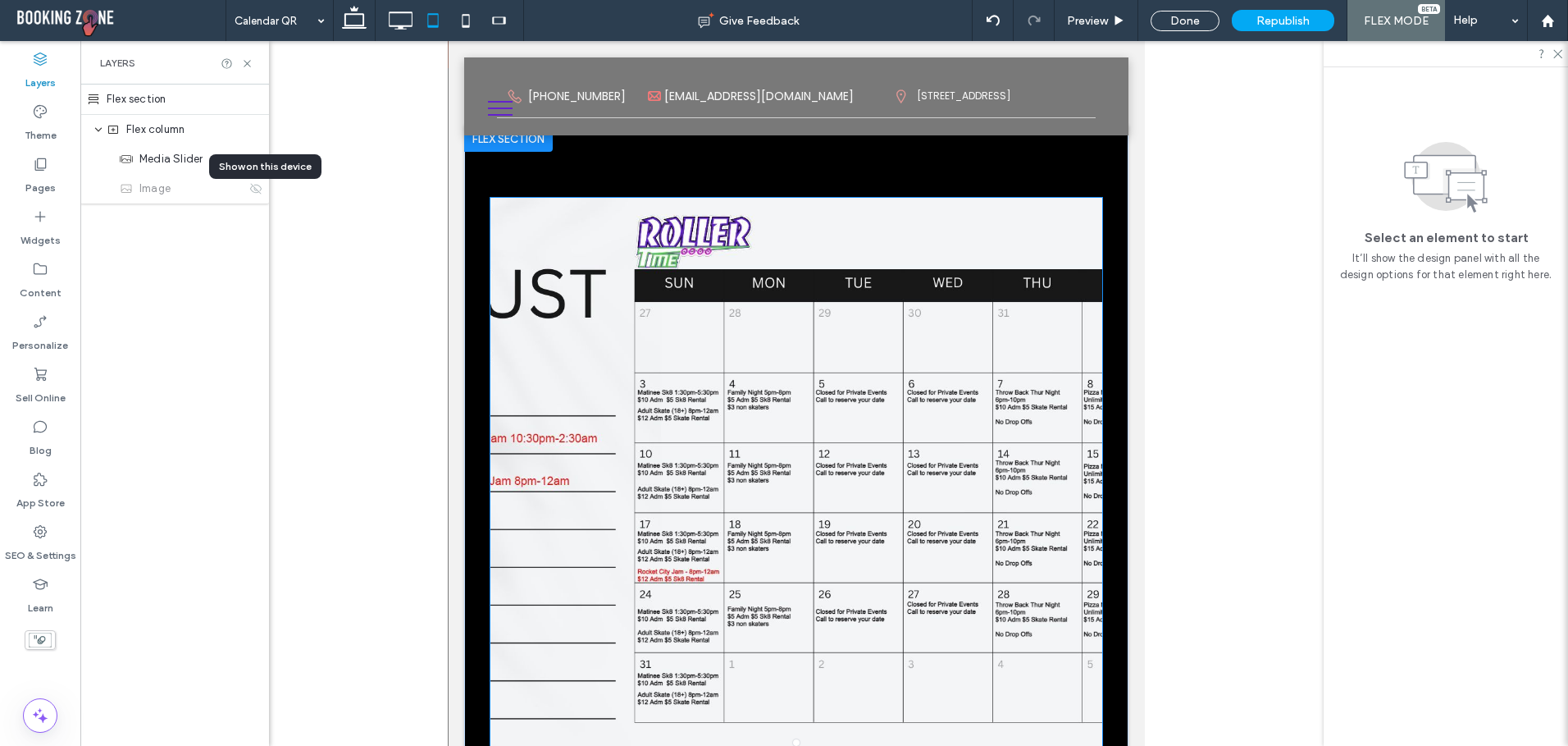
scroll to position [101, 0]
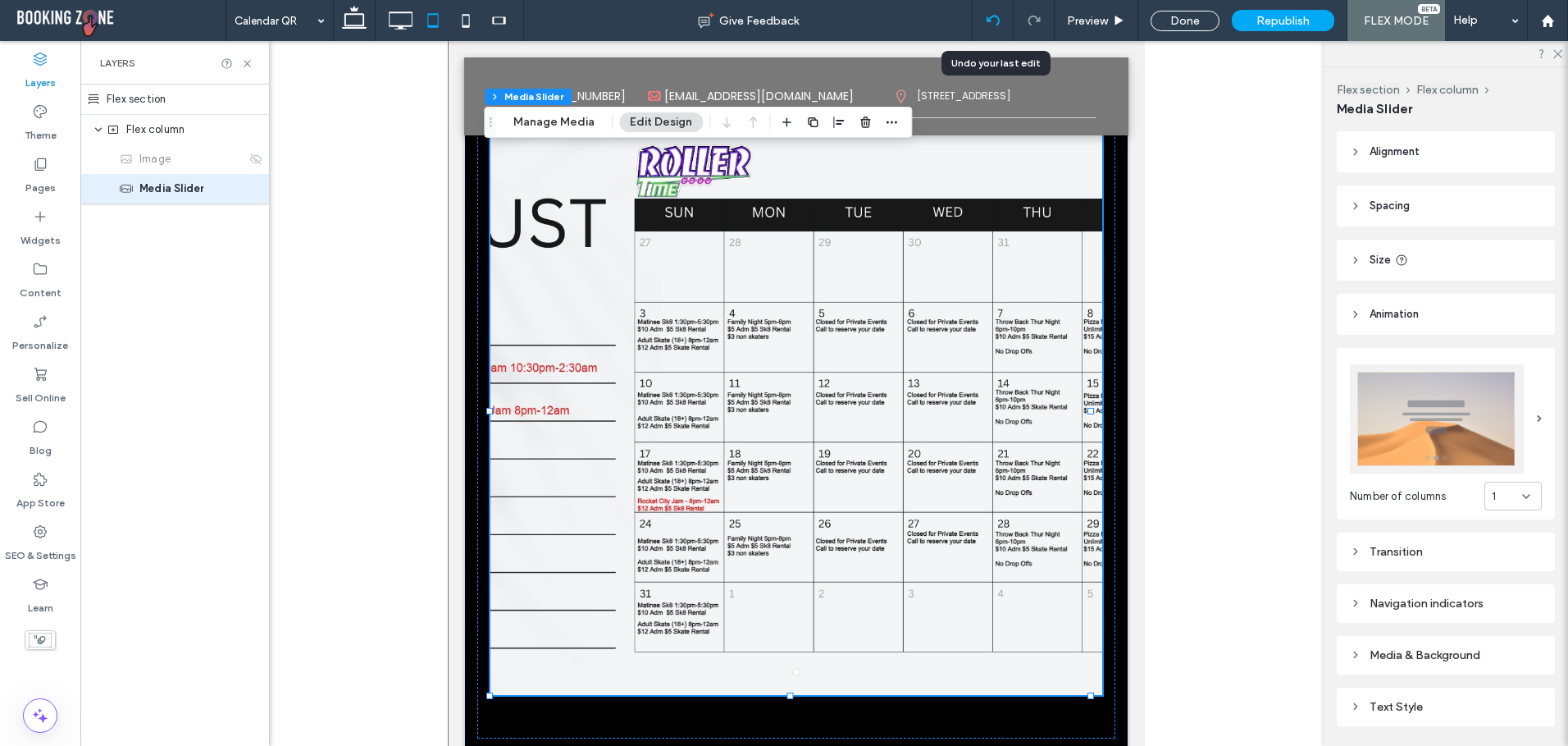
click at [998, 18] on use at bounding box center [992, 20] width 13 height 10
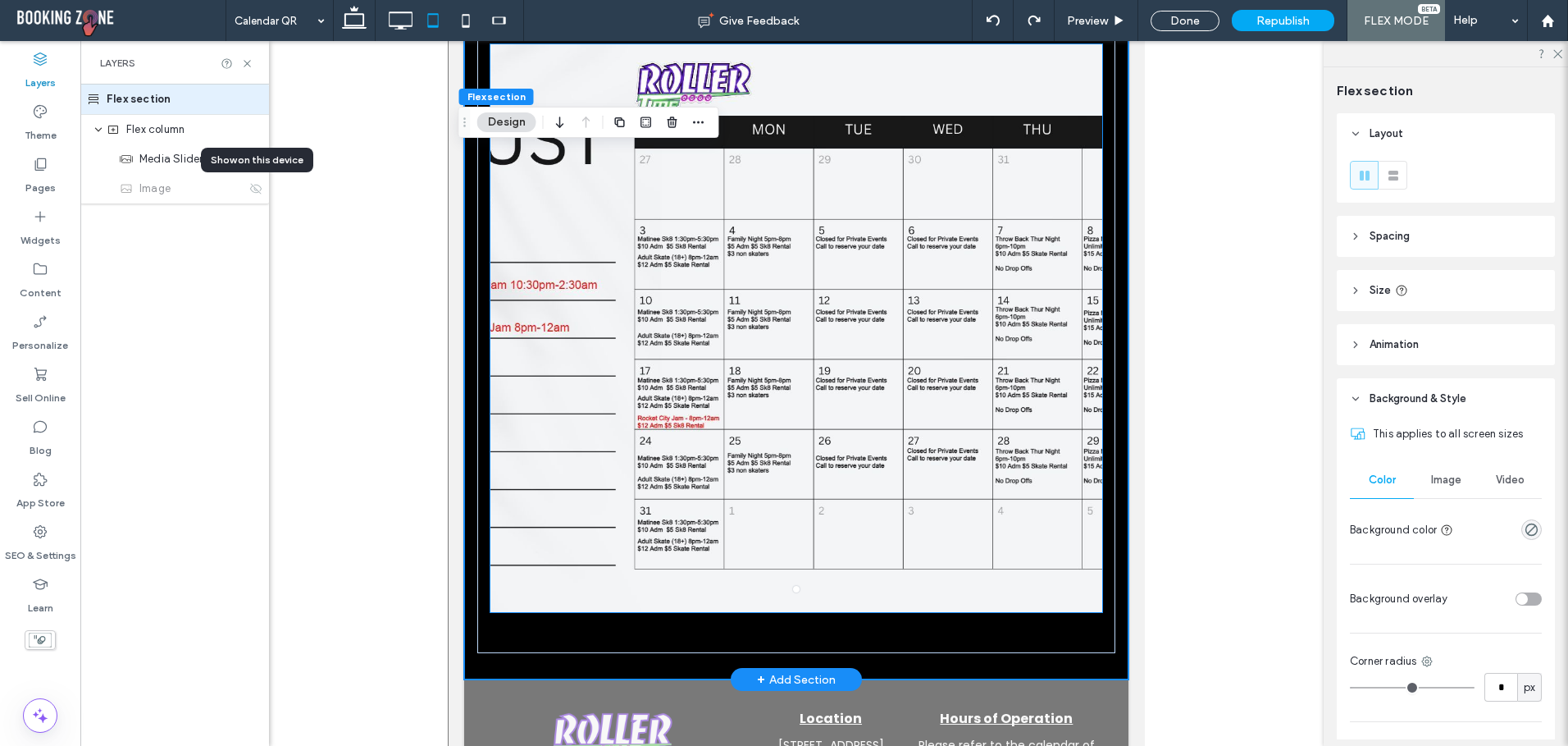
scroll to position [0, 0]
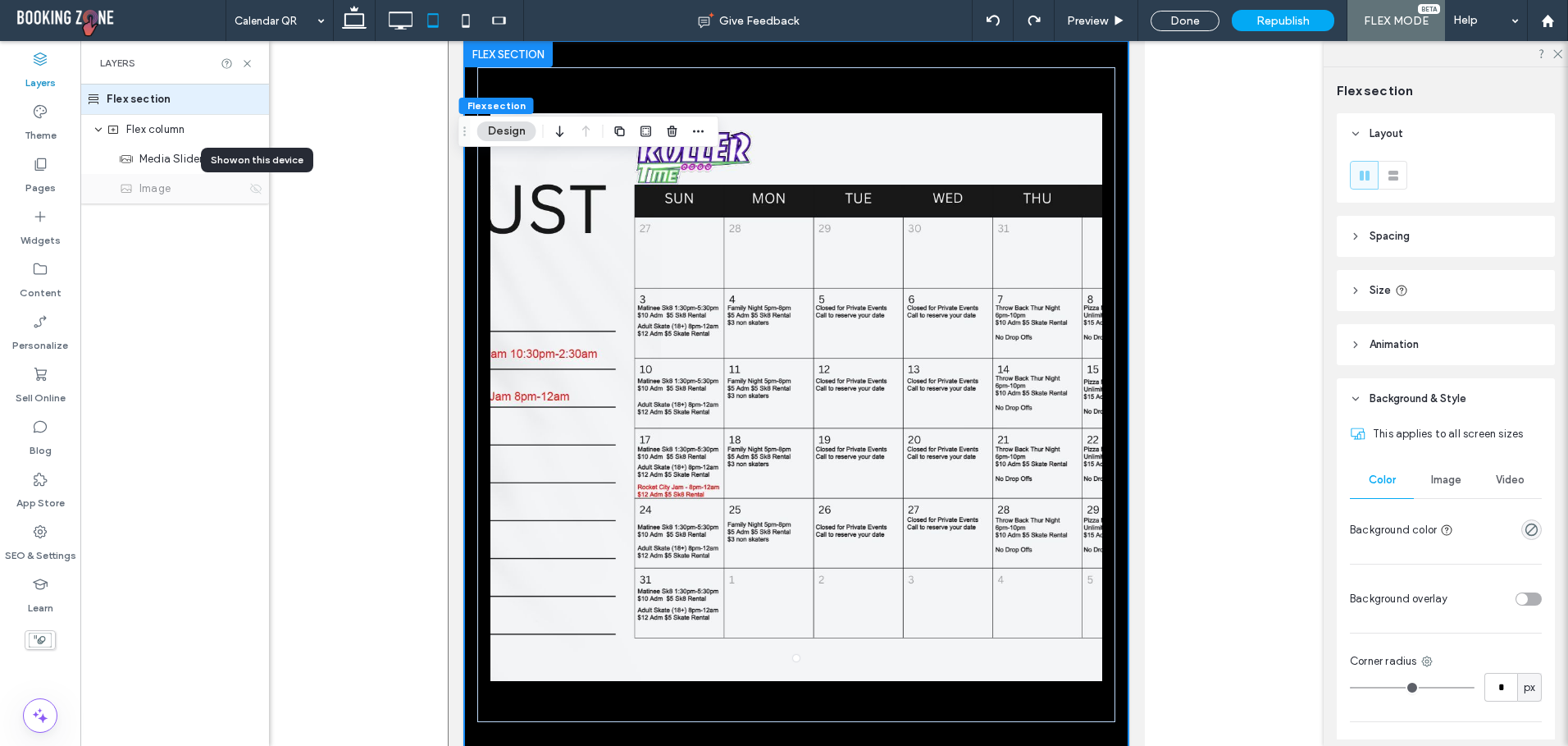
click at [254, 191] on icon at bounding box center [256, 189] width 13 height 13
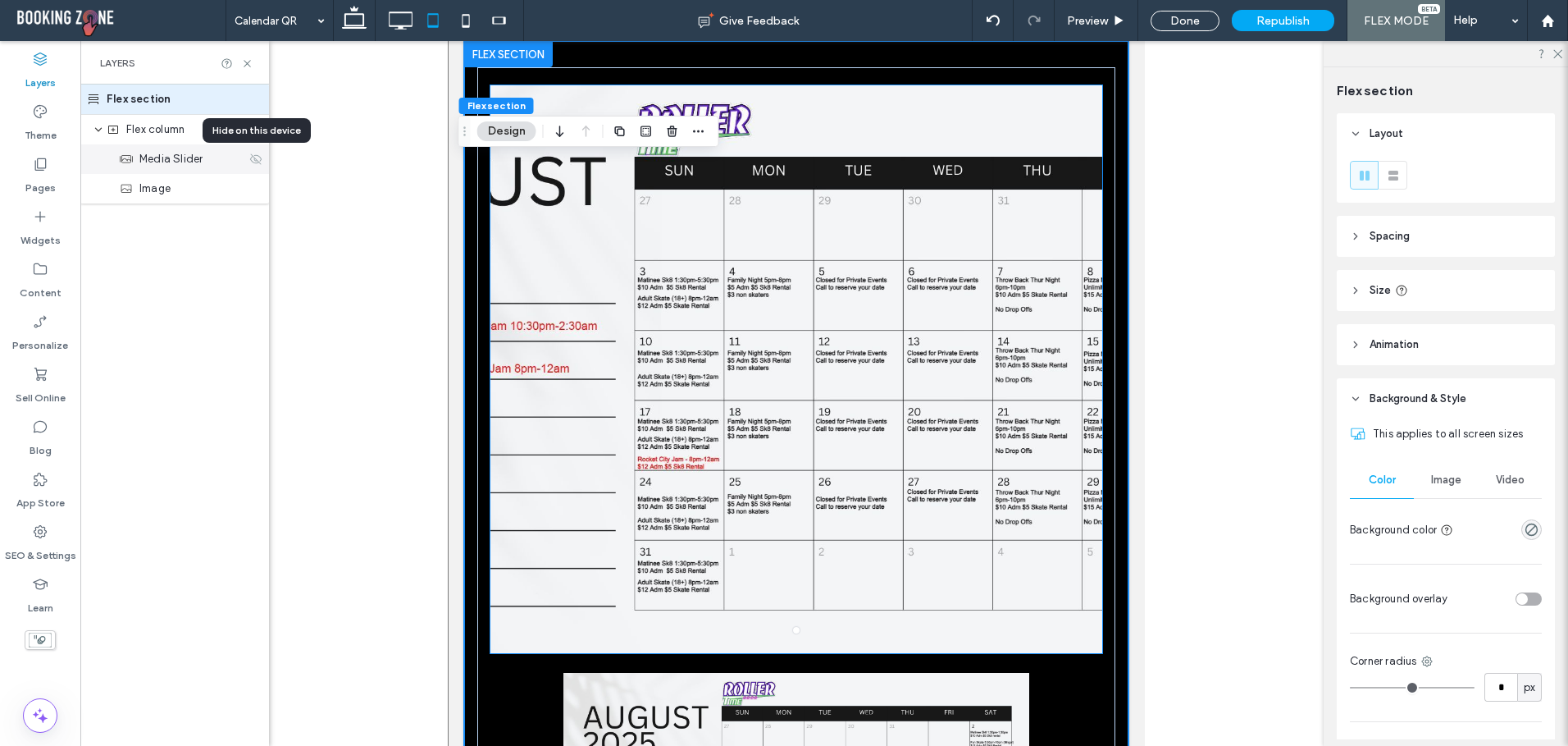
click at [259, 156] on use at bounding box center [256, 158] width 11 height 10
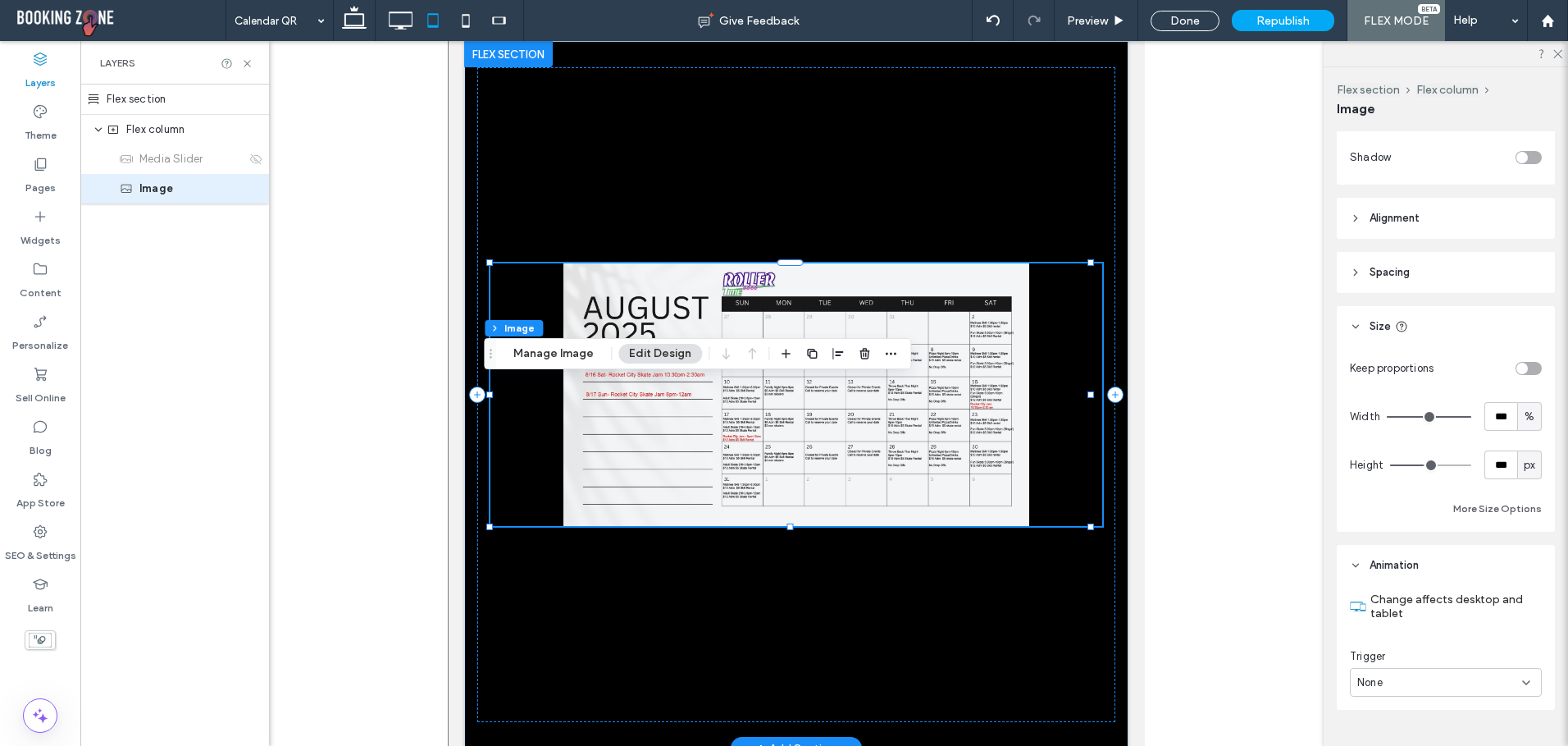
scroll to position [694, 0]
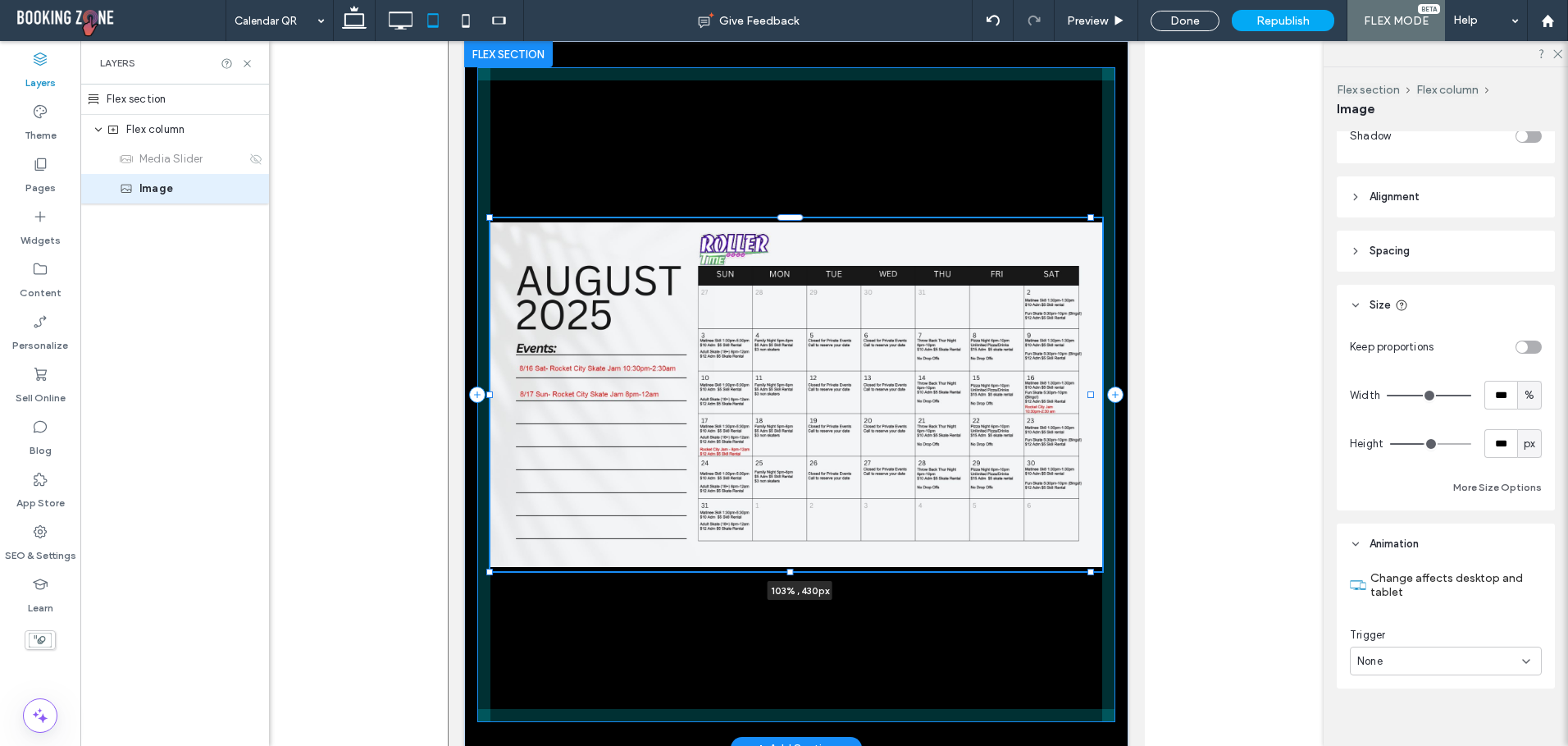
drag, startPoint x: 1090, startPoint y: 529, endPoint x: 1109, endPoint y: 573, distance: 47.9
click at [1109, 573] on div "a a a a 103% , 430px" at bounding box center [797, 395] width 664 height 707
type input "***"
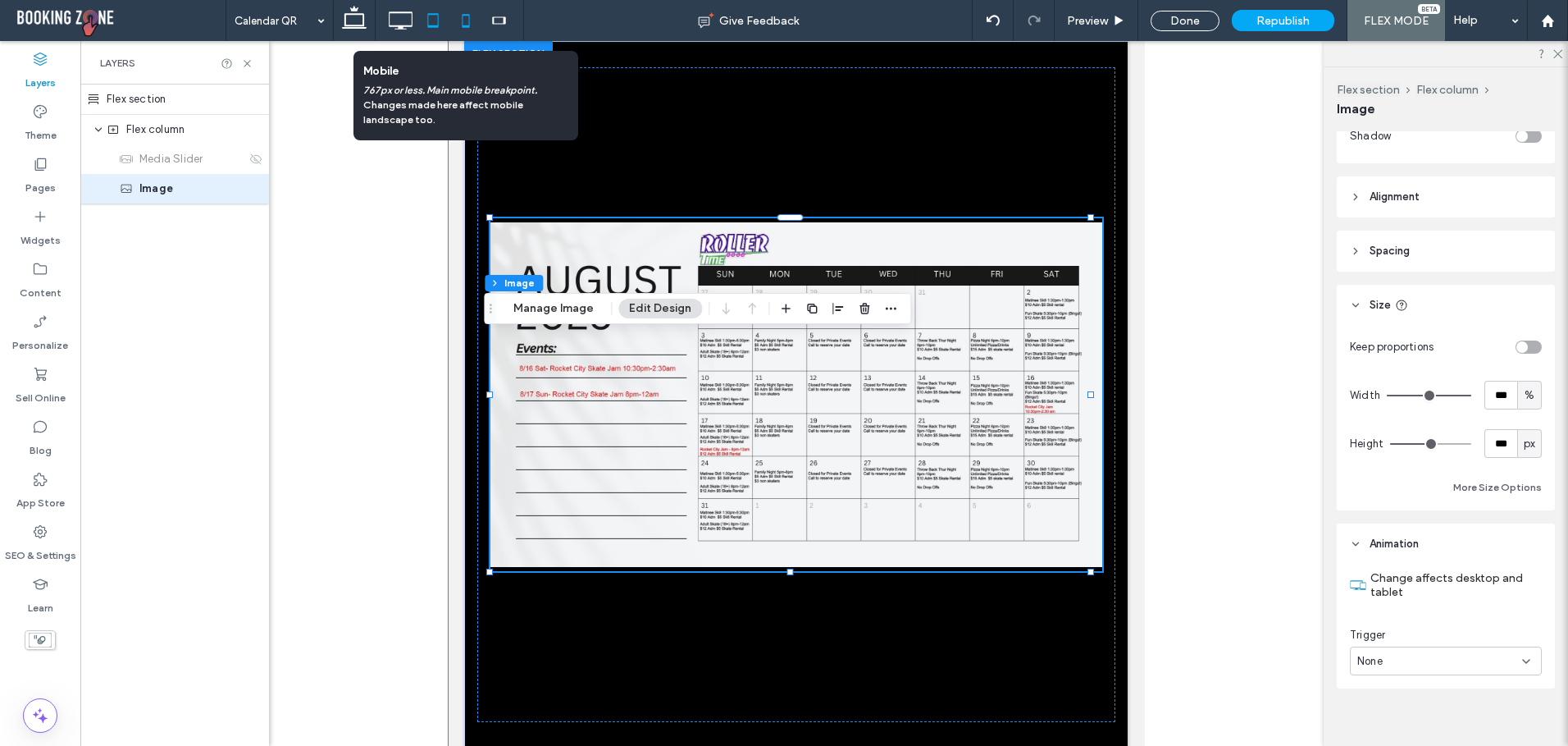
click at [458, 23] on icon at bounding box center [466, 20] width 33 height 33
type input "***"
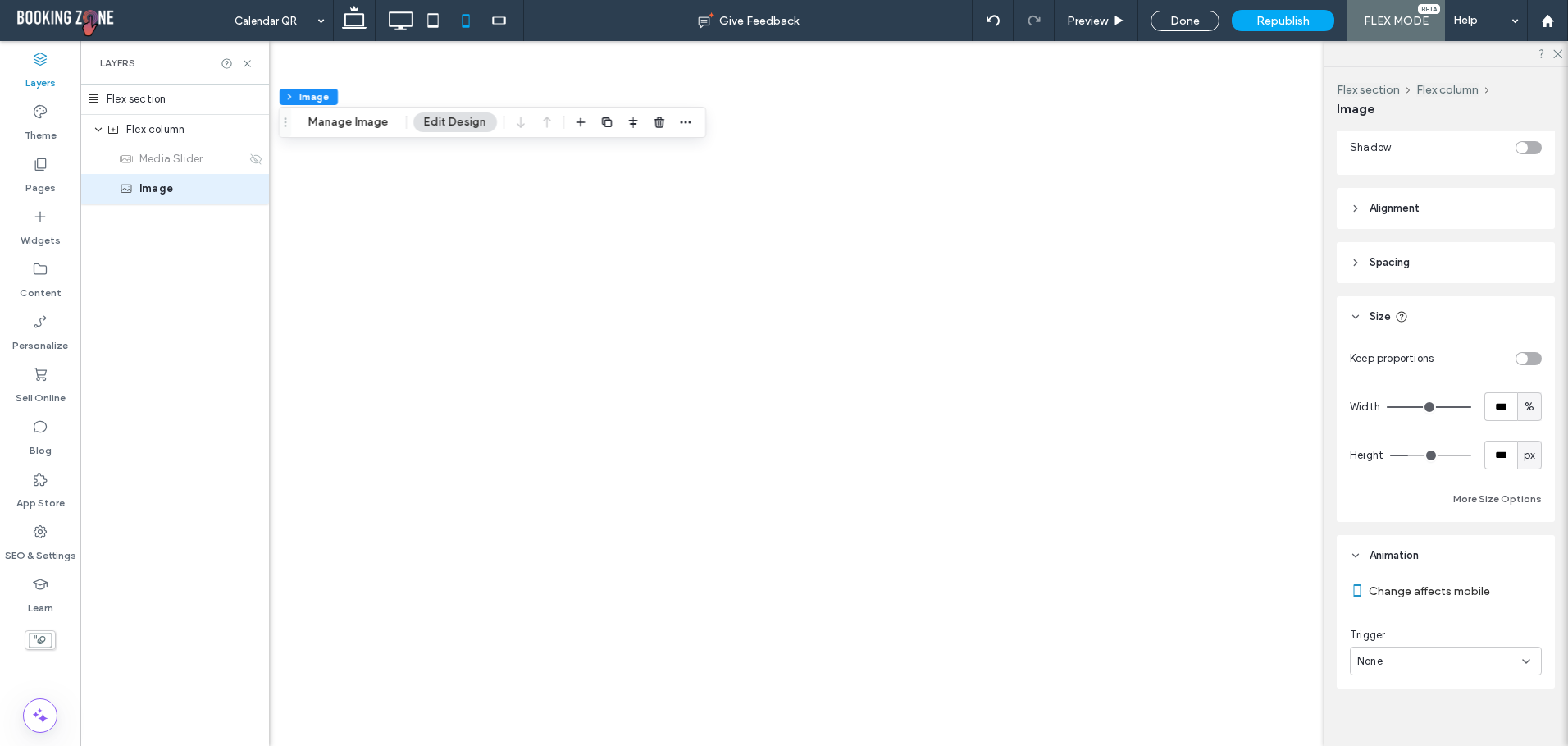
scroll to position [0, 0]
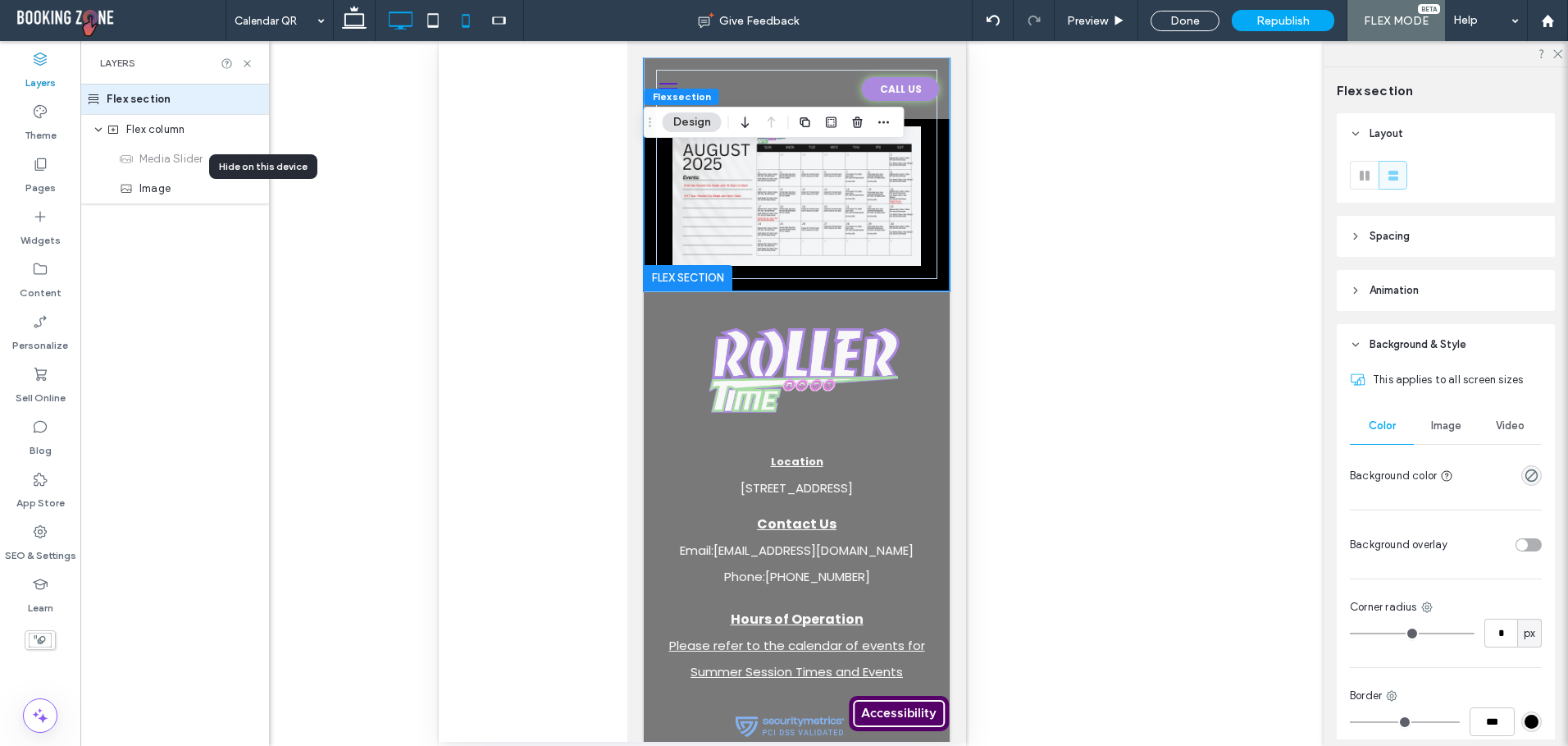
click at [395, 17] on icon at bounding box center [400, 20] width 33 height 33
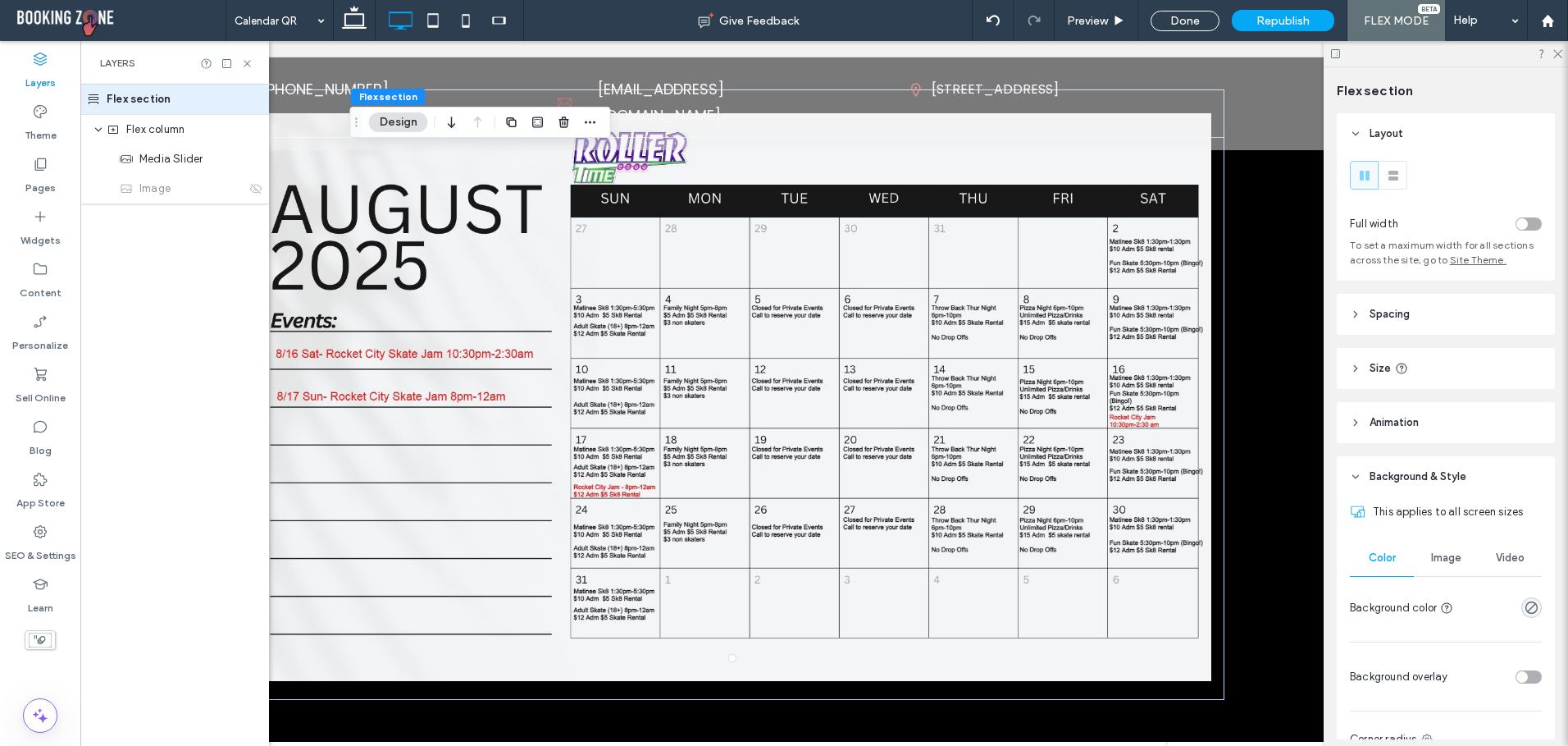
scroll to position [0, 160]
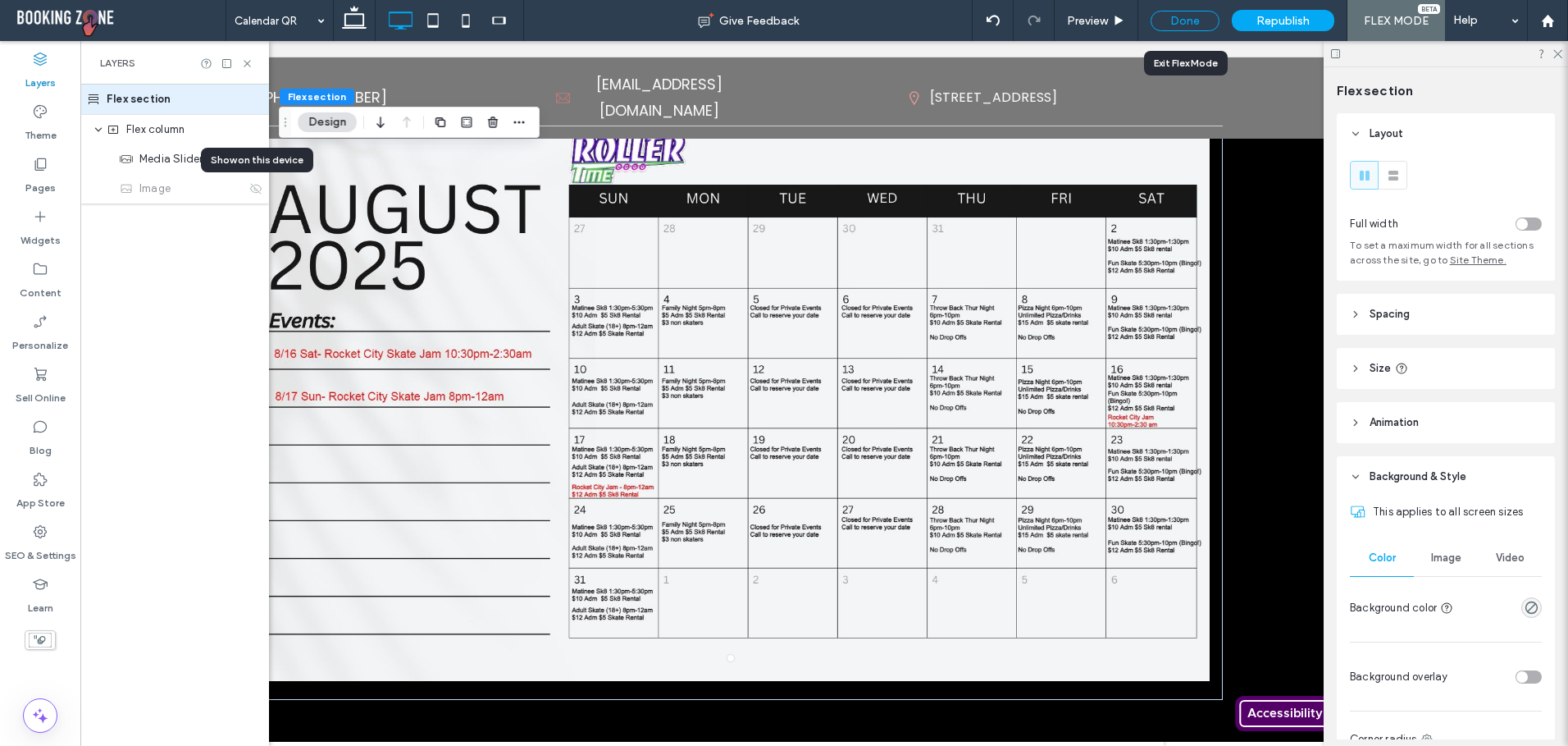
click at [1197, 16] on div "Done" at bounding box center [1184, 21] width 69 height 21
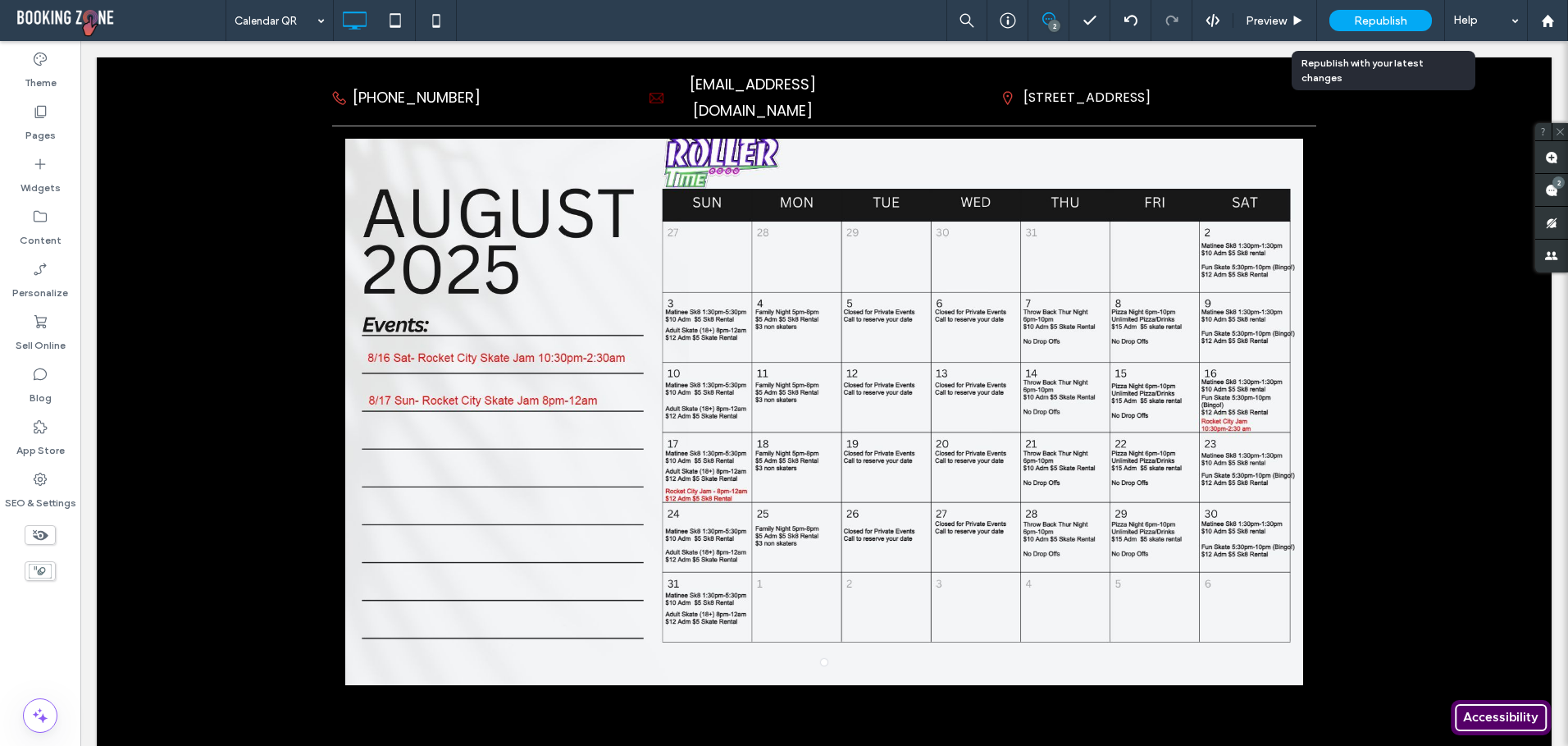
click at [1361, 17] on span "Republish" at bounding box center [1381, 21] width 54 height 14
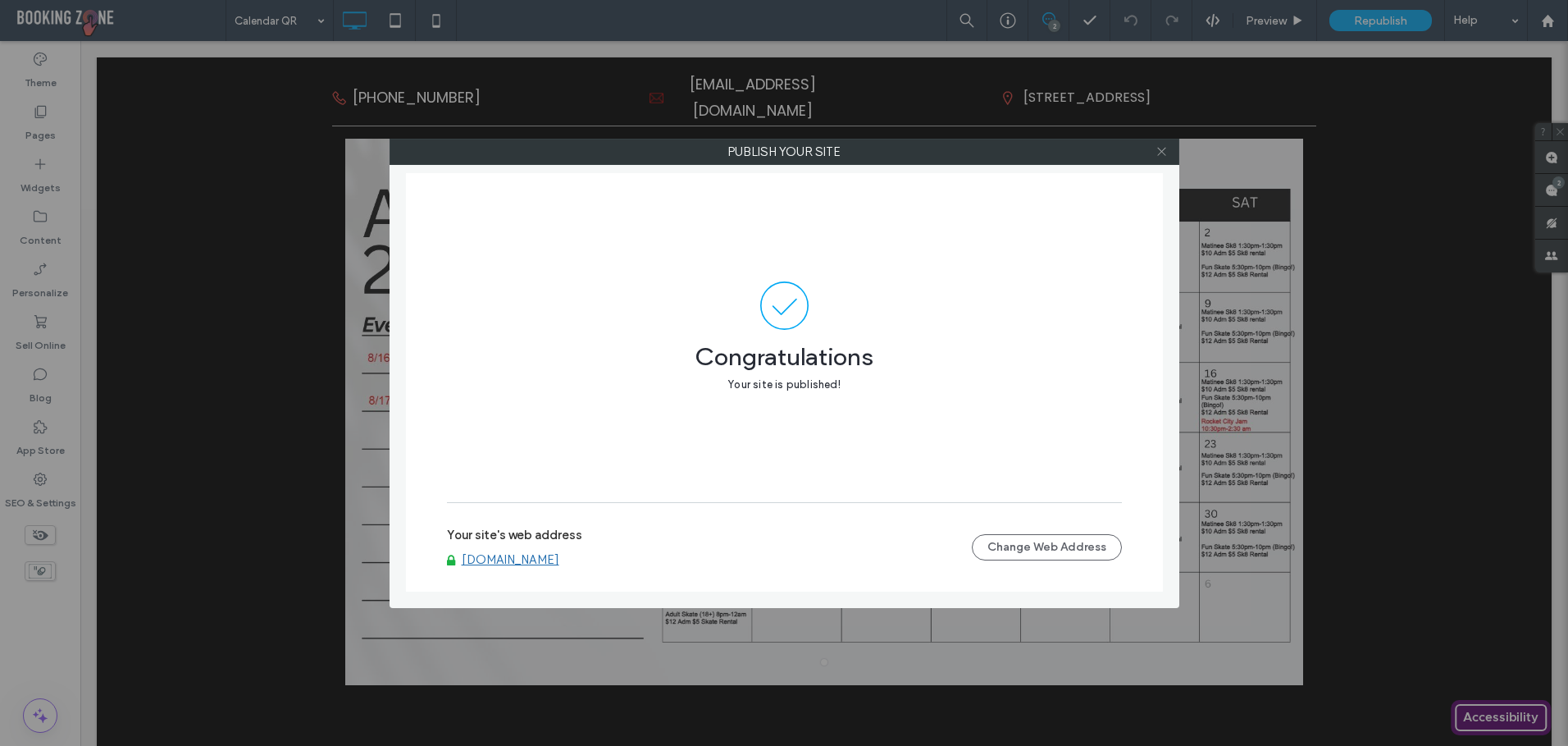
click at [1158, 151] on icon at bounding box center [1162, 151] width 12 height 12
